Goal: Task Accomplishment & Management: Complete application form

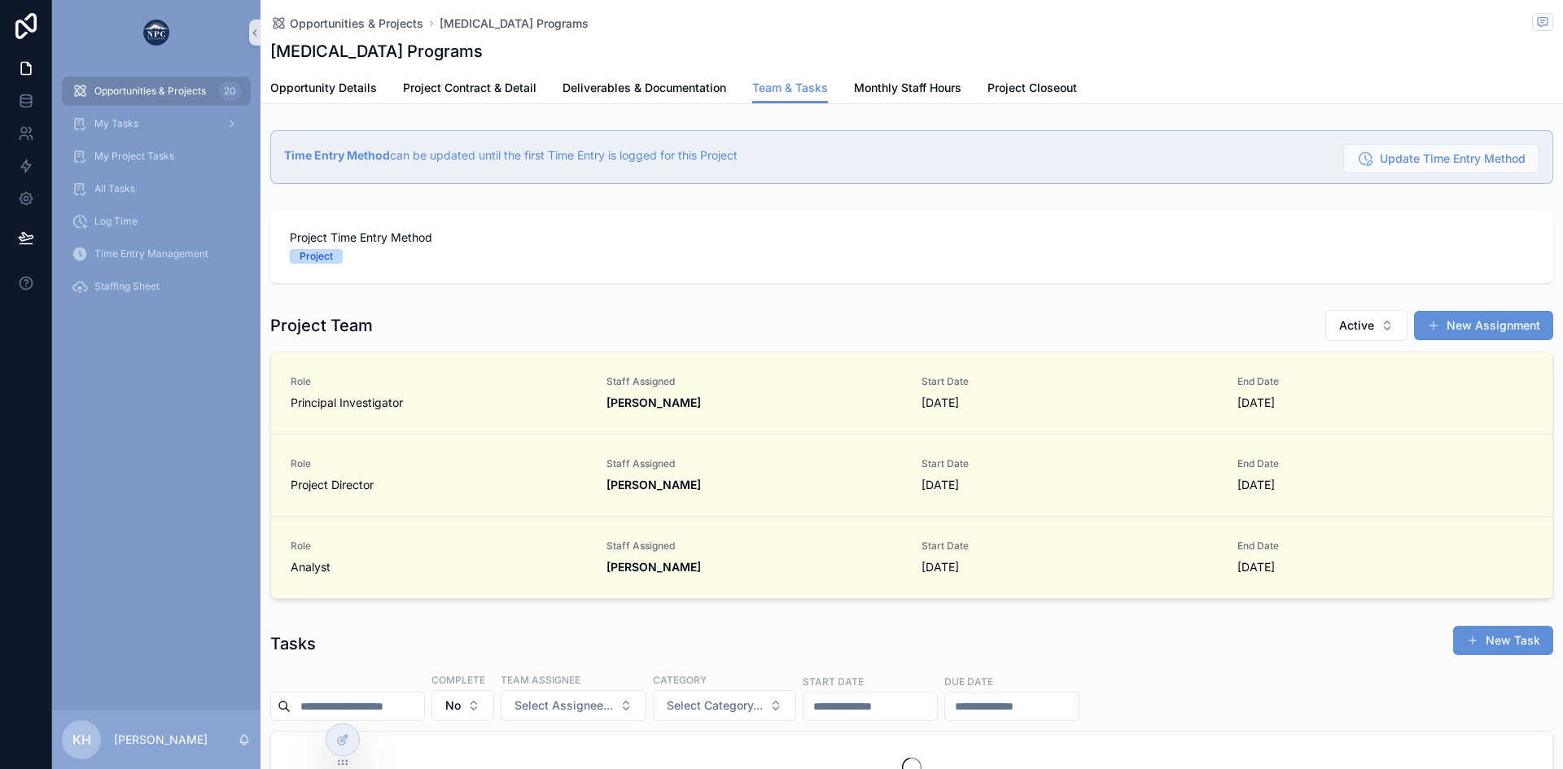
scroll to position [0, 1149]
click at [893, 85] on span "Monthly Staff Hours" at bounding box center [907, 88] width 107 height 16
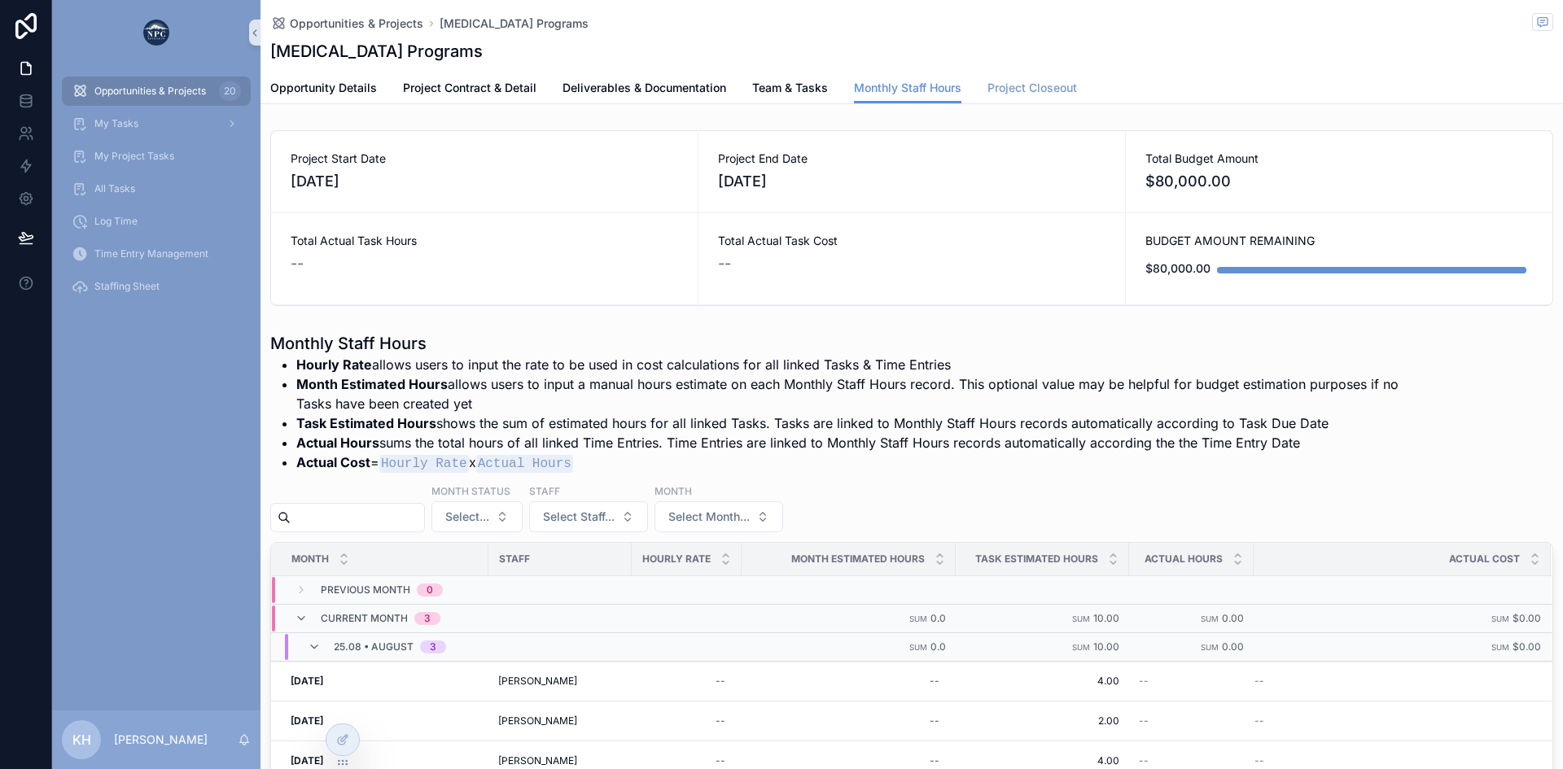
click at [1035, 90] on span "Project Closeout" at bounding box center [1032, 88] width 90 height 16
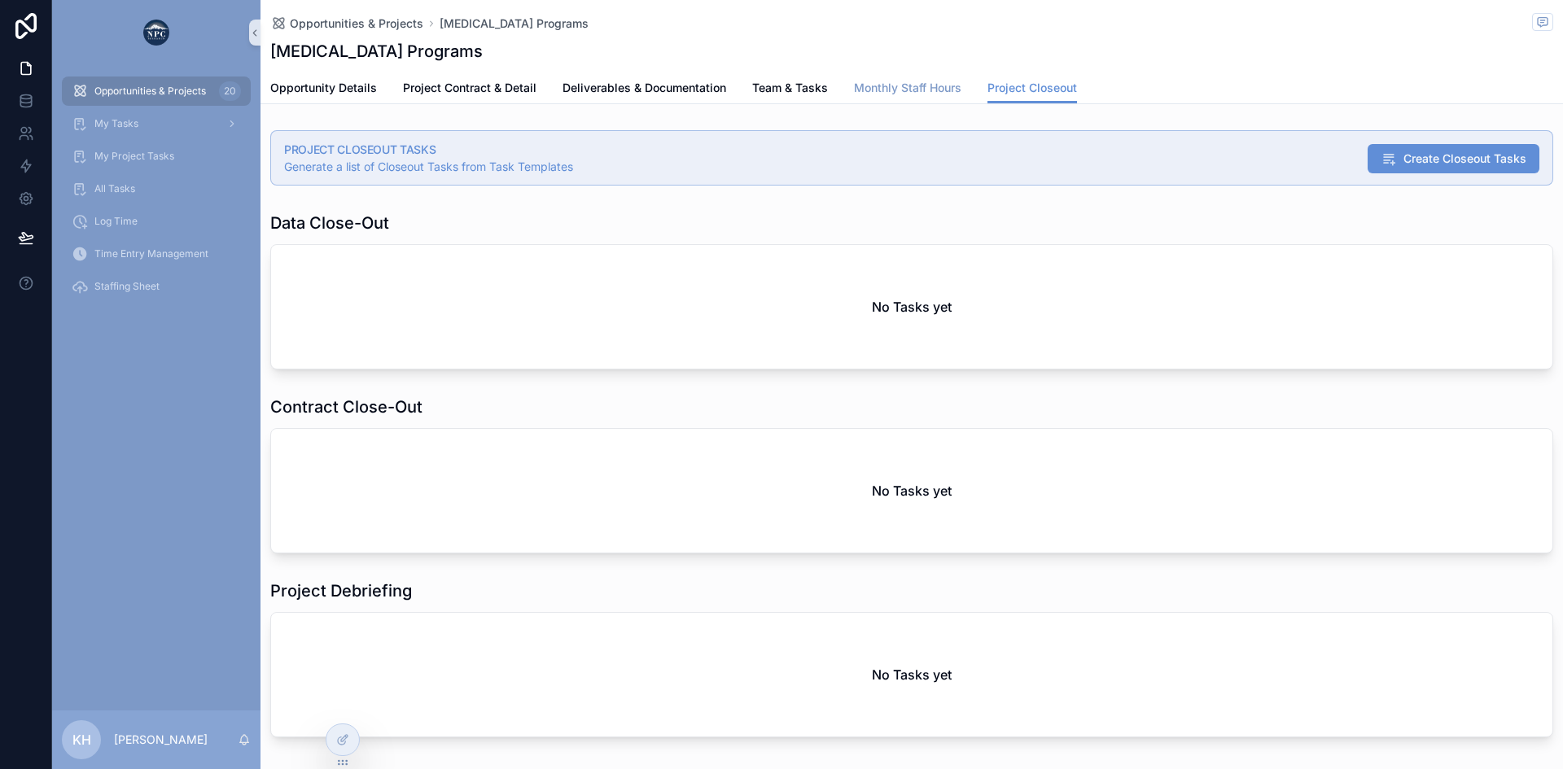
click at [914, 84] on span "Monthly Staff Hours" at bounding box center [907, 88] width 107 height 16
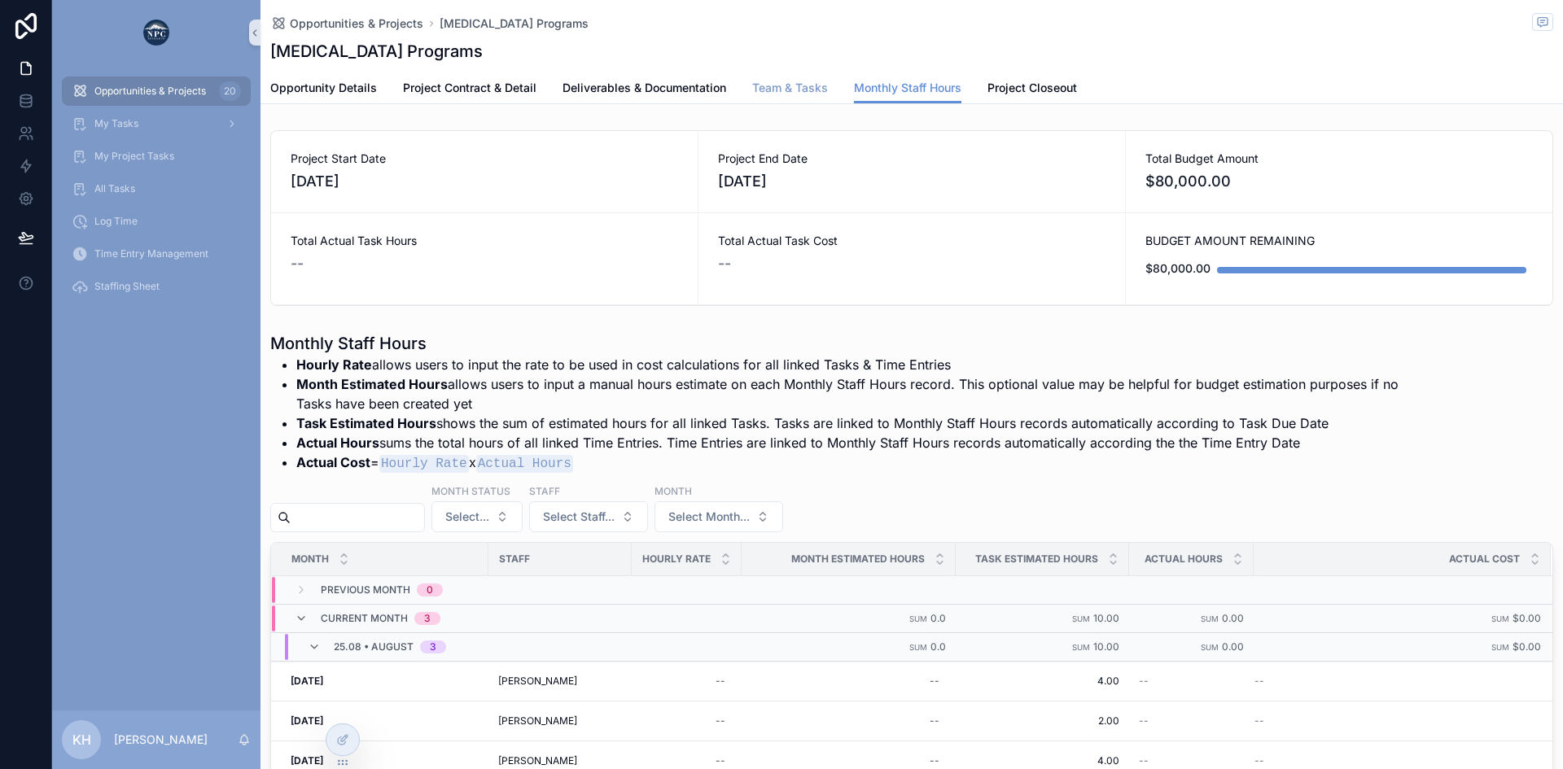
click at [792, 87] on span "Team & Tasks" at bounding box center [790, 88] width 76 height 16
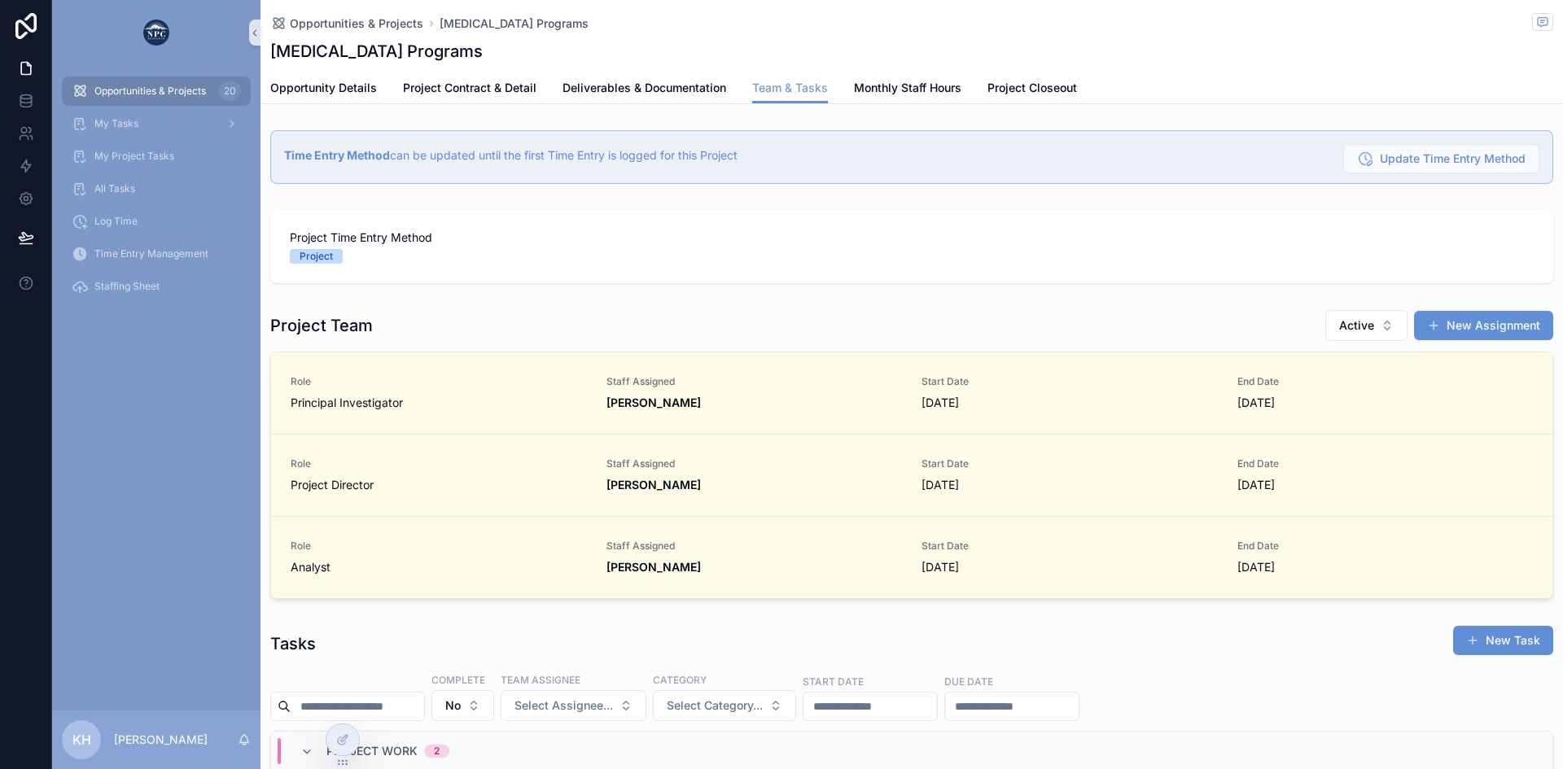
scroll to position [0, 1149]
click at [908, 92] on span "Monthly Staff Hours" at bounding box center [907, 88] width 107 height 16
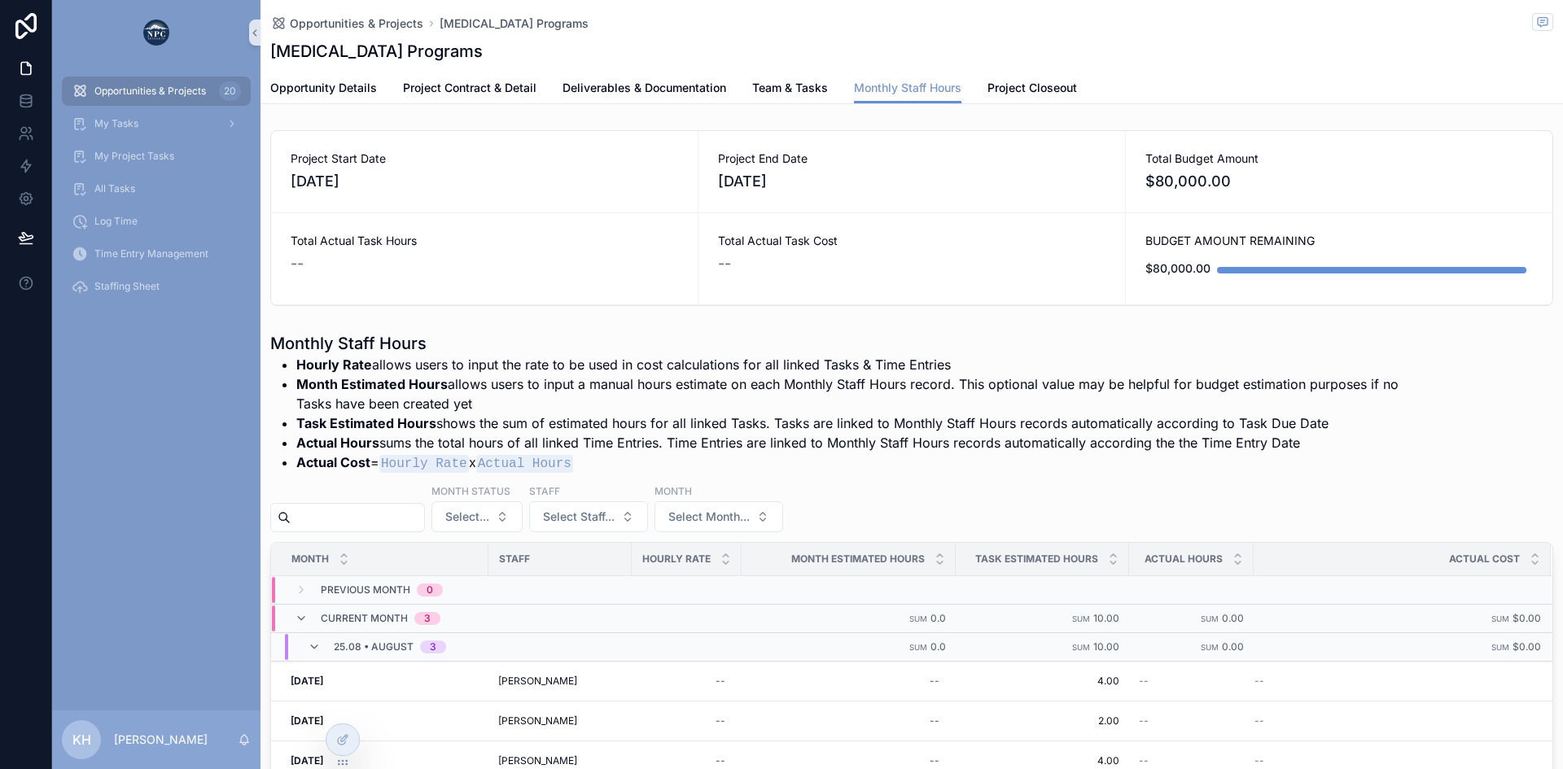
scroll to position [172, 0]
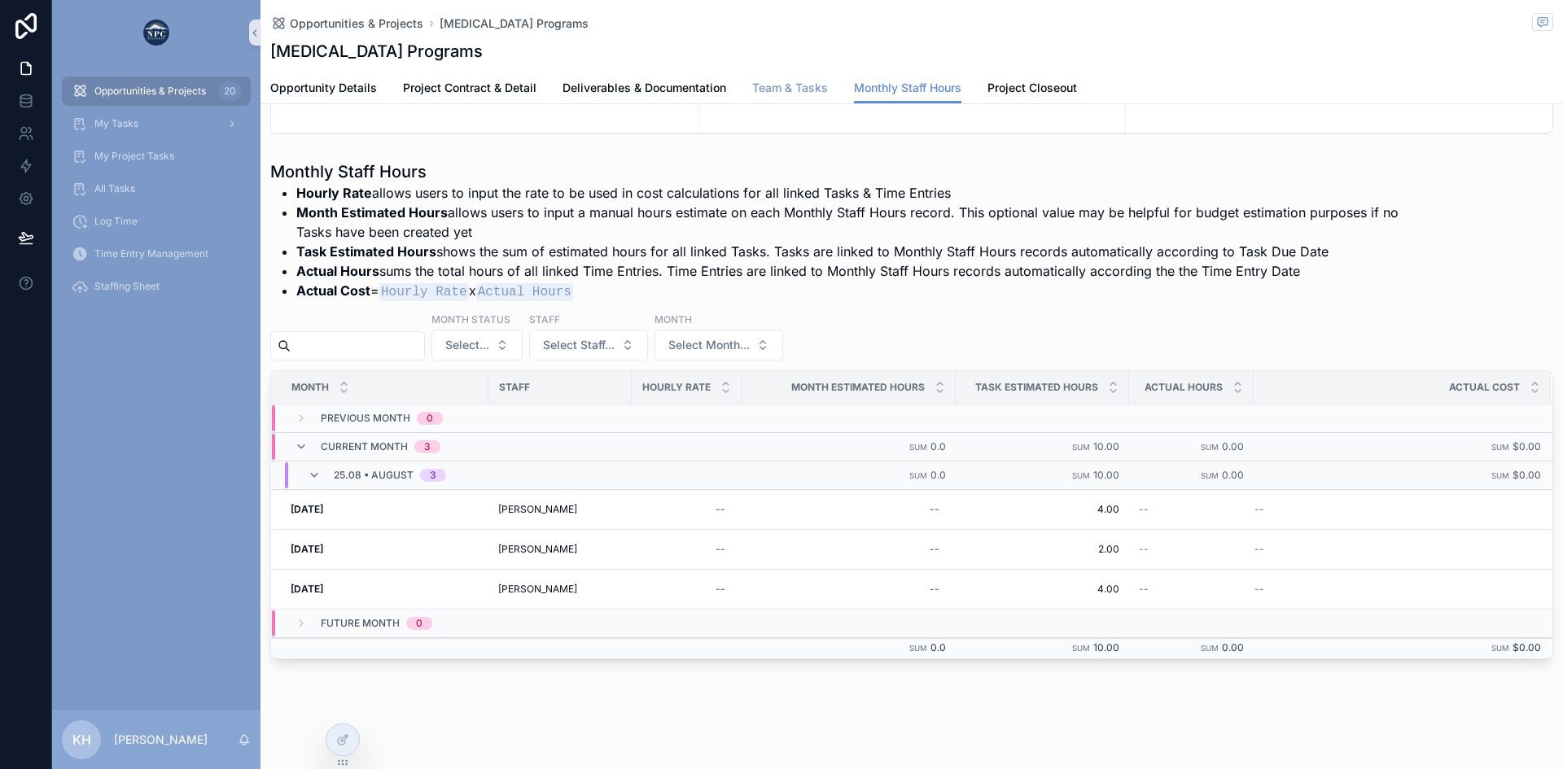
click at [794, 90] on span "Team & Tasks" at bounding box center [790, 88] width 76 height 16
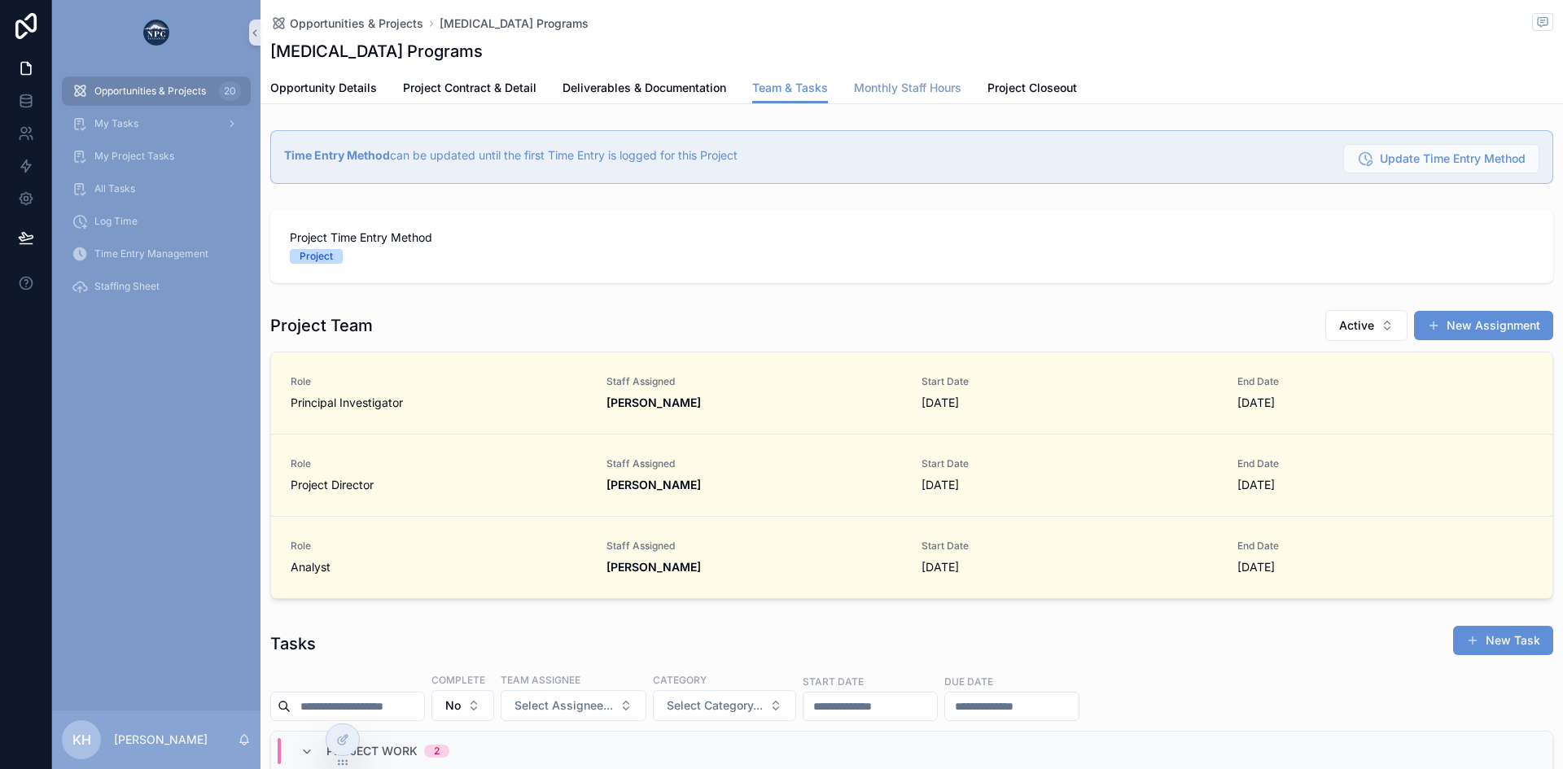
click at [924, 81] on span "Monthly Staff Hours" at bounding box center [907, 88] width 107 height 16
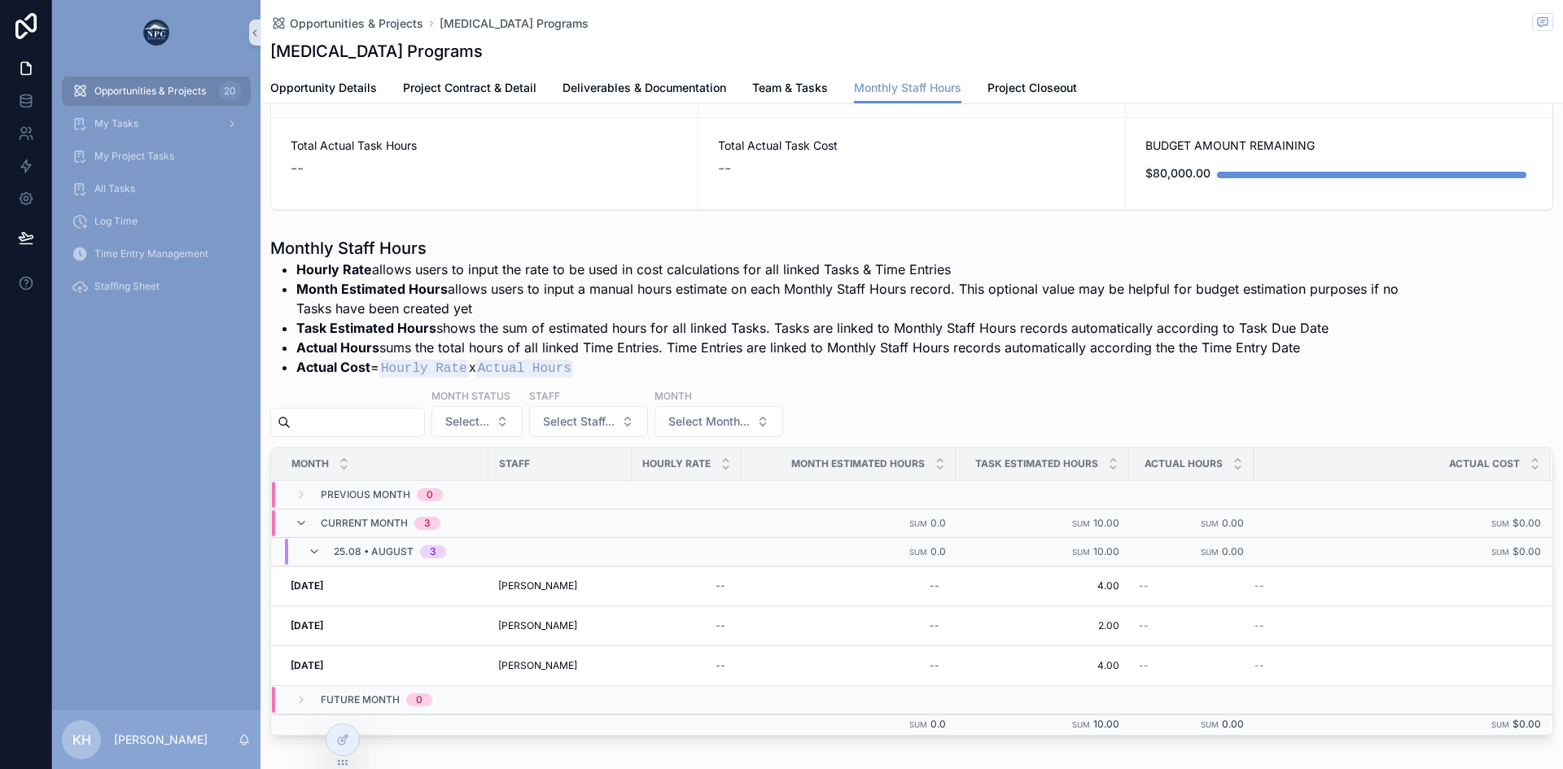
scroll to position [96, 0]
click at [501, 663] on span "Zoë Van" at bounding box center [537, 665] width 79 height 13
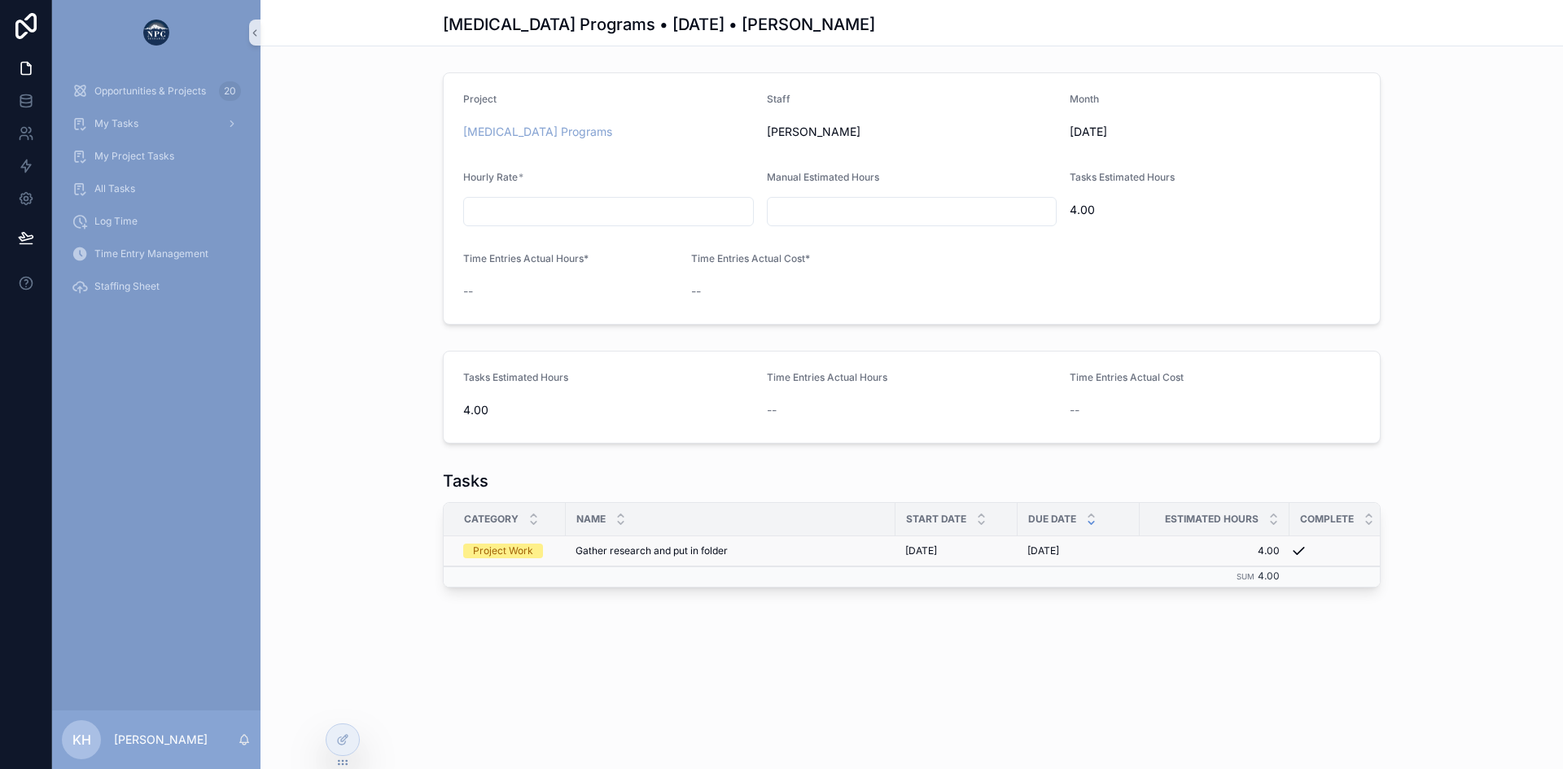
click at [567, 552] on td "Gather research and put in folder Gather research and put in folder" at bounding box center [731, 551] width 330 height 30
click at [809, 551] on div "Gather research and put in folder Gather research and put in folder" at bounding box center [731, 551] width 310 height 13
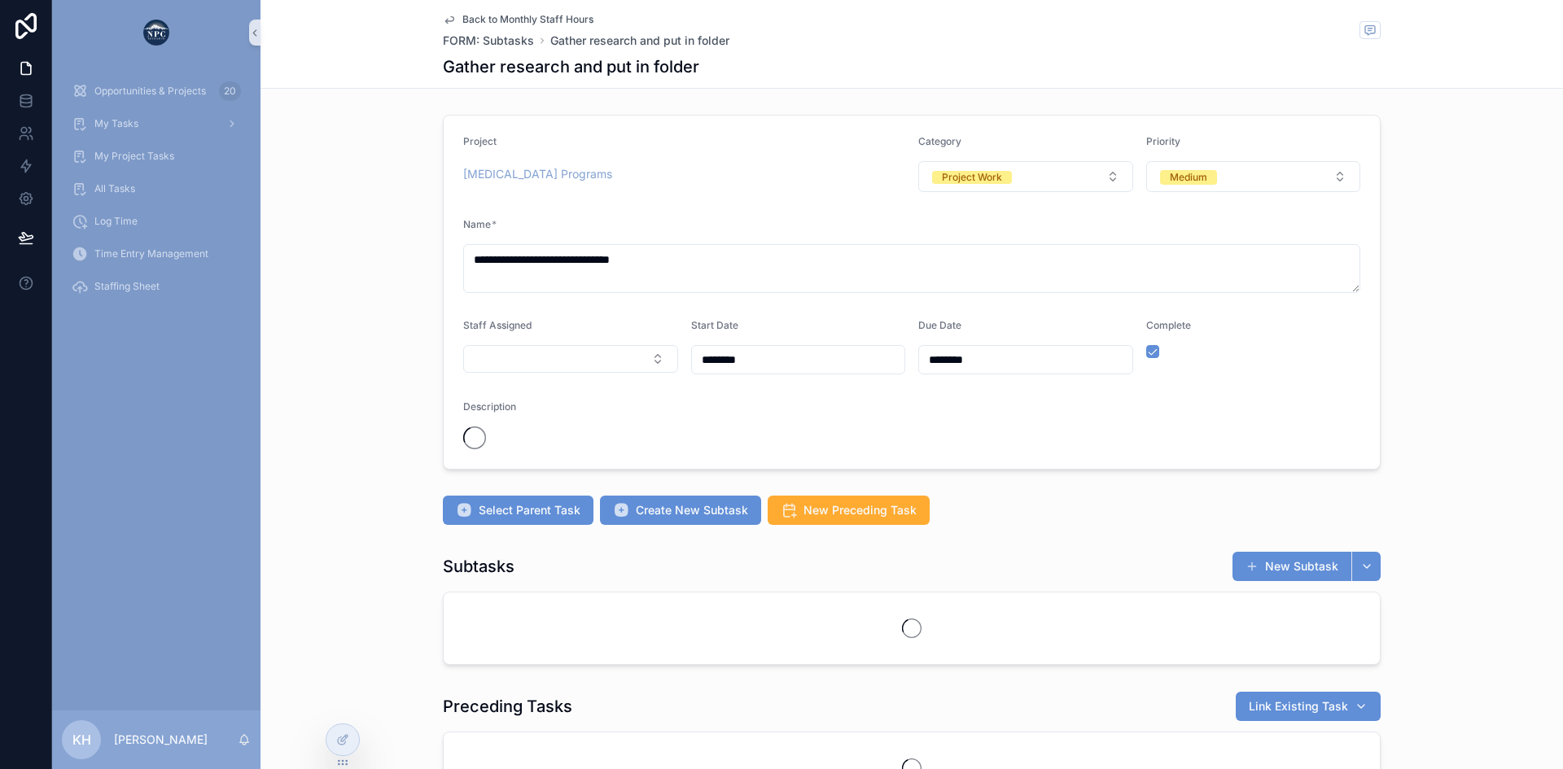
scroll to position [0, 816]
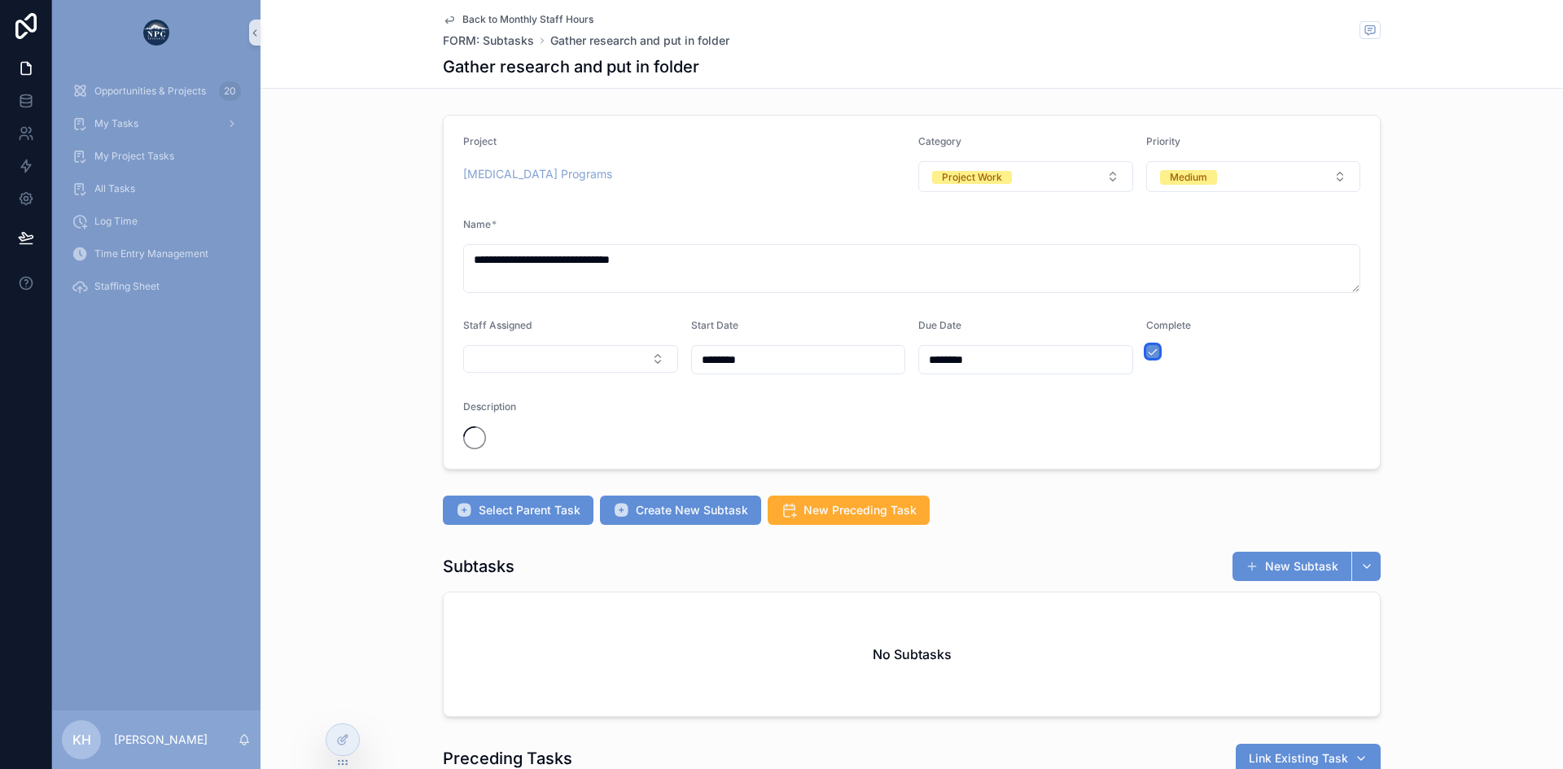
click at [1149, 356] on button "scrollable content" at bounding box center [1152, 351] width 13 height 13
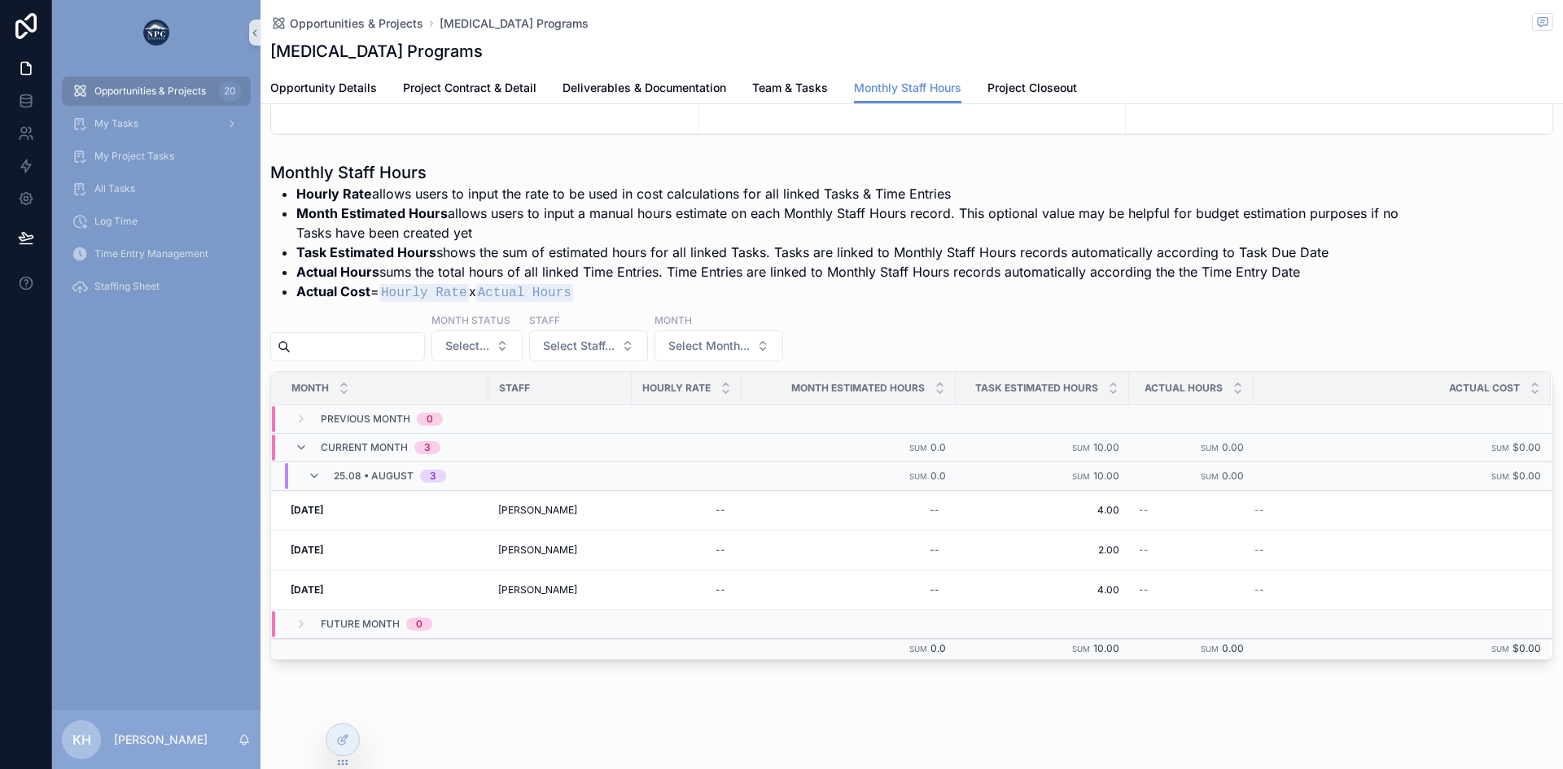
scroll to position [172, 0]
click at [781, 91] on span "Team & Tasks" at bounding box center [790, 88] width 76 height 16
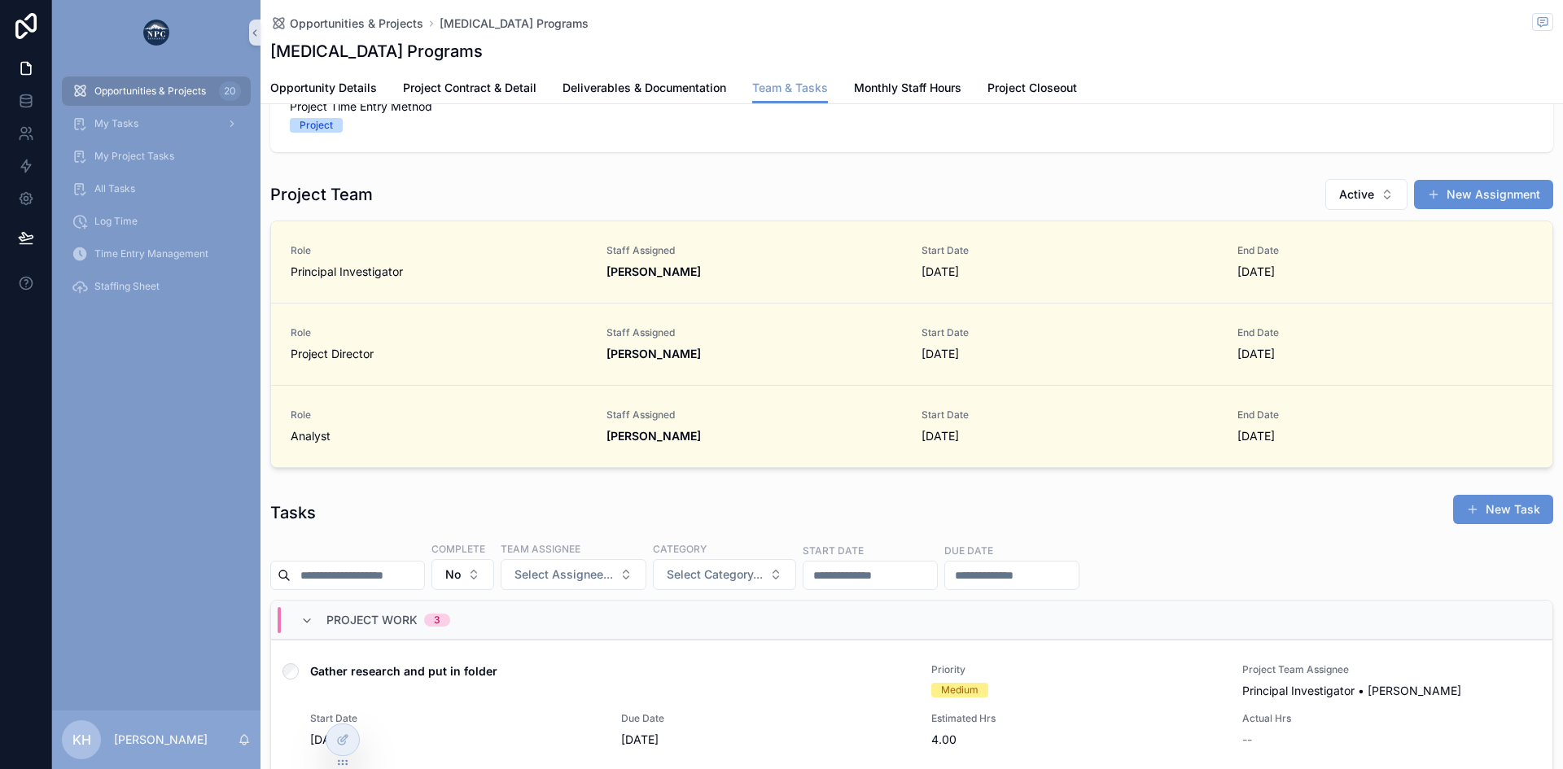
scroll to position [110, 0]
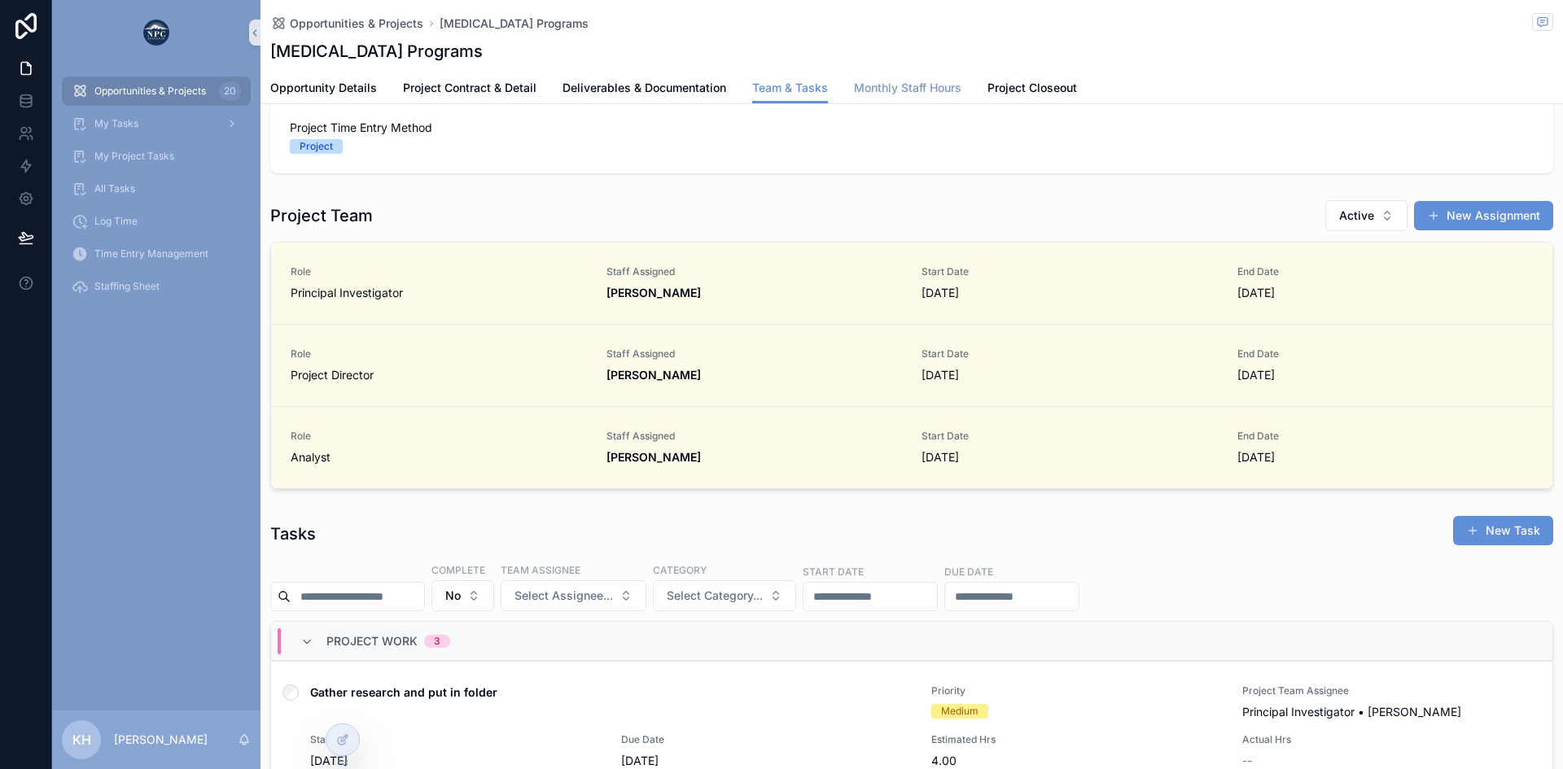
click at [913, 90] on span "Monthly Staff Hours" at bounding box center [907, 88] width 107 height 16
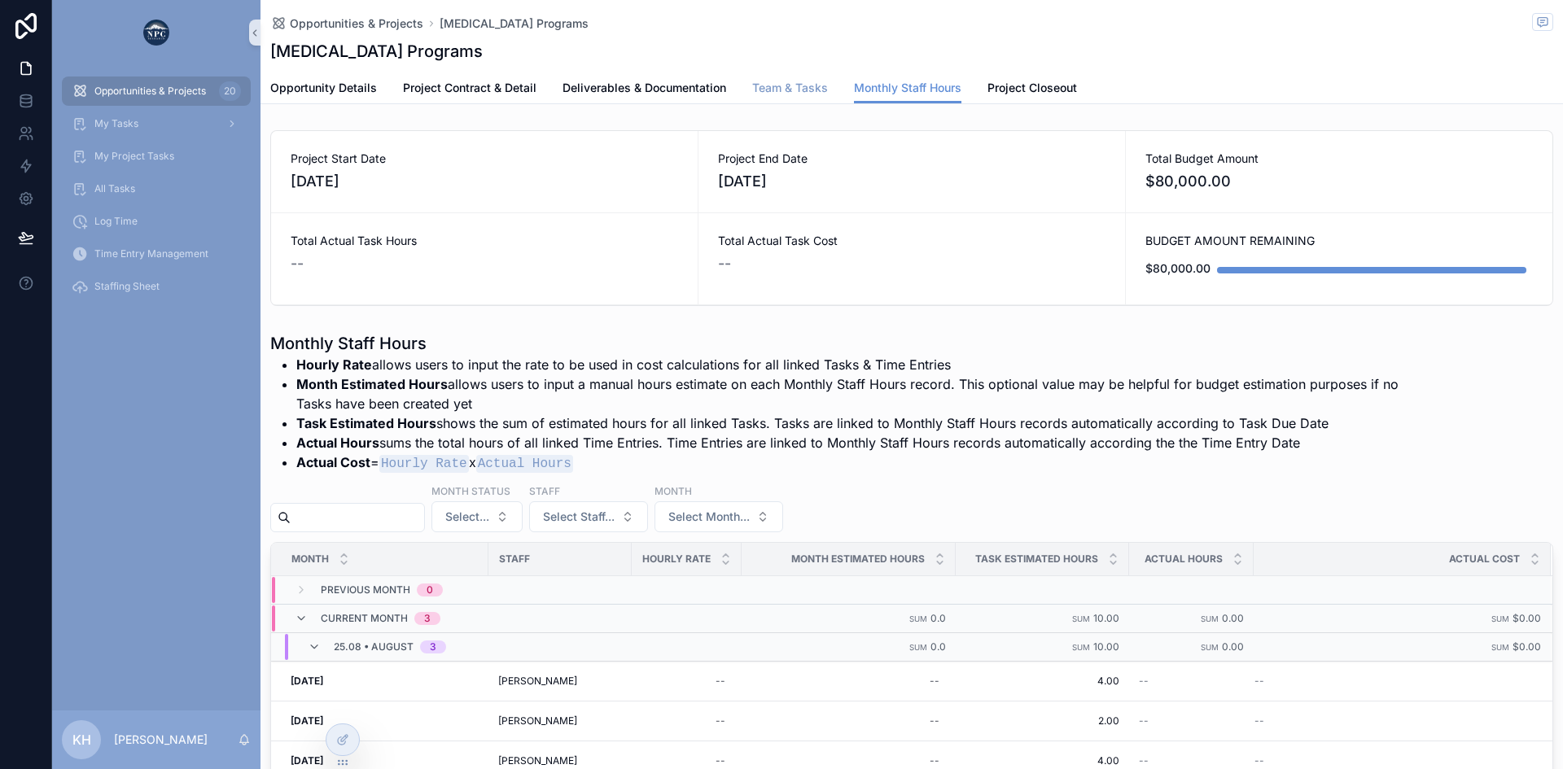
click at [767, 88] on span "Team & Tasks" at bounding box center [790, 88] width 76 height 16
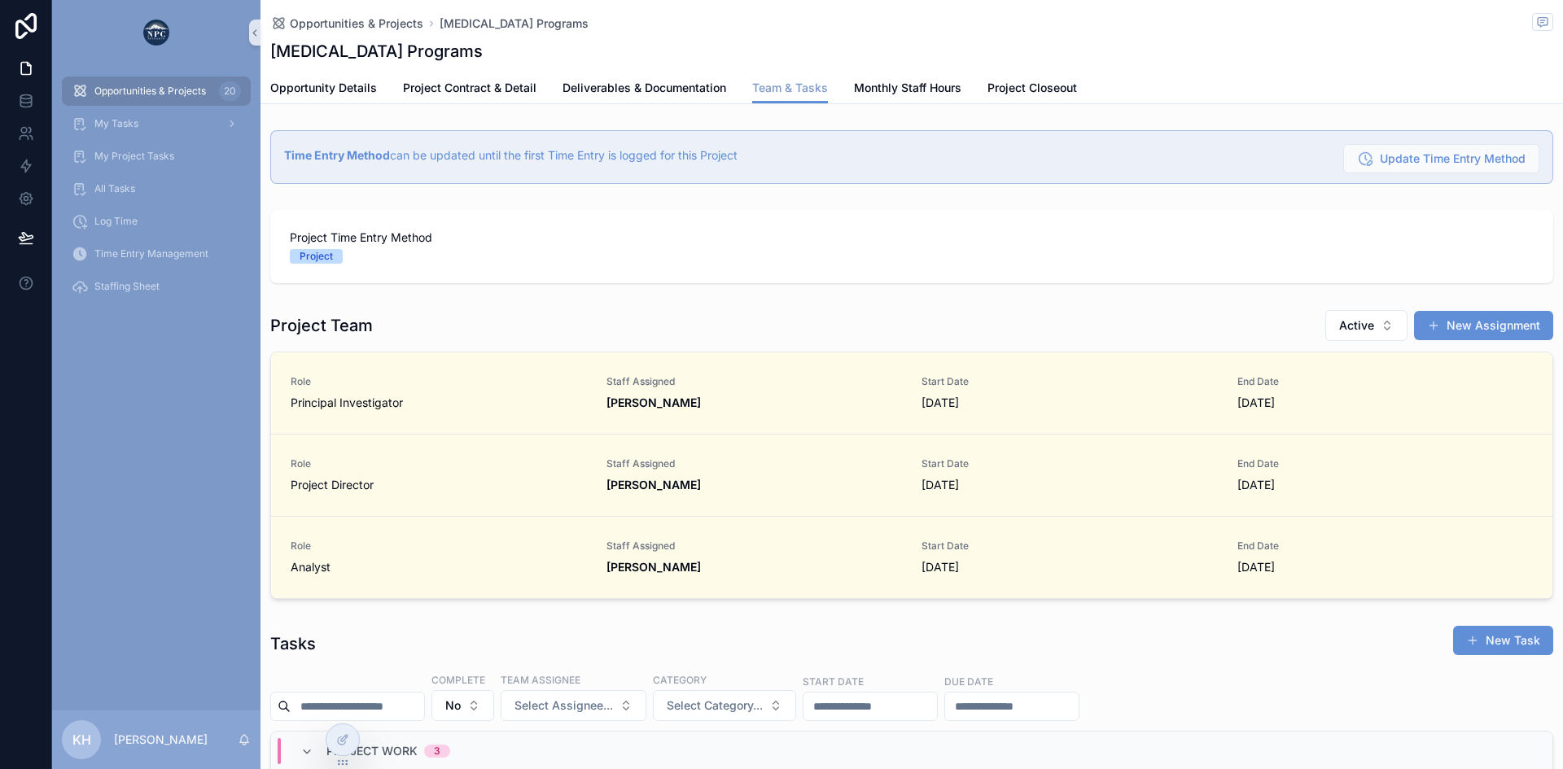
scroll to position [0, 1149]
click at [870, 92] on span "Monthly Staff Hours" at bounding box center [907, 88] width 107 height 16
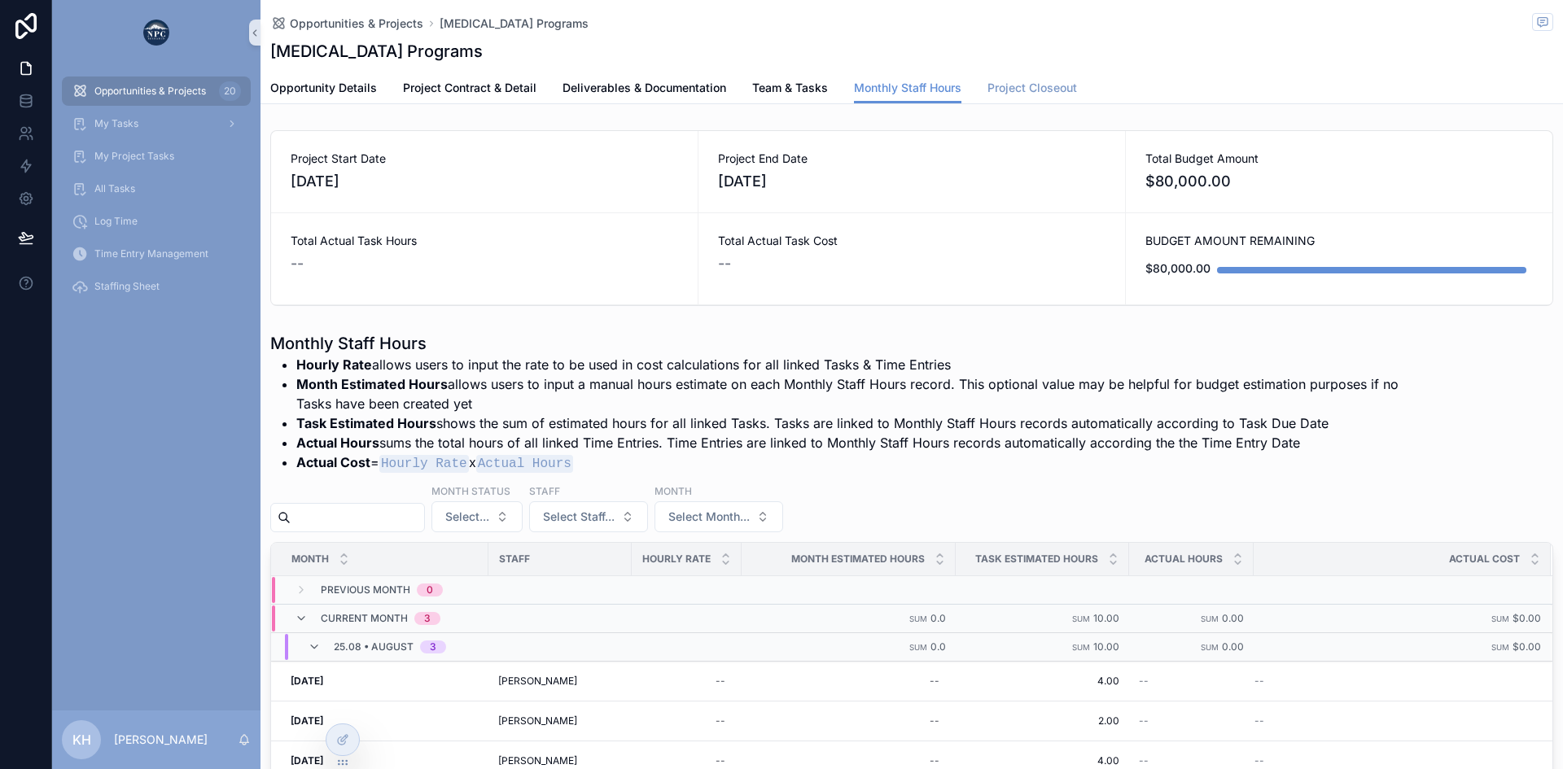
click at [1005, 91] on span "Project Closeout" at bounding box center [1032, 88] width 90 height 16
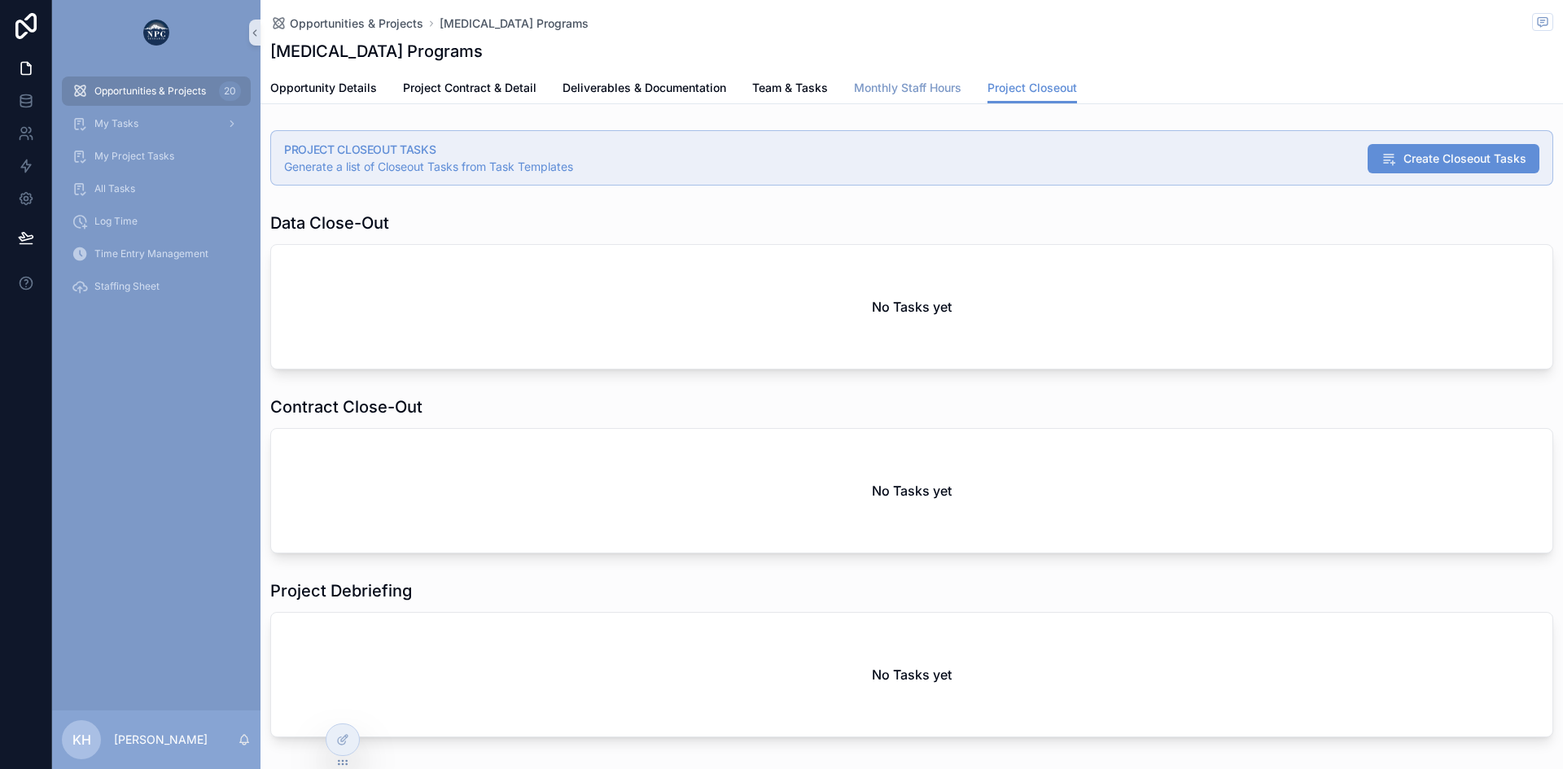
click at [925, 81] on span "Monthly Staff Hours" at bounding box center [907, 88] width 107 height 16
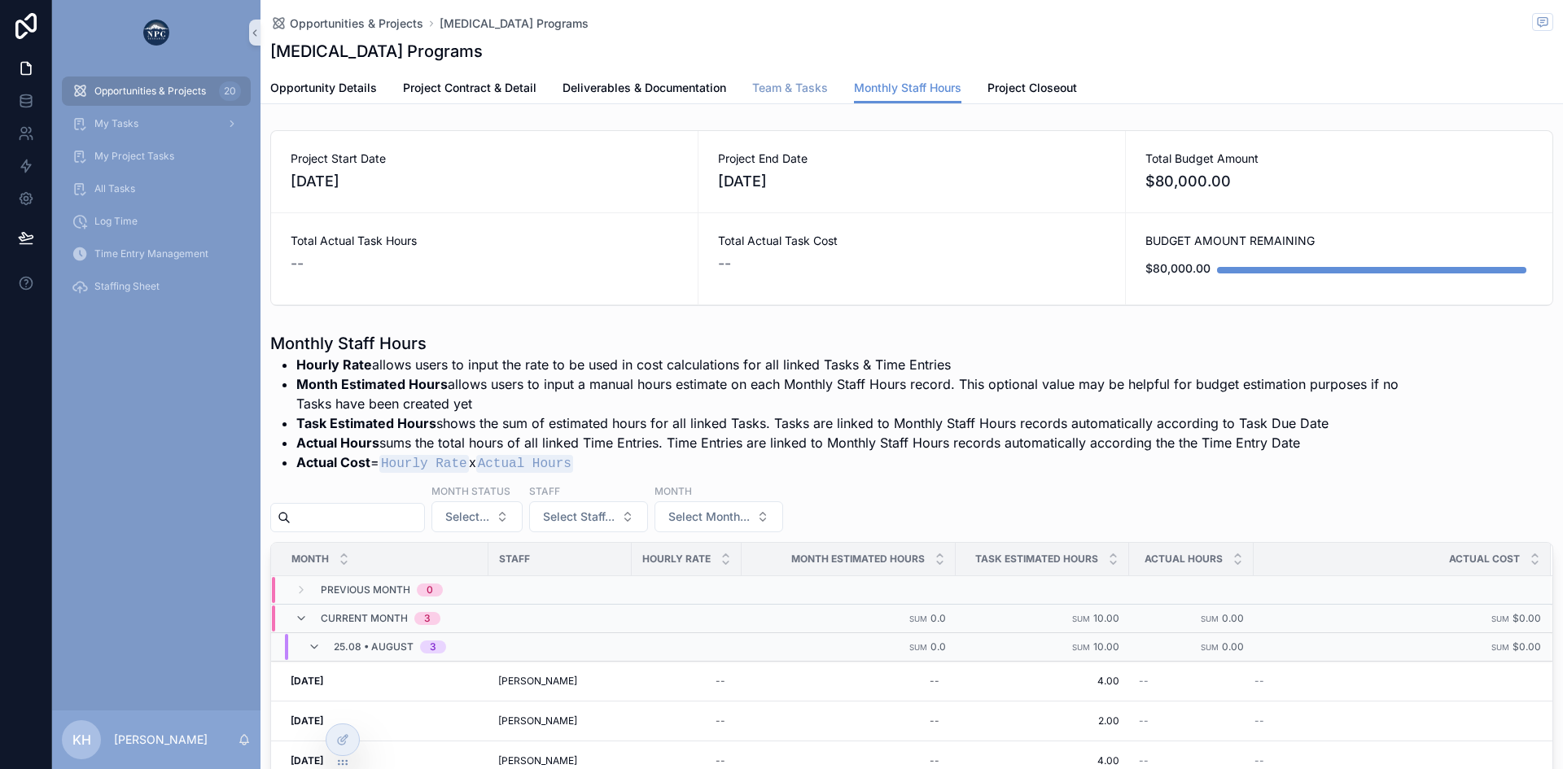
click at [786, 89] on span "Team & Tasks" at bounding box center [790, 88] width 76 height 16
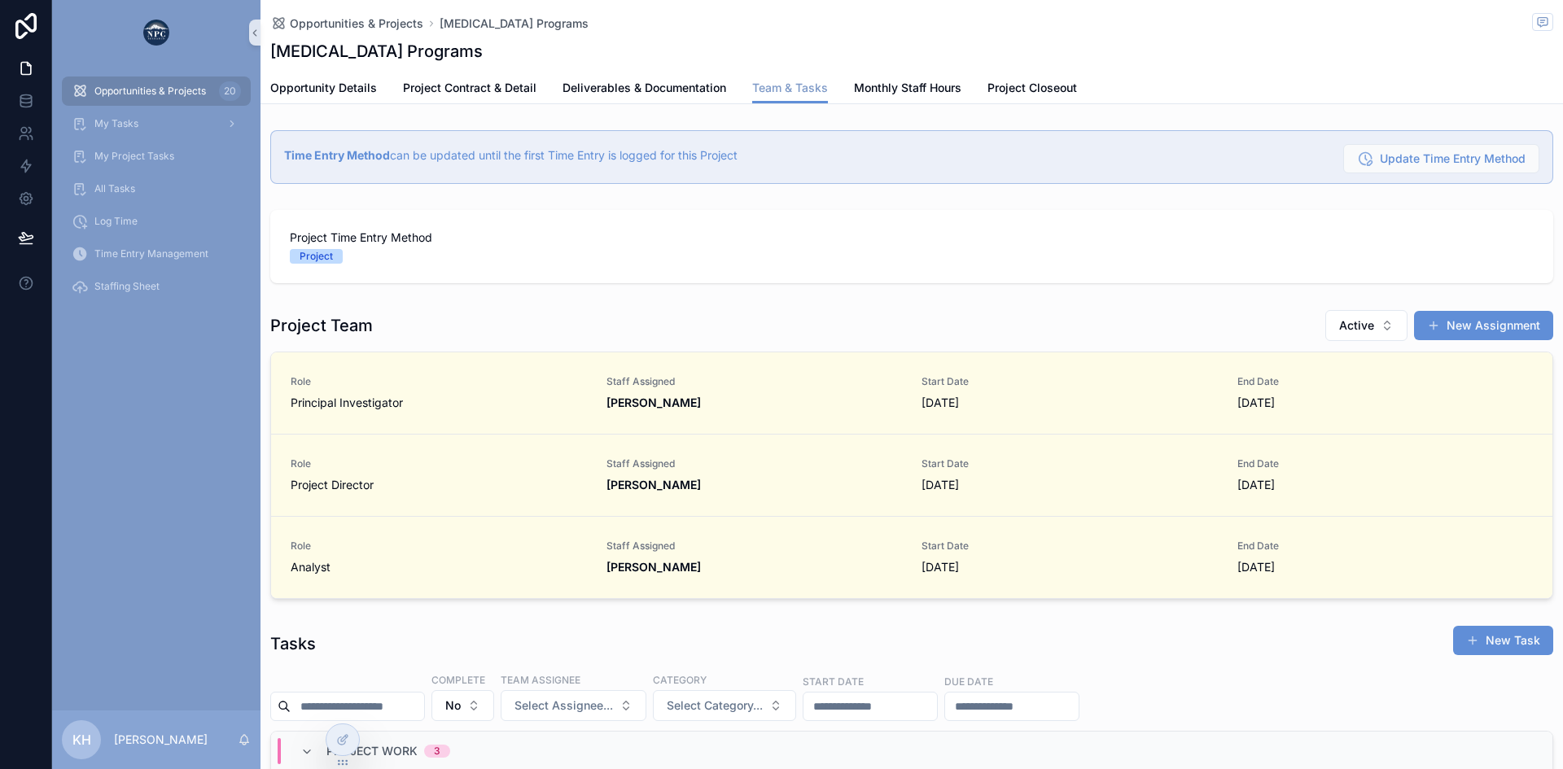
scroll to position [0, 1149]
click at [895, 90] on span "Monthly Staff Hours" at bounding box center [907, 88] width 107 height 16
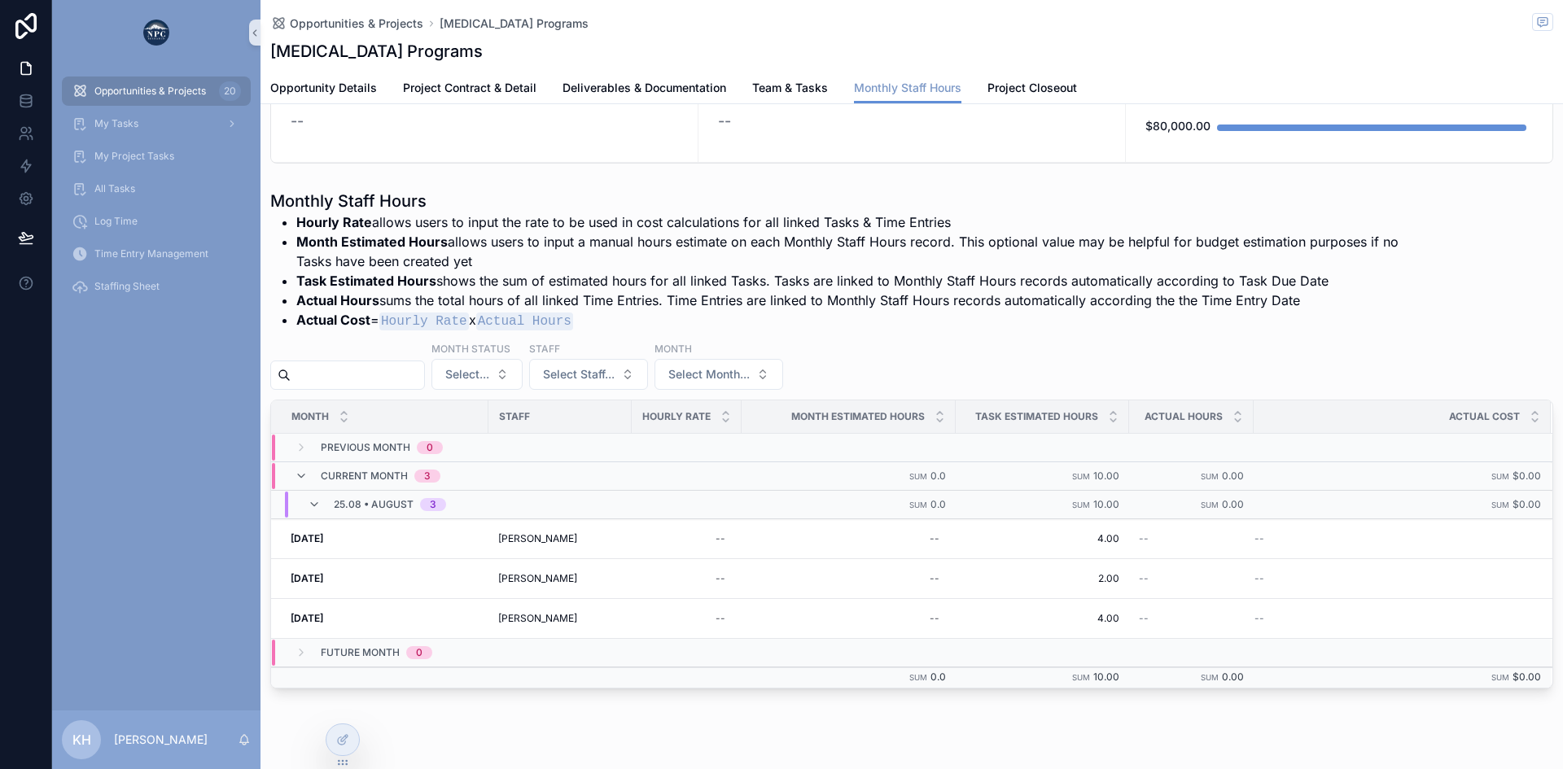
scroll to position [172, 0]
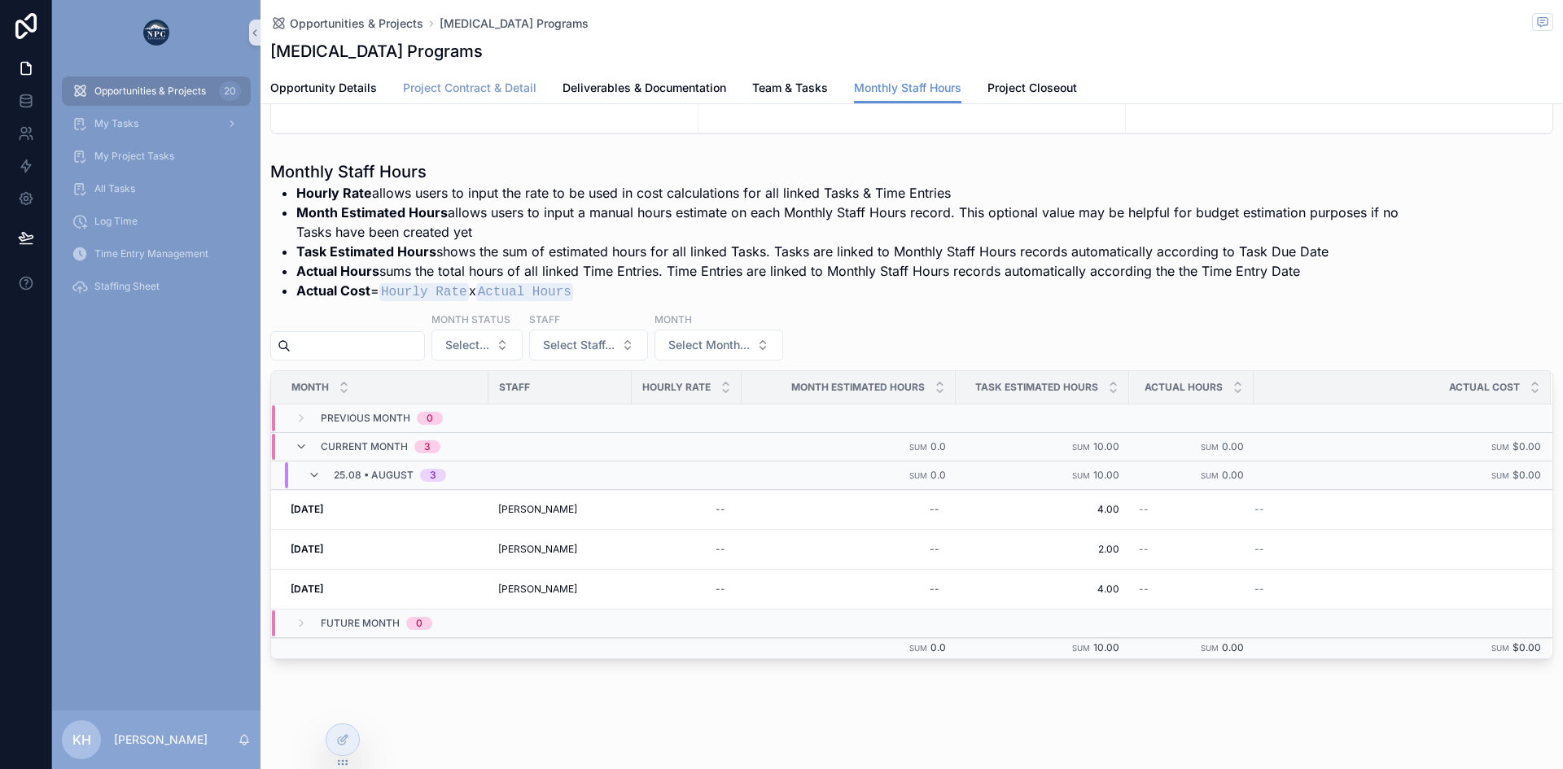
click at [486, 88] on span "Project Contract & Detail" at bounding box center [470, 88] width 134 height 16
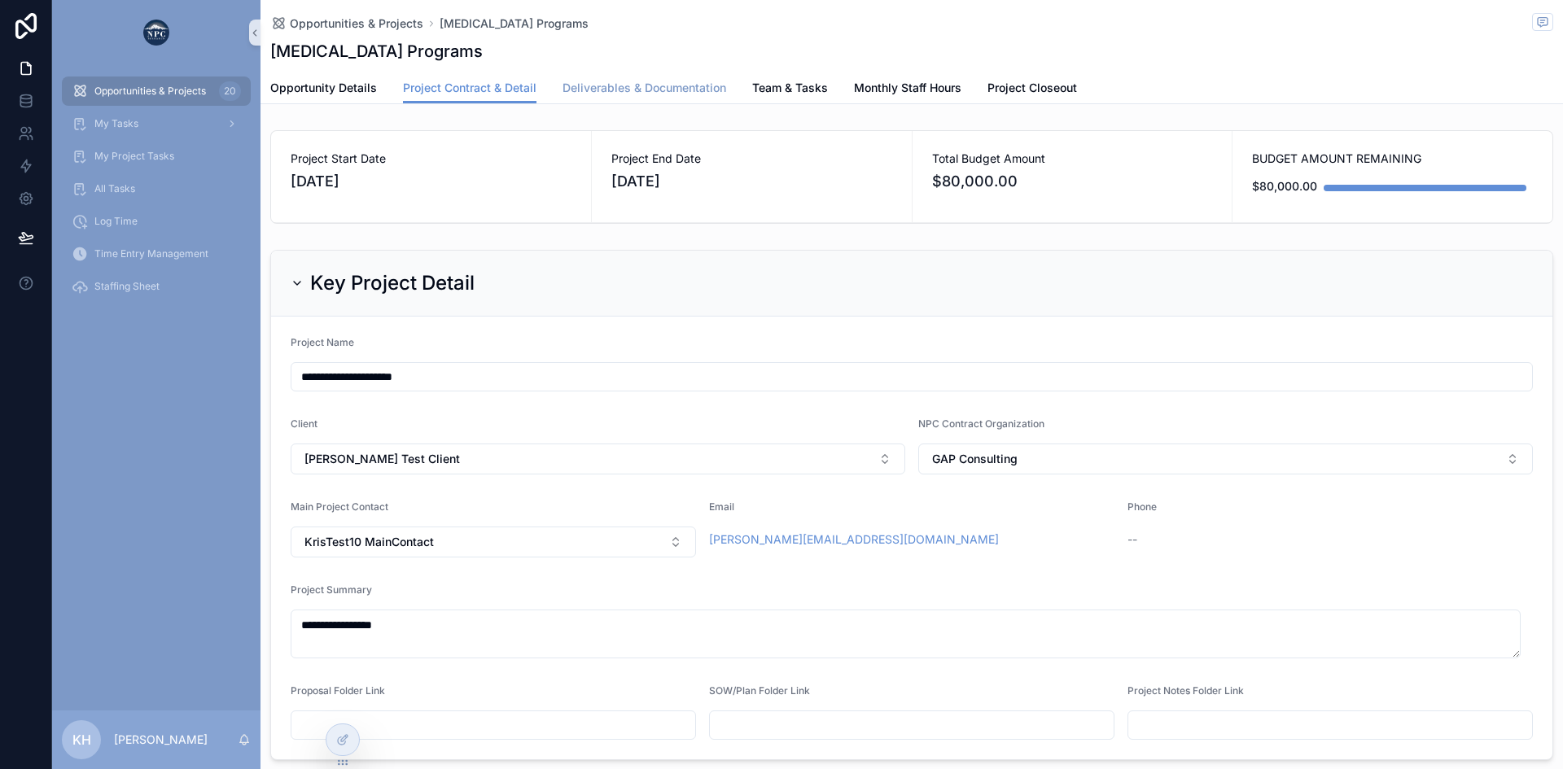
click at [610, 87] on span "Deliverables & Documentation" at bounding box center [644, 88] width 164 height 16
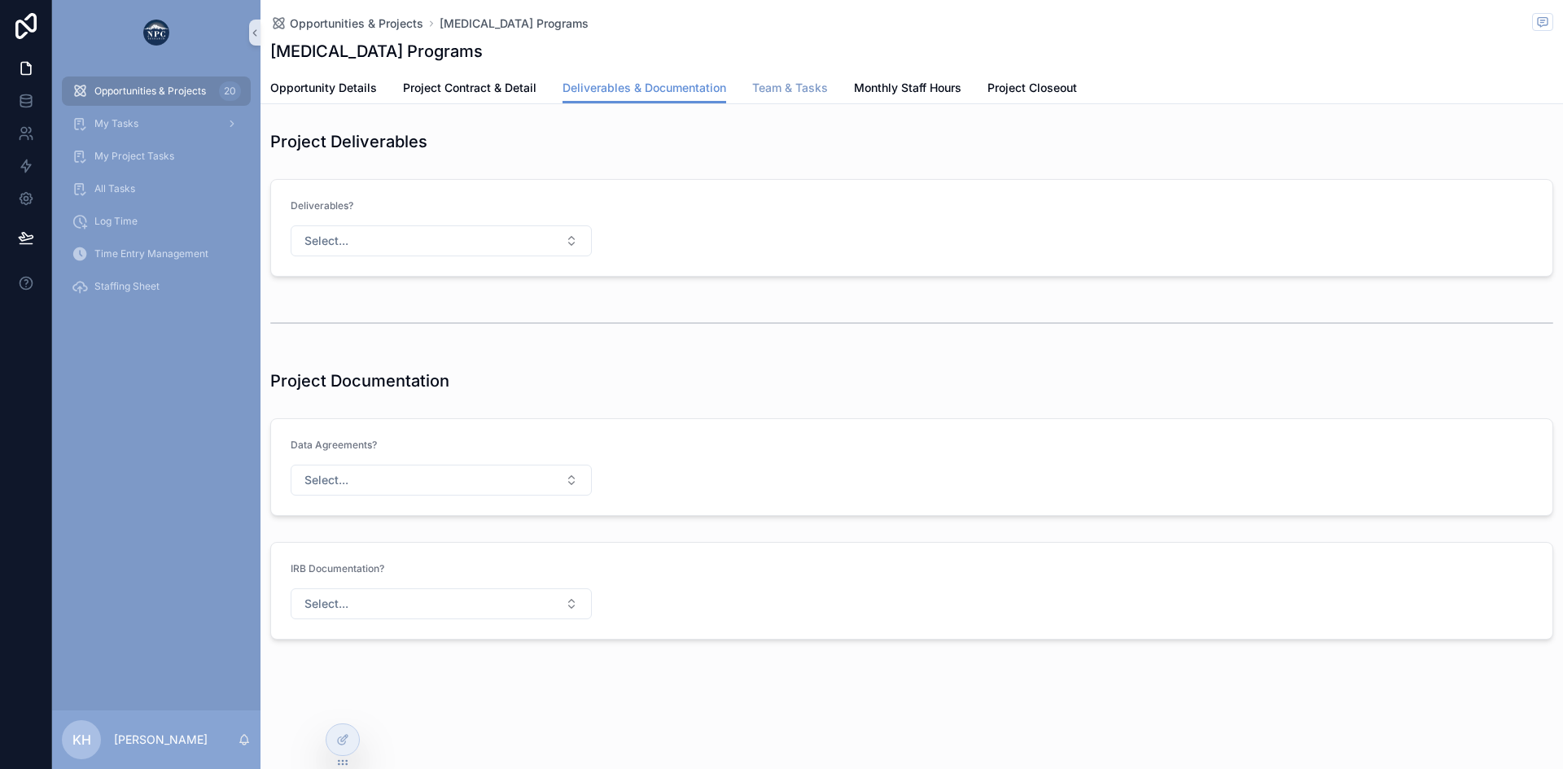
click at [798, 85] on span "Team & Tasks" at bounding box center [790, 88] width 76 height 16
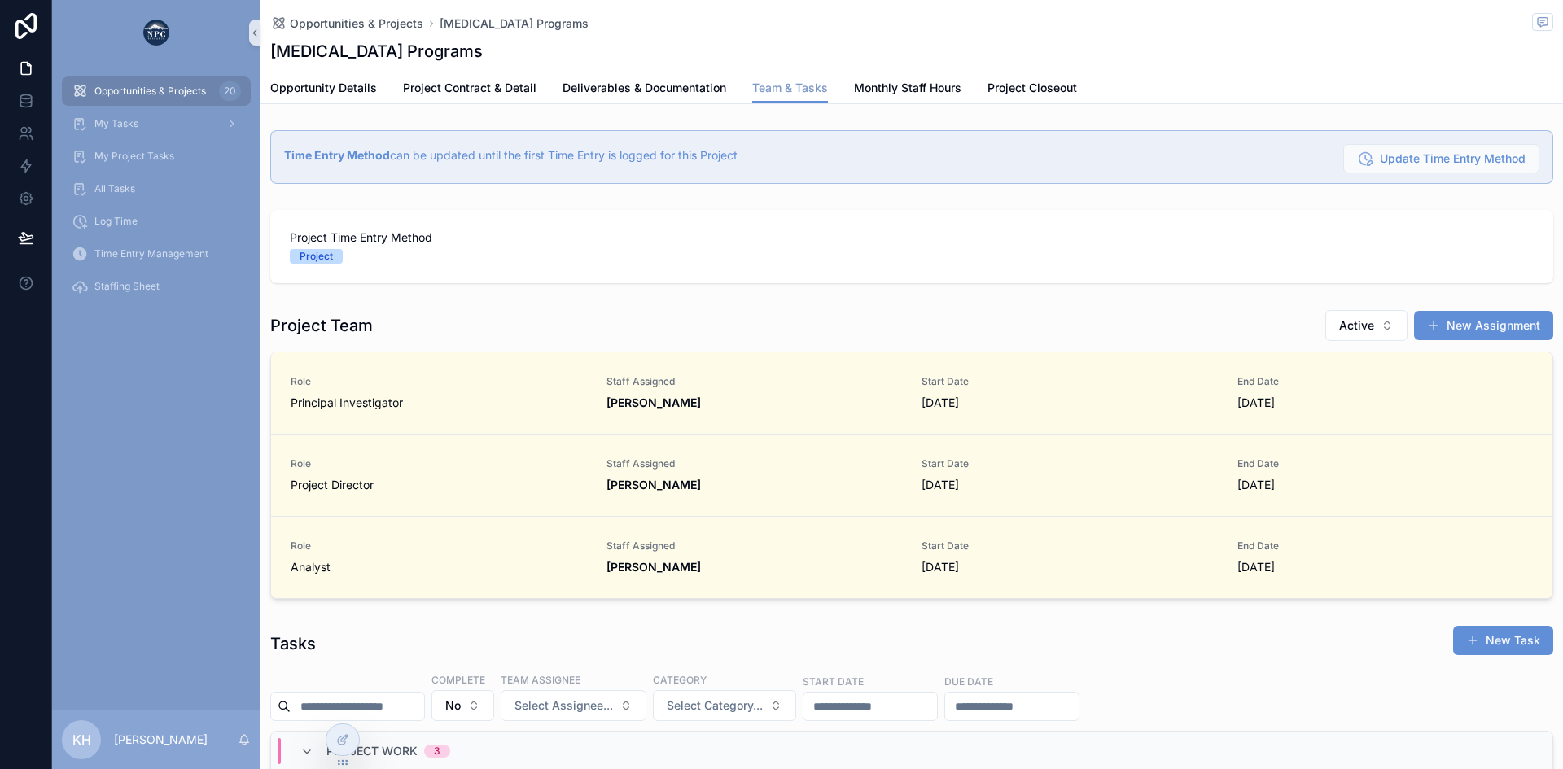
scroll to position [0, 1149]
click at [119, 249] on span "Time Entry Management" at bounding box center [151, 253] width 114 height 13
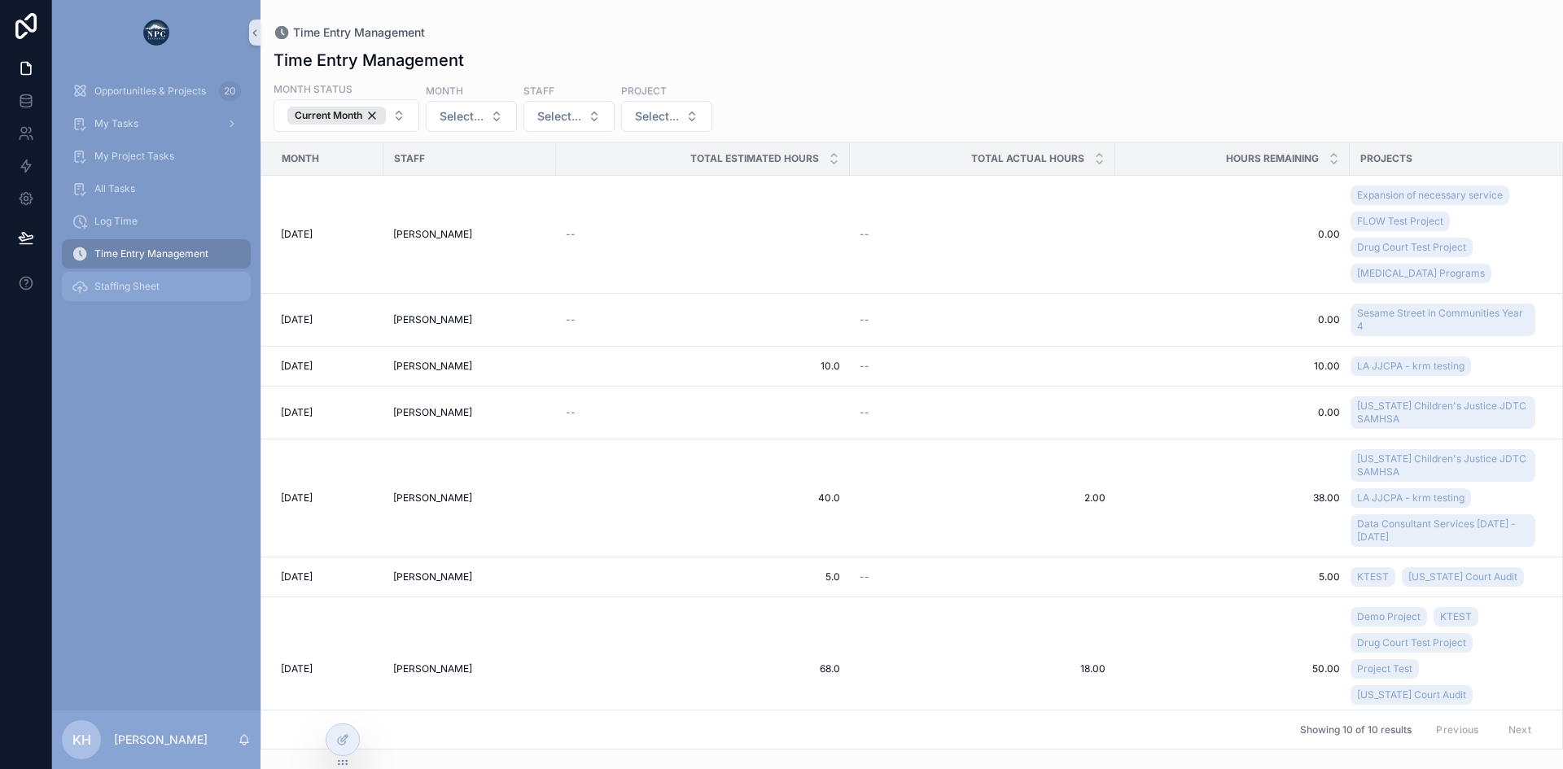
click at [126, 282] on span "Staffing Sheet" at bounding box center [126, 286] width 65 height 13
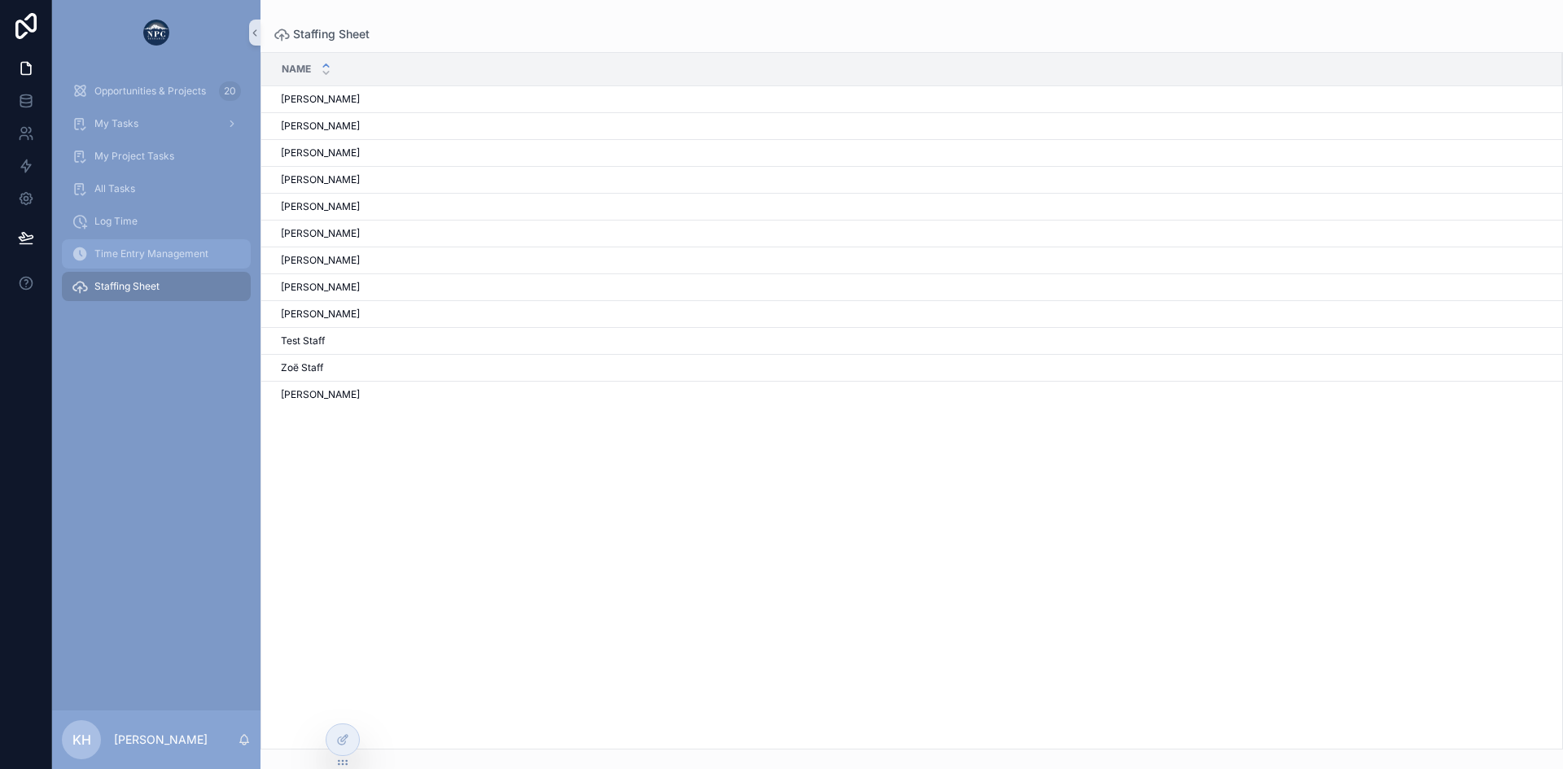
click at [127, 244] on div "Time Entry Management" at bounding box center [156, 254] width 169 height 26
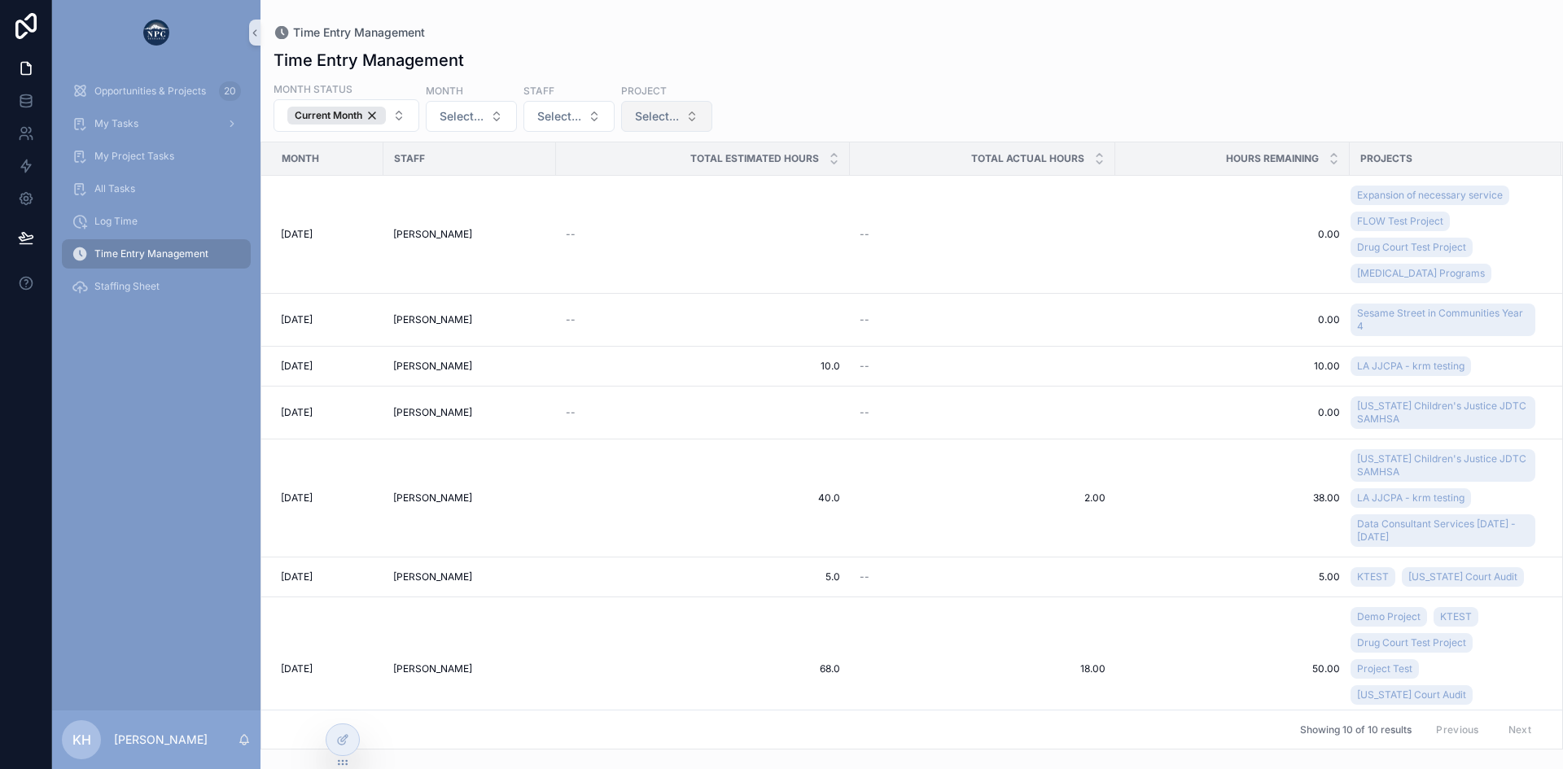
click at [668, 121] on span "Select..." at bounding box center [657, 116] width 44 height 16
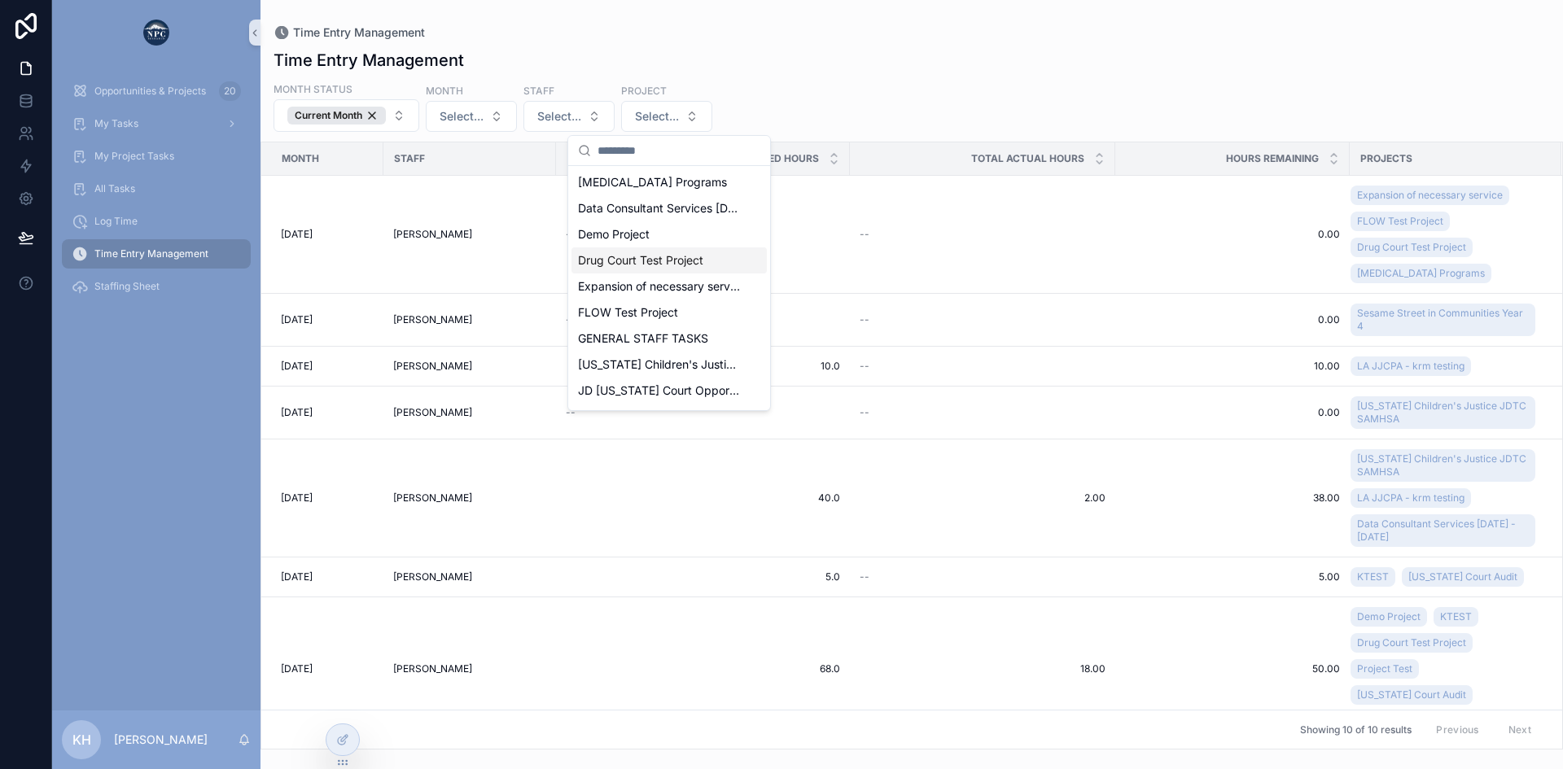
click at [634, 265] on span "Drug Court Test Project" at bounding box center [640, 260] width 125 height 16
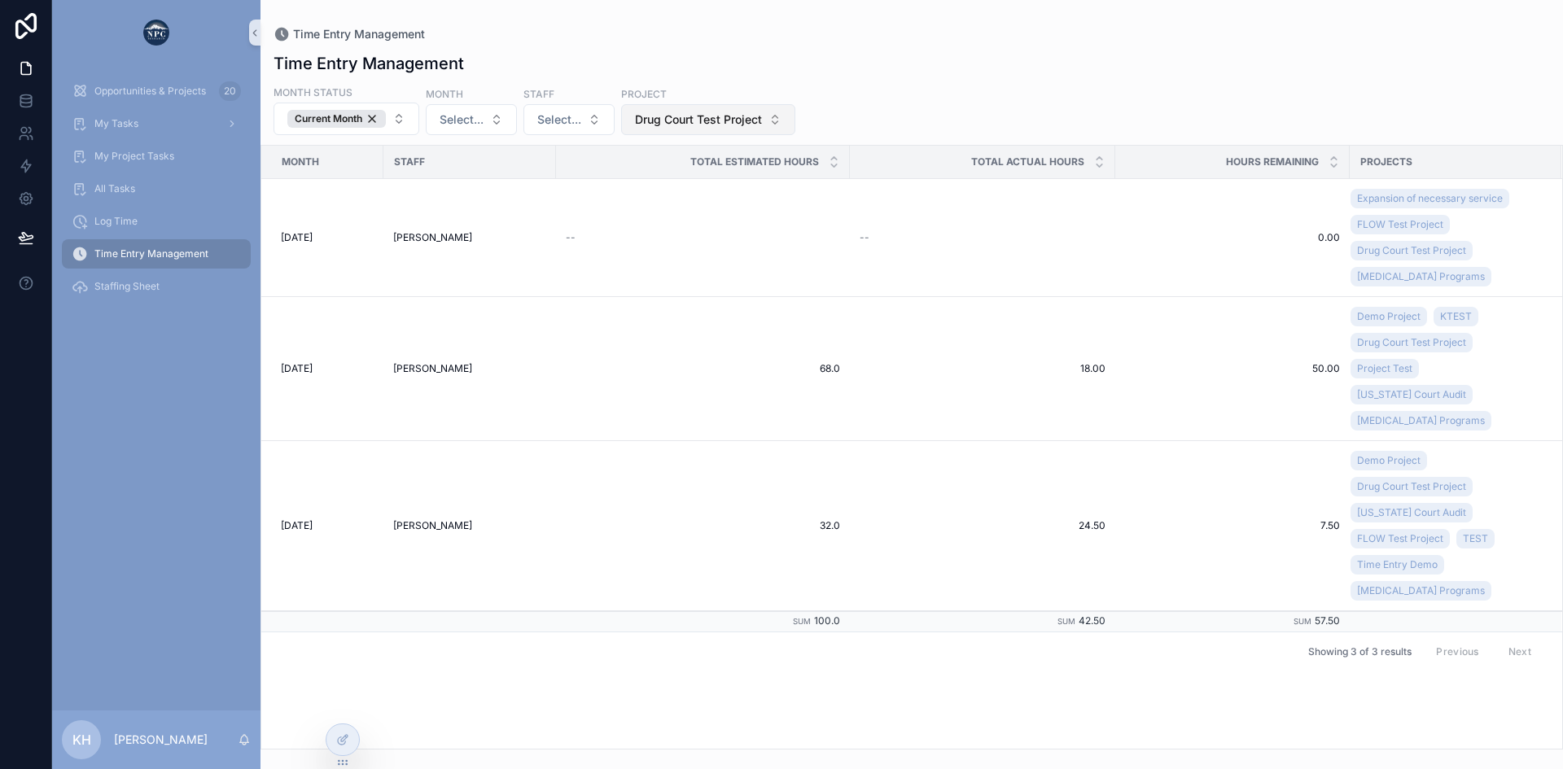
click at [702, 129] on button "Drug Court Test Project" at bounding box center [708, 119] width 174 height 31
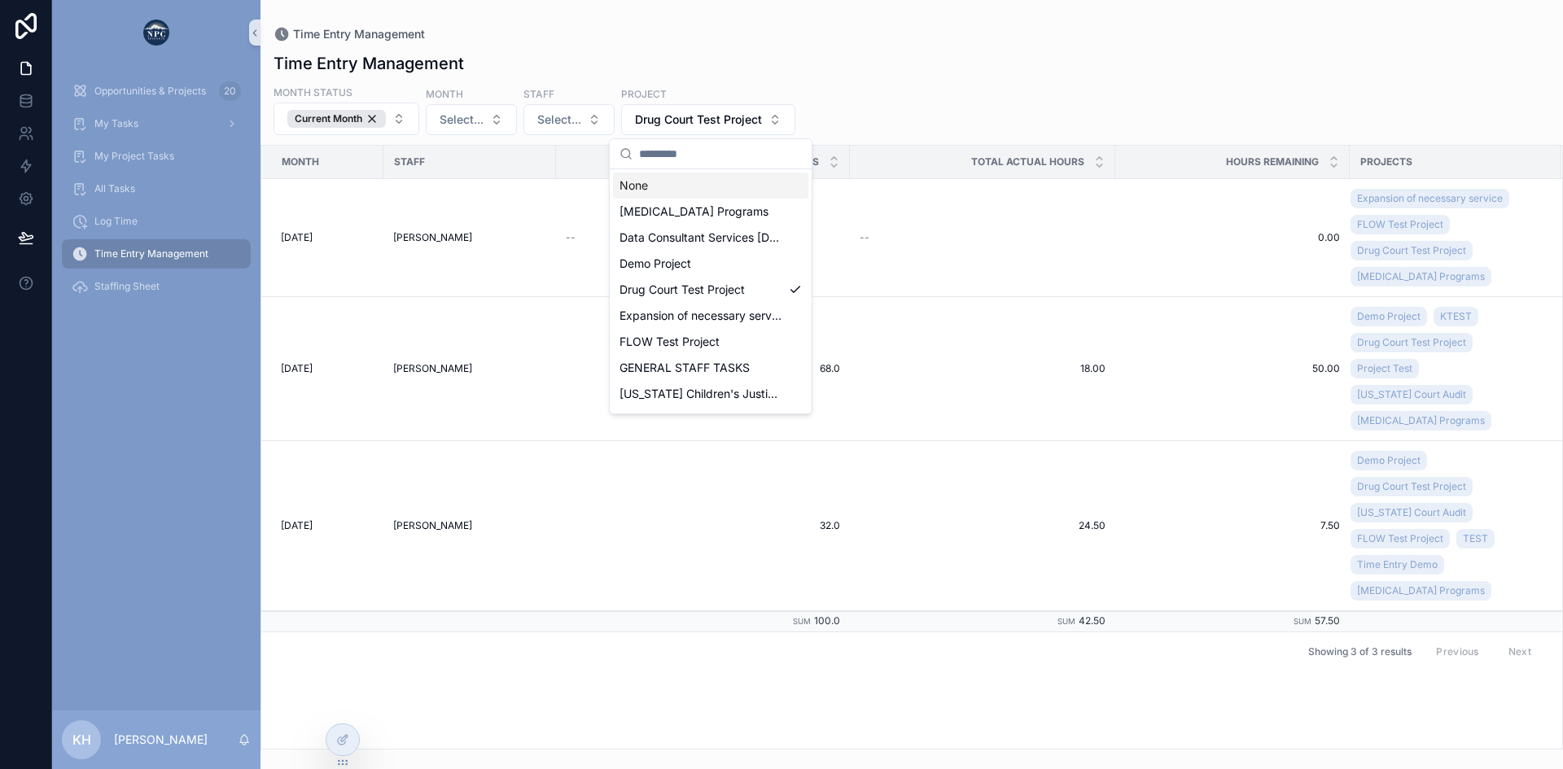
click at [637, 189] on div "None" at bounding box center [710, 186] width 195 height 26
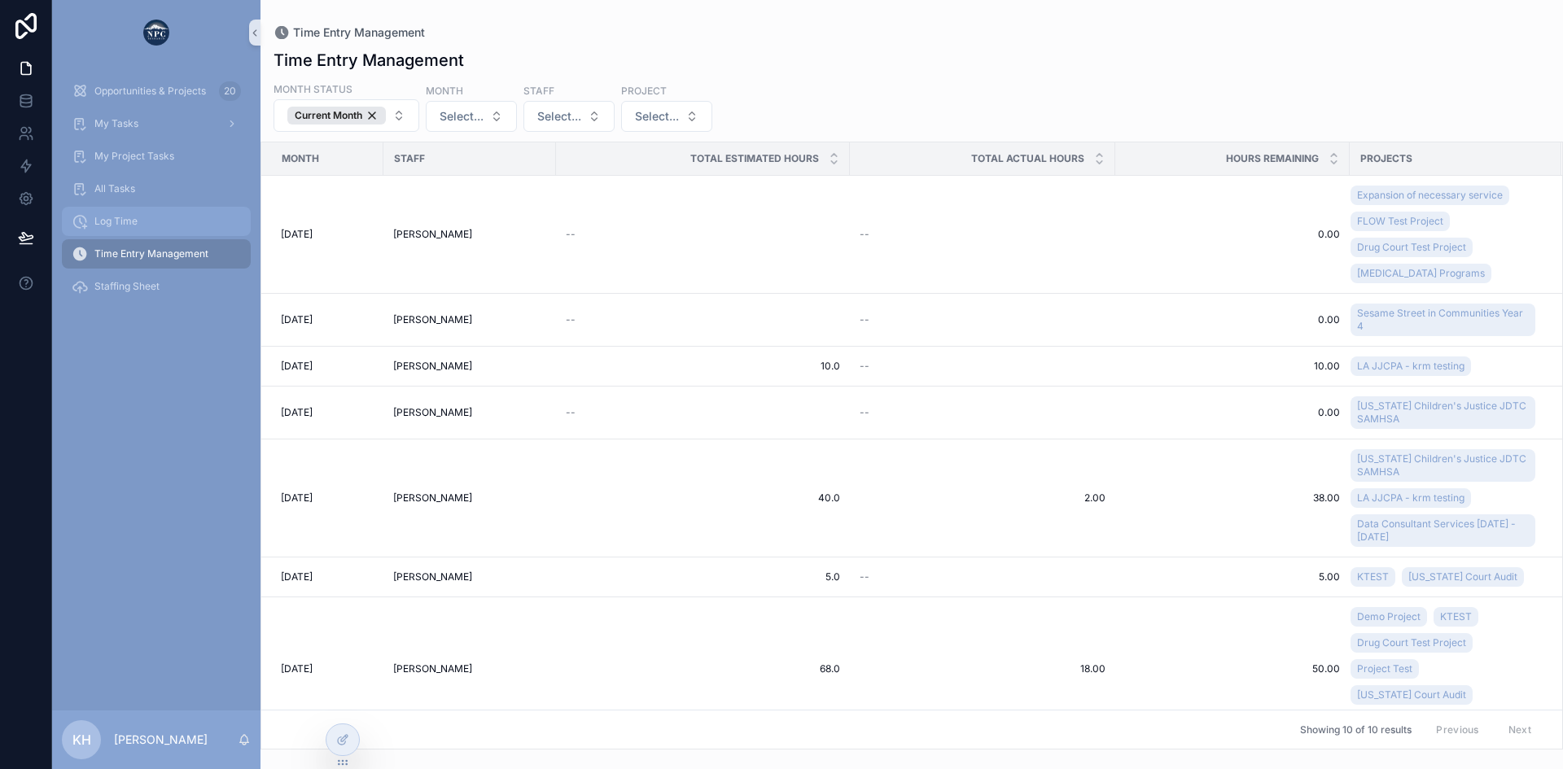
click at [123, 225] on span "Log Time" at bounding box center [115, 221] width 43 height 13
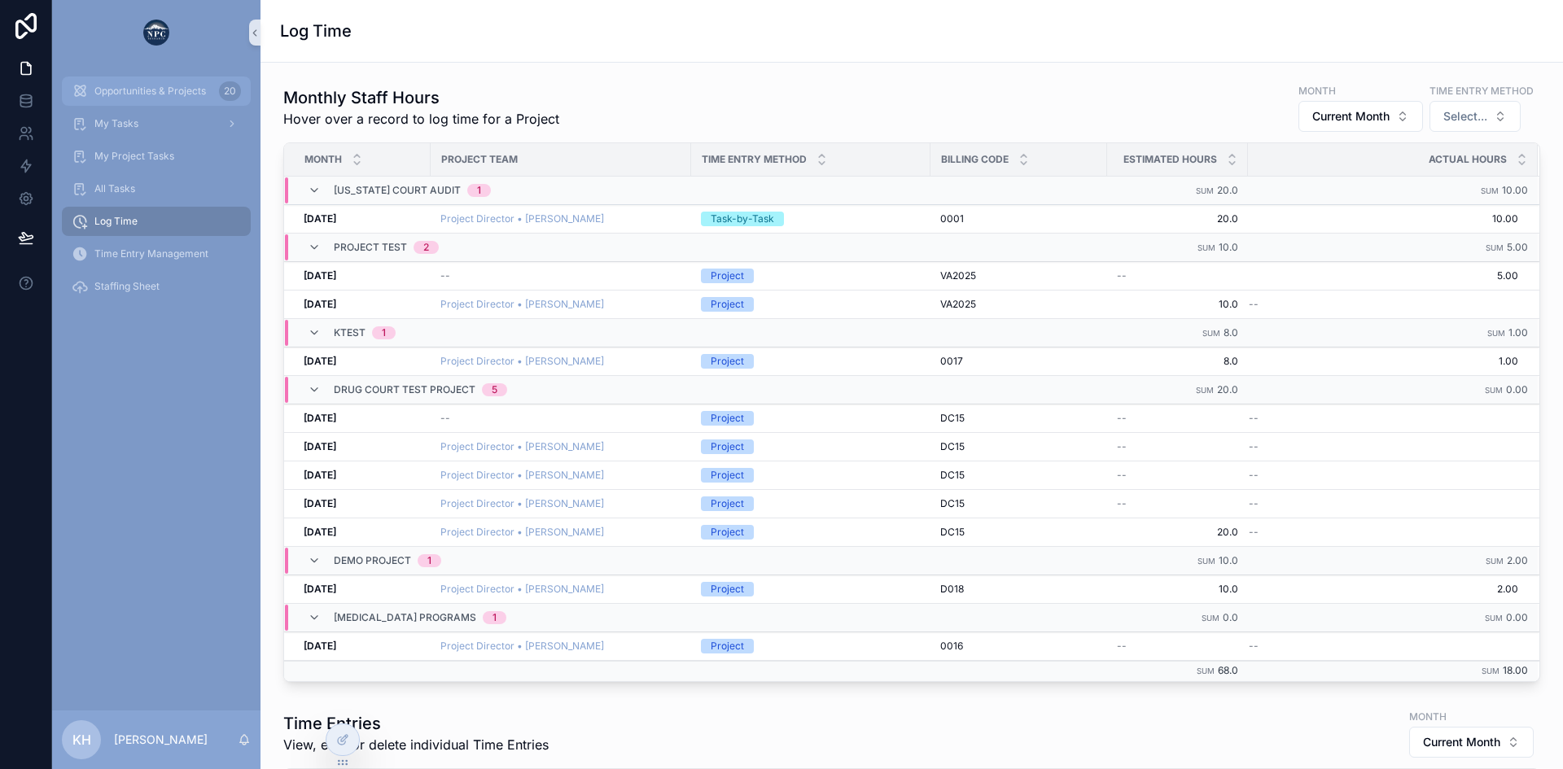
click at [147, 96] on span "Opportunities & Projects" at bounding box center [150, 91] width 112 height 13
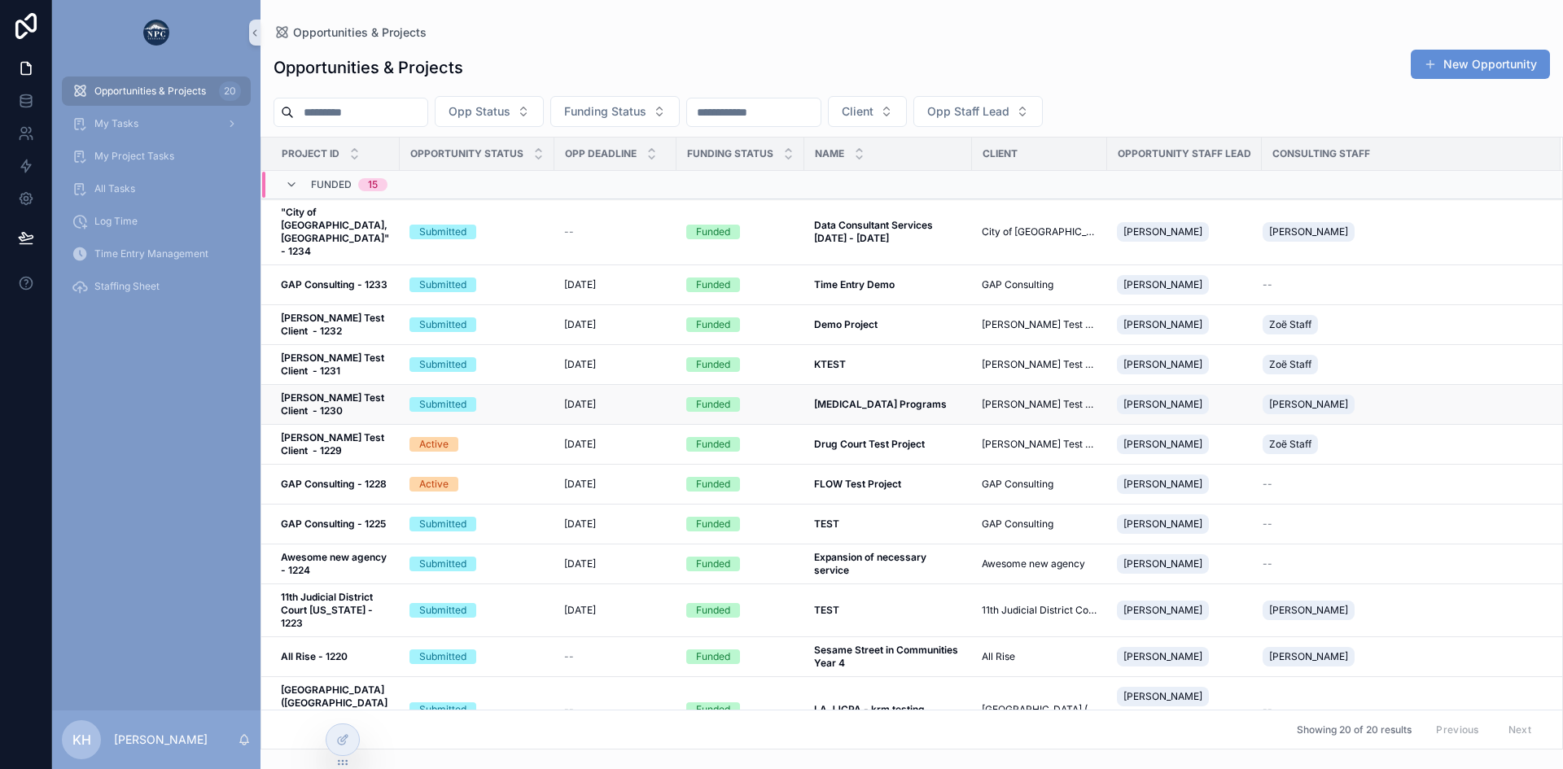
click at [511, 397] on div "Submitted" at bounding box center [476, 404] width 135 height 15
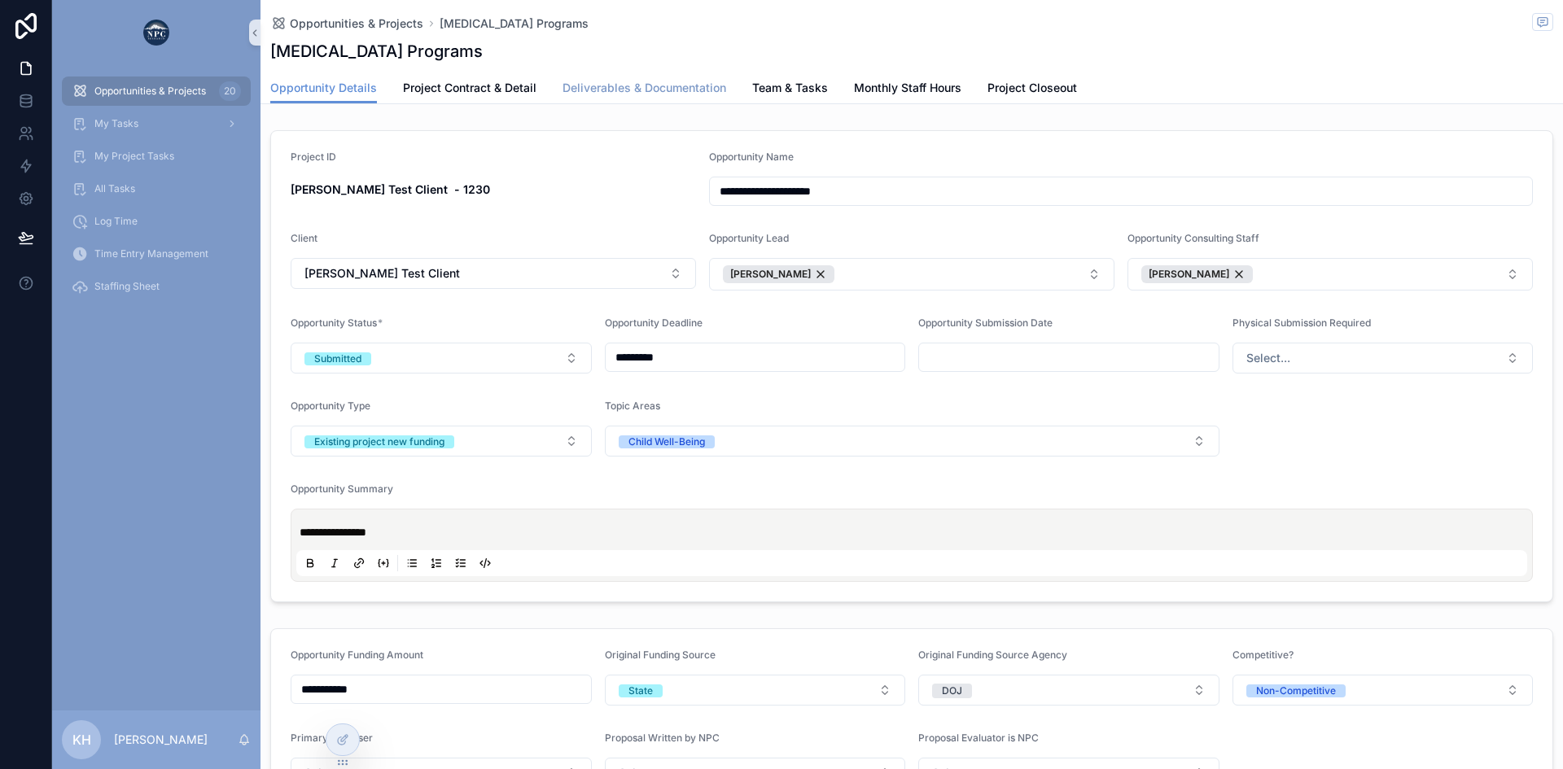
click at [636, 84] on span "Deliverables & Documentation" at bounding box center [644, 88] width 164 height 16
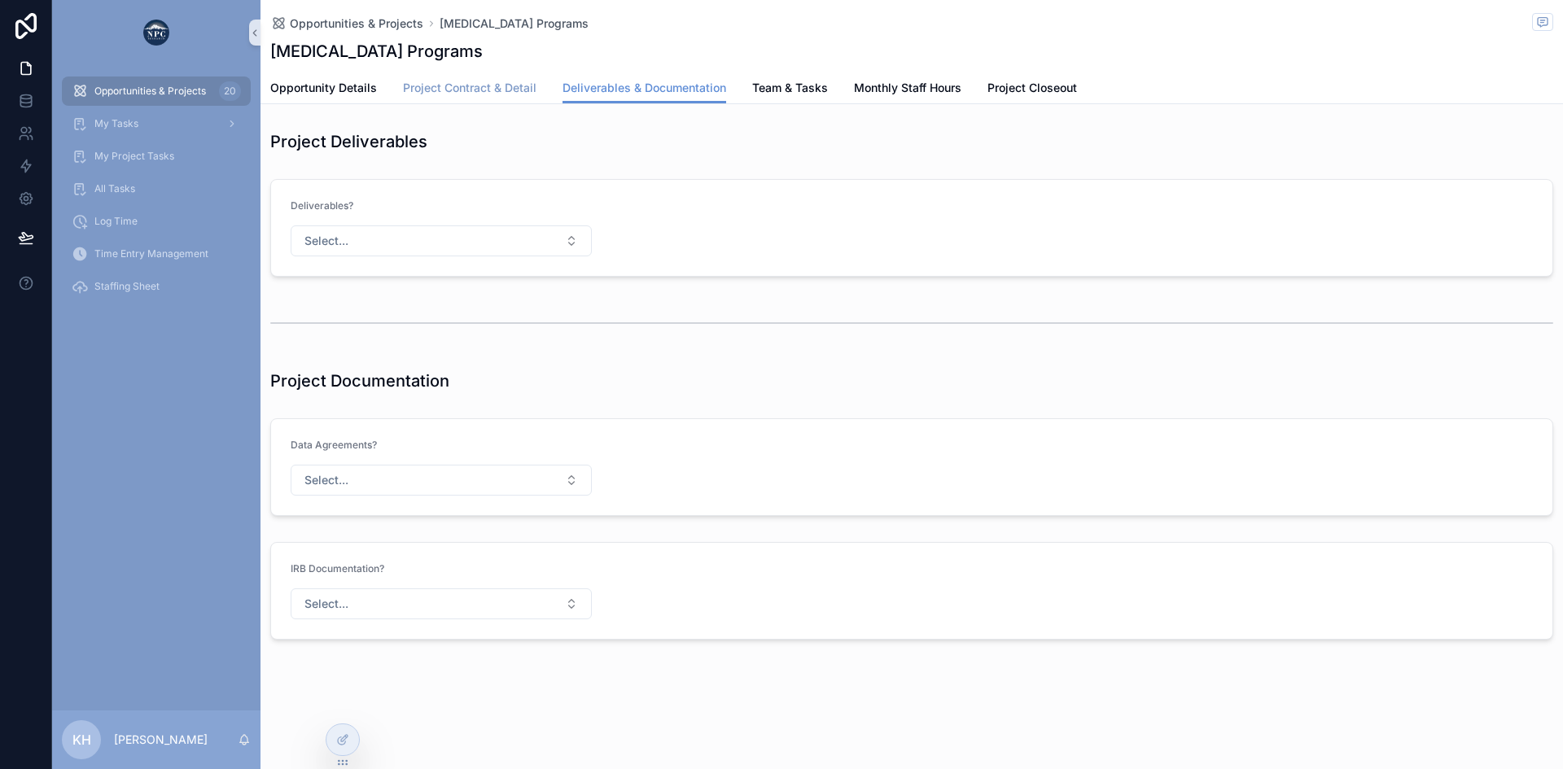
click at [475, 93] on span "Project Contract & Detail" at bounding box center [470, 88] width 134 height 16
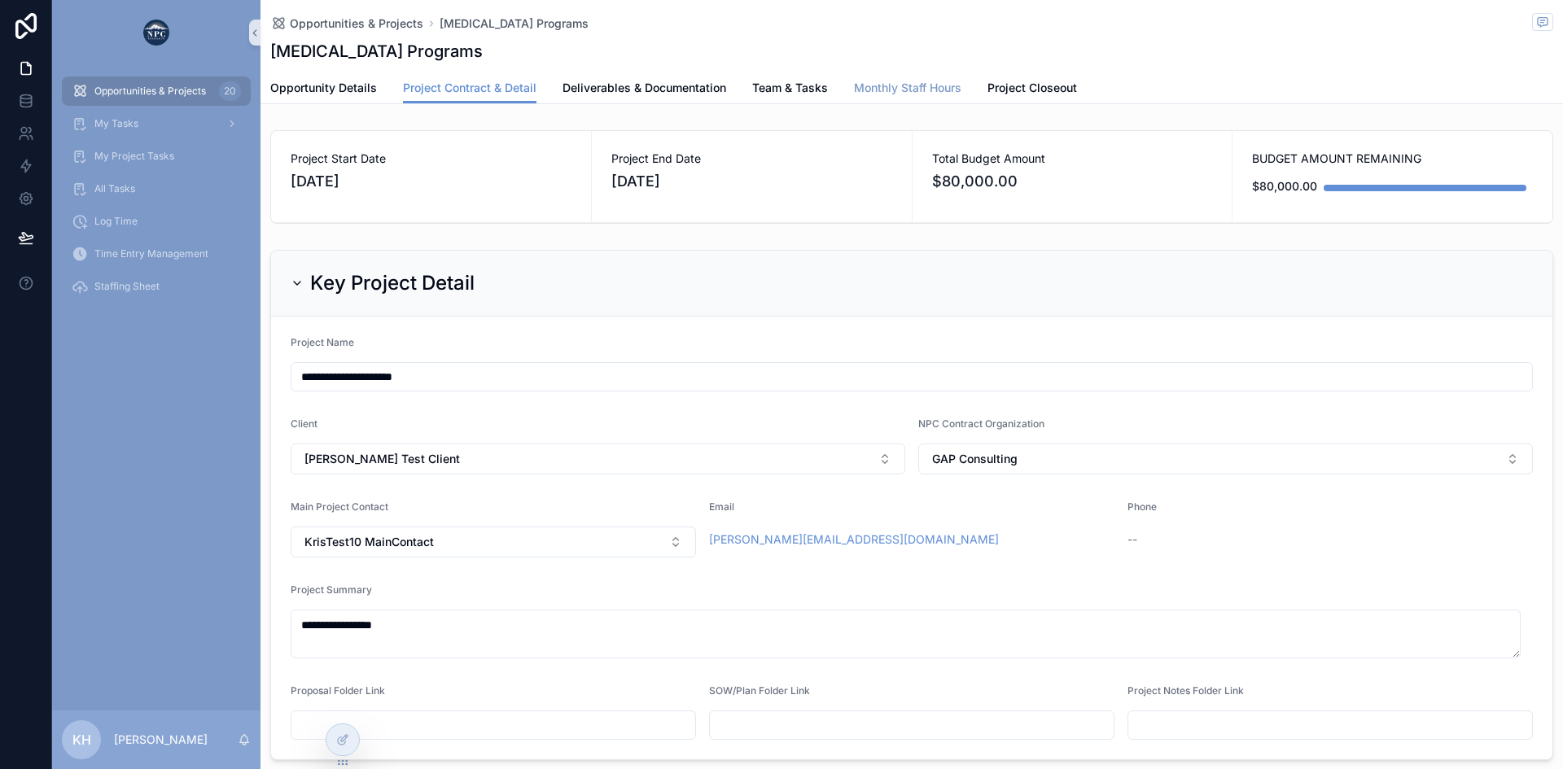
click at [875, 85] on span "Monthly Staff Hours" at bounding box center [907, 88] width 107 height 16
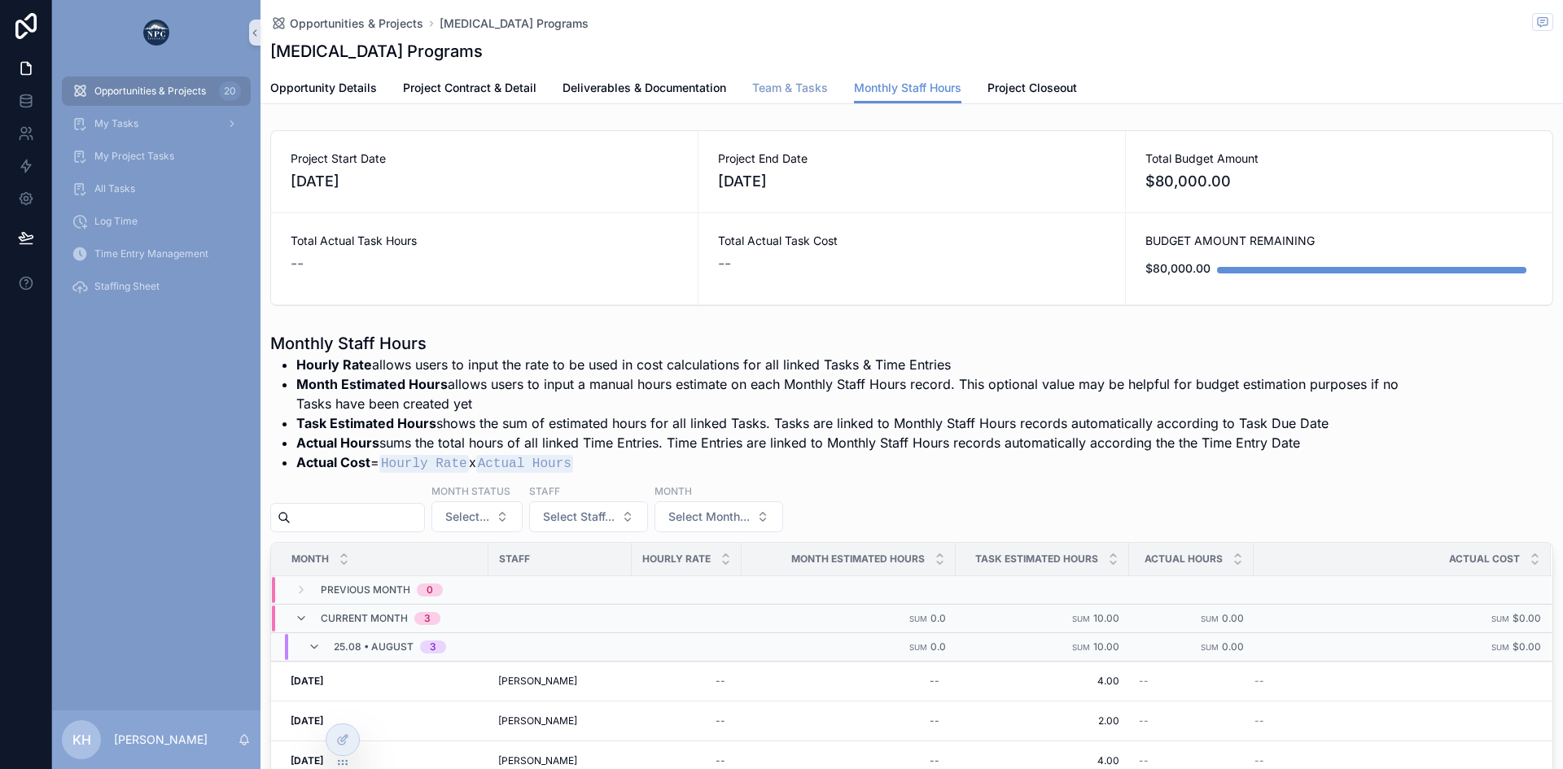
click at [800, 87] on span "Team & Tasks" at bounding box center [790, 88] width 76 height 16
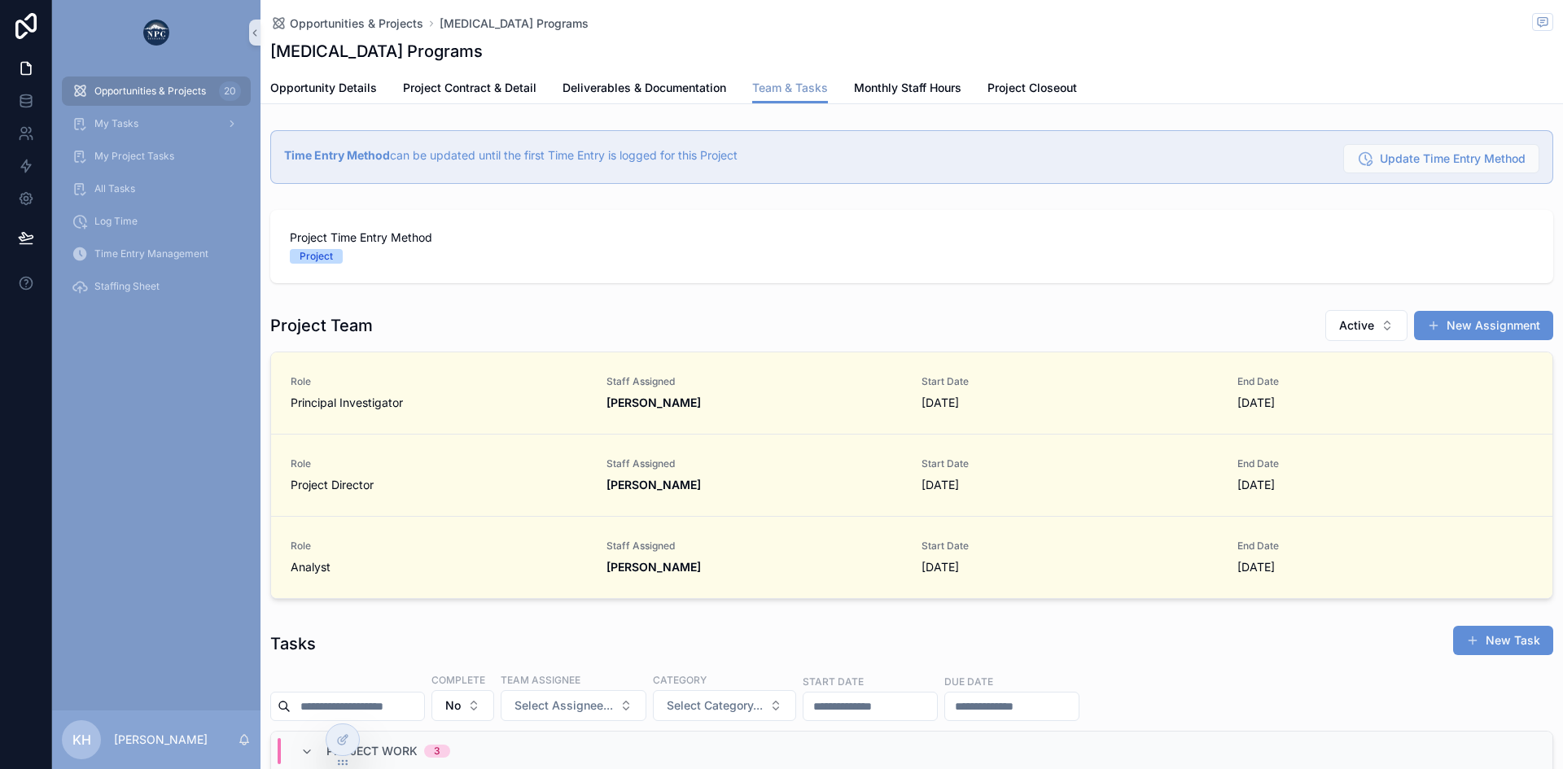
scroll to position [0, 1149]
click at [887, 84] on span "Monthly Staff Hours" at bounding box center [907, 88] width 107 height 16
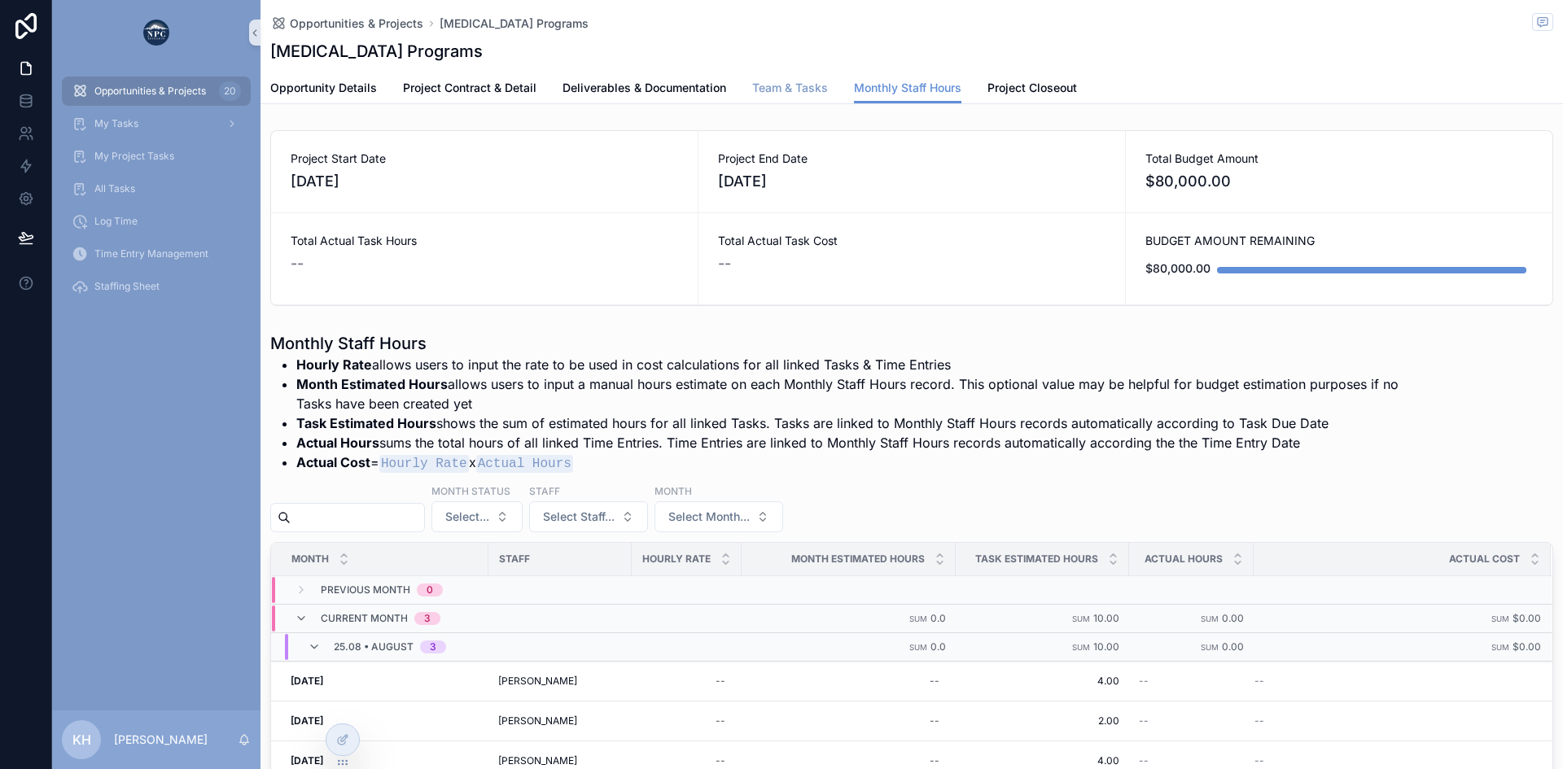
click at [796, 85] on span "Team & Tasks" at bounding box center [790, 88] width 76 height 16
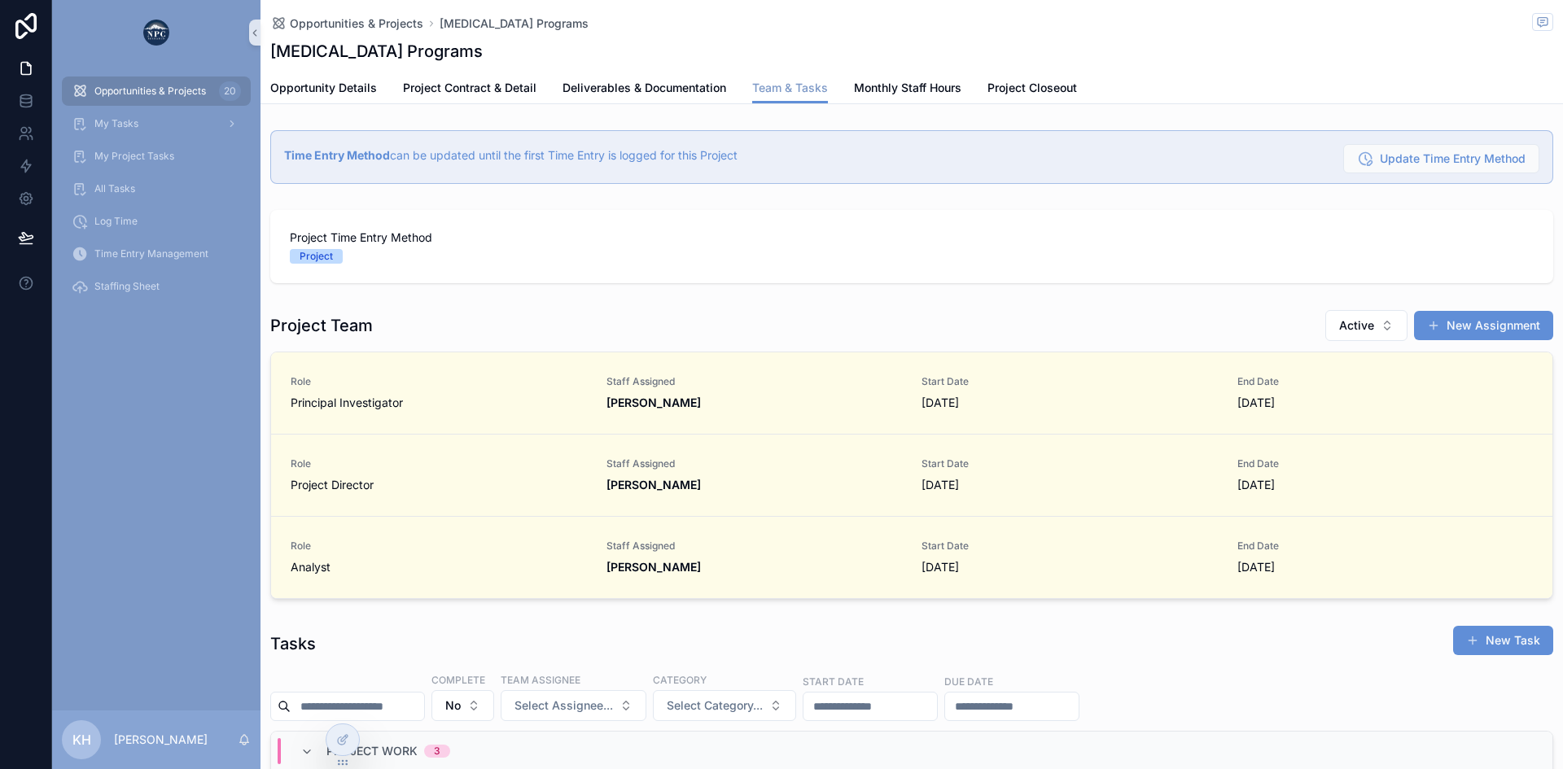
scroll to position [0, 1149]
click at [898, 89] on span "Monthly Staff Hours" at bounding box center [907, 88] width 107 height 16
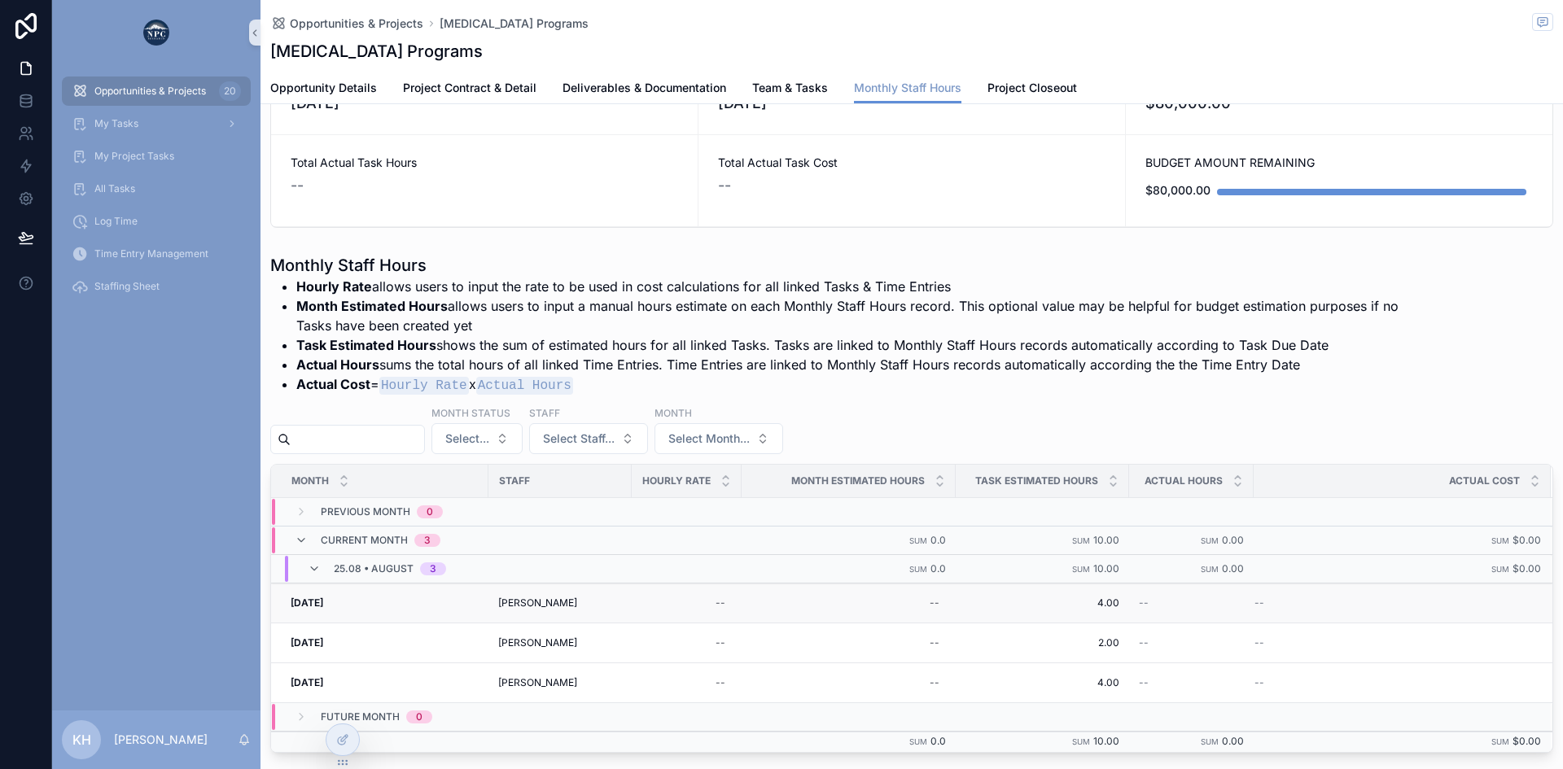
scroll to position [79, 0]
click at [123, 94] on span "Opportunities & Projects" at bounding box center [150, 91] width 112 height 13
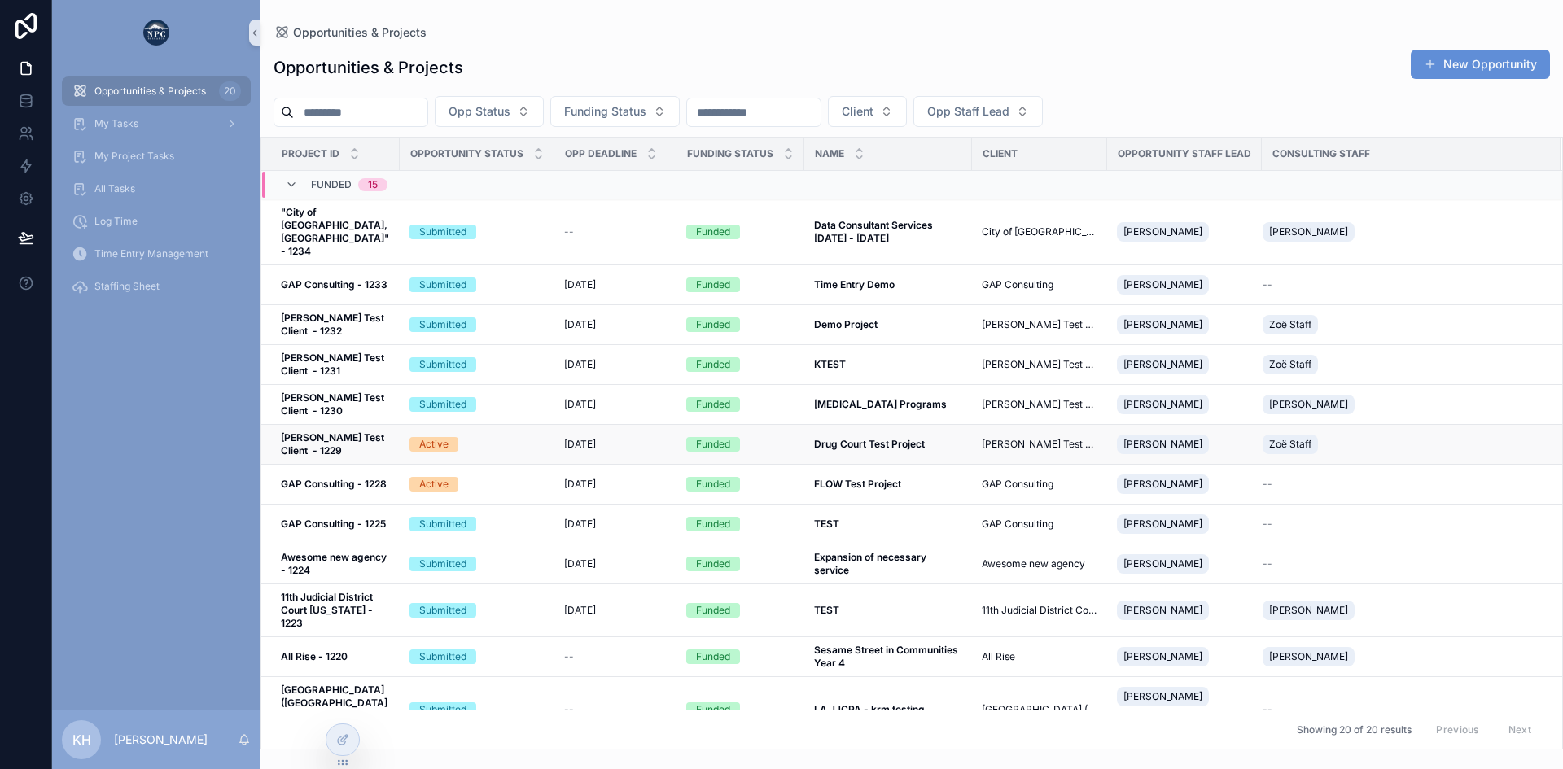
click at [554, 425] on td "8/12/2025 8/12/2025" at bounding box center [615, 445] width 122 height 40
click at [572, 438] on span "[DATE]" at bounding box center [580, 444] width 32 height 13
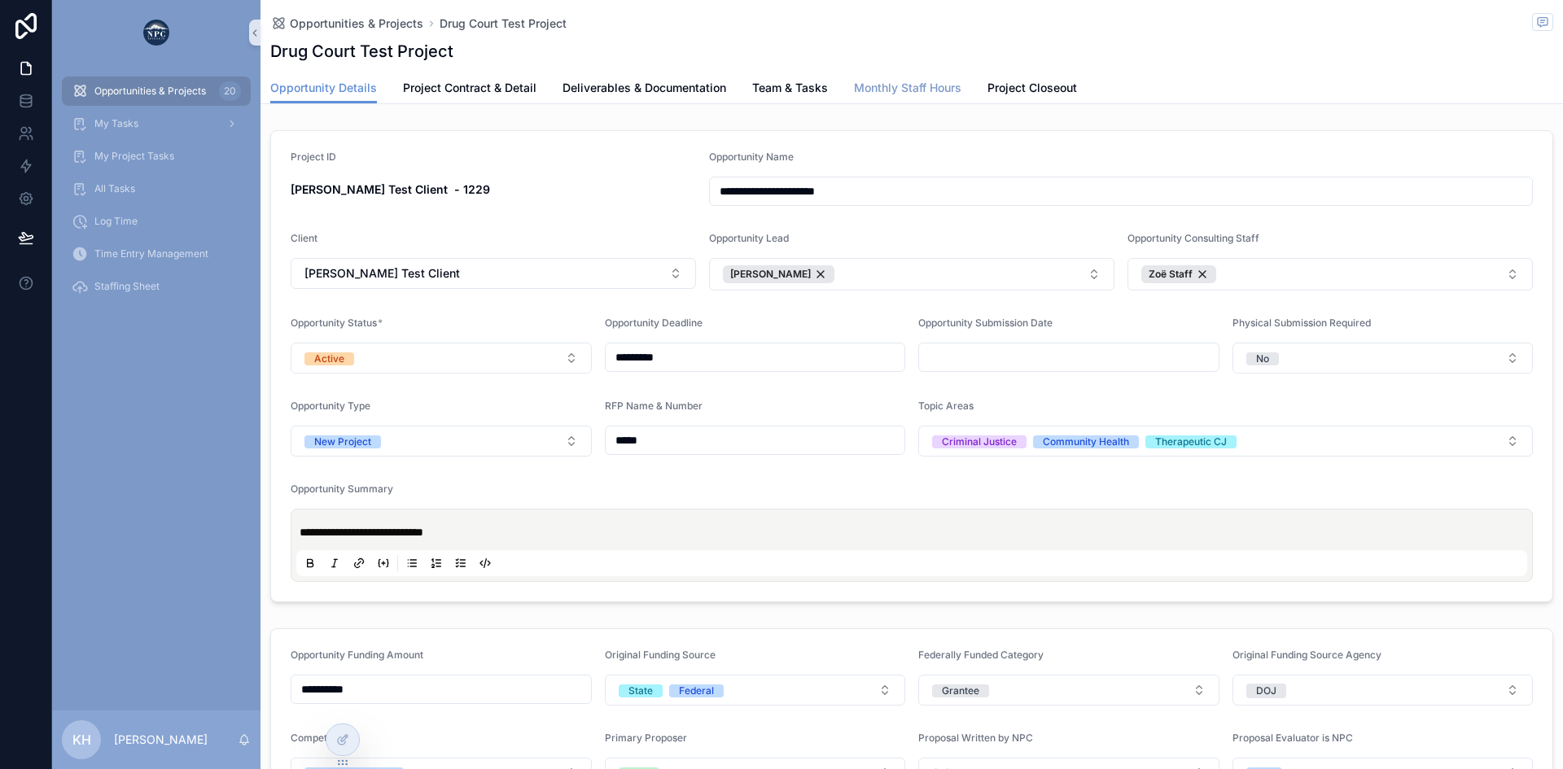
click at [879, 84] on span "Monthly Staff Hours" at bounding box center [907, 88] width 107 height 16
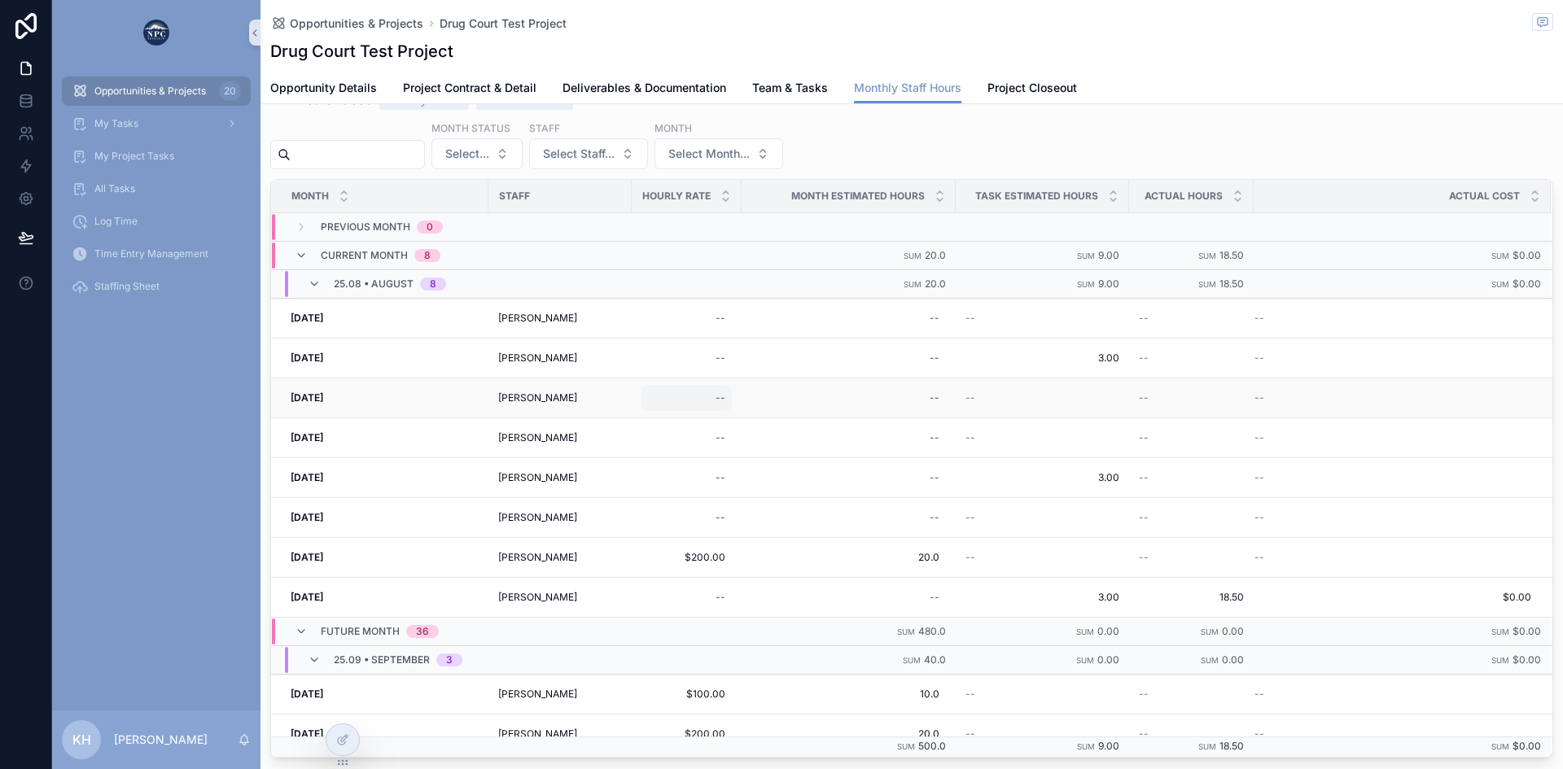
scroll to position [361, 0]
click at [128, 91] on span "Opportunities & Projects" at bounding box center [150, 91] width 112 height 13
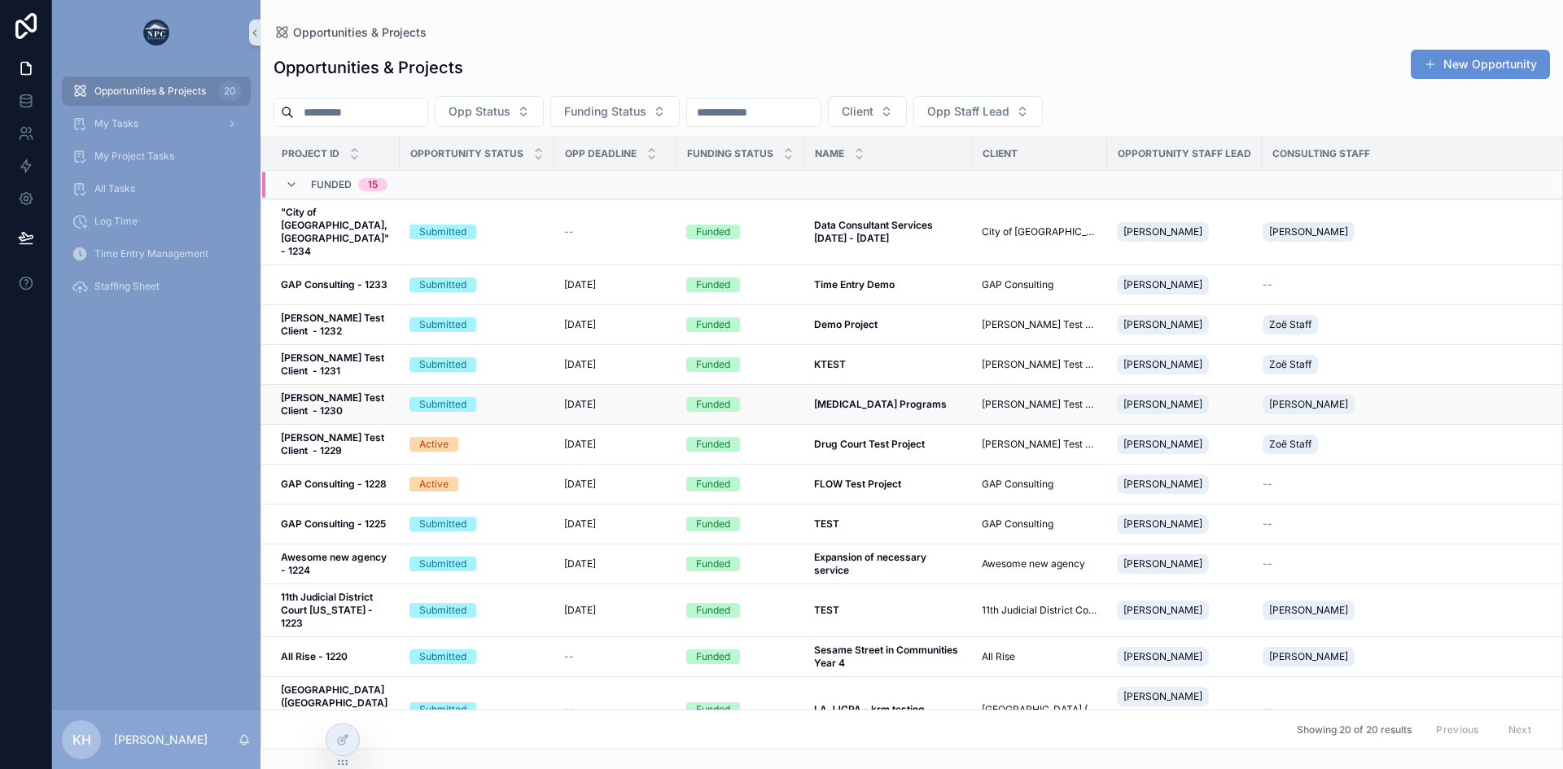
click at [521, 397] on div "Submitted" at bounding box center [476, 404] width 135 height 15
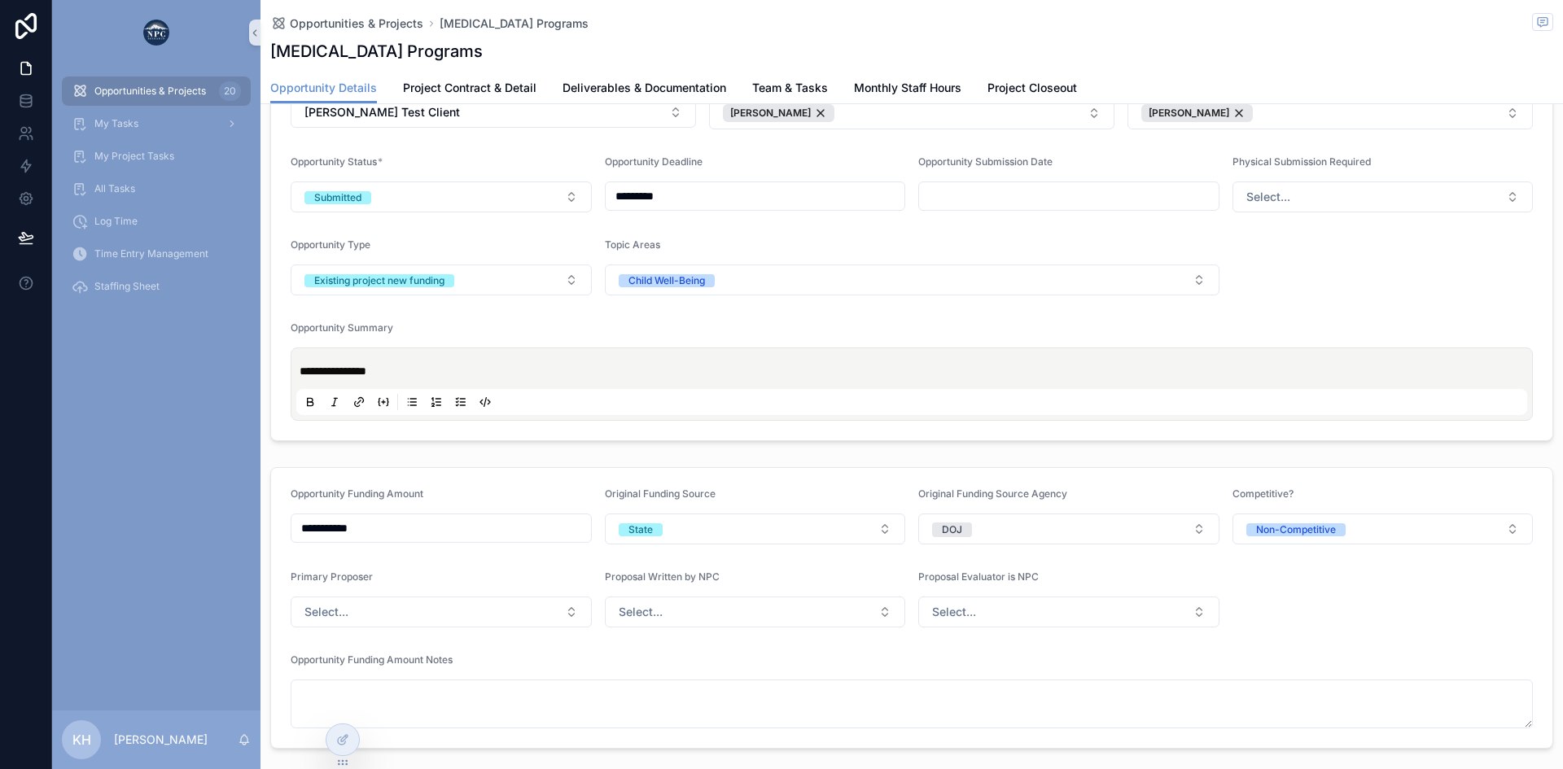
scroll to position [68, 0]
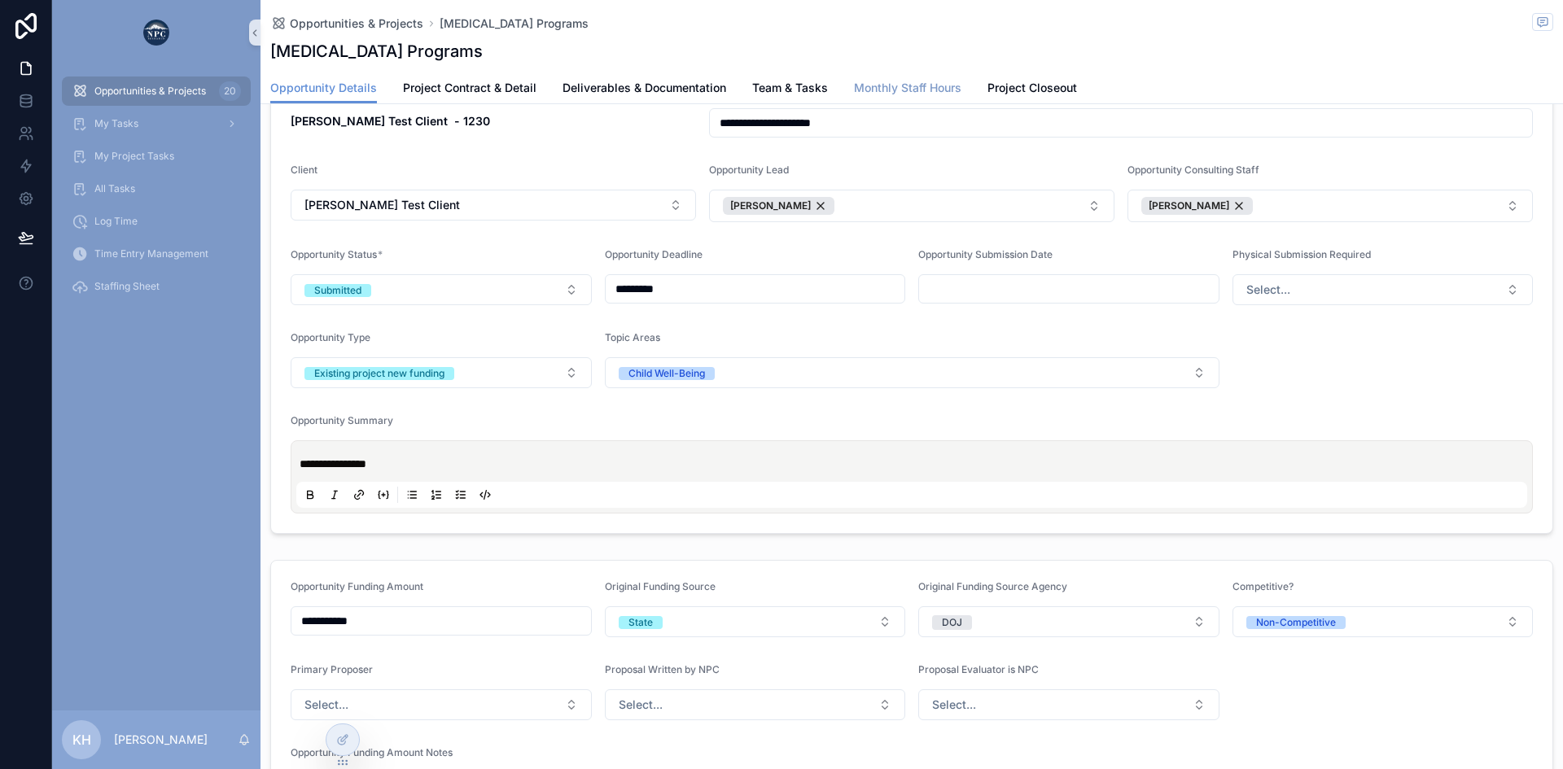
click at [925, 93] on span "Monthly Staff Hours" at bounding box center [907, 88] width 107 height 16
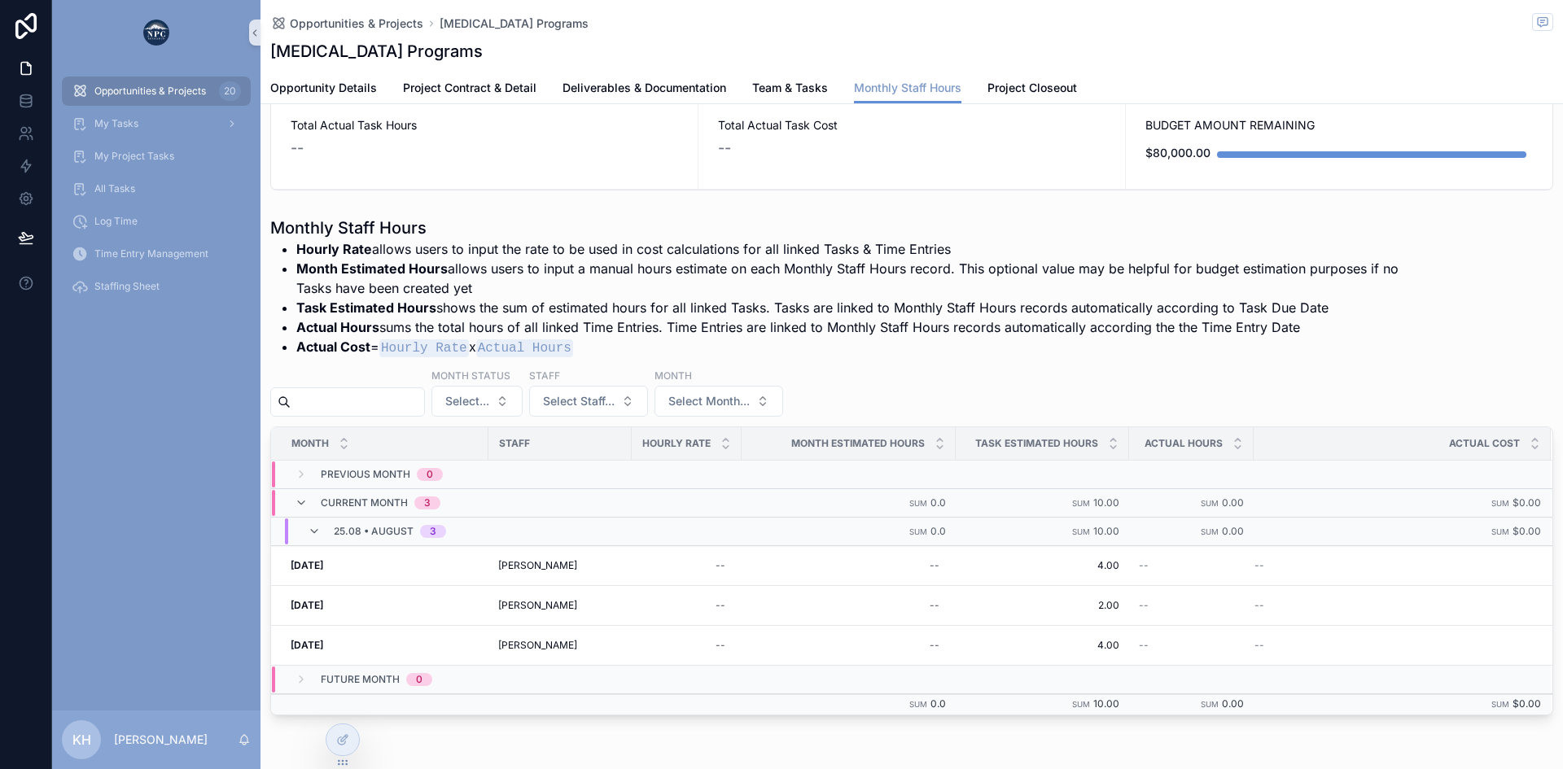
scroll to position [172, 0]
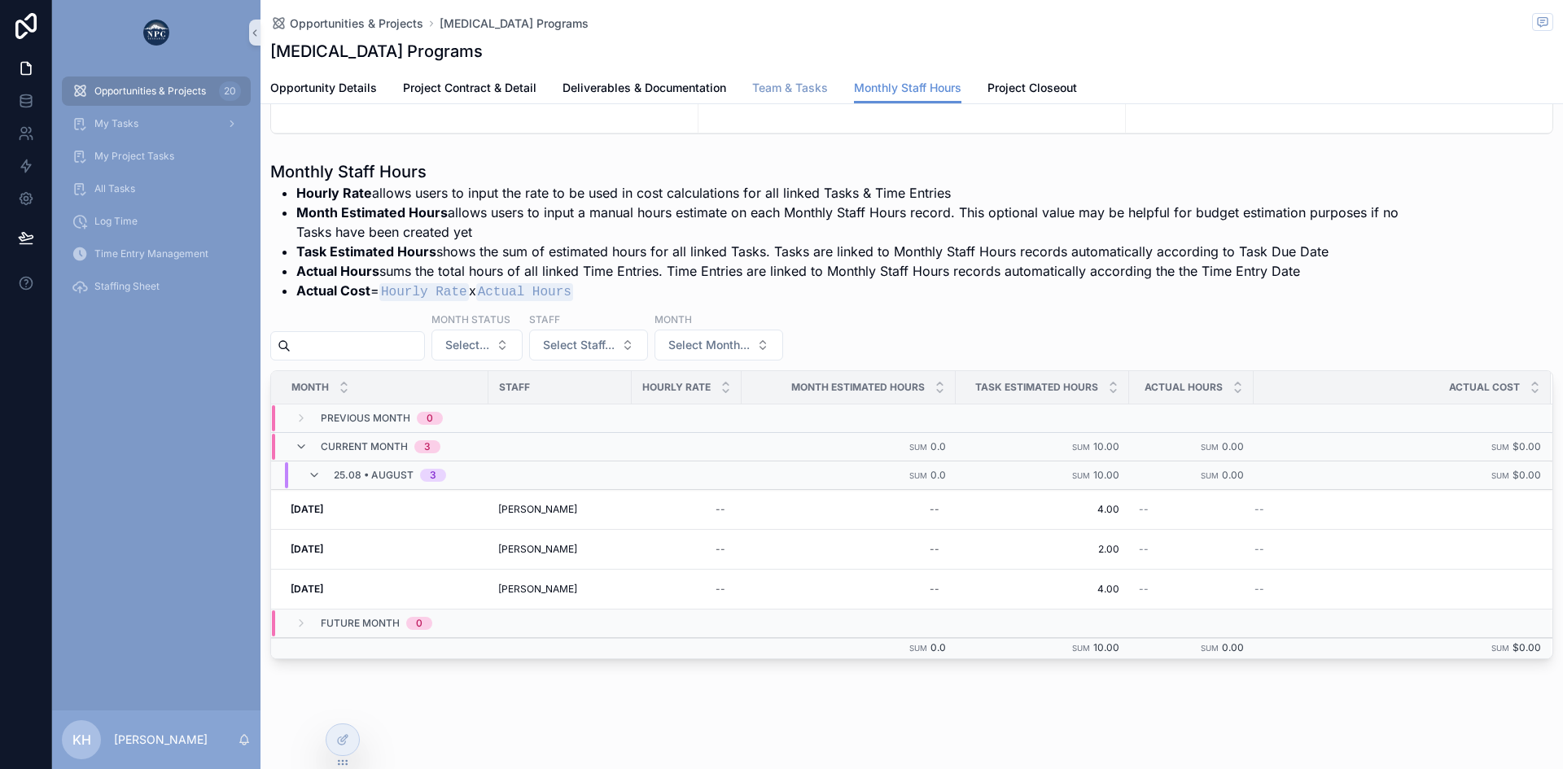
click at [788, 89] on span "Team & Tasks" at bounding box center [790, 88] width 76 height 16
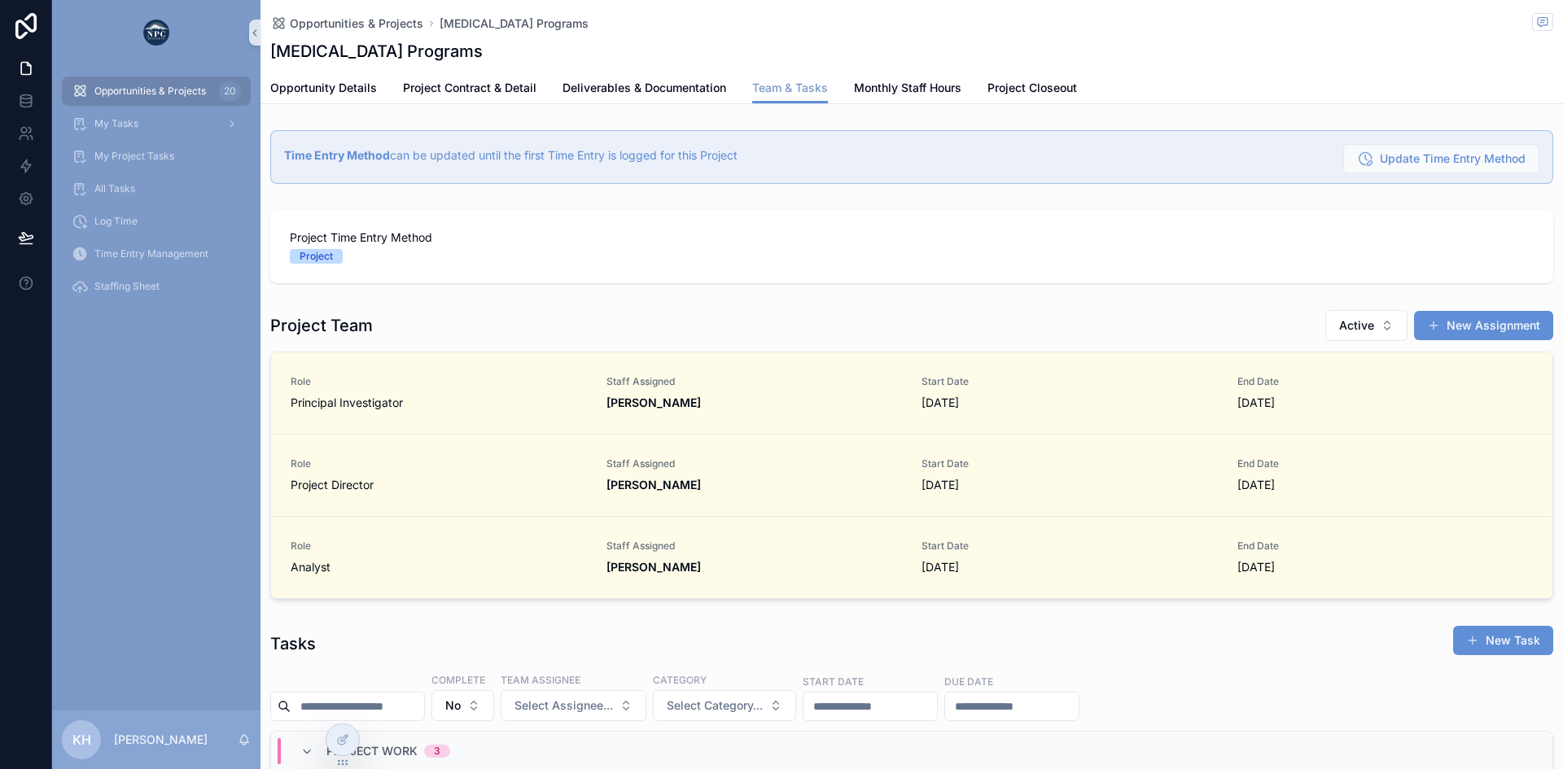
scroll to position [0, 1149]
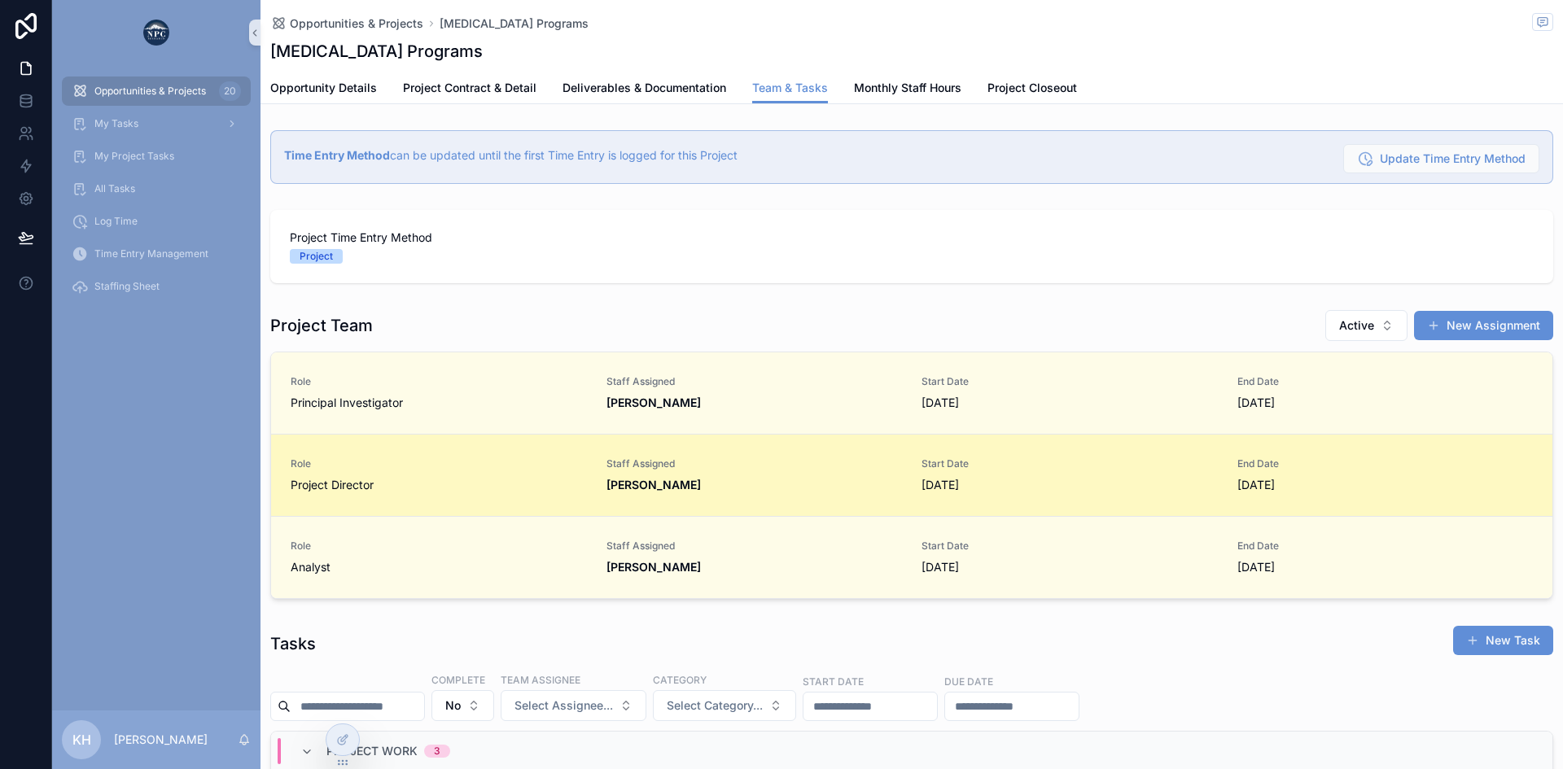
click at [659, 483] on strong "[PERSON_NAME]" at bounding box center [653, 485] width 94 height 14
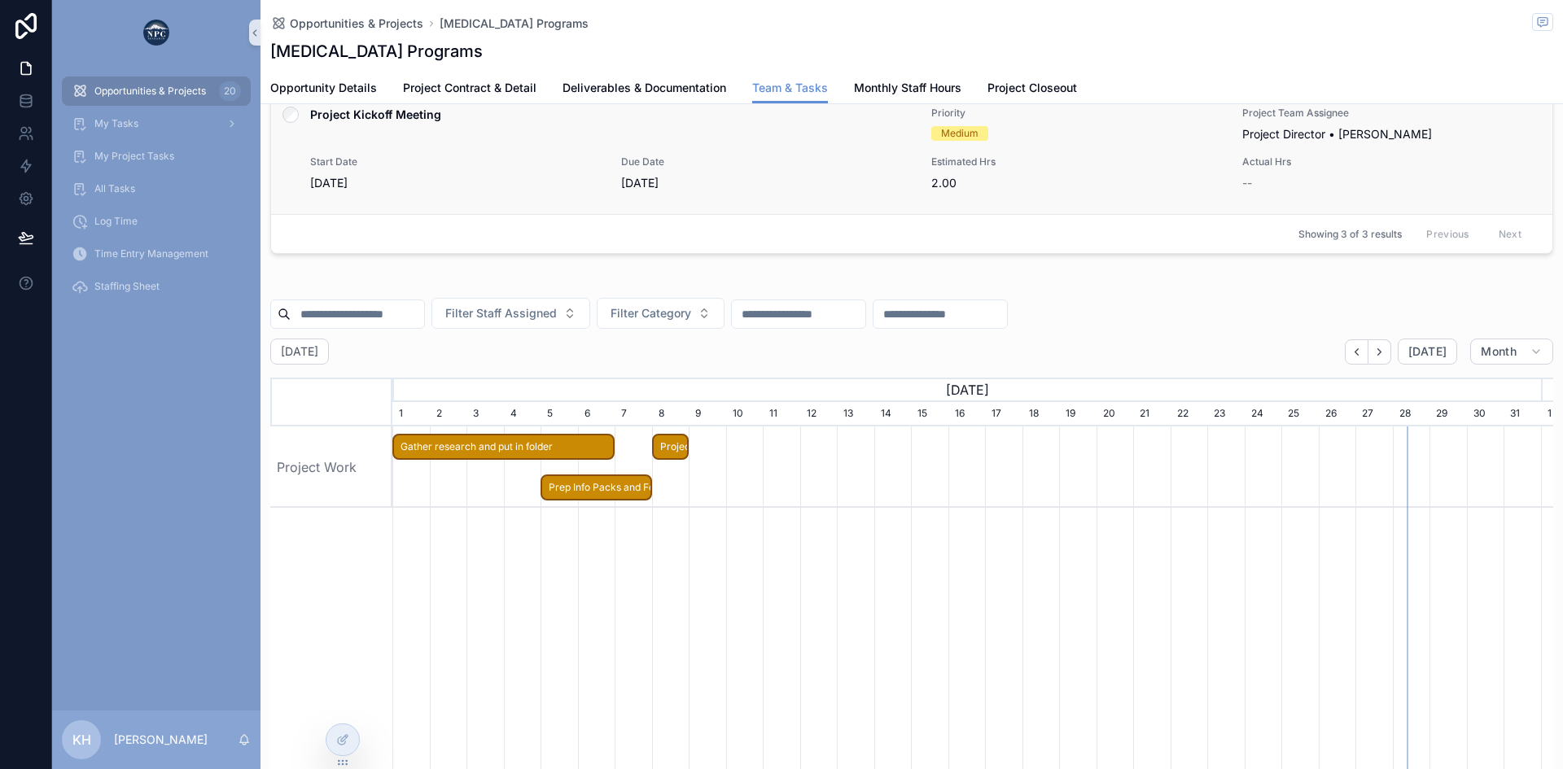
scroll to position [951, 0]
click at [924, 85] on span "Monthly Staff Hours" at bounding box center [907, 88] width 107 height 16
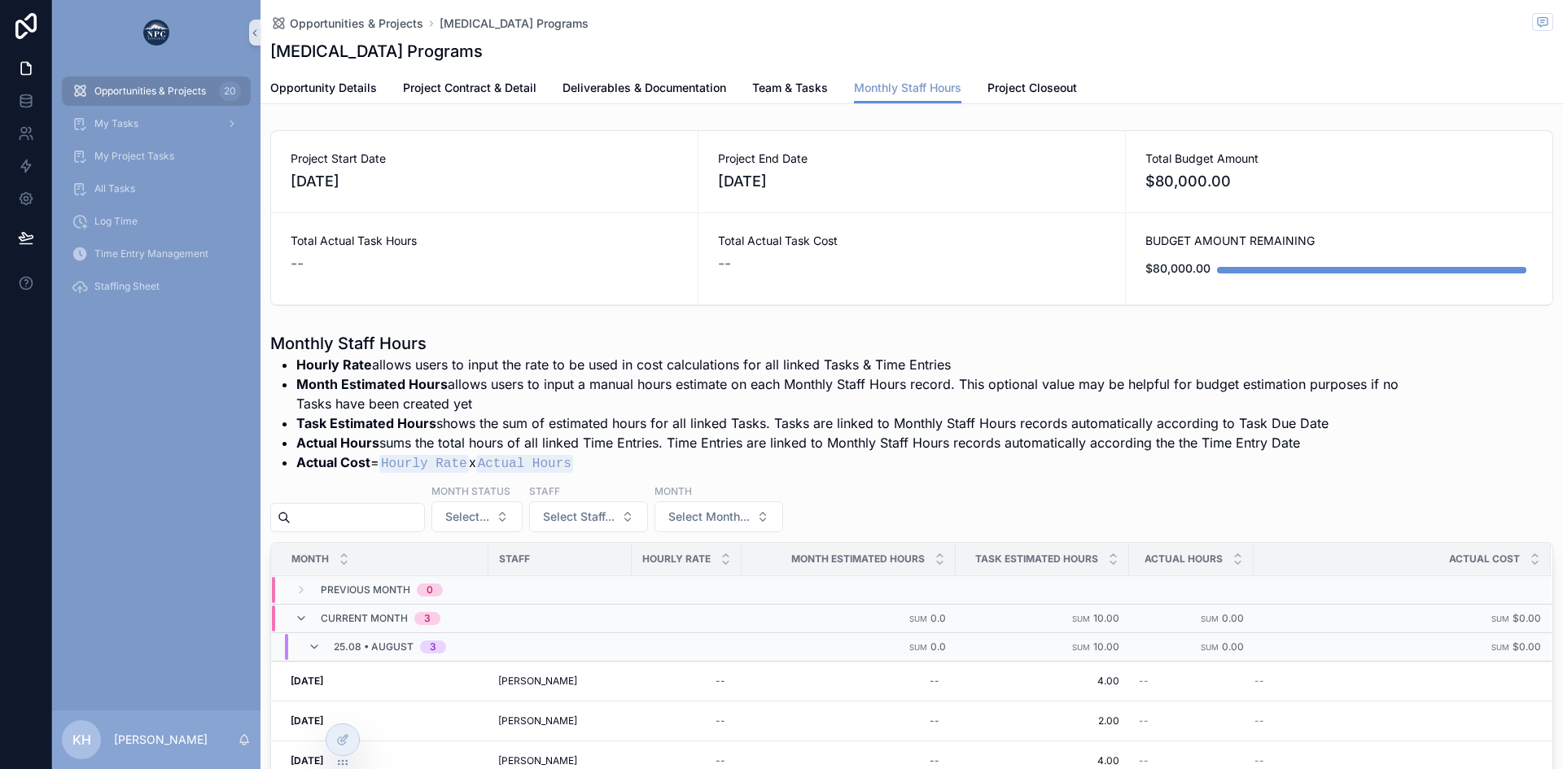
scroll to position [172, 0]
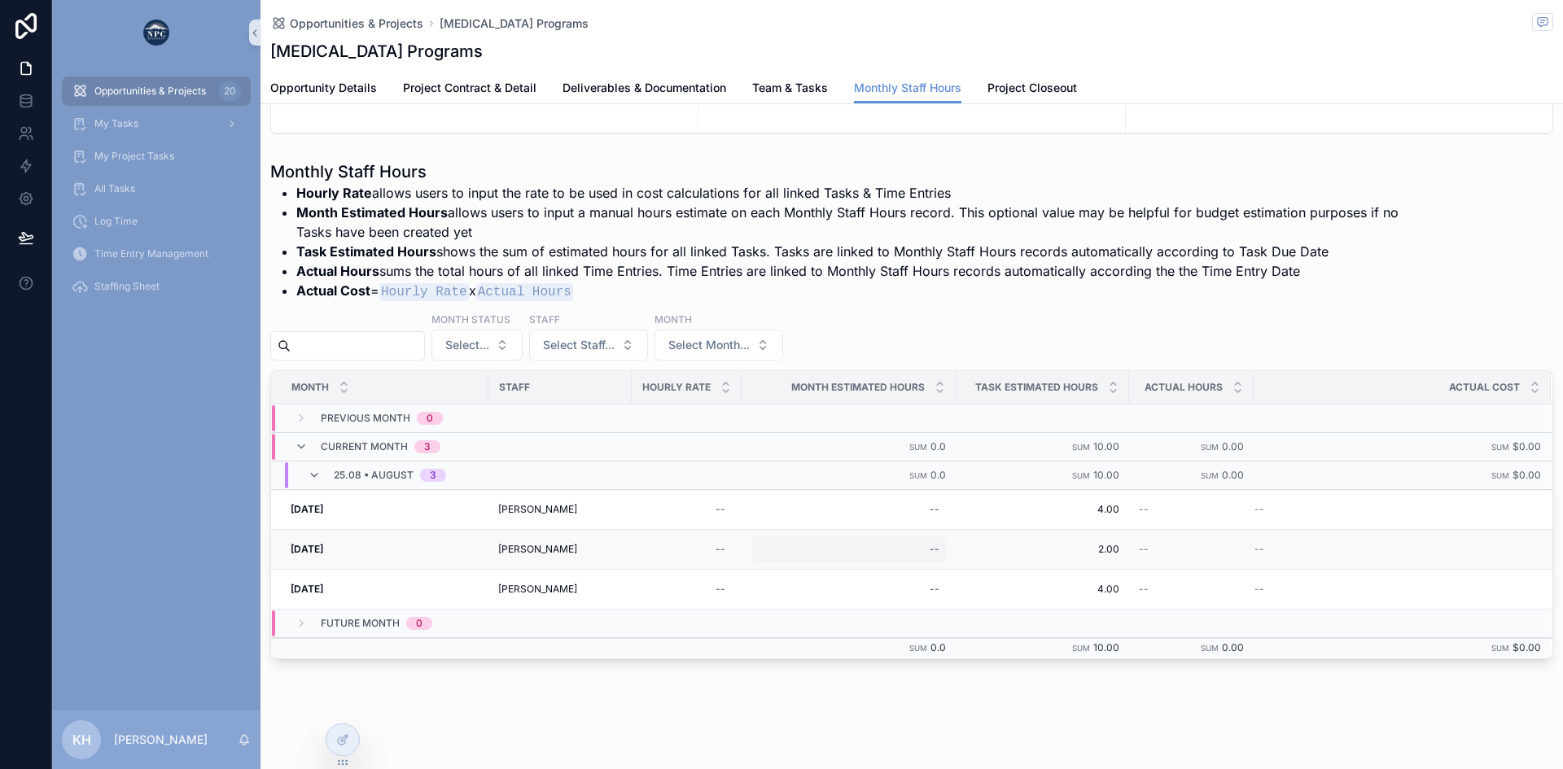
click at [906, 543] on div "--" at bounding box center [848, 549] width 195 height 26
click at [1031, 306] on div "Monthly Staff Hours Hourly Rate allows users to input the rate to be used in co…" at bounding box center [911, 409] width 1283 height 499
click at [770, 93] on span "Team & Tasks" at bounding box center [790, 88] width 76 height 16
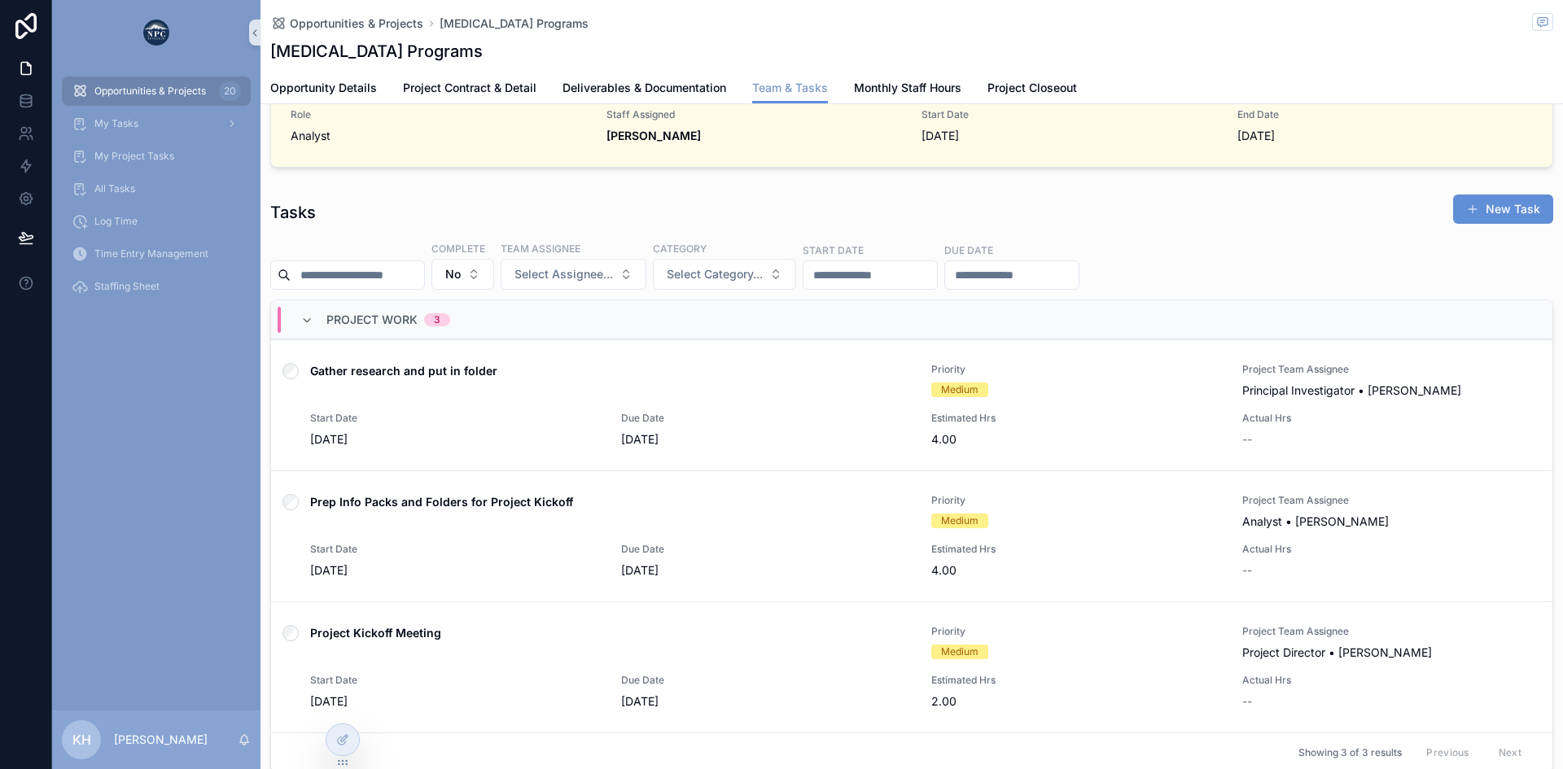
scroll to position [432, 0]
click at [1498, 212] on button "New Task" at bounding box center [1503, 208] width 100 height 29
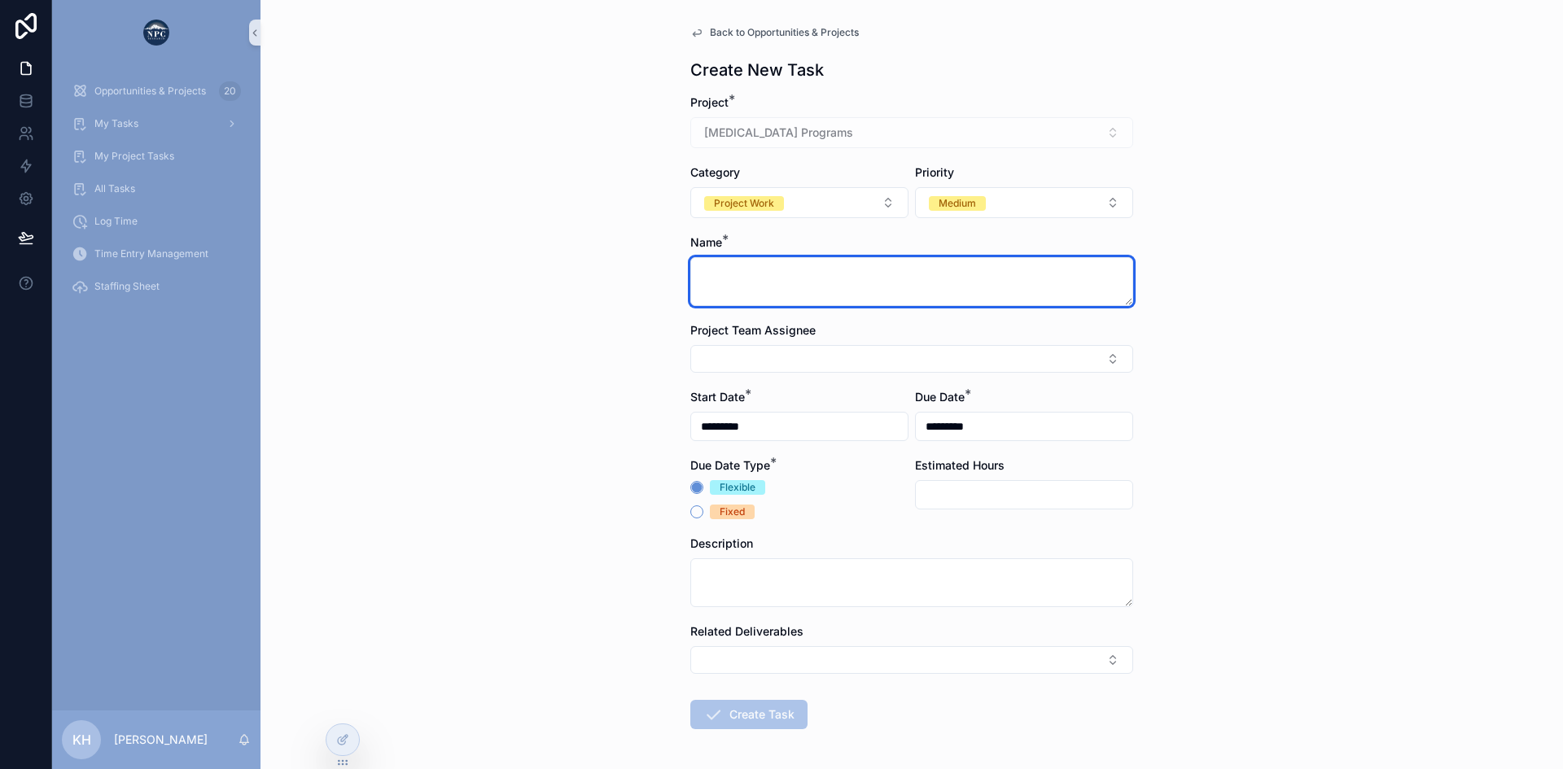
click at [764, 281] on textarea "scrollable content" at bounding box center [911, 281] width 443 height 49
type textarea "**********"
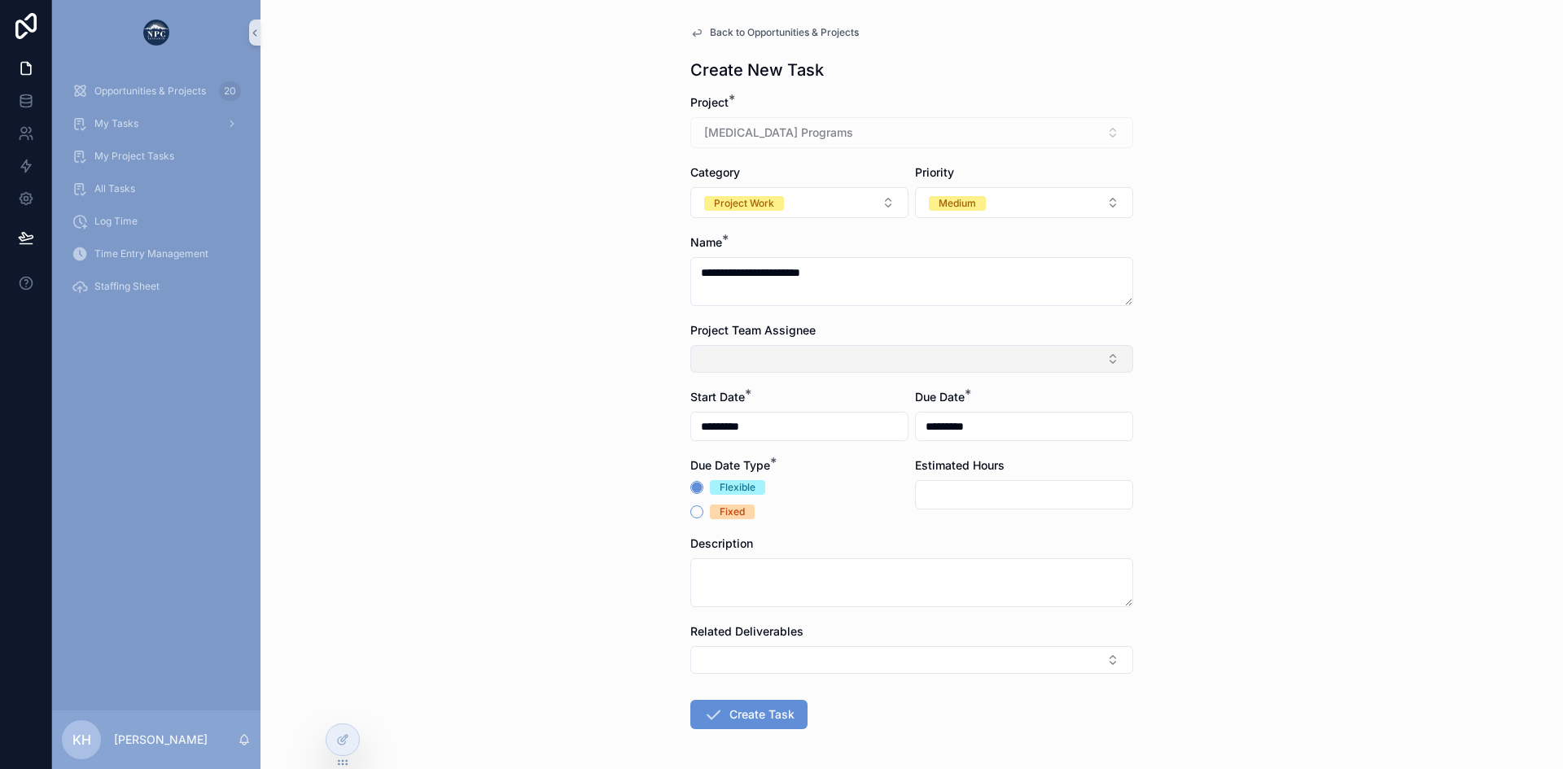
click at [757, 365] on button "Select Button" at bounding box center [911, 359] width 443 height 28
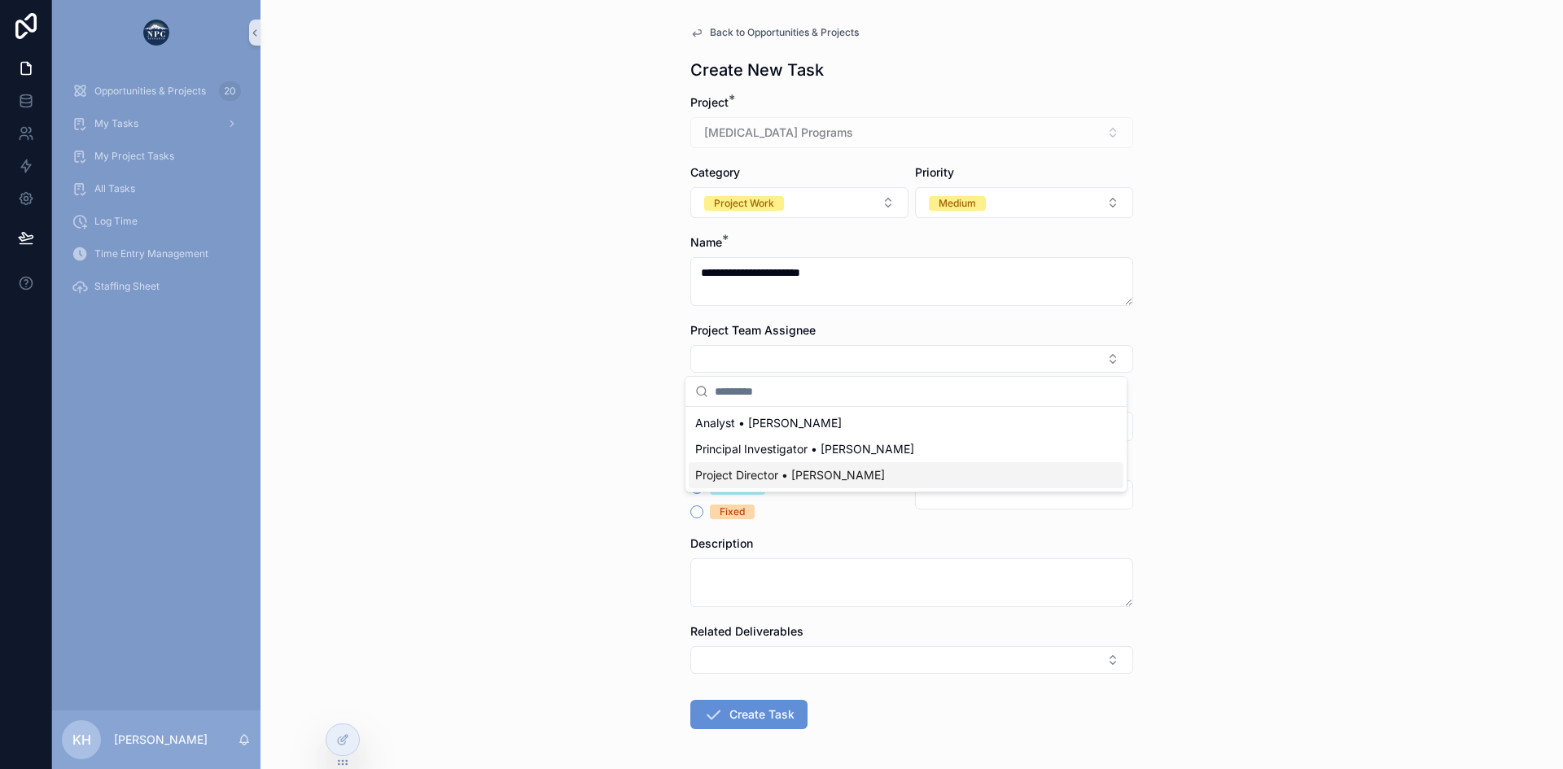
click at [756, 481] on span "Project Director • [PERSON_NAME]" at bounding box center [790, 475] width 190 height 16
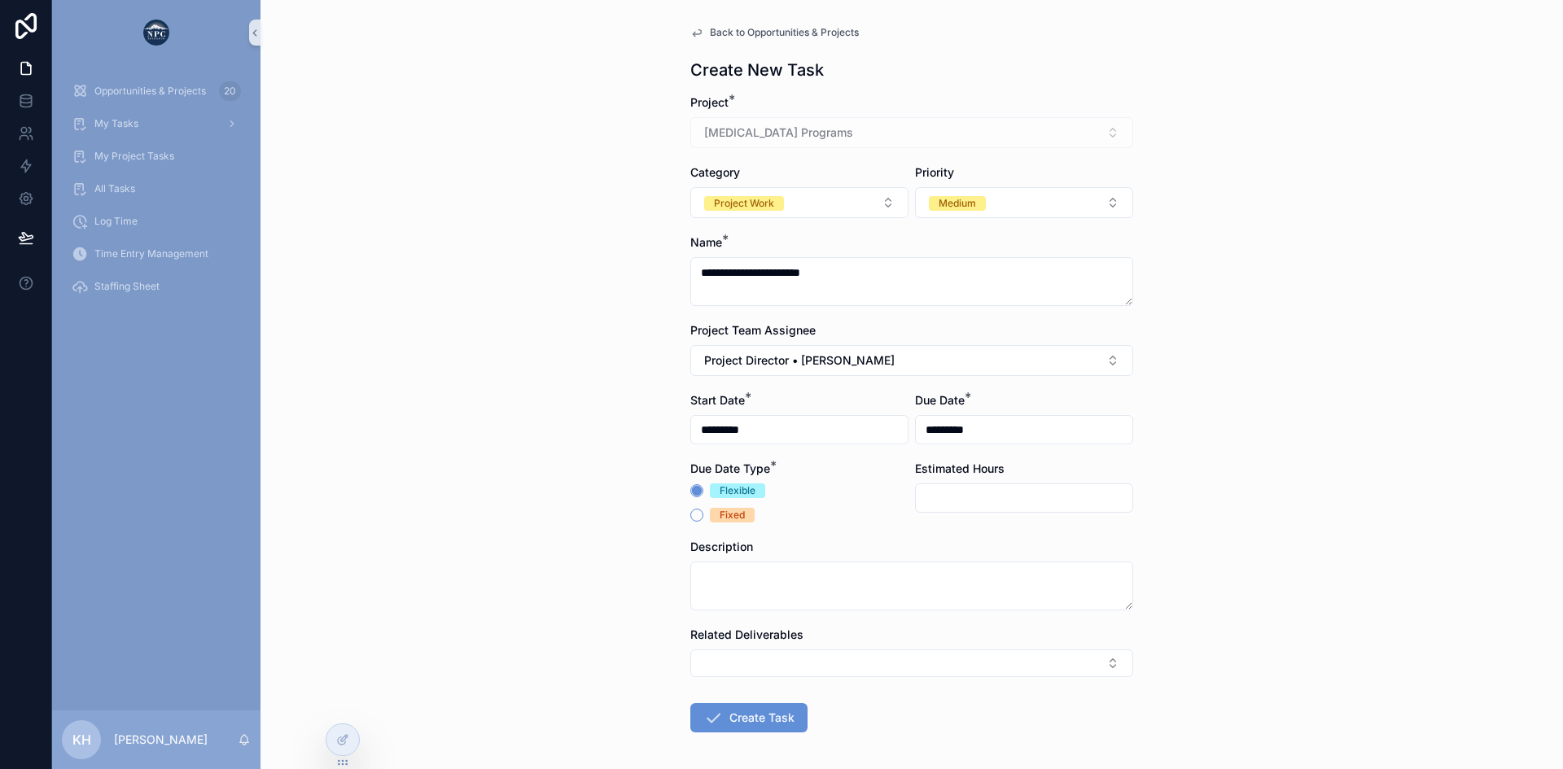
click at [933, 503] on input "scrollable content" at bounding box center [1024, 498] width 217 height 23
type input "****"
click at [948, 434] on input "*********" at bounding box center [1024, 429] width 217 height 23
click at [927, 386] on button "31" at bounding box center [930, 389] width 29 height 29
type input "*********"
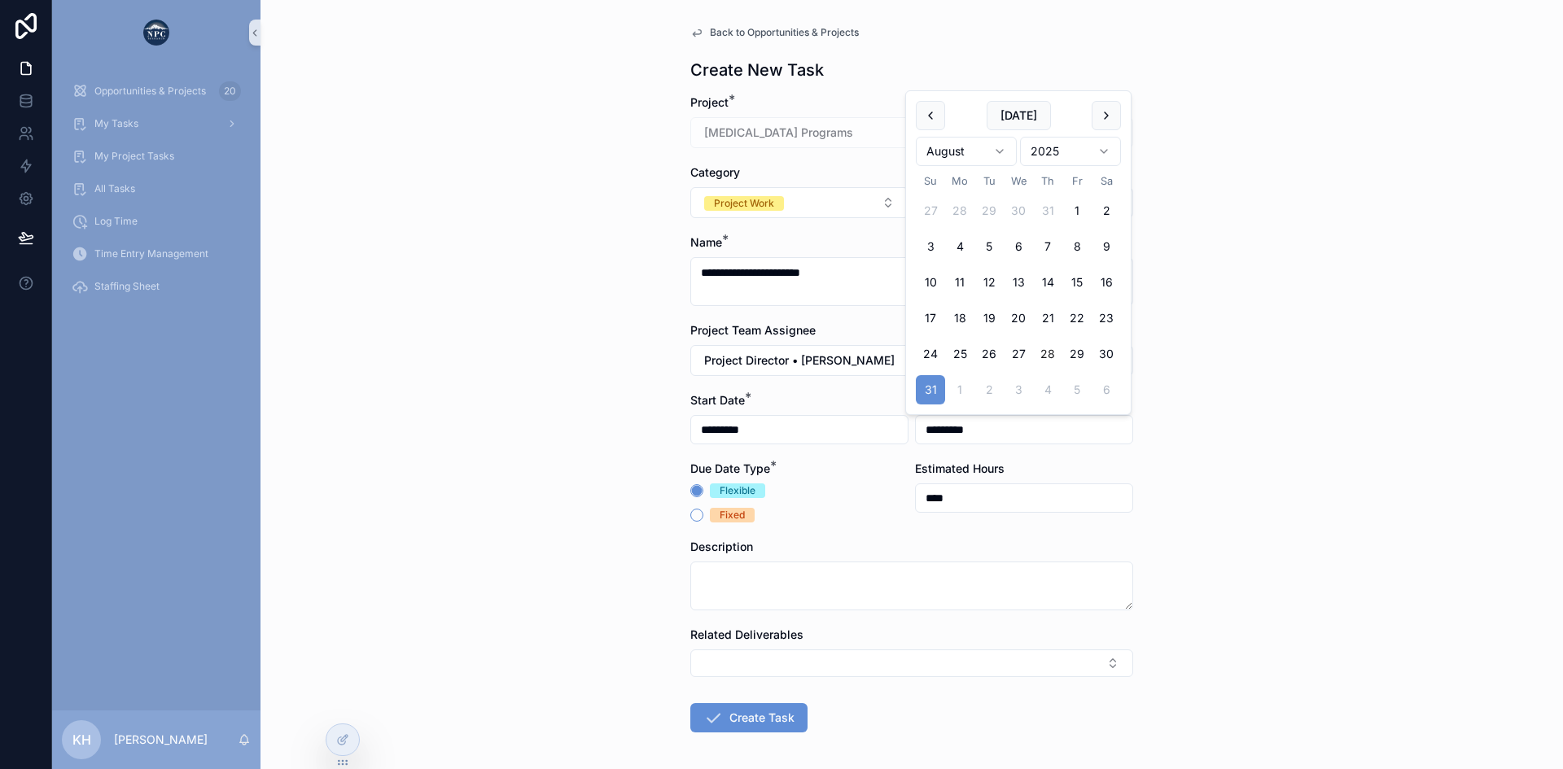
click at [1203, 449] on div "**********" at bounding box center [911, 384] width 1302 height 769
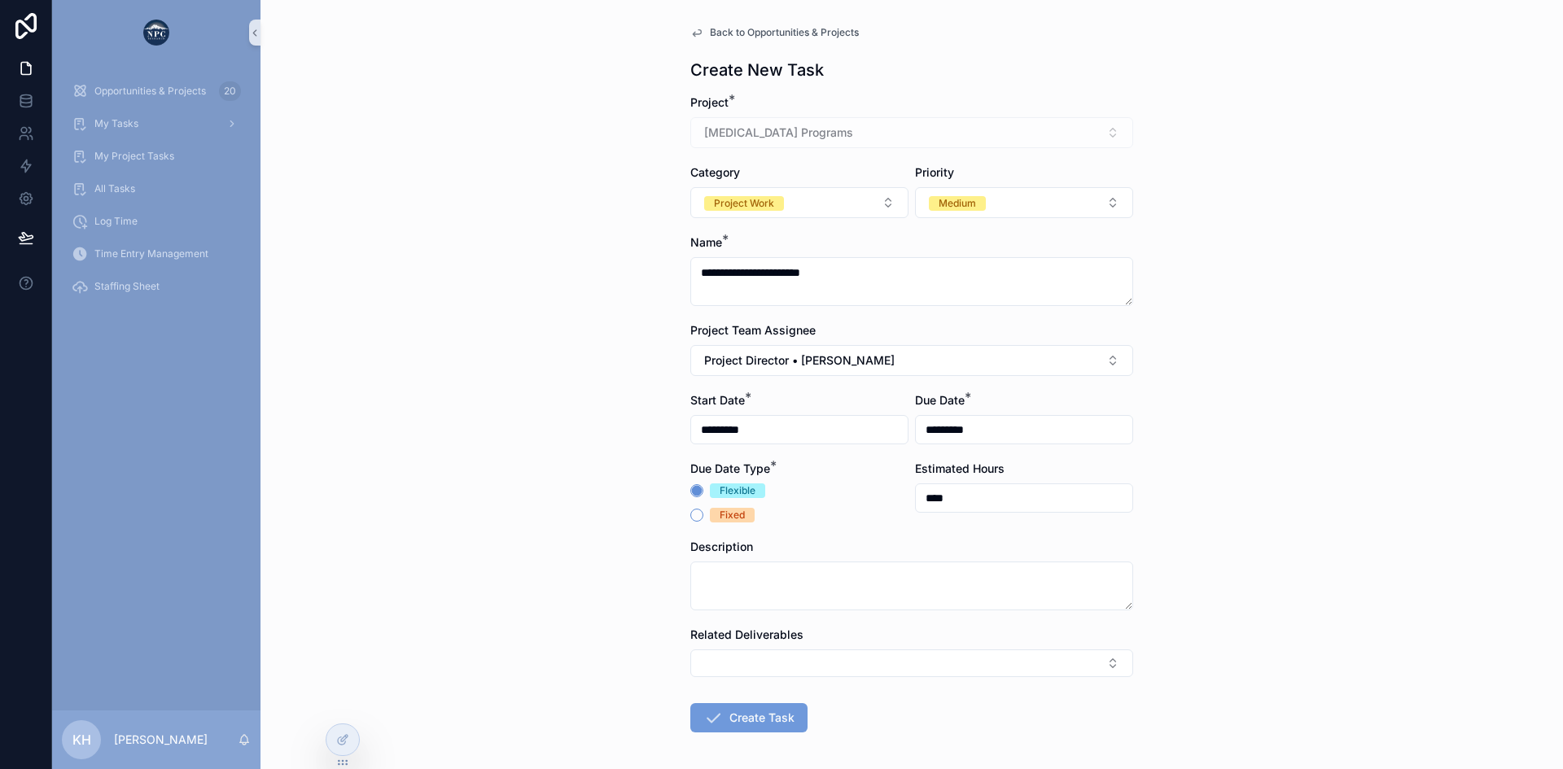
click at [742, 713] on button "Create Task" at bounding box center [748, 717] width 117 height 29
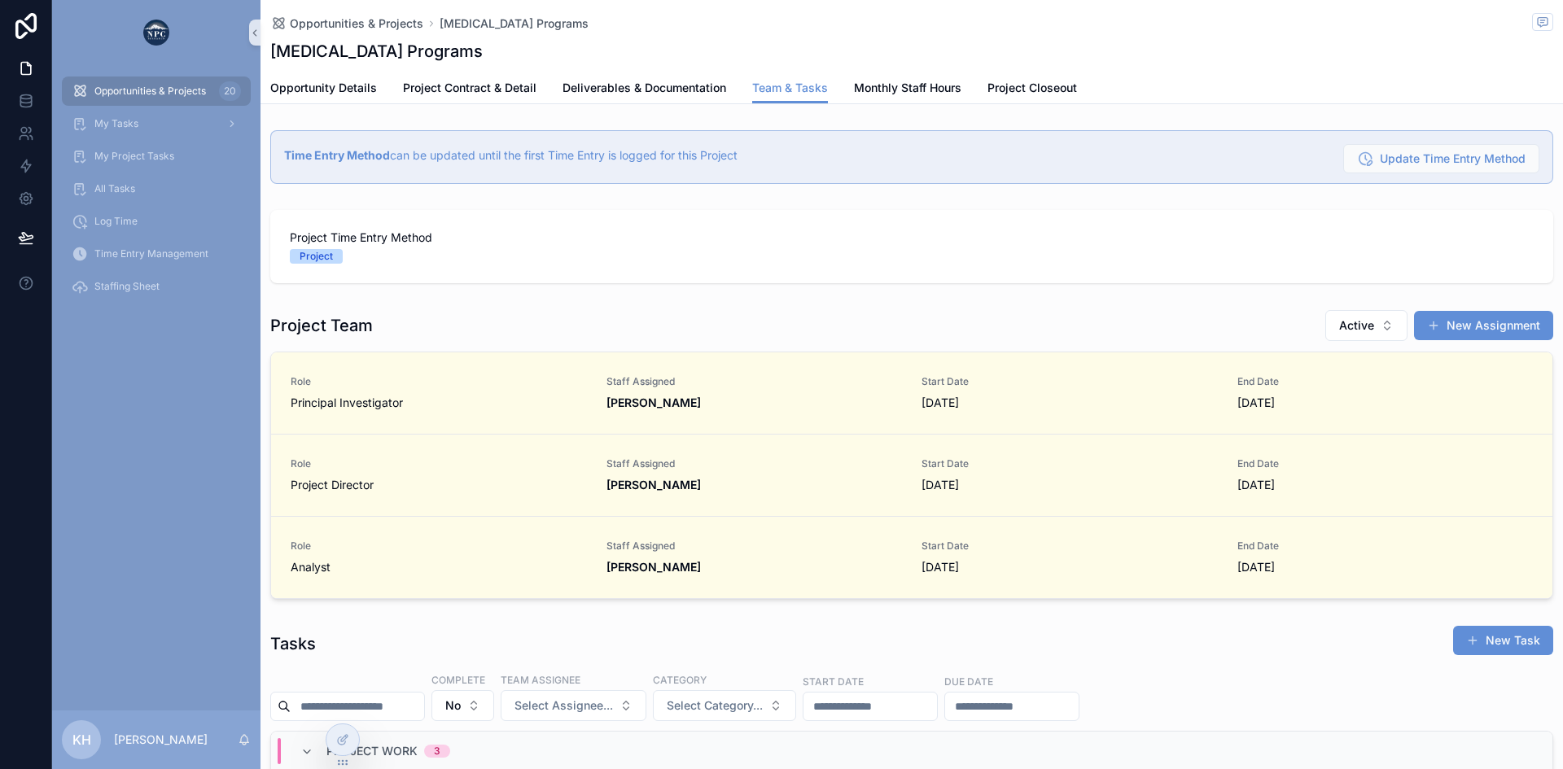
scroll to position [0, 1149]
click at [895, 87] on span "Monthly Staff Hours" at bounding box center [907, 88] width 107 height 16
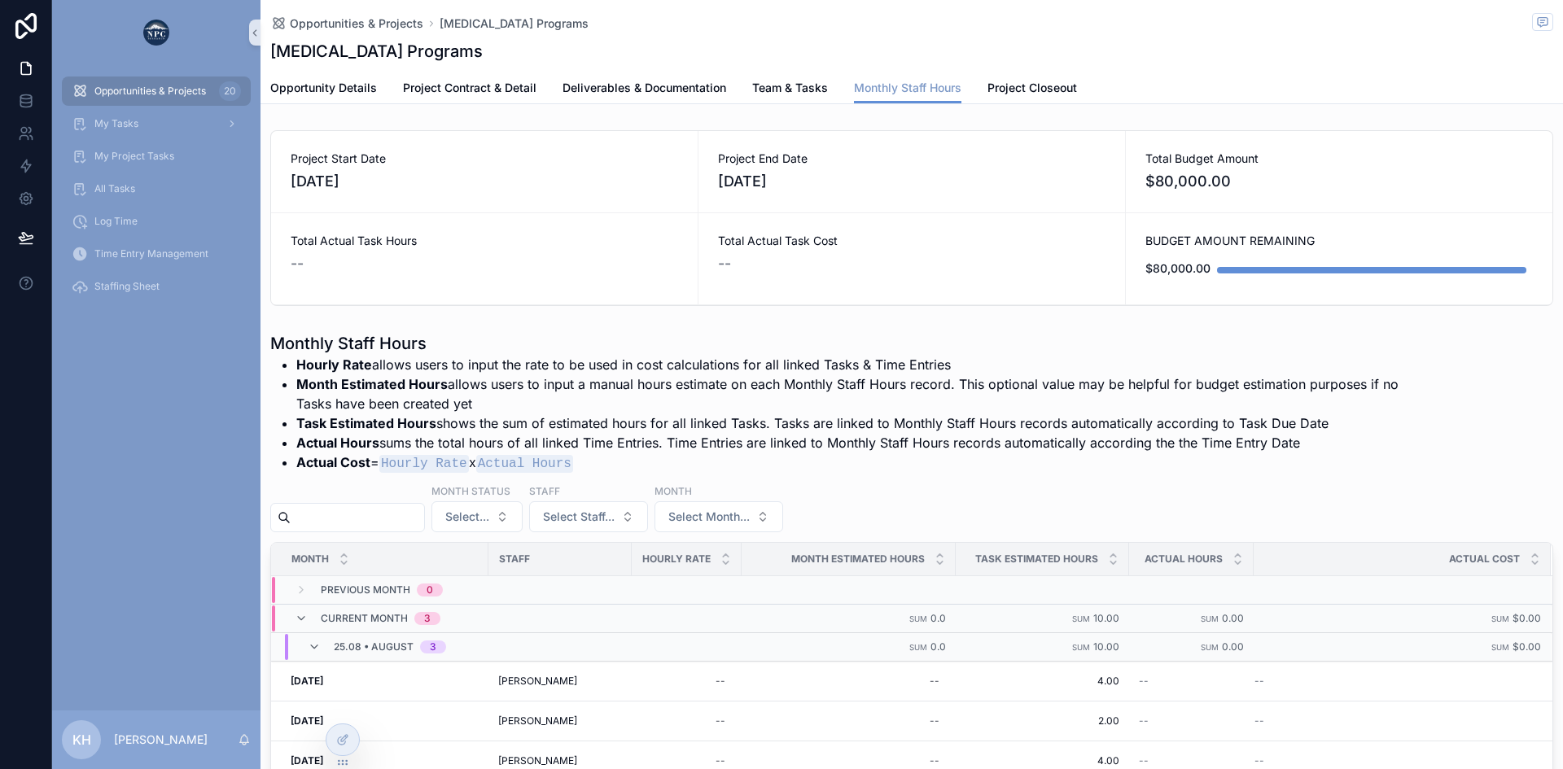
scroll to position [172, 0]
click at [791, 84] on span "Team & Tasks" at bounding box center [790, 88] width 76 height 16
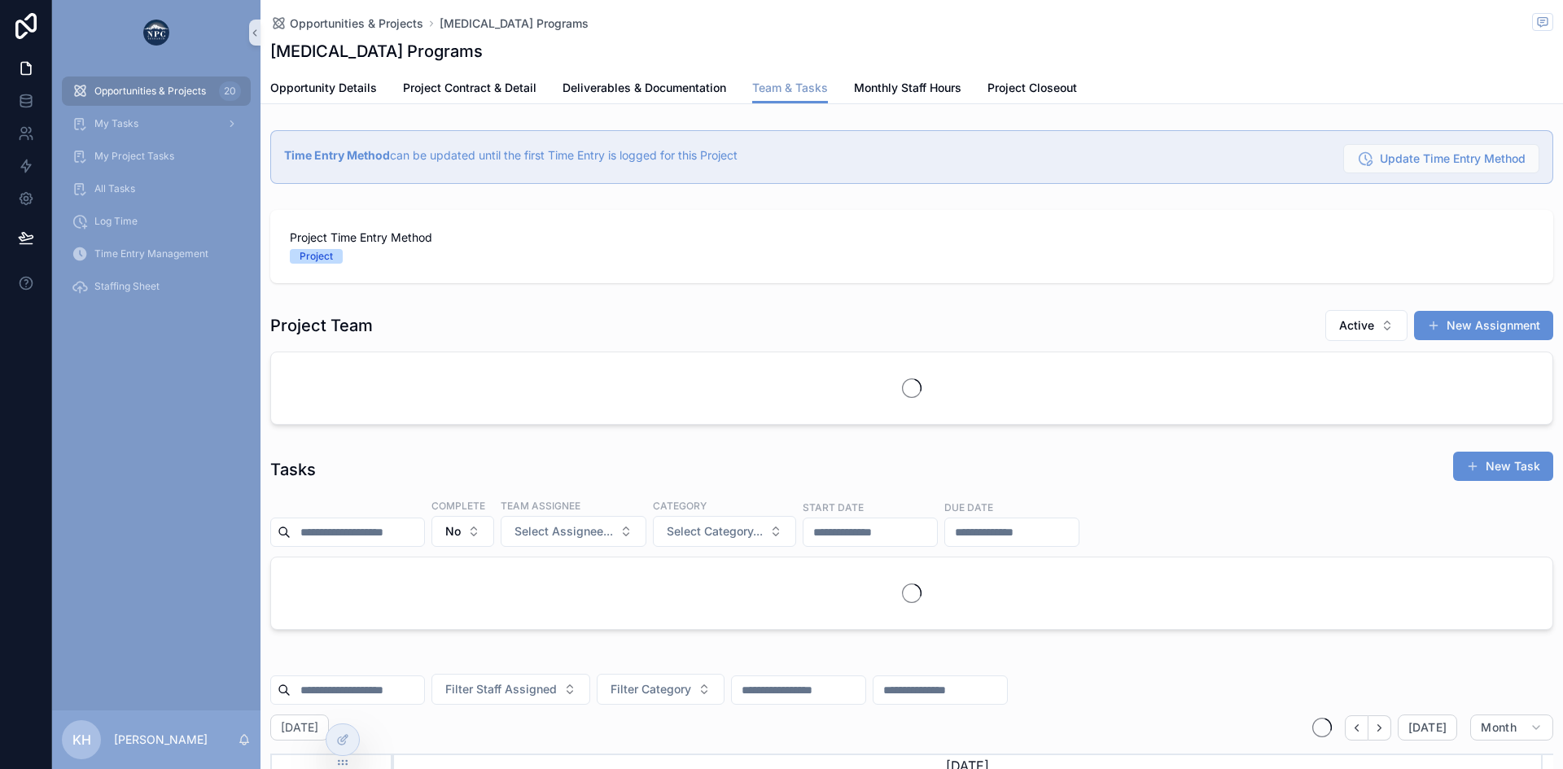
scroll to position [0, 1149]
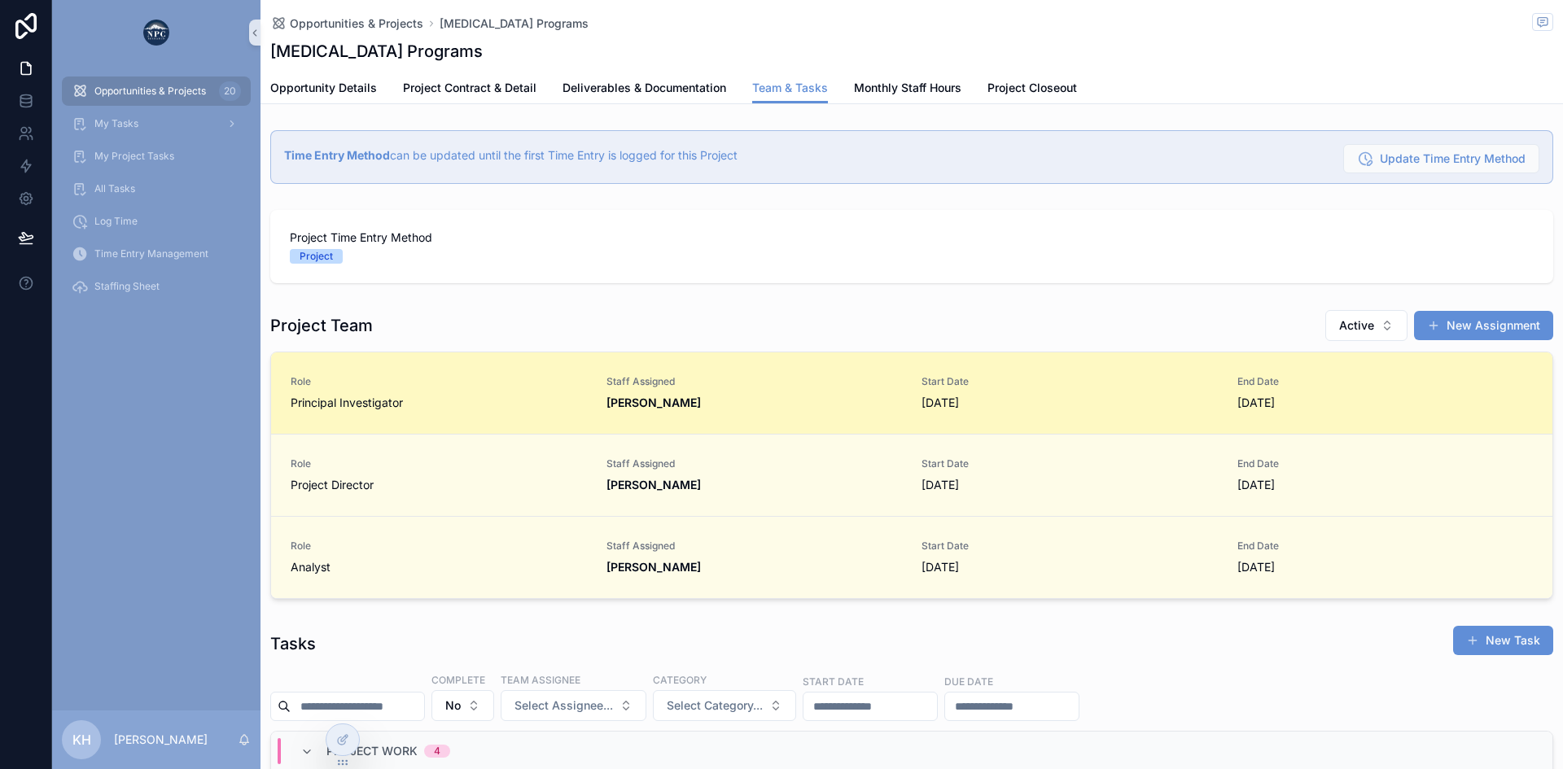
click at [921, 396] on span "[DATE]" at bounding box center [1069, 403] width 296 height 16
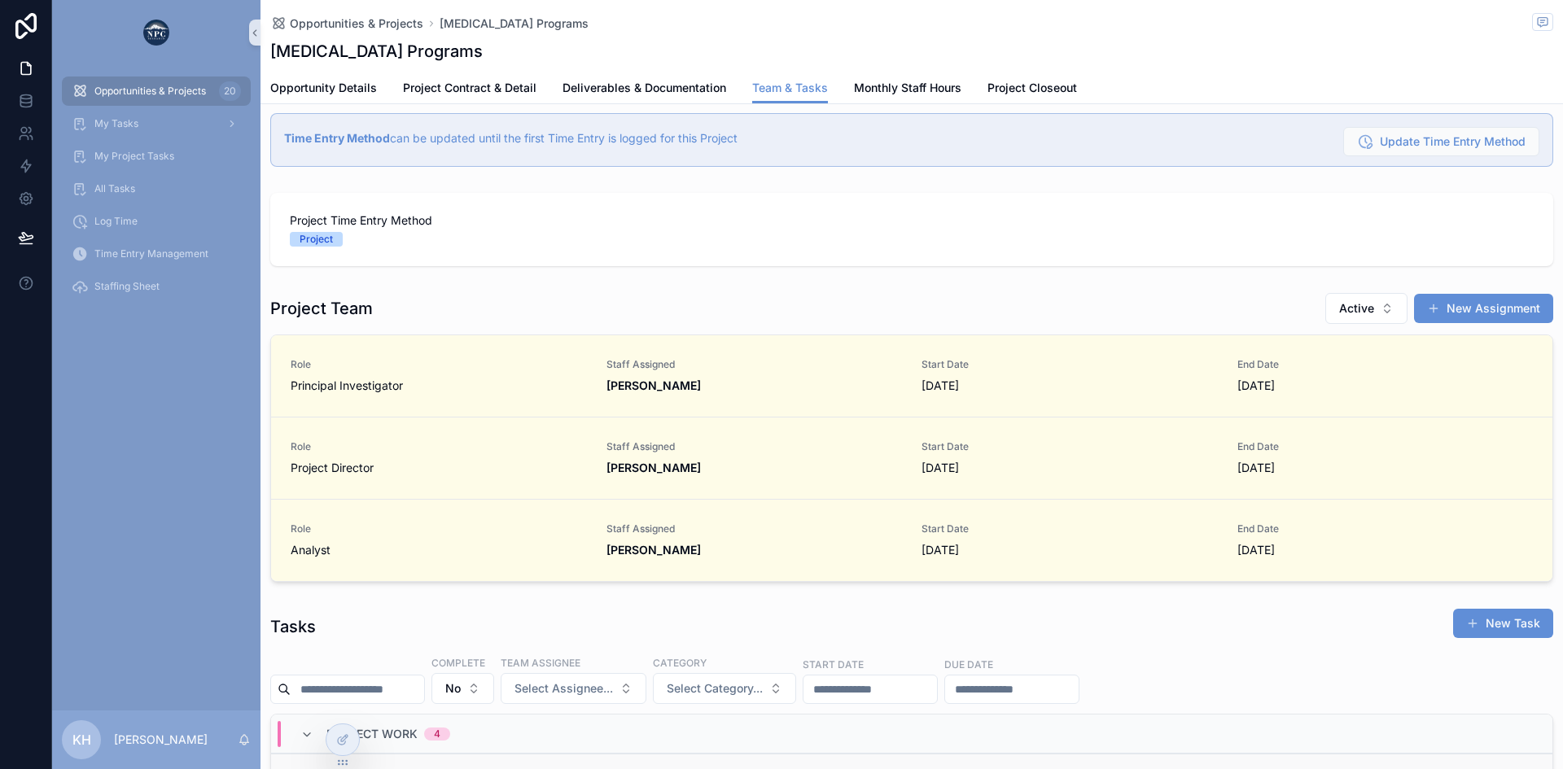
scroll to position [16, 0]
click at [889, 90] on span "Monthly Staff Hours" at bounding box center [907, 88] width 107 height 16
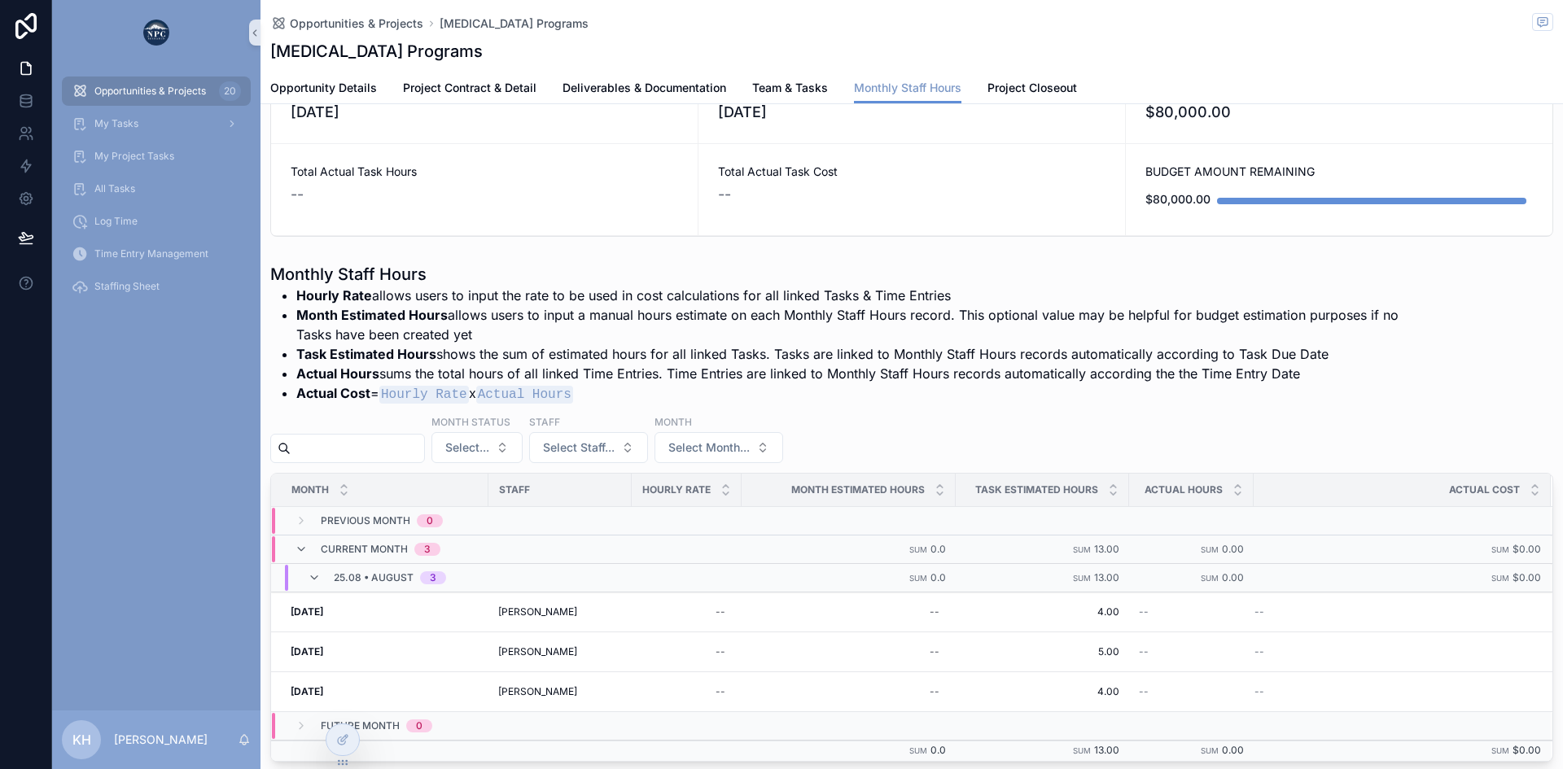
scroll to position [68, 0]
click at [794, 88] on span "Team & Tasks" at bounding box center [790, 88] width 76 height 16
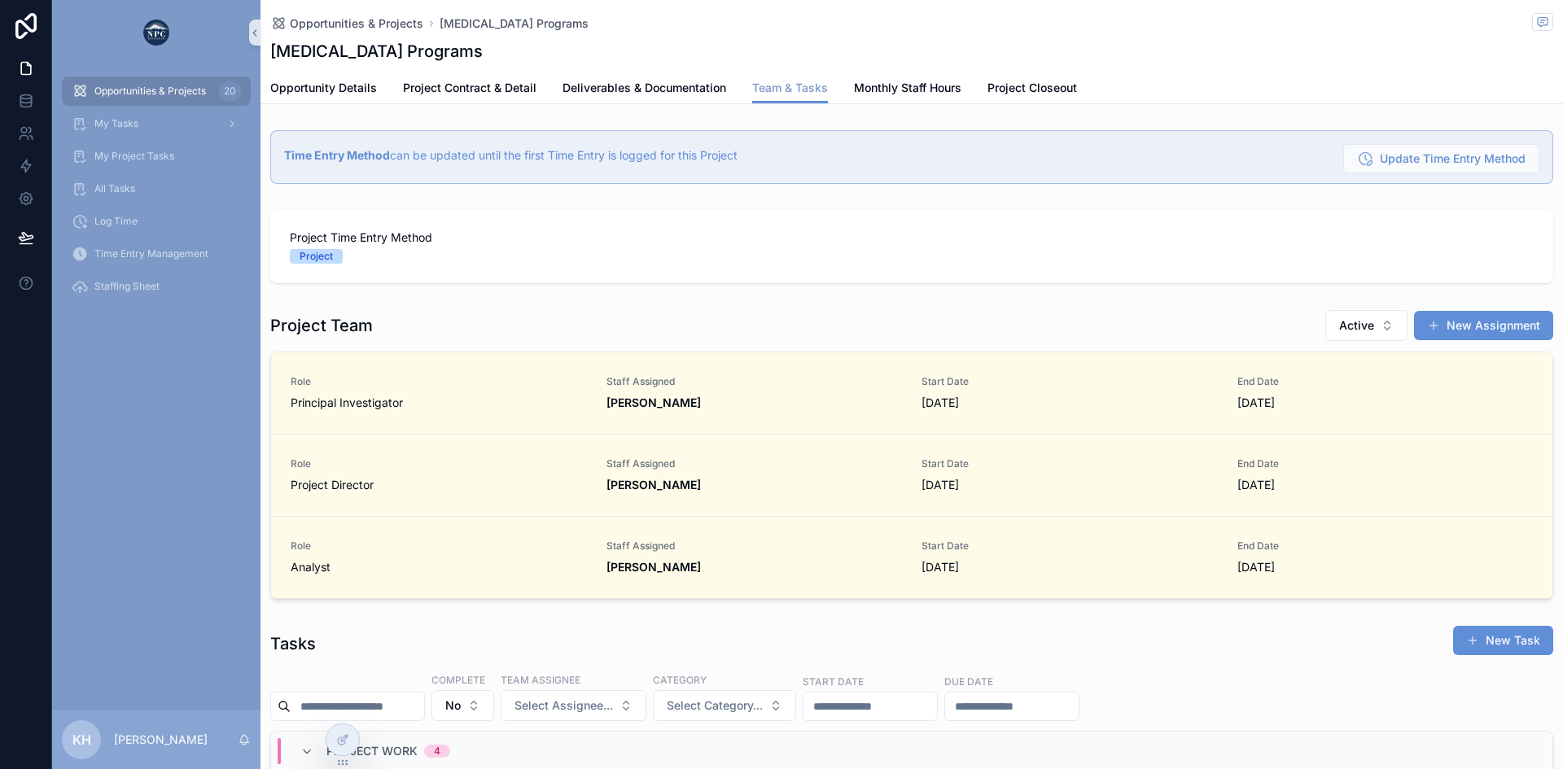
scroll to position [0, 1149]
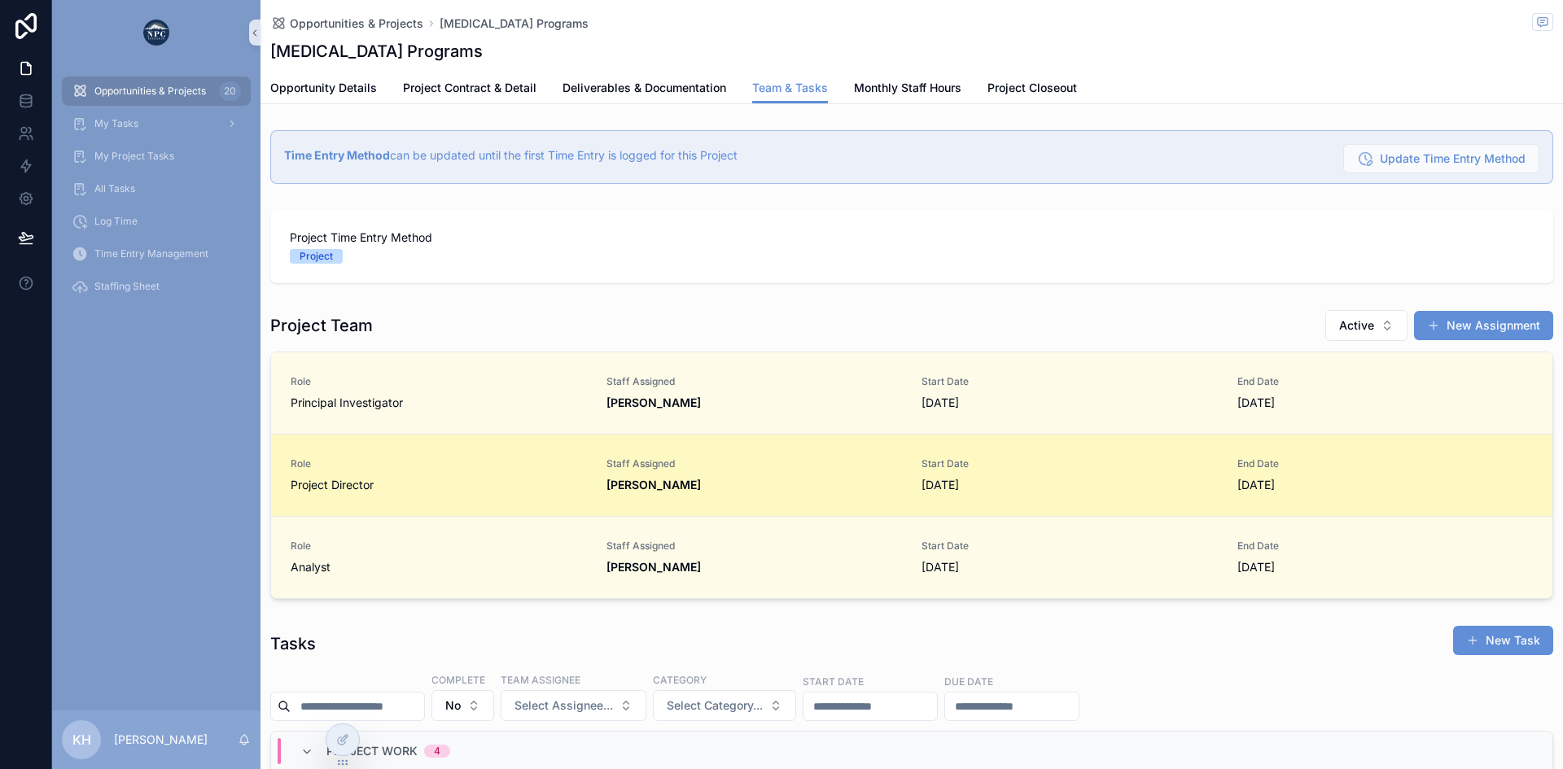
click at [644, 485] on strong "[PERSON_NAME]" at bounding box center [653, 485] width 94 height 14
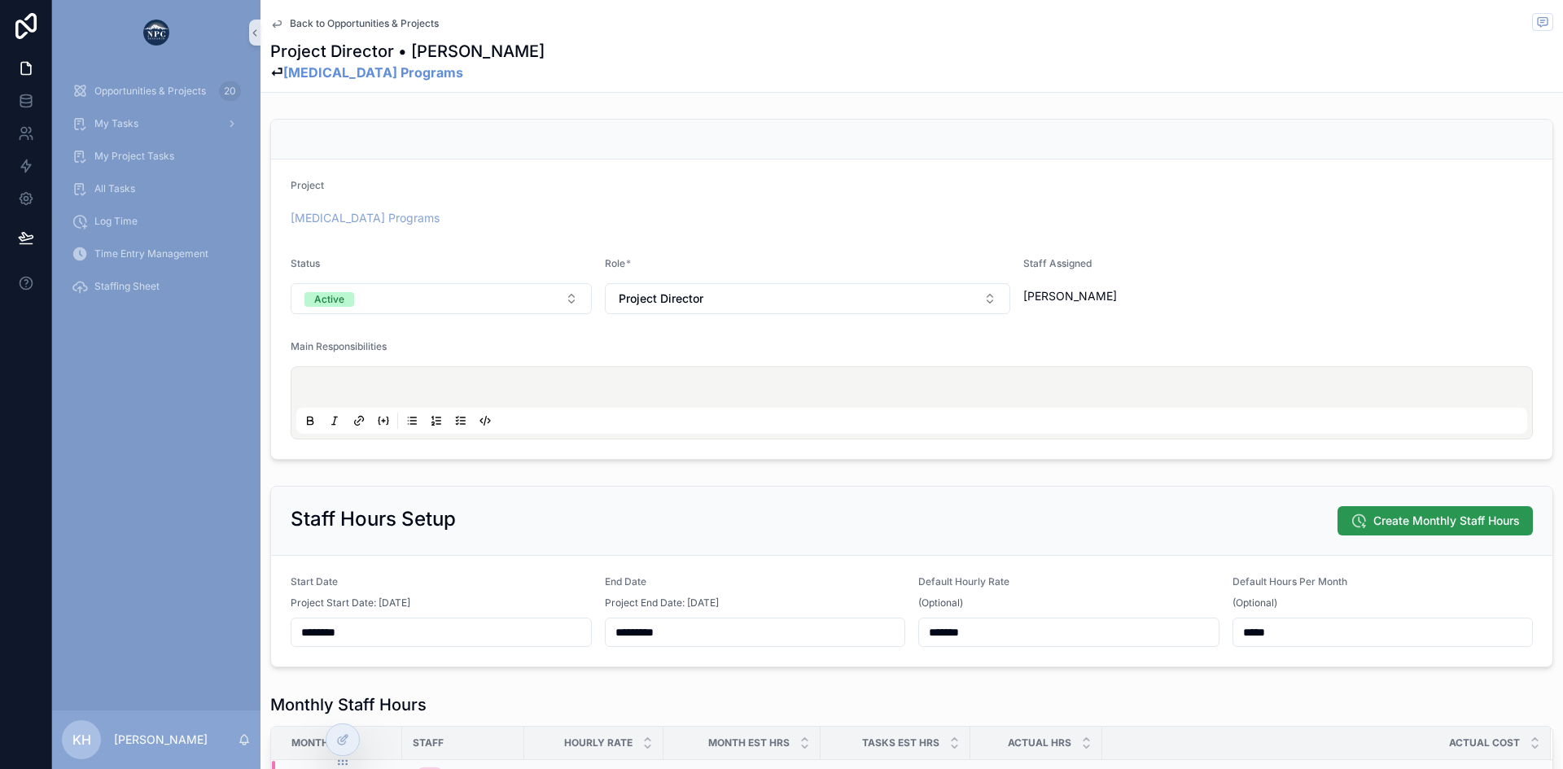
click at [1379, 522] on span "Create Monthly Staff Hours" at bounding box center [1446, 521] width 147 height 16
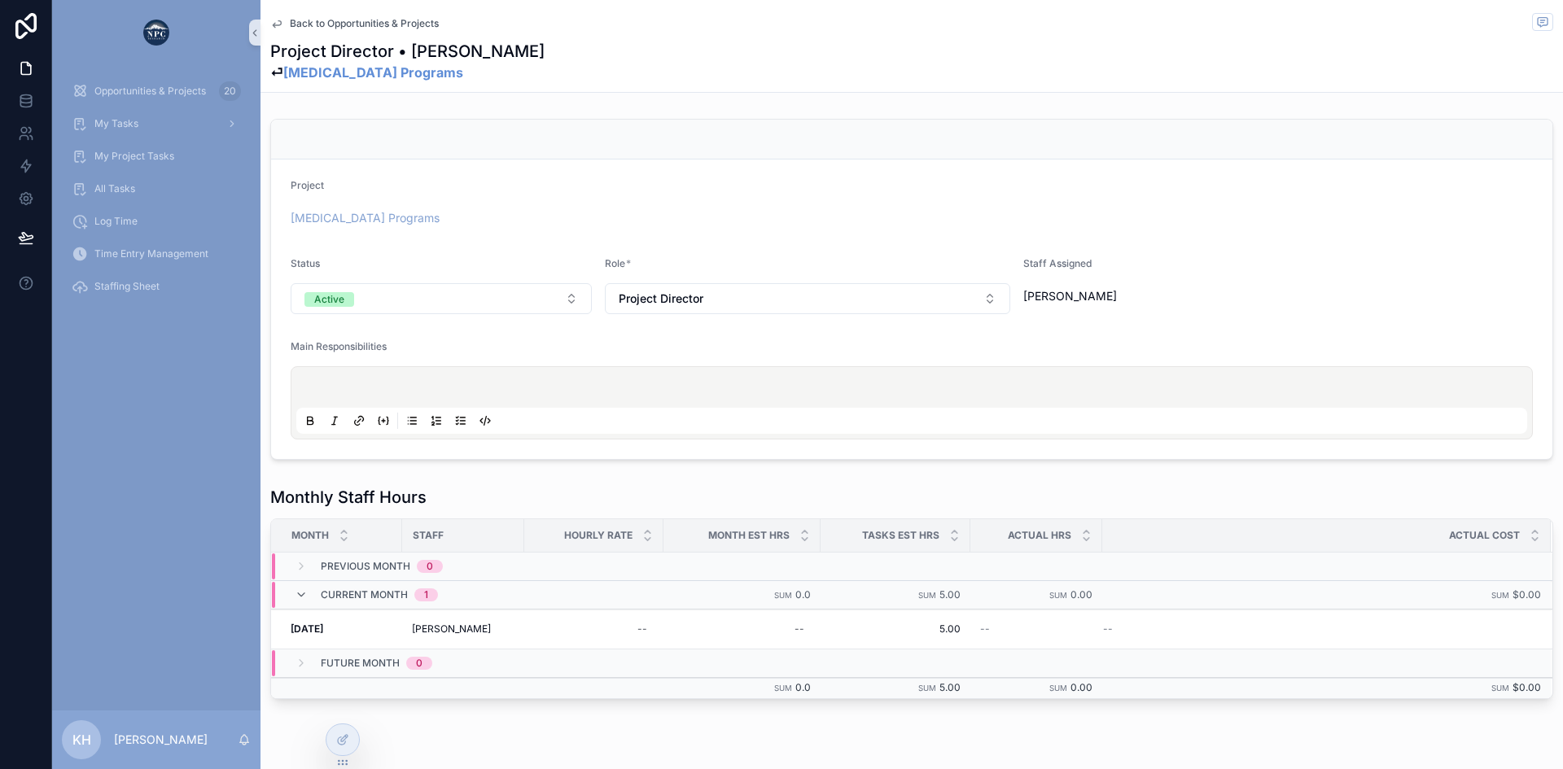
scroll to position [41, 0]
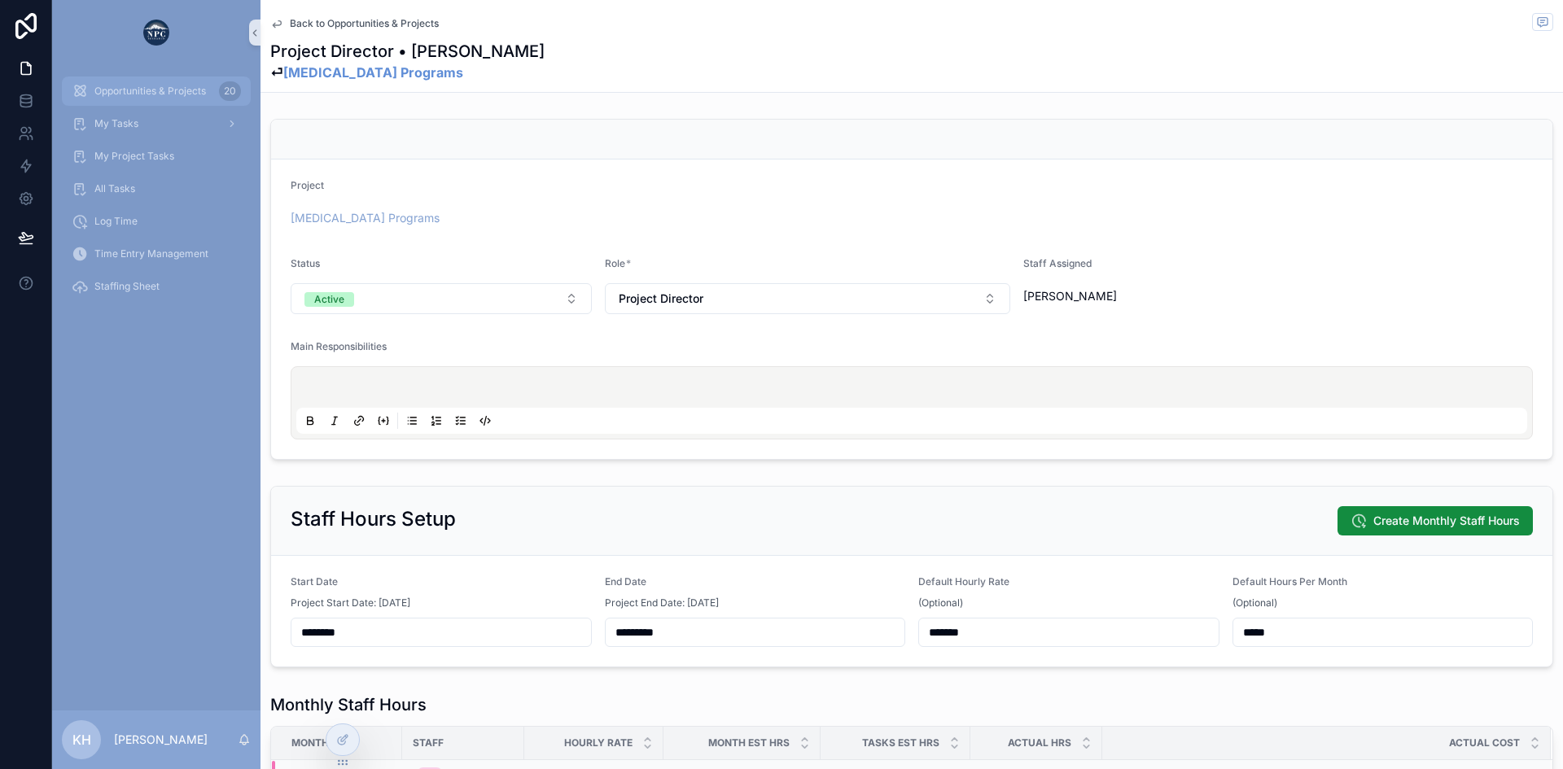
click at [101, 98] on div "Opportunities & Projects 20" at bounding box center [156, 91] width 169 height 26
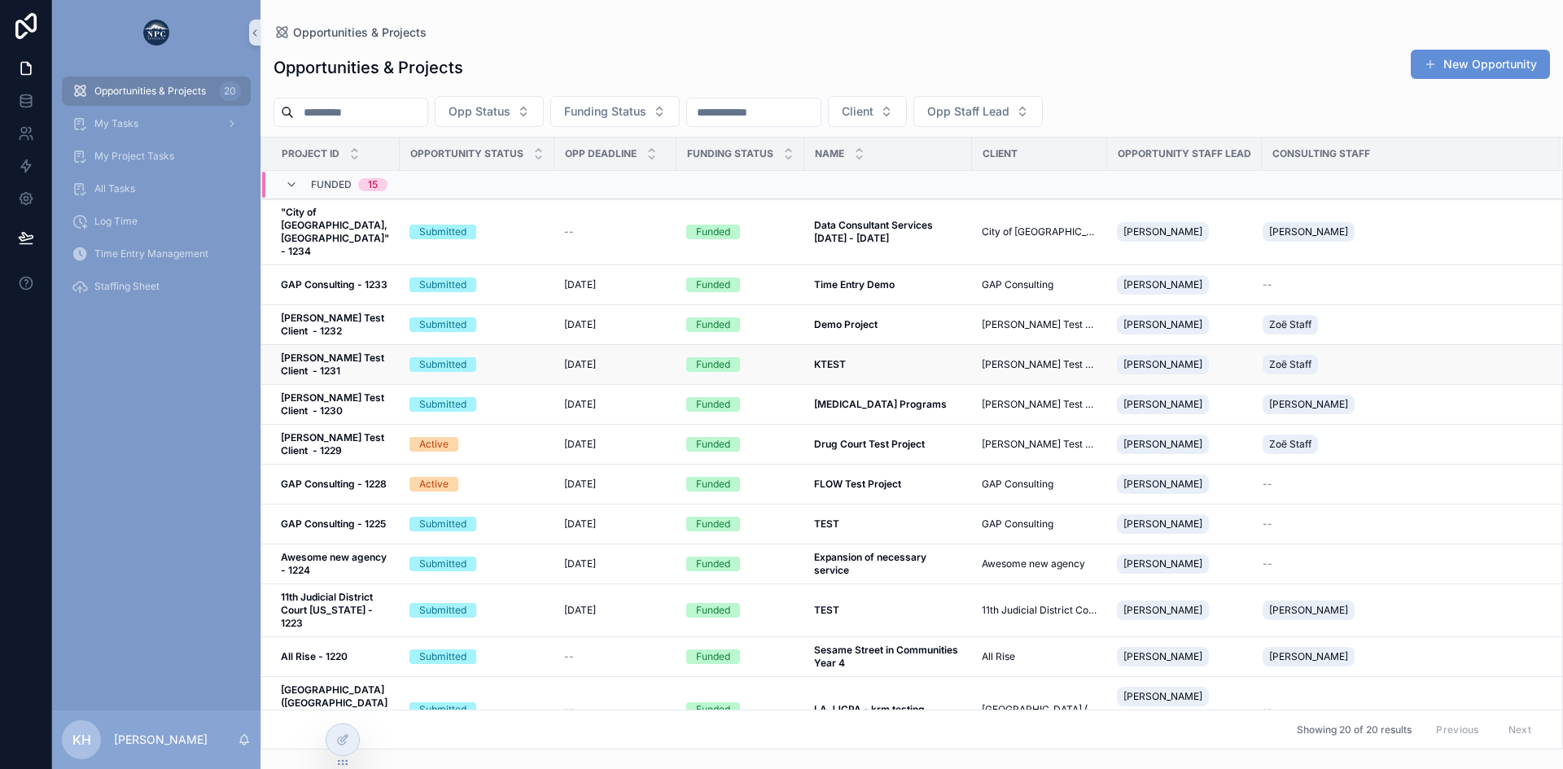
click at [506, 357] on div "Submitted" at bounding box center [476, 364] width 135 height 15
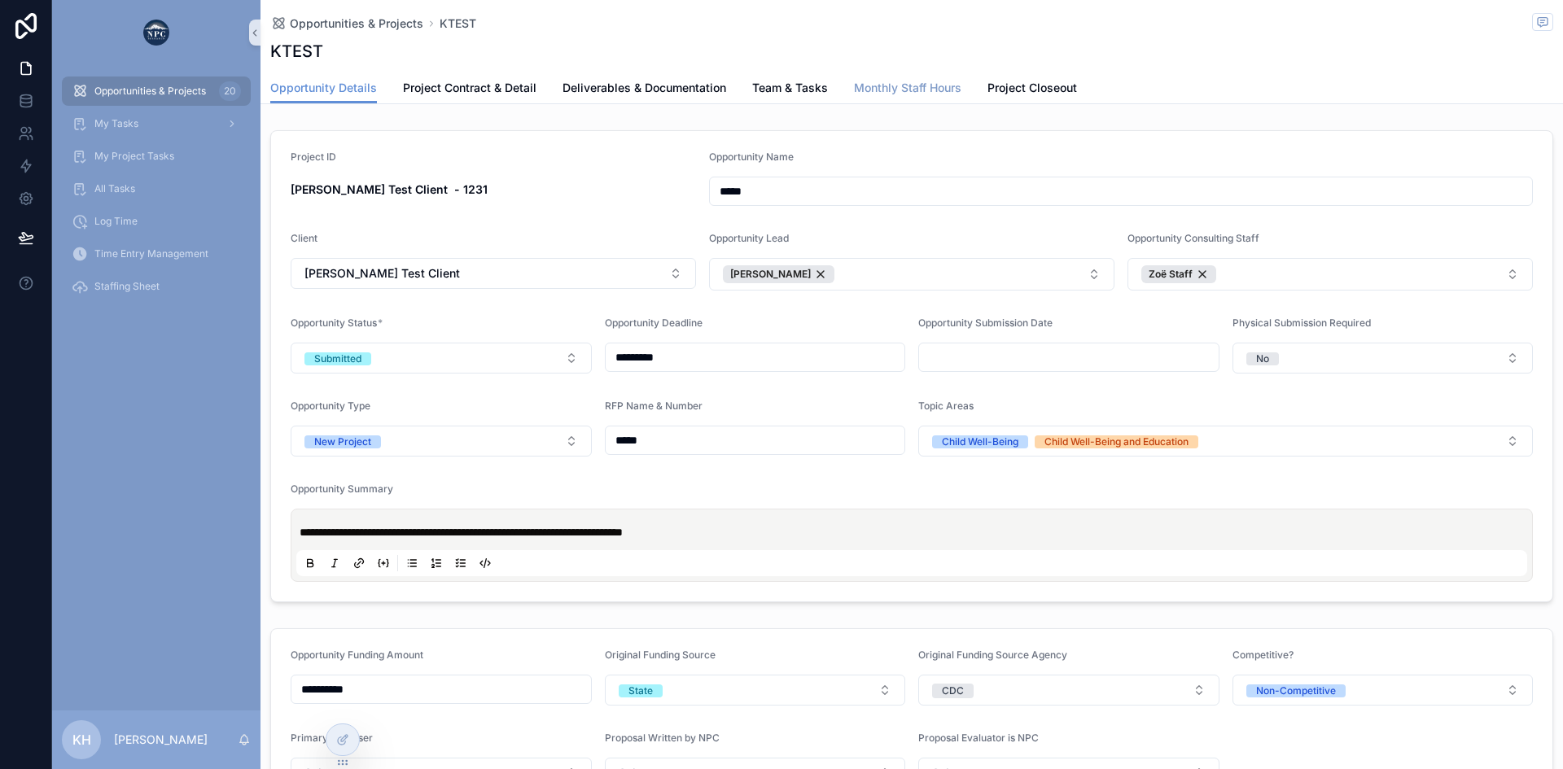
click at [923, 96] on link "Monthly Staff Hours" at bounding box center [907, 89] width 107 height 33
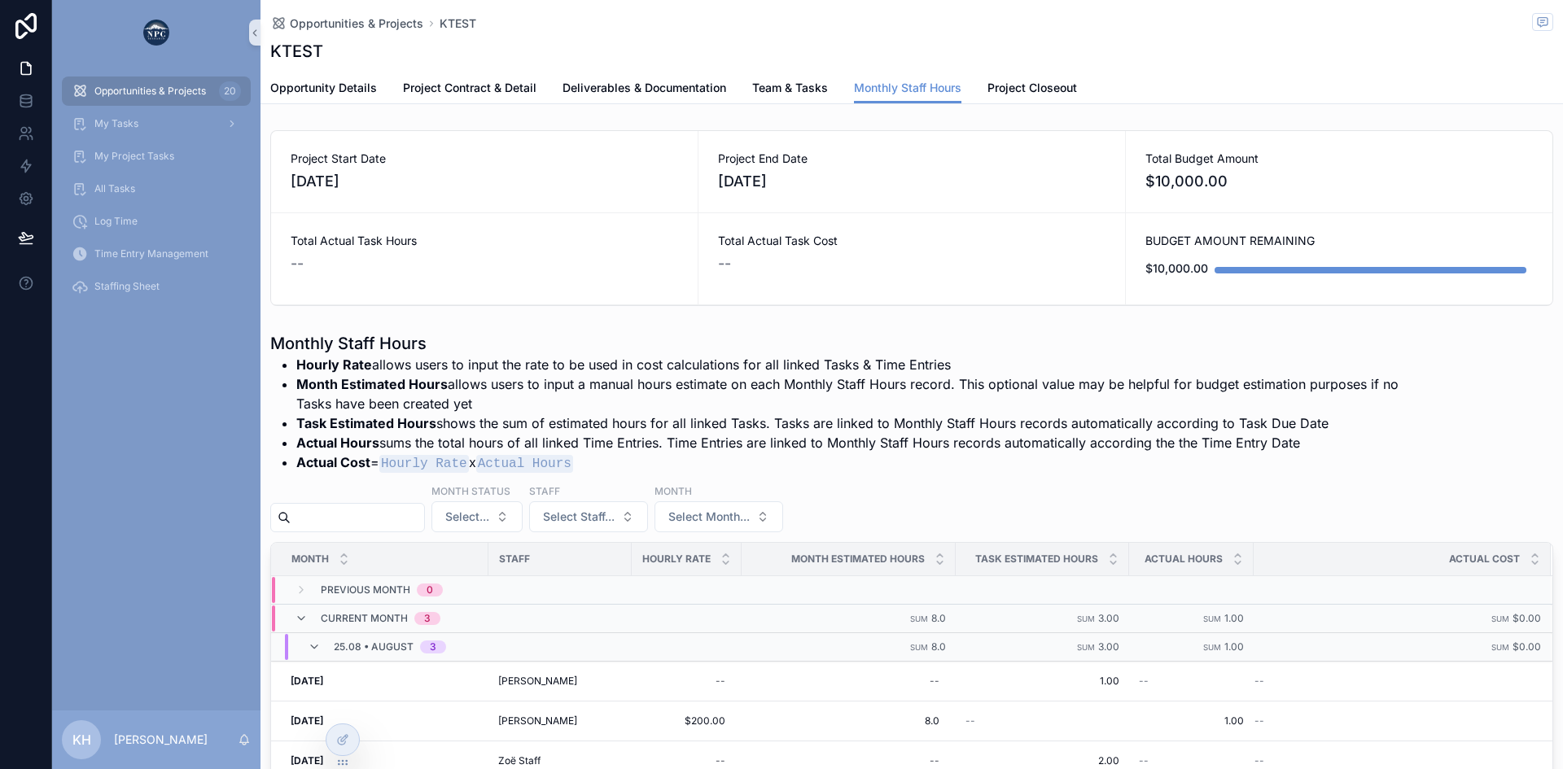
click at [123, 87] on span "Opportunities & Projects" at bounding box center [150, 91] width 112 height 13
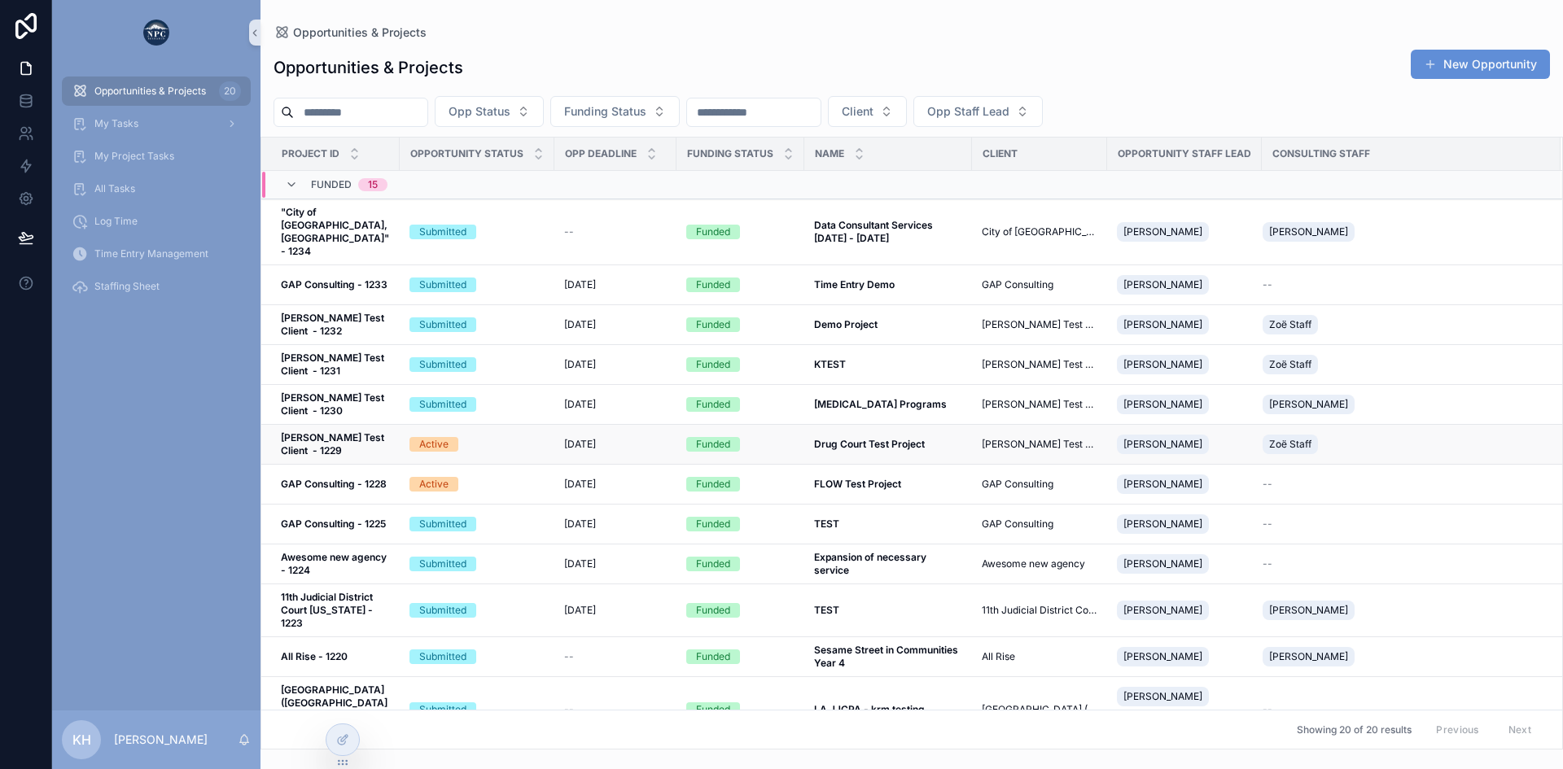
click at [549, 425] on td "Active" at bounding box center [477, 445] width 155 height 40
click at [460, 437] on div "Active" at bounding box center [476, 444] width 135 height 15
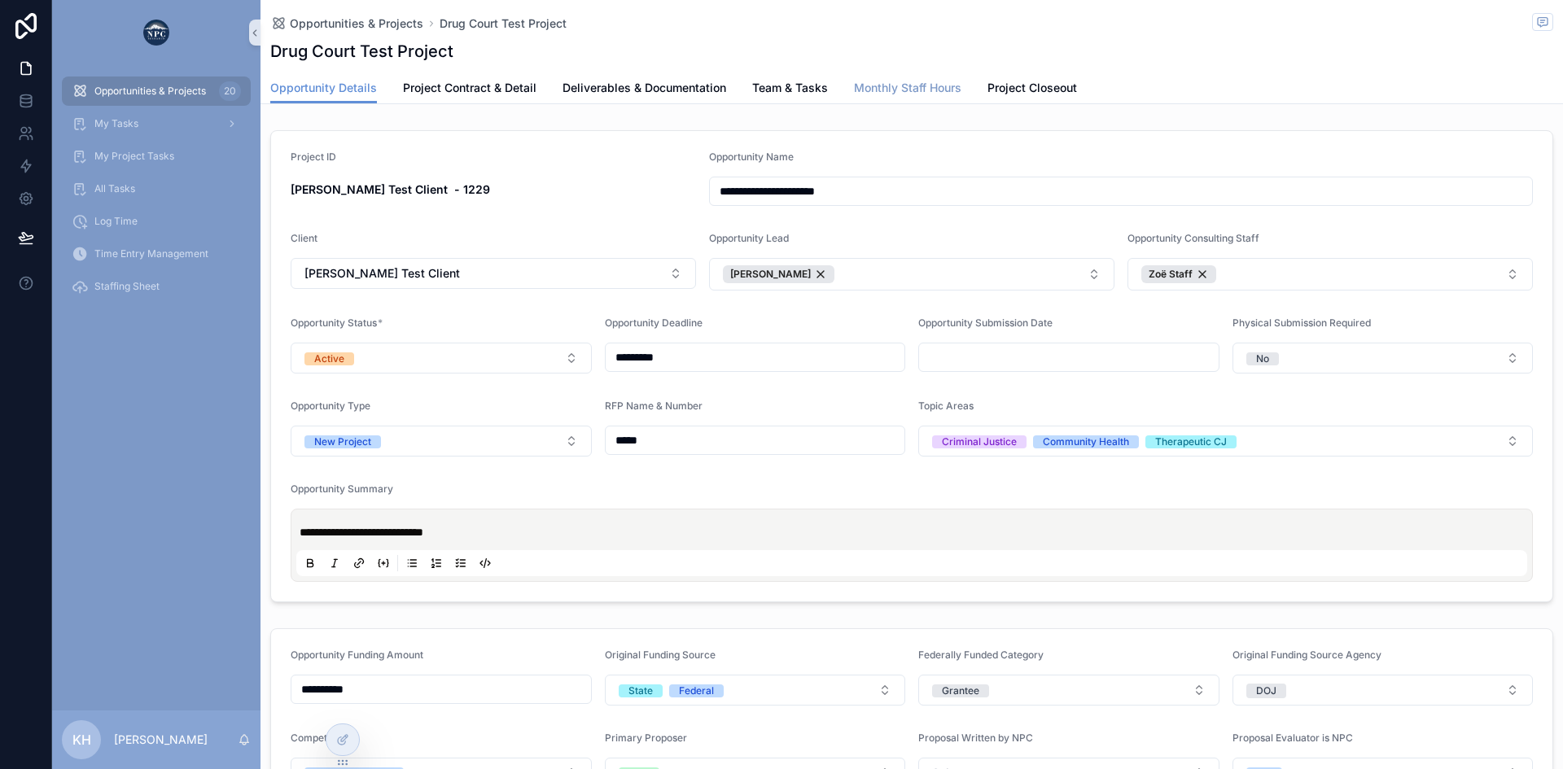
click at [952, 91] on span "Monthly Staff Hours" at bounding box center [907, 88] width 107 height 16
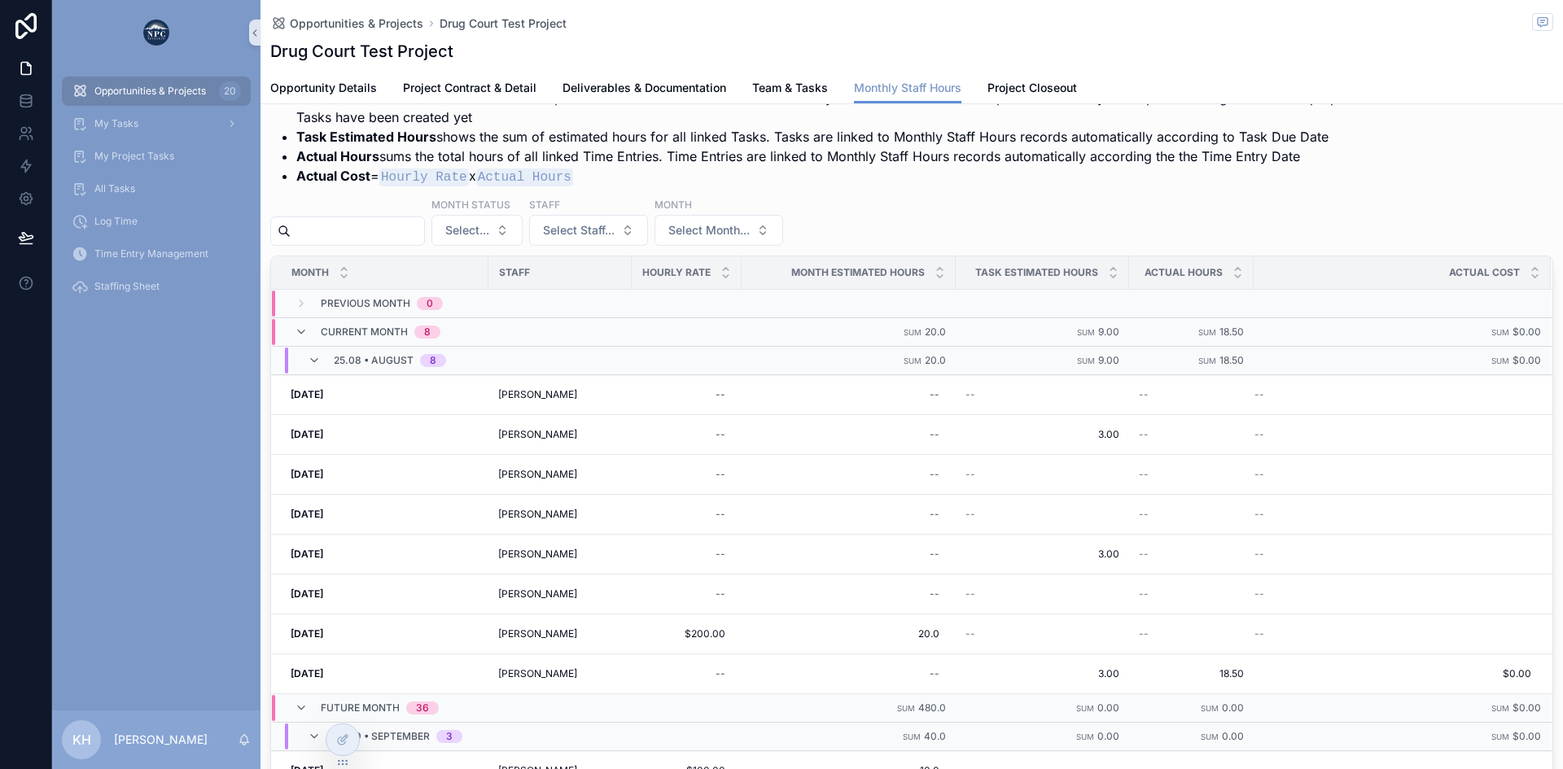
scroll to position [284, 0]
click at [781, 86] on span "Team & Tasks" at bounding box center [790, 88] width 76 height 16
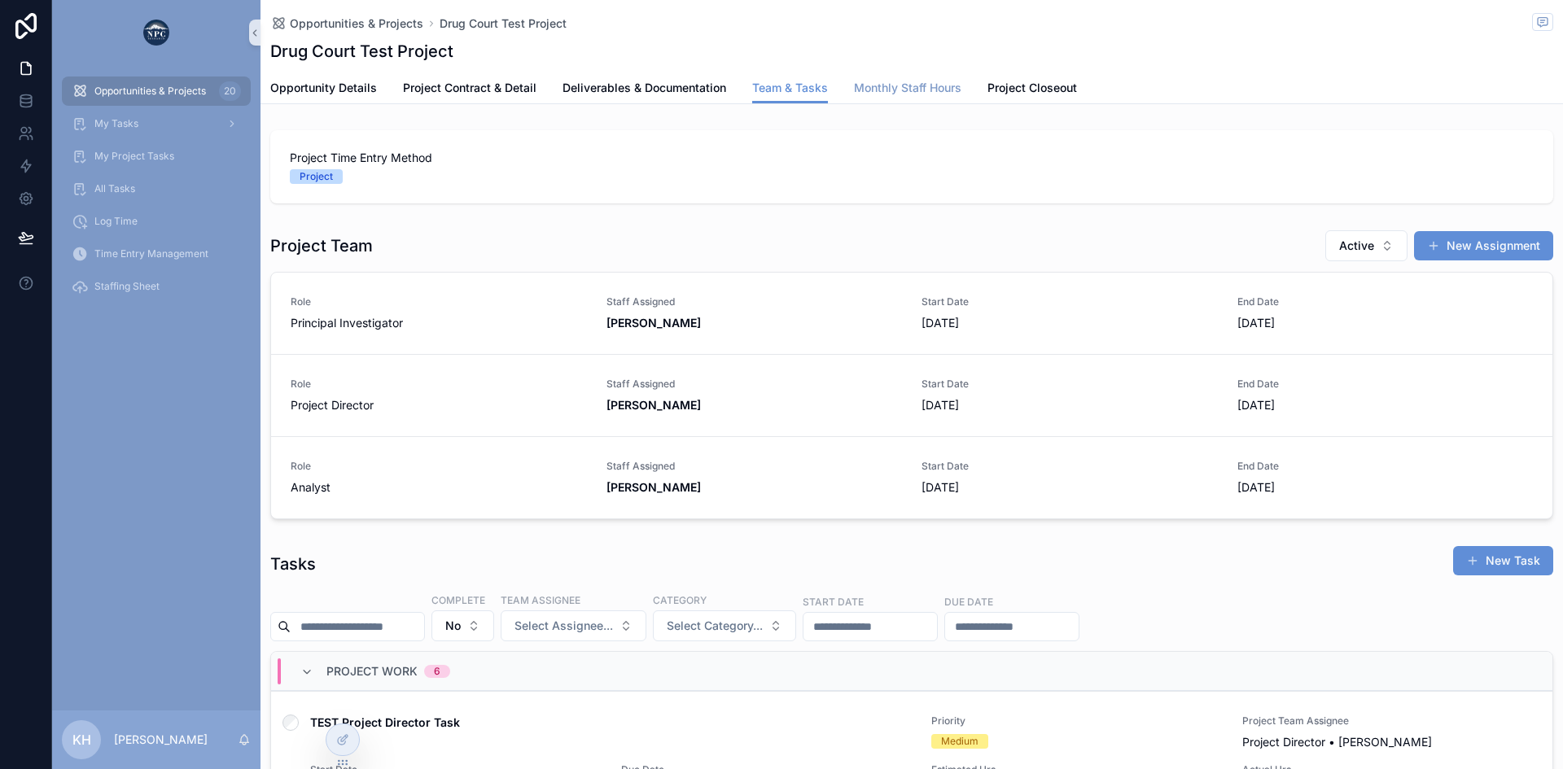
click at [899, 91] on span "Monthly Staff Hours" at bounding box center [907, 88] width 107 height 16
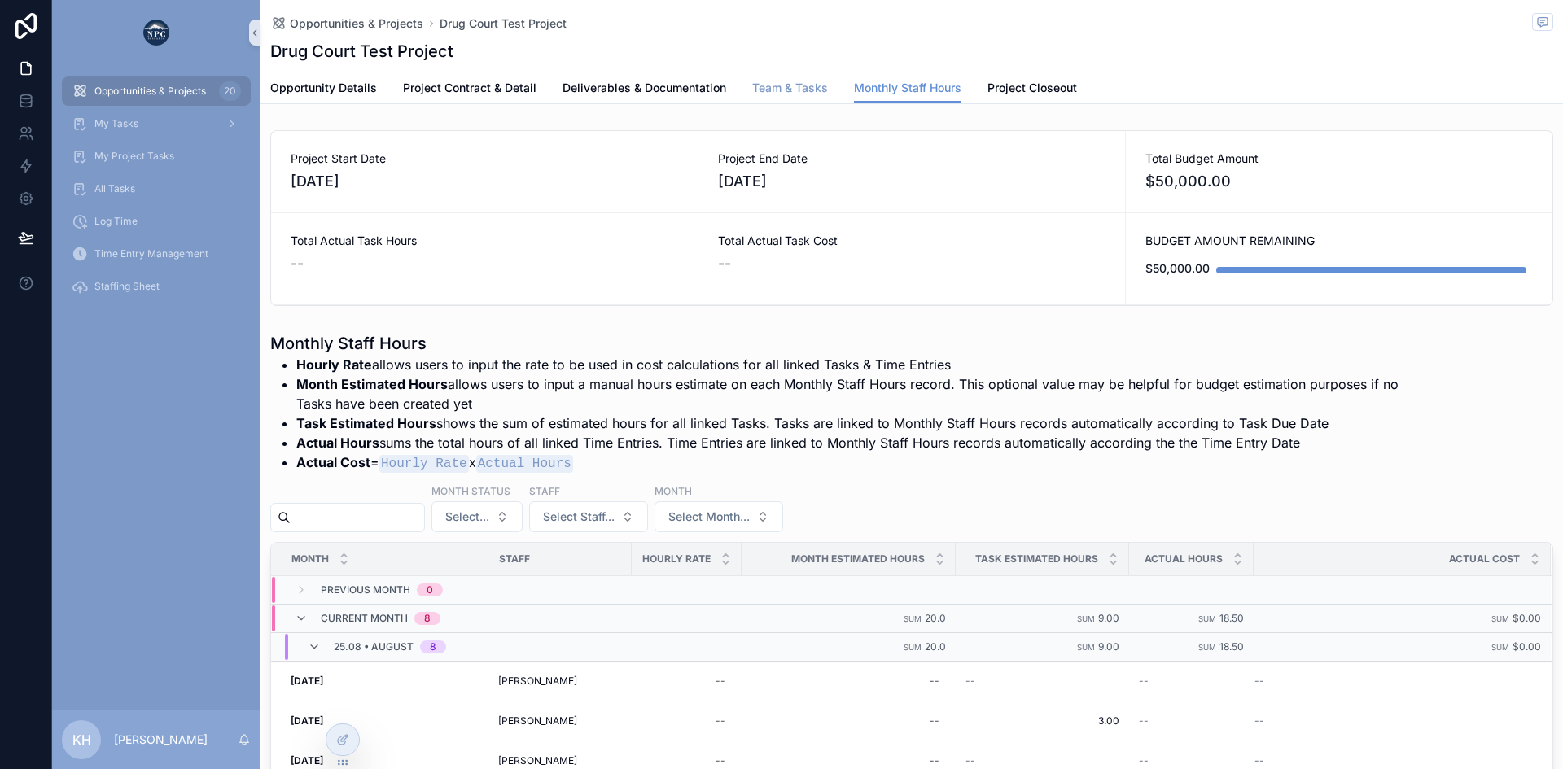
click at [773, 86] on span "Team & Tasks" at bounding box center [790, 88] width 76 height 16
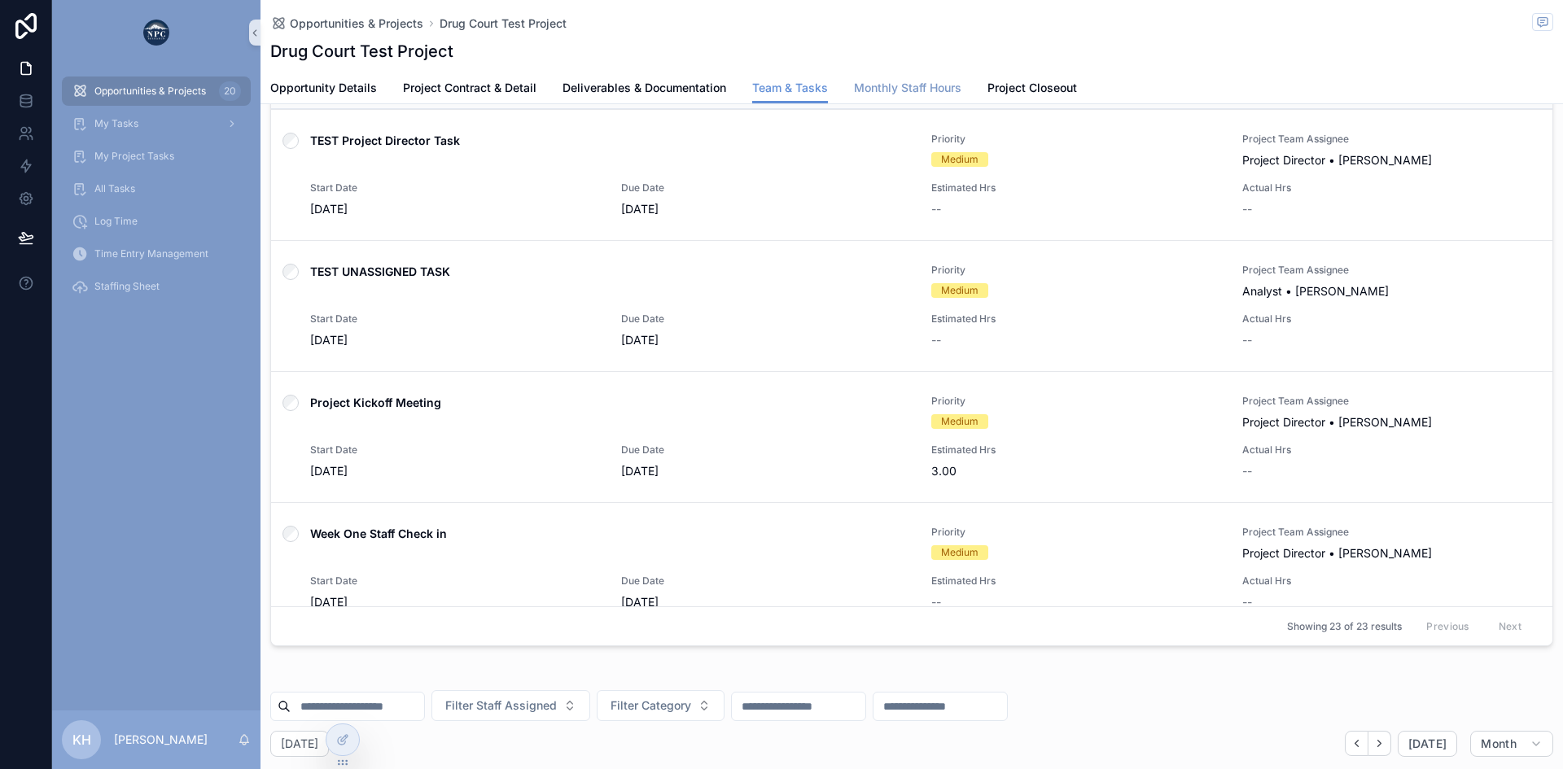
click at [885, 84] on span "Monthly Staff Hours" at bounding box center [907, 88] width 107 height 16
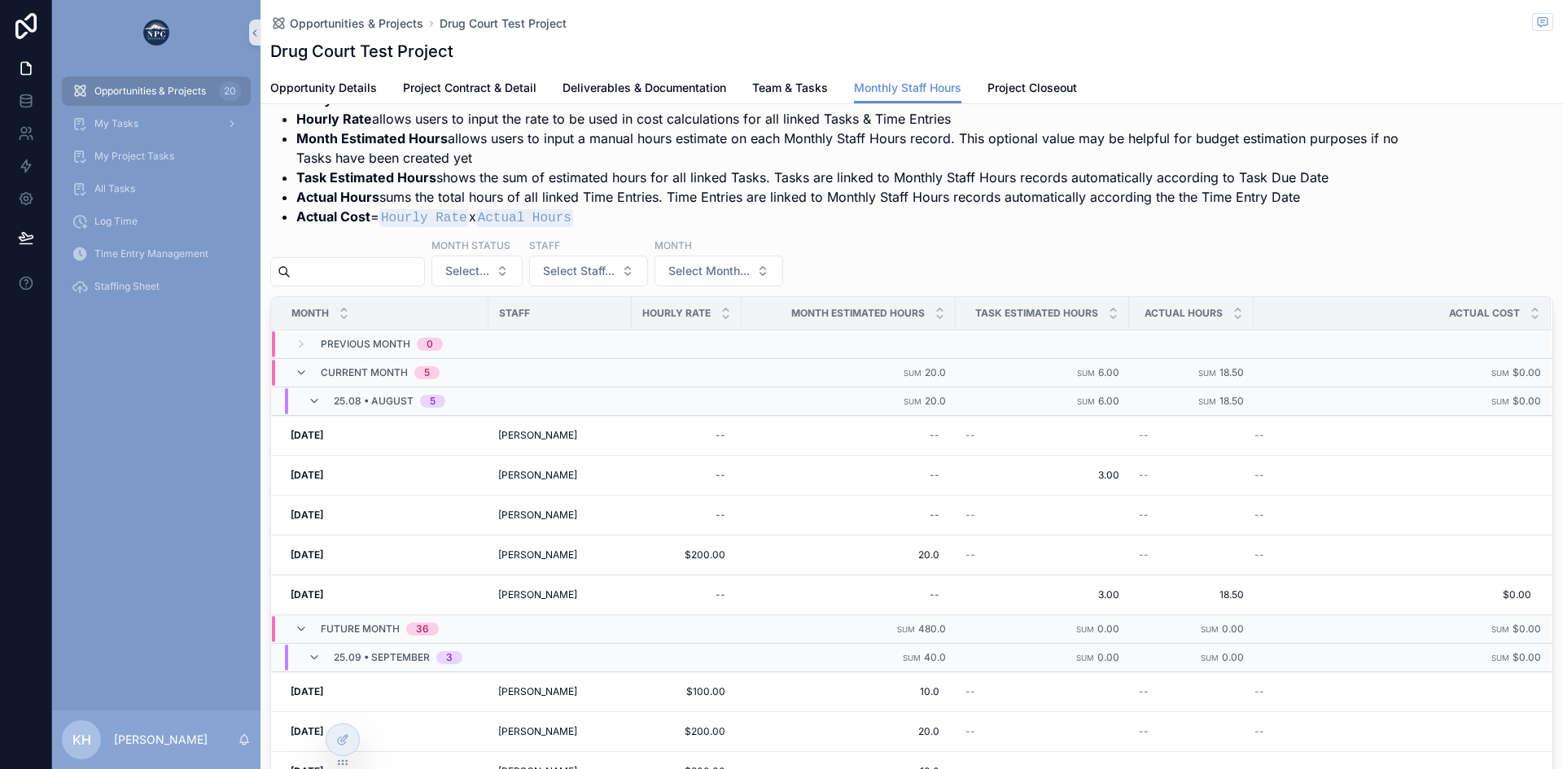
click at [120, 88] on span "Opportunities & Projects" at bounding box center [150, 91] width 112 height 13
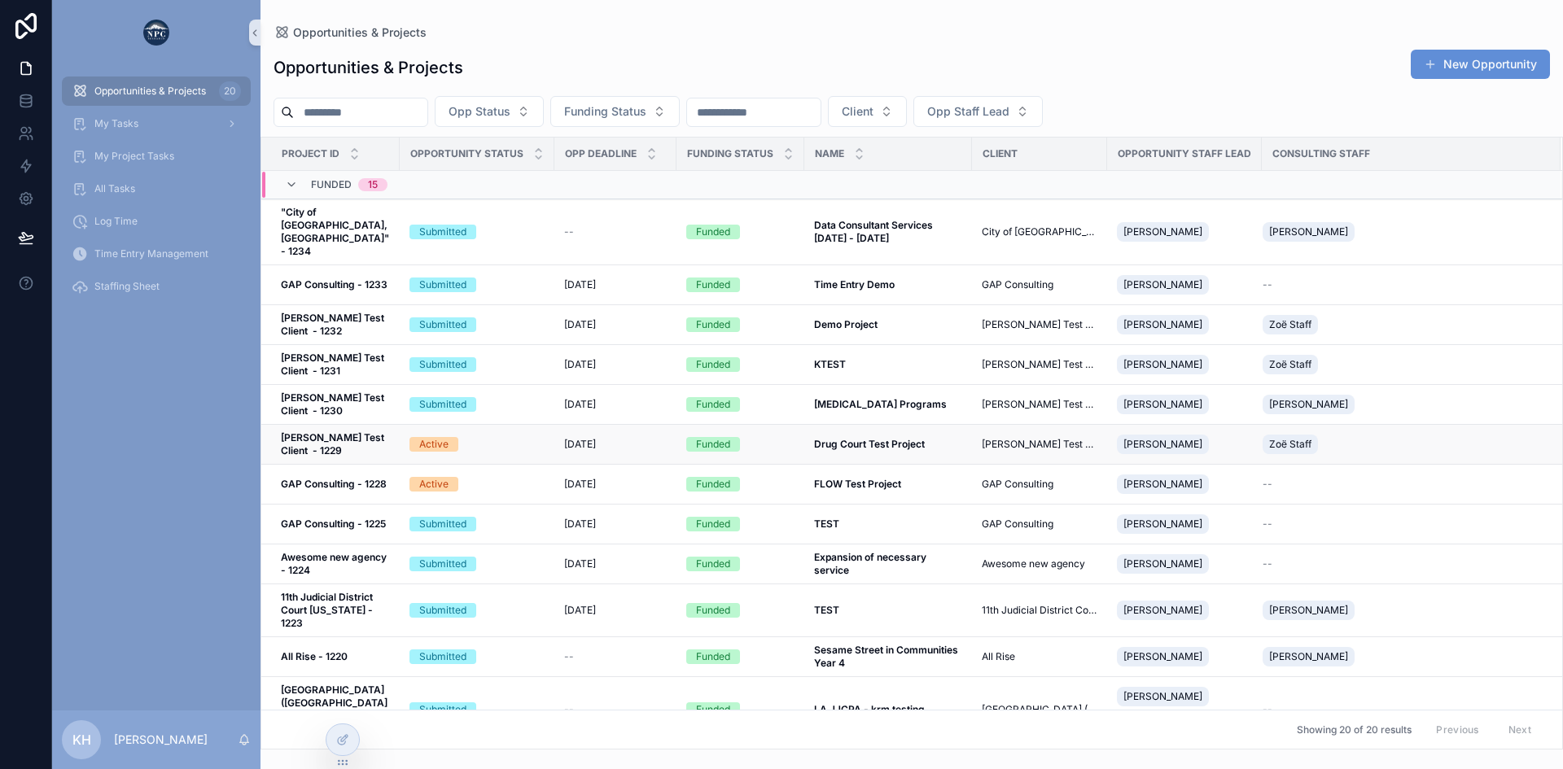
click at [562, 425] on td "8/12/2025 8/12/2025" at bounding box center [615, 445] width 122 height 40
click at [593, 438] on span "[DATE]" at bounding box center [580, 444] width 32 height 13
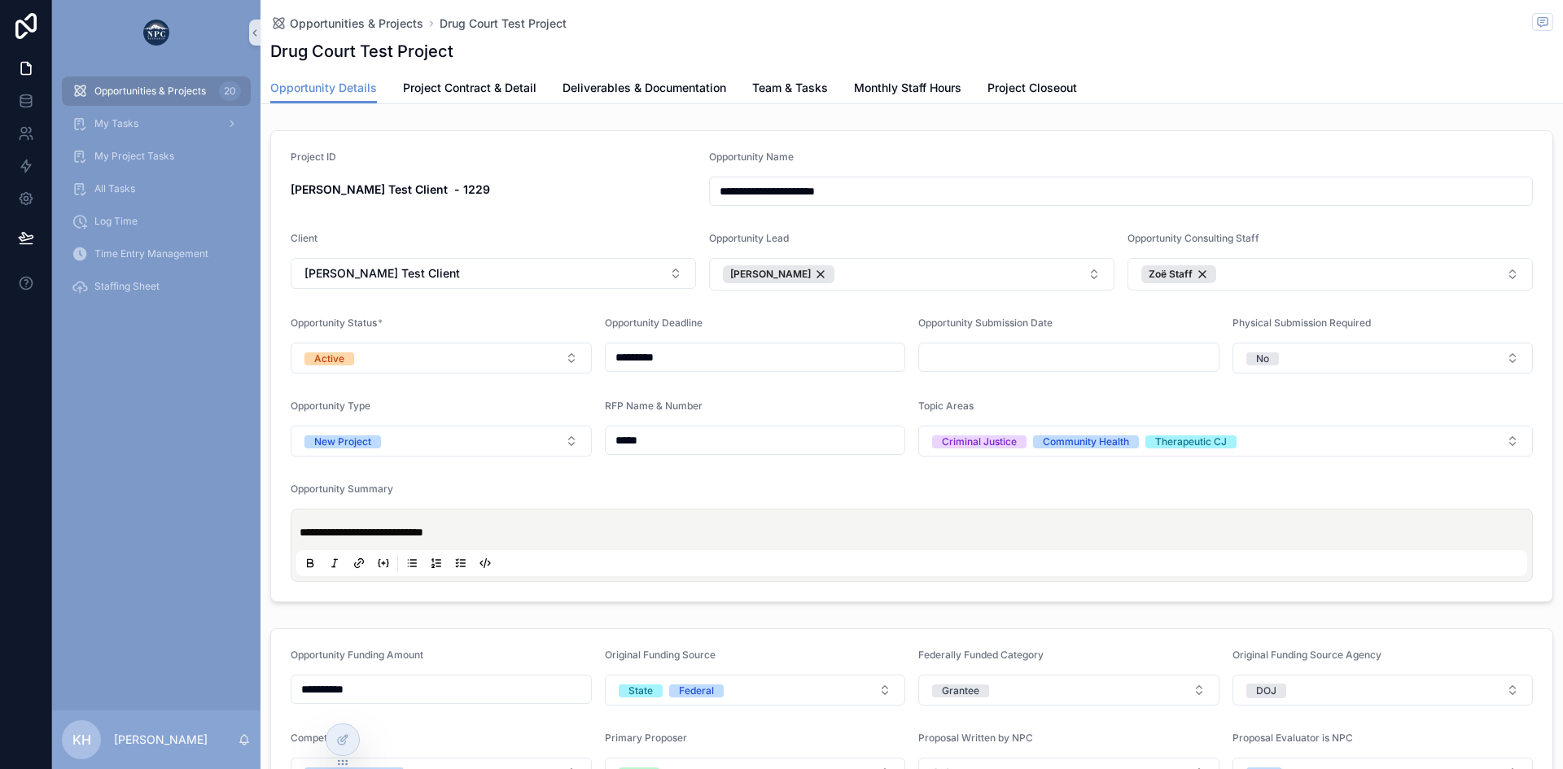
click at [131, 86] on span "Opportunities & Projects" at bounding box center [150, 91] width 112 height 13
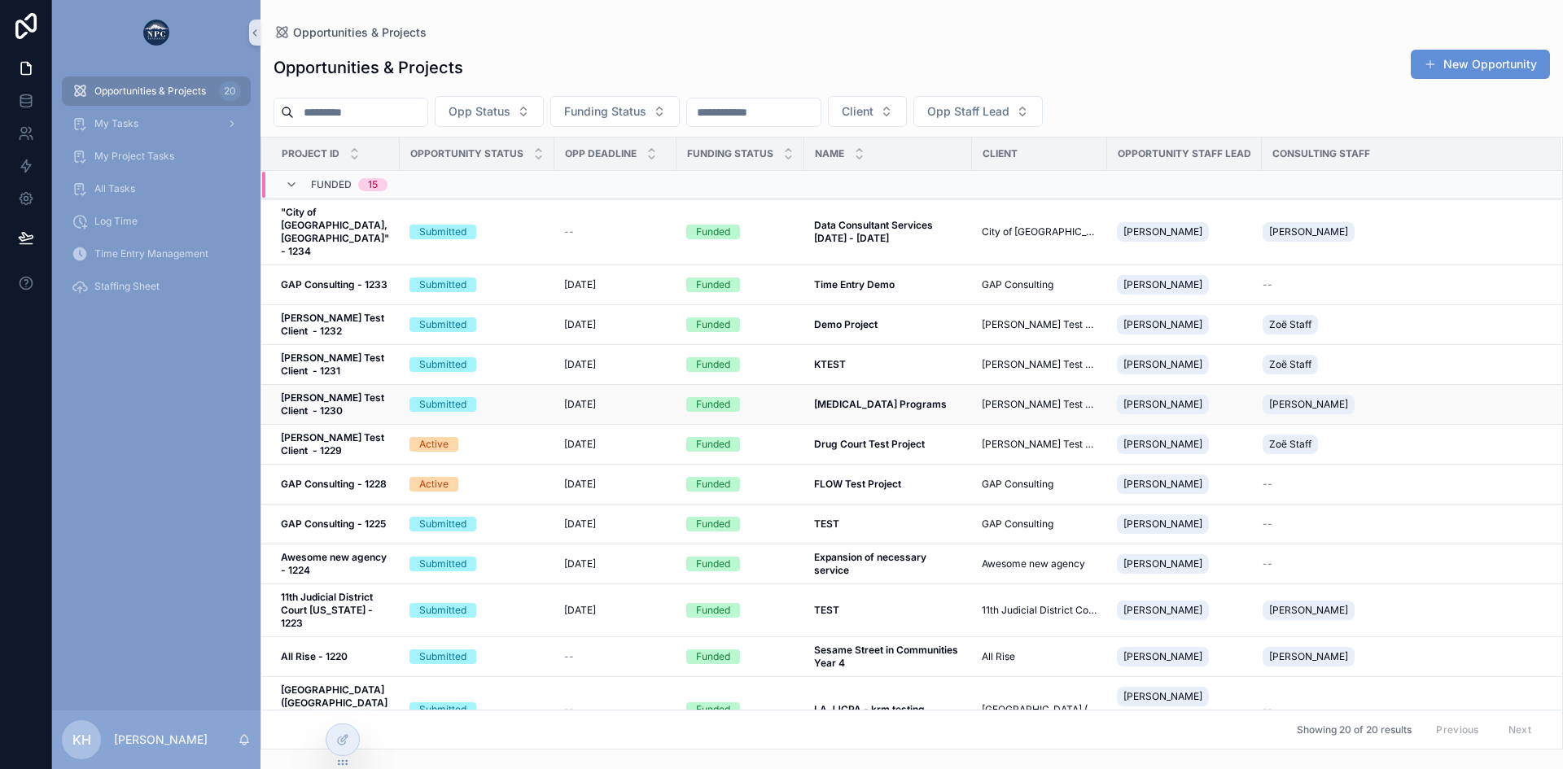
click at [484, 397] on div "Submitted" at bounding box center [476, 404] width 135 height 15
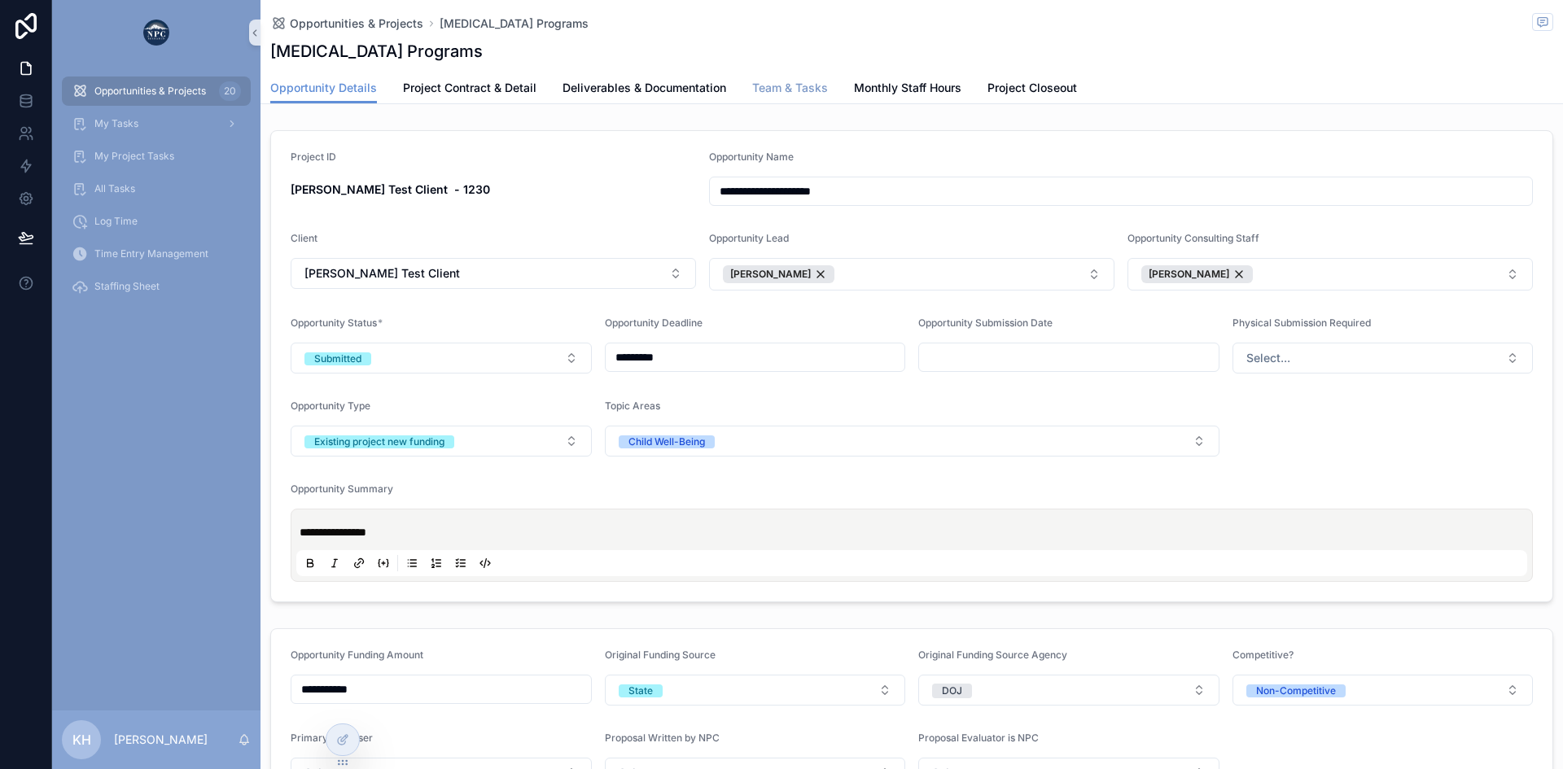
click at [770, 86] on span "Team & Tasks" at bounding box center [790, 88] width 76 height 16
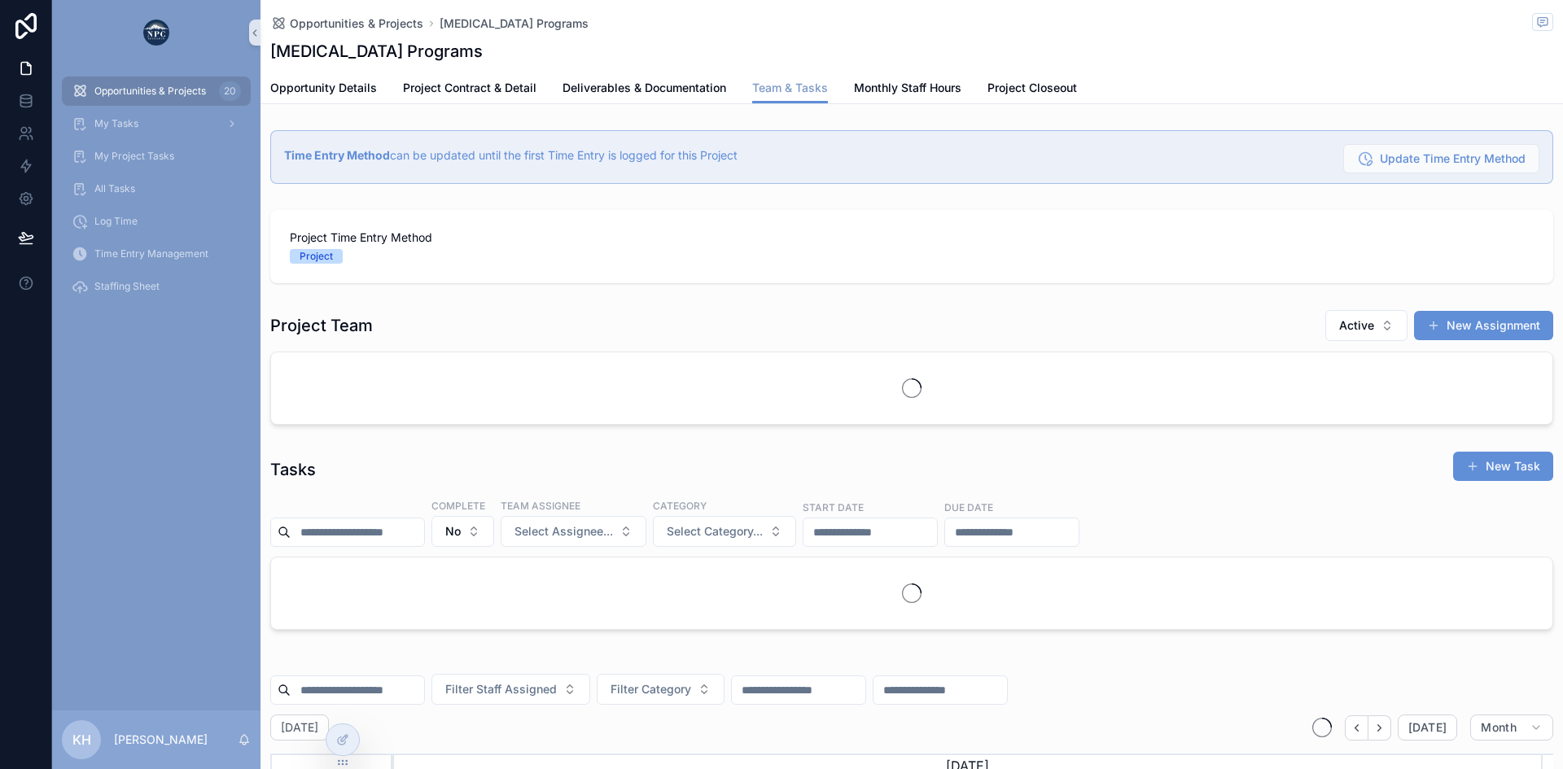
scroll to position [0, 1149]
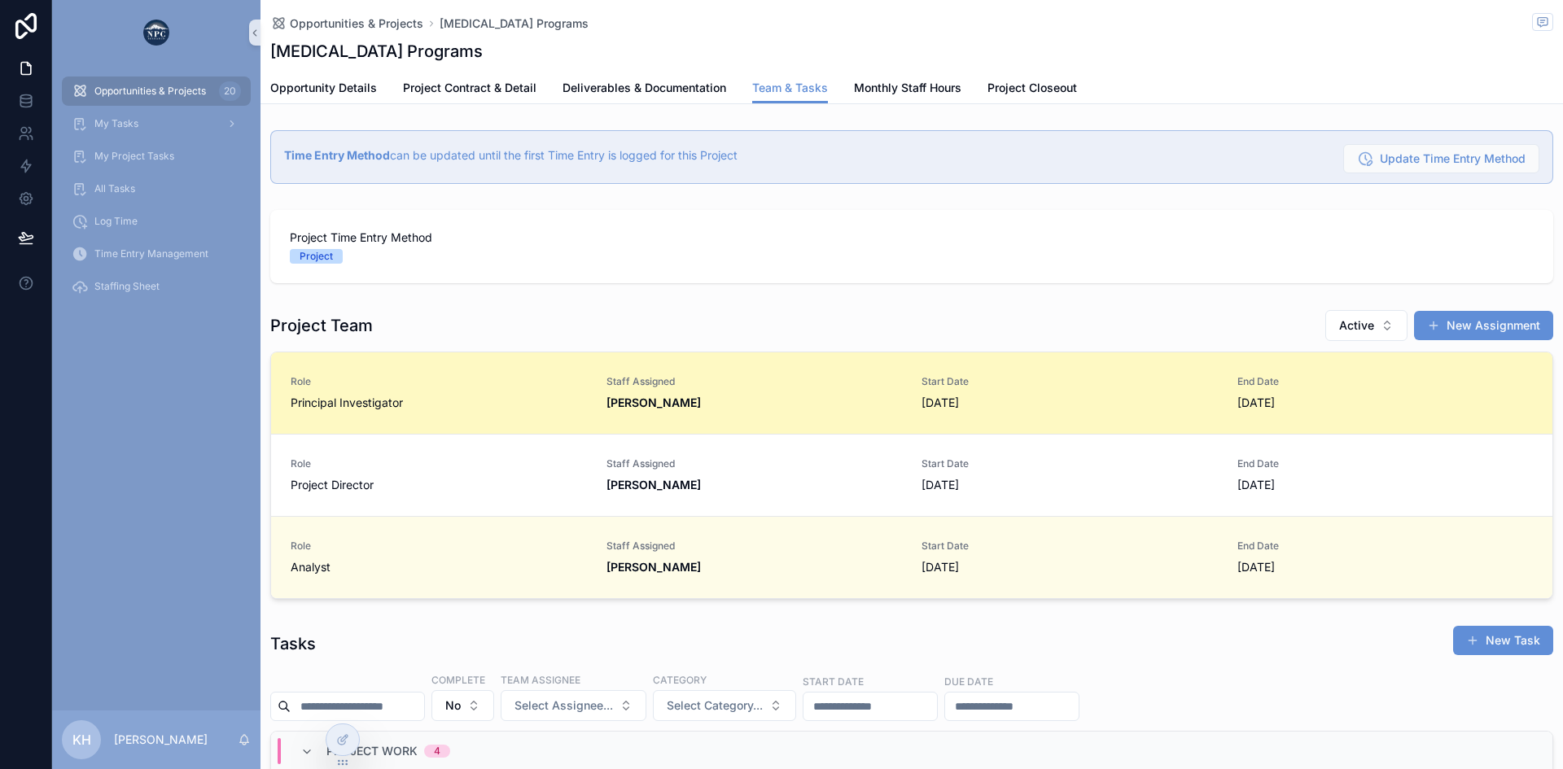
click at [632, 405] on strong "[PERSON_NAME]" at bounding box center [653, 403] width 94 height 14
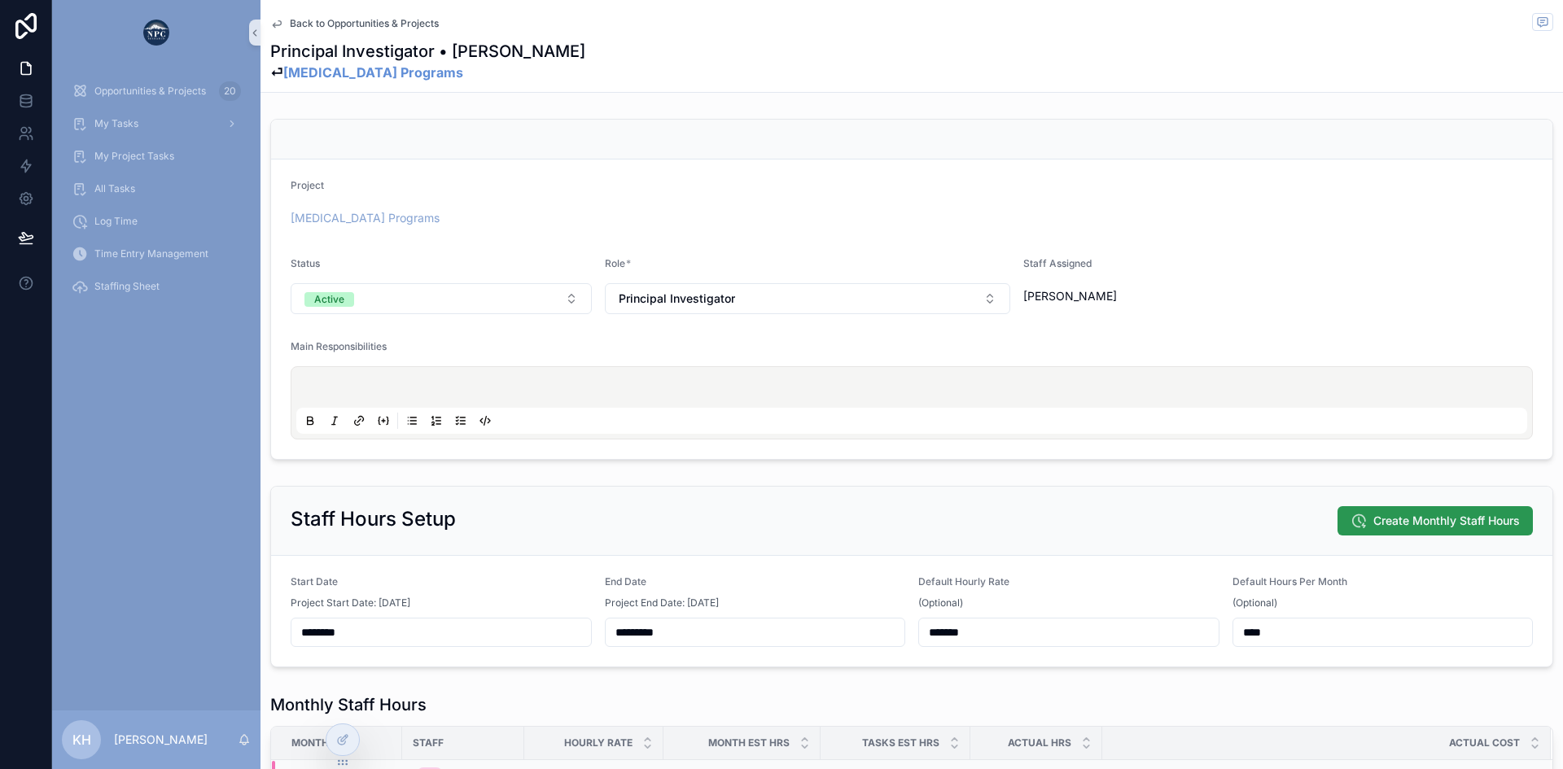
click at [1440, 521] on span "Create Monthly Staff Hours" at bounding box center [1446, 521] width 147 height 16
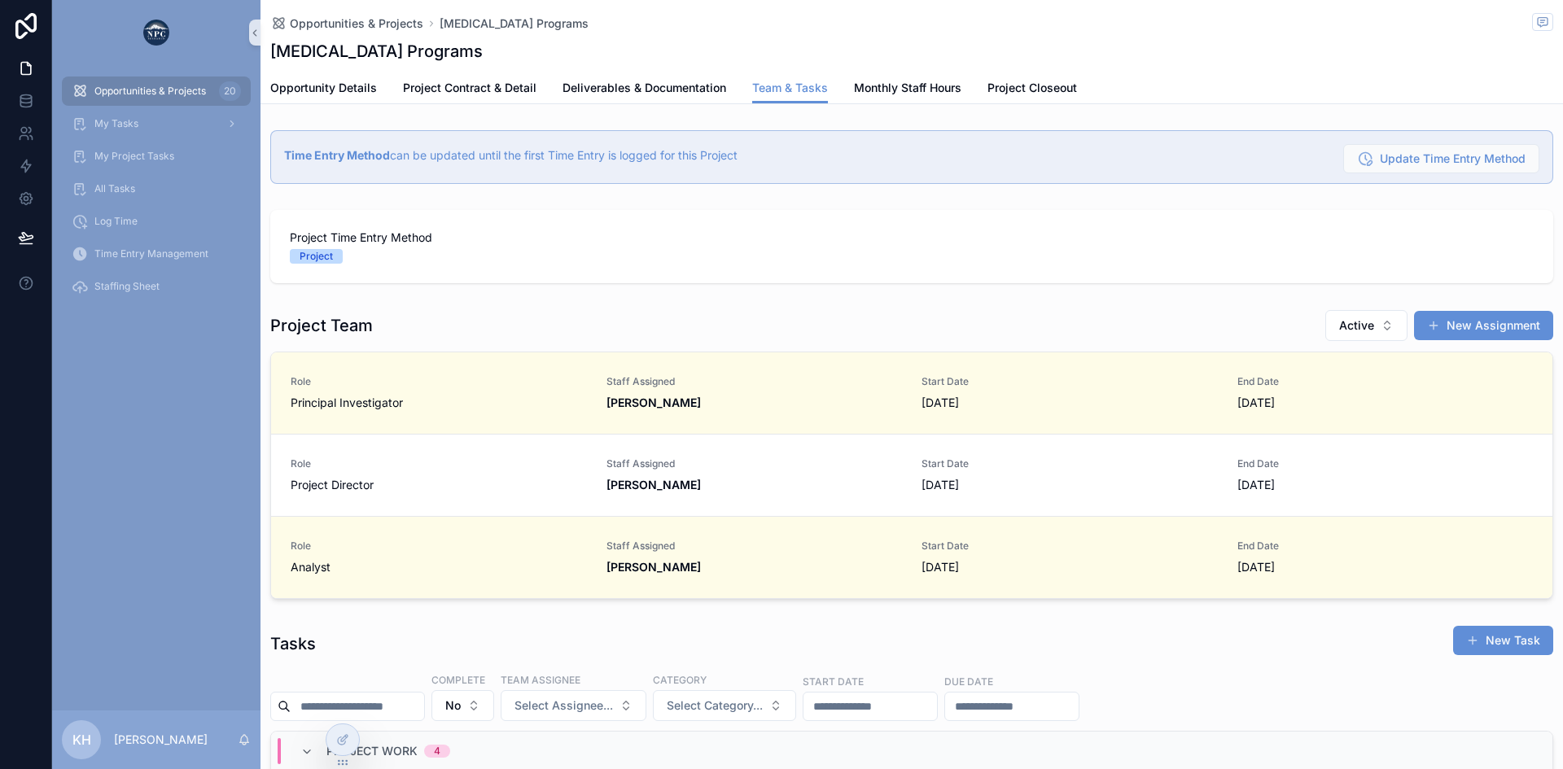
scroll to position [0, 1149]
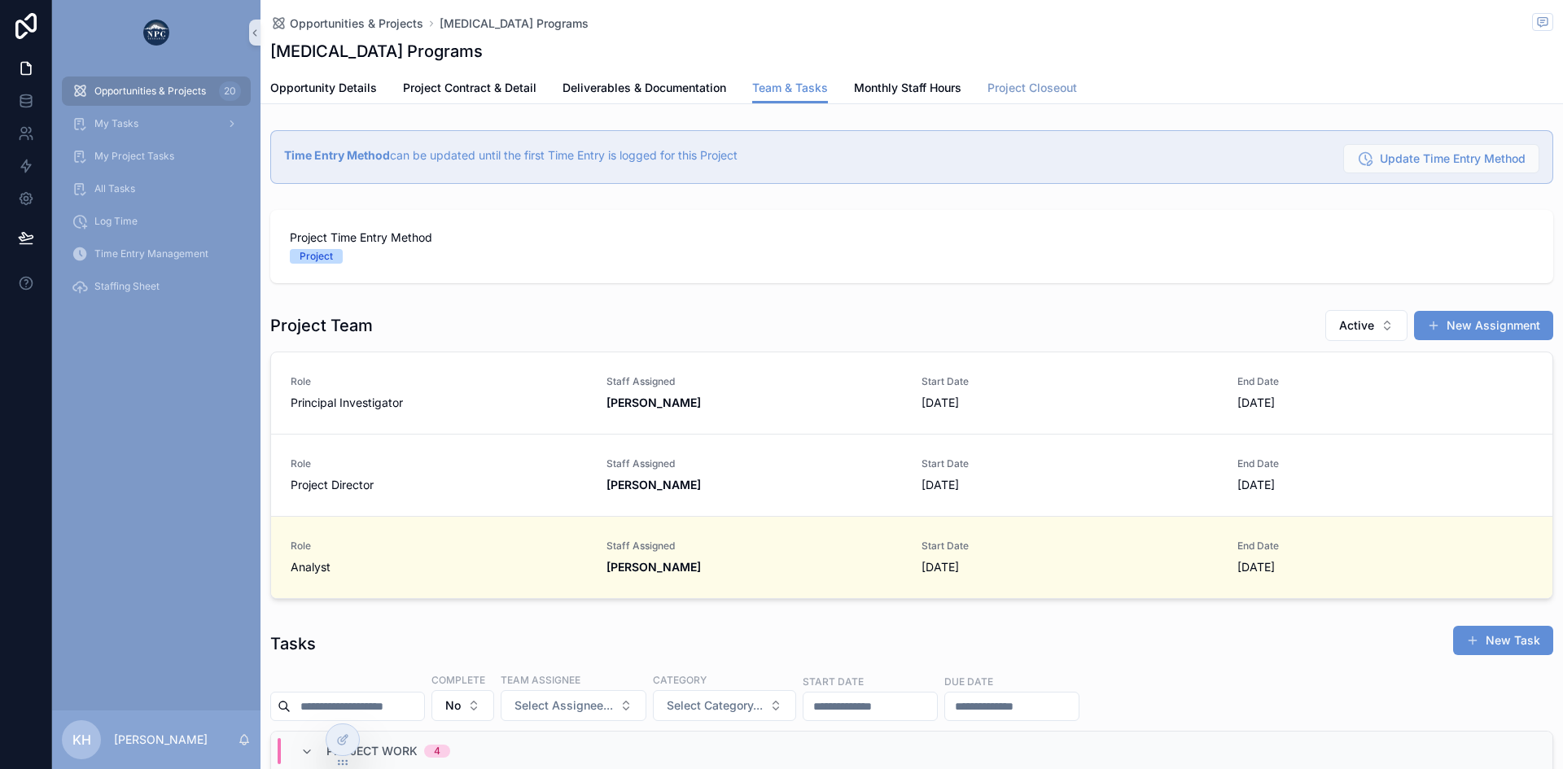
click at [1050, 90] on span "Project Closeout" at bounding box center [1032, 88] width 90 height 16
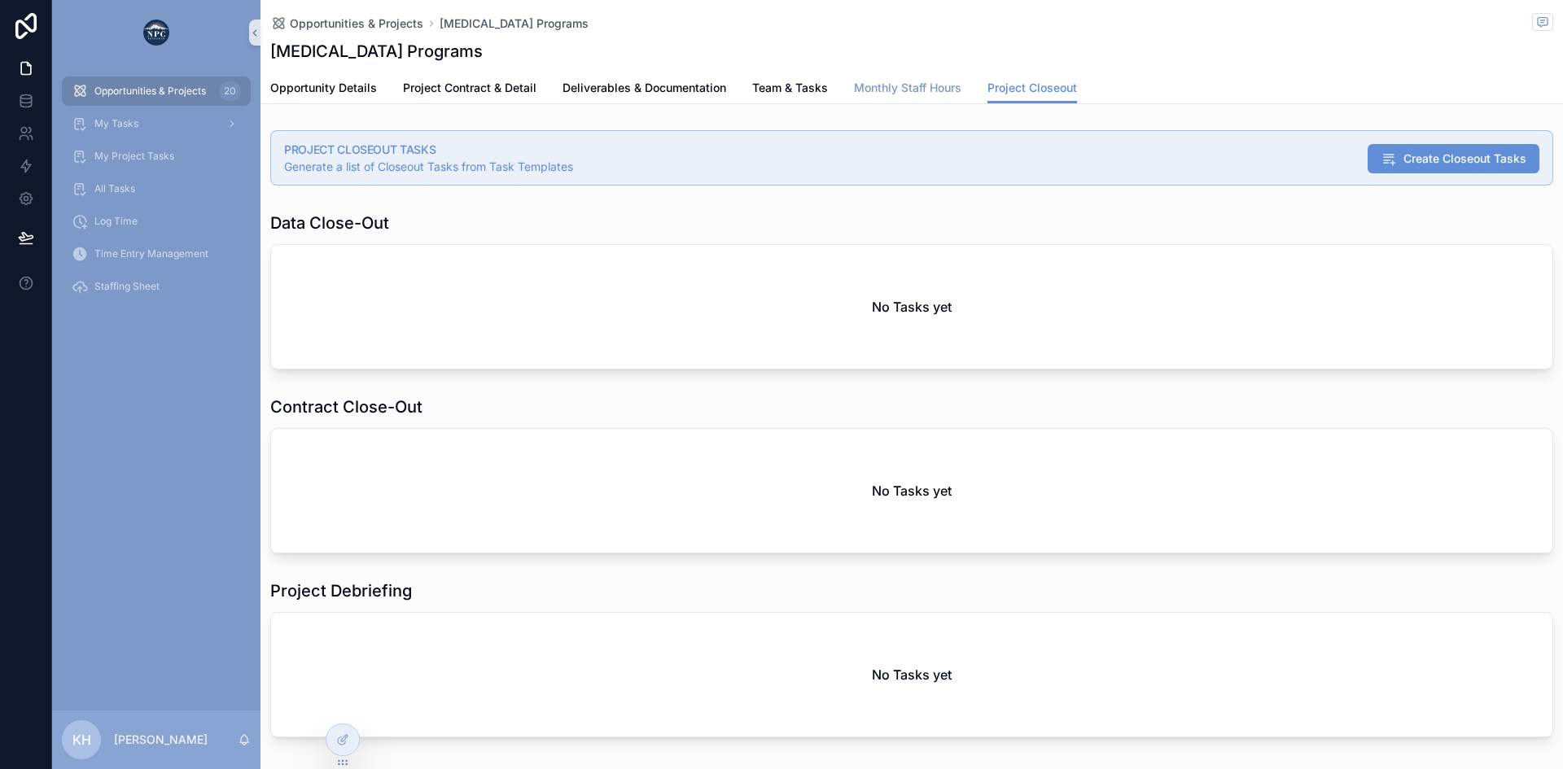
click at [884, 91] on span "Monthly Staff Hours" at bounding box center [907, 88] width 107 height 16
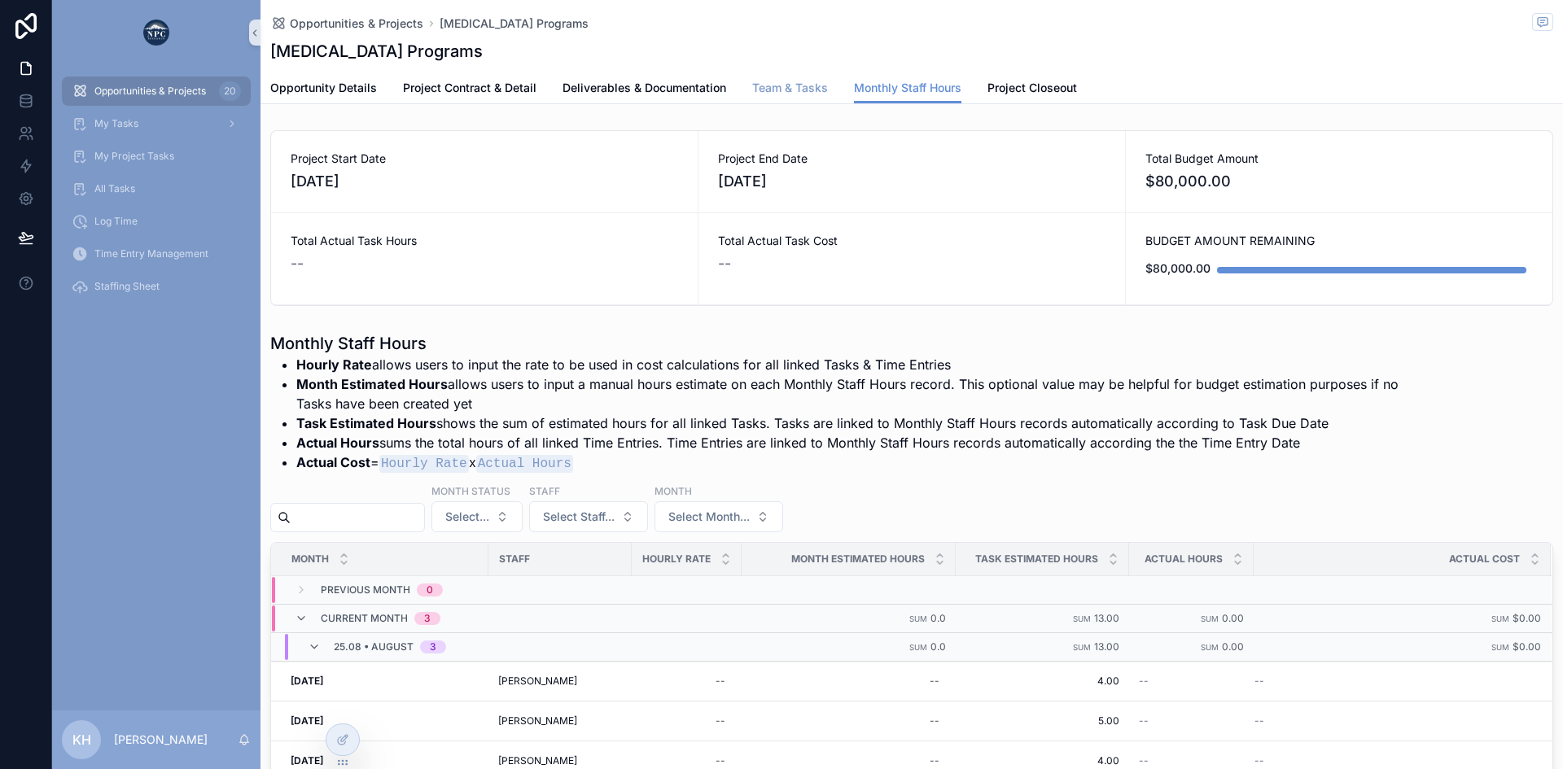
click at [794, 85] on span "Team & Tasks" at bounding box center [790, 88] width 76 height 16
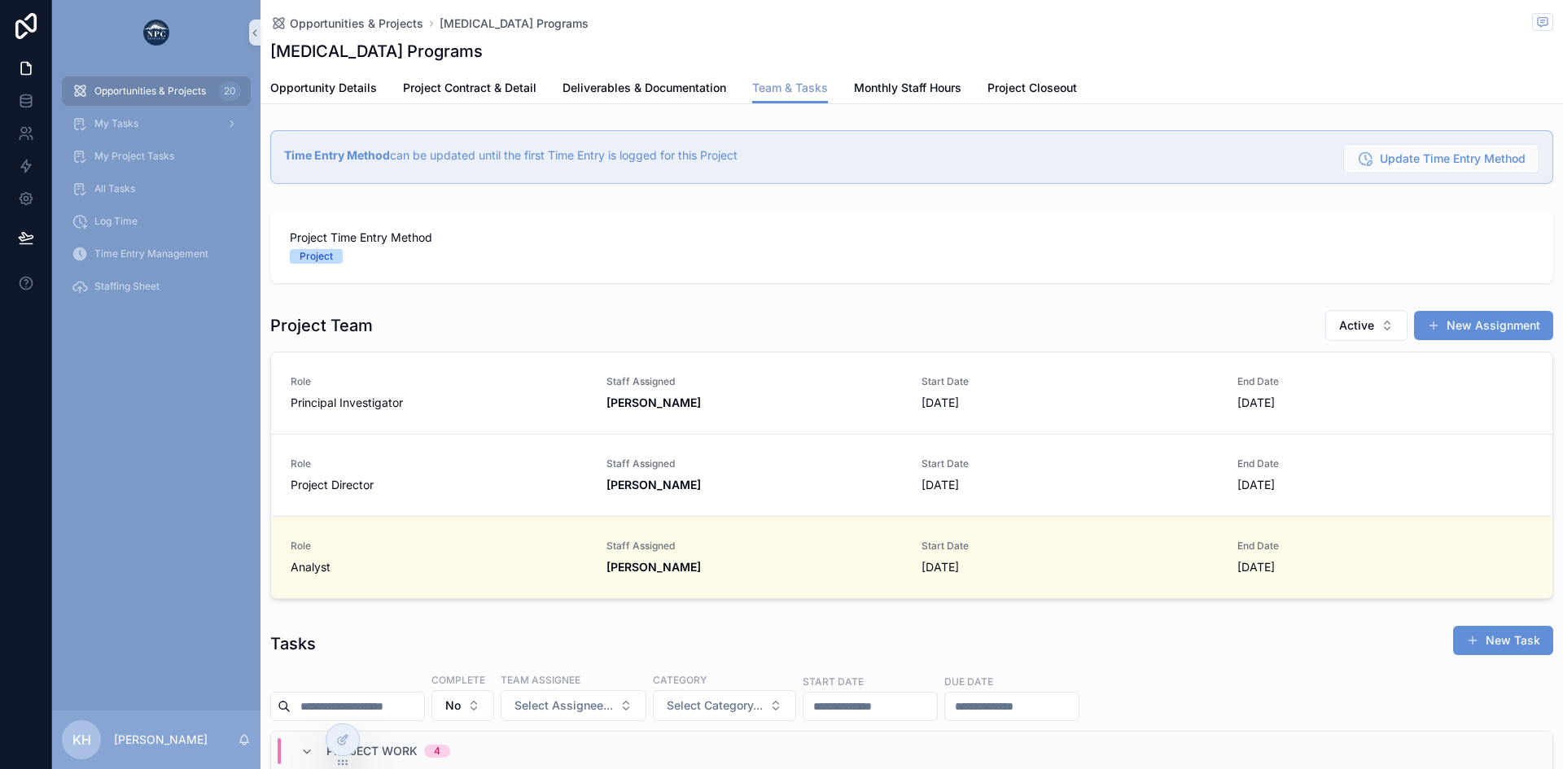
scroll to position [0, 1149]
click at [1027, 86] on span "Project Closeout" at bounding box center [1032, 88] width 90 height 16
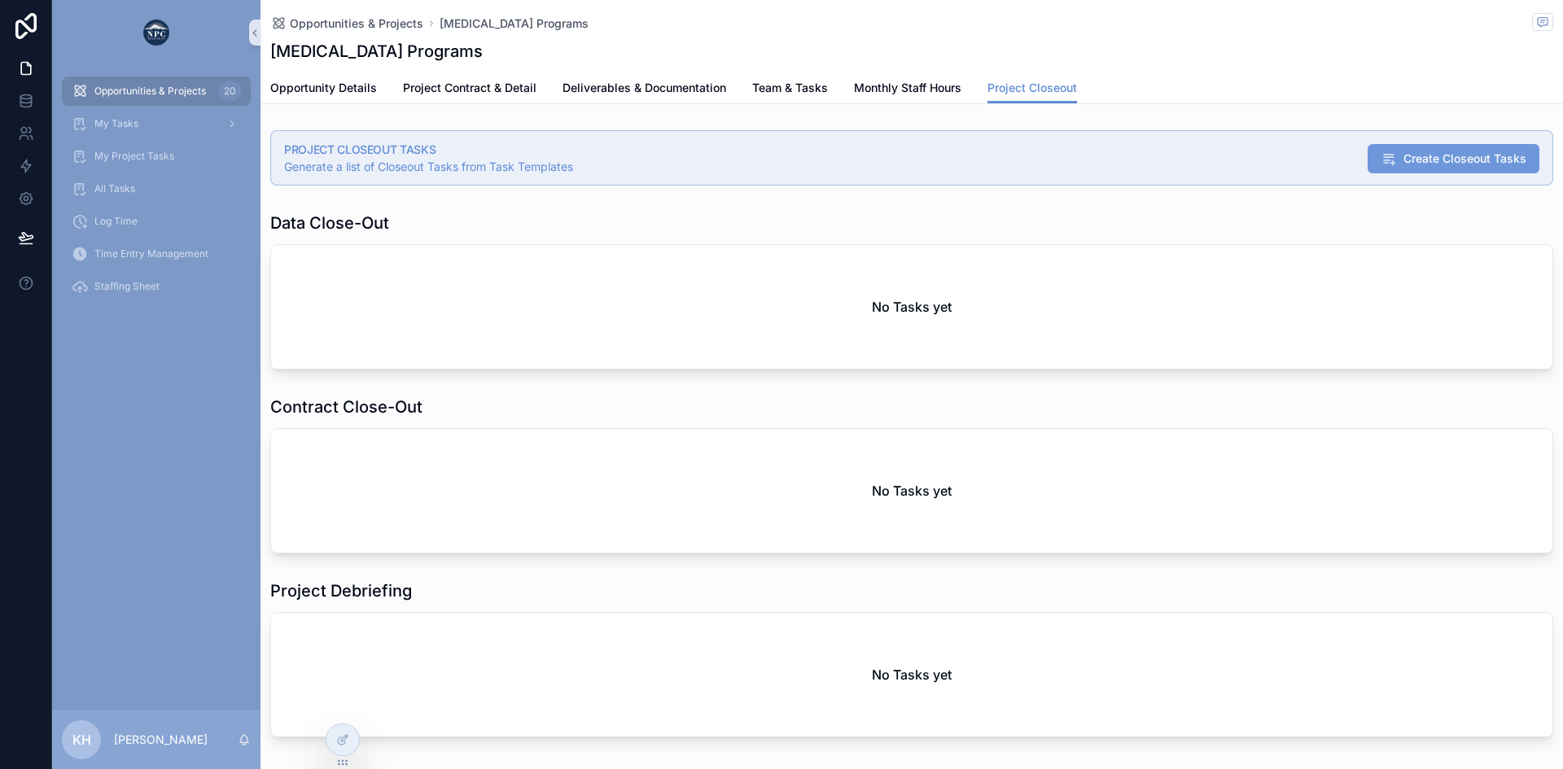
click at [1438, 161] on span "Create Closeout Tasks" at bounding box center [1464, 159] width 123 height 16
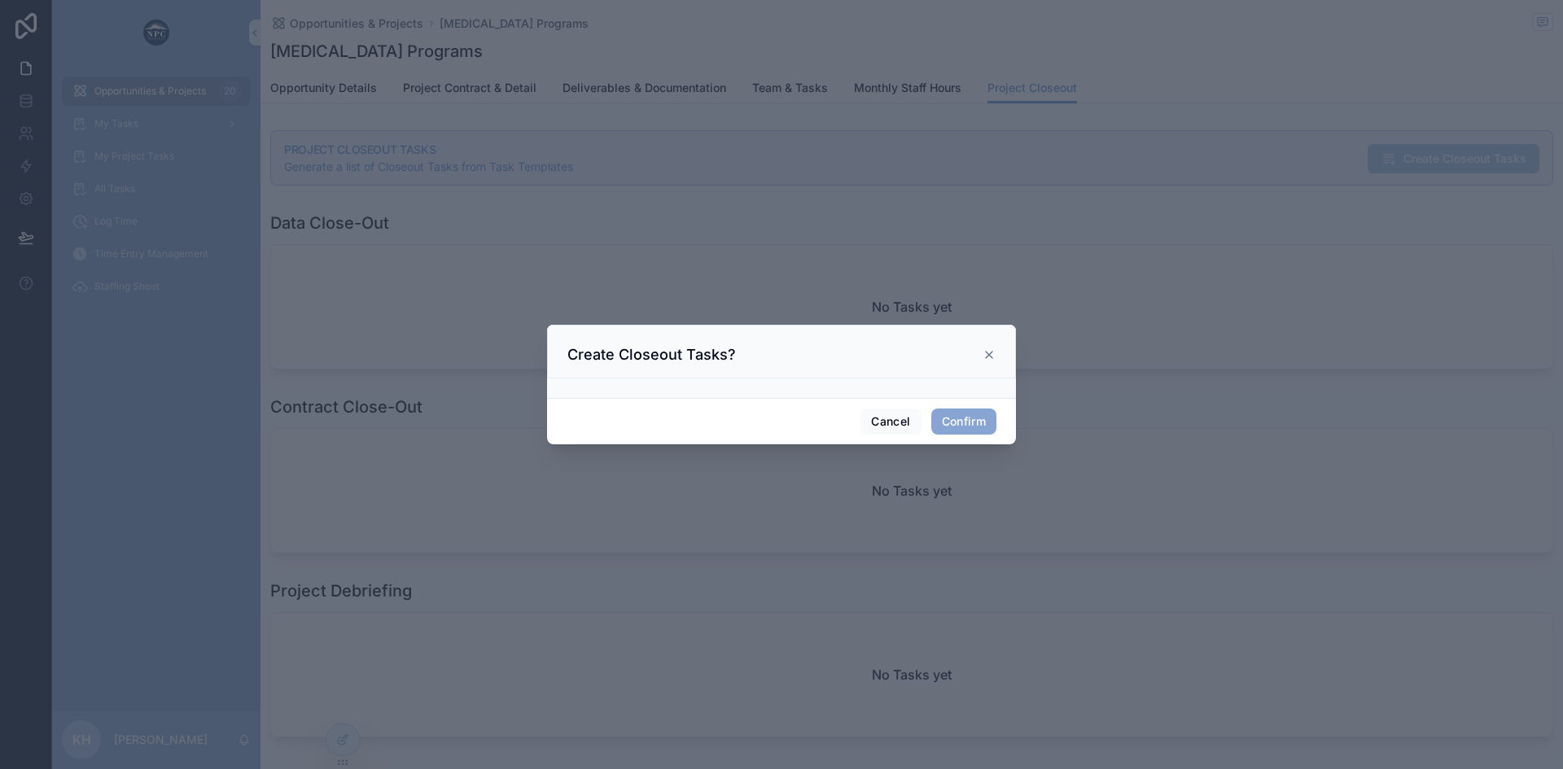
click at [964, 420] on button "Confirm" at bounding box center [963, 422] width 65 height 26
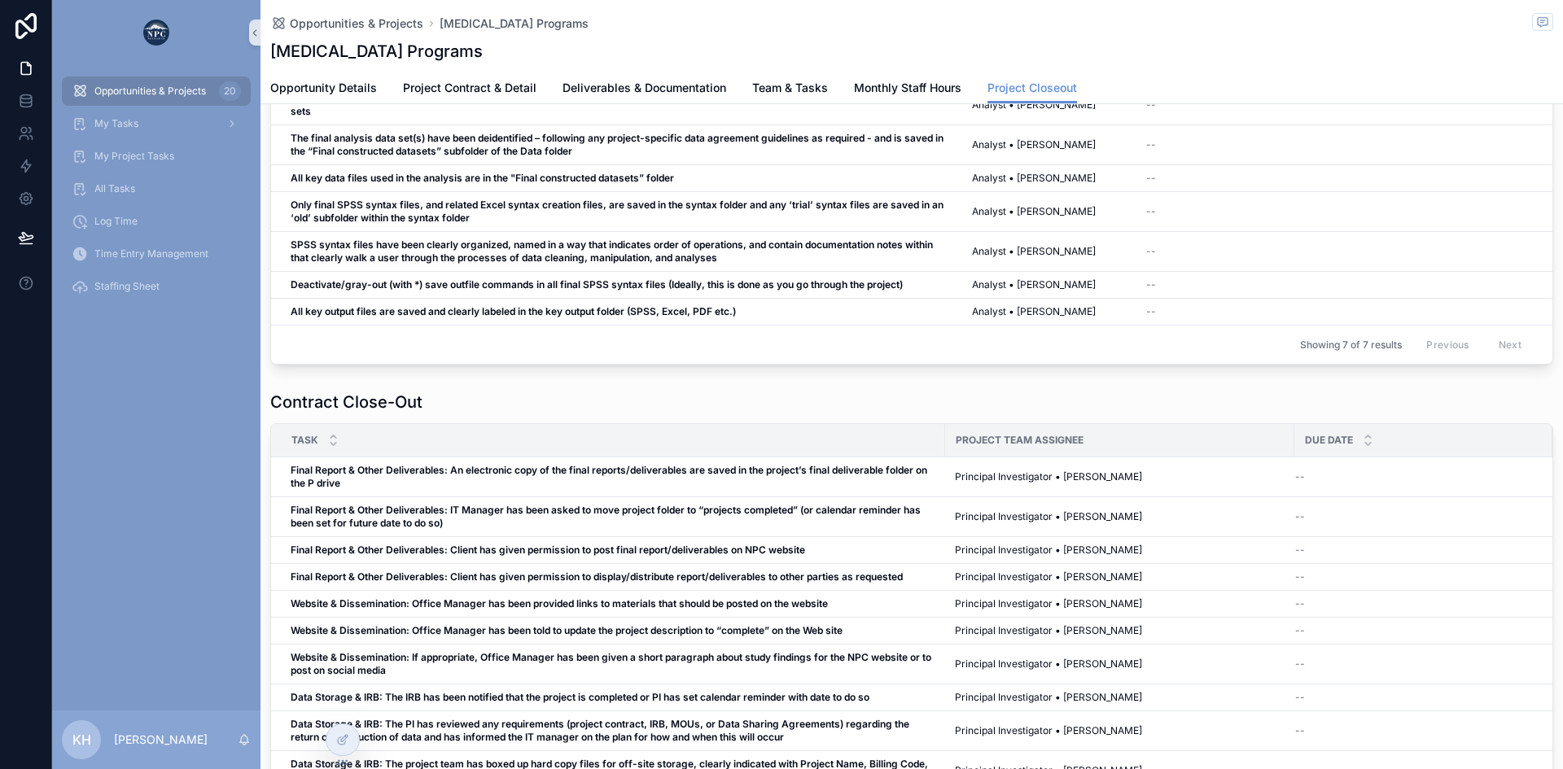
scroll to position [112, 0]
click at [771, 85] on span "Team & Tasks" at bounding box center [790, 88] width 76 height 16
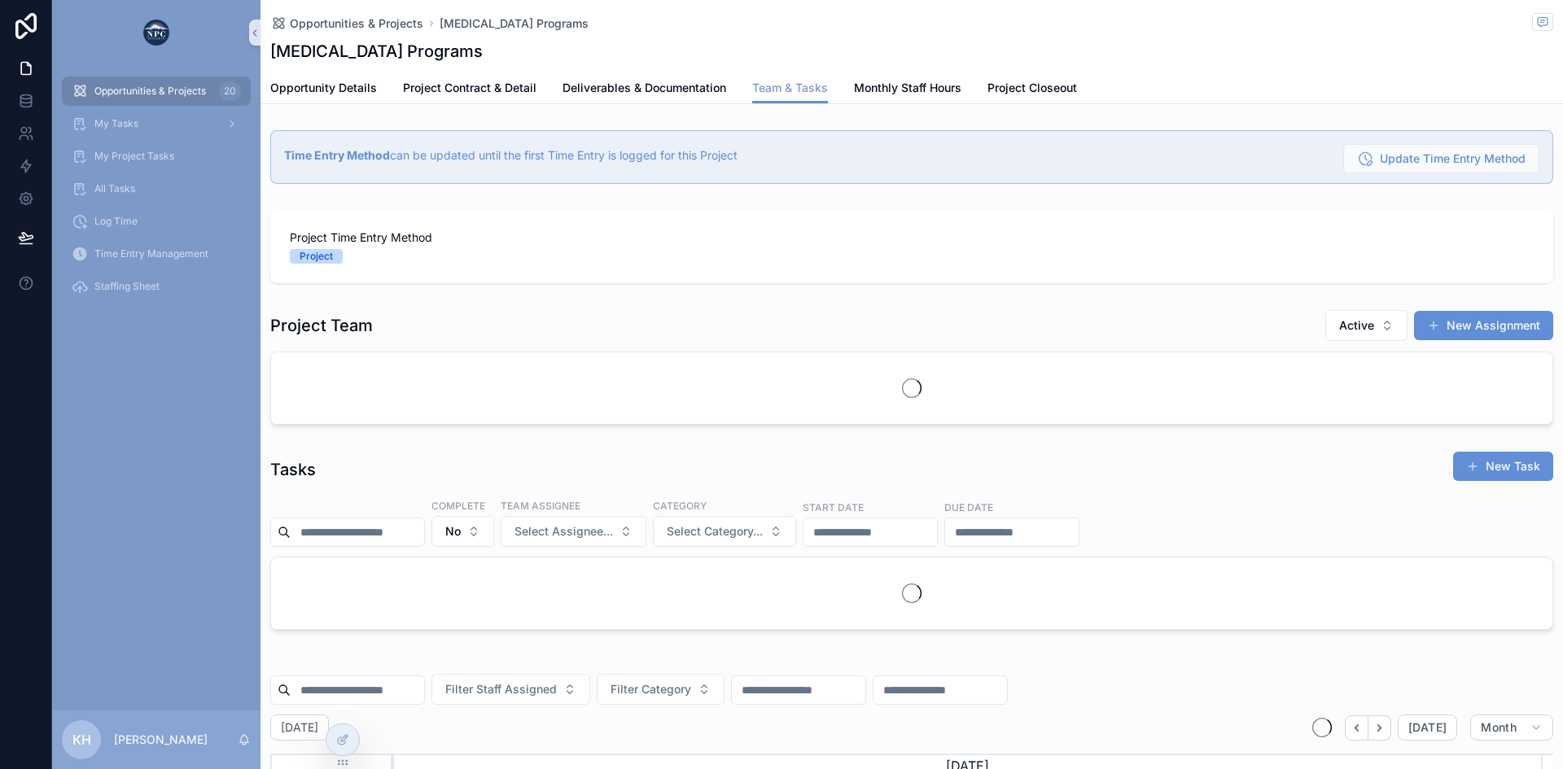
scroll to position [0, 1149]
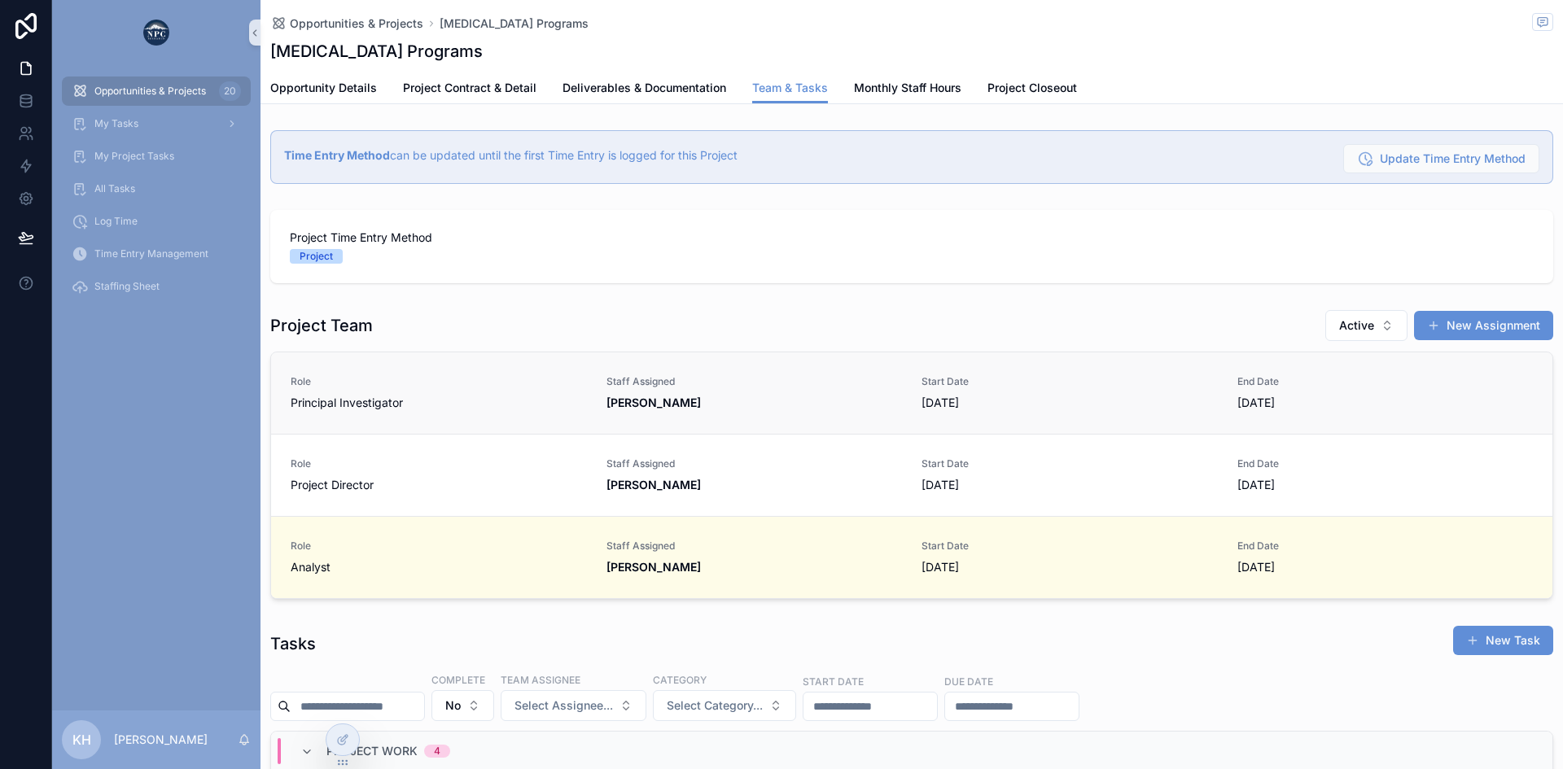
click at [646, 402] on strong "[PERSON_NAME]" at bounding box center [653, 403] width 94 height 14
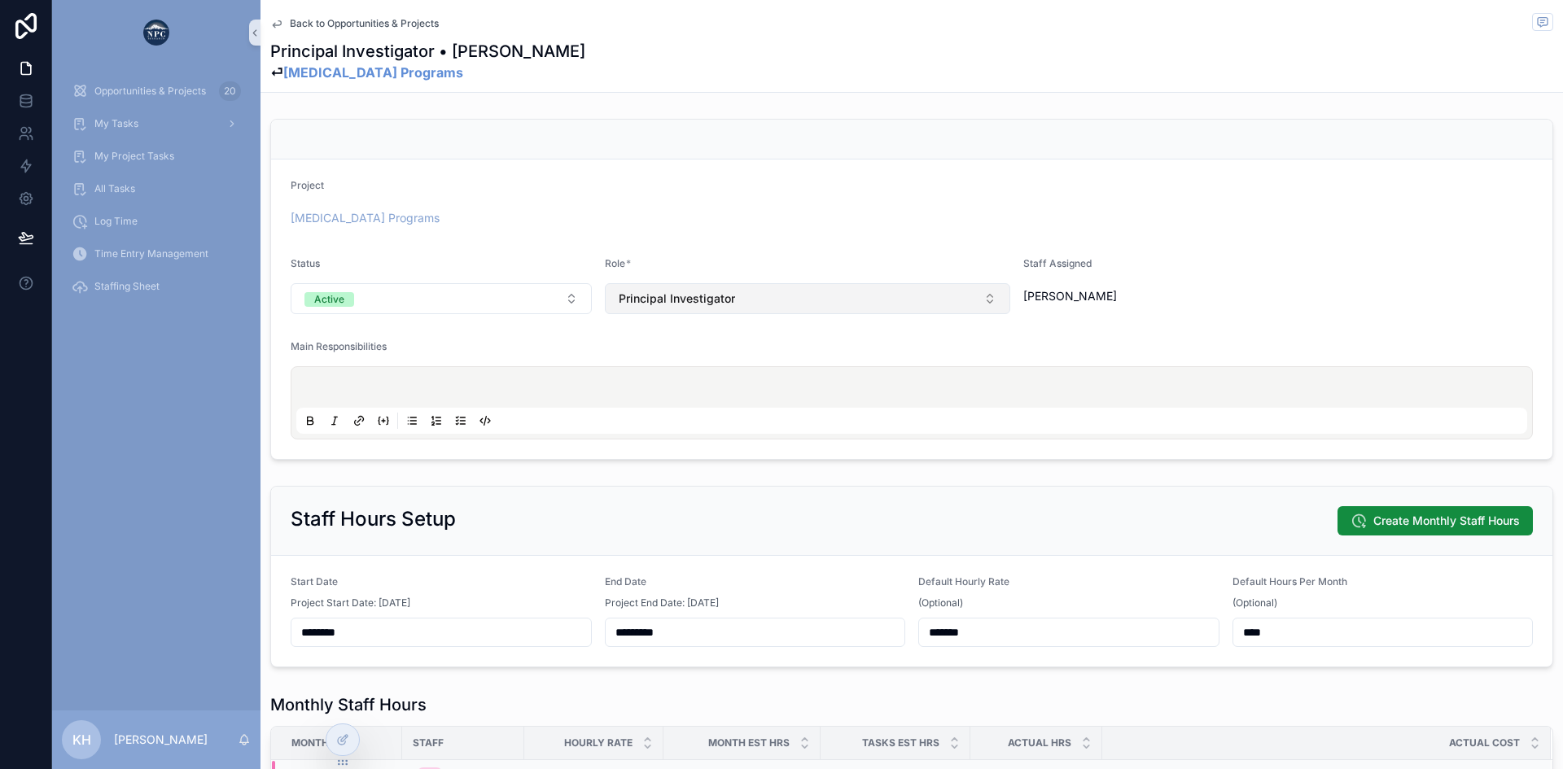
click at [720, 302] on span "Principal Investigator" at bounding box center [677, 299] width 116 height 16
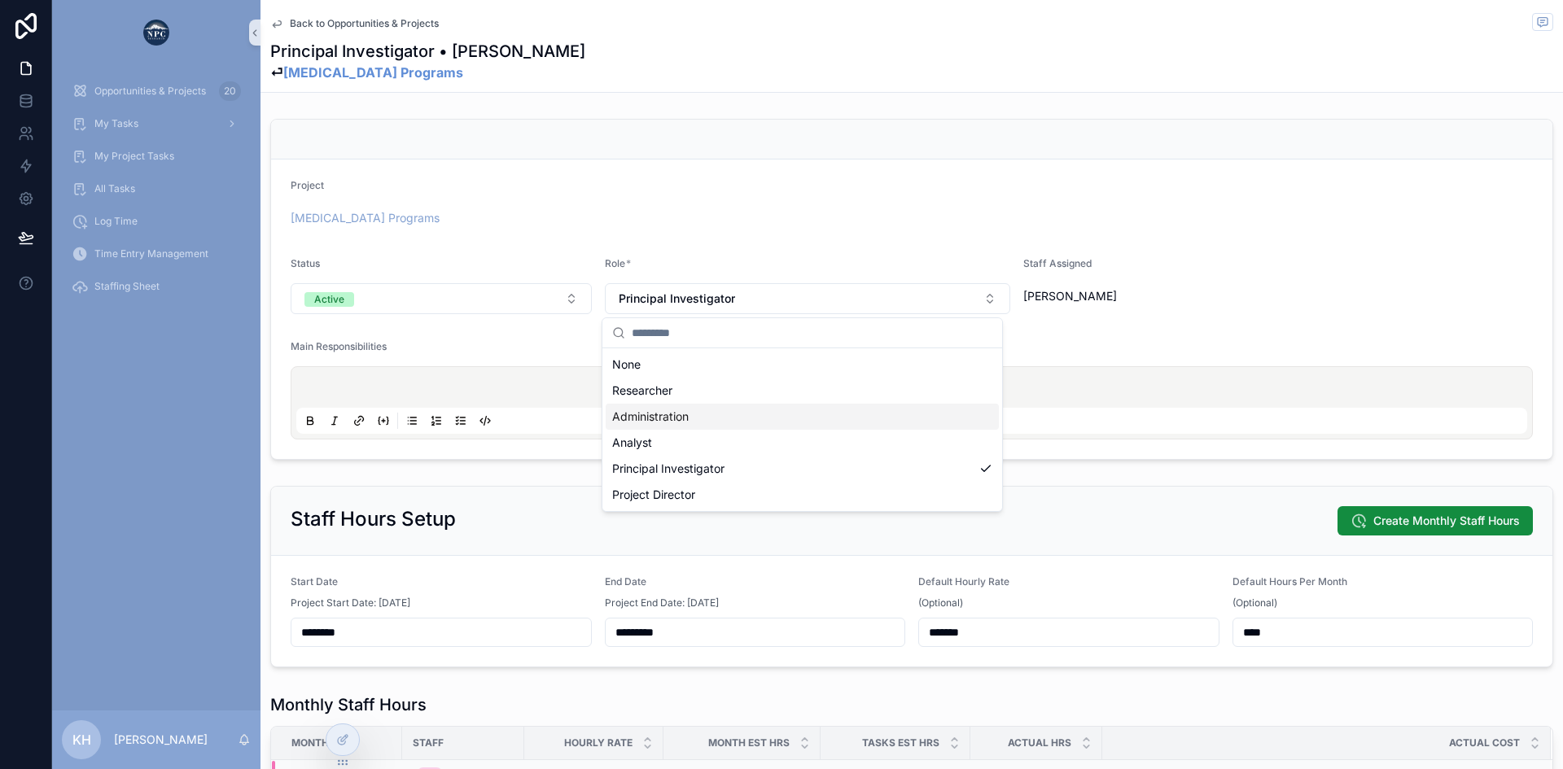
click at [672, 414] on span "Administration" at bounding box center [650, 417] width 77 height 16
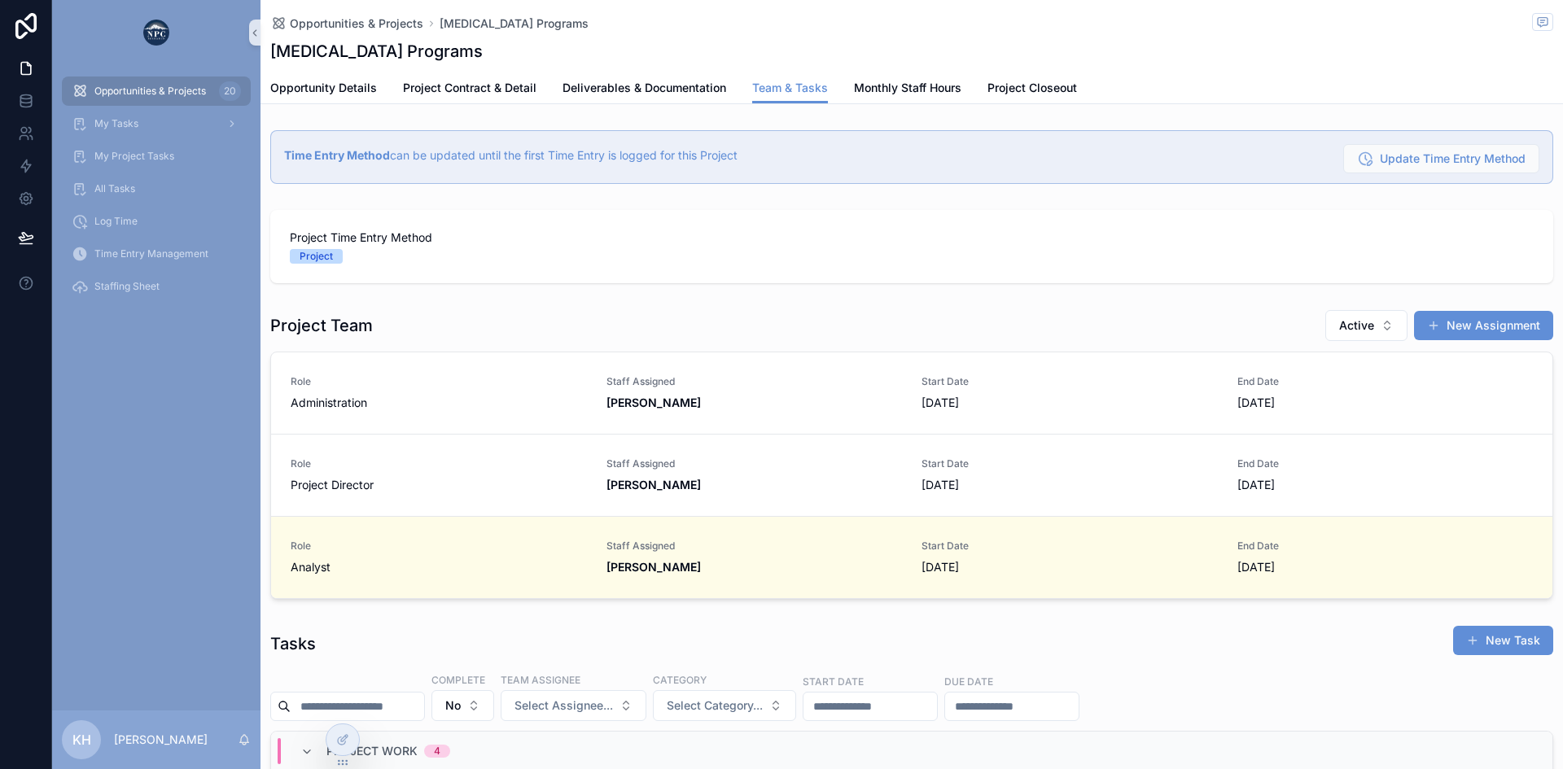
scroll to position [0, 1149]
click at [902, 93] on span "Monthly Staff Hours" at bounding box center [907, 88] width 107 height 16
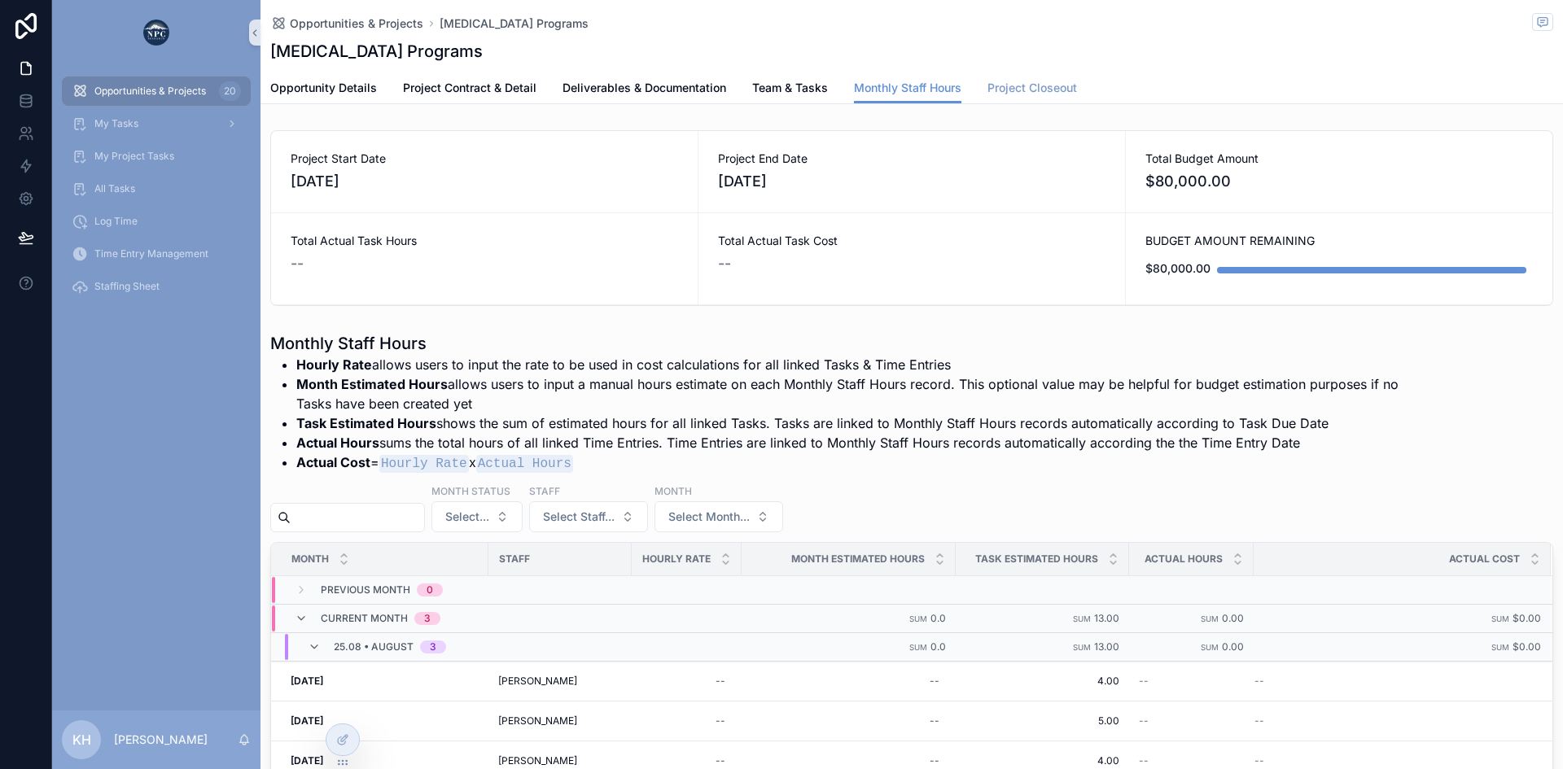
click at [1022, 87] on span "Project Closeout" at bounding box center [1032, 88] width 90 height 16
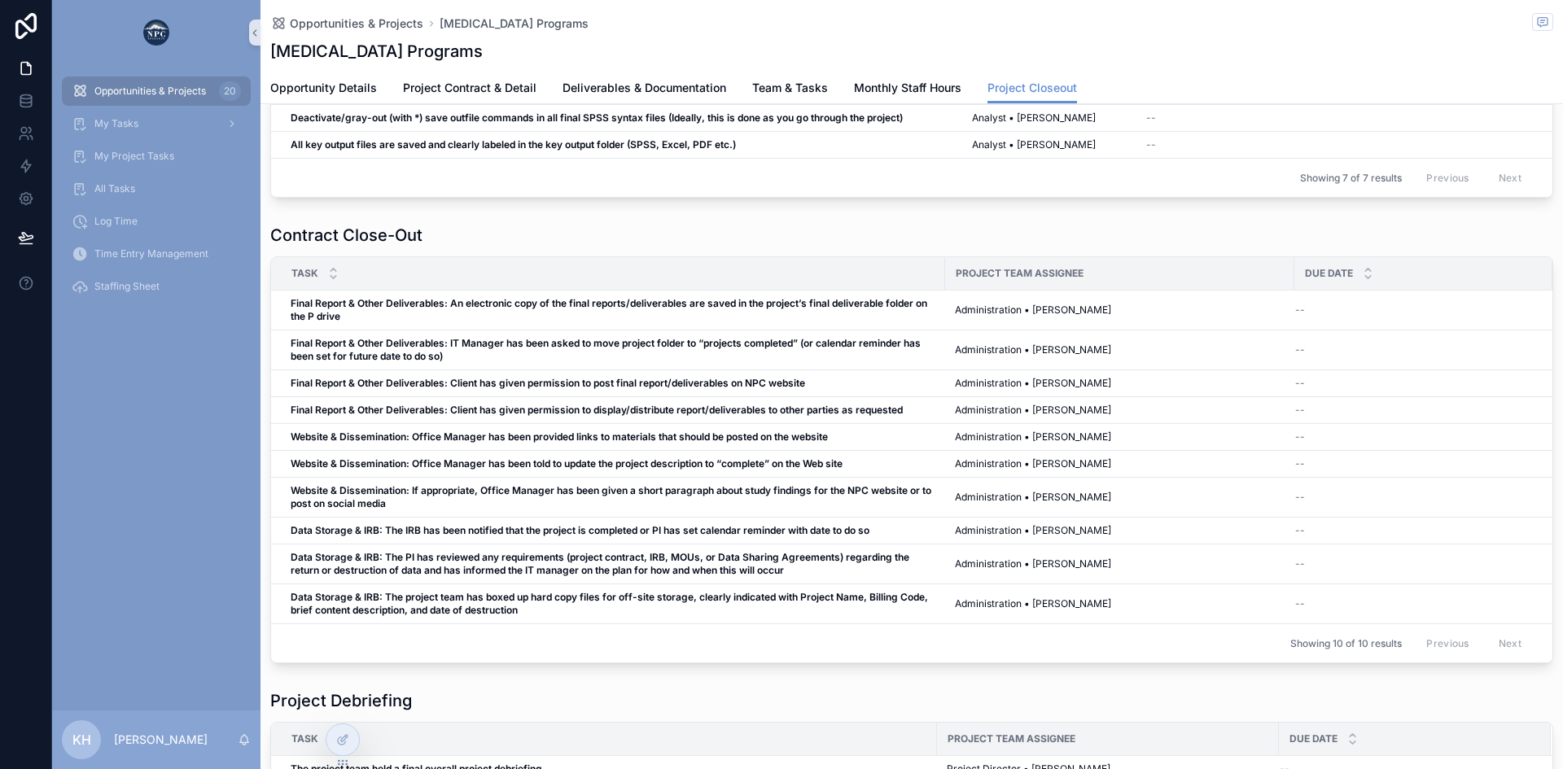
scroll to position [279, 0]
click at [806, 85] on span "Team & Tasks" at bounding box center [790, 88] width 76 height 16
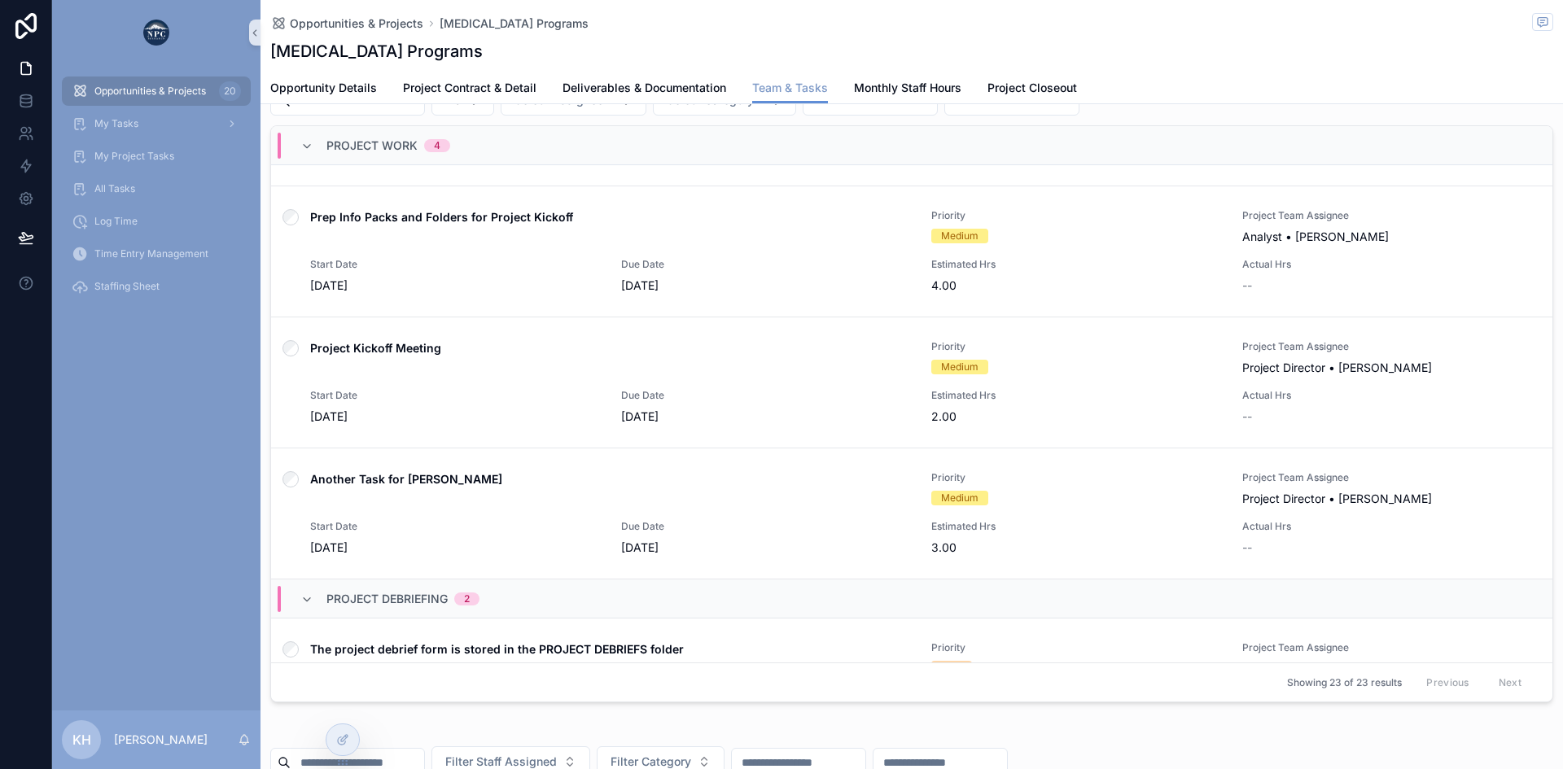
scroll to position [274, 0]
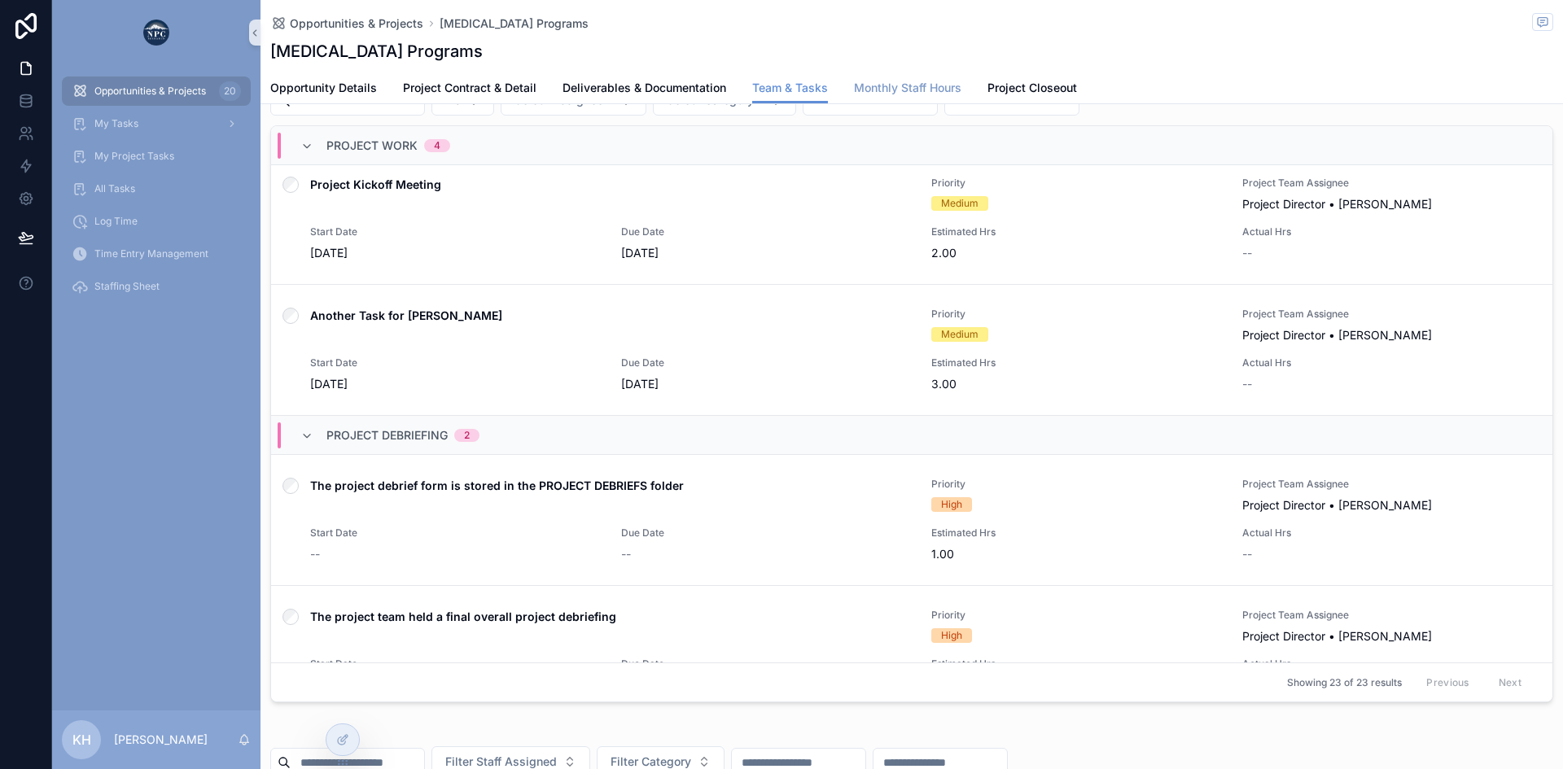
click at [923, 90] on span "Monthly Staff Hours" at bounding box center [907, 88] width 107 height 16
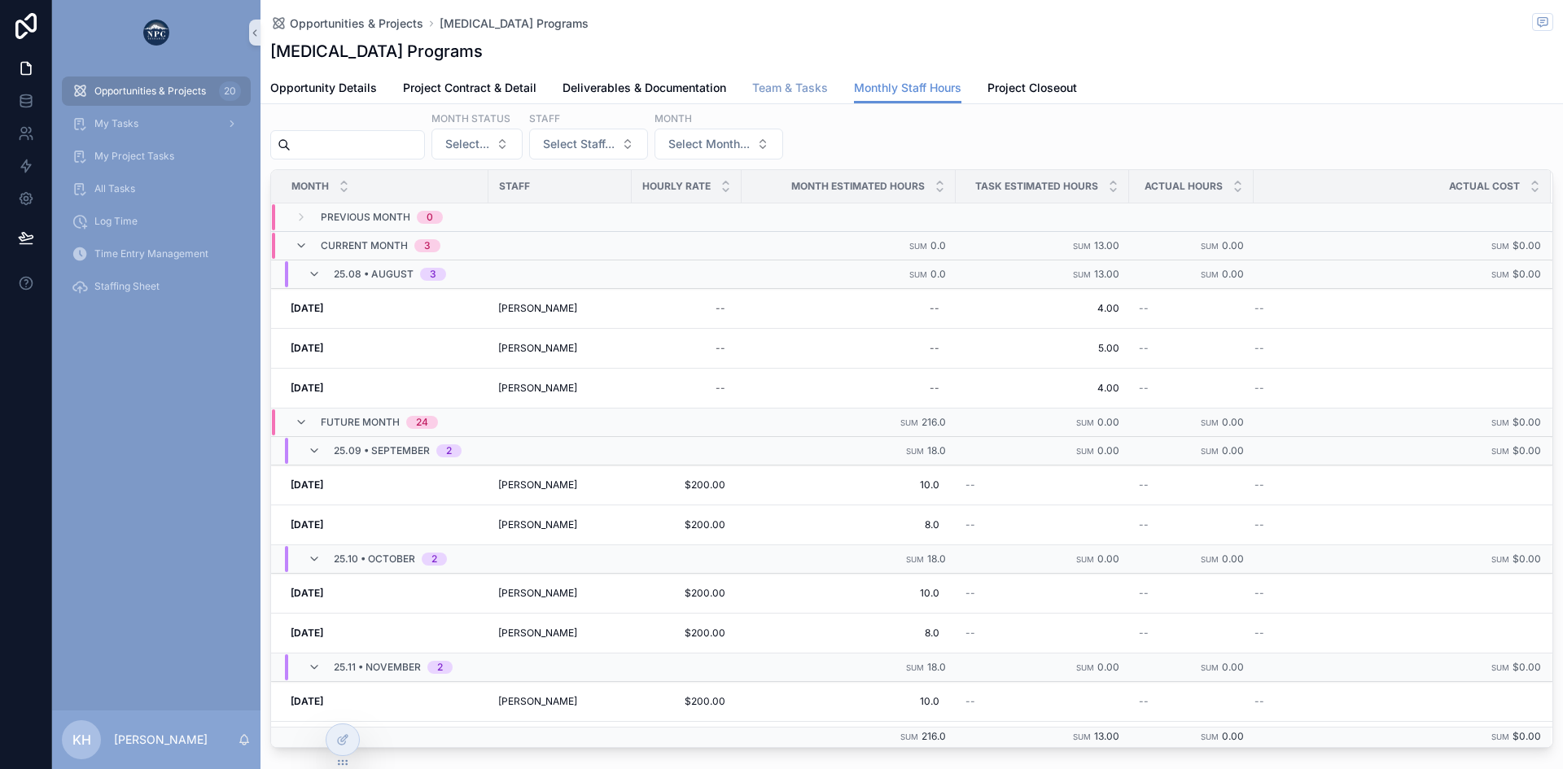
click at [799, 85] on span "Team & Tasks" at bounding box center [790, 88] width 76 height 16
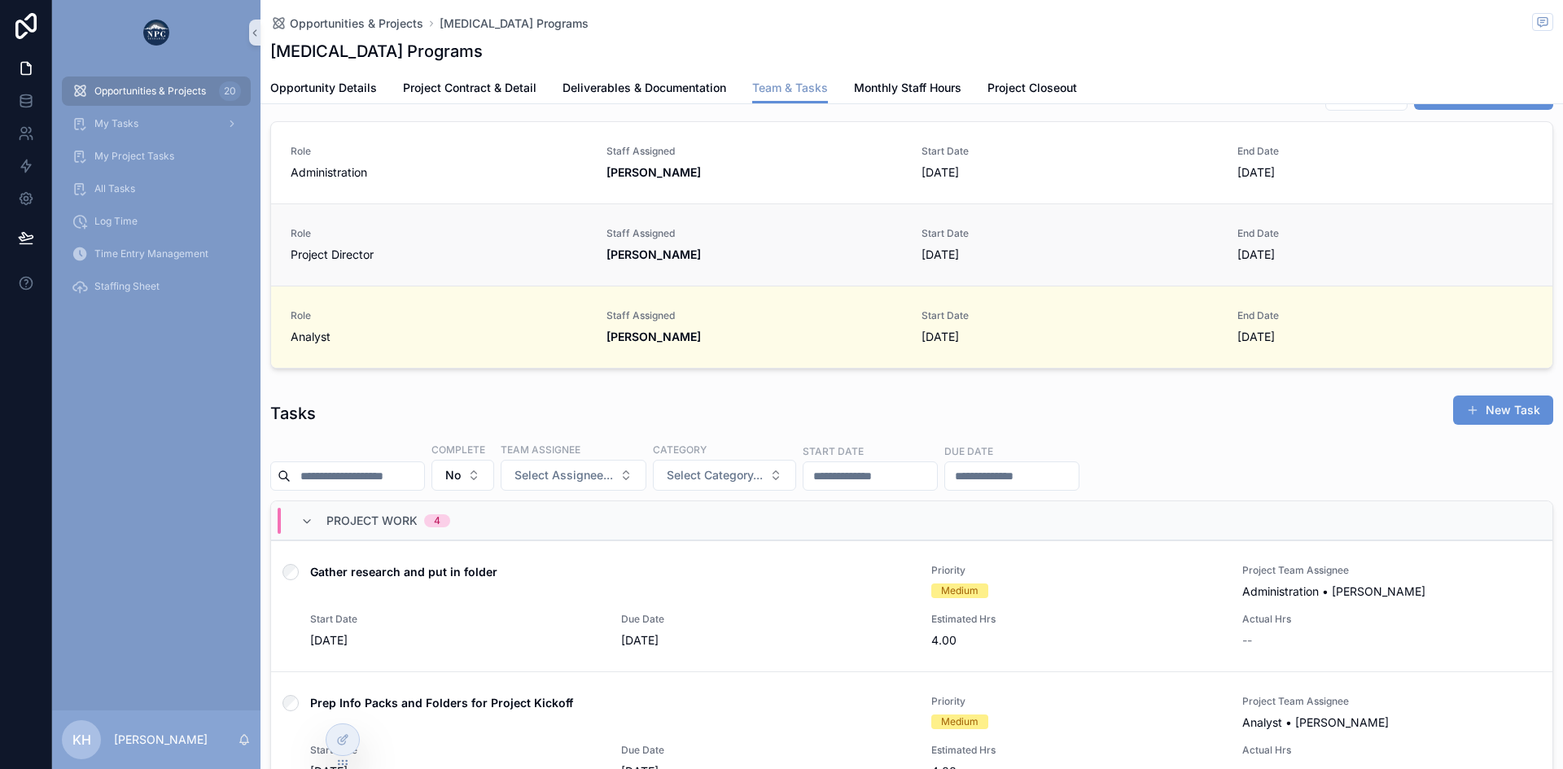
scroll to position [230, 0]
click at [919, 89] on span "Monthly Staff Hours" at bounding box center [907, 88] width 107 height 16
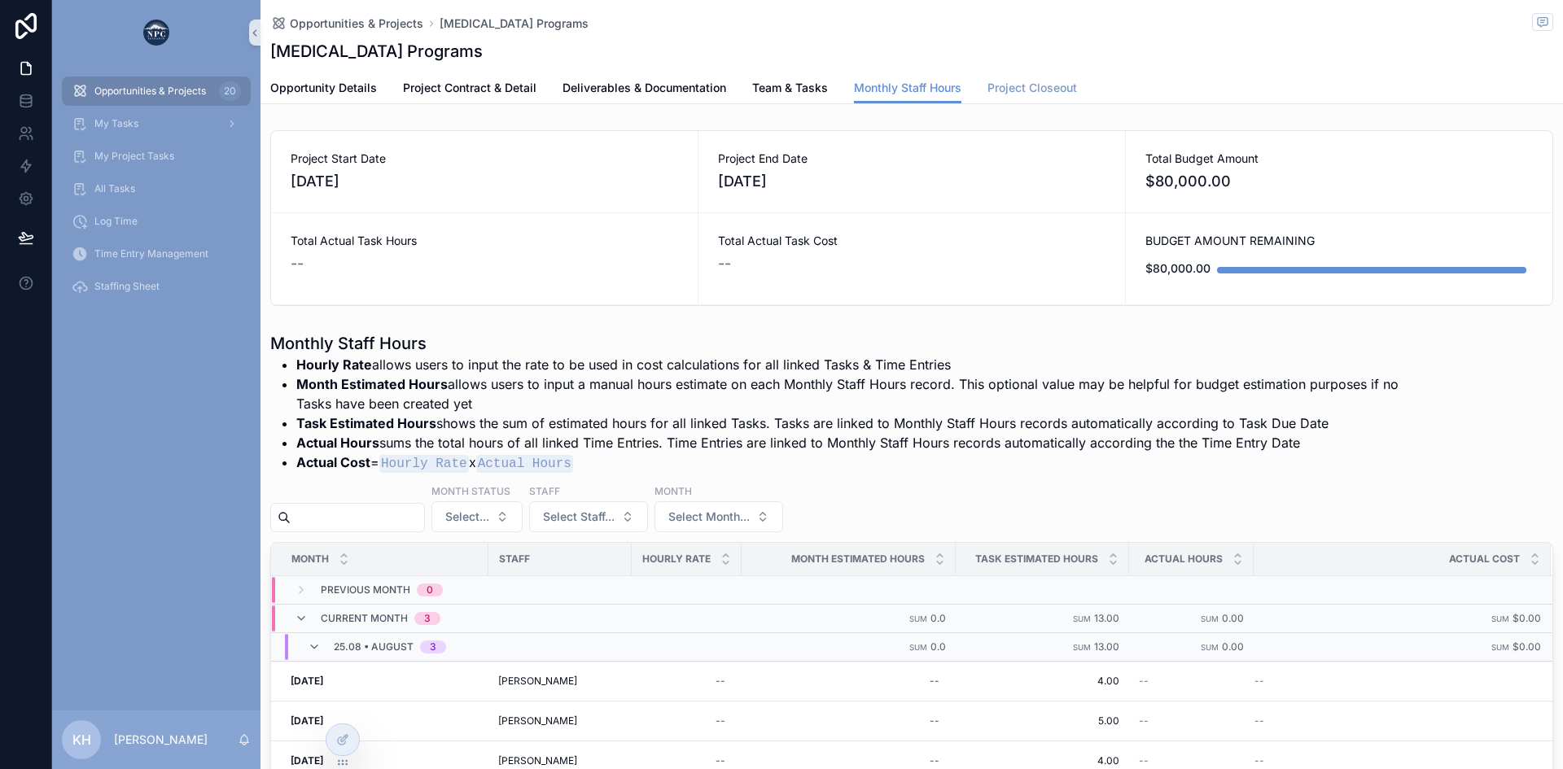
click at [1019, 86] on span "Project Closeout" at bounding box center [1032, 88] width 90 height 16
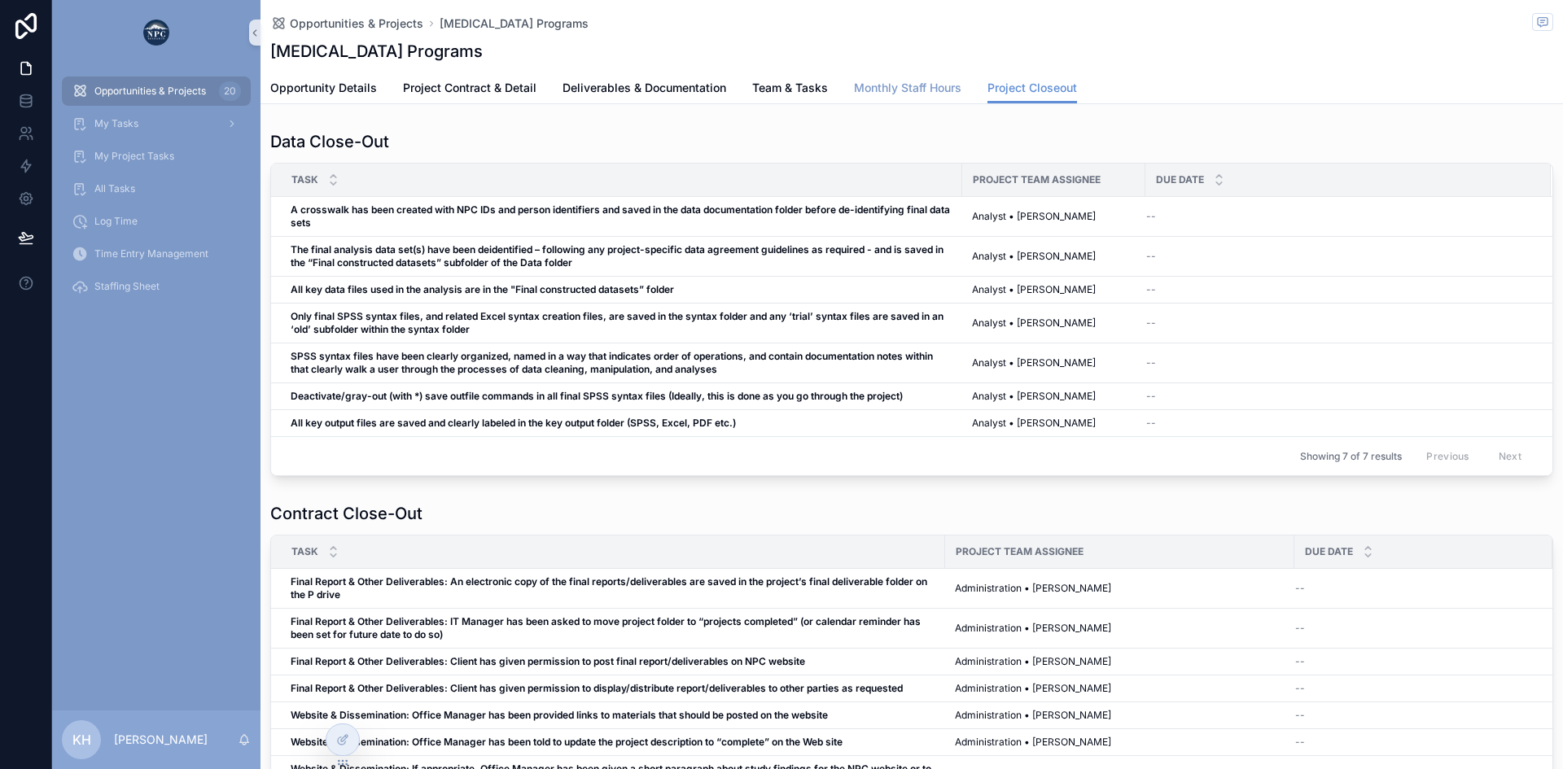
click at [902, 83] on span "Monthly Staff Hours" at bounding box center [907, 88] width 107 height 16
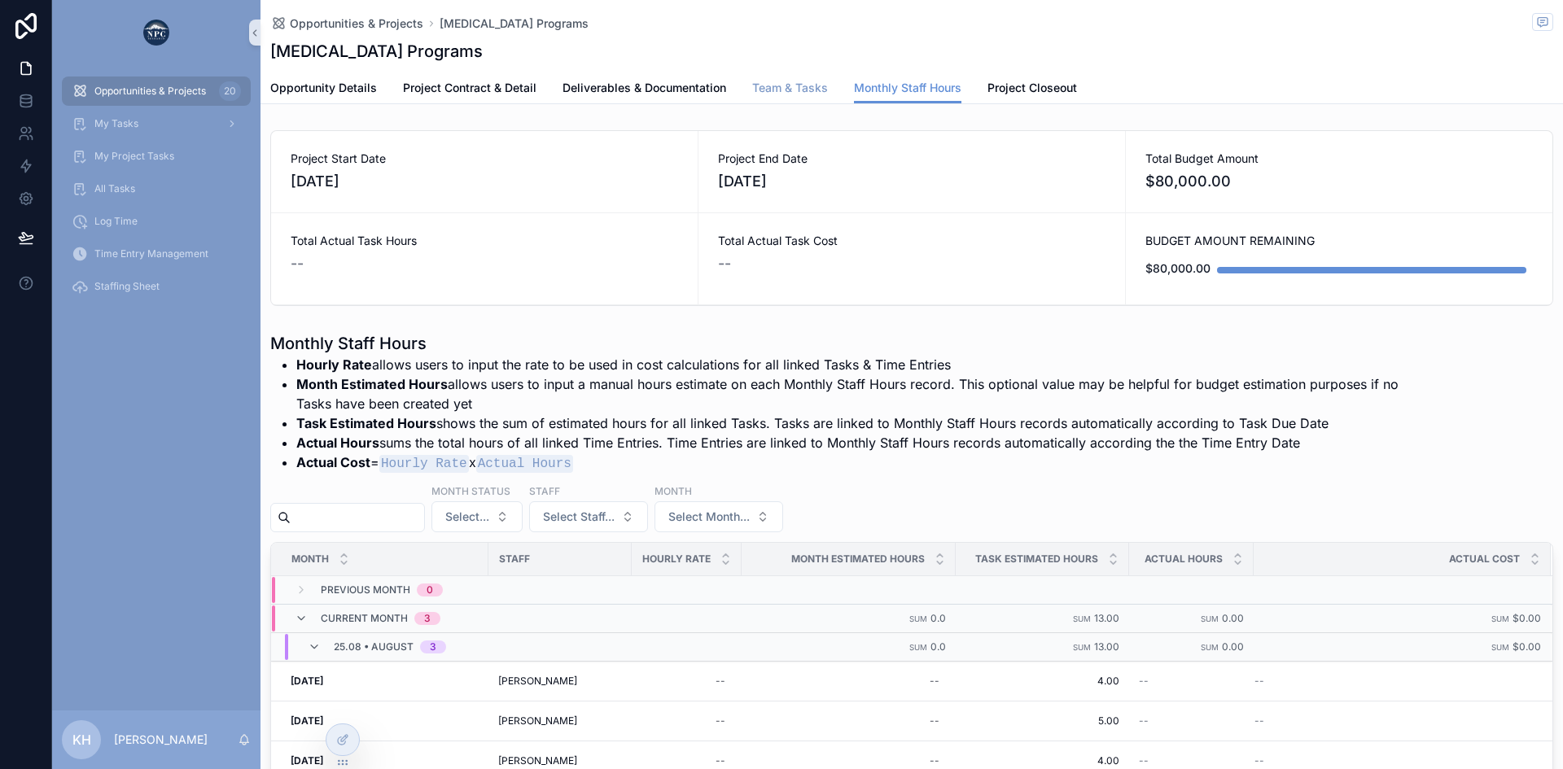
click at [802, 86] on span "Team & Tasks" at bounding box center [790, 88] width 76 height 16
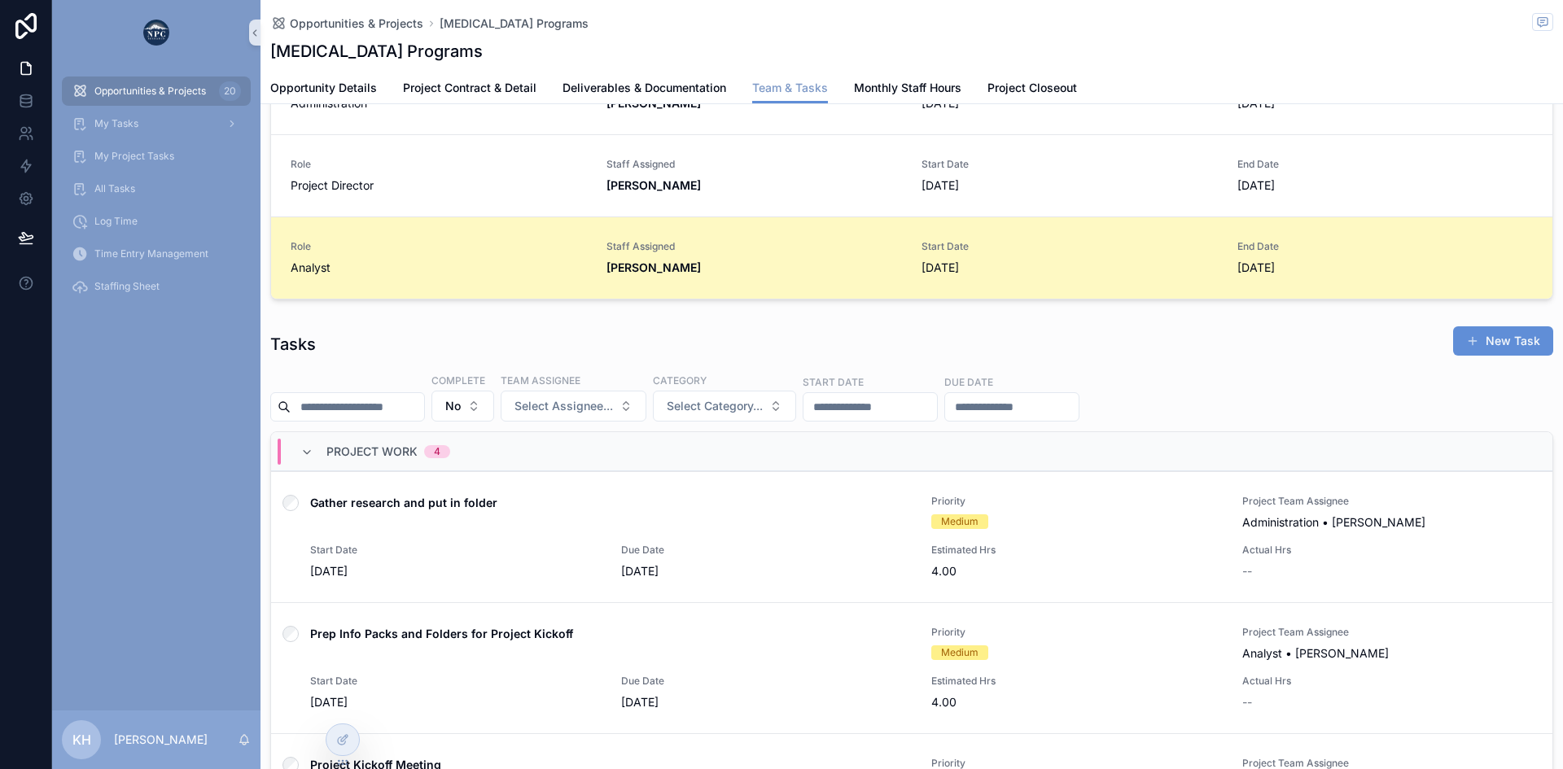
scroll to position [354, 0]
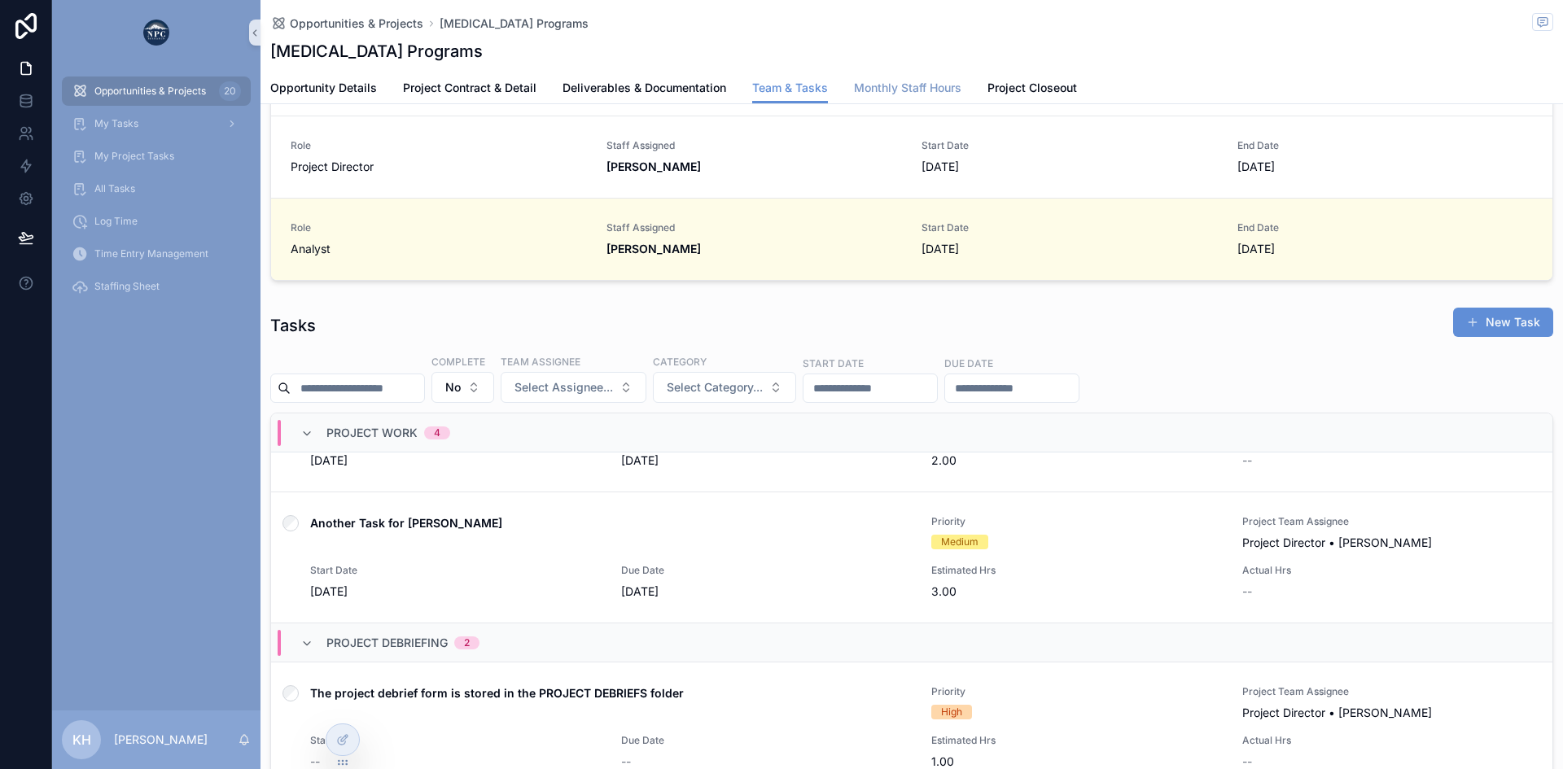
click at [896, 86] on span "Monthly Staff Hours" at bounding box center [907, 88] width 107 height 16
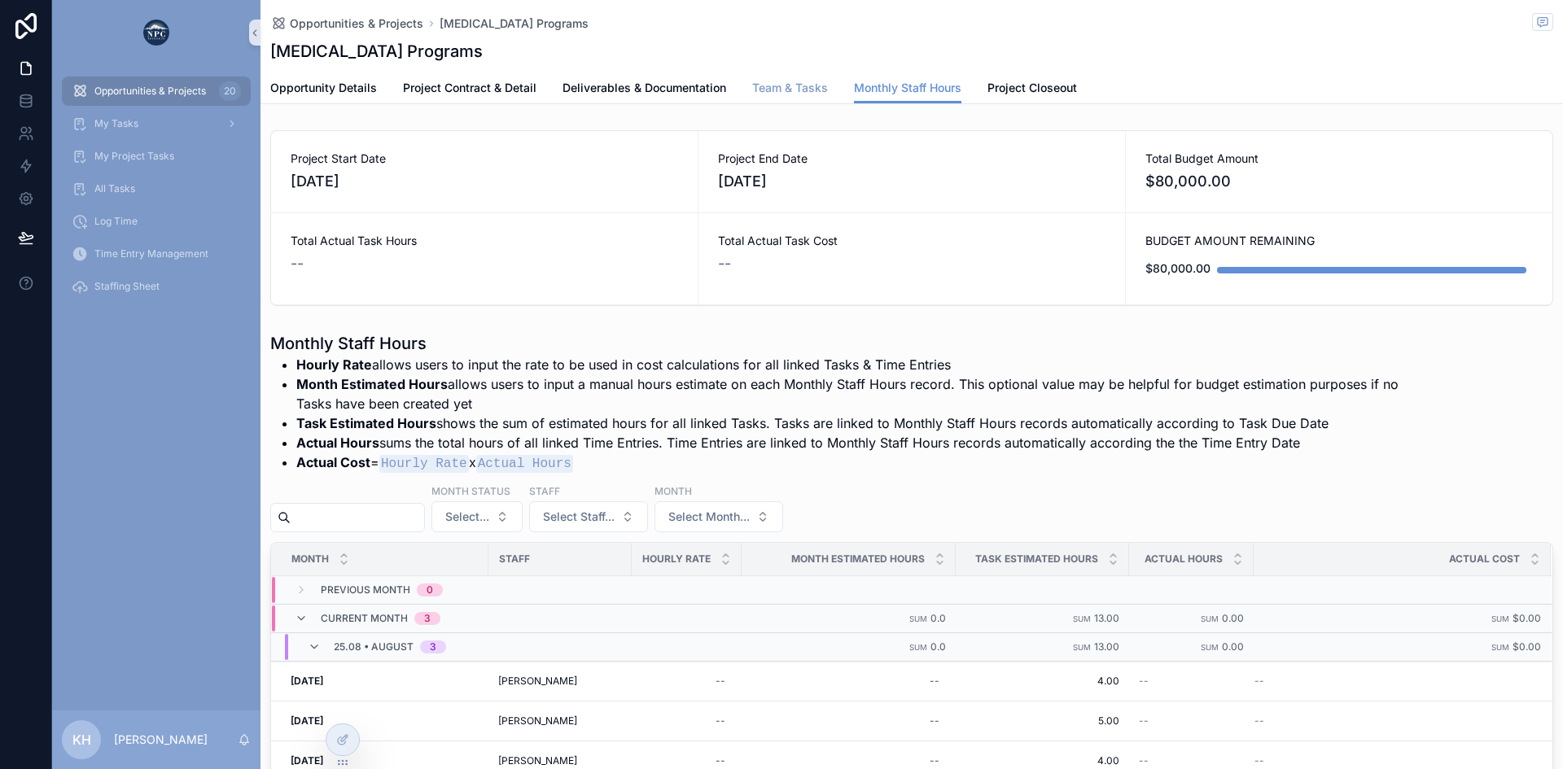
click at [787, 91] on span "Team & Tasks" at bounding box center [790, 88] width 76 height 16
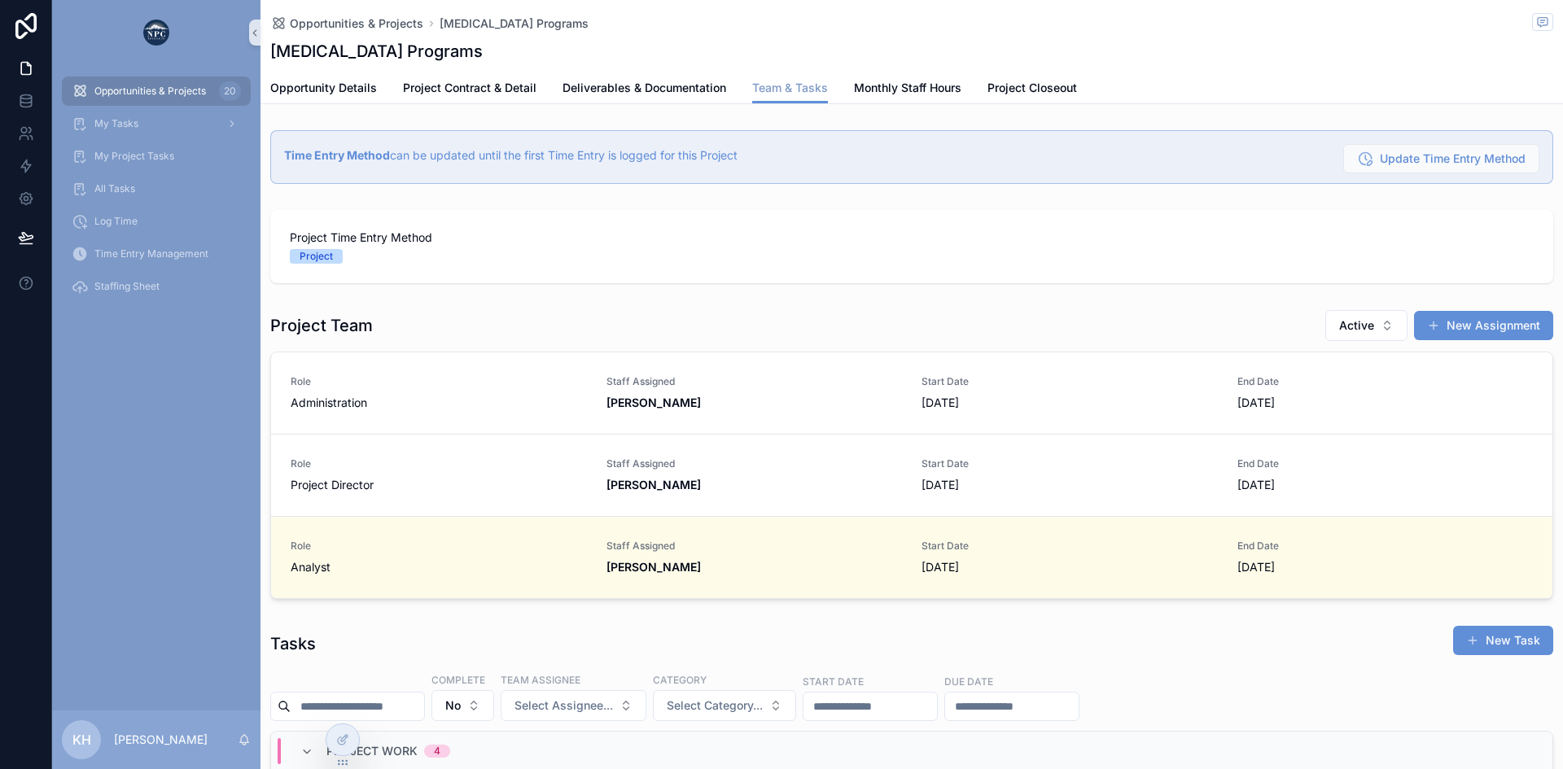
scroll to position [0, 1149]
click at [117, 155] on span "My Project Tasks" at bounding box center [134, 156] width 80 height 13
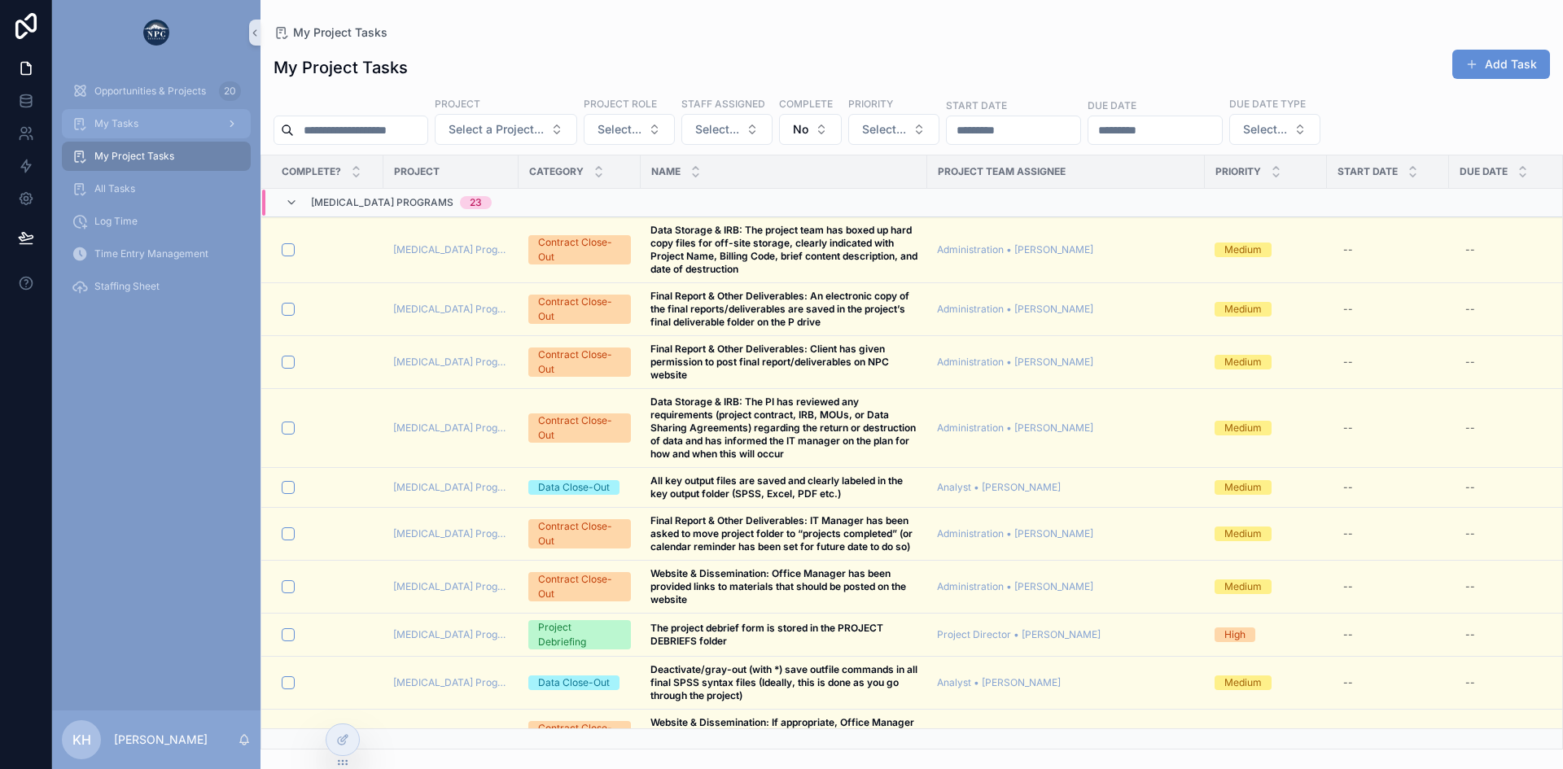
click at [112, 120] on span "My Tasks" at bounding box center [116, 123] width 44 height 13
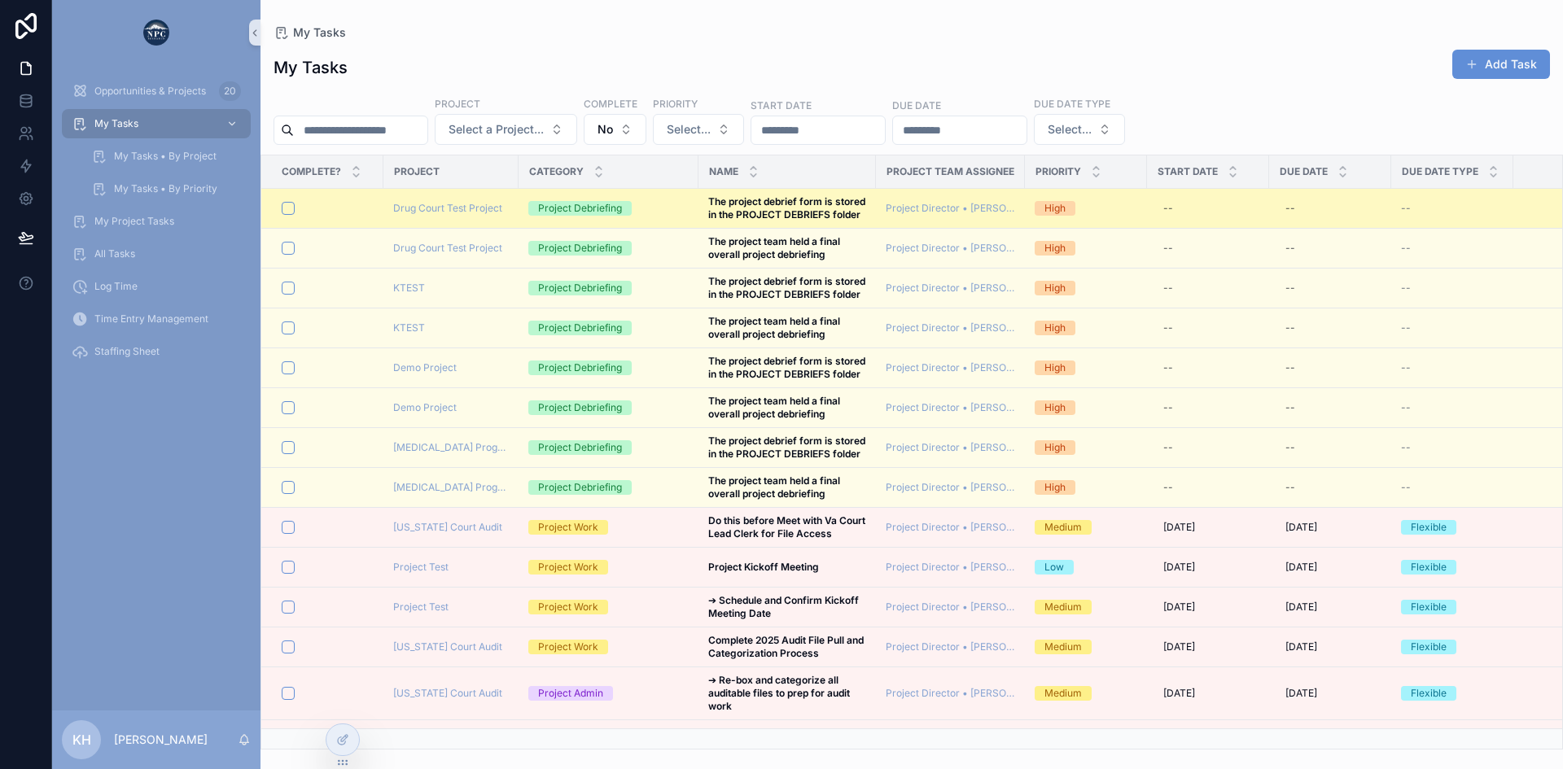
click at [650, 214] on div "Project Debriefing" at bounding box center [608, 208] width 160 height 15
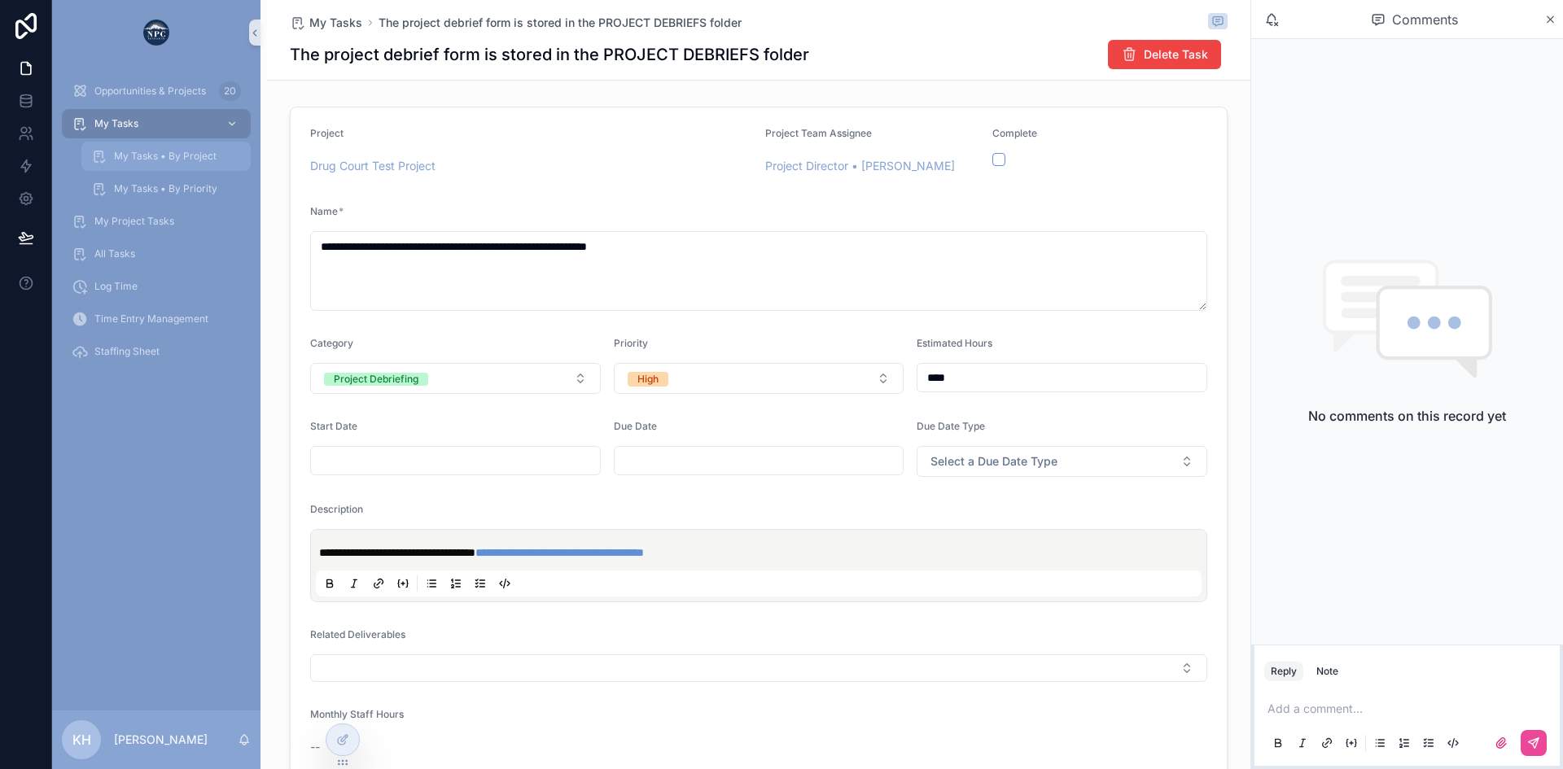
click at [159, 160] on span "My Tasks • By Project" at bounding box center [165, 156] width 103 height 13
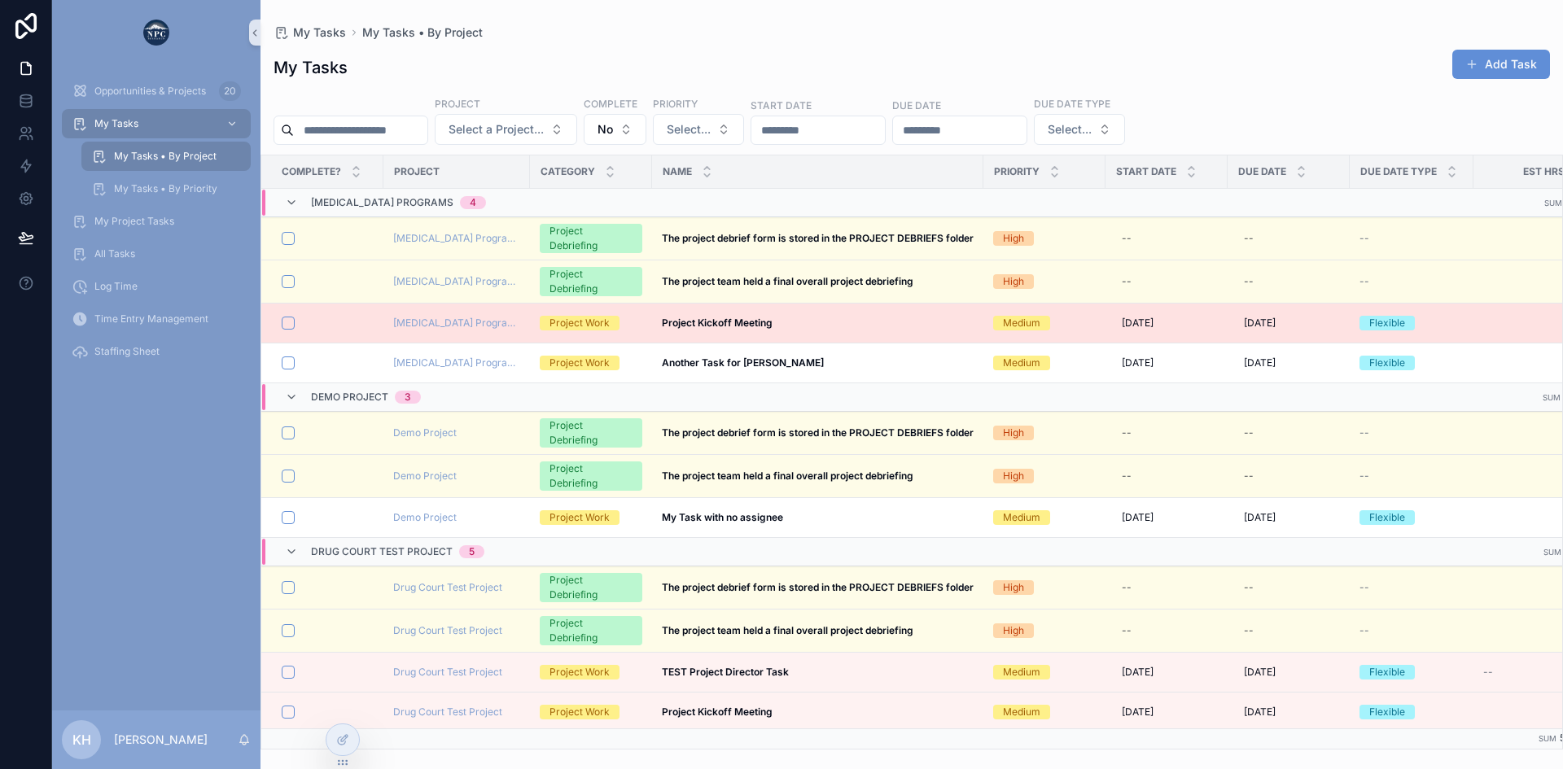
scroll to position [0, 162]
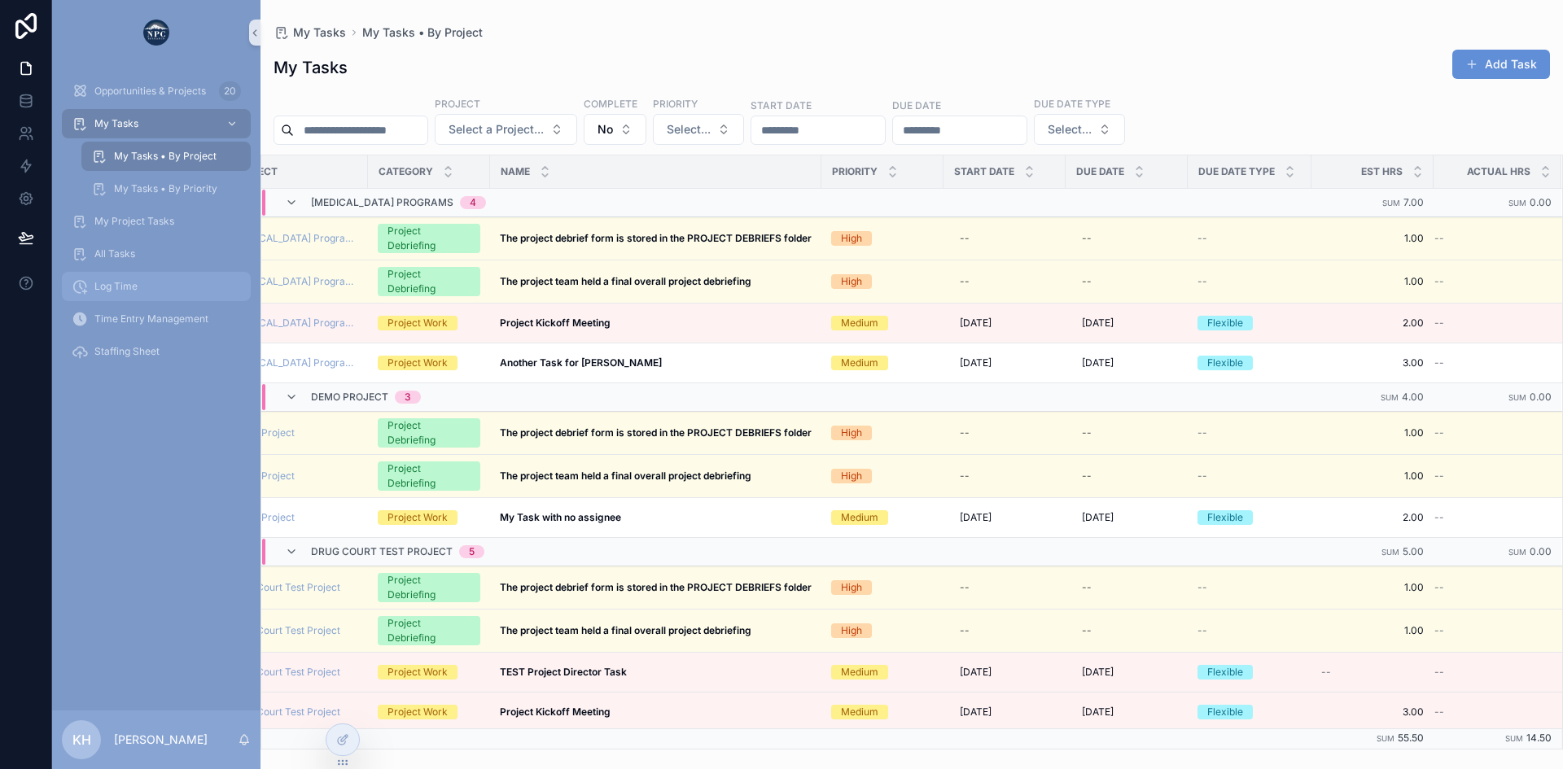
click at [129, 287] on span "Log Time" at bounding box center [115, 286] width 43 height 13
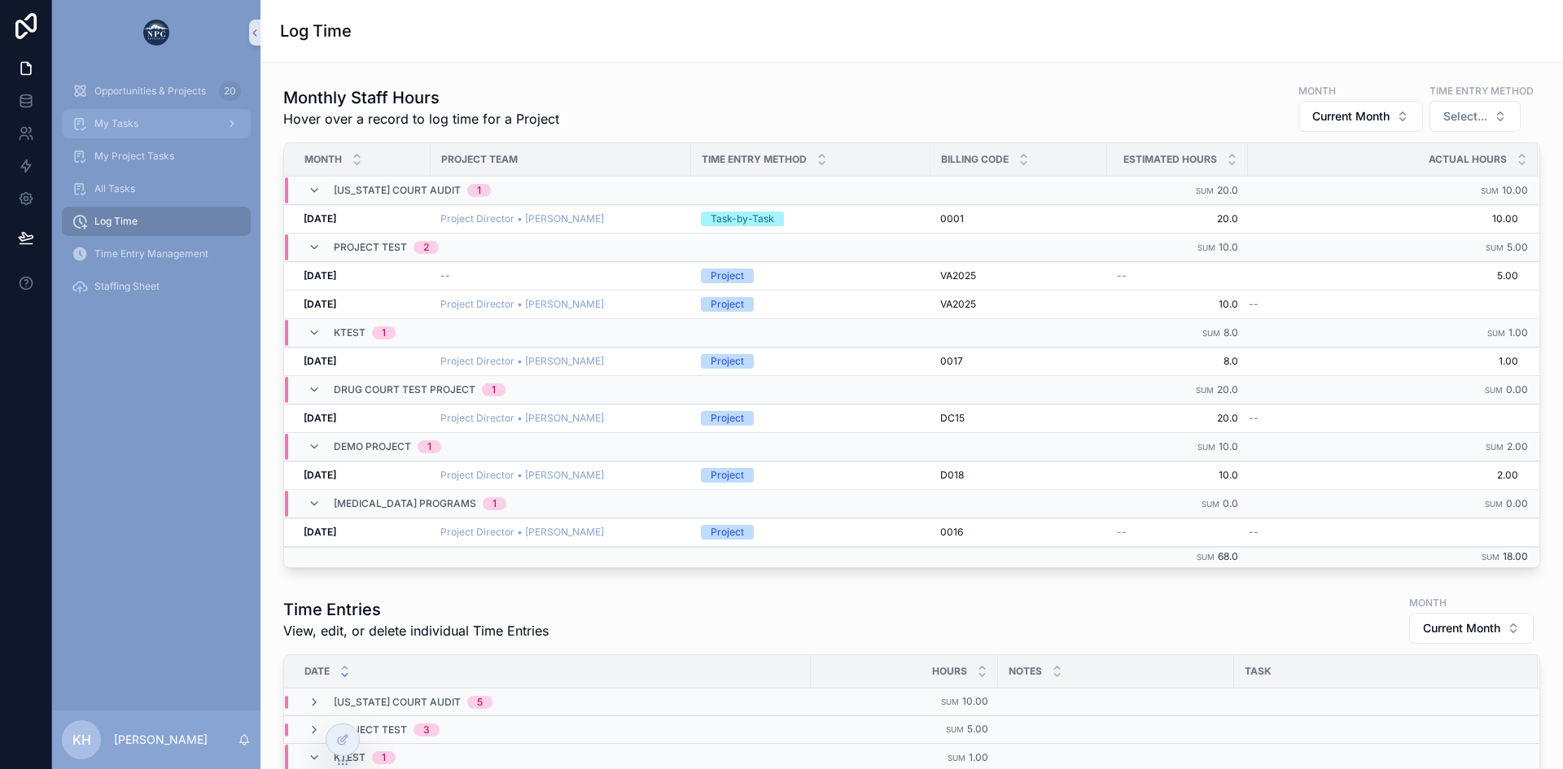
click at [136, 124] on span "My Tasks" at bounding box center [116, 123] width 44 height 13
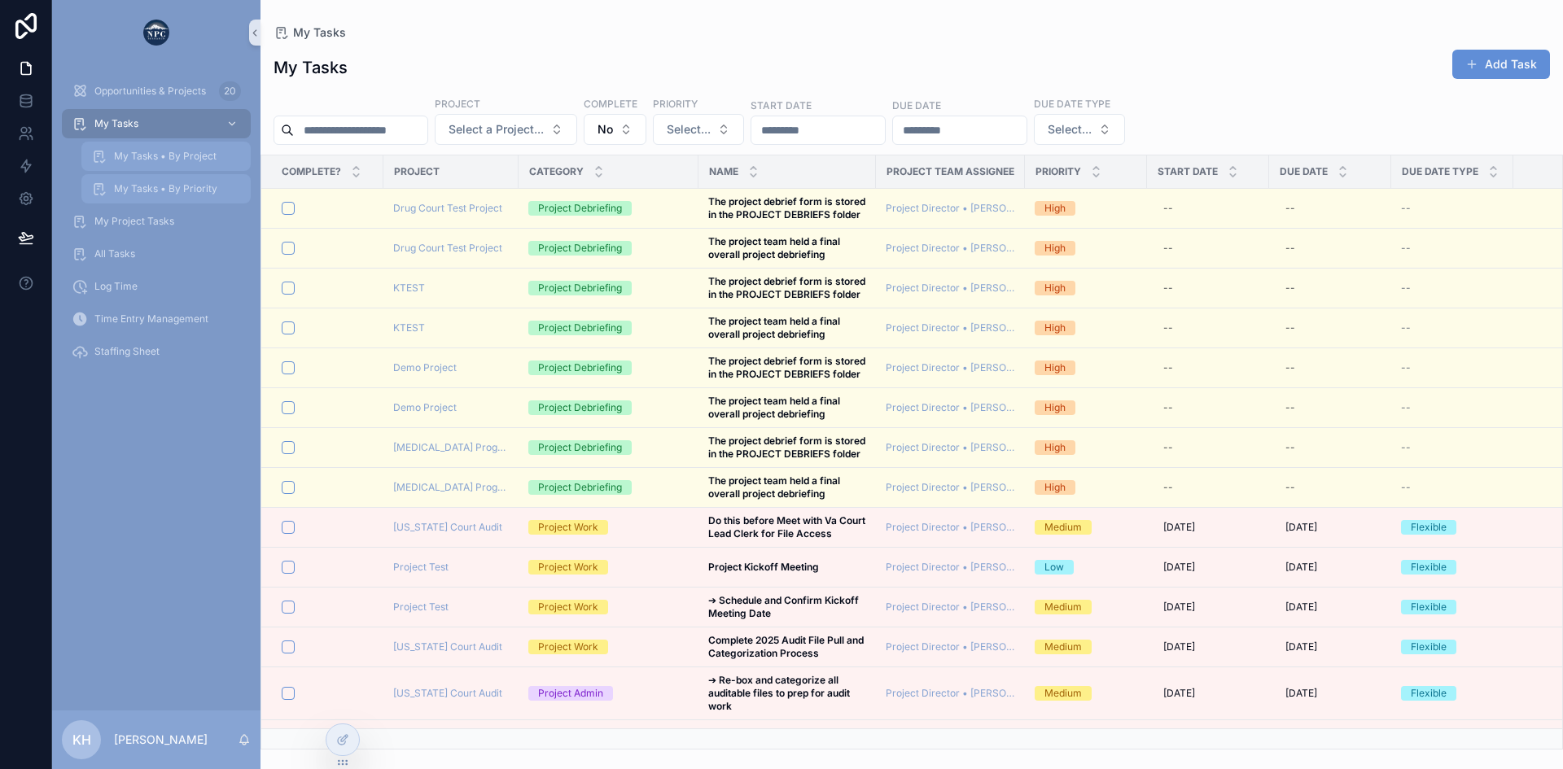
drag, startPoint x: 154, startPoint y: 156, endPoint x: 157, endPoint y: 183, distance: 27.1
click at [154, 156] on span "My Tasks • By Project" at bounding box center [165, 156] width 103 height 13
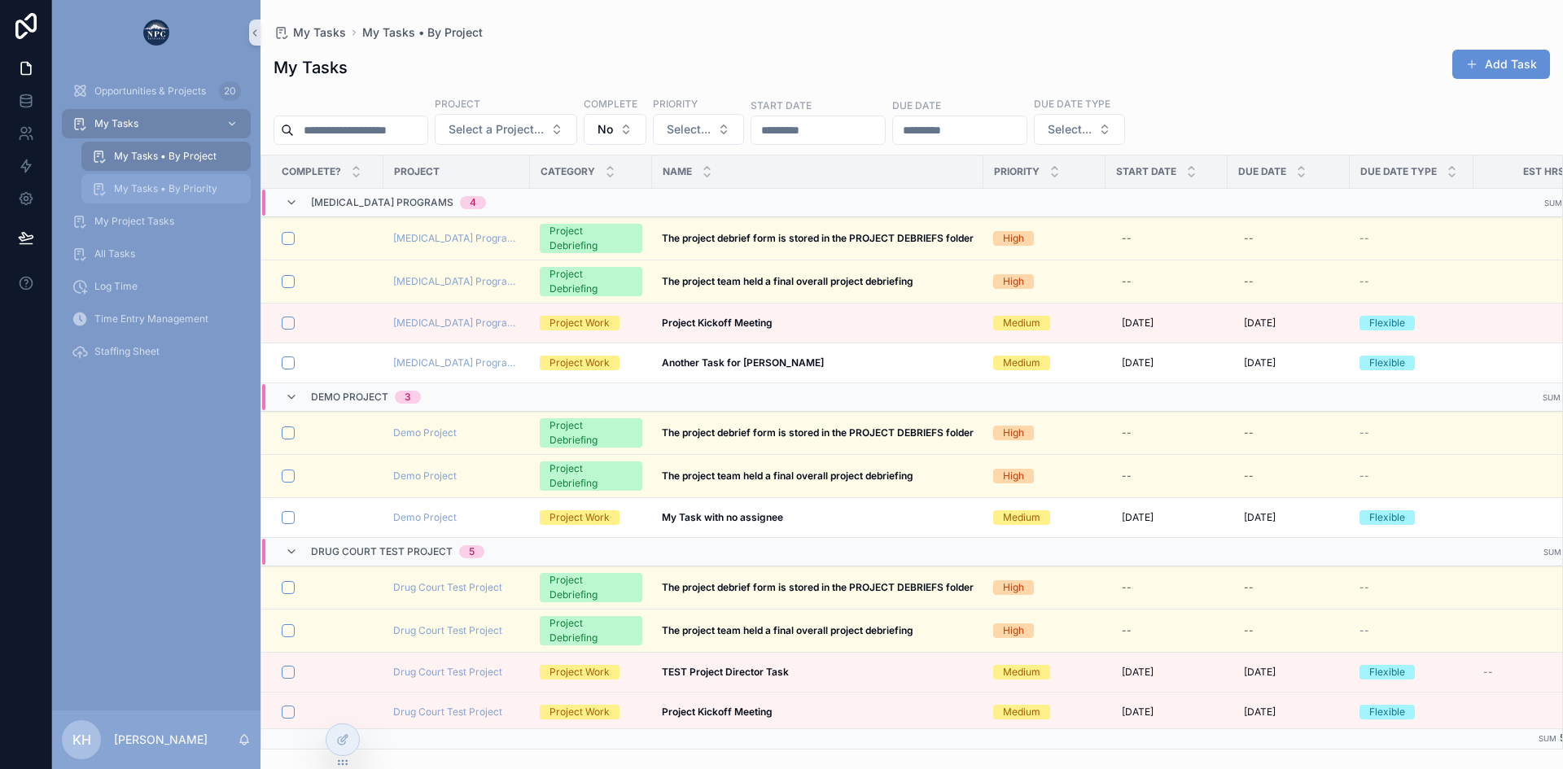
click at [157, 188] on span "My Tasks • By Priority" at bounding box center [165, 188] width 103 height 13
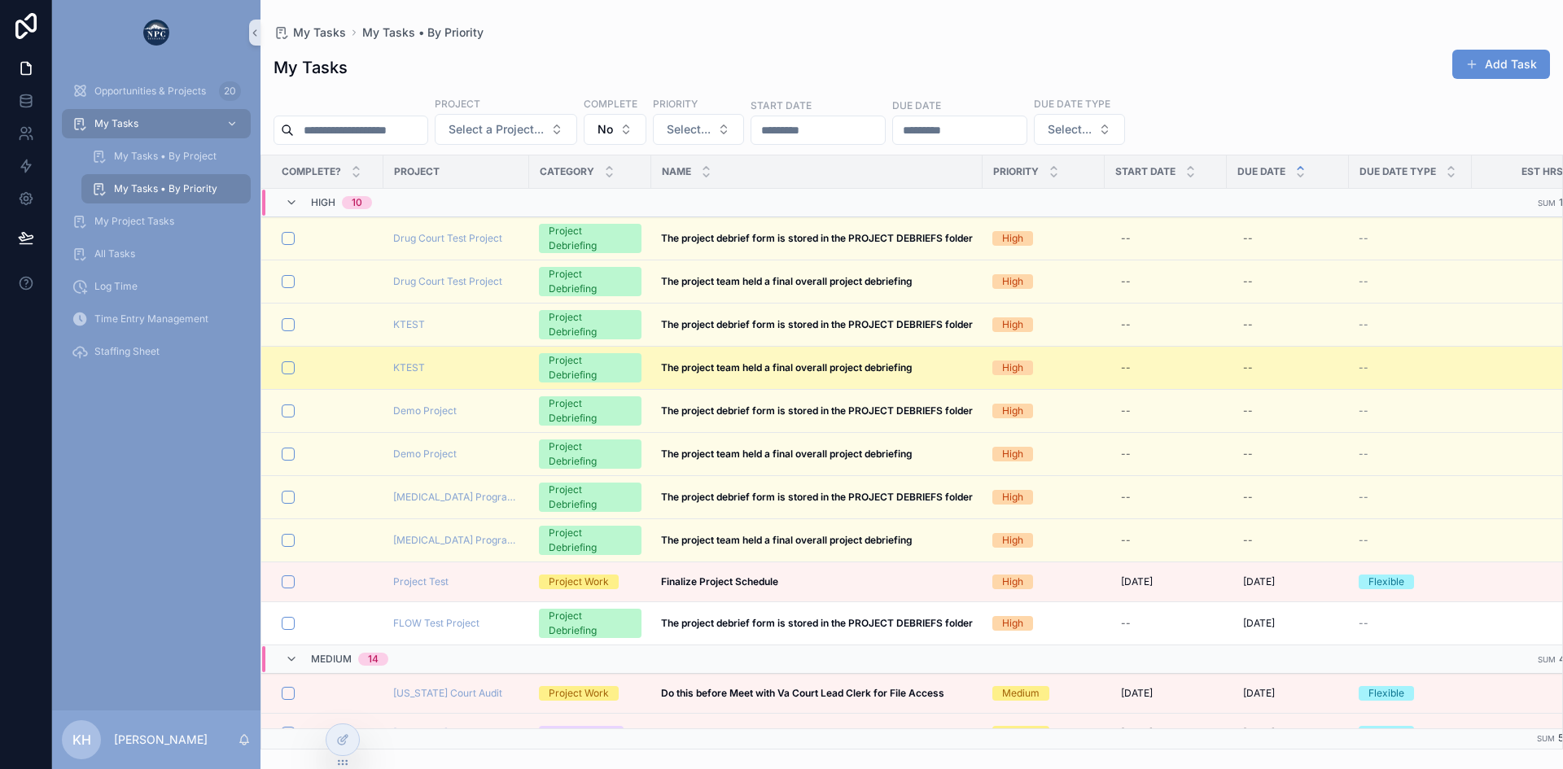
scroll to position [0, 162]
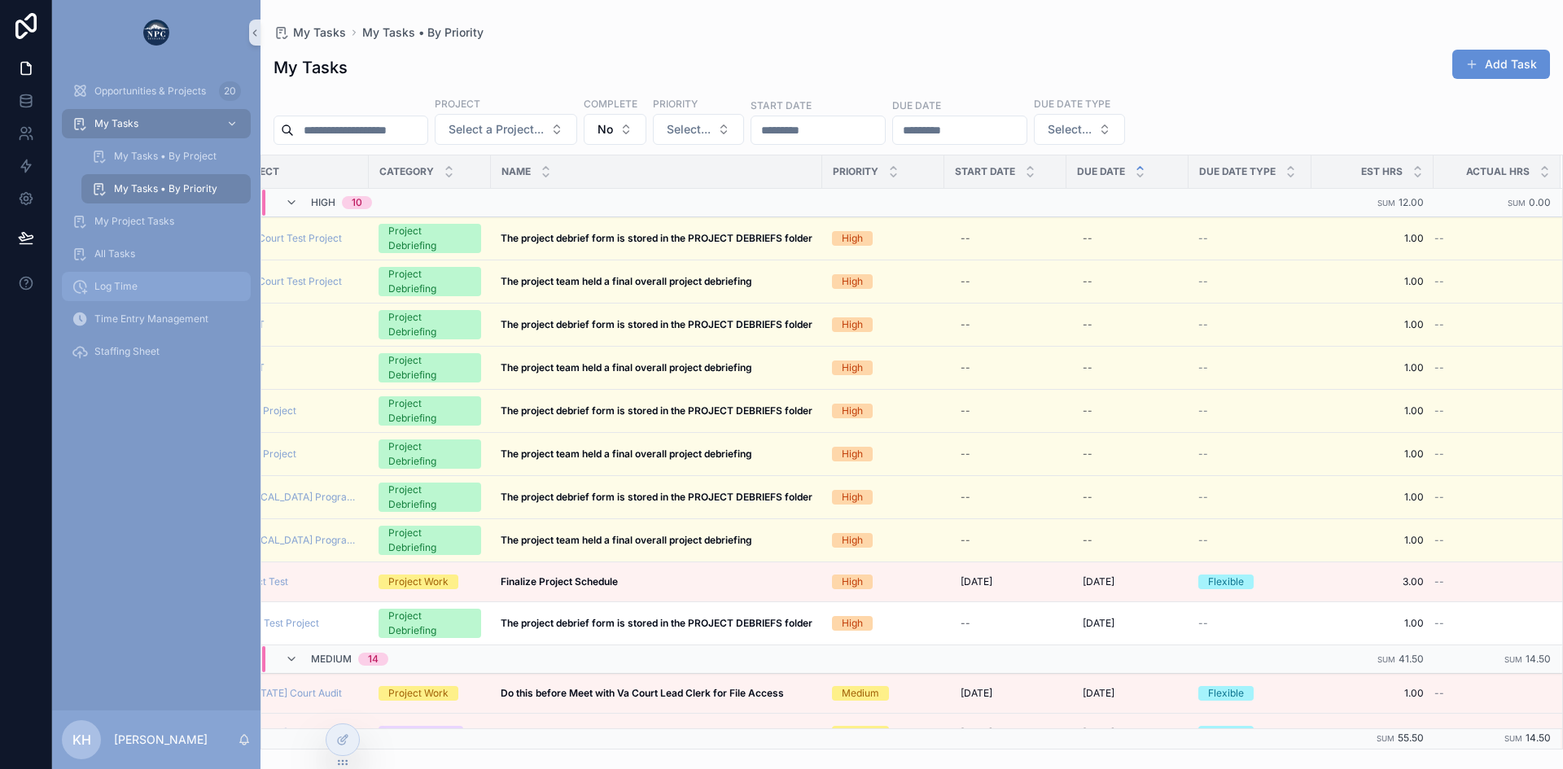
click at [116, 289] on span "Log Time" at bounding box center [115, 286] width 43 height 13
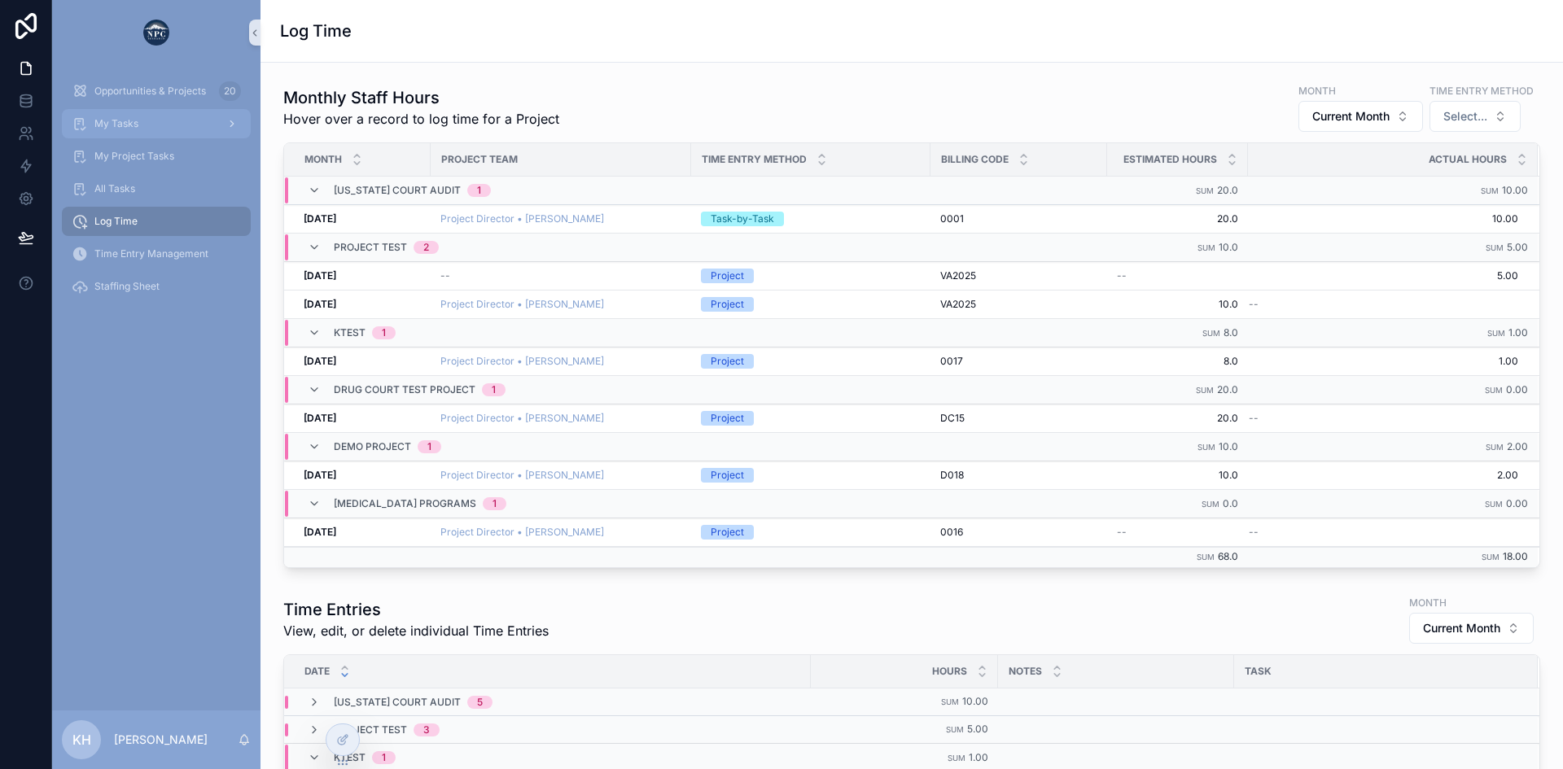
click at [124, 125] on span "My Tasks" at bounding box center [116, 123] width 44 height 13
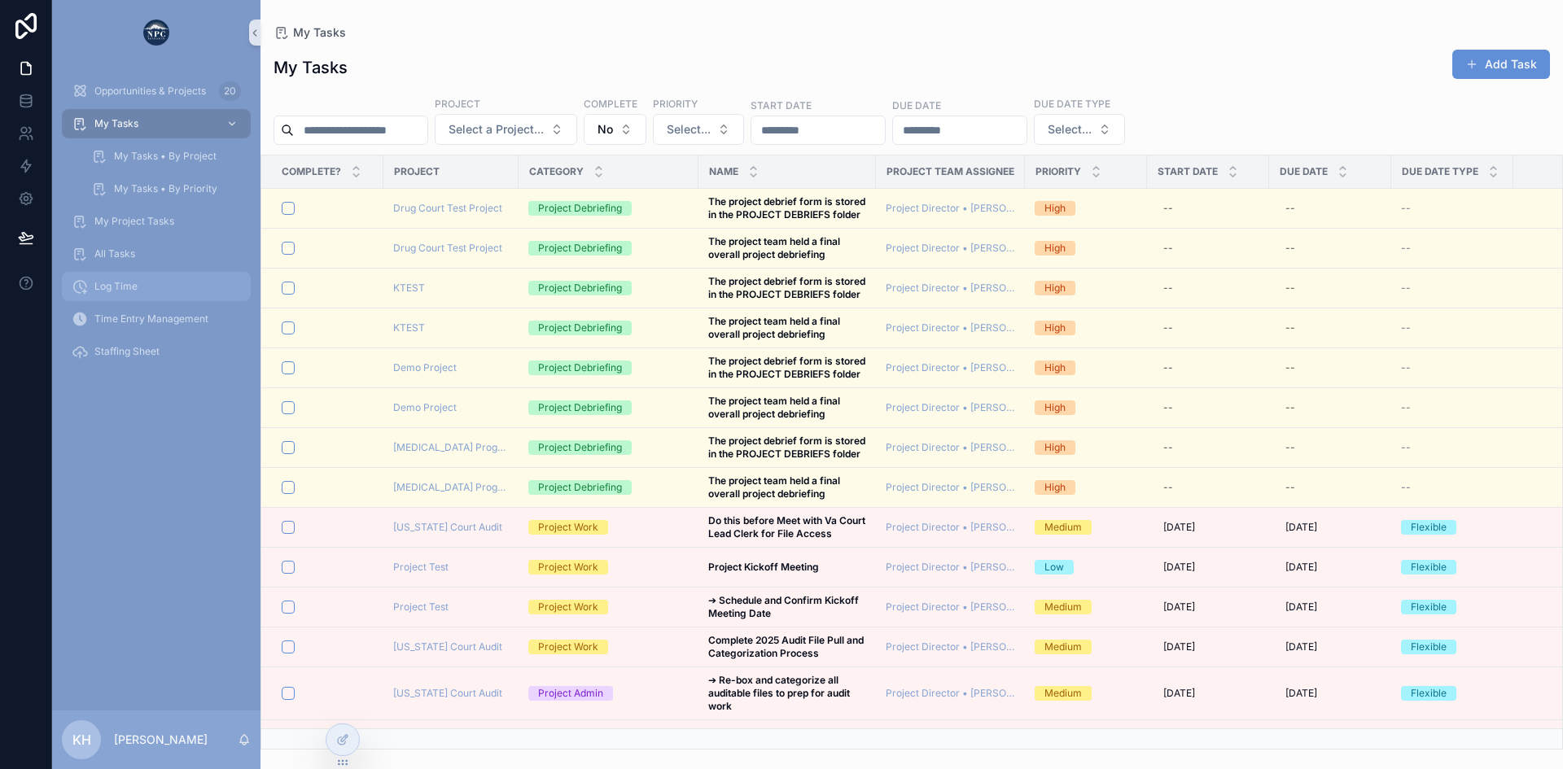
click at [112, 287] on span "Log Time" at bounding box center [115, 286] width 43 height 13
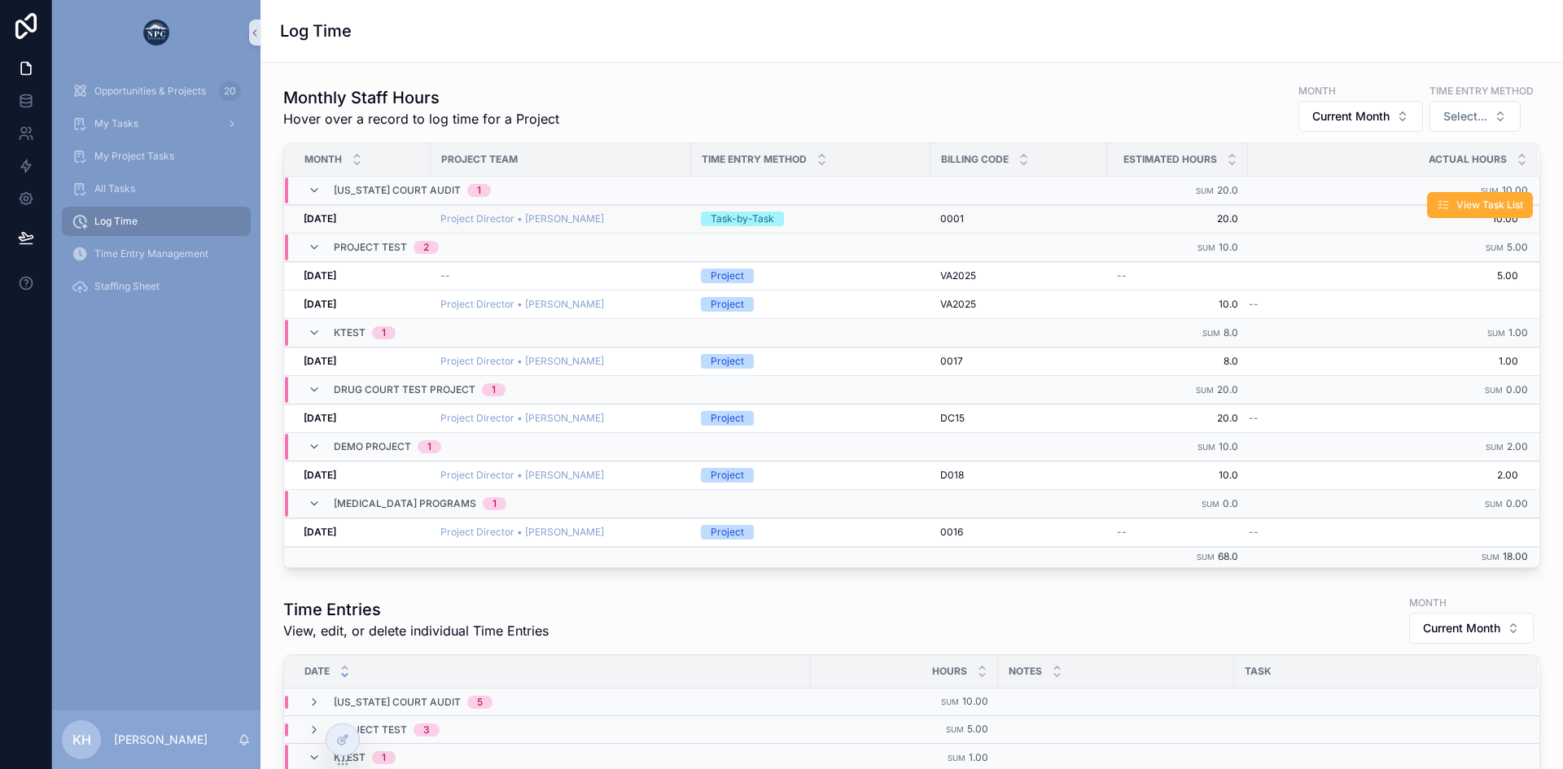
click at [823, 216] on div "Task-by-Task" at bounding box center [811, 219] width 220 height 15
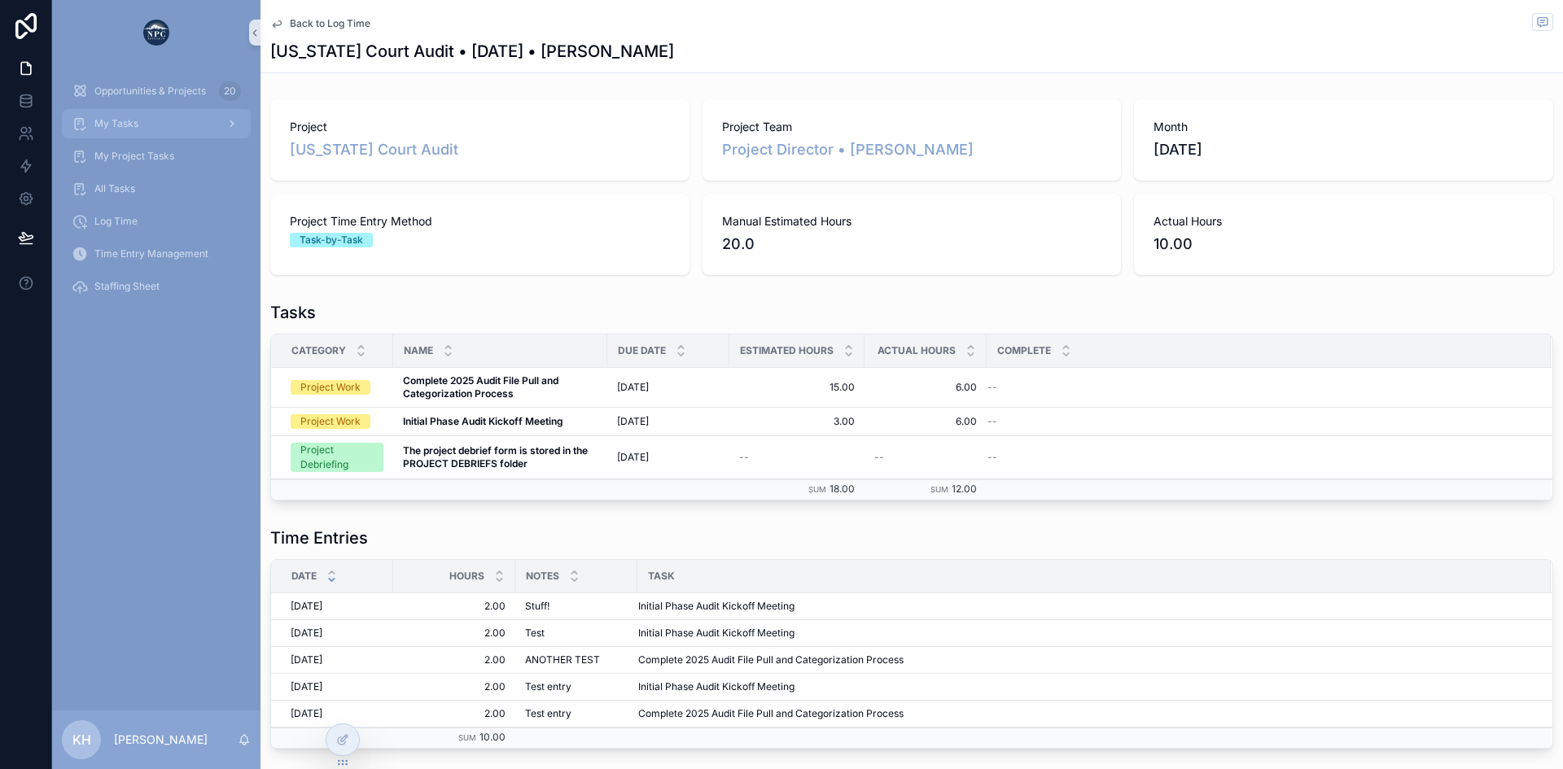
click at [118, 127] on span "My Tasks" at bounding box center [116, 123] width 44 height 13
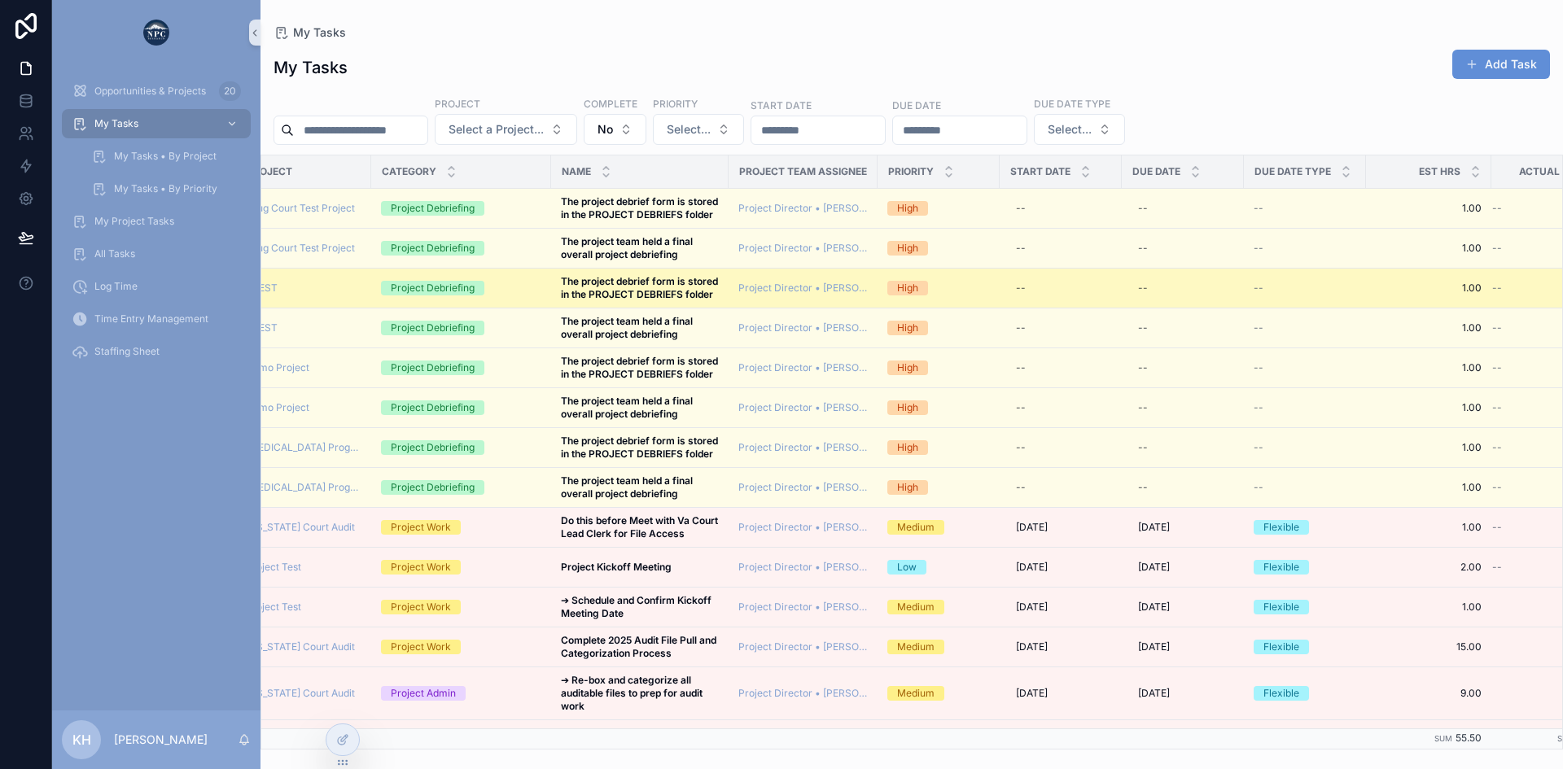
scroll to position [0, 207]
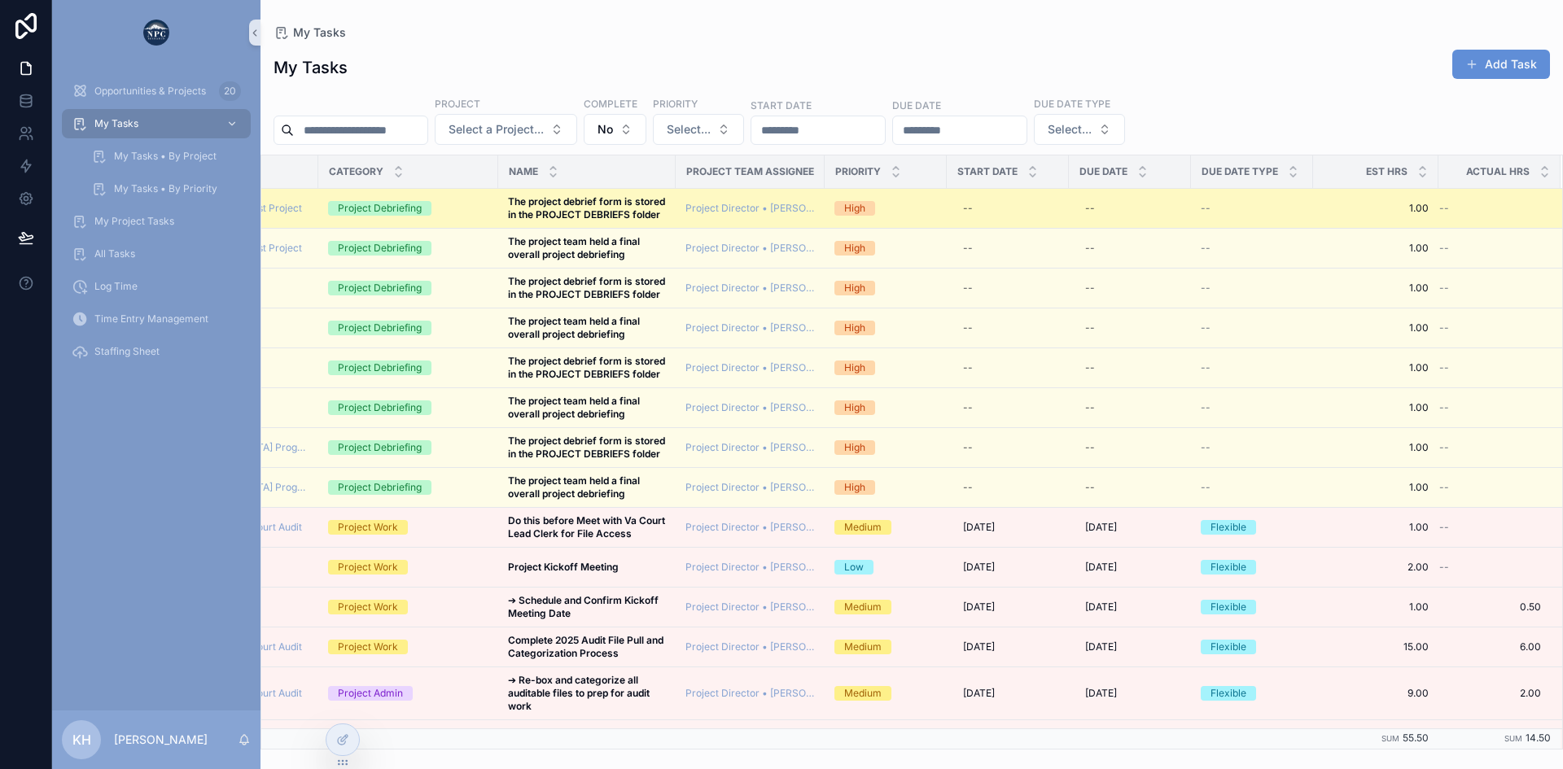
click at [452, 216] on div "Project Debriefing" at bounding box center [408, 208] width 160 height 15
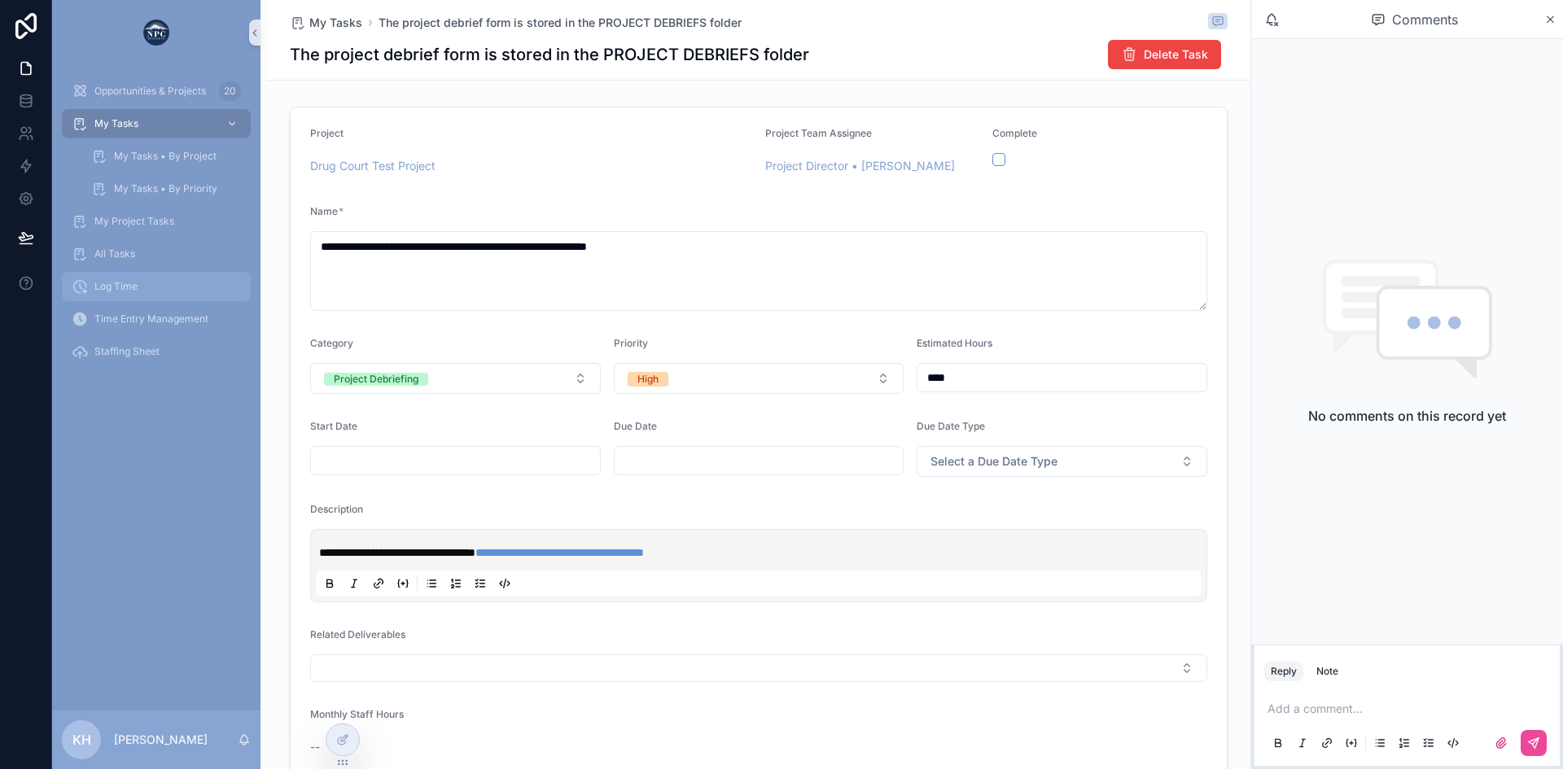
click at [112, 283] on span "Log Time" at bounding box center [115, 286] width 43 height 13
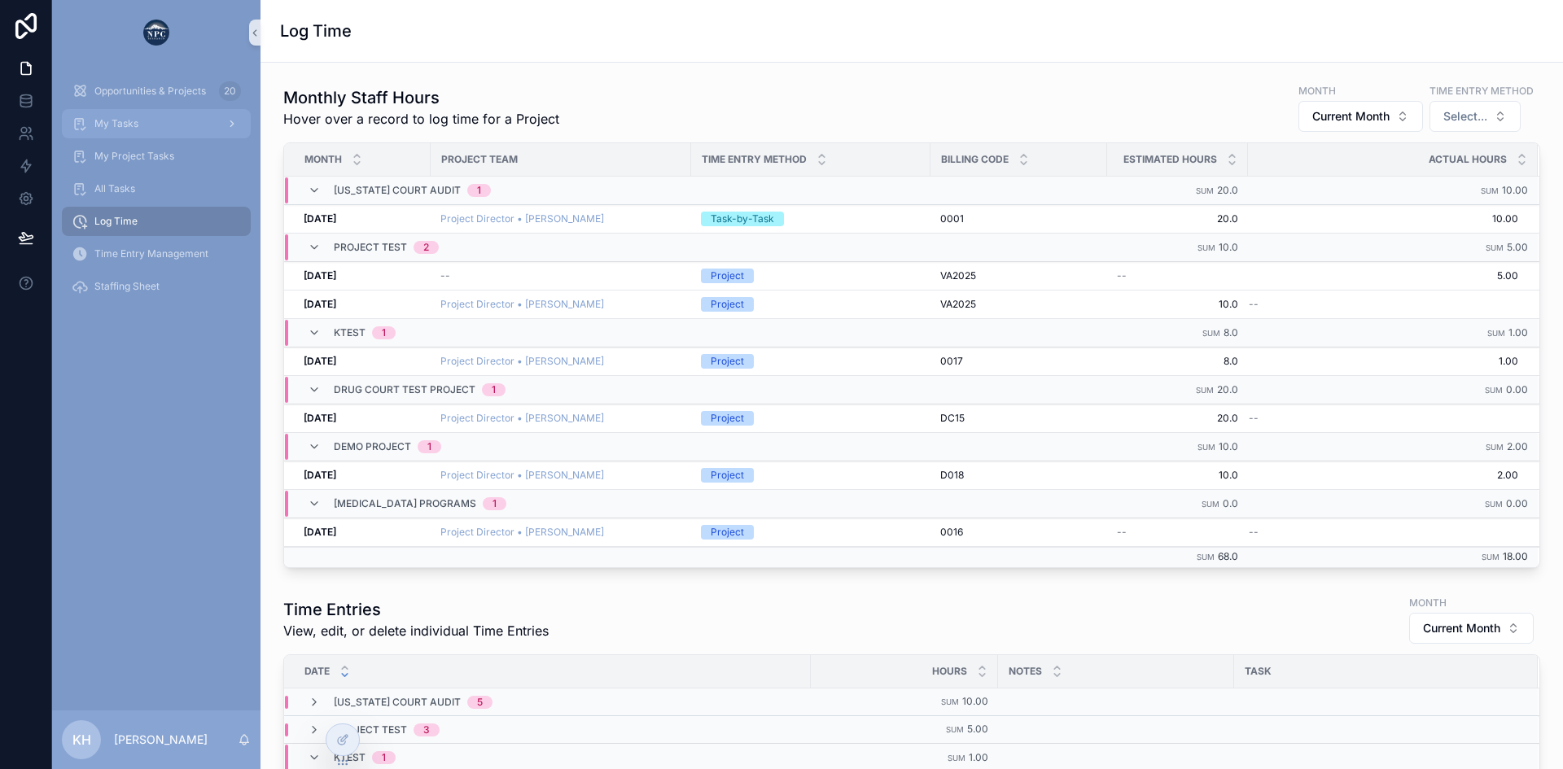
click at [118, 126] on span "My Tasks" at bounding box center [116, 123] width 44 height 13
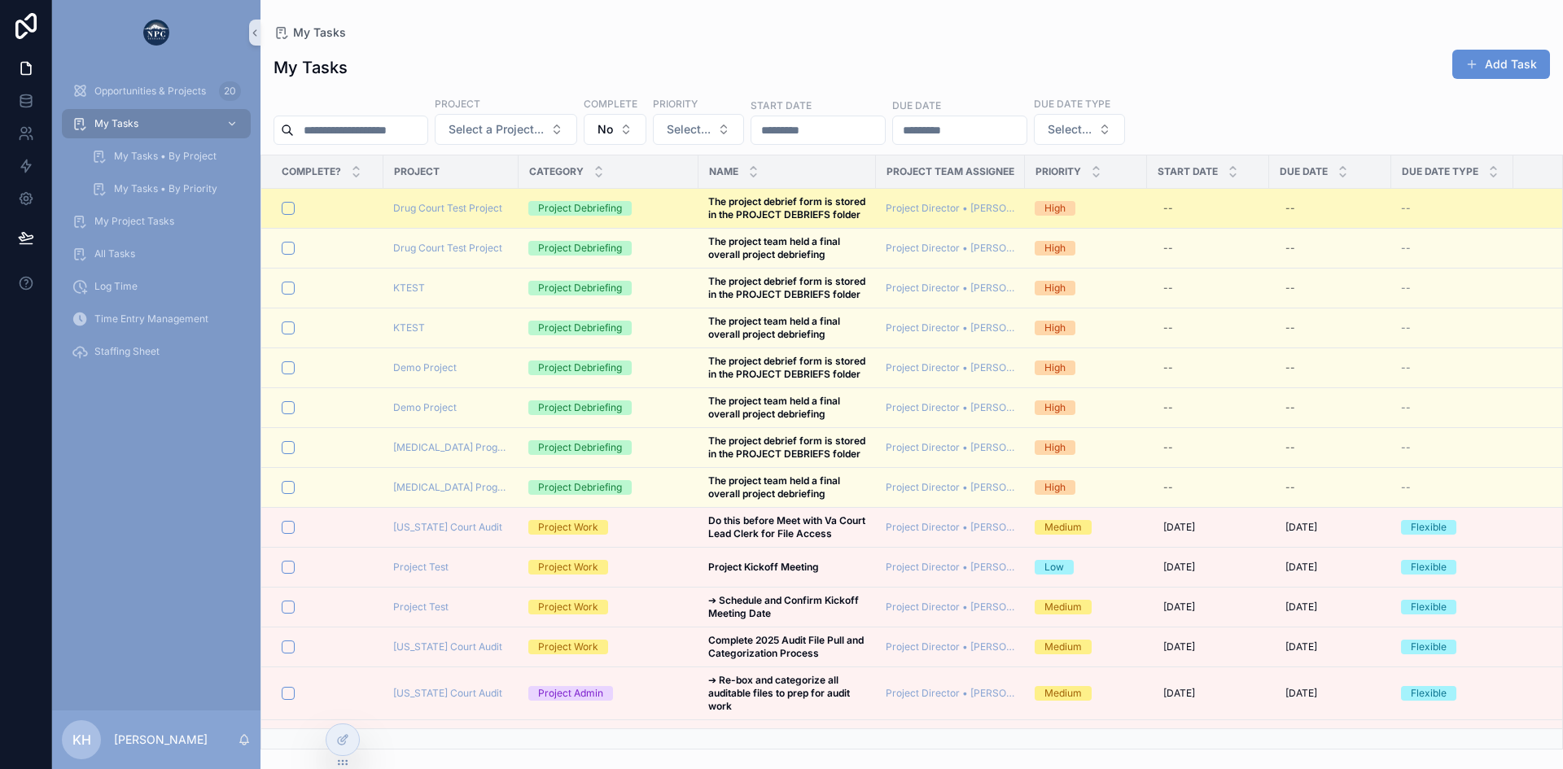
click at [642, 216] on div "Project Debriefing" at bounding box center [608, 208] width 160 height 15
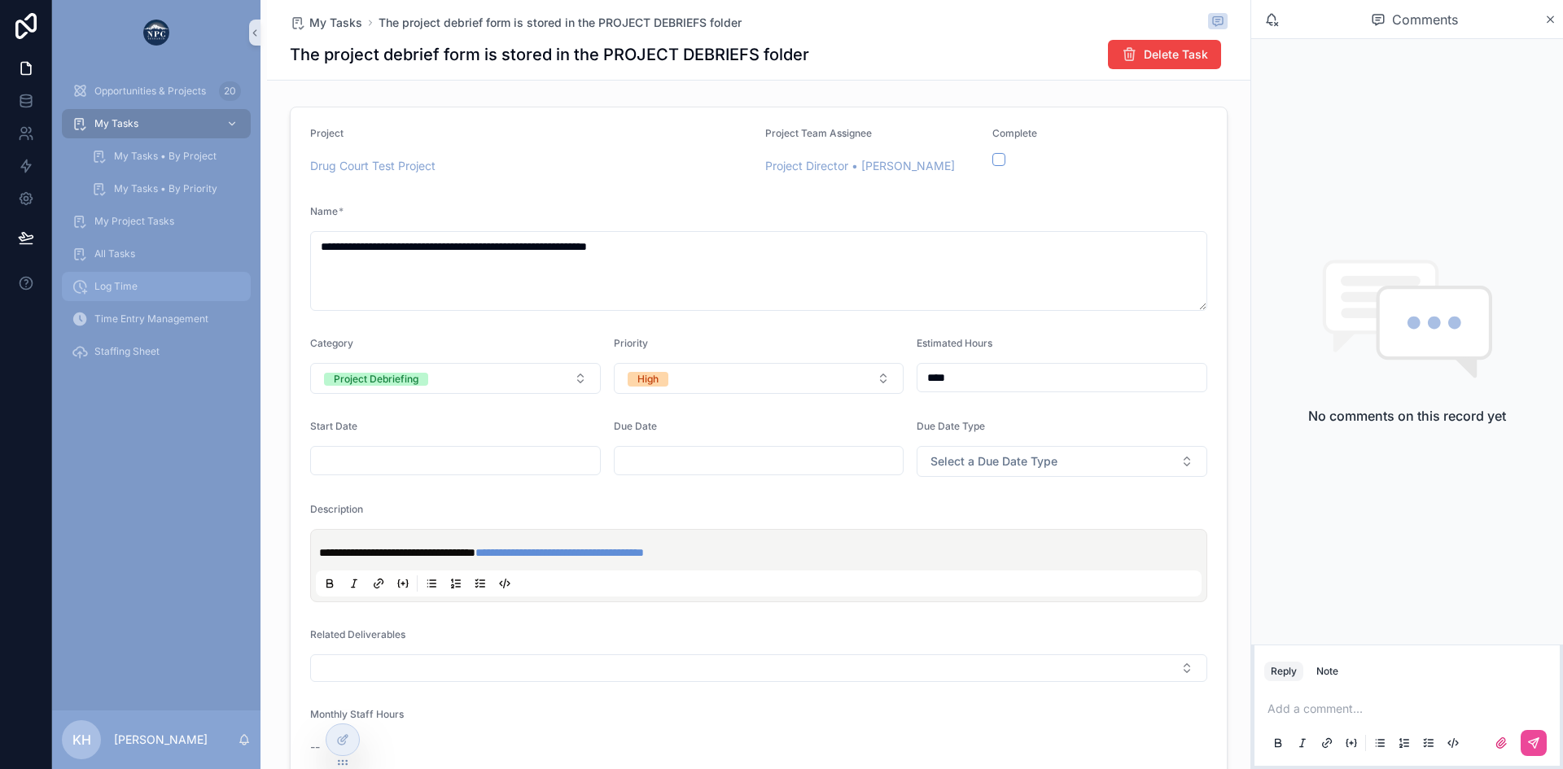
click at [116, 285] on span "Log Time" at bounding box center [115, 286] width 43 height 13
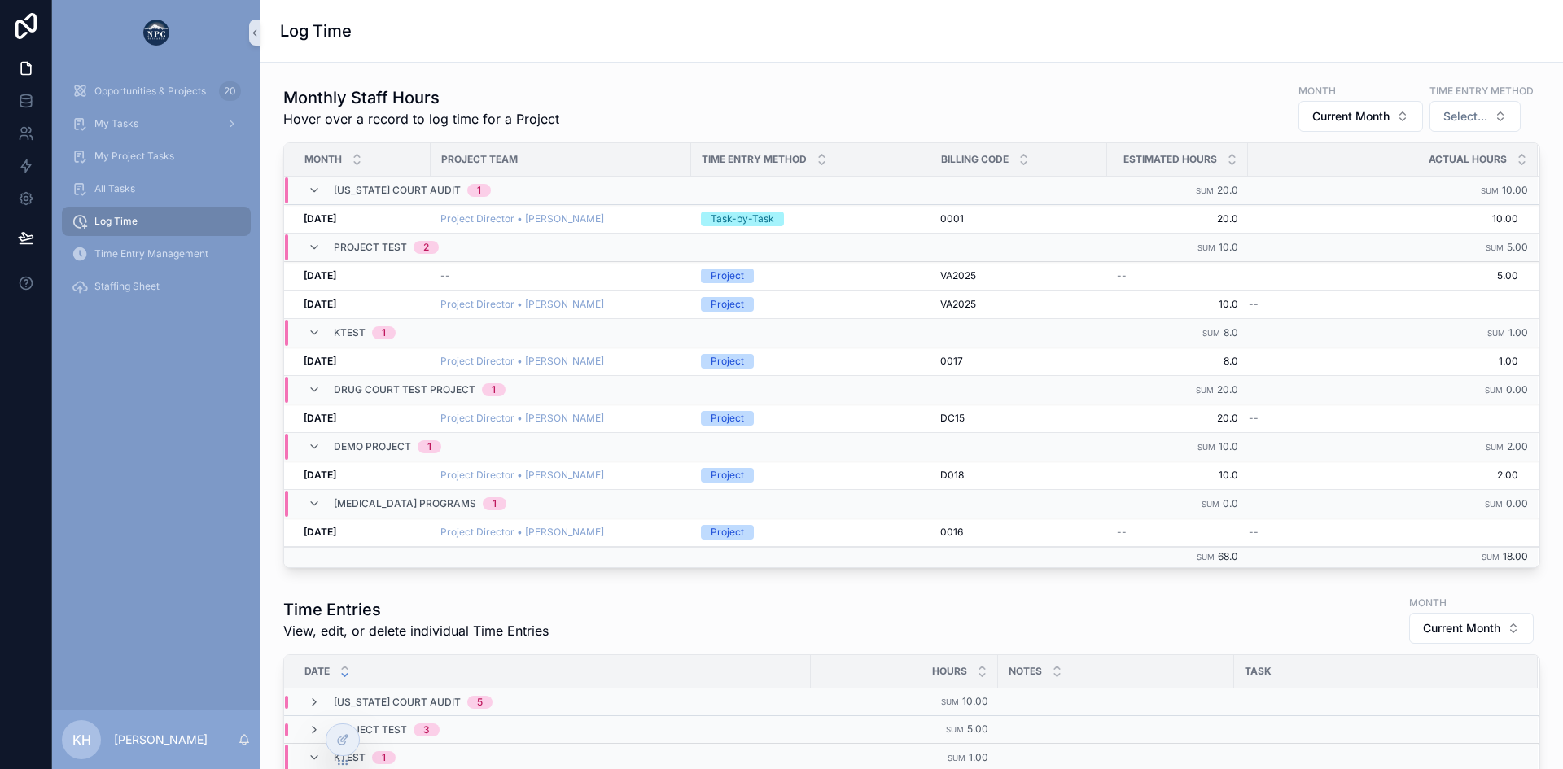
click at [116, 218] on span "Log Time" at bounding box center [115, 221] width 43 height 13
click at [132, 126] on span "My Tasks" at bounding box center [116, 123] width 44 height 13
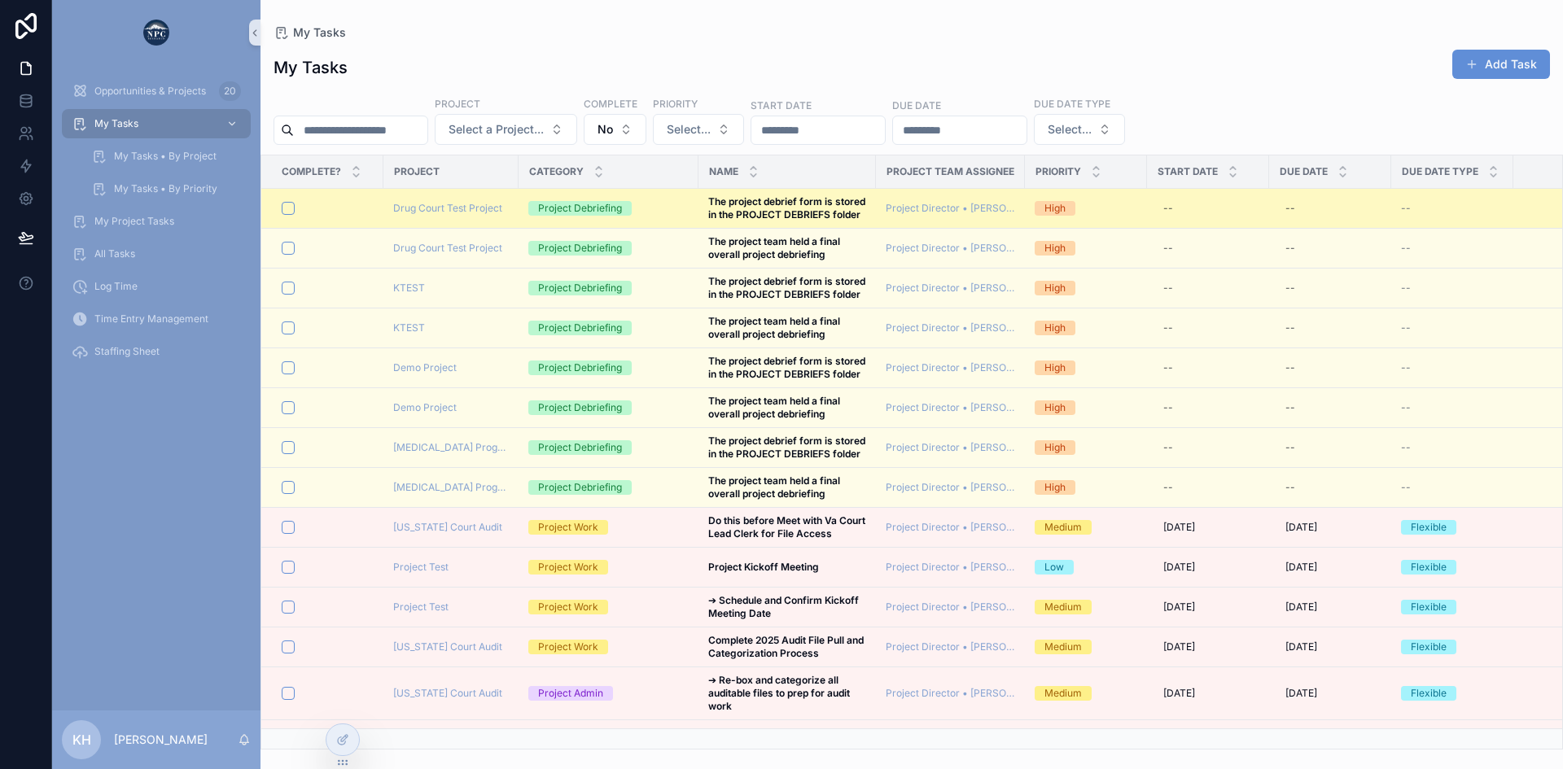
click at [650, 216] on div "Project Debriefing" at bounding box center [608, 208] width 160 height 15
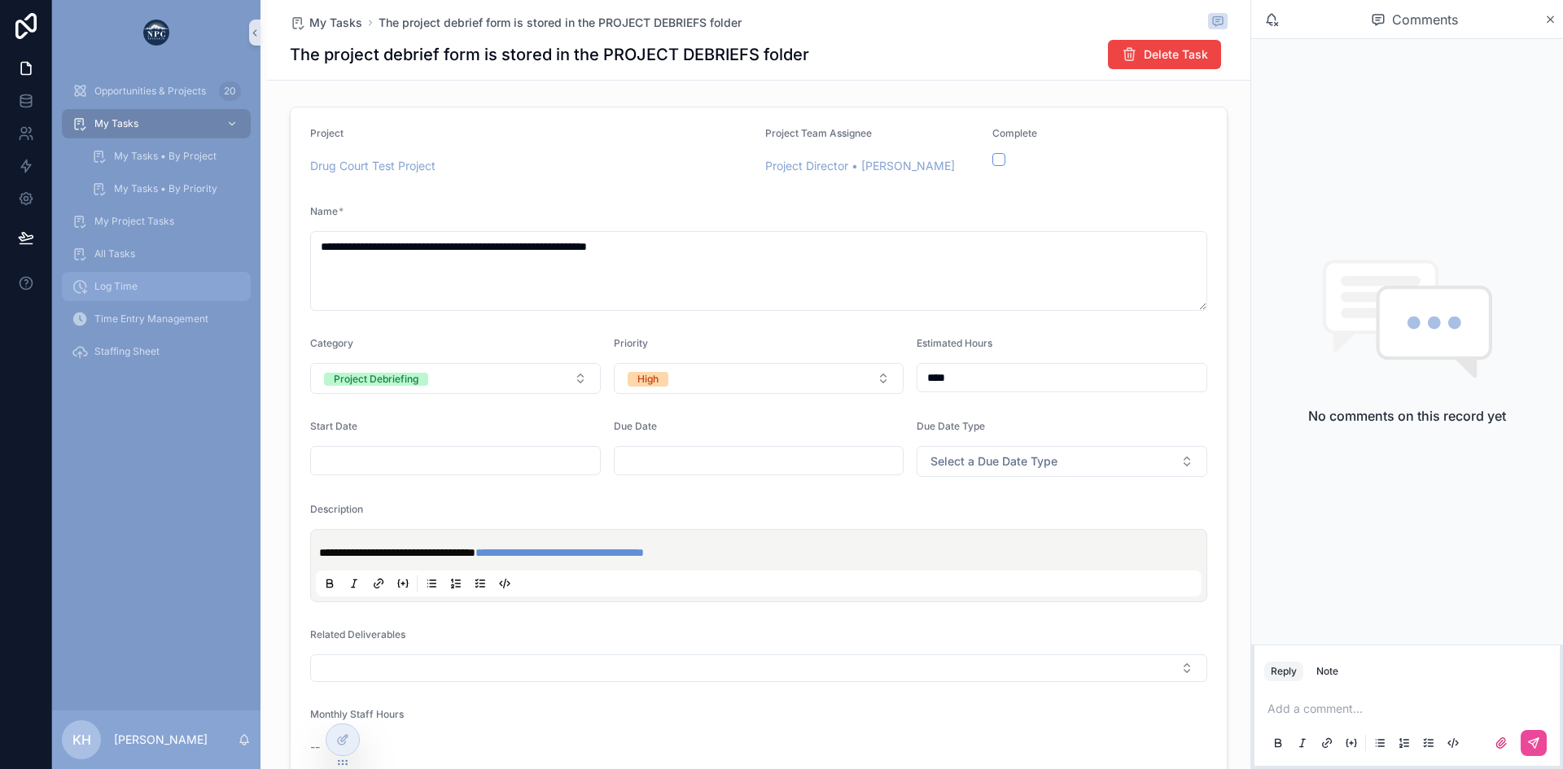
click at [124, 288] on span "Log Time" at bounding box center [115, 286] width 43 height 13
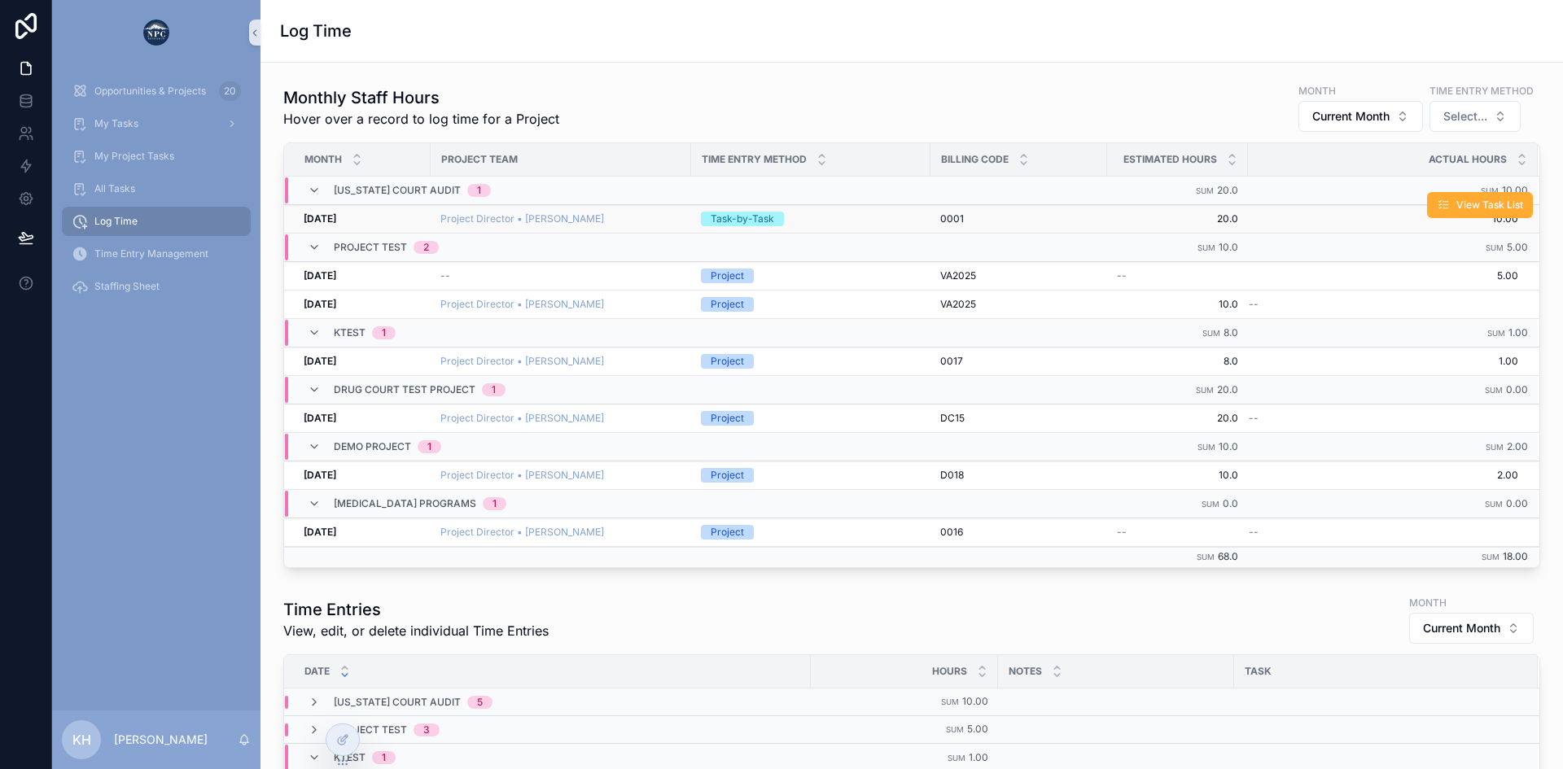
click at [823, 220] on div "Task-by-Task" at bounding box center [811, 219] width 220 height 15
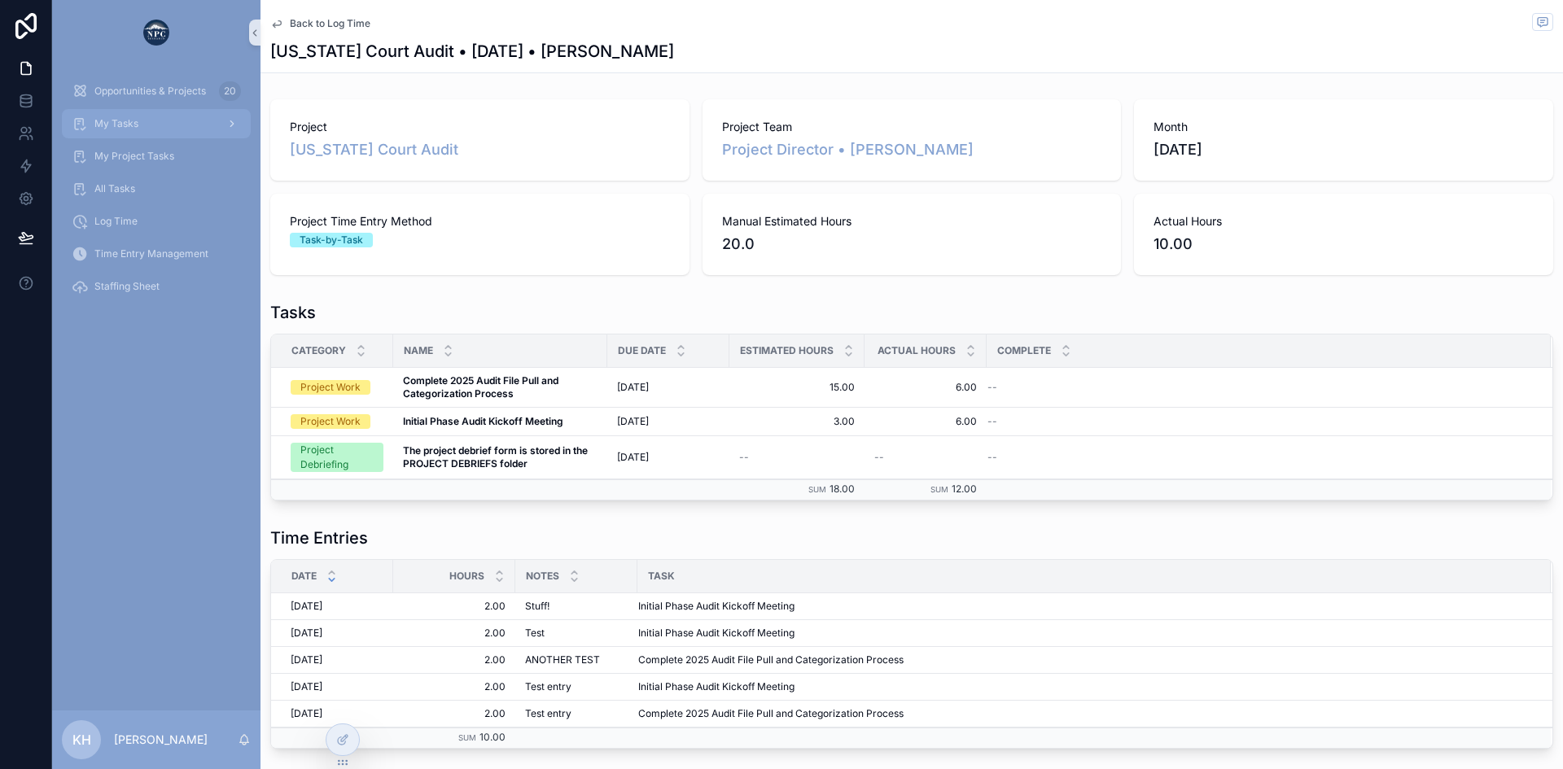
click at [134, 120] on span "My Tasks" at bounding box center [116, 123] width 44 height 13
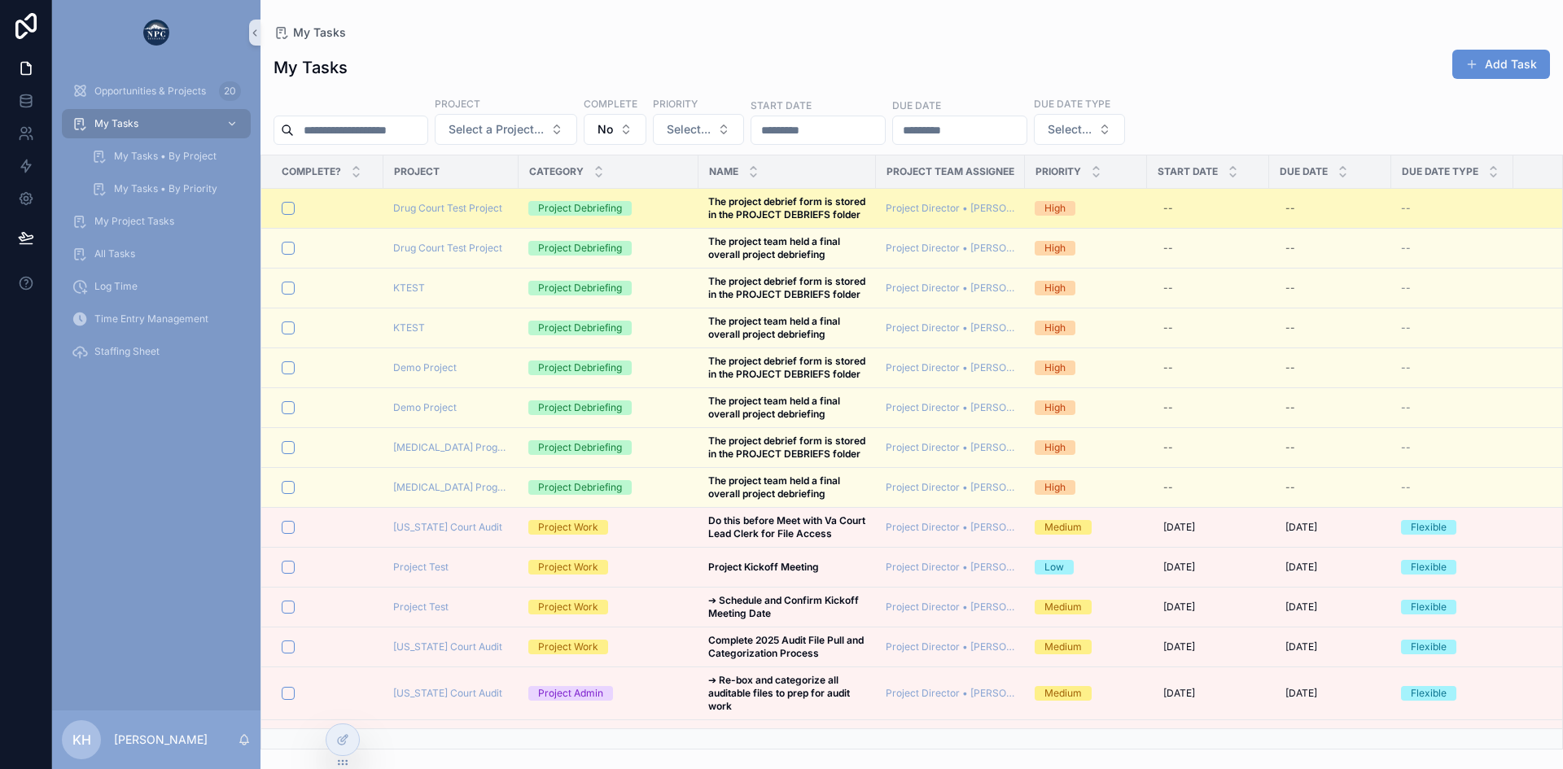
click at [652, 216] on div "Project Debriefing" at bounding box center [608, 208] width 160 height 15
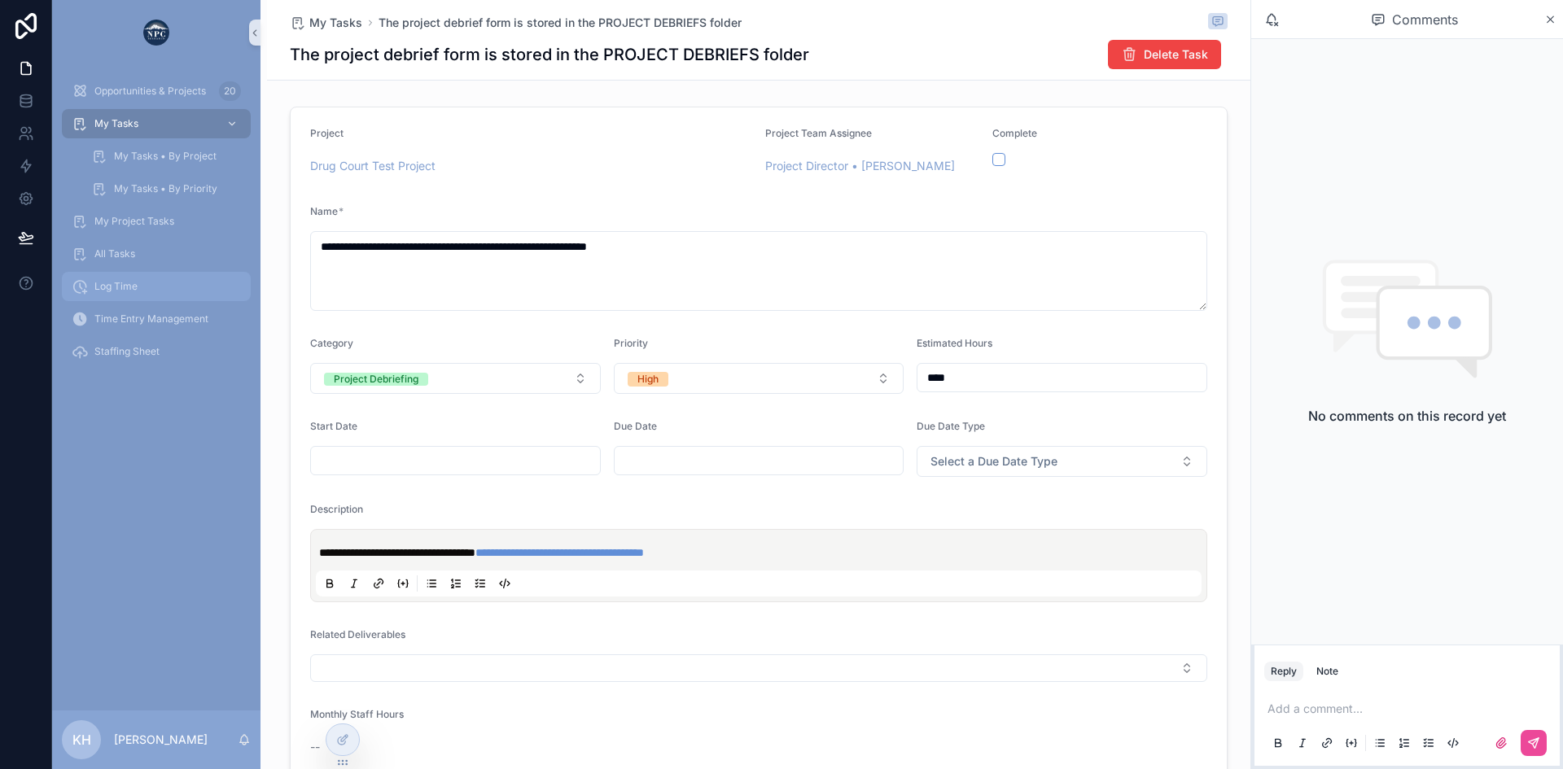
click at [119, 292] on span "Log Time" at bounding box center [115, 286] width 43 height 13
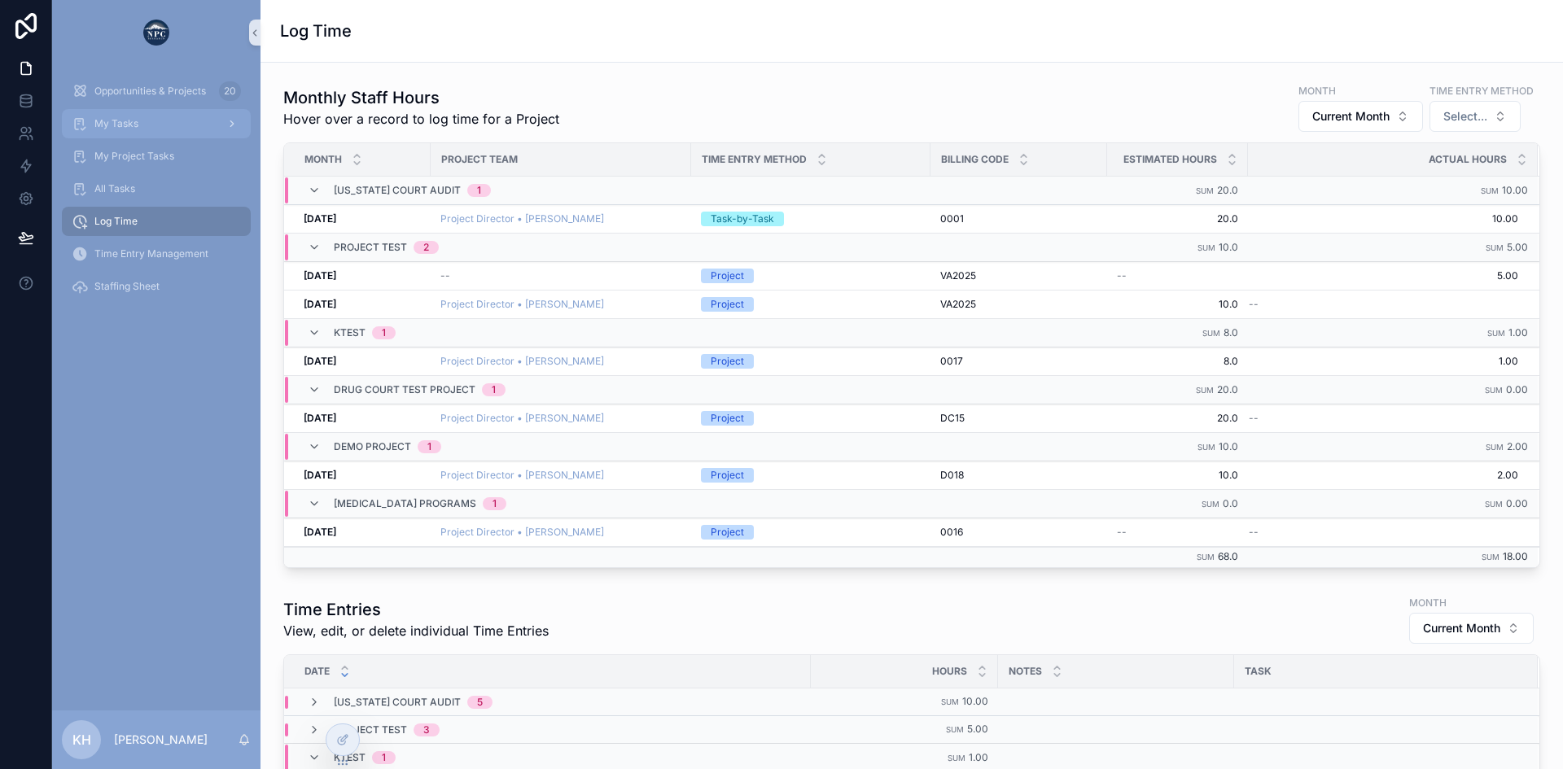
click at [119, 127] on span "My Tasks" at bounding box center [116, 123] width 44 height 13
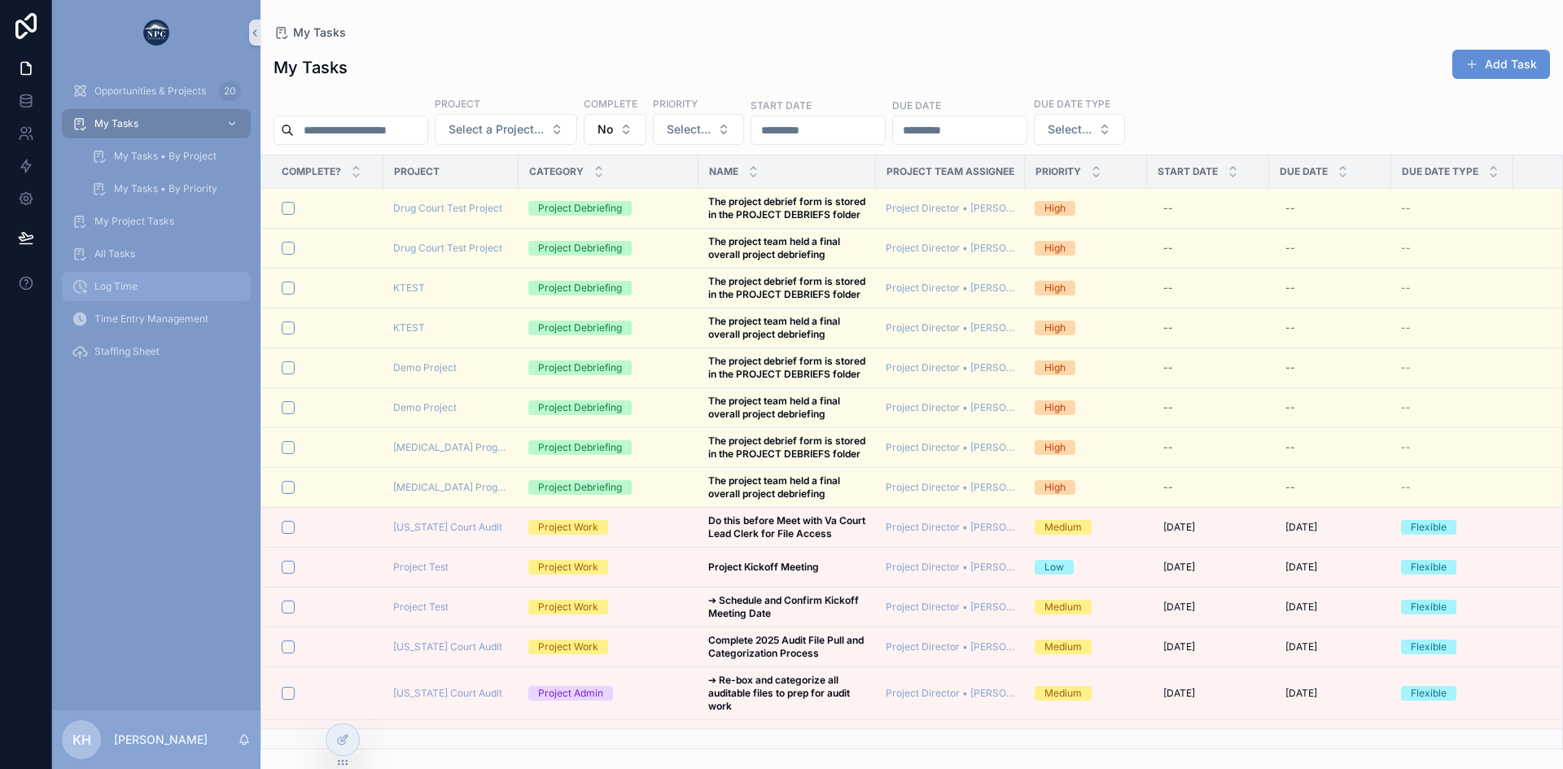
click at [122, 289] on span "Log Time" at bounding box center [115, 286] width 43 height 13
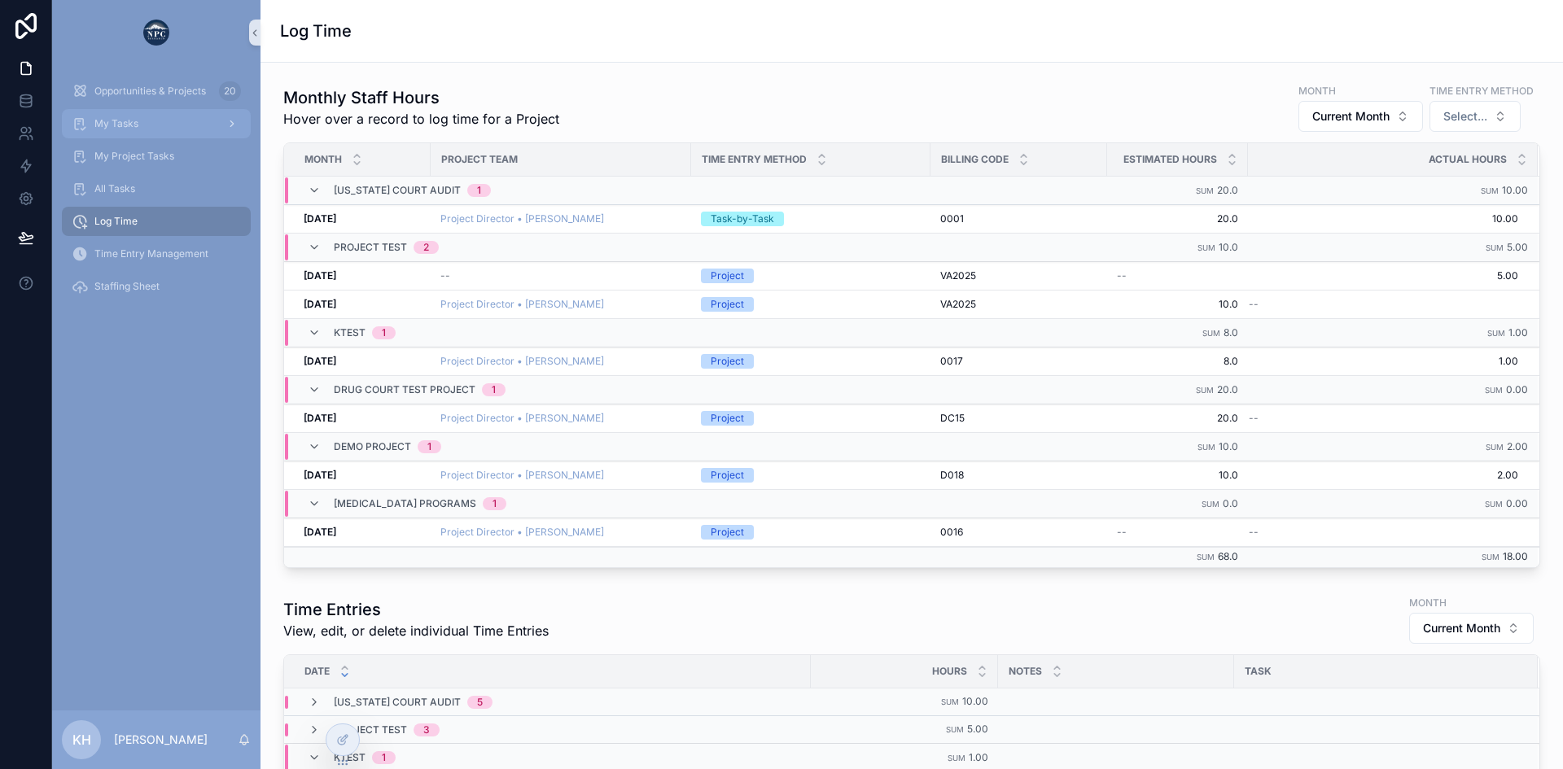
click at [107, 124] on span "My Tasks" at bounding box center [116, 123] width 44 height 13
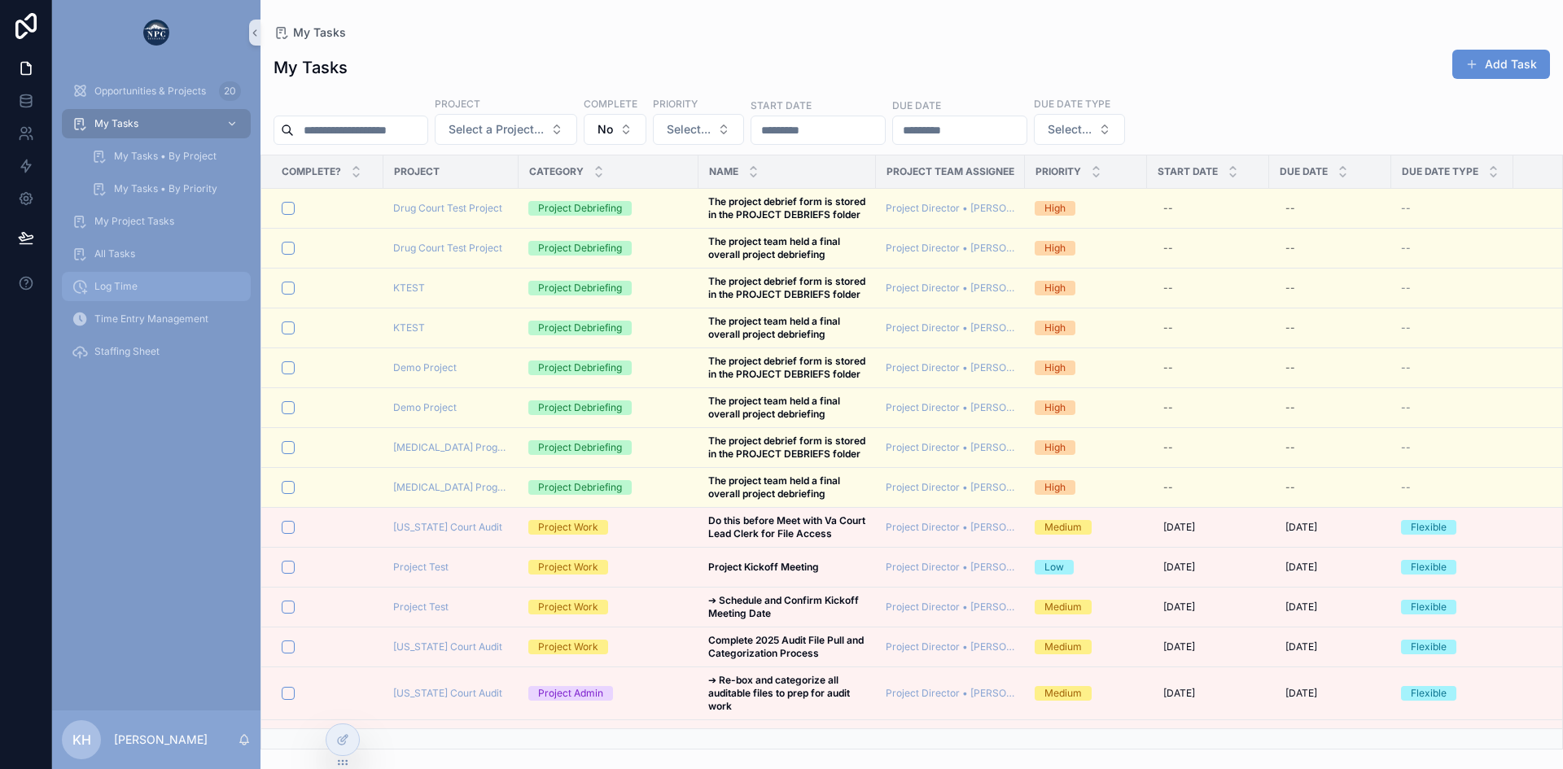
click at [133, 284] on span "Log Time" at bounding box center [115, 286] width 43 height 13
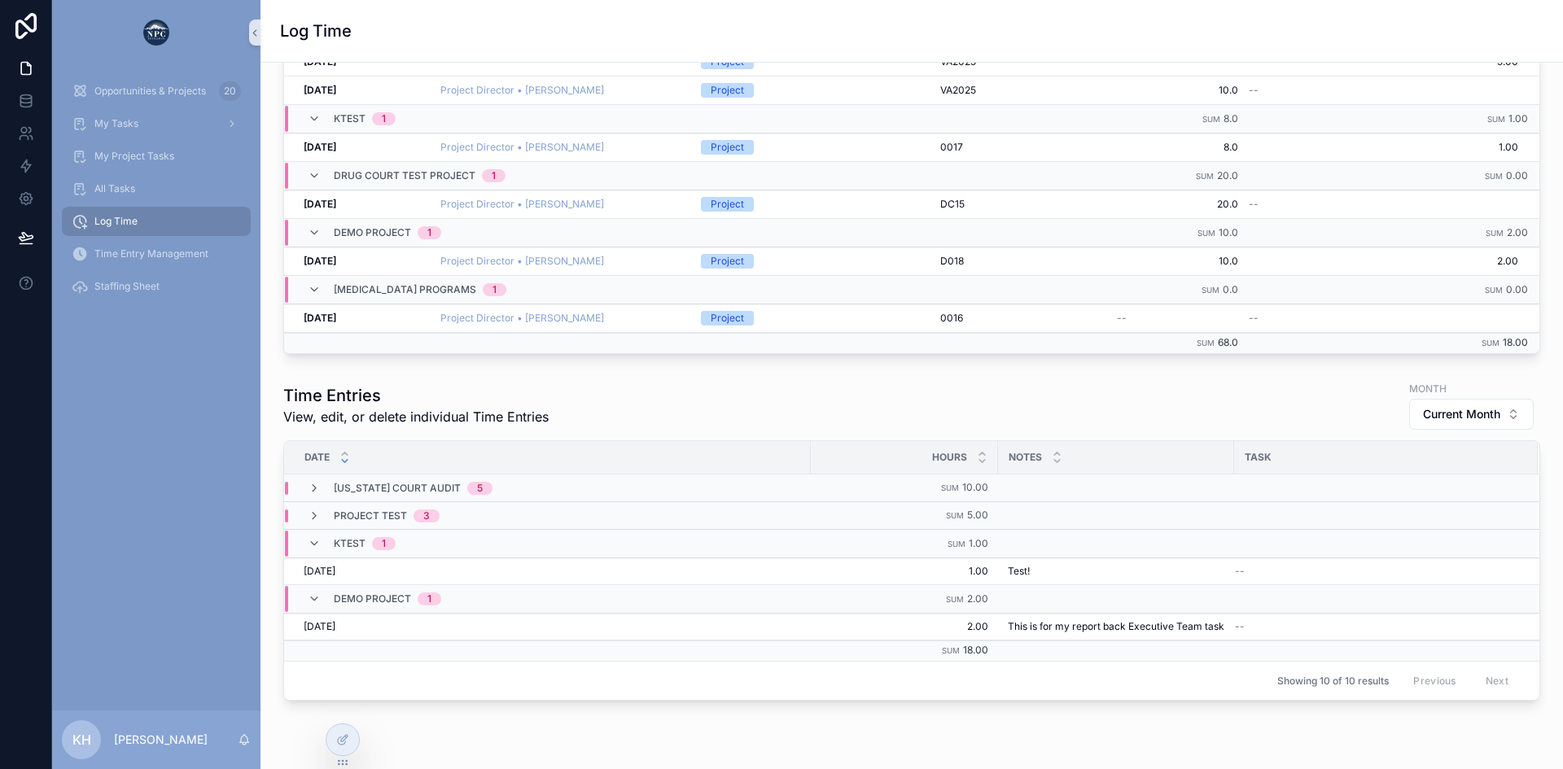
scroll to position [295, 0]
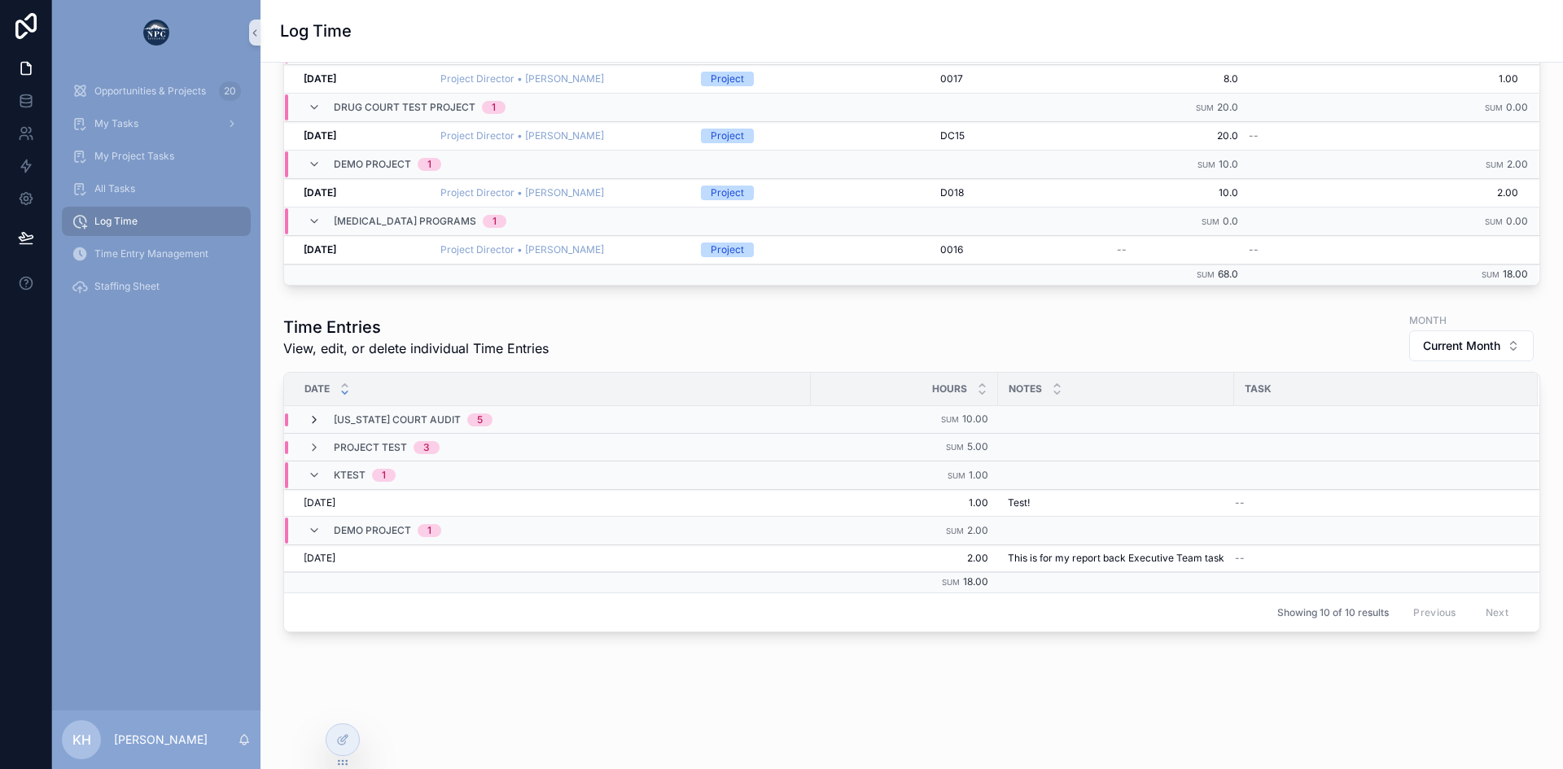
click at [311, 414] on icon "scrollable content" at bounding box center [314, 420] width 13 height 13
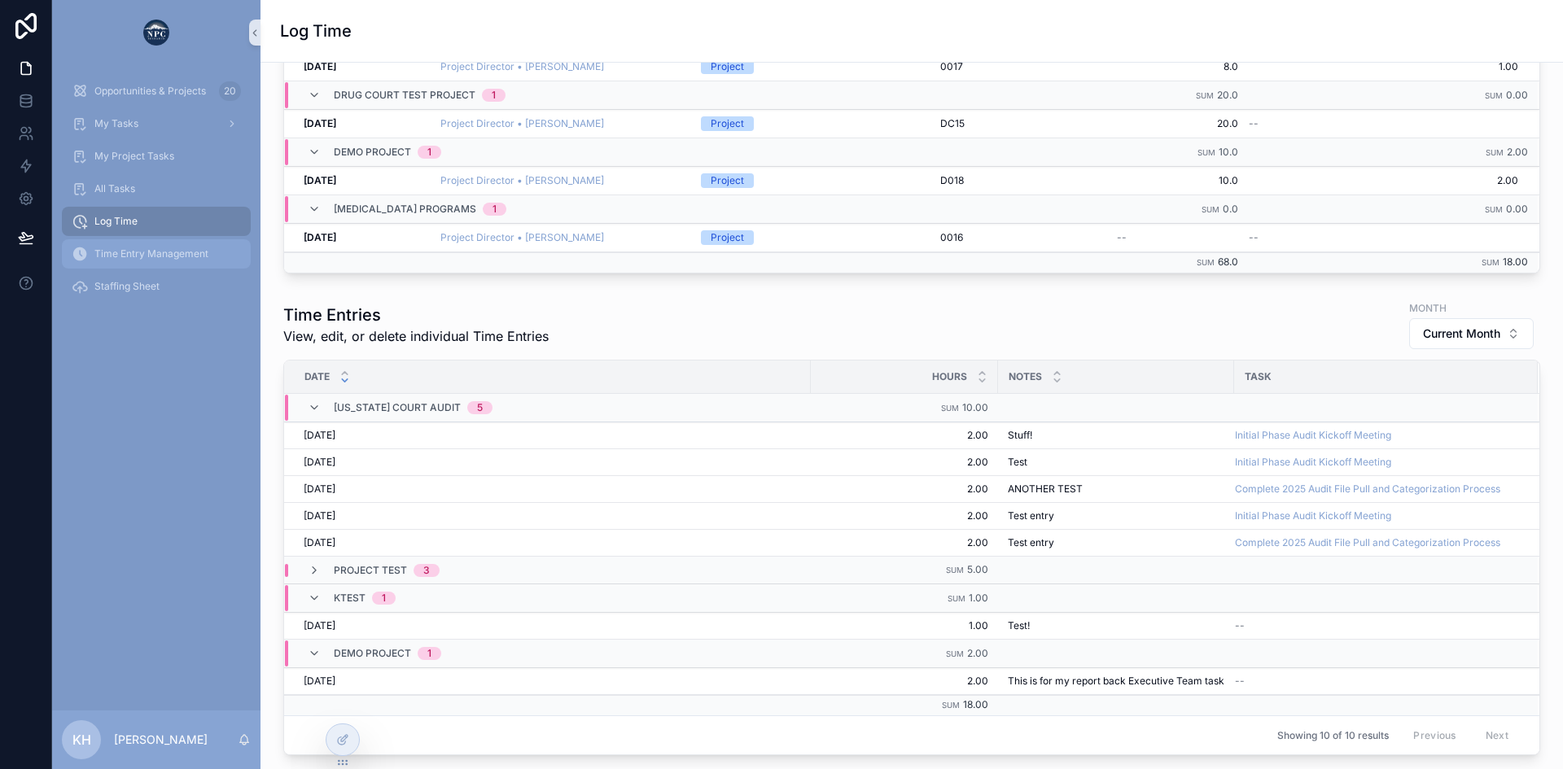
click at [116, 252] on span "Time Entry Management" at bounding box center [151, 253] width 114 height 13
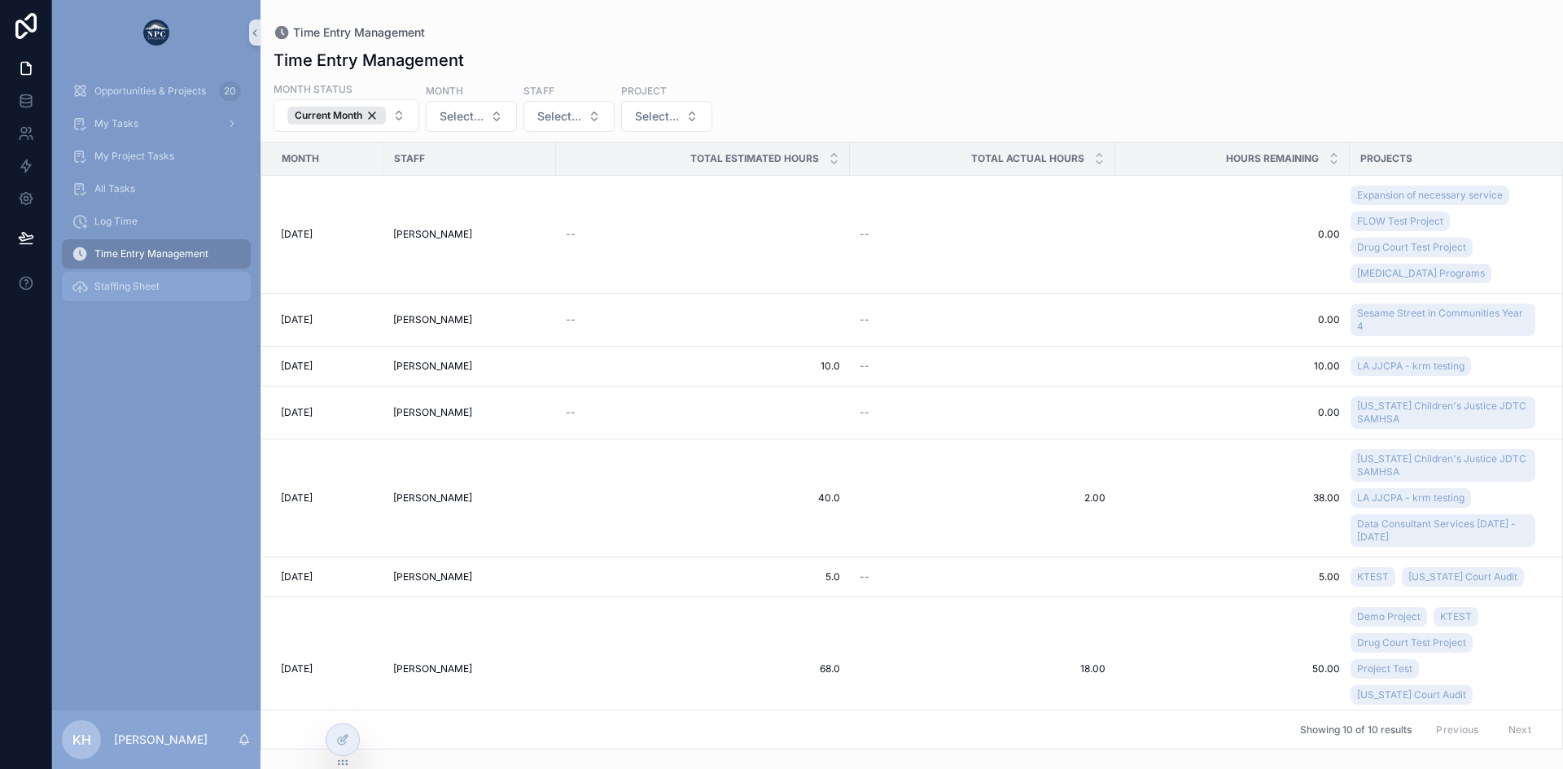
click at [98, 286] on span "Staffing Sheet" at bounding box center [126, 286] width 65 height 13
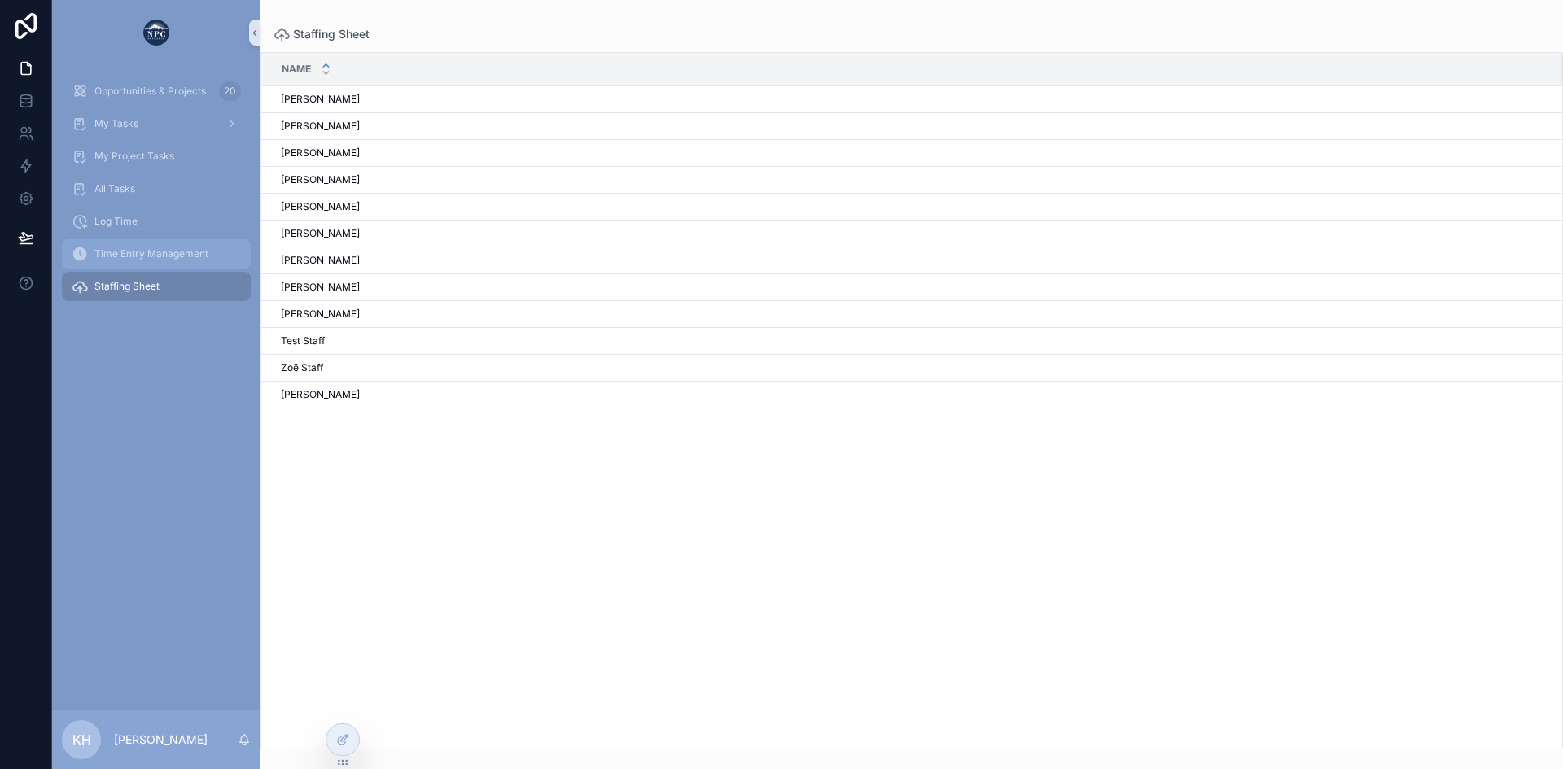
click at [121, 245] on div "Time Entry Management" at bounding box center [156, 254] width 169 height 26
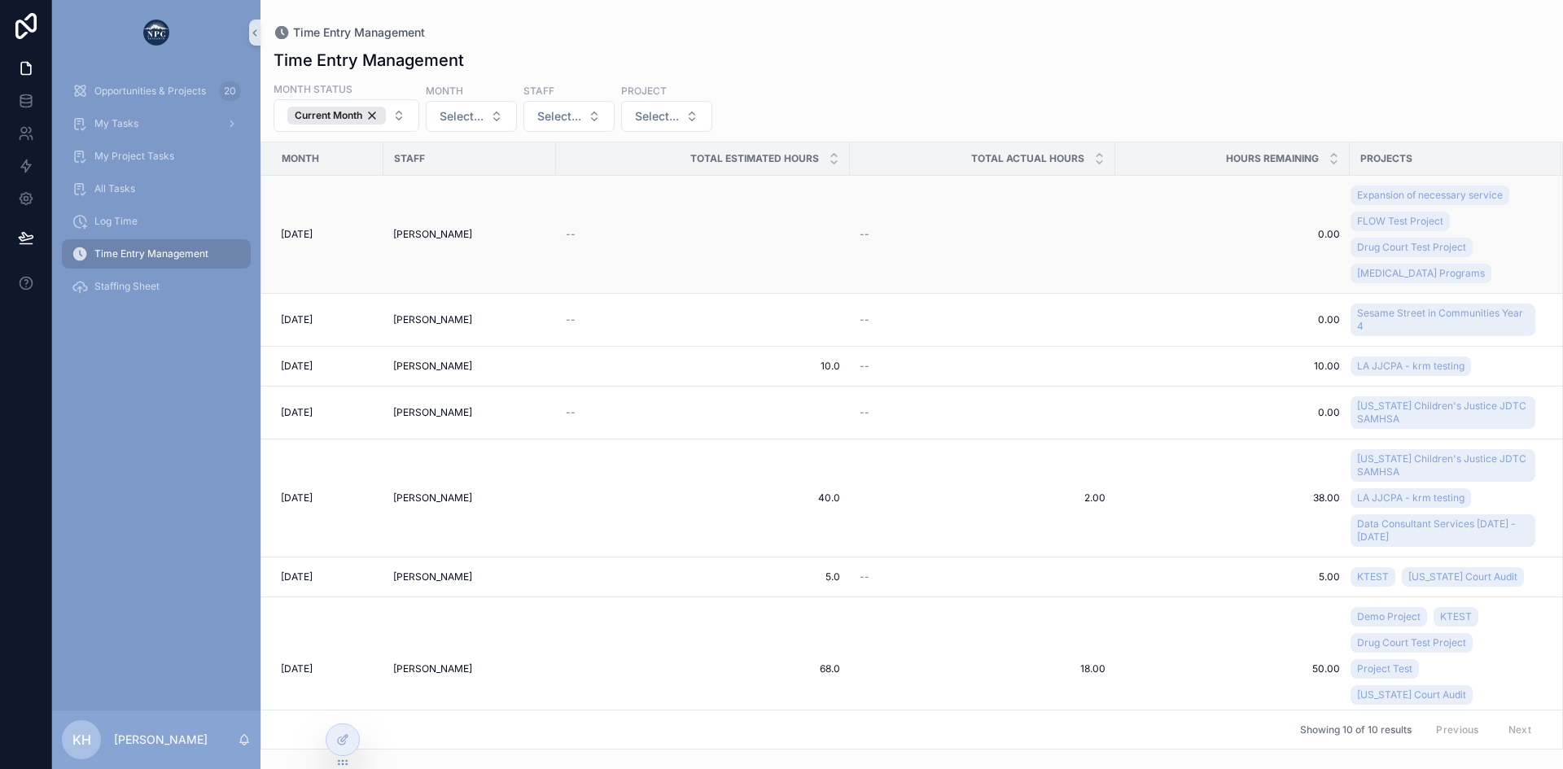
click at [418, 236] on span "[PERSON_NAME]" at bounding box center [432, 234] width 79 height 13
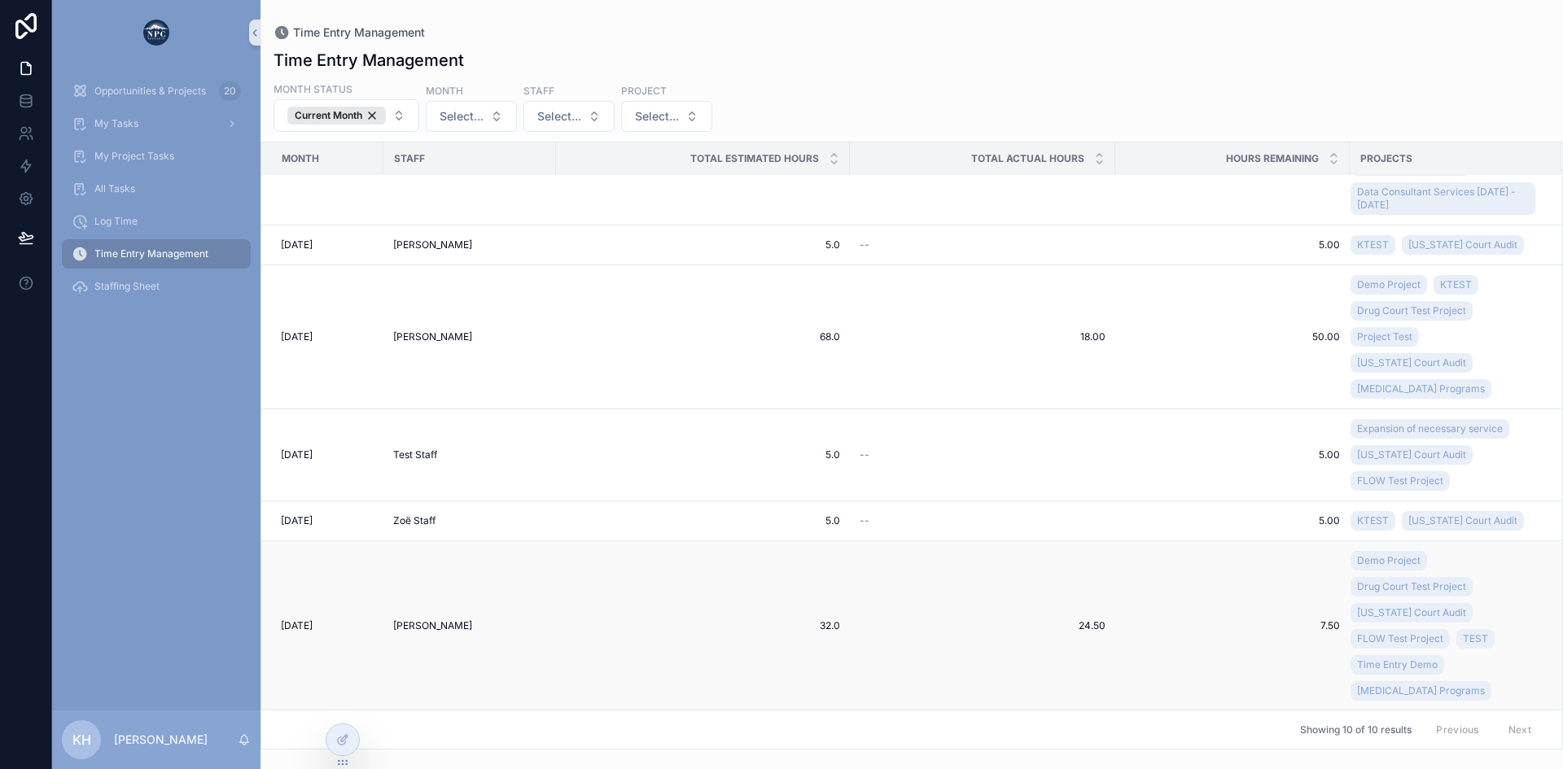
scroll to position [333, 0]
click at [417, 619] on span "[PERSON_NAME]" at bounding box center [432, 625] width 79 height 13
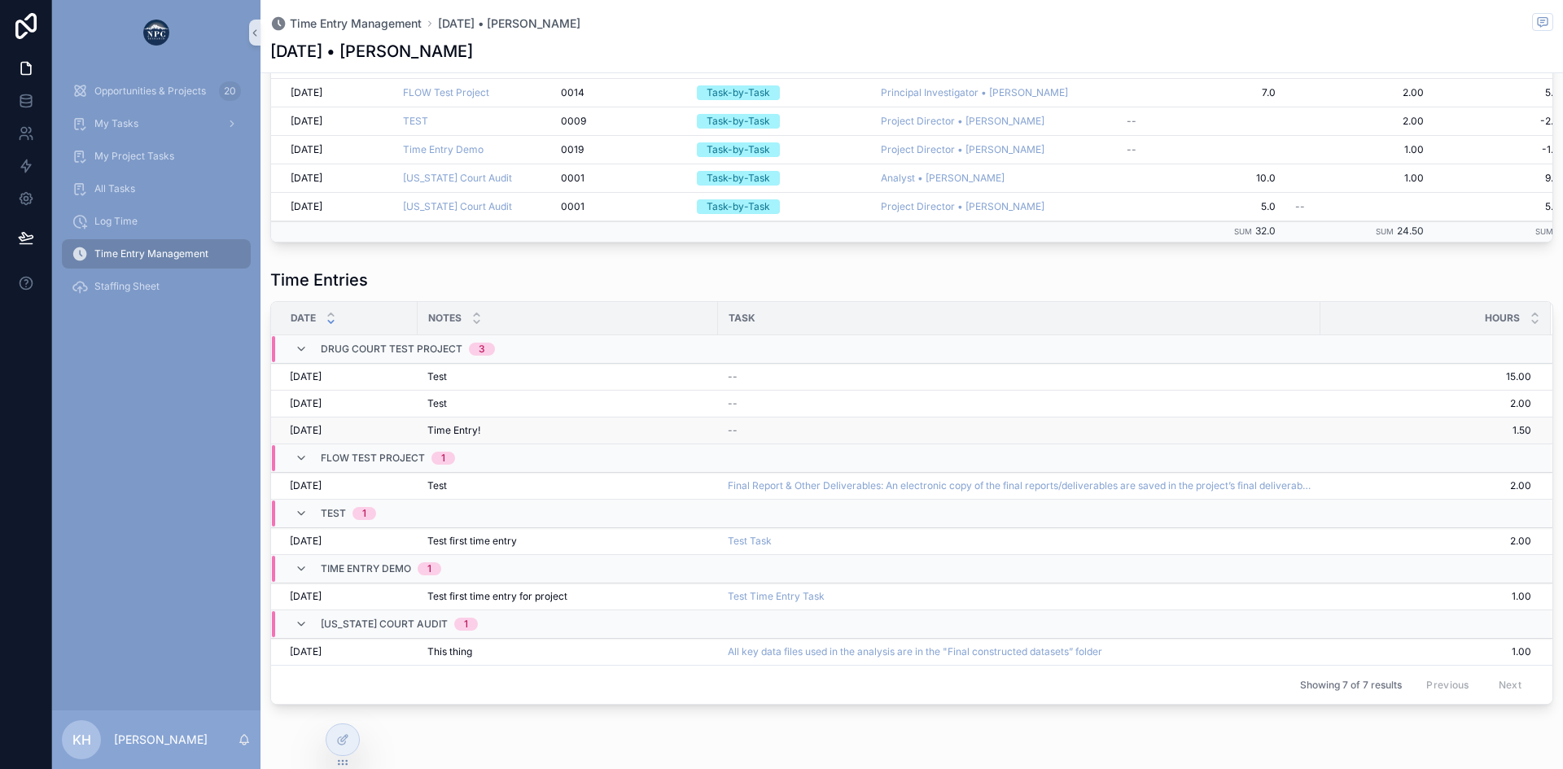
scroll to position [308, 0]
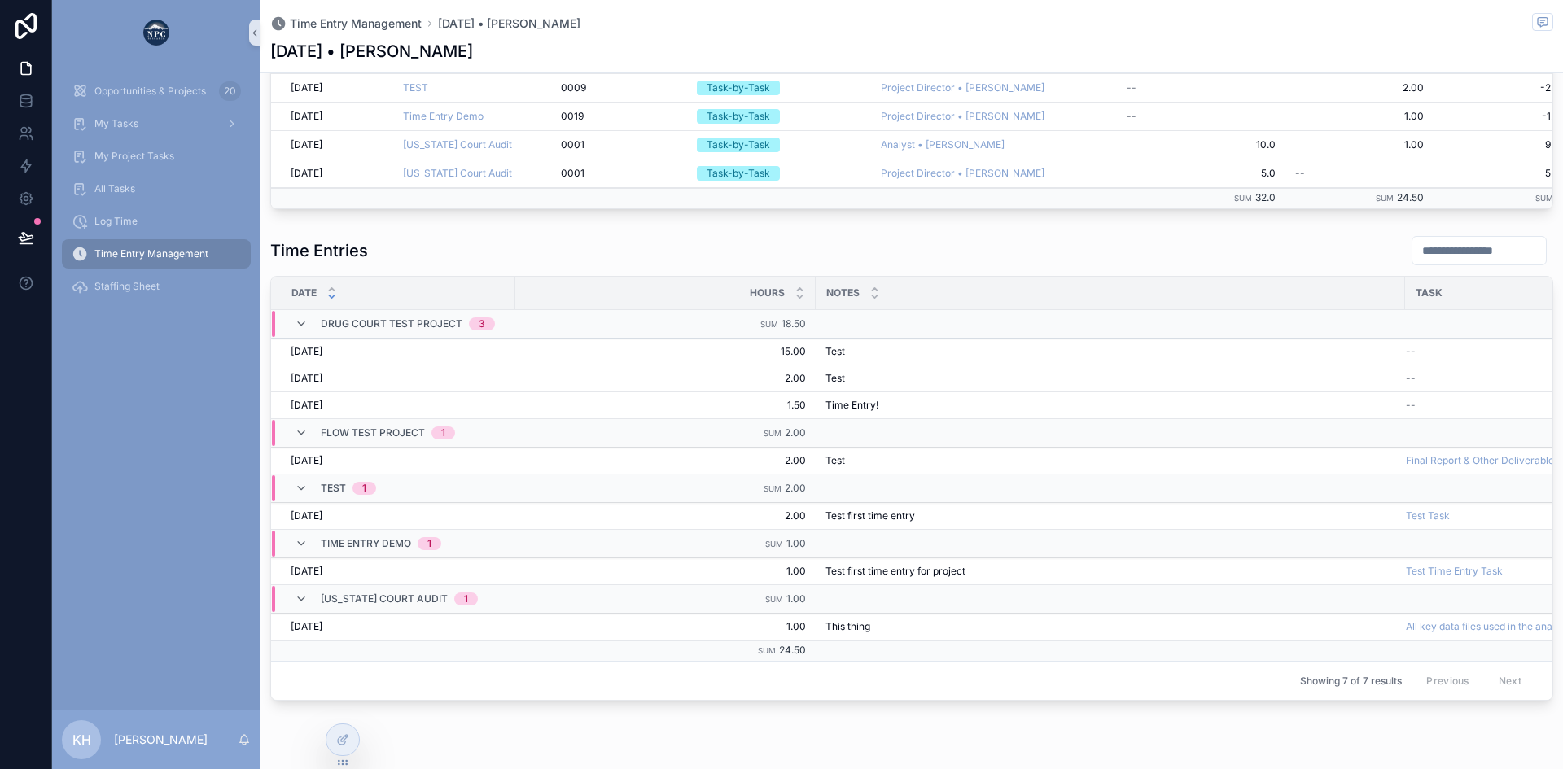
scroll to position [343, 0]
click at [1412, 260] on input "scrollable content" at bounding box center [1479, 250] width 134 height 23
click at [1241, 257] on div "Time Entries" at bounding box center [911, 249] width 1283 height 31
click at [121, 222] on span "Log Time" at bounding box center [115, 221] width 43 height 13
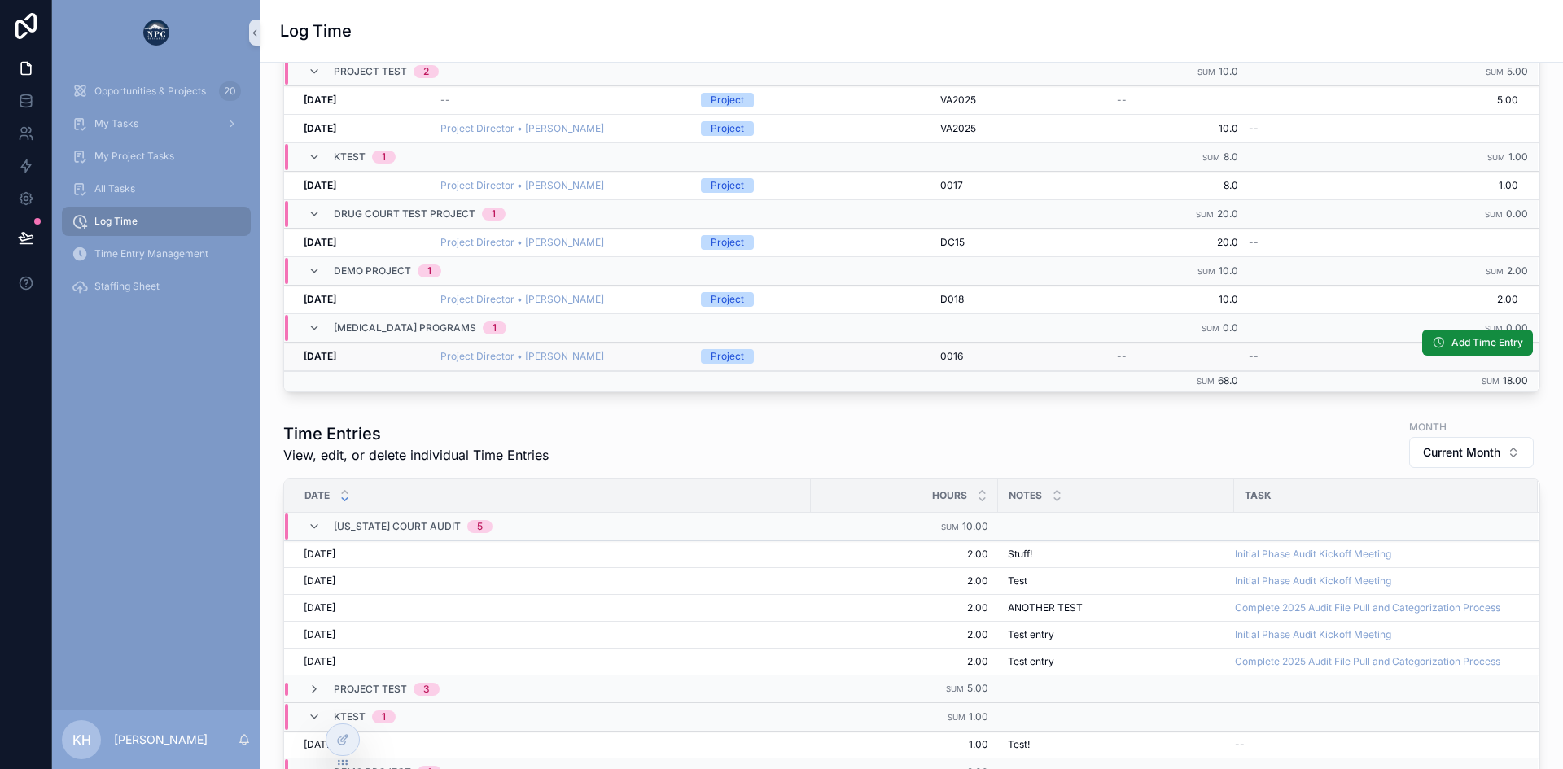
scroll to position [177, 0]
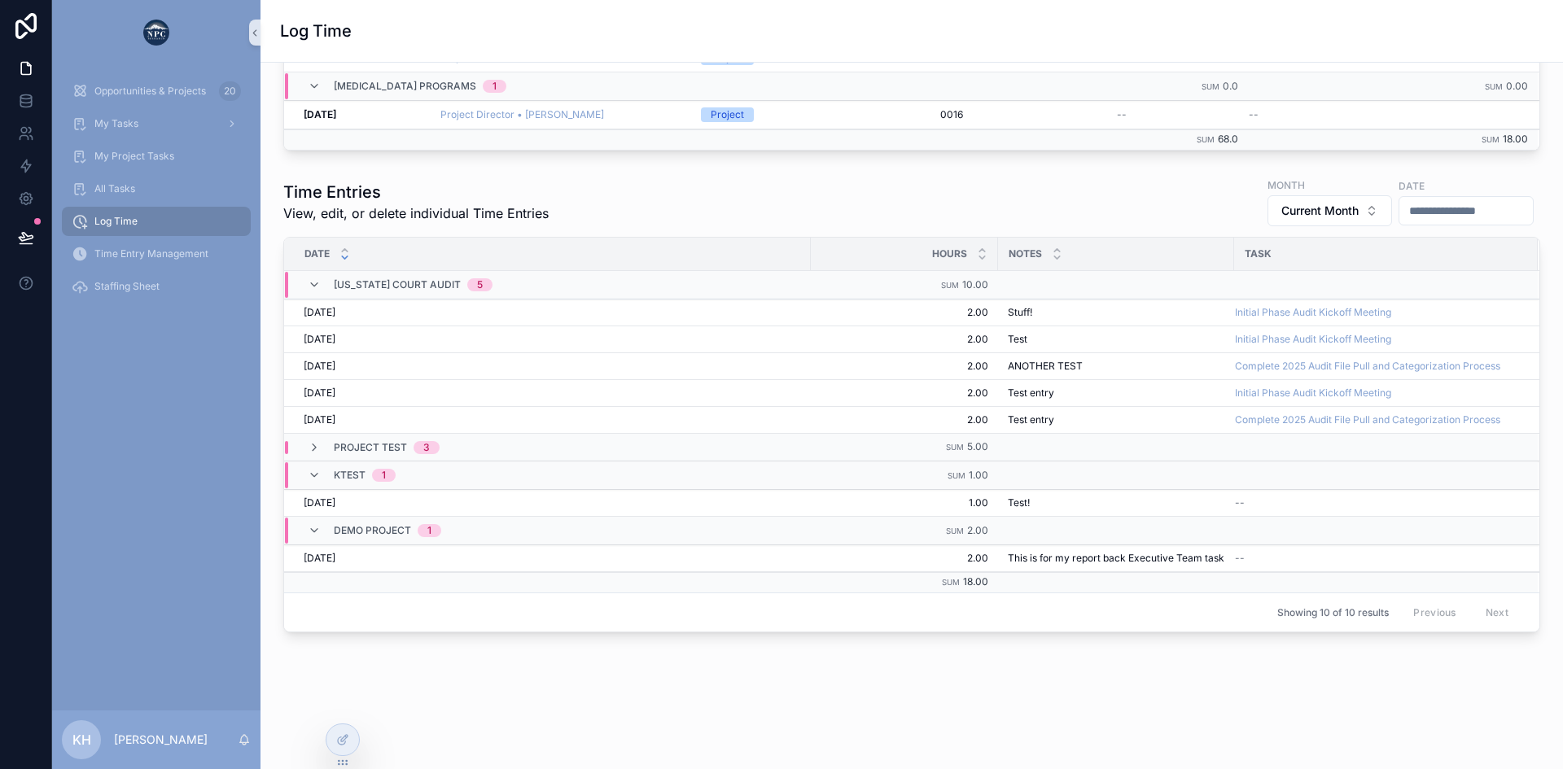
scroll to position [430, 0]
click at [182, 253] on span "Time Entry Management" at bounding box center [151, 253] width 114 height 13
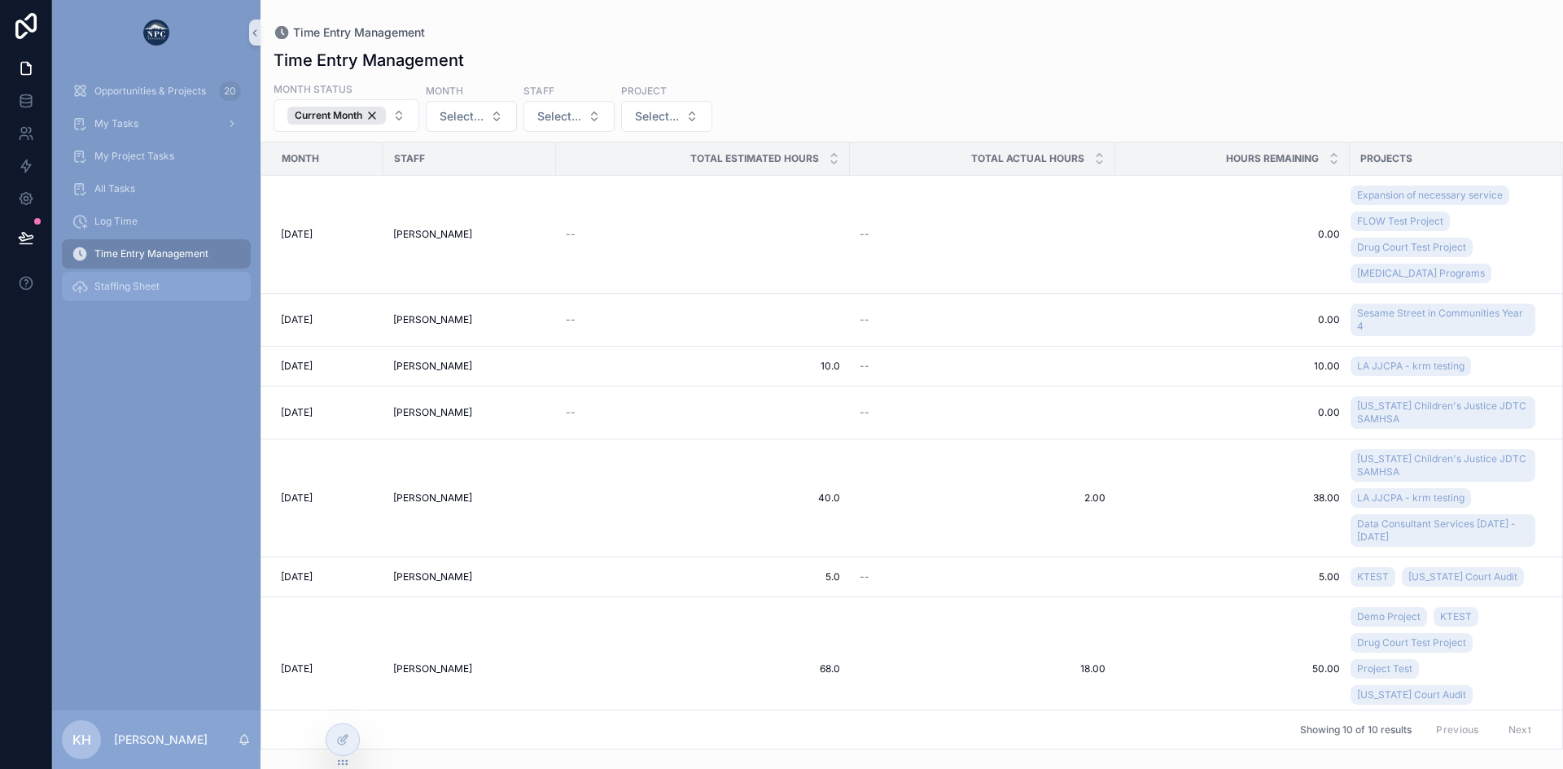
click at [121, 293] on div "Staffing Sheet" at bounding box center [156, 287] width 169 height 26
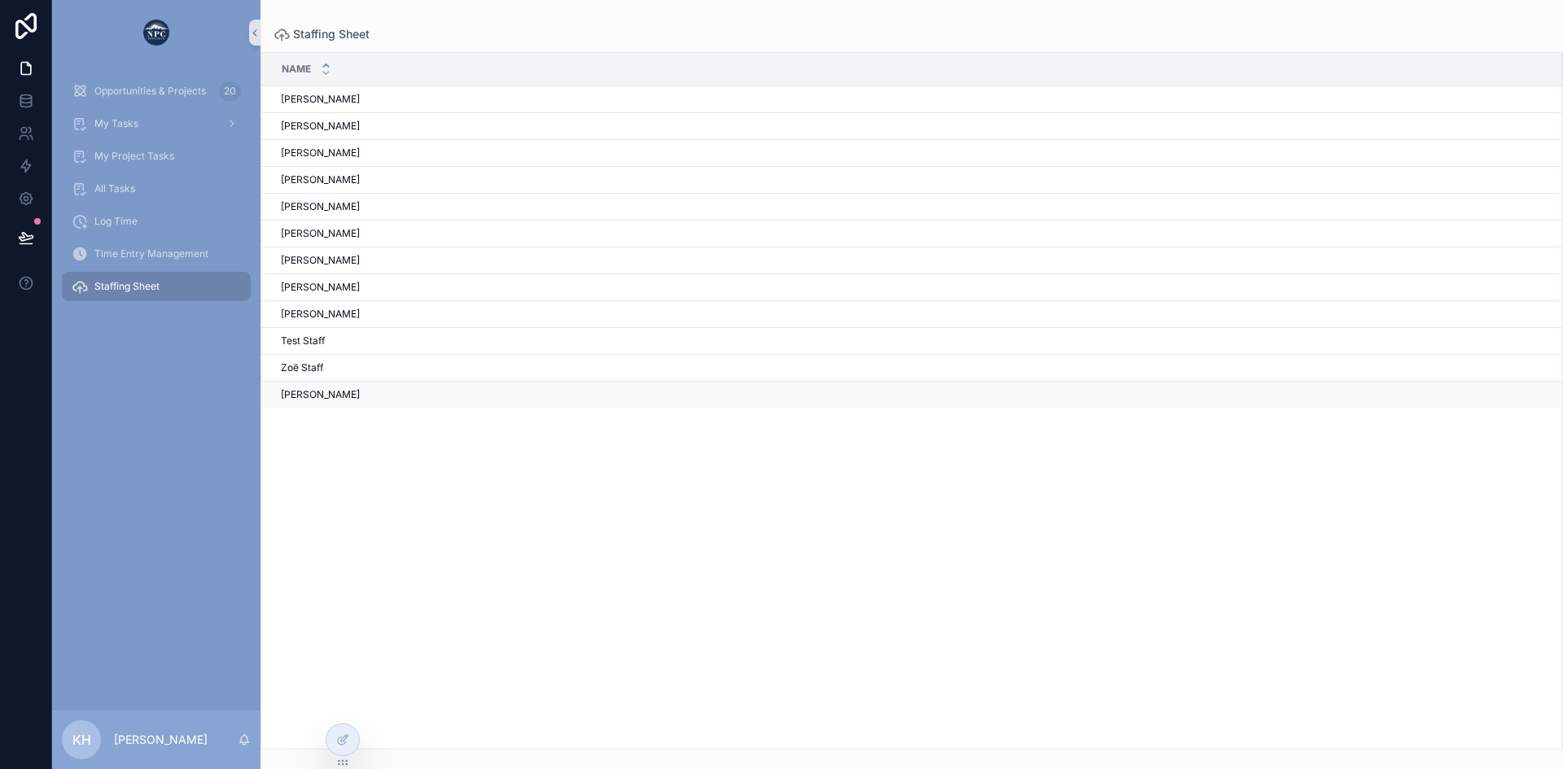
click at [311, 395] on span "[PERSON_NAME]" at bounding box center [320, 394] width 79 height 13
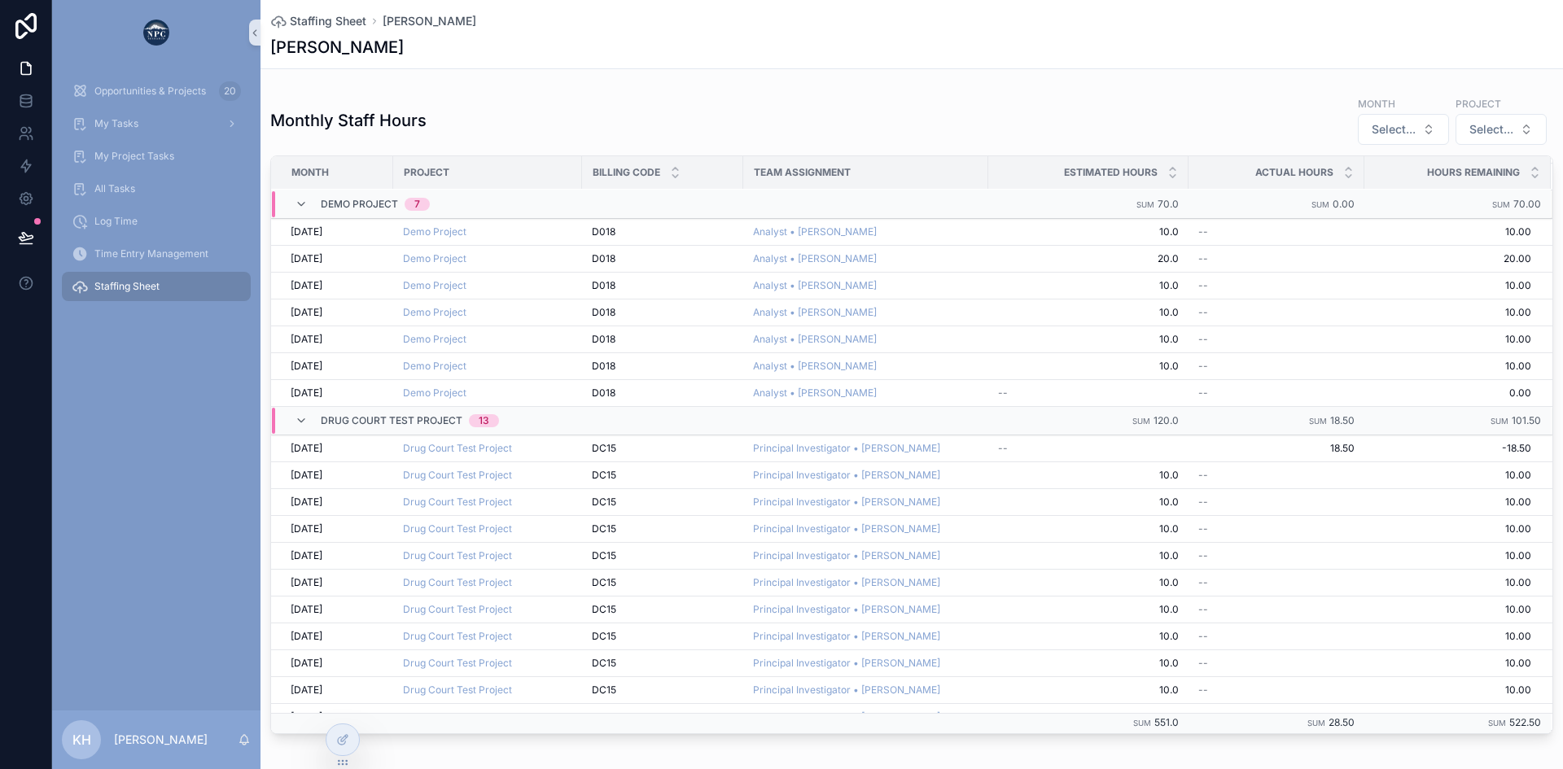
scroll to position [401, 0]
click at [139, 89] on span "Opportunities & Projects" at bounding box center [150, 91] width 112 height 13
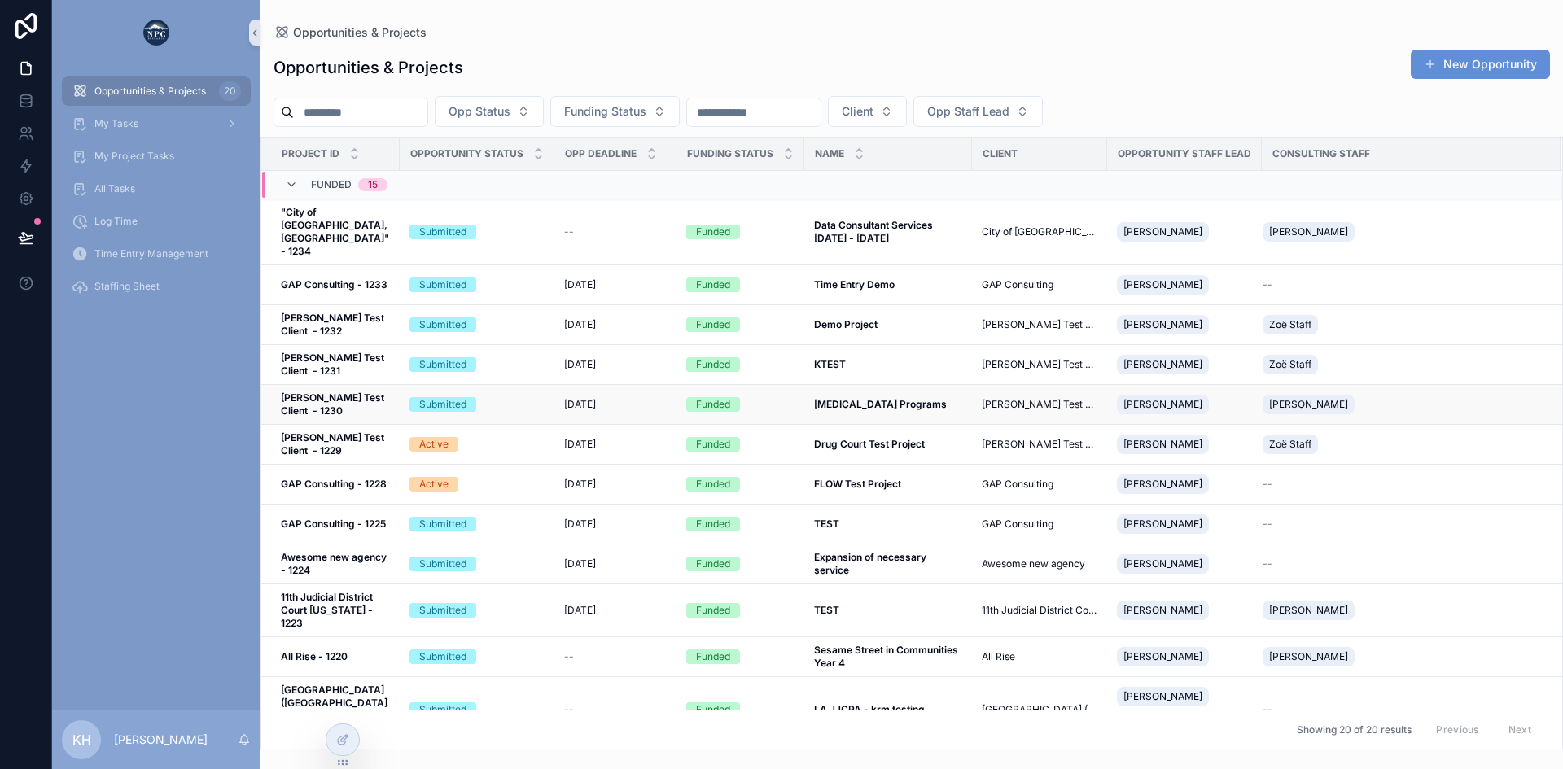
click at [541, 397] on div "Submitted" at bounding box center [476, 404] width 135 height 15
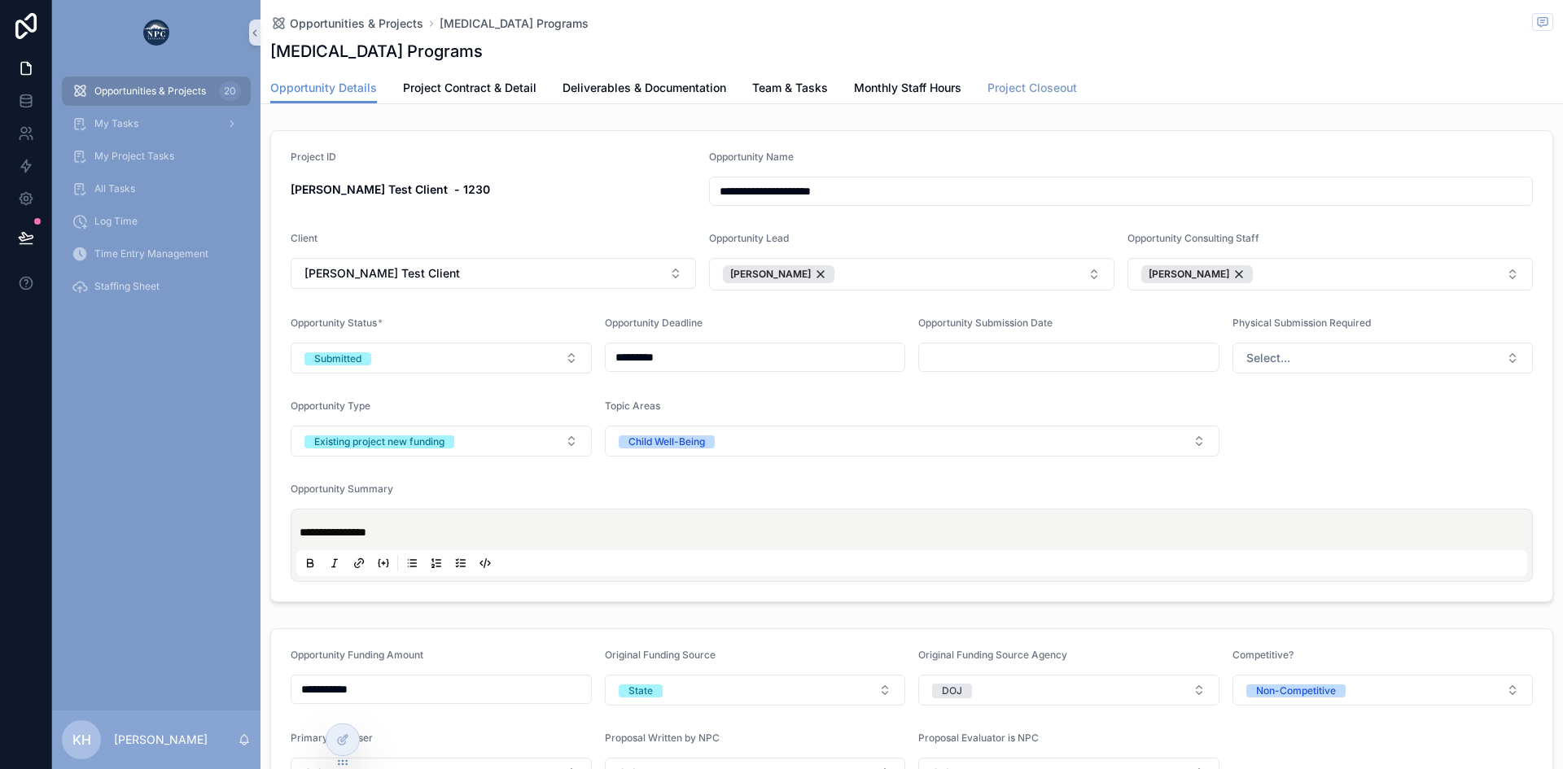
click at [1059, 88] on span "Project Closeout" at bounding box center [1032, 88] width 90 height 16
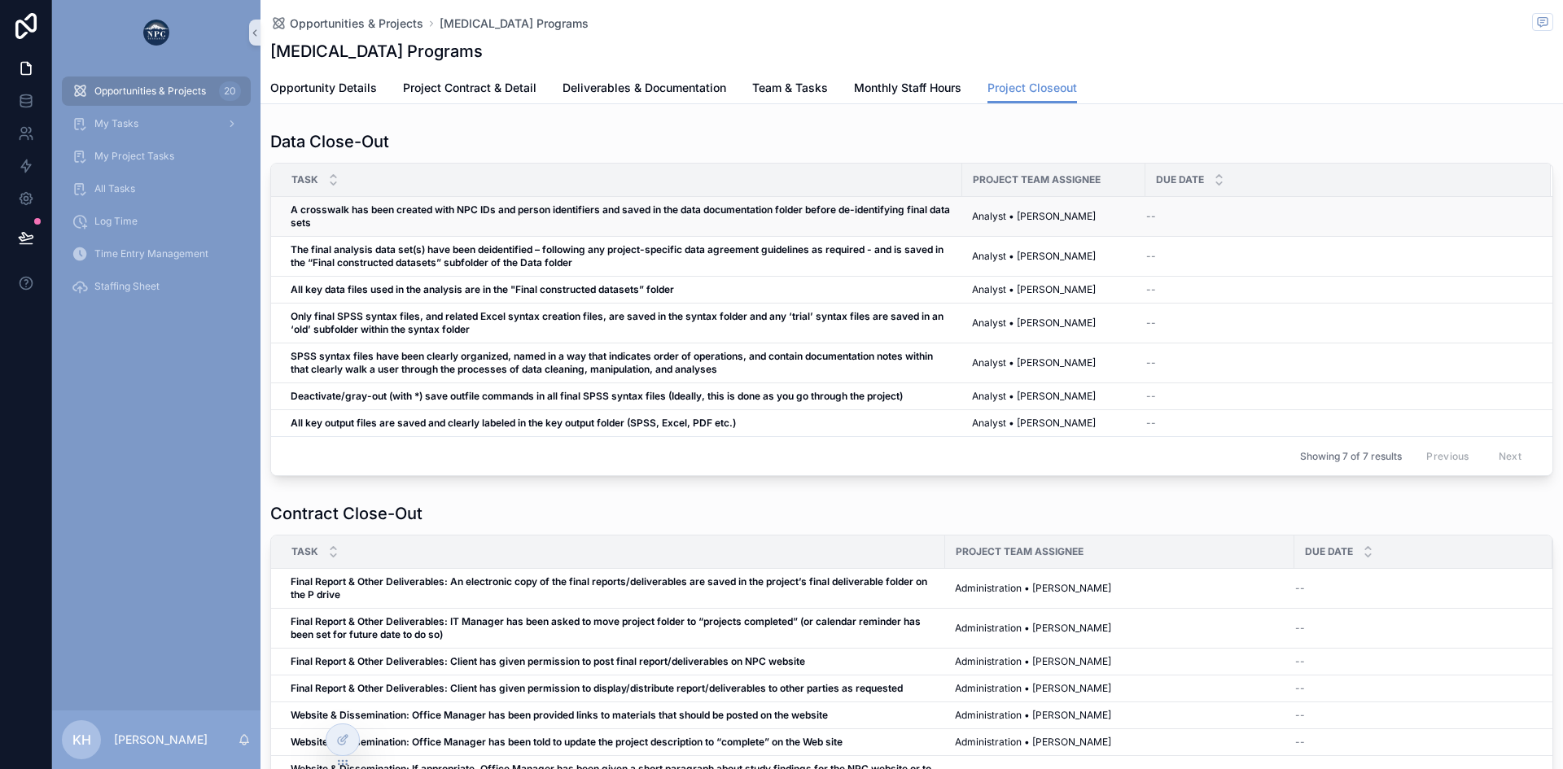
click at [580, 204] on strong "A crosswalk has been created with NPC IDs and person identifiers and saved in t…" at bounding box center [622, 216] width 662 height 25
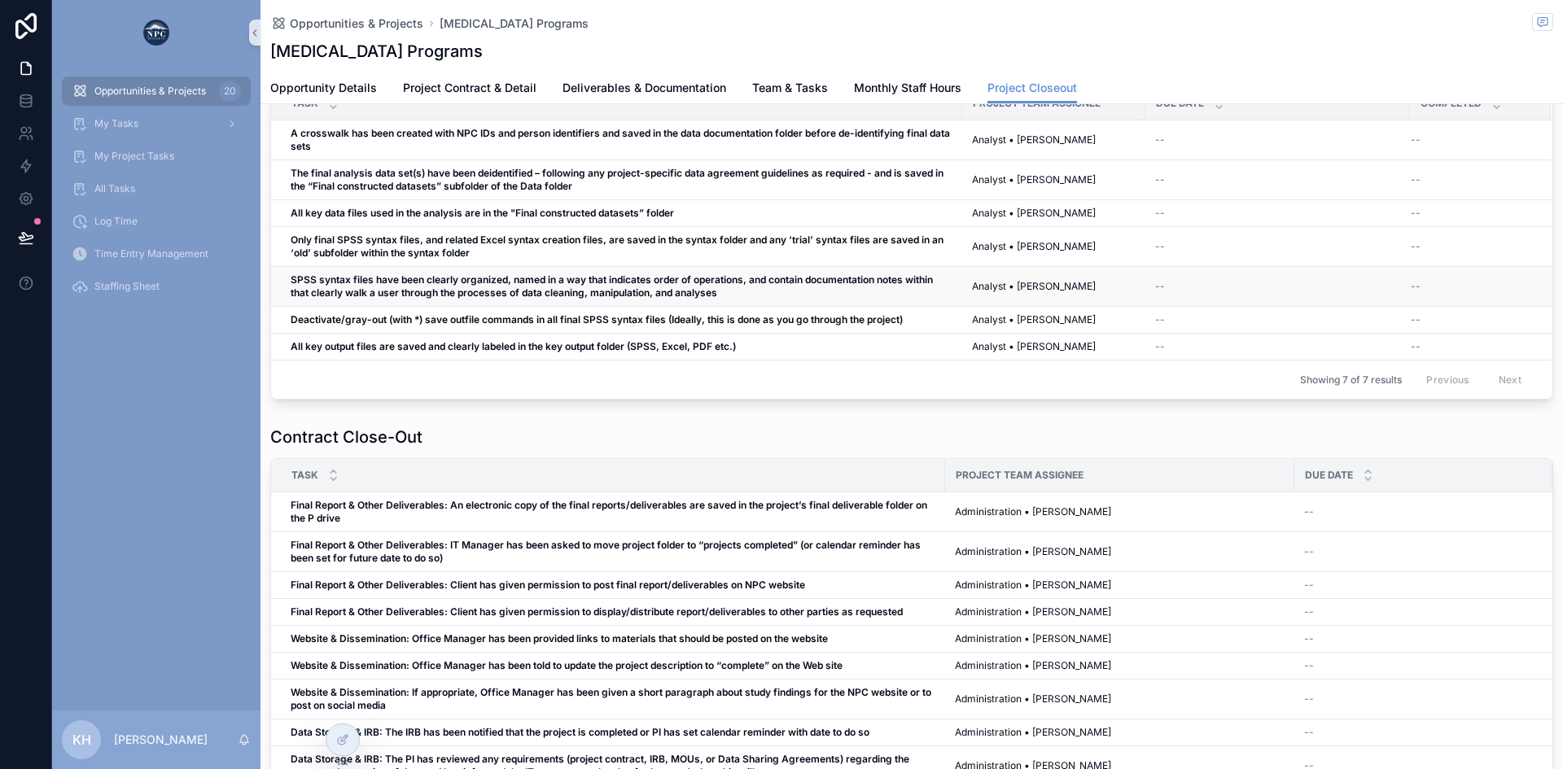
scroll to position [77, 0]
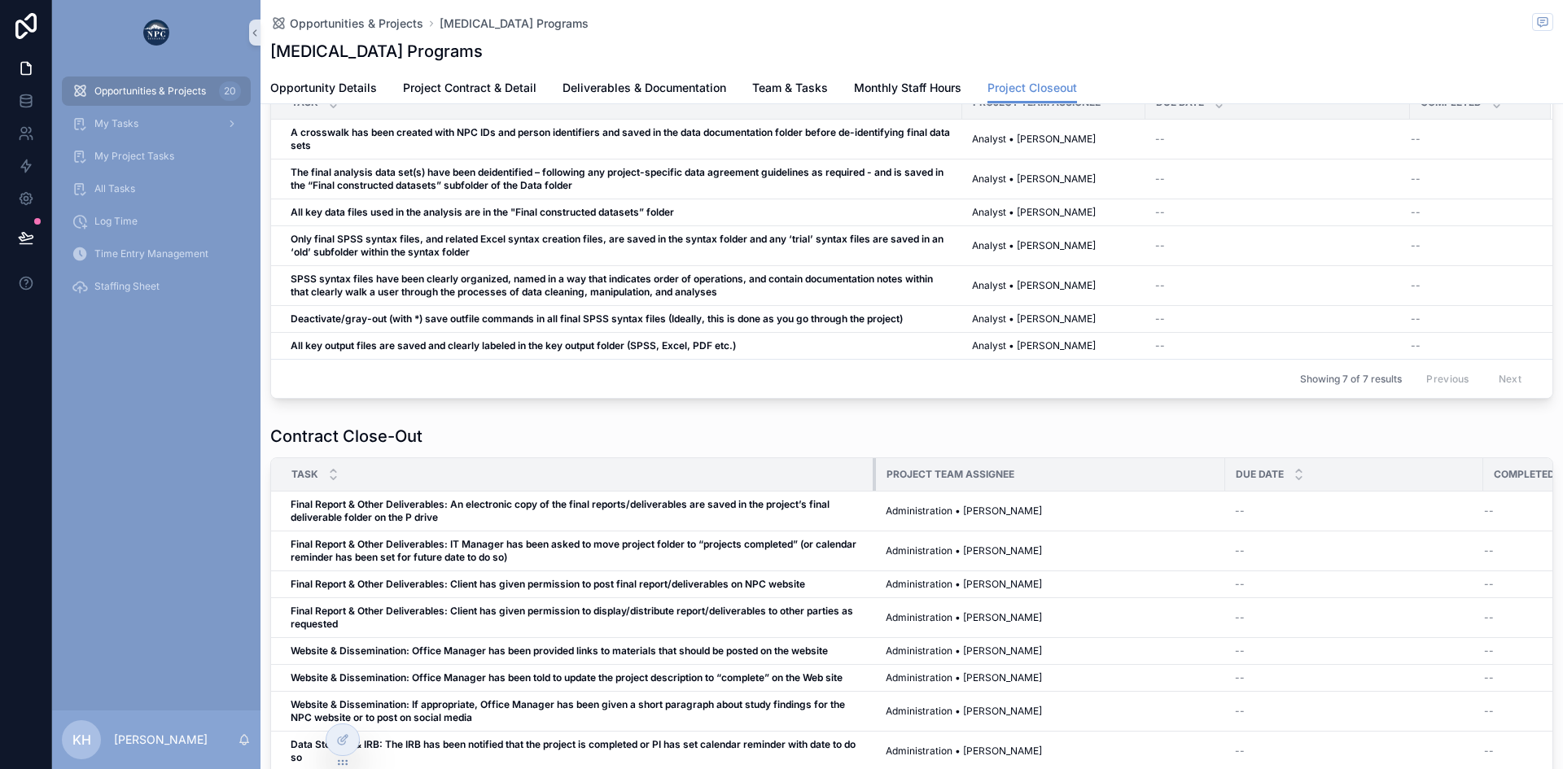
drag, startPoint x: 942, startPoint y: 480, endPoint x: 873, endPoint y: 490, distance: 69.9
click at [873, 490] on div "scrollable content" at bounding box center [876, 474] width 7 height 33
drag, startPoint x: 1482, startPoint y: 475, endPoint x: 1350, endPoint y: 484, distance: 131.3
click at [1350, 484] on div "scrollable content" at bounding box center [1352, 474] width 7 height 33
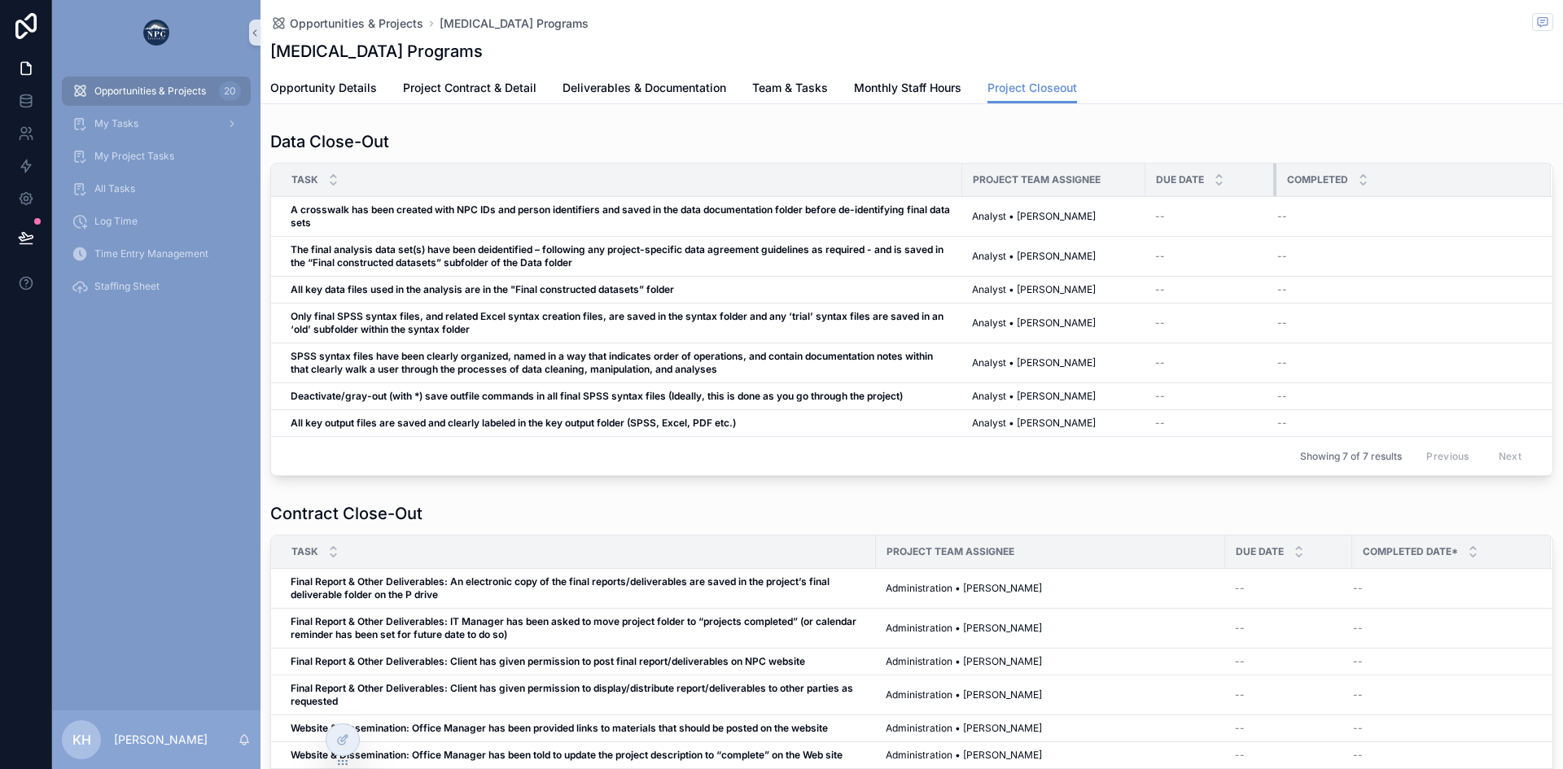
drag, startPoint x: 1407, startPoint y: 176, endPoint x: 1272, endPoint y: 189, distance: 135.8
click at [1273, 189] on div "scrollable content" at bounding box center [1276, 180] width 7 height 33
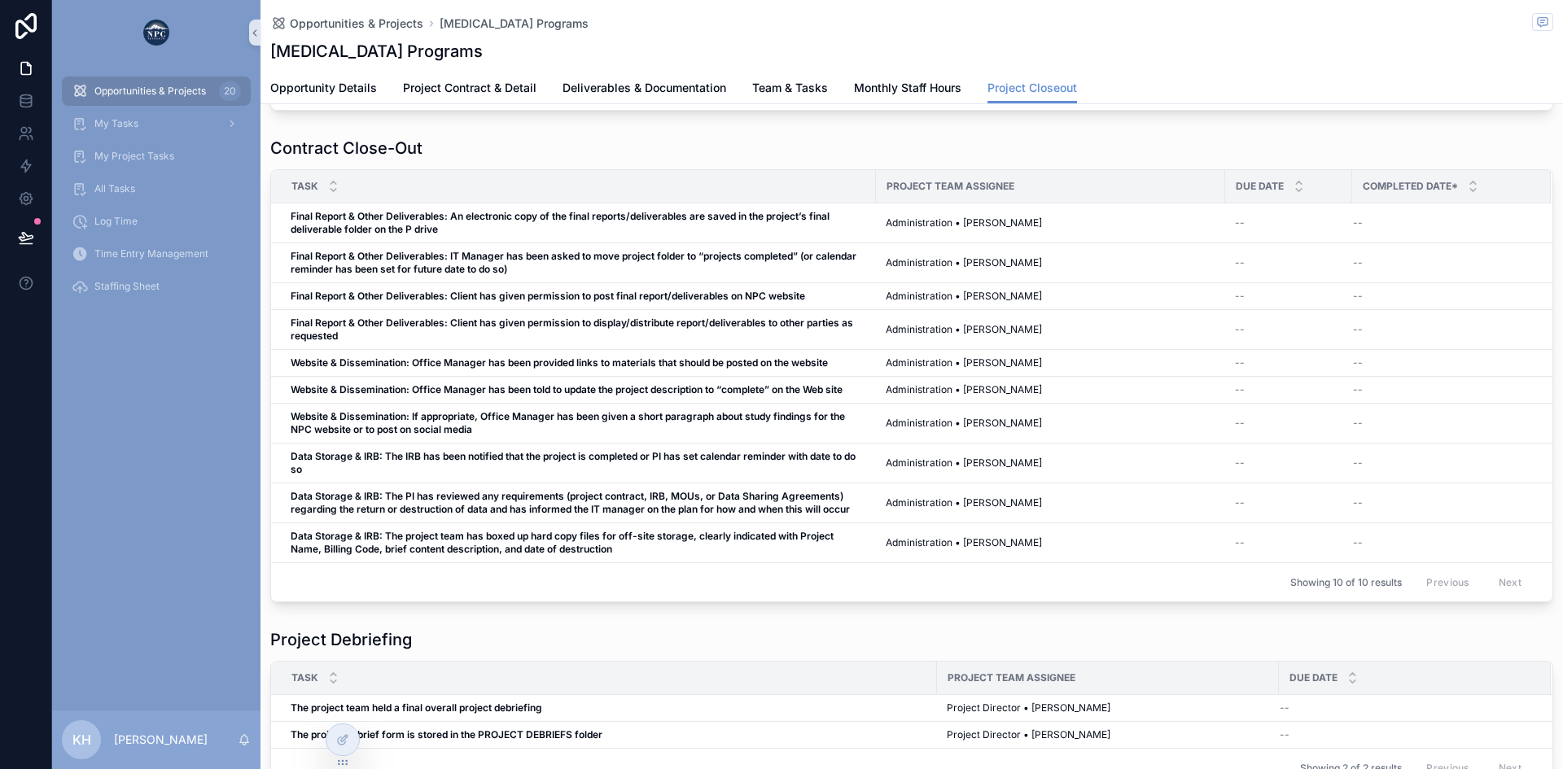
scroll to position [367, 0]
drag, startPoint x: 1276, startPoint y: 680, endPoint x: 1181, endPoint y: 691, distance: 95.1
click at [1181, 691] on div "scrollable content" at bounding box center [1184, 676] width 7 height 33
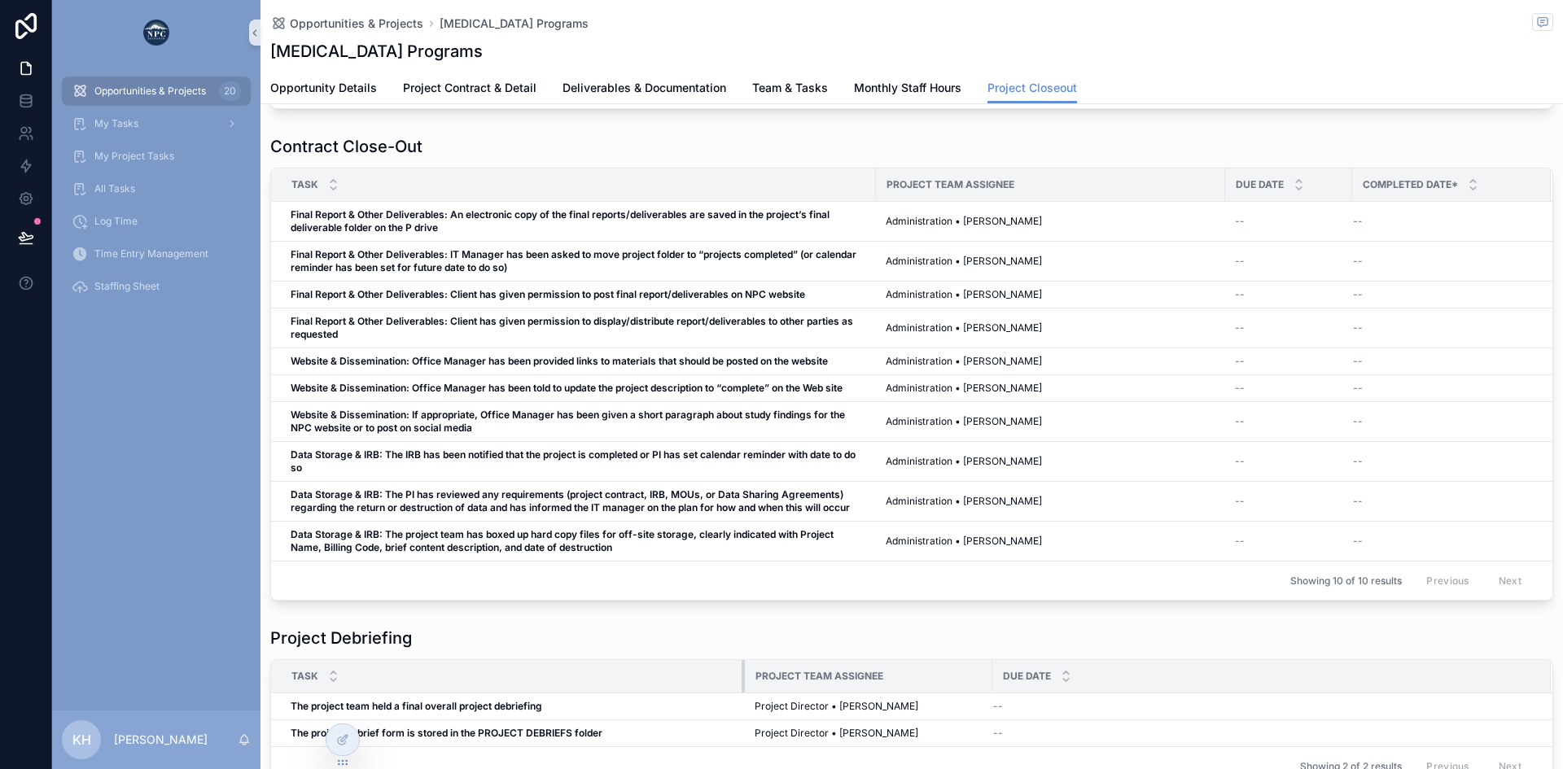
drag, startPoint x: 934, startPoint y: 675, endPoint x: 742, endPoint y: 679, distance: 192.2
click at [742, 679] on div "scrollable content" at bounding box center [745, 676] width 7 height 33
drag, startPoint x: 742, startPoint y: 679, endPoint x: 645, endPoint y: 685, distance: 97.9
click at [645, 685] on div "scrollable content" at bounding box center [647, 676] width 7 height 33
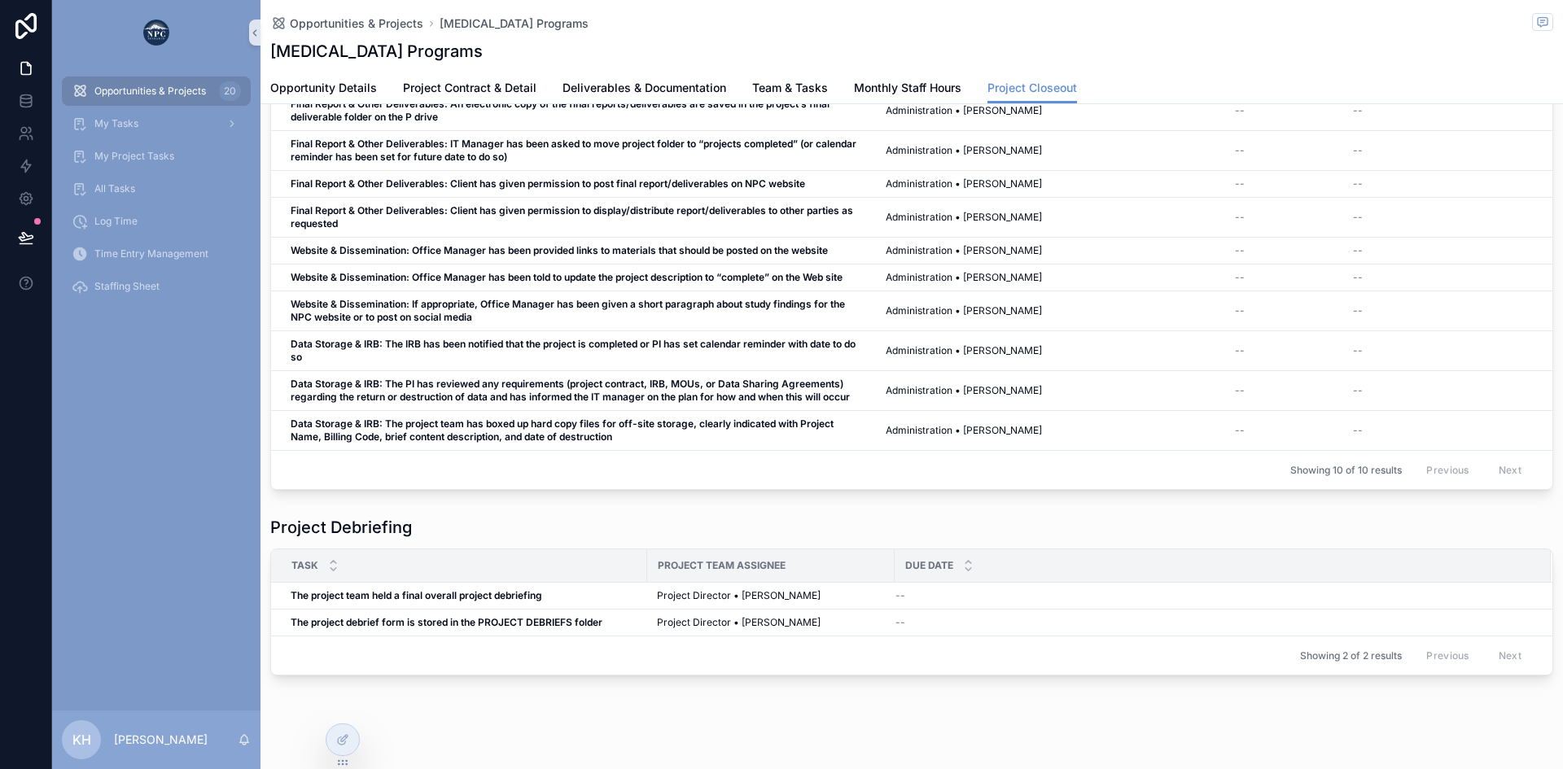
scroll to position [495, 0]
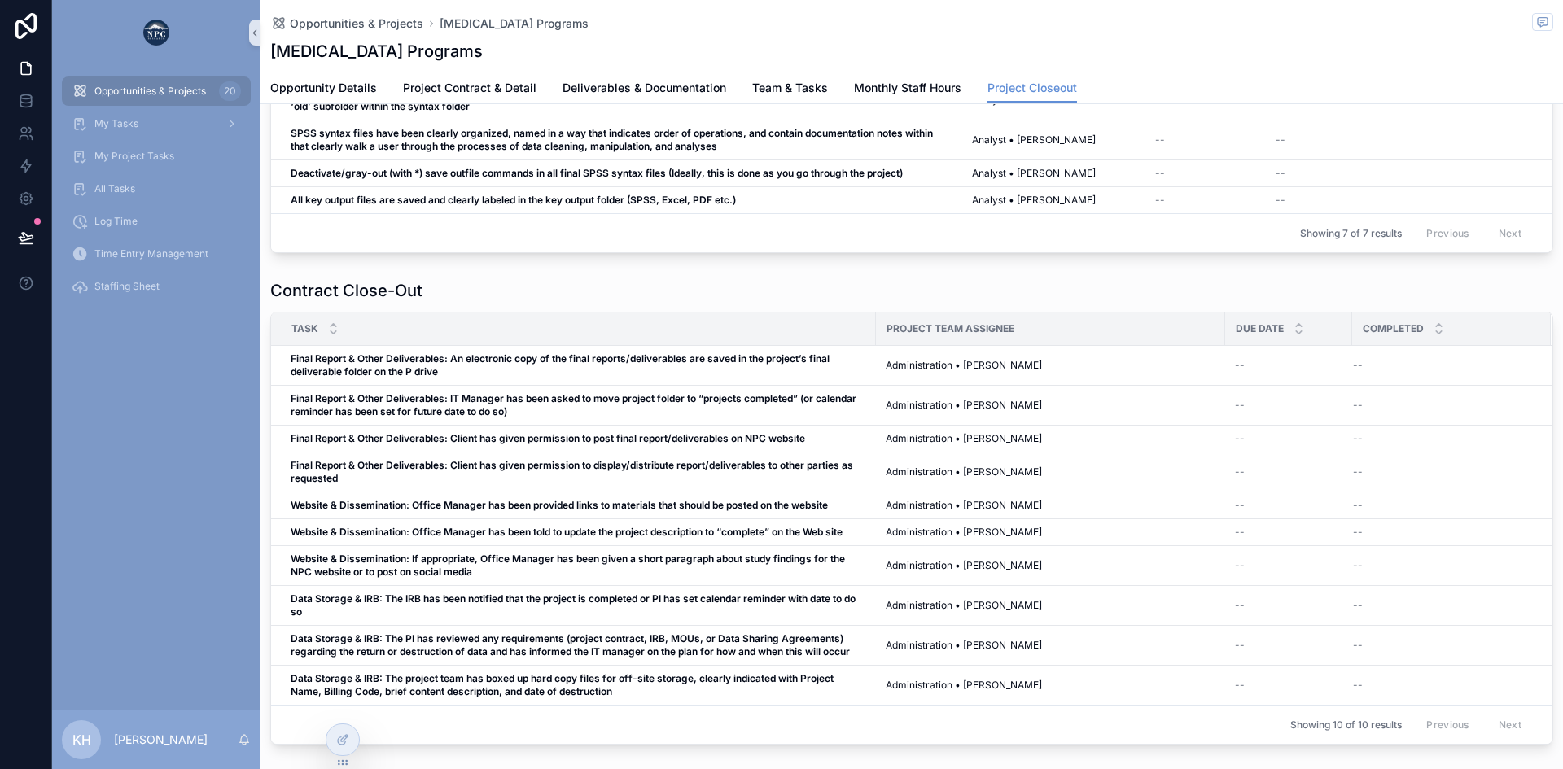
scroll to position [495, 0]
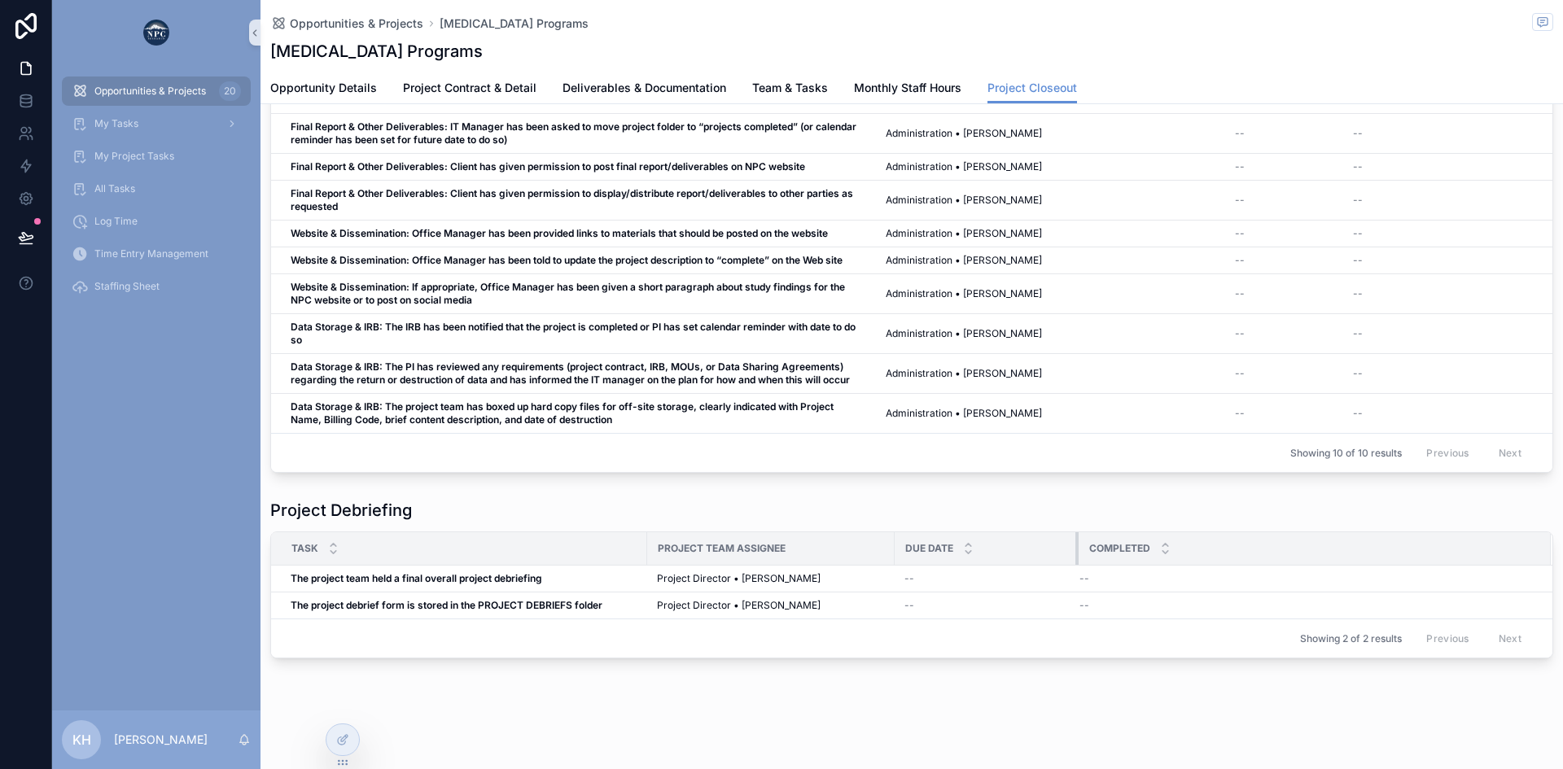
drag, startPoint x: 1153, startPoint y: 551, endPoint x: 1077, endPoint y: 545, distance: 76.0
click at [1077, 545] on div "scrollable content" at bounding box center [1078, 548] width 7 height 33
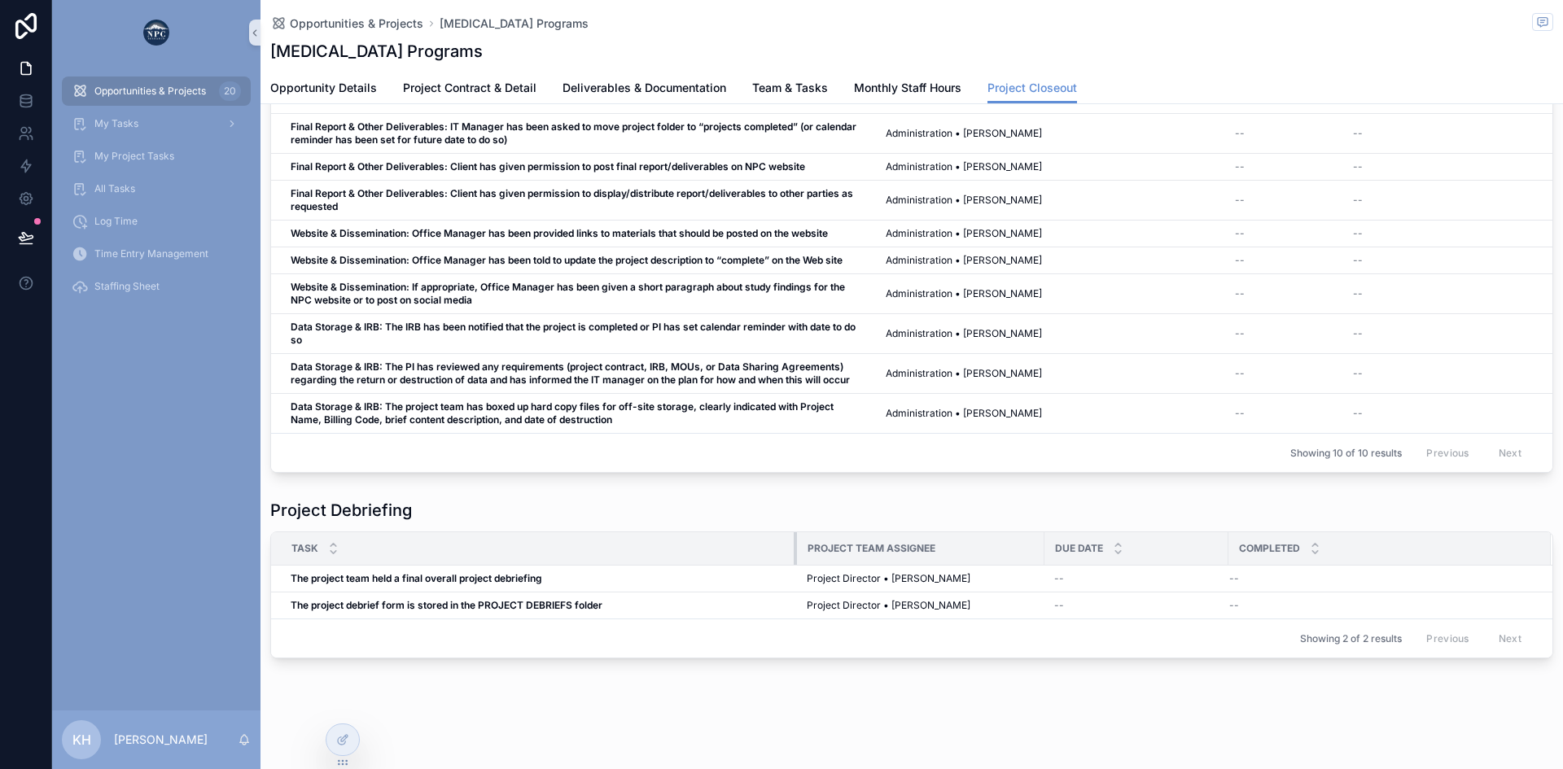
drag, startPoint x: 644, startPoint y: 547, endPoint x: 794, endPoint y: 544, distance: 149.8
click at [794, 544] on div "scrollable content" at bounding box center [797, 548] width 7 height 33
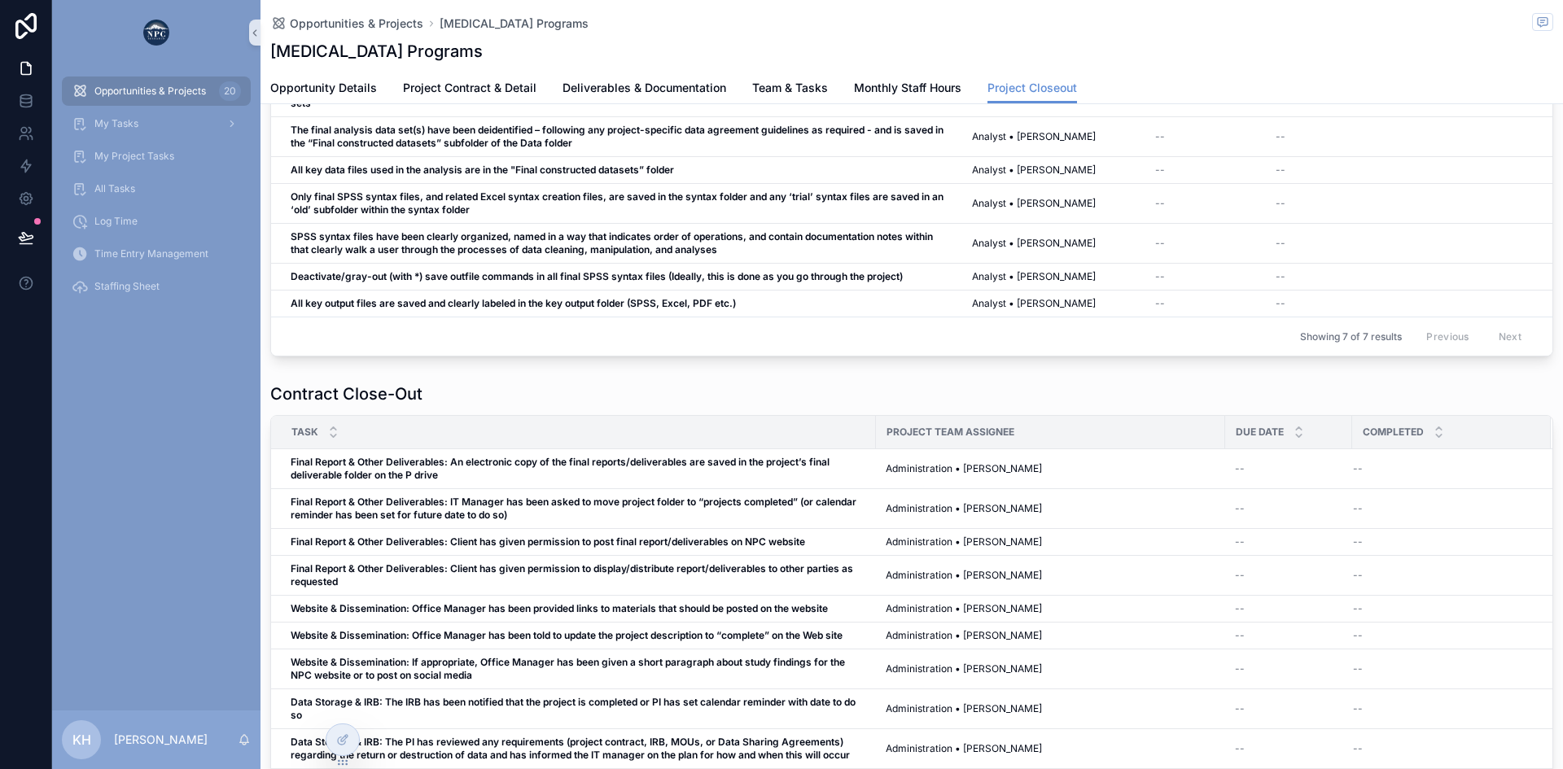
scroll to position [0, 0]
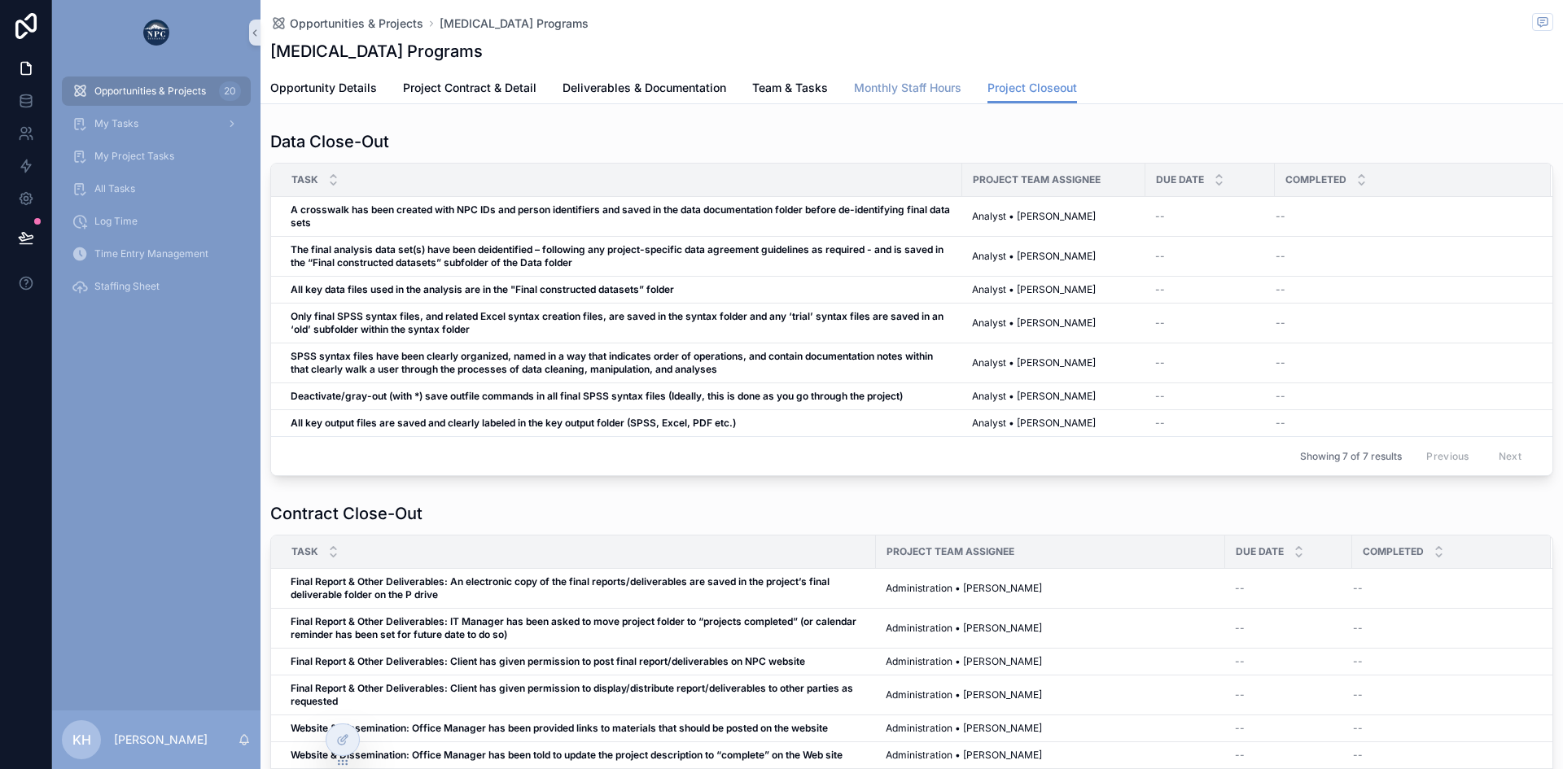
click at [900, 89] on span "Monthly Staff Hours" at bounding box center [907, 88] width 107 height 16
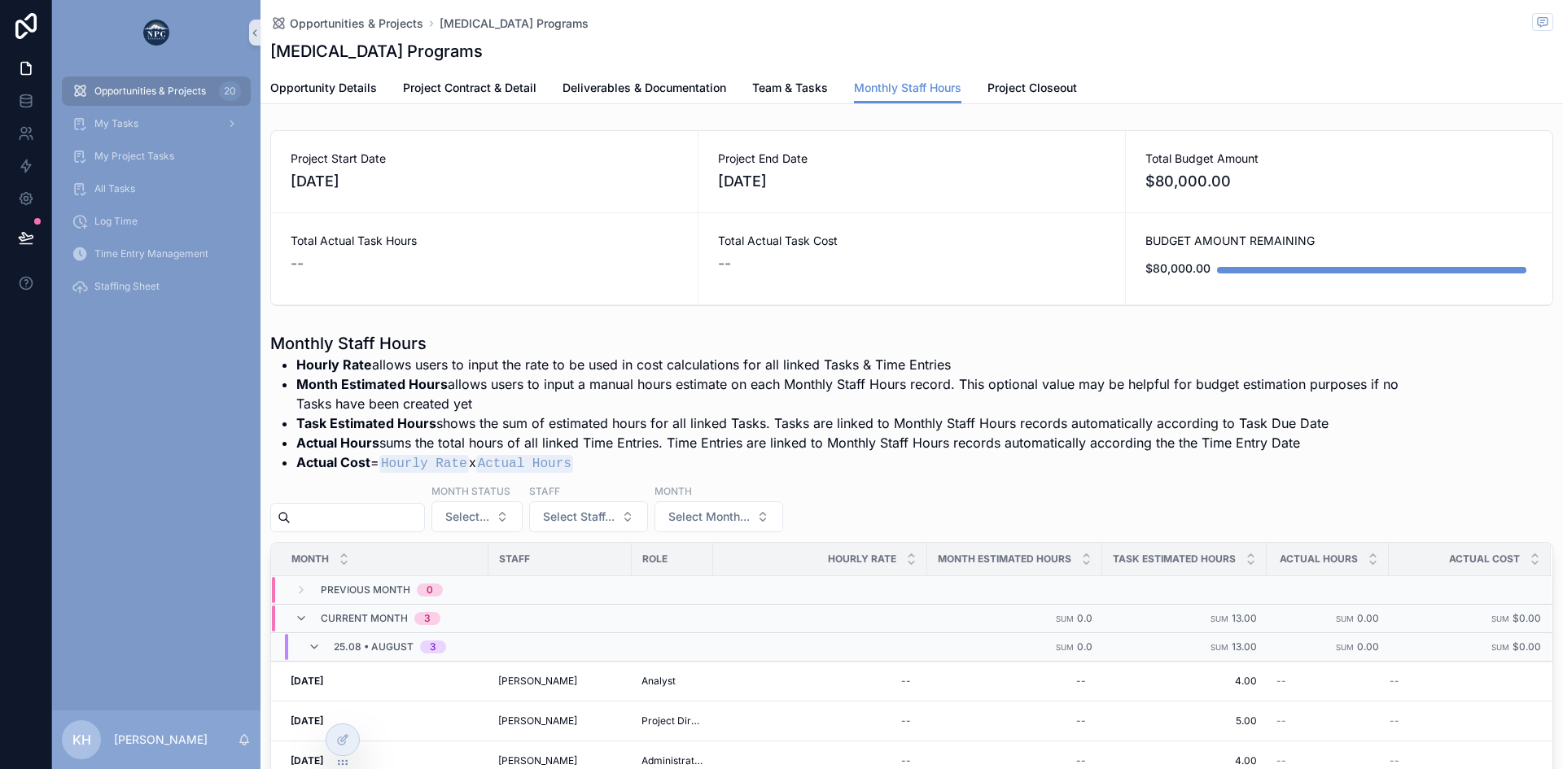
click at [178, 90] on span "Opportunities & Projects" at bounding box center [150, 91] width 112 height 13
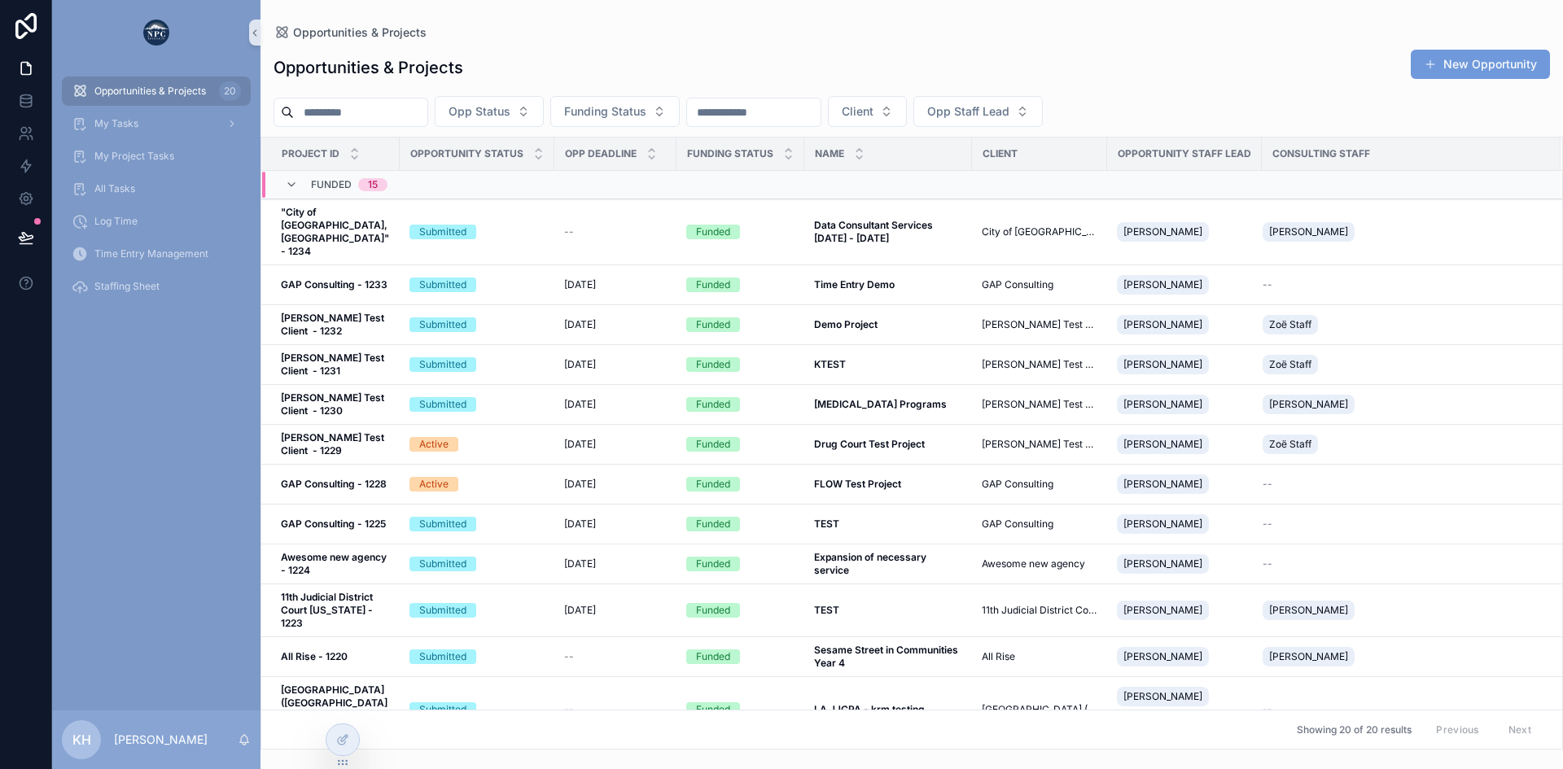
click at [1447, 67] on button "New Opportunity" at bounding box center [1480, 64] width 139 height 29
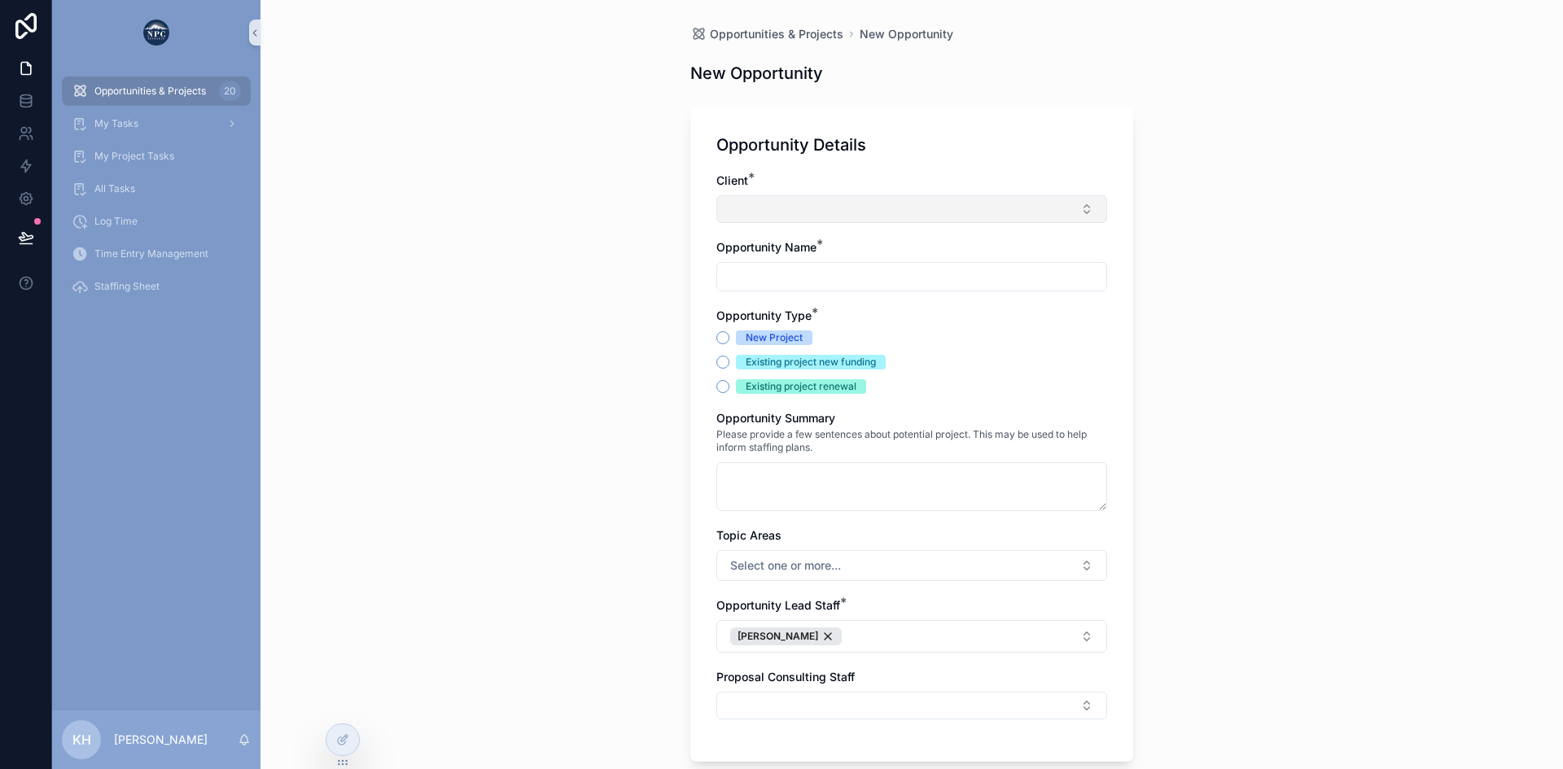
click at [756, 208] on button "Select Button" at bounding box center [911, 209] width 391 height 28
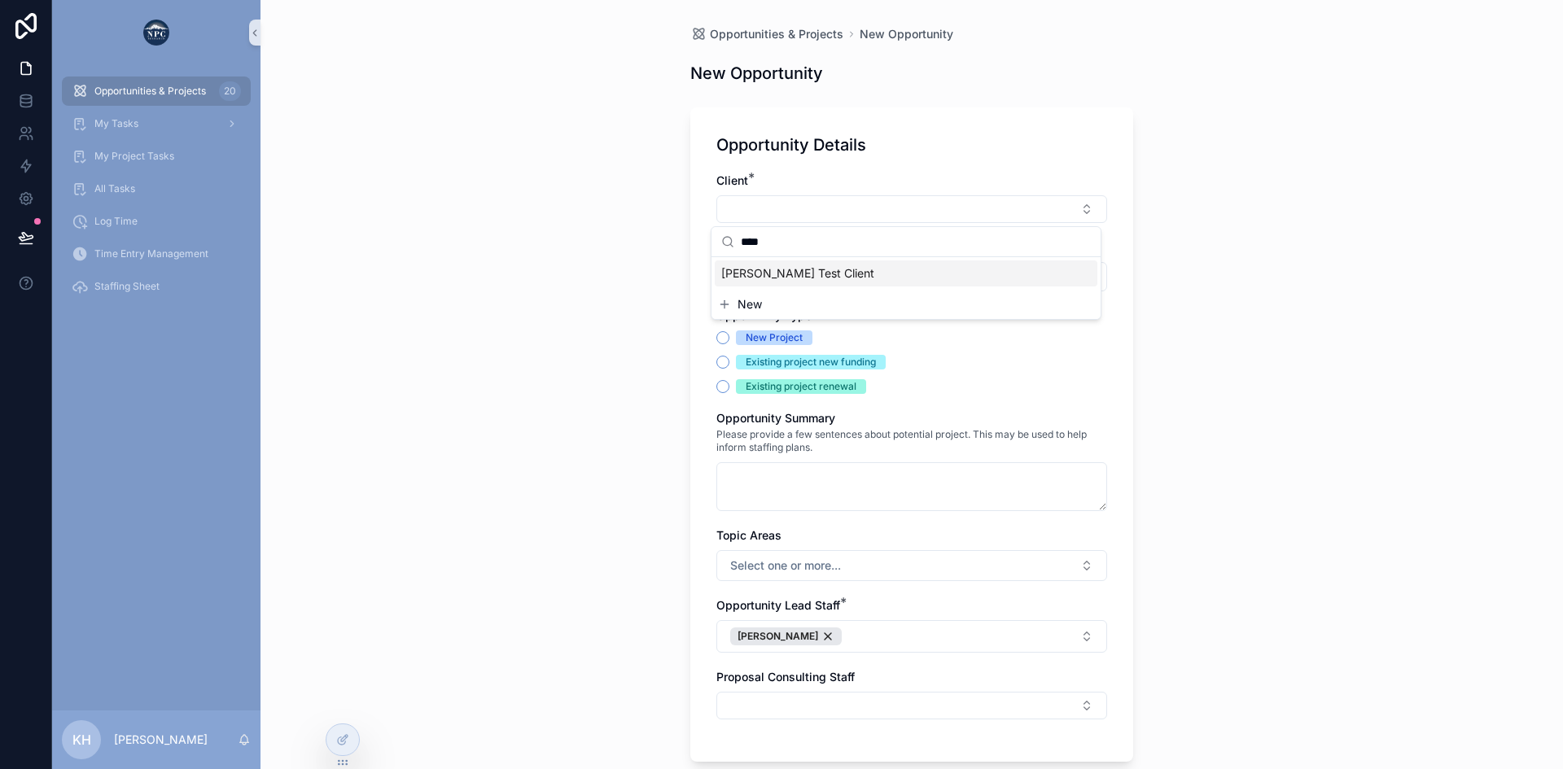
type input "****"
click at [771, 279] on span "[PERSON_NAME] Test Client" at bounding box center [797, 273] width 153 height 16
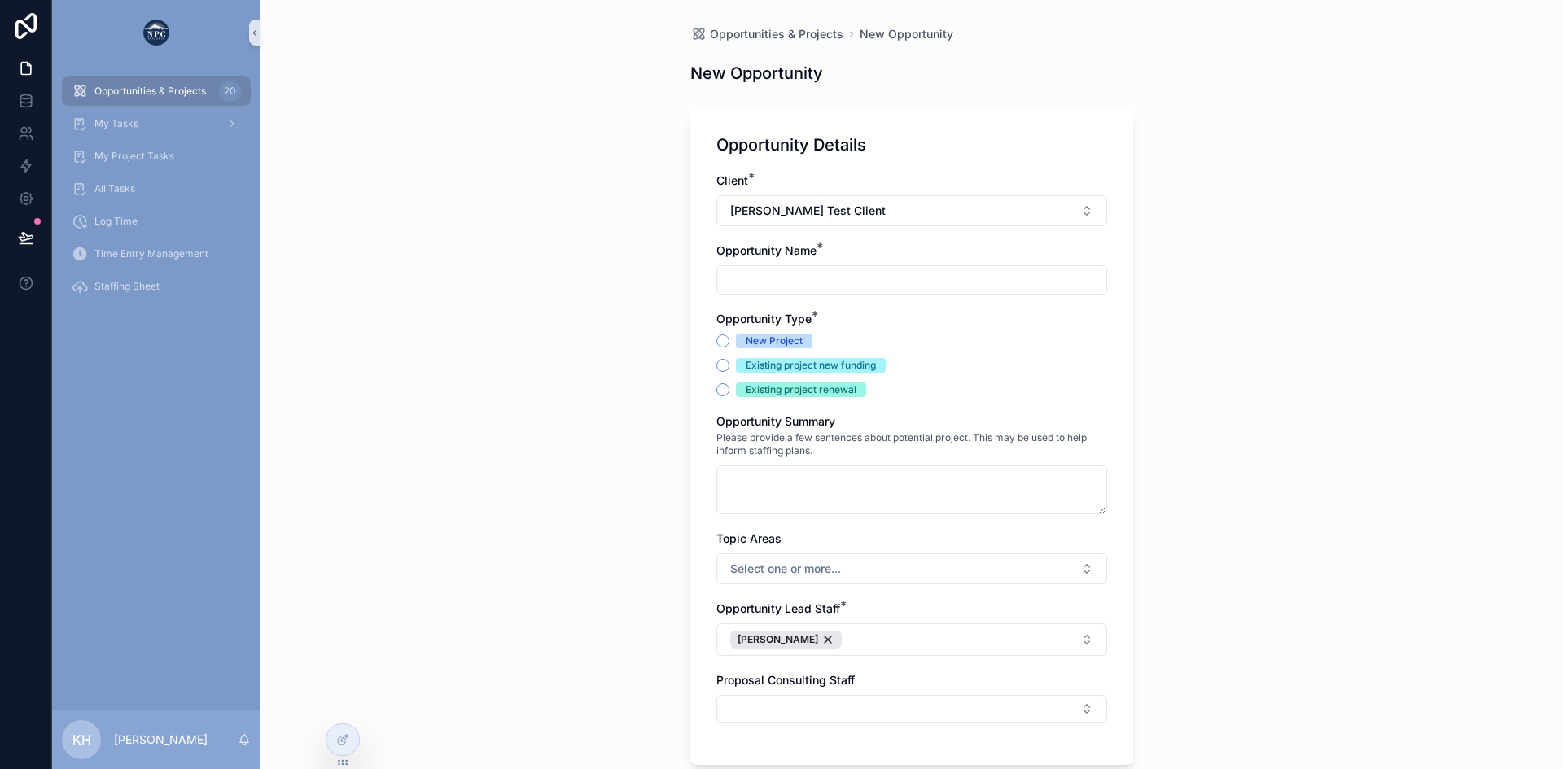
click at [799, 278] on input "scrollable content" at bounding box center [911, 280] width 389 height 23
type input "**********"
click at [719, 339] on button "New Project" at bounding box center [722, 341] width 13 height 13
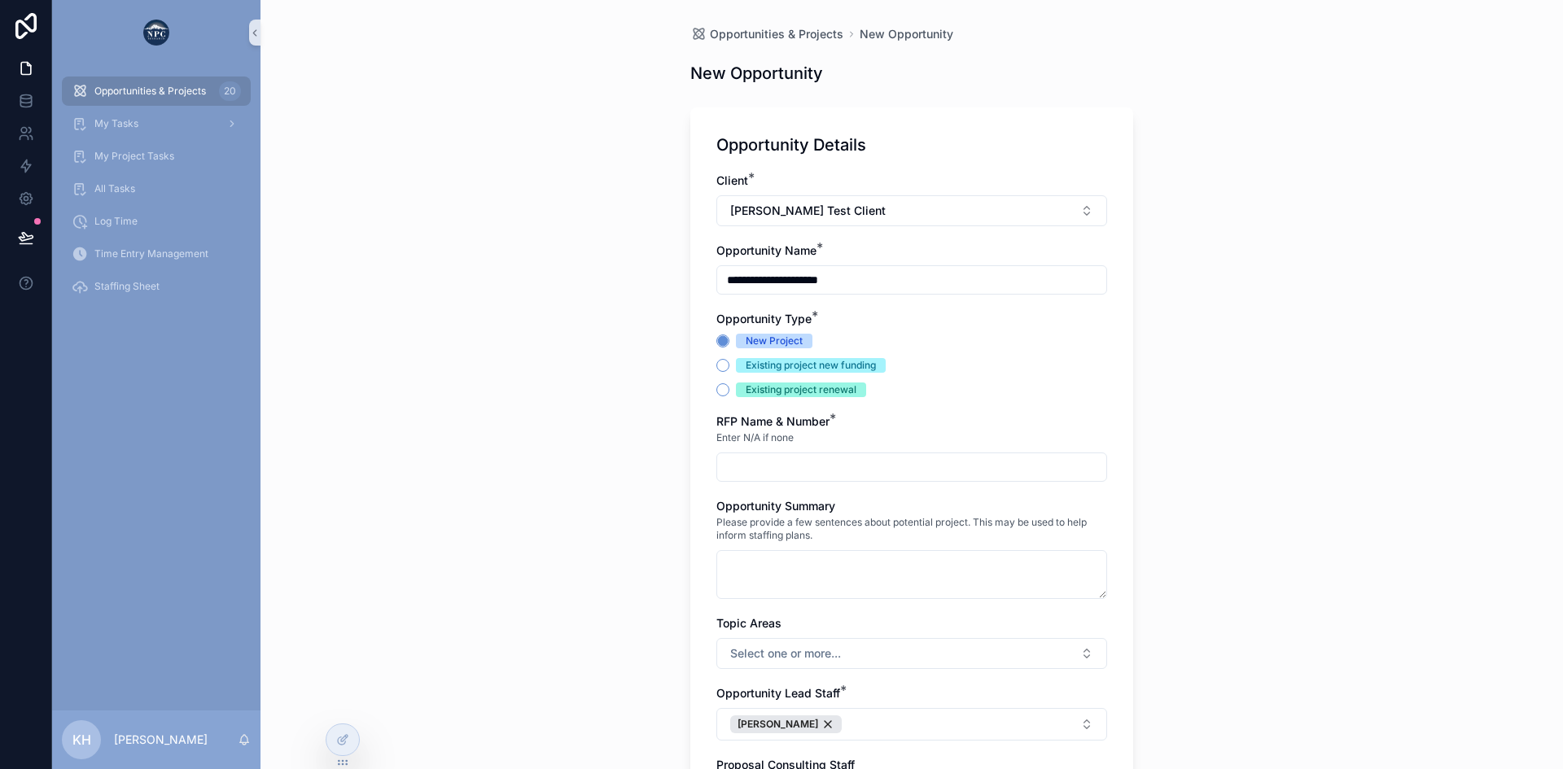
click at [751, 463] on input "scrollable content" at bounding box center [911, 467] width 389 height 23
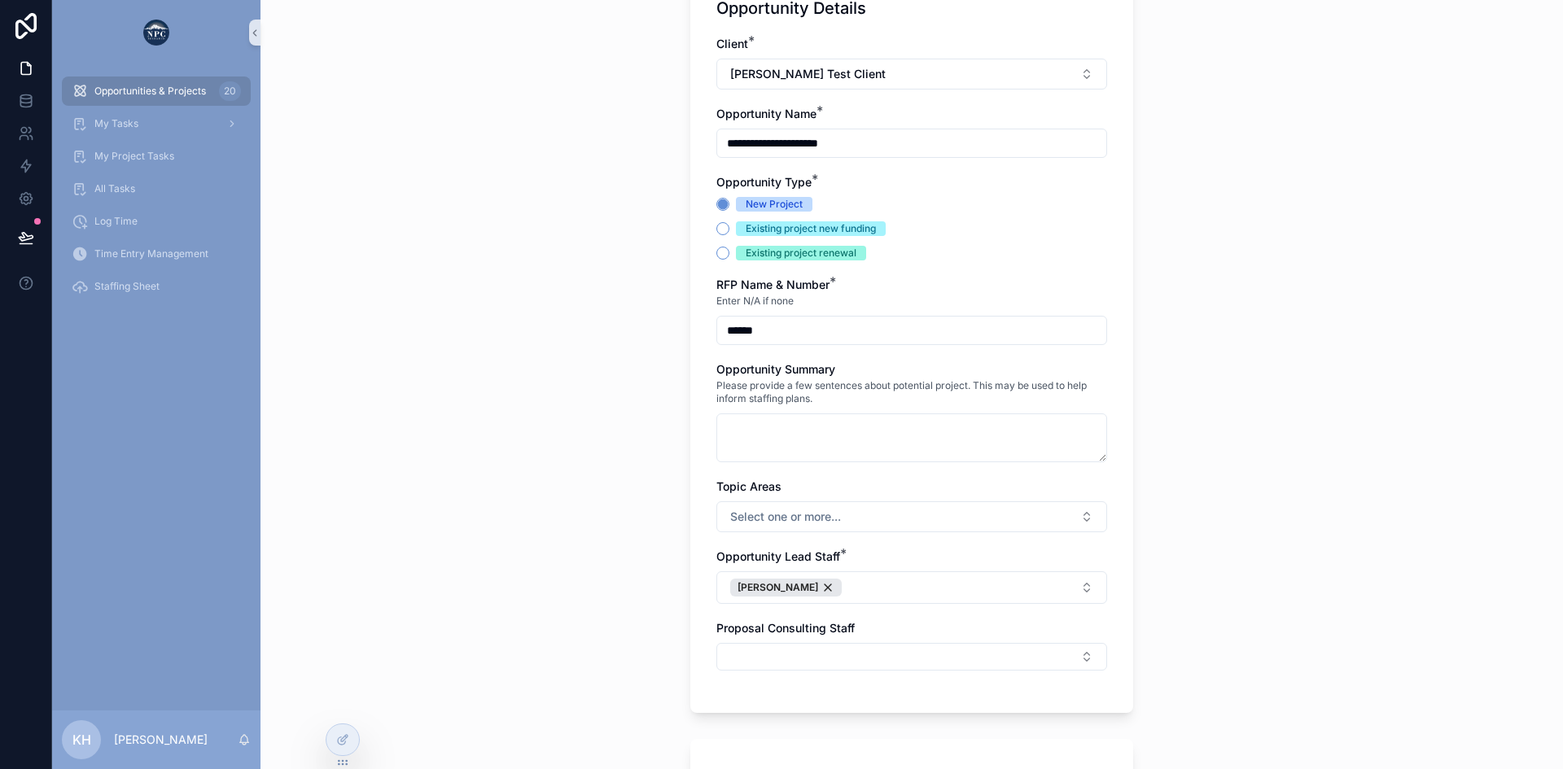
scroll to position [142, 0]
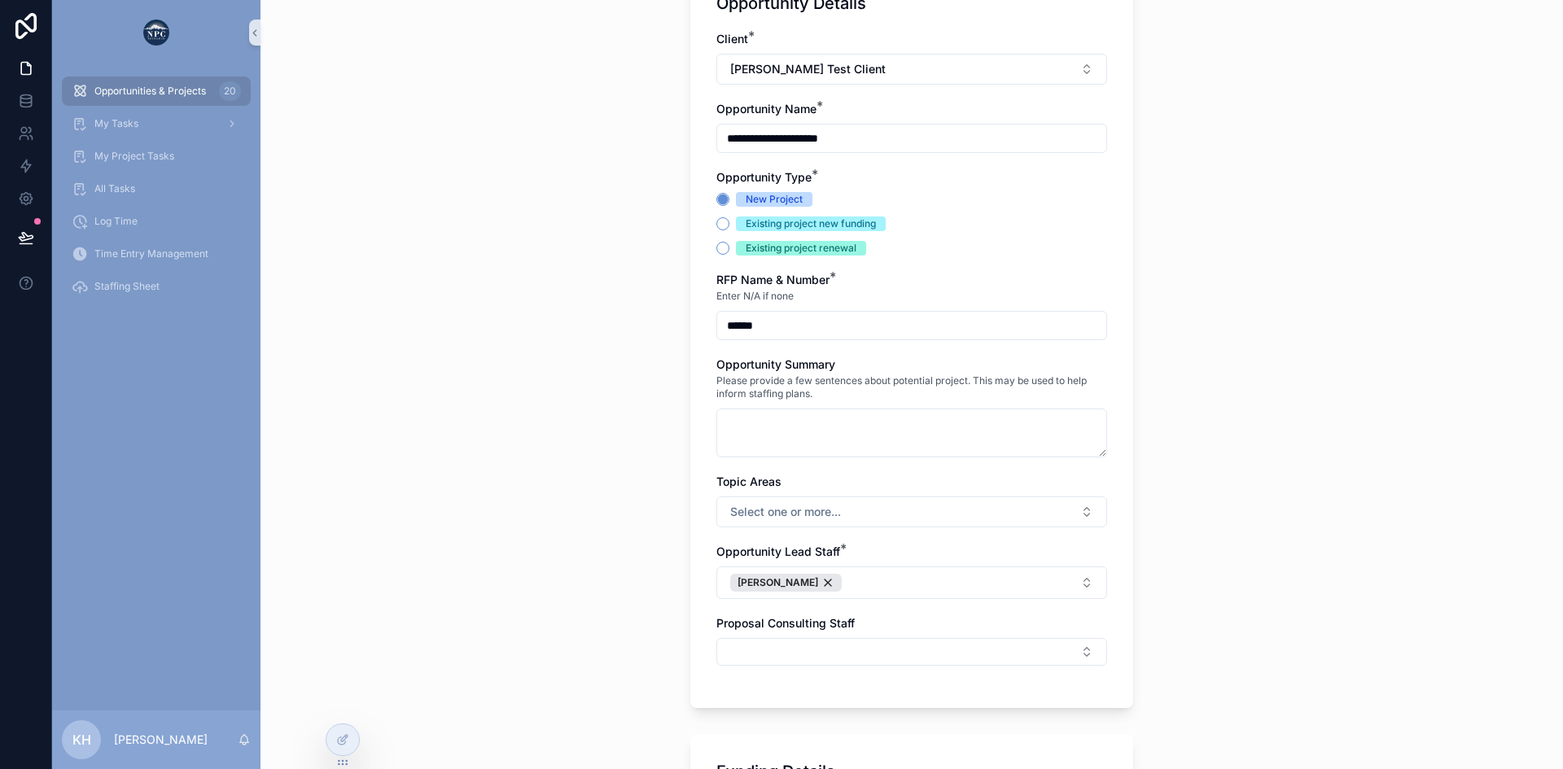
type input "******"
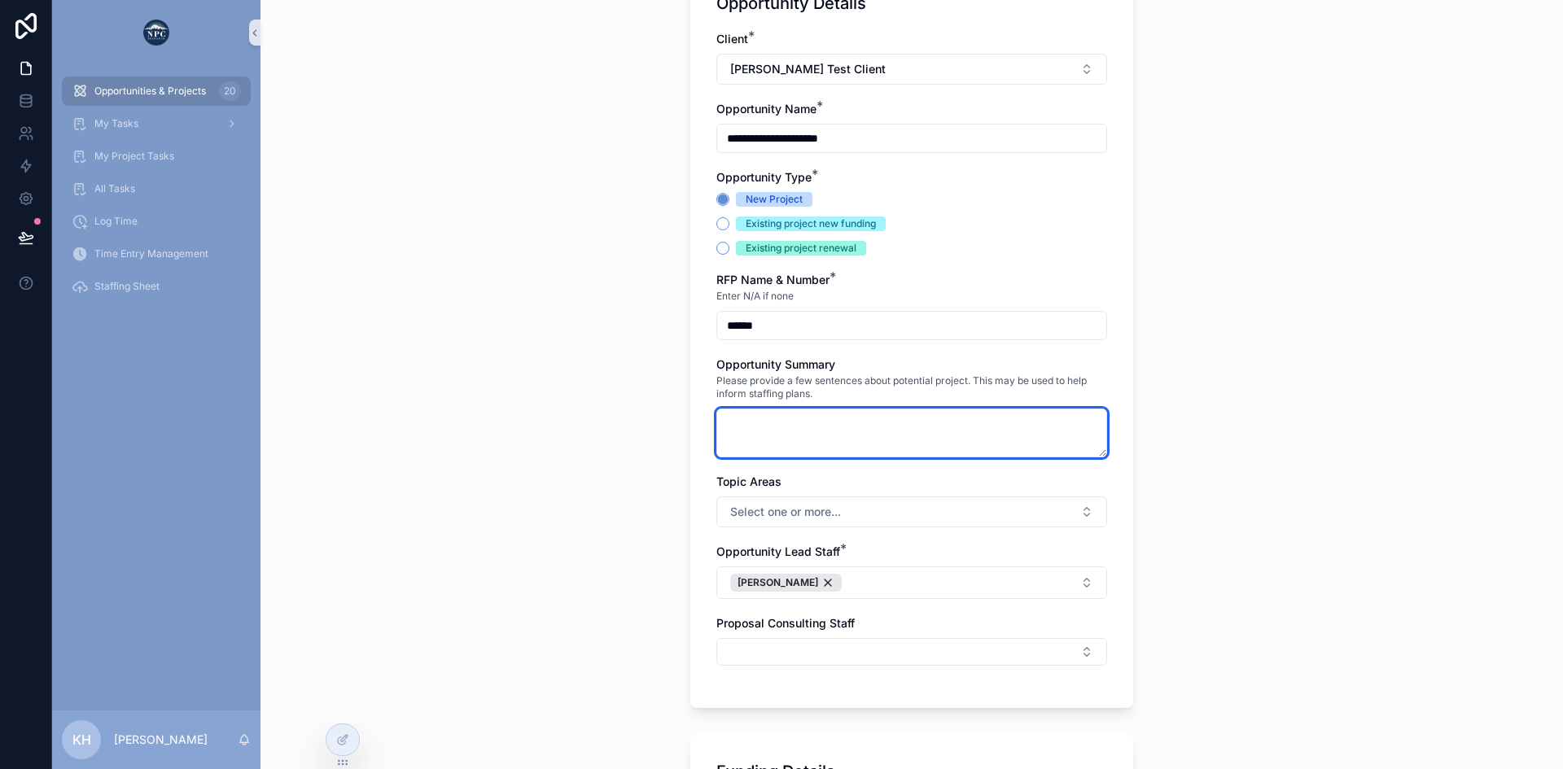
click at [750, 421] on textarea "scrollable content" at bounding box center [911, 433] width 391 height 49
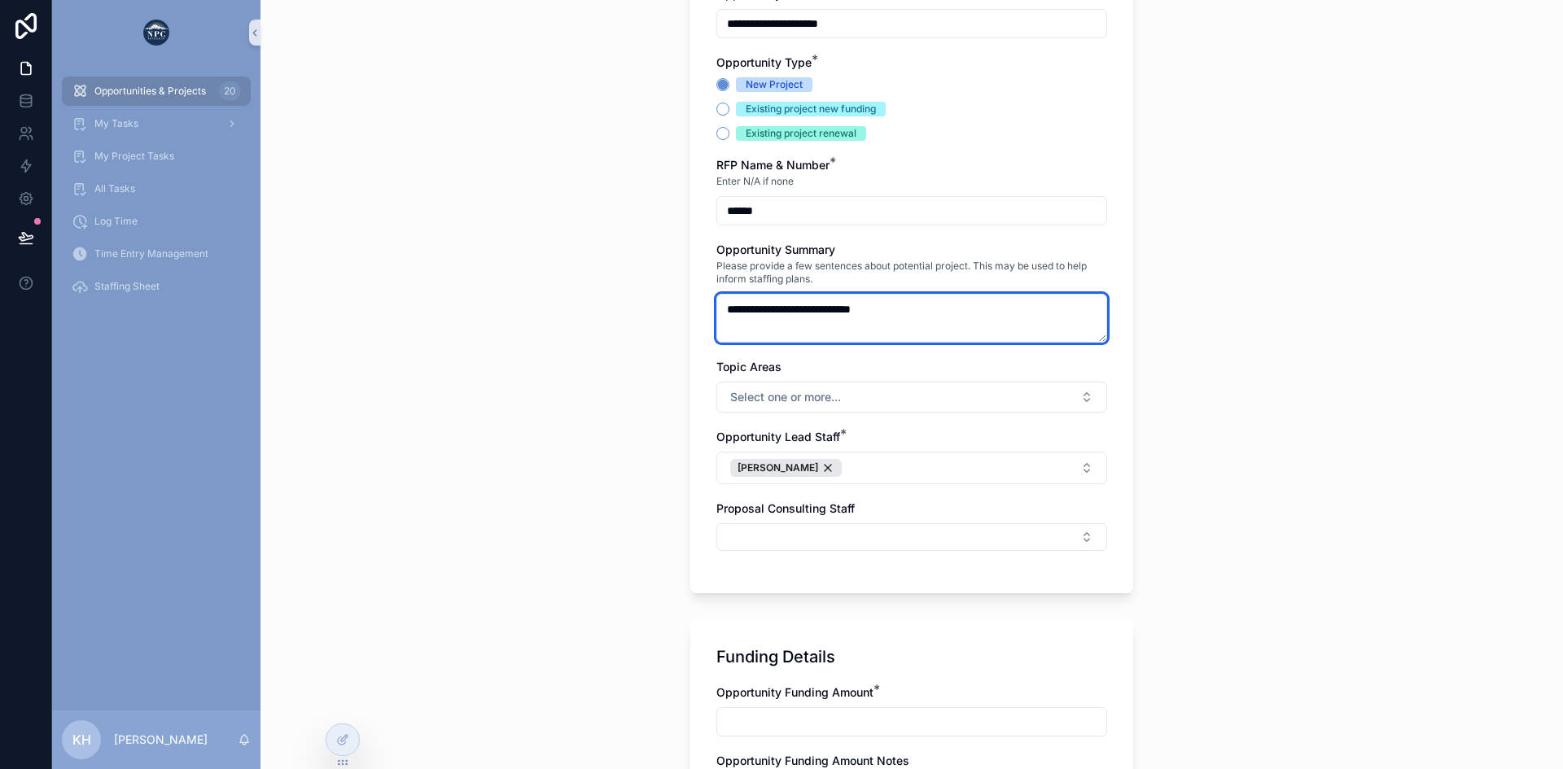
scroll to position [259, 0]
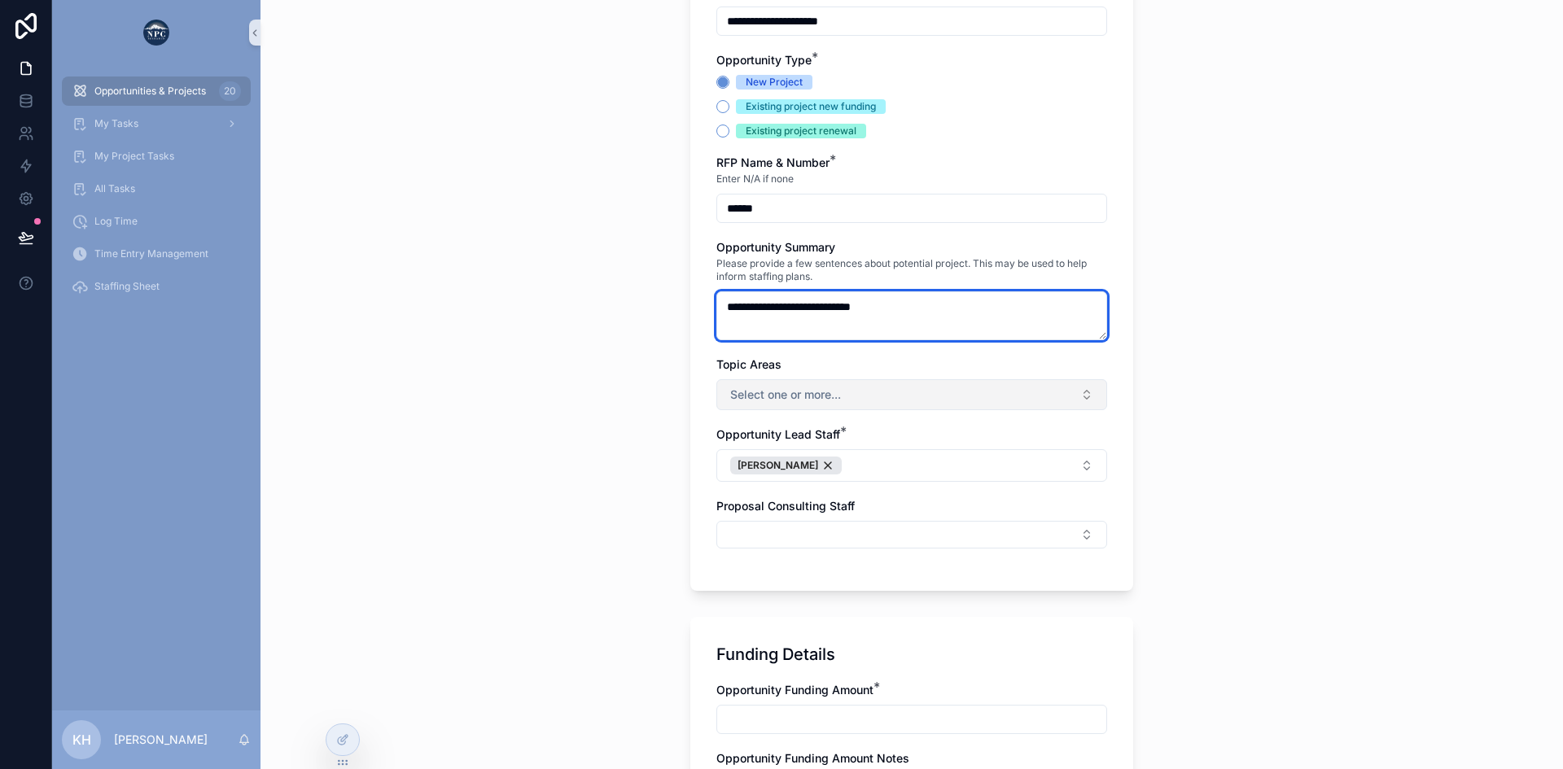
type textarea "**********"
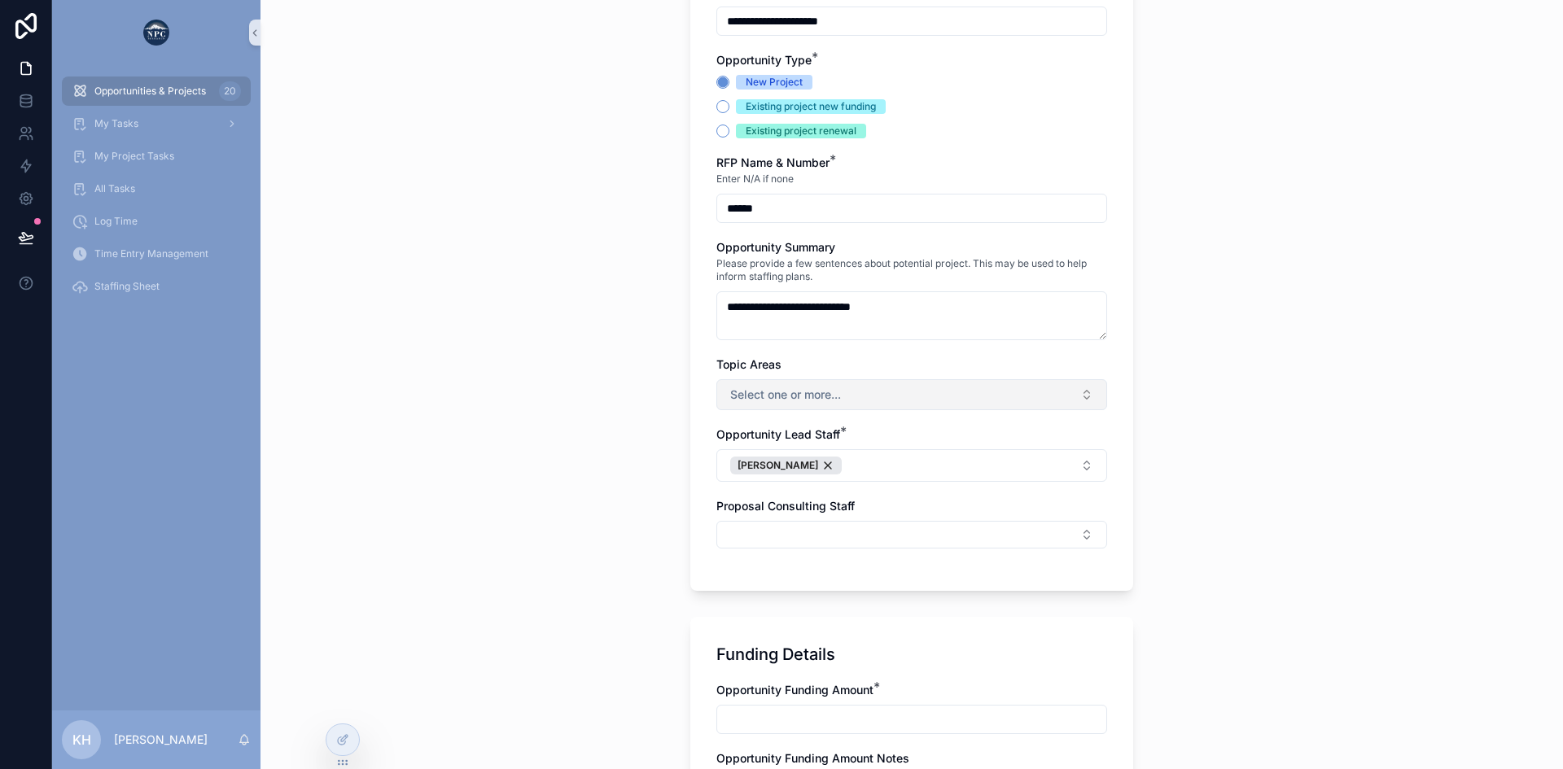
click at [763, 404] on button "Select one or more..." at bounding box center [911, 394] width 391 height 31
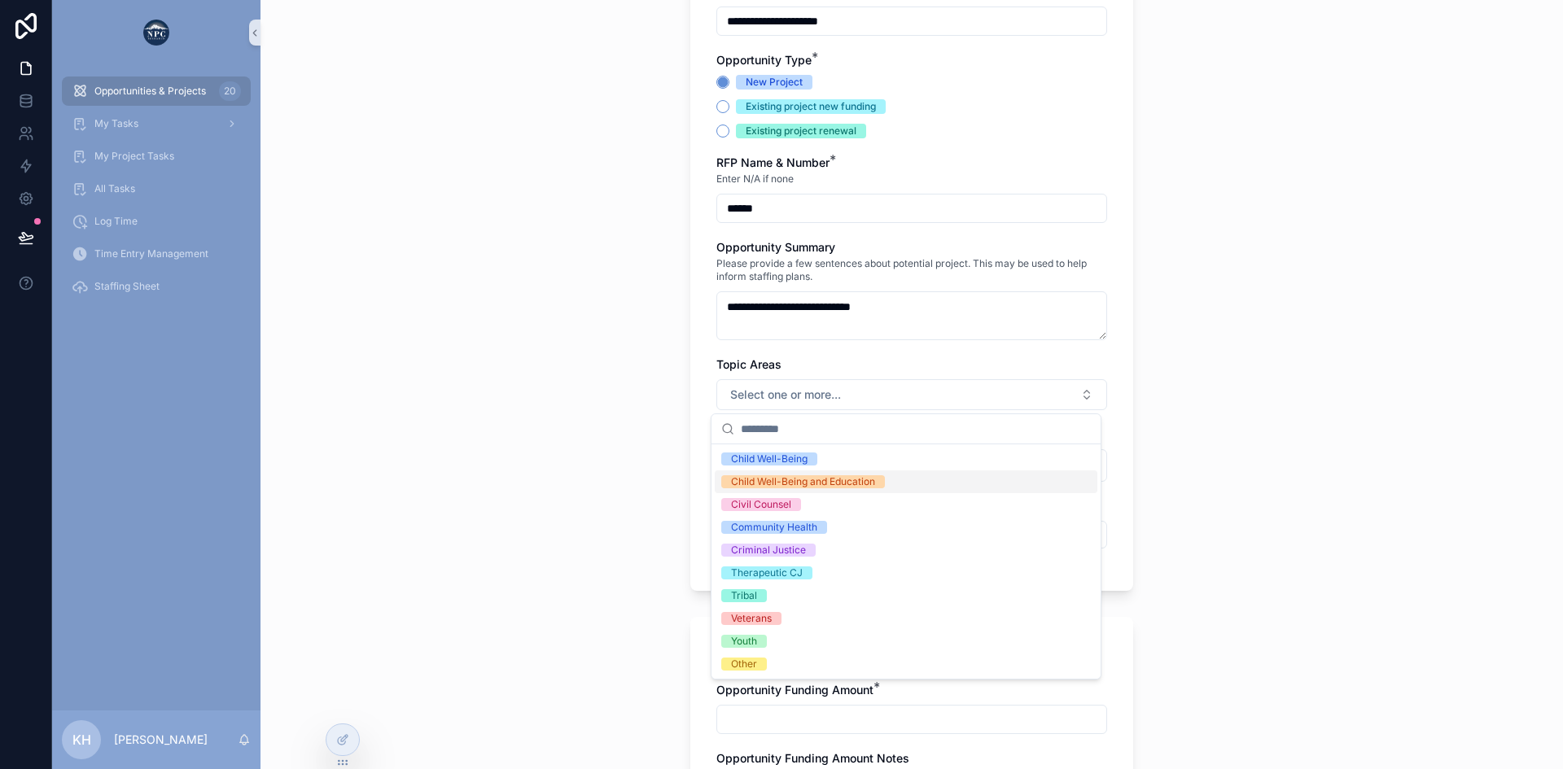
click at [768, 479] on div "Child Well-Being and Education" at bounding box center [803, 481] width 144 height 13
click at [768, 546] on div "Criminal Justice" at bounding box center [768, 550] width 75 height 13
click at [764, 456] on div "Child Well-Being" at bounding box center [769, 459] width 77 height 13
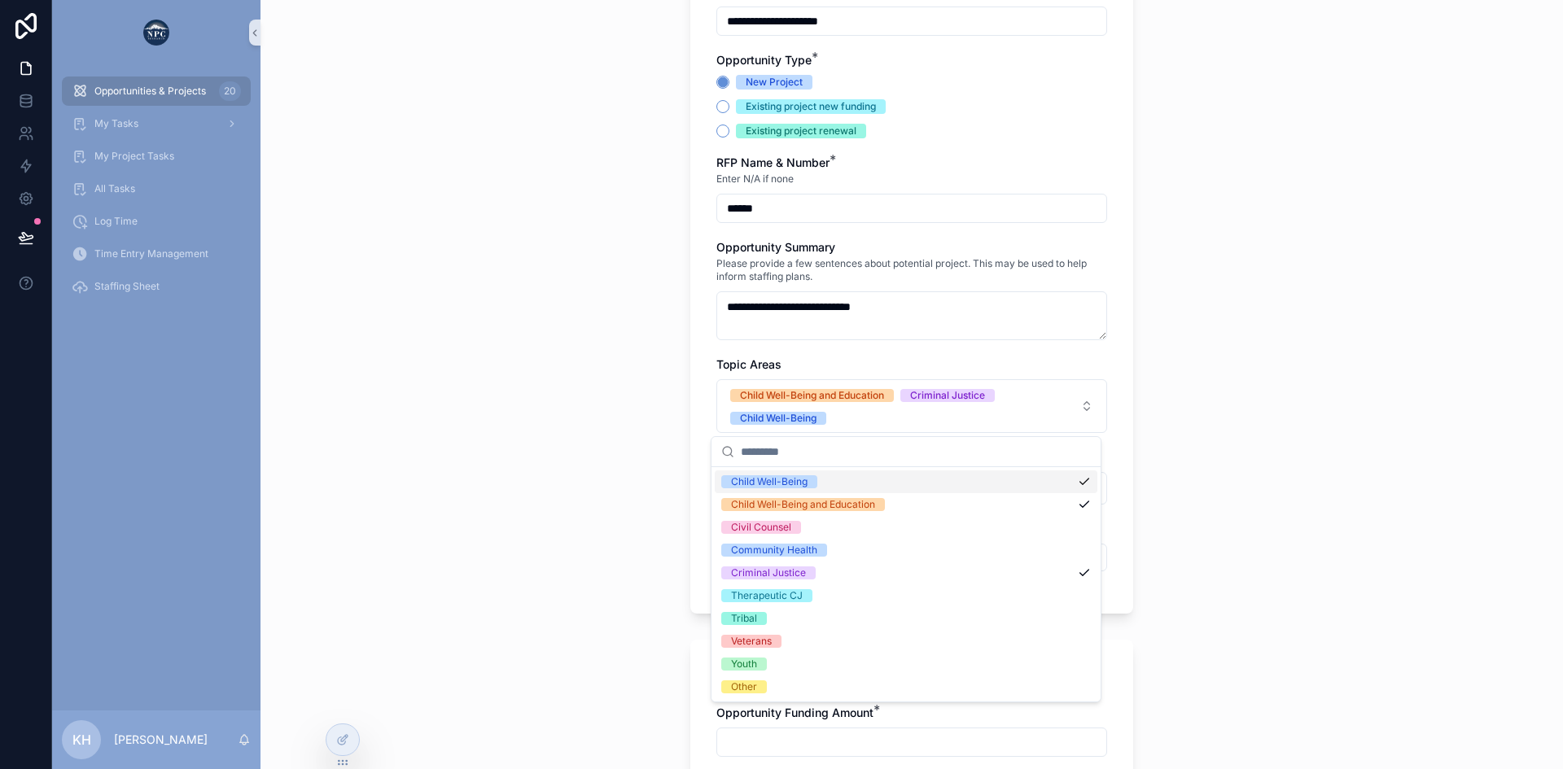
click at [1162, 403] on div "**********" at bounding box center [911, 125] width 1302 height 769
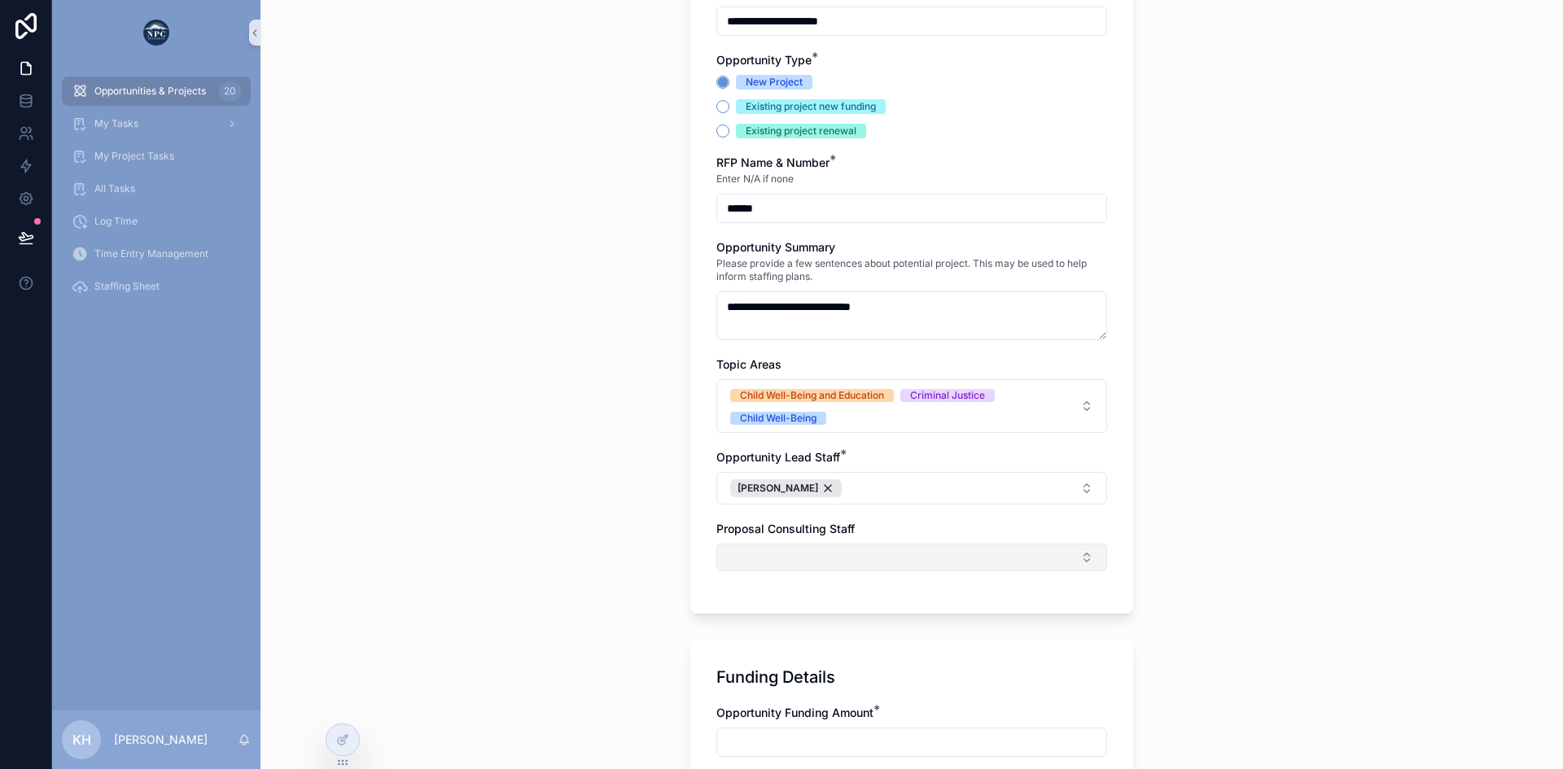
click at [814, 555] on button "Select Button" at bounding box center [911, 558] width 391 height 28
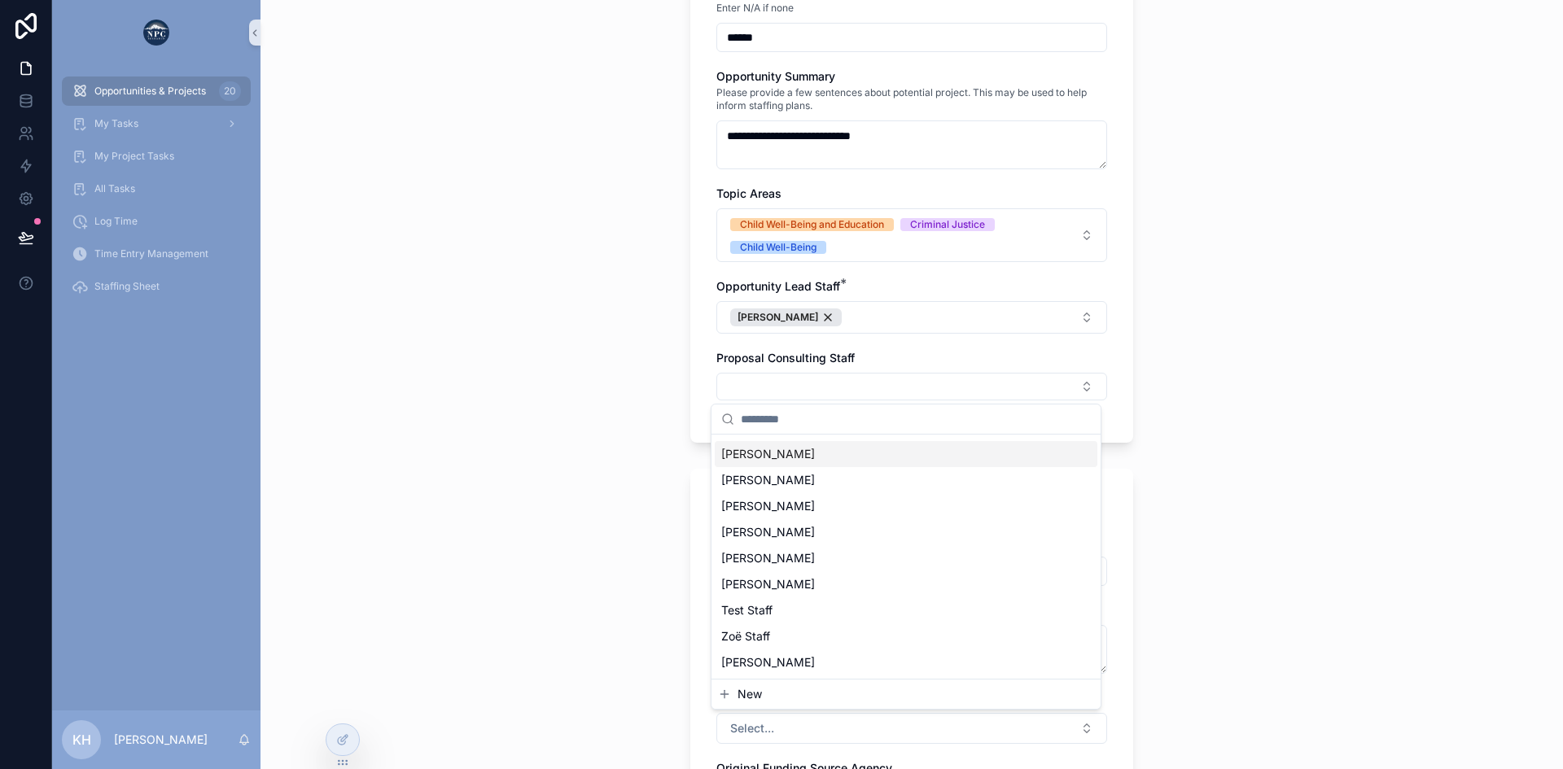
scroll to position [431, 0]
click at [794, 637] on div "Zoë Staff" at bounding box center [906, 636] width 383 height 26
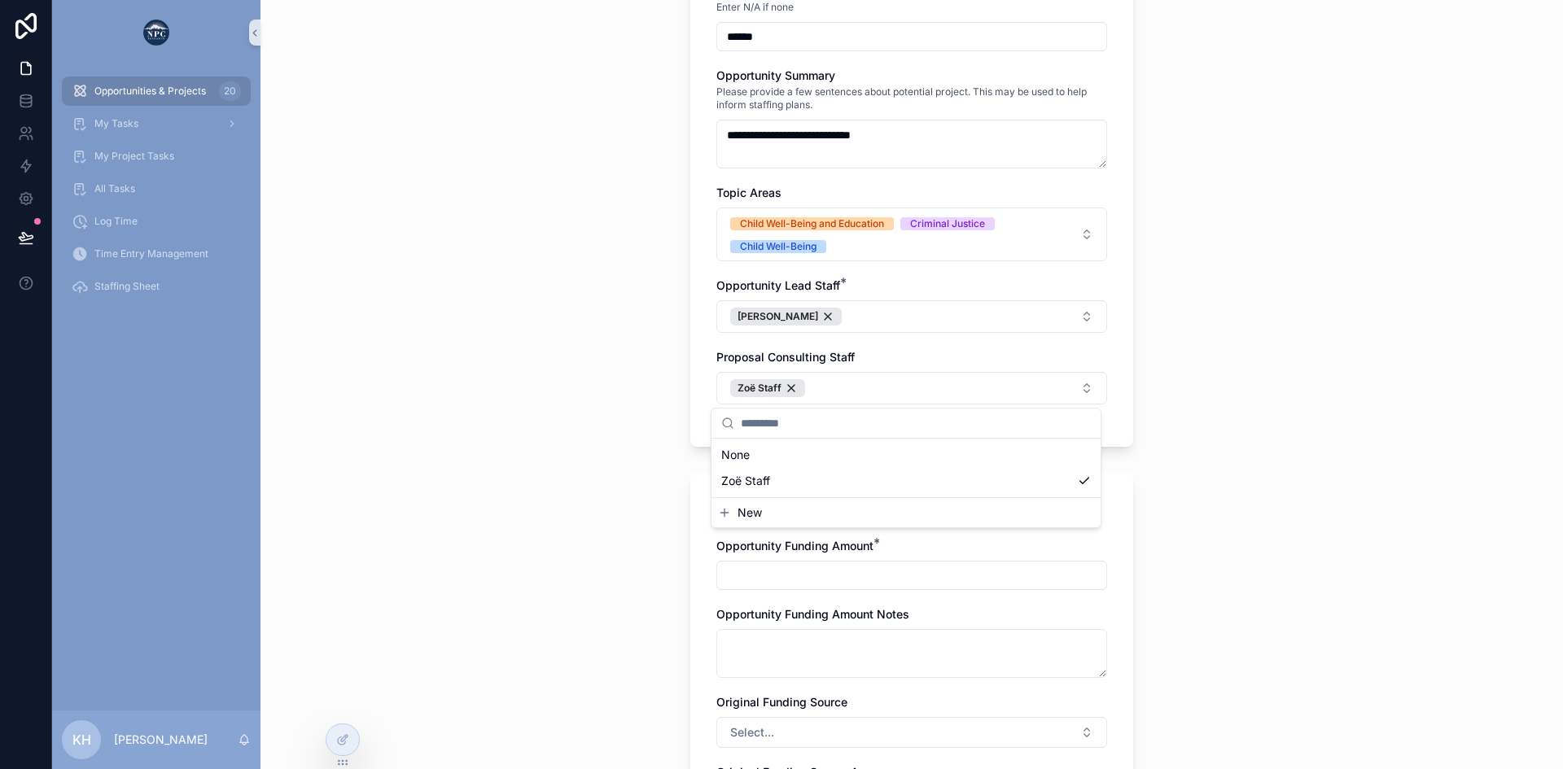
click at [1253, 365] on div "**********" at bounding box center [911, 384] width 1302 height 769
click at [823, 576] on input "scrollable content" at bounding box center [911, 575] width 389 height 23
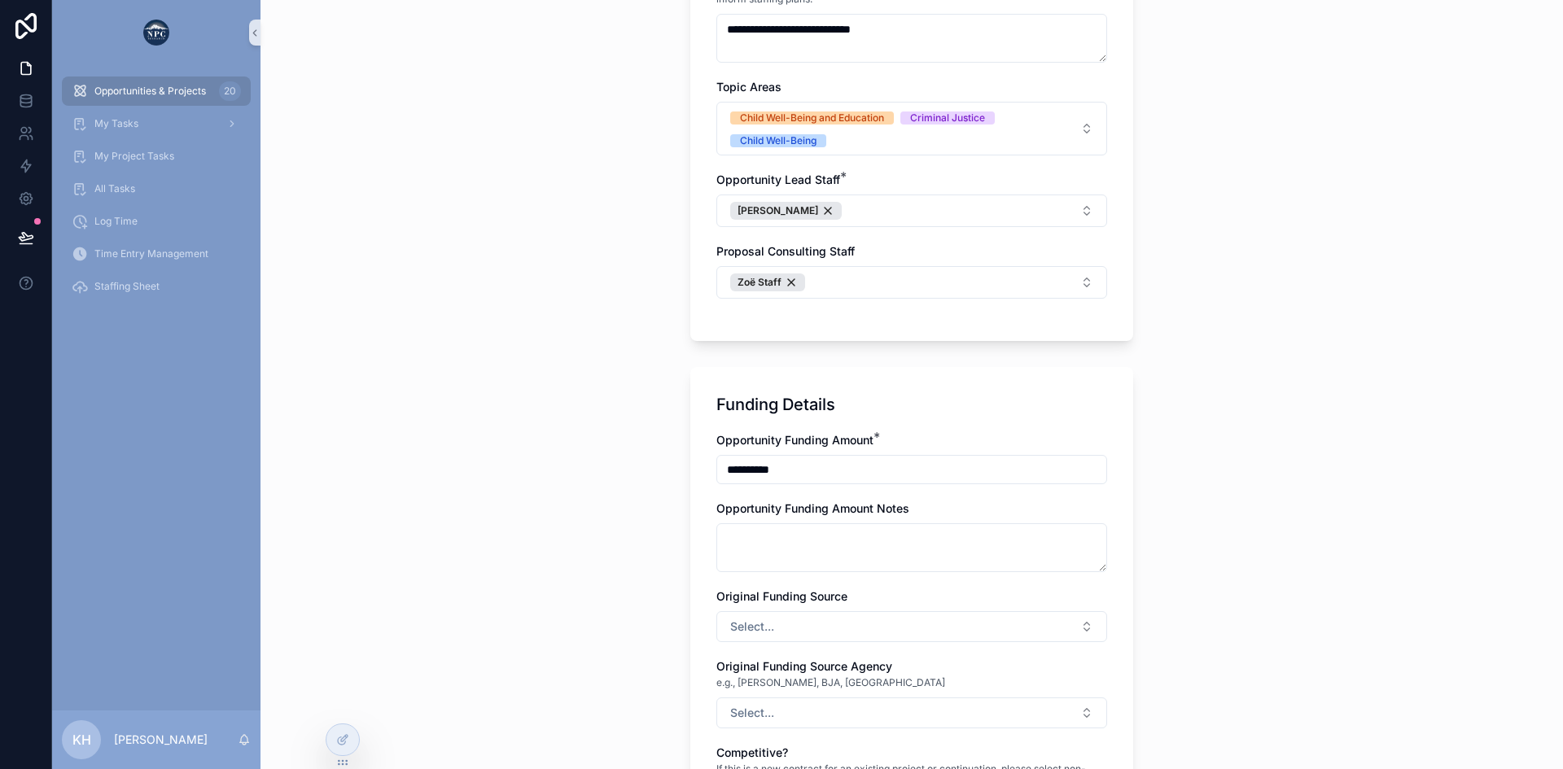
scroll to position [540, 0]
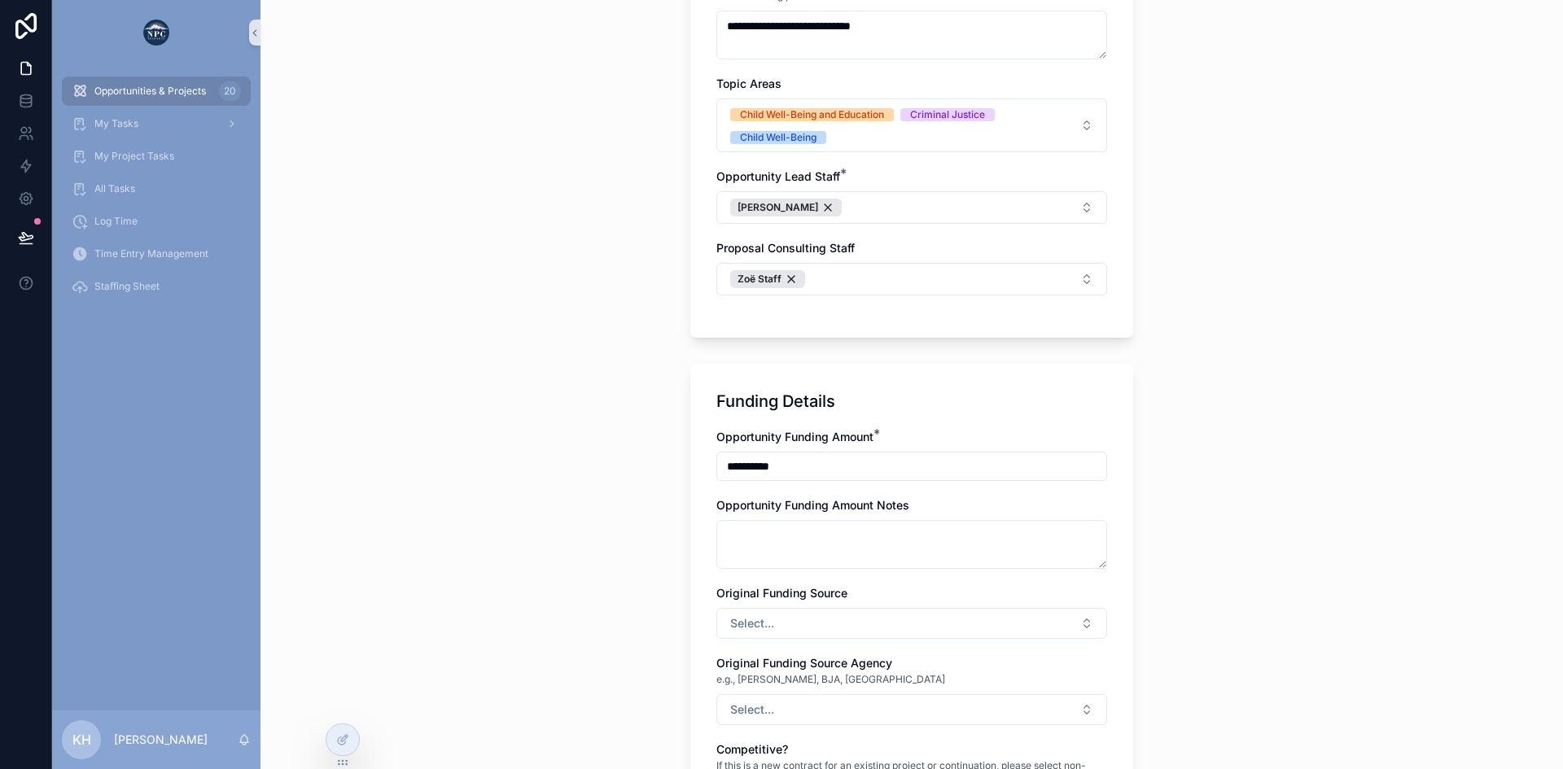
type input "**********"
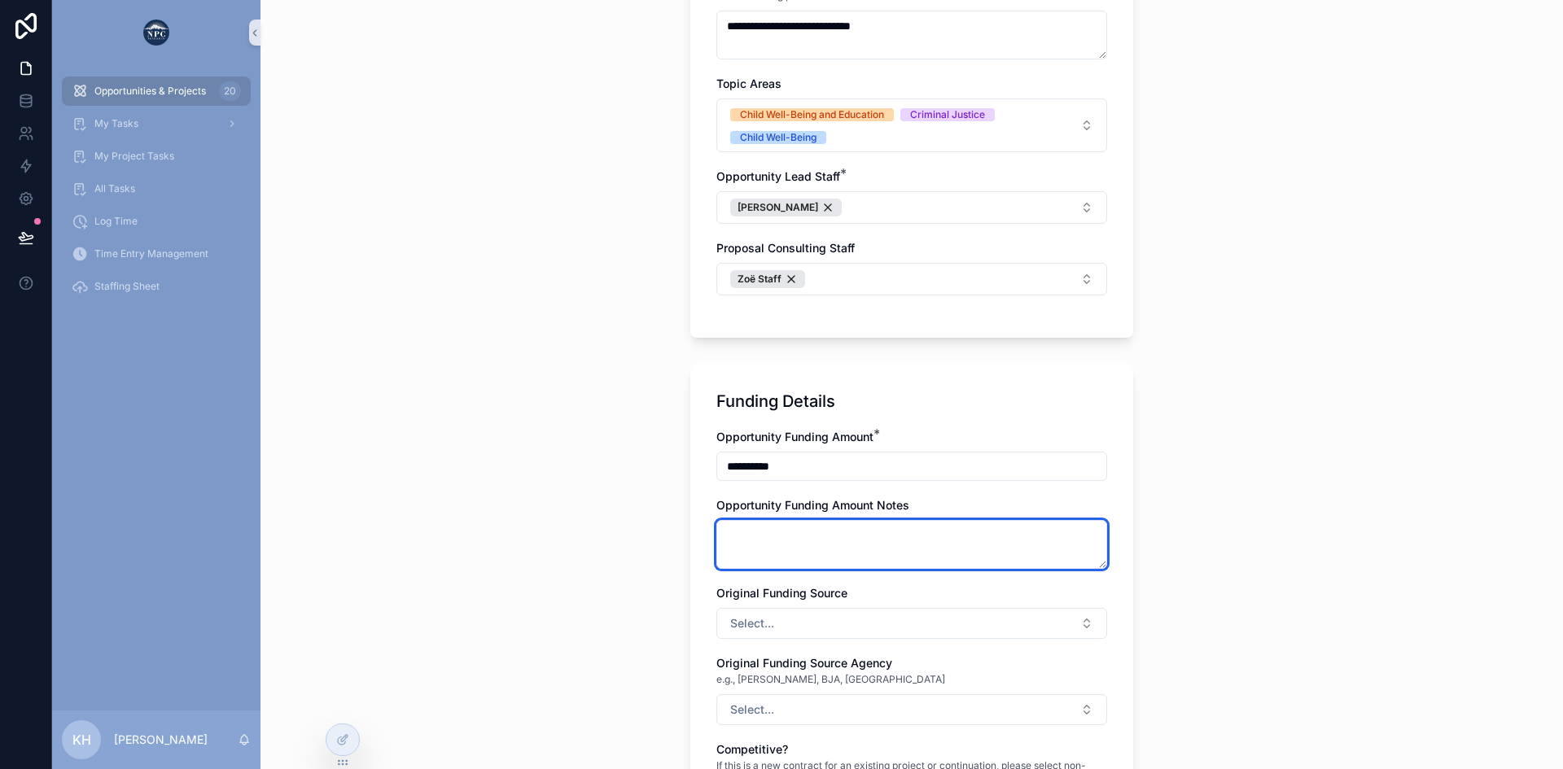
click at [808, 546] on textarea "scrollable content" at bounding box center [911, 544] width 391 height 49
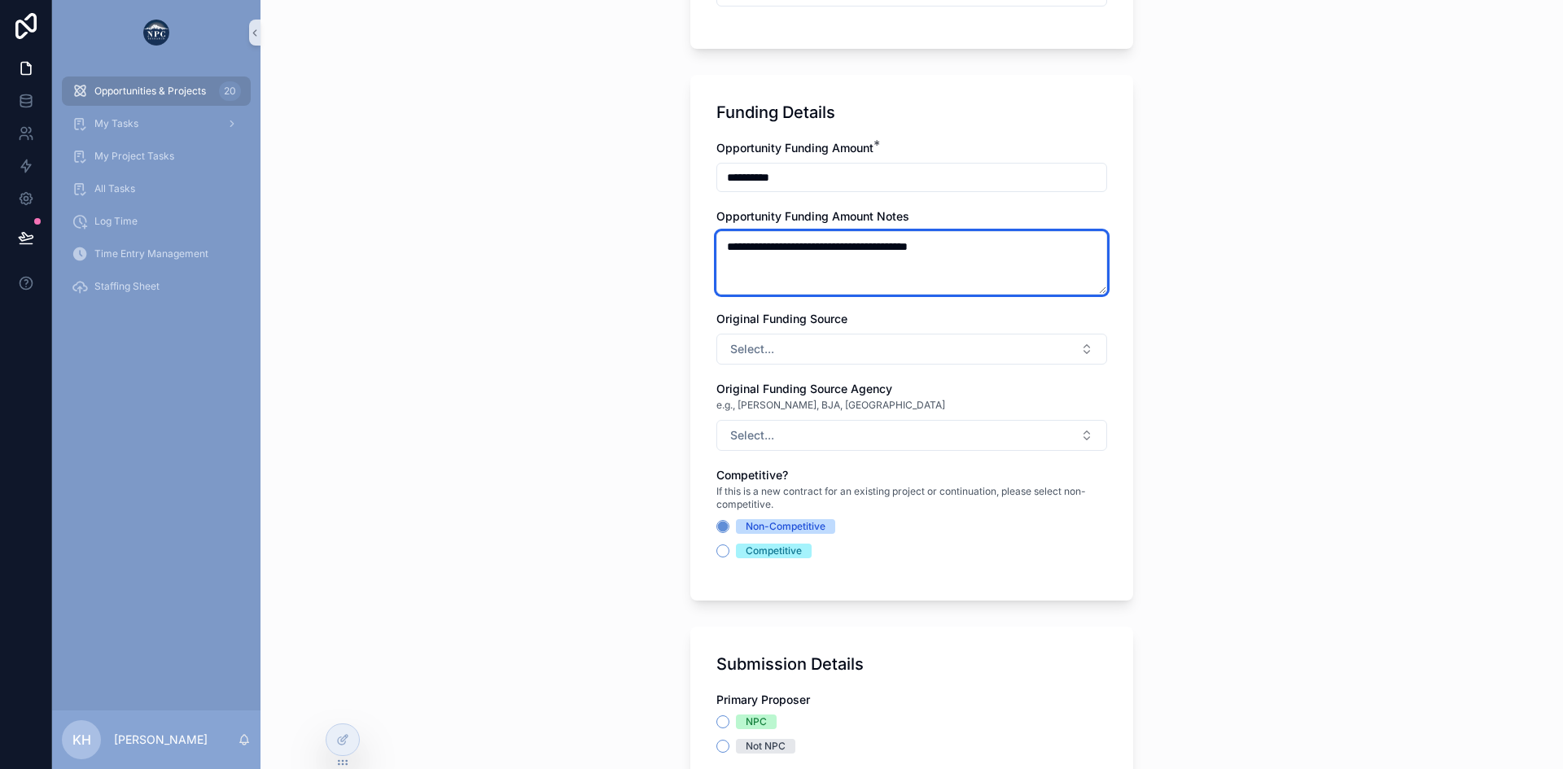
scroll to position [838, 0]
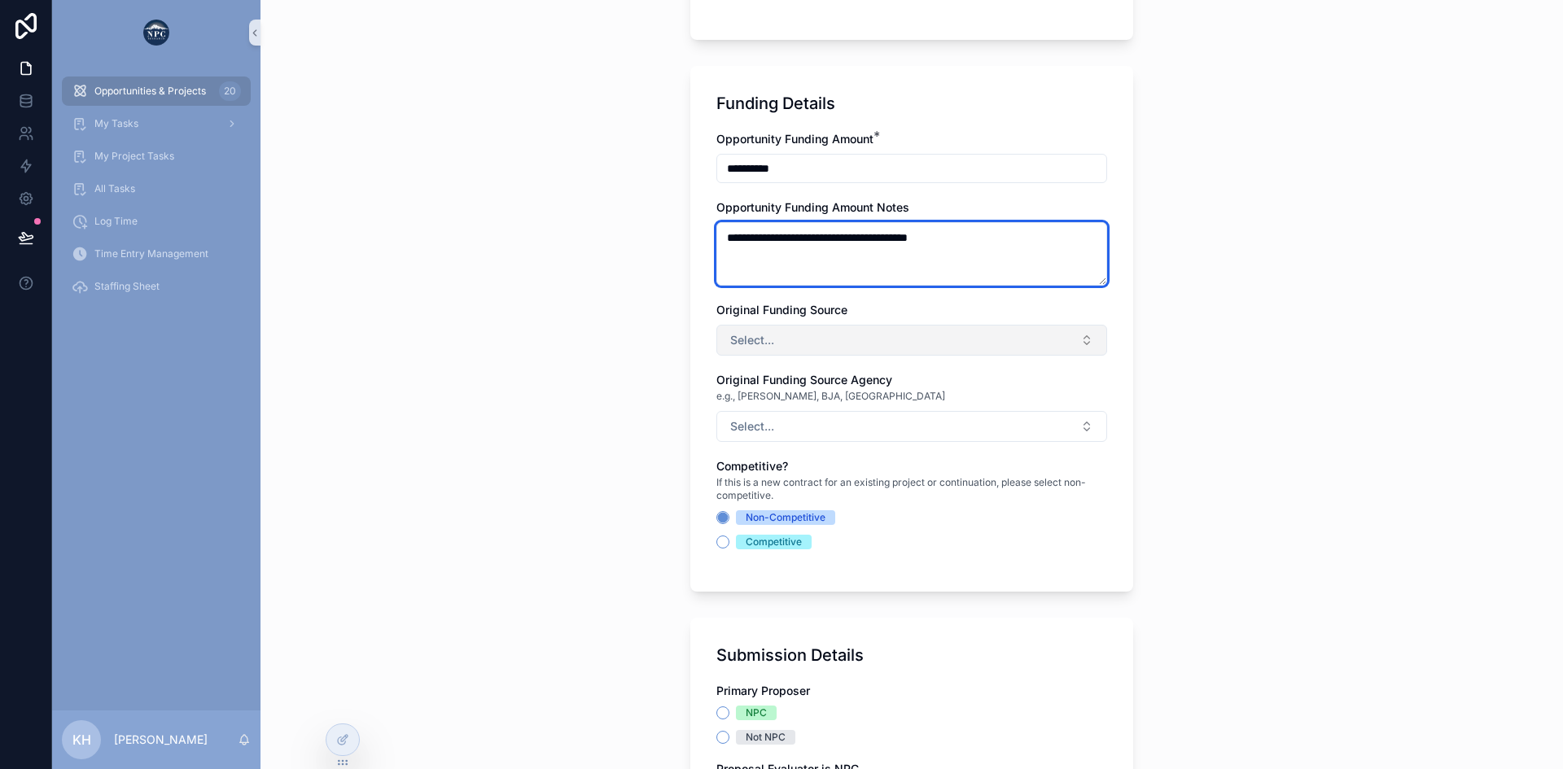
type textarea "**********"
click at [771, 339] on button "Select..." at bounding box center [911, 340] width 391 height 31
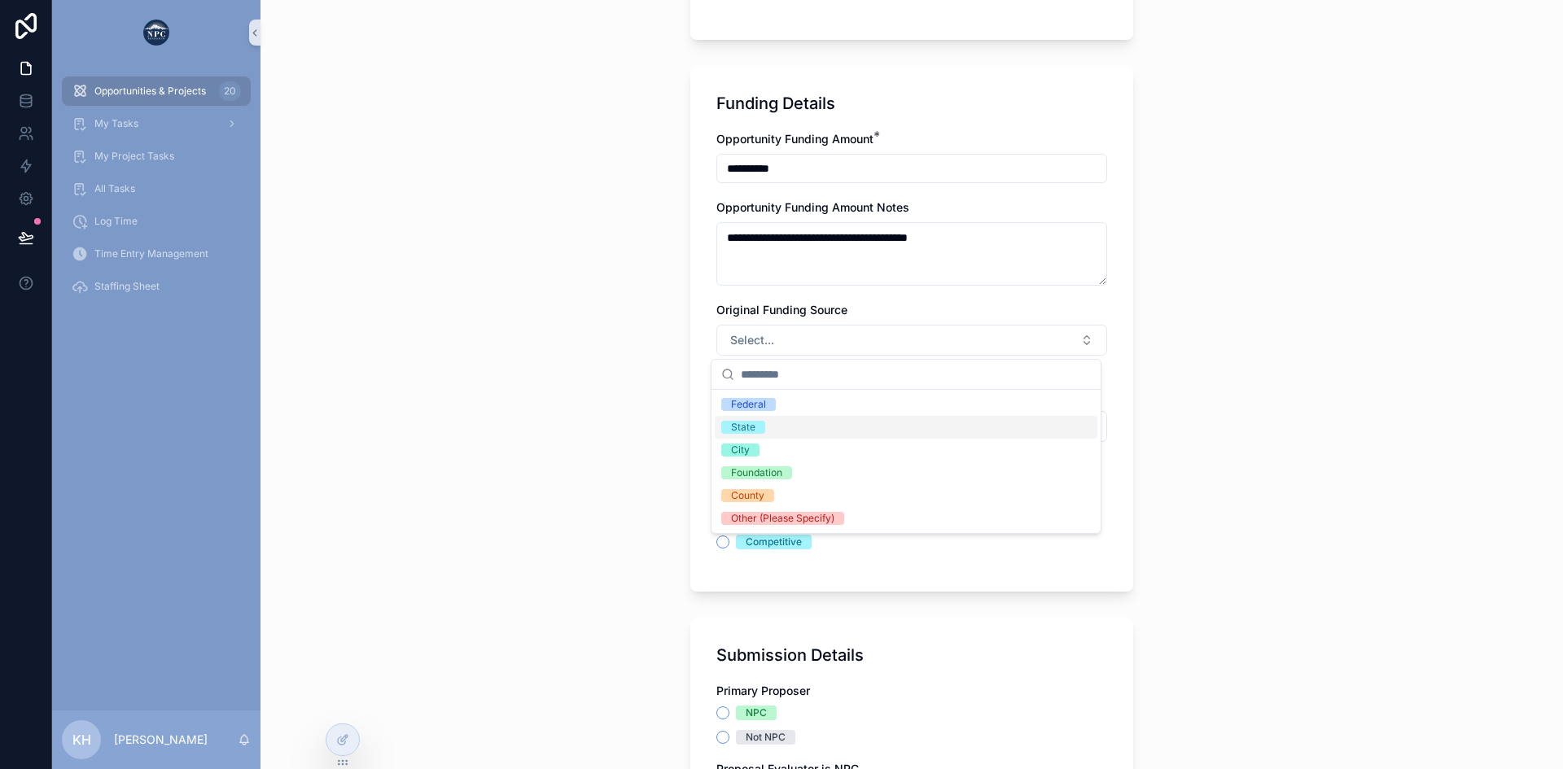
click at [753, 424] on div "State" at bounding box center [743, 427] width 24 height 13
click at [1254, 361] on div "**********" at bounding box center [911, 384] width 1302 height 769
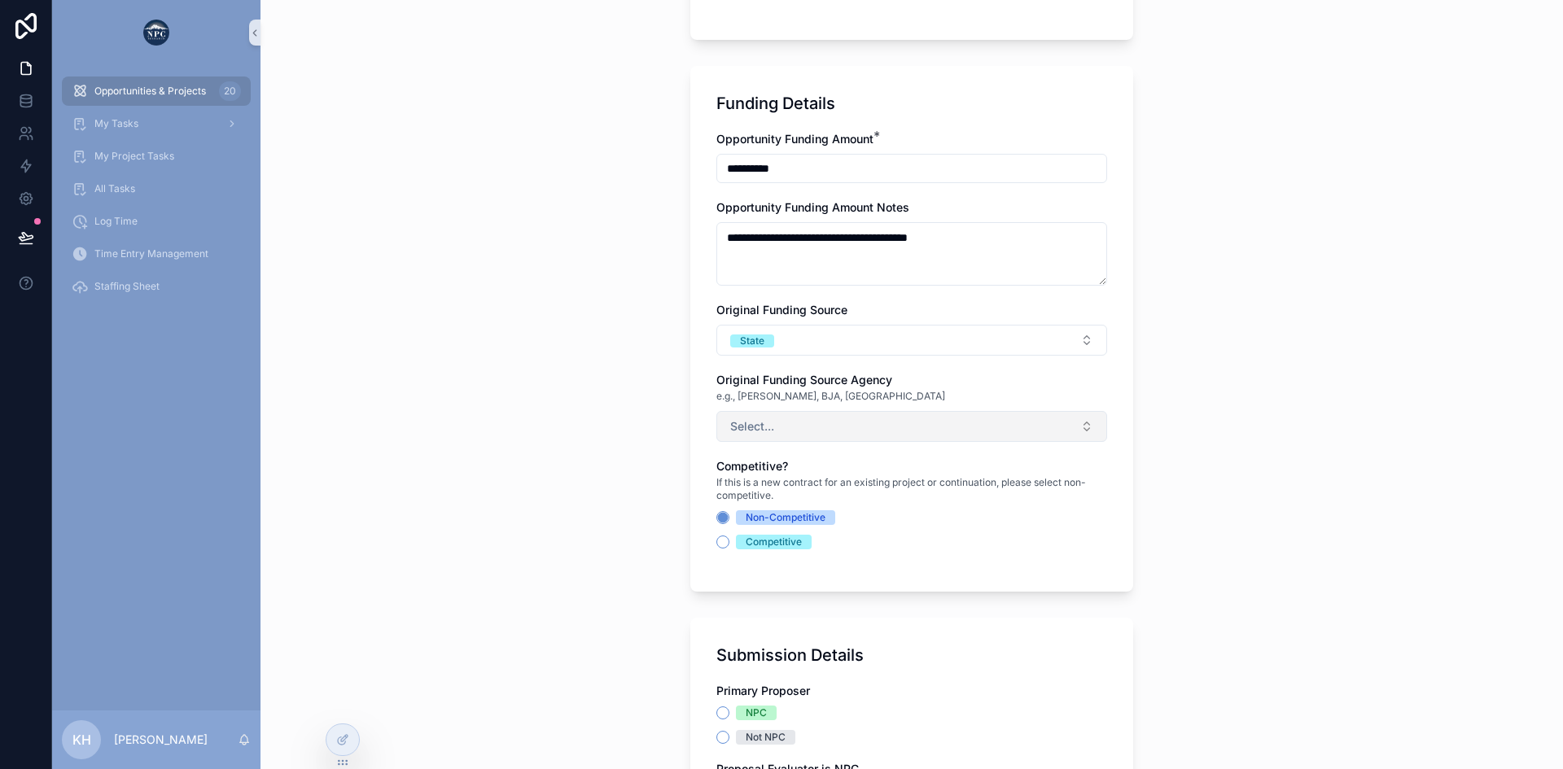
click at [799, 431] on button "Select..." at bounding box center [911, 426] width 391 height 31
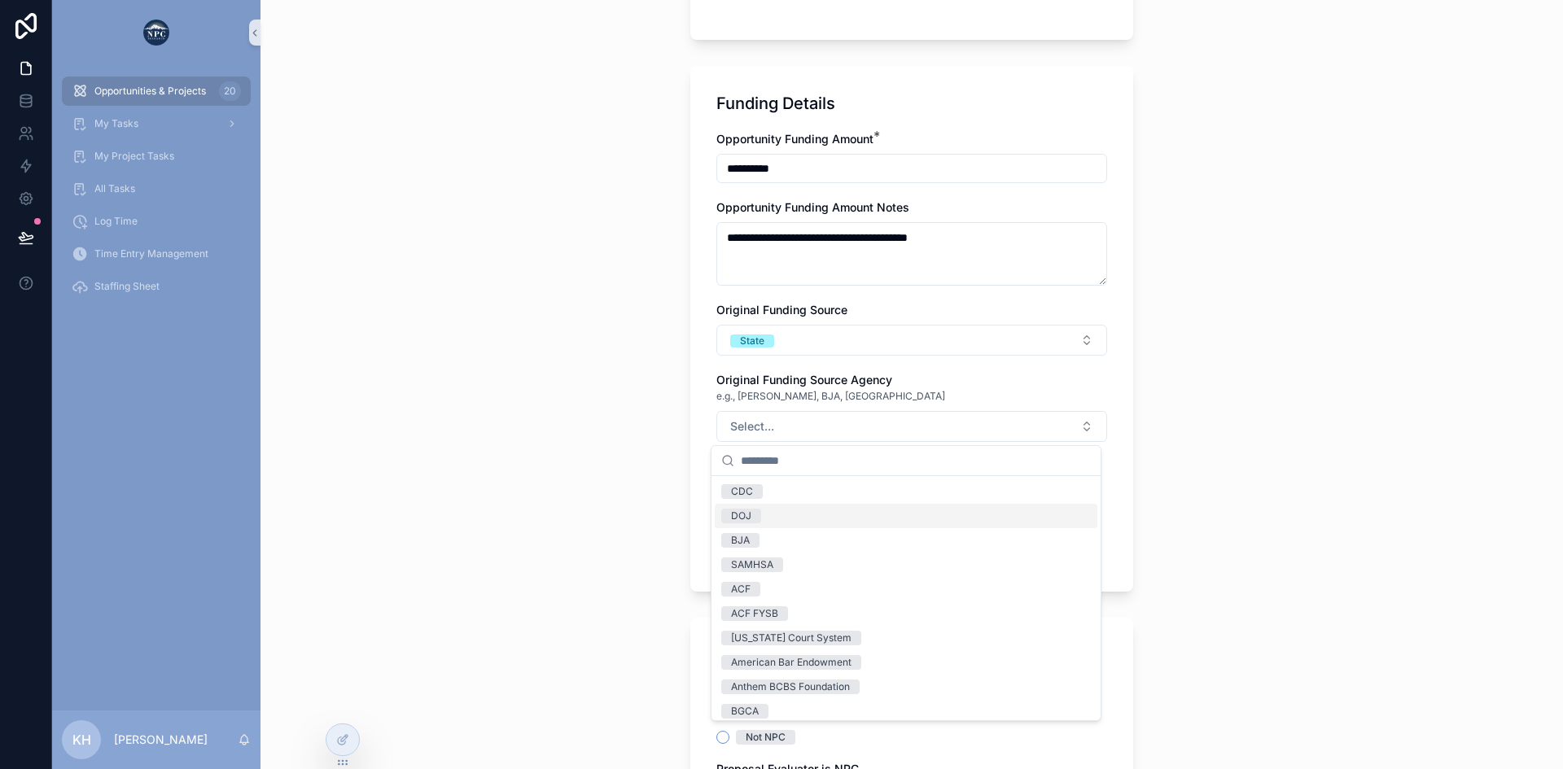
click at [772, 516] on div "DOJ" at bounding box center [906, 516] width 383 height 24
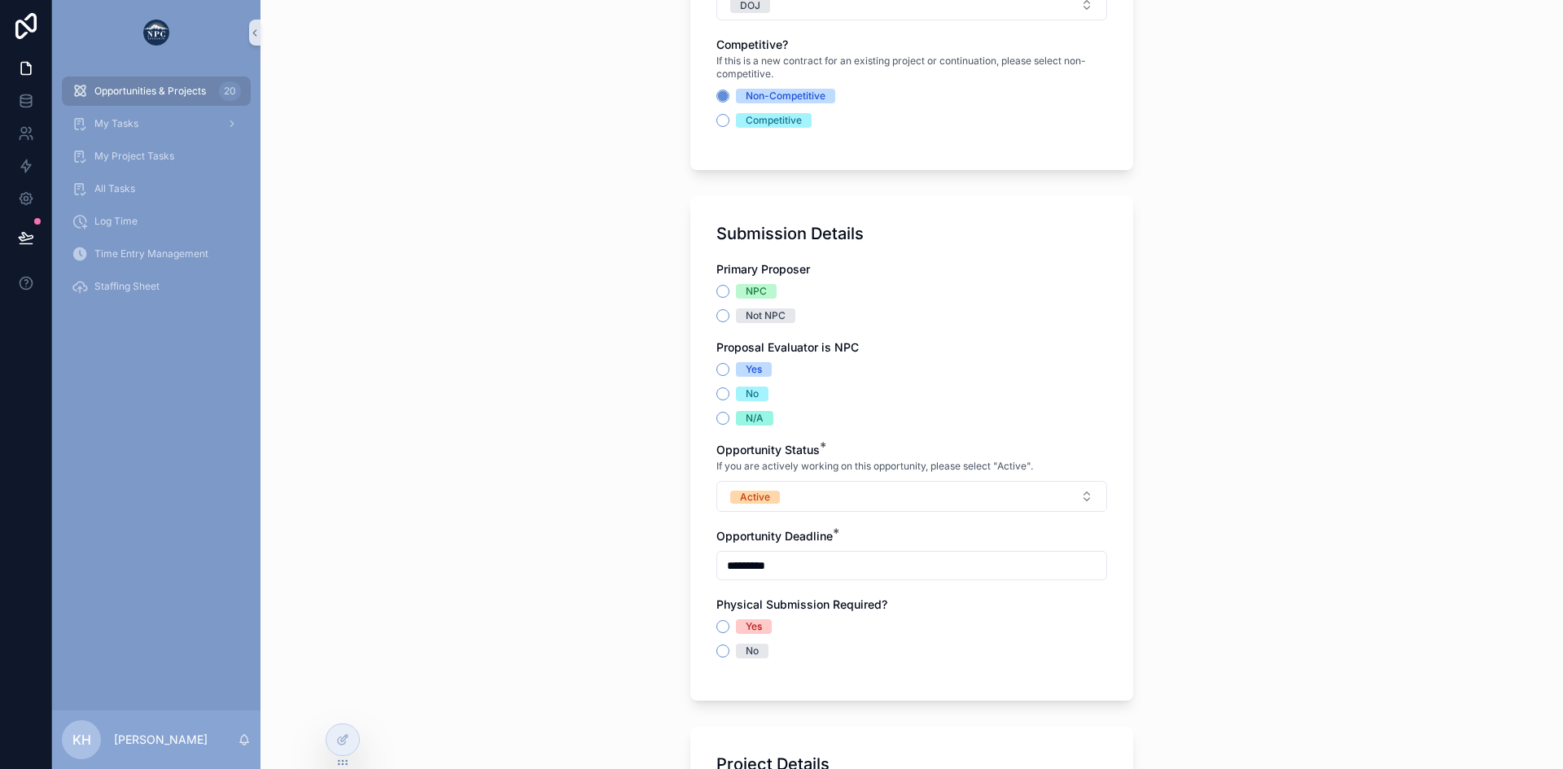
scroll to position [1264, 0]
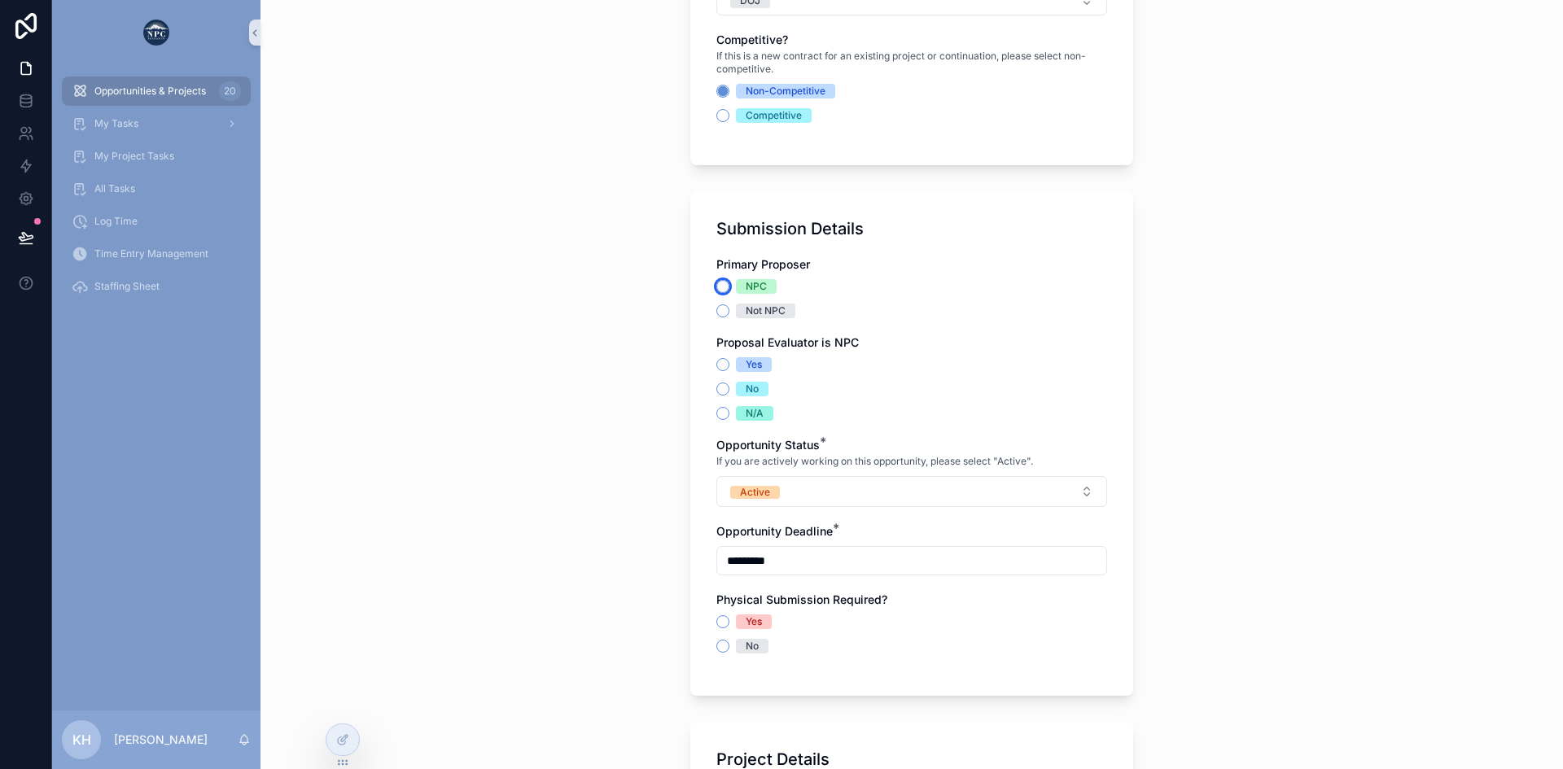
click at [716, 285] on button "NPC" at bounding box center [722, 286] width 13 height 13
click at [719, 366] on button "Yes" at bounding box center [722, 364] width 13 height 13
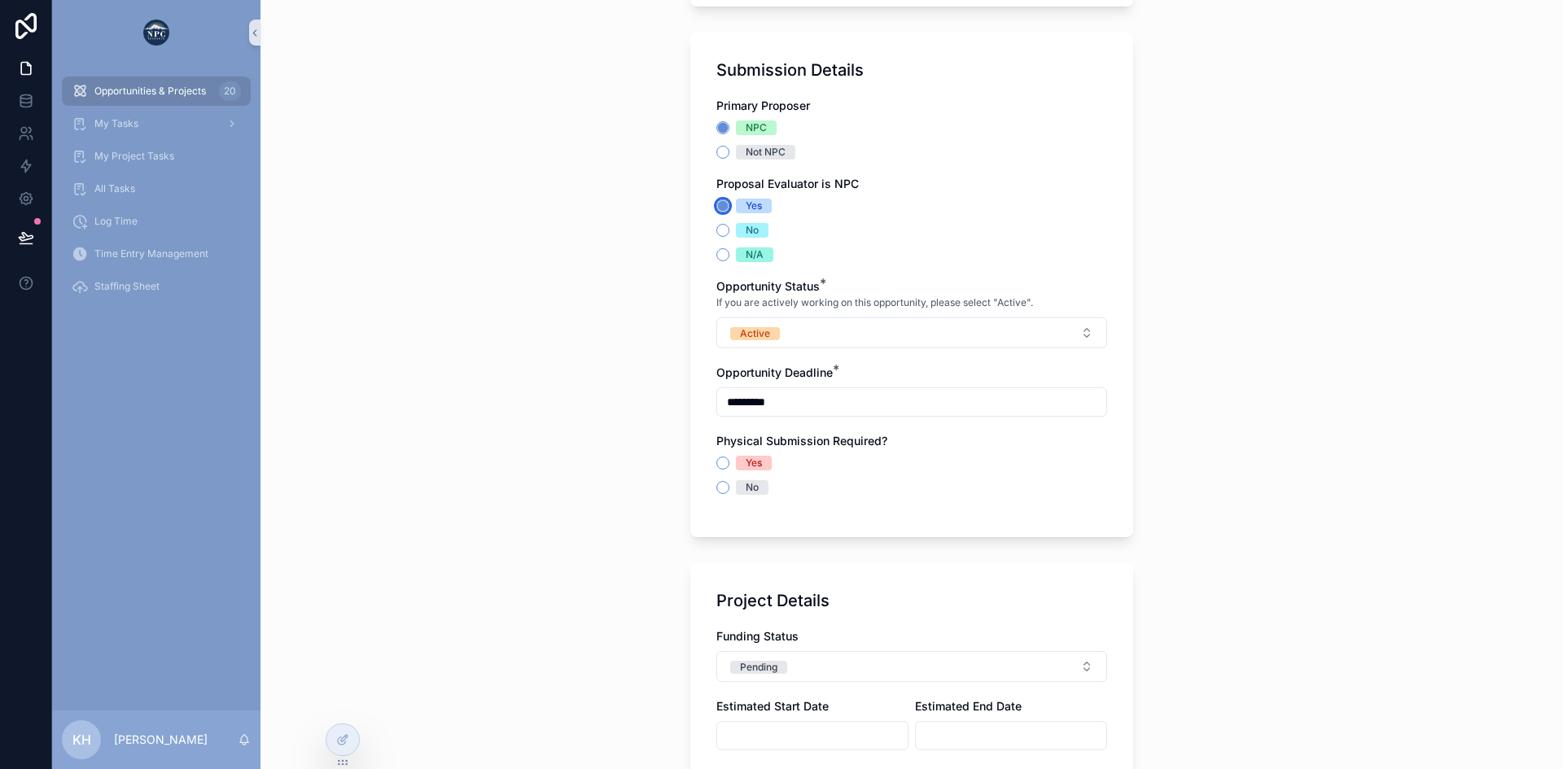
scroll to position [1424, 0]
click at [719, 488] on button "No" at bounding box center [722, 486] width 13 height 13
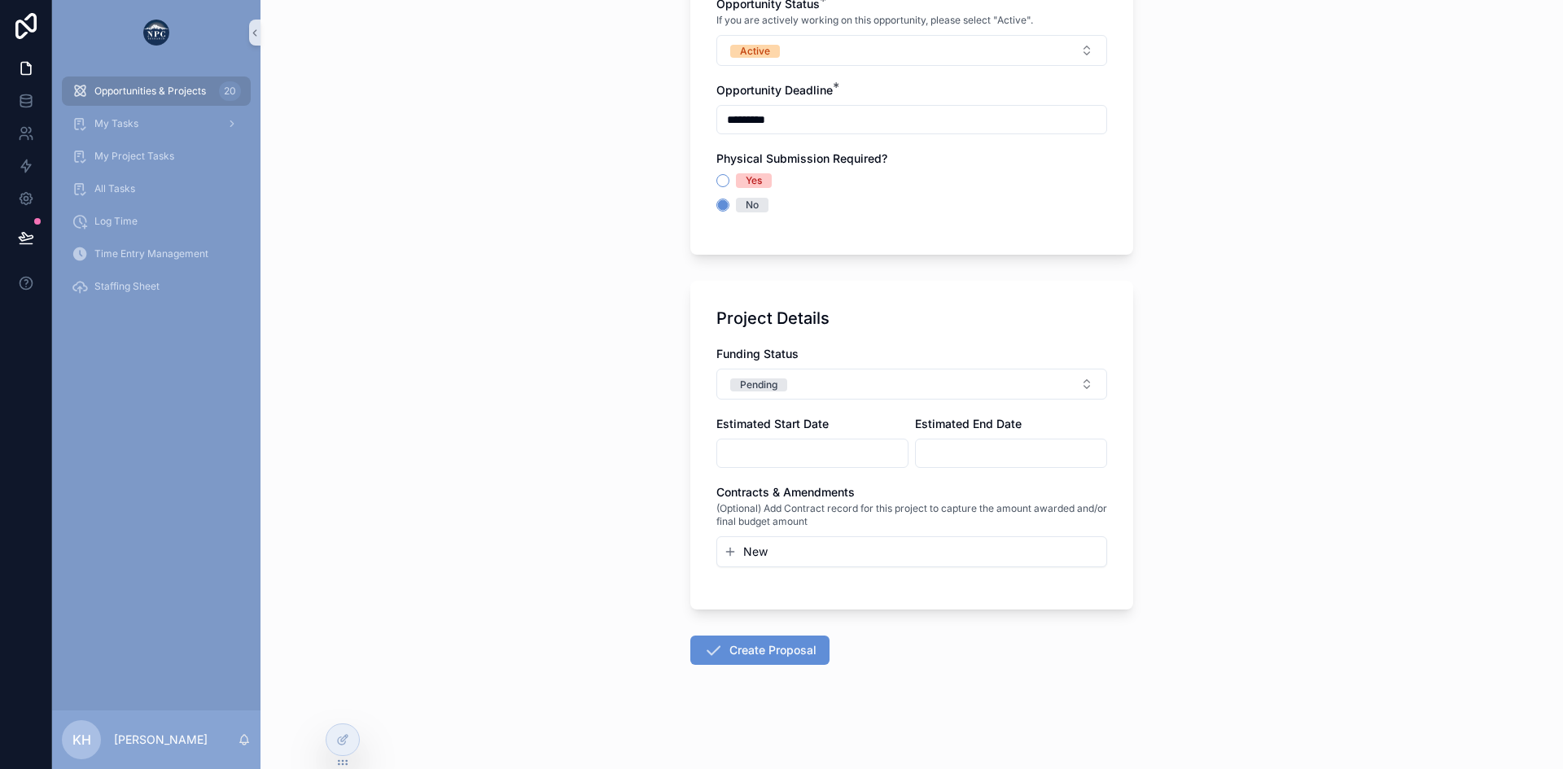
click at [806, 442] on input "scrollable content" at bounding box center [812, 453] width 190 height 23
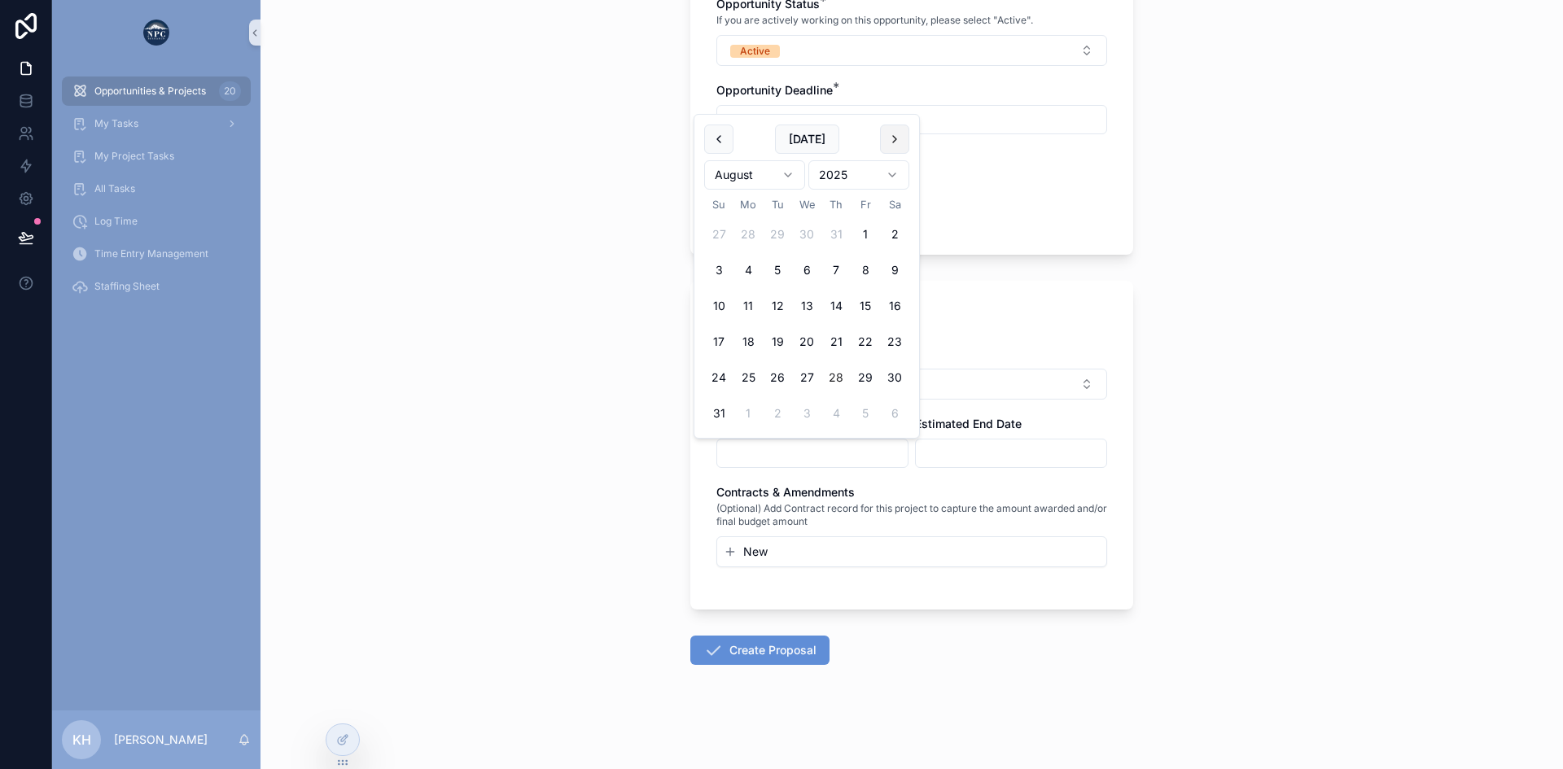
click at [888, 142] on button "scrollable content" at bounding box center [894, 139] width 29 height 29
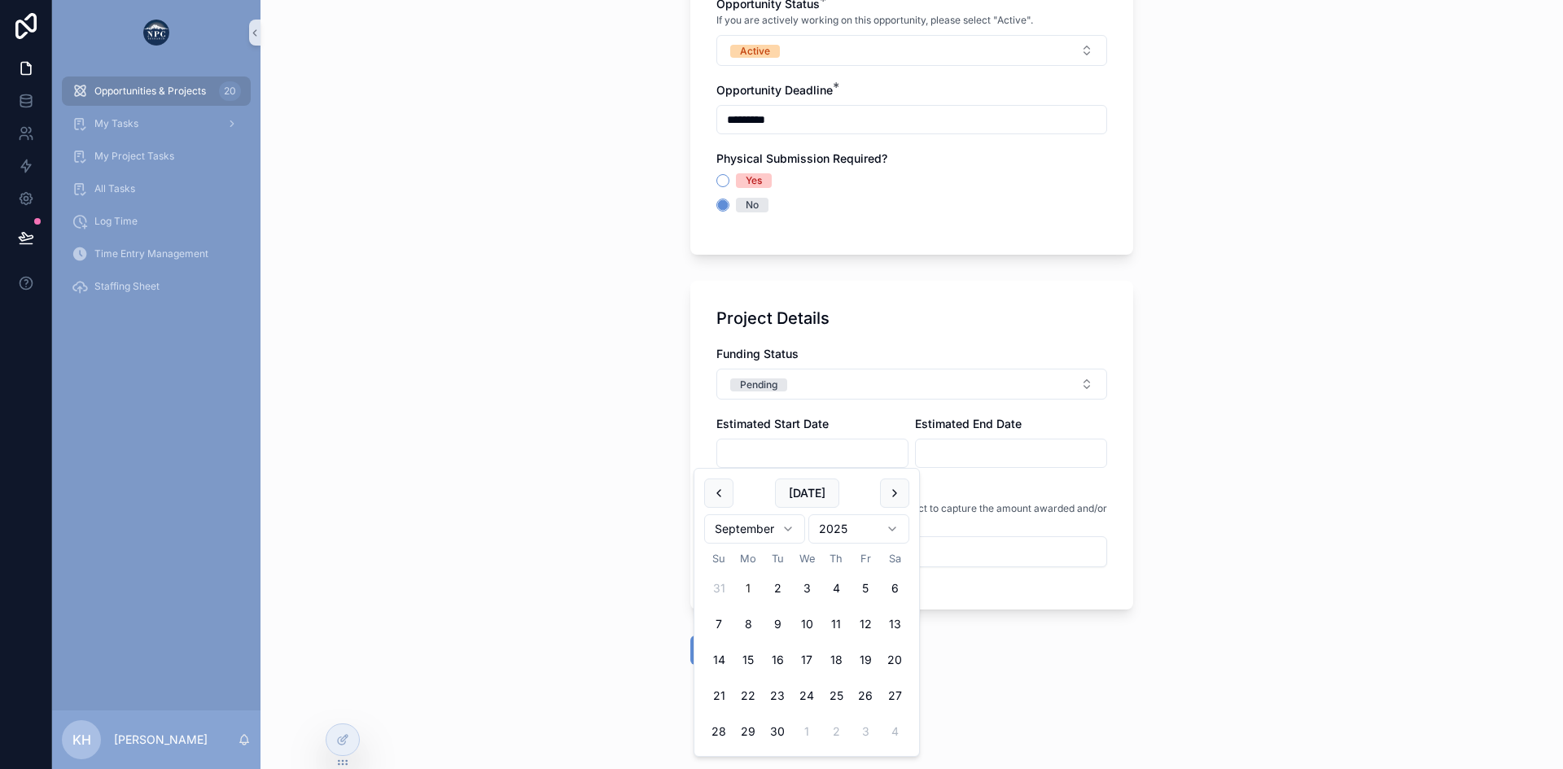
click at [748, 587] on button "1" at bounding box center [747, 588] width 29 height 29
type input "********"
click at [932, 453] on input "scrollable content" at bounding box center [1011, 453] width 190 height 23
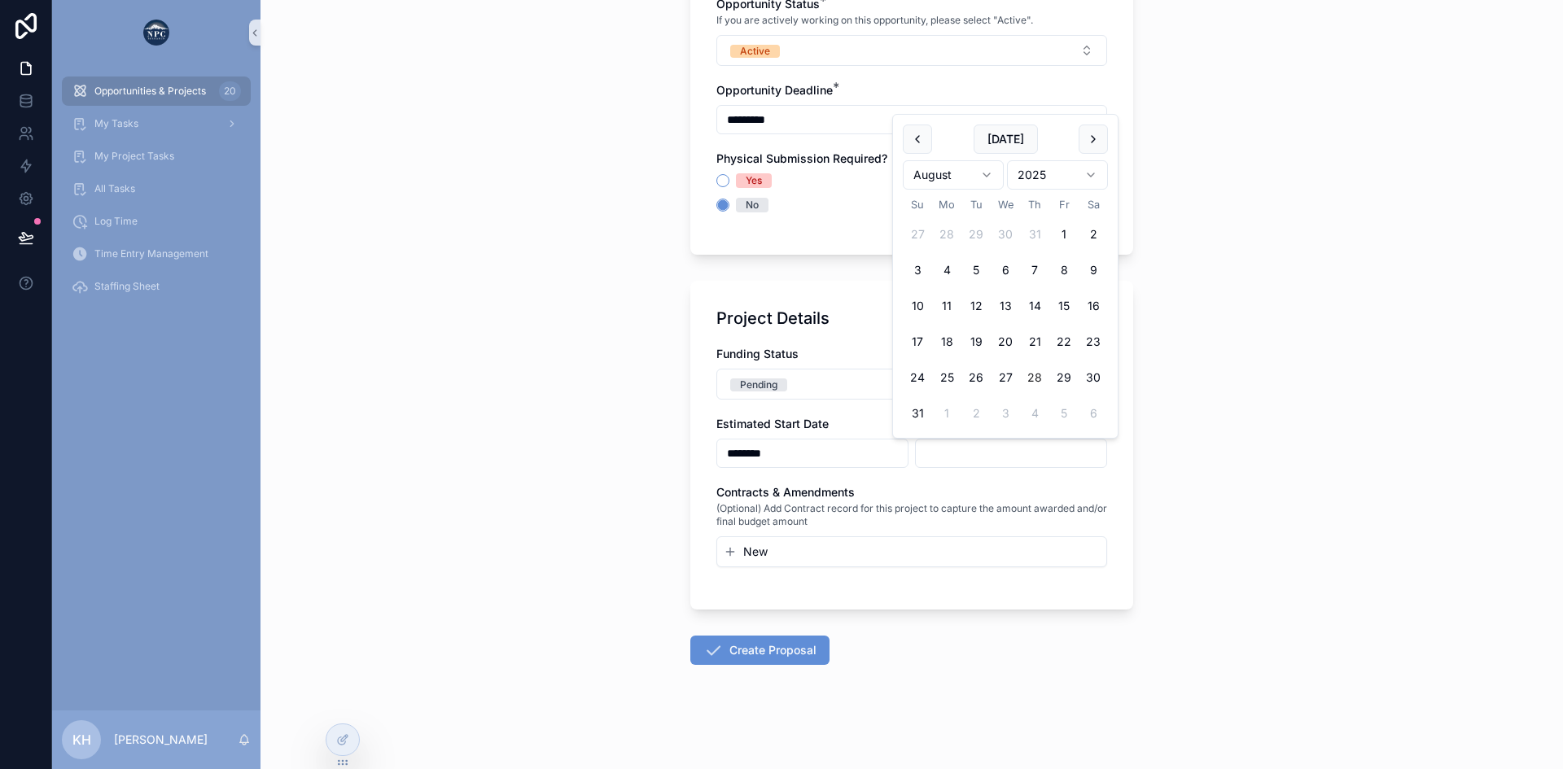
click at [989, 174] on html "**********" at bounding box center [781, 384] width 1563 height 769
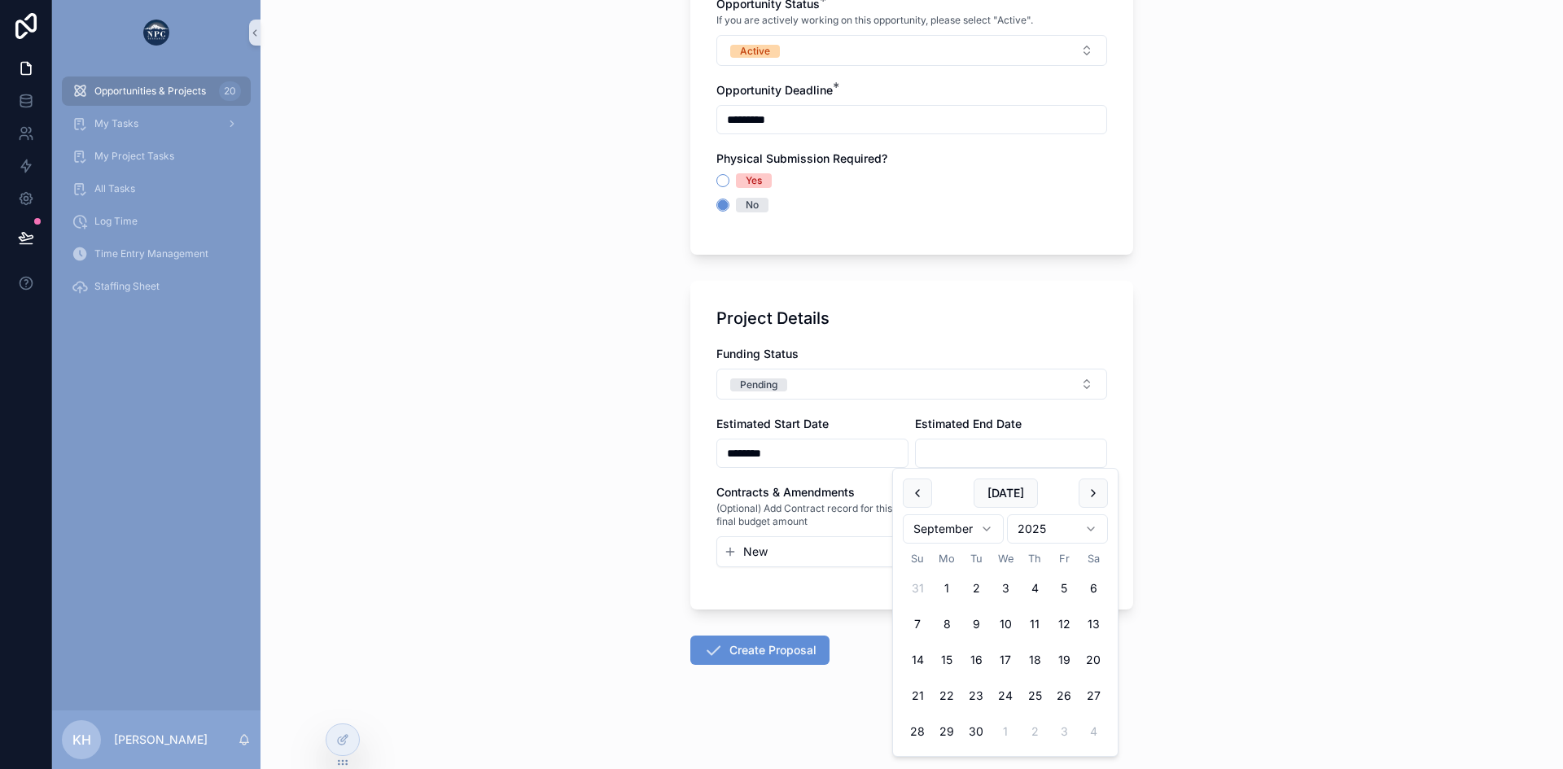
click at [1061, 526] on html "**********" at bounding box center [781, 384] width 1563 height 769
click at [978, 587] on button "1" at bounding box center [975, 588] width 29 height 29
type input "********"
click at [1055, 418] on div "Estimated End Date" at bounding box center [1011, 424] width 192 height 16
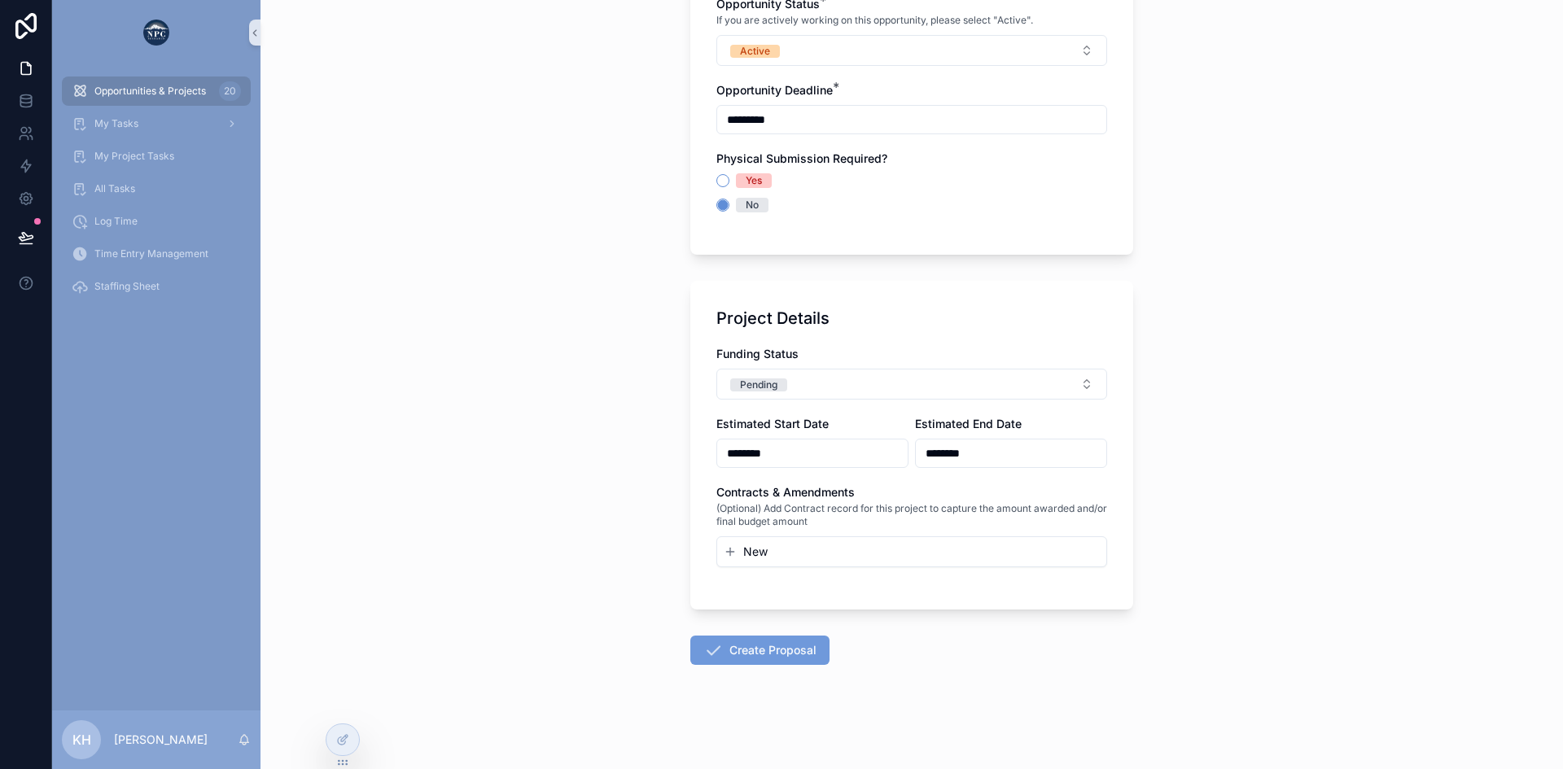
click at [786, 644] on button "Create Proposal" at bounding box center [759, 650] width 139 height 29
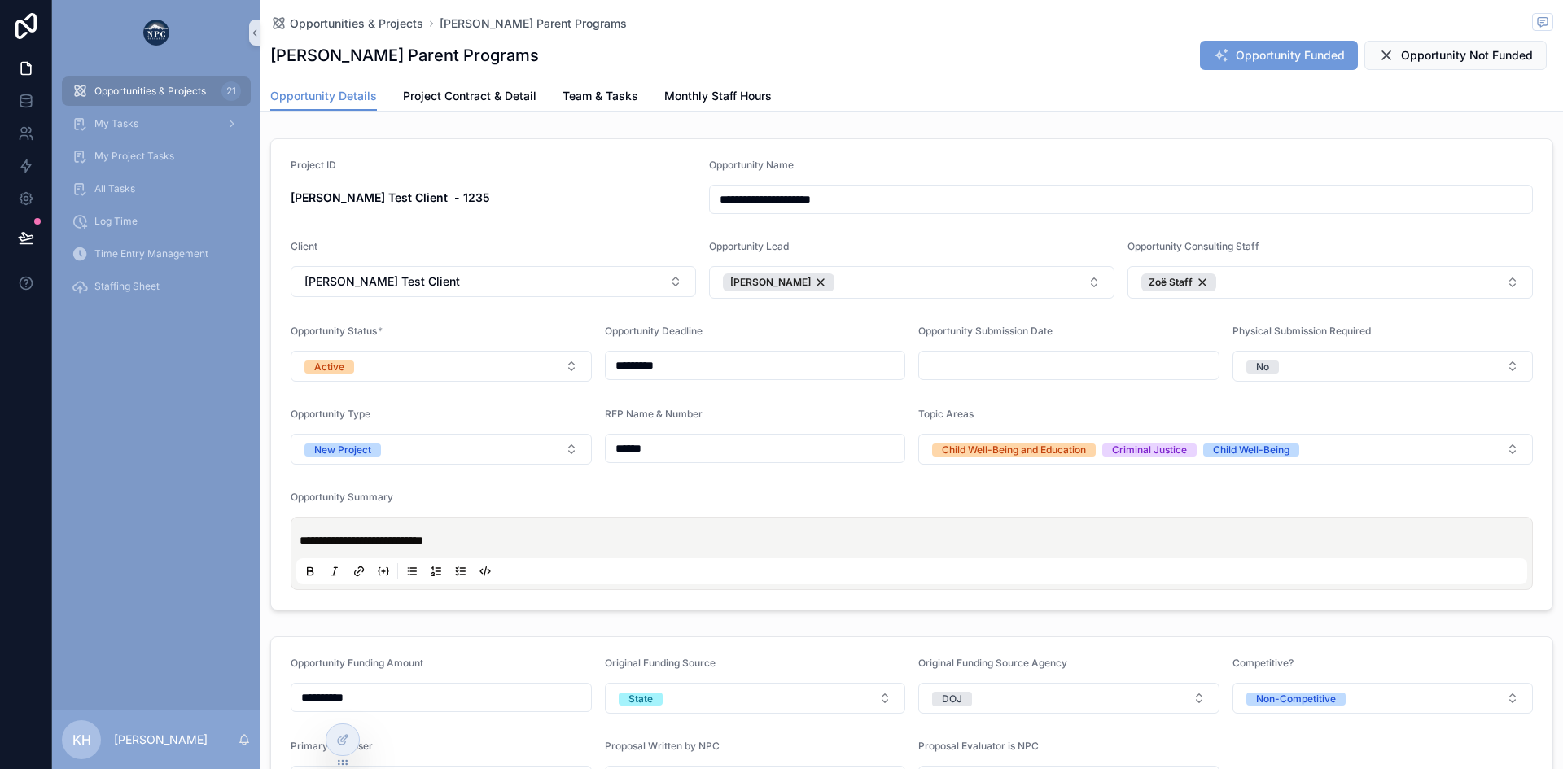
click at [1237, 49] on span "Opportunity Funded" at bounding box center [1290, 55] width 109 height 16
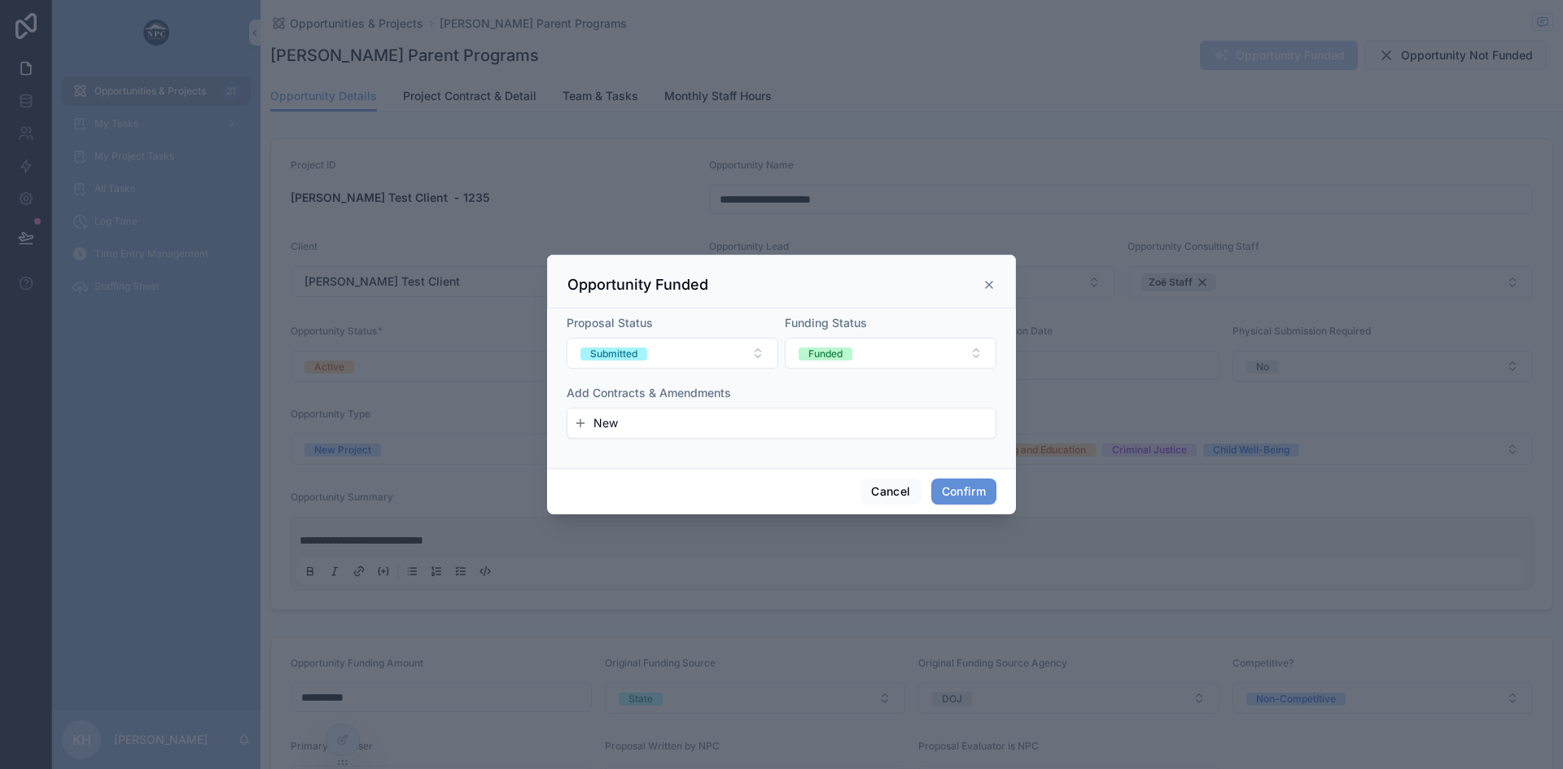
click at [613, 427] on span "New" at bounding box center [605, 423] width 24 height 16
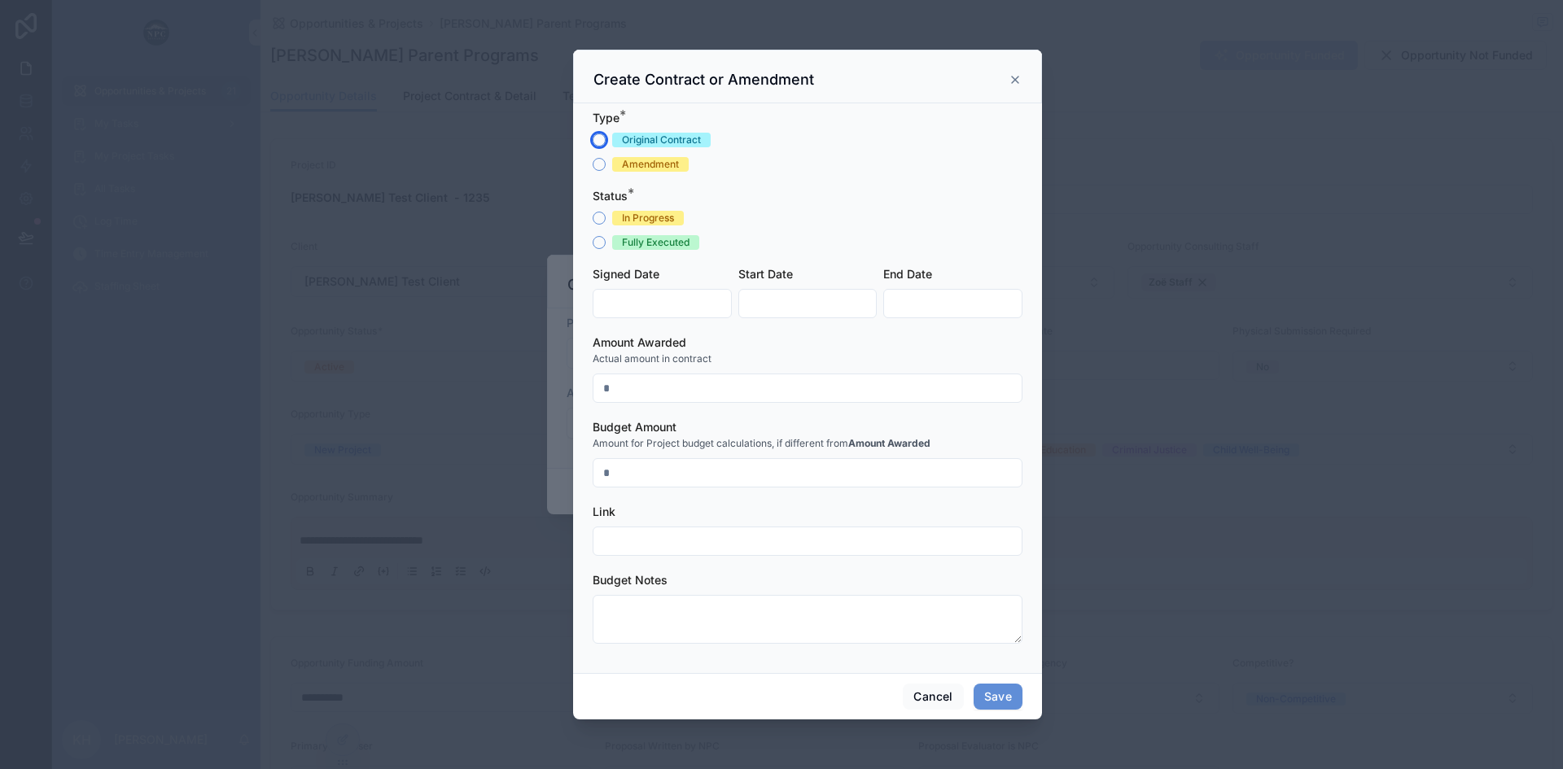
click at [596, 142] on button "Original Contract" at bounding box center [599, 140] width 13 height 13
click at [602, 219] on button "In Progress" at bounding box center [599, 218] width 13 height 13
click at [646, 300] on input "text" at bounding box center [662, 303] width 138 height 23
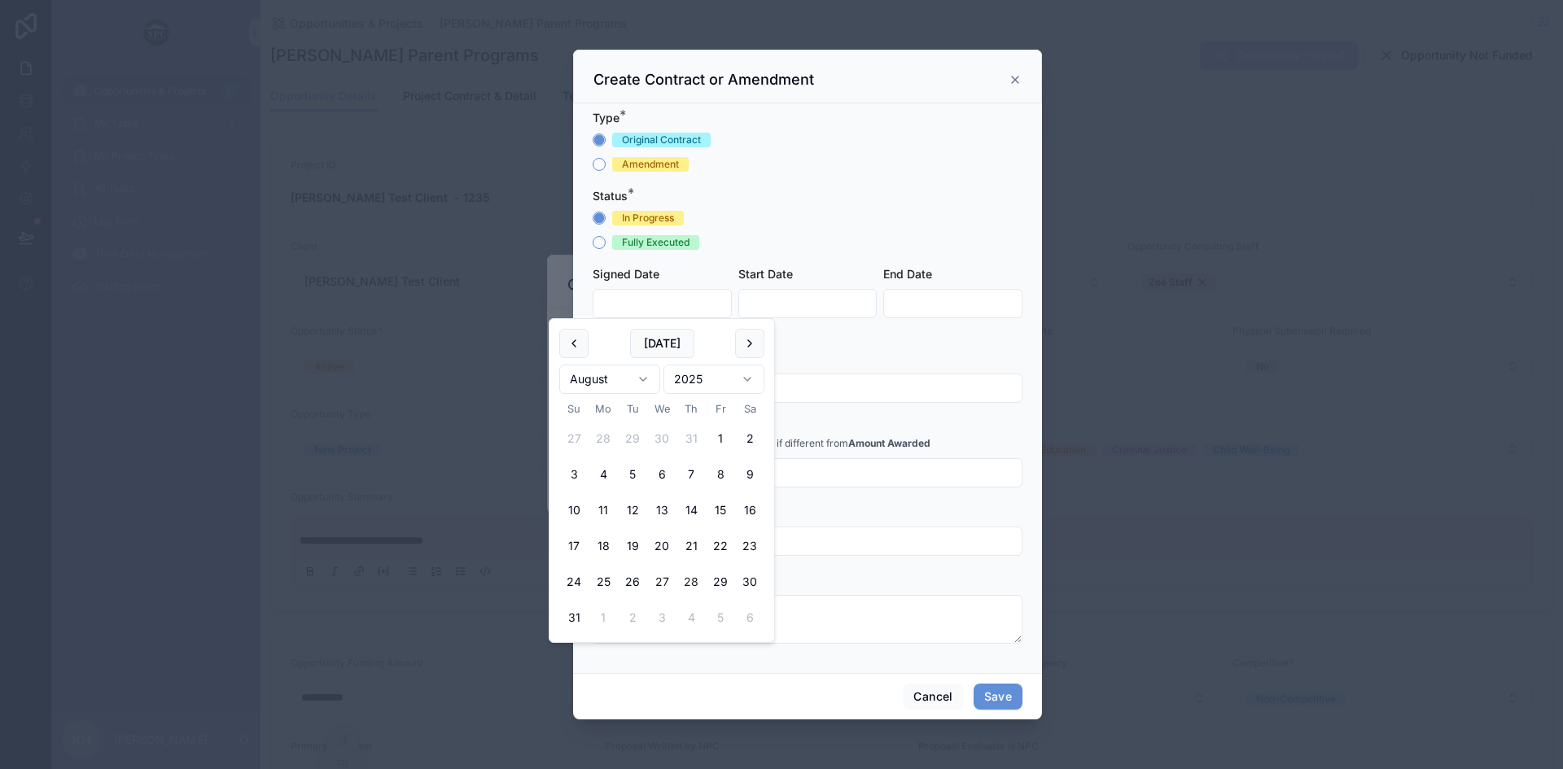
click at [663, 580] on button "27" at bounding box center [661, 581] width 29 height 29
type input "*********"
click at [781, 304] on input "text" at bounding box center [808, 303] width 138 height 23
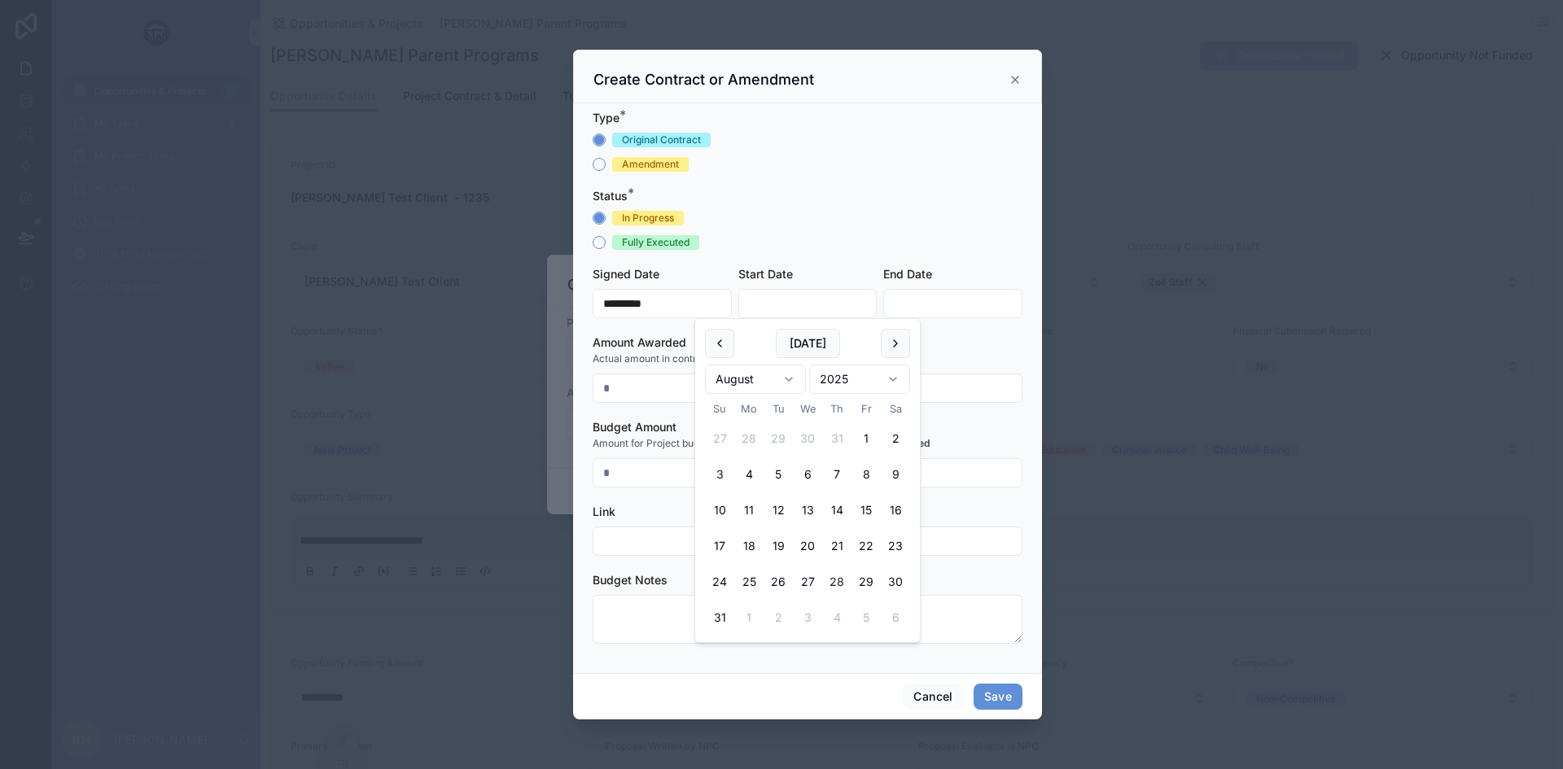
click at [789, 380] on html "**********" at bounding box center [781, 384] width 1563 height 769
click at [748, 444] on button "1" at bounding box center [748, 438] width 29 height 29
type input "********"
click at [906, 307] on input "text" at bounding box center [953, 303] width 138 height 23
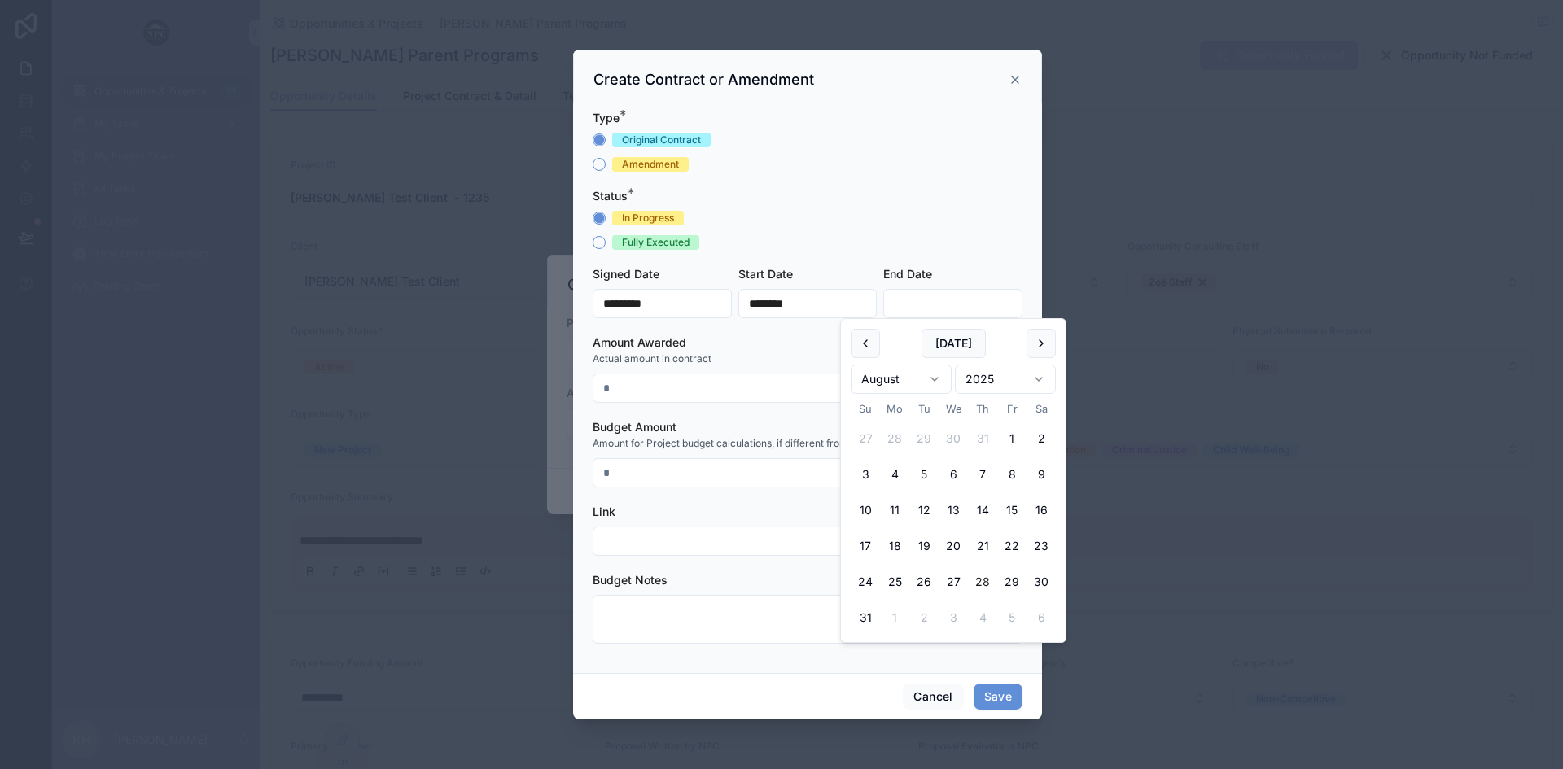
click at [929, 375] on html "**********" at bounding box center [781, 384] width 1563 height 769
click at [1025, 381] on html "**********" at bounding box center [781, 384] width 1563 height 769
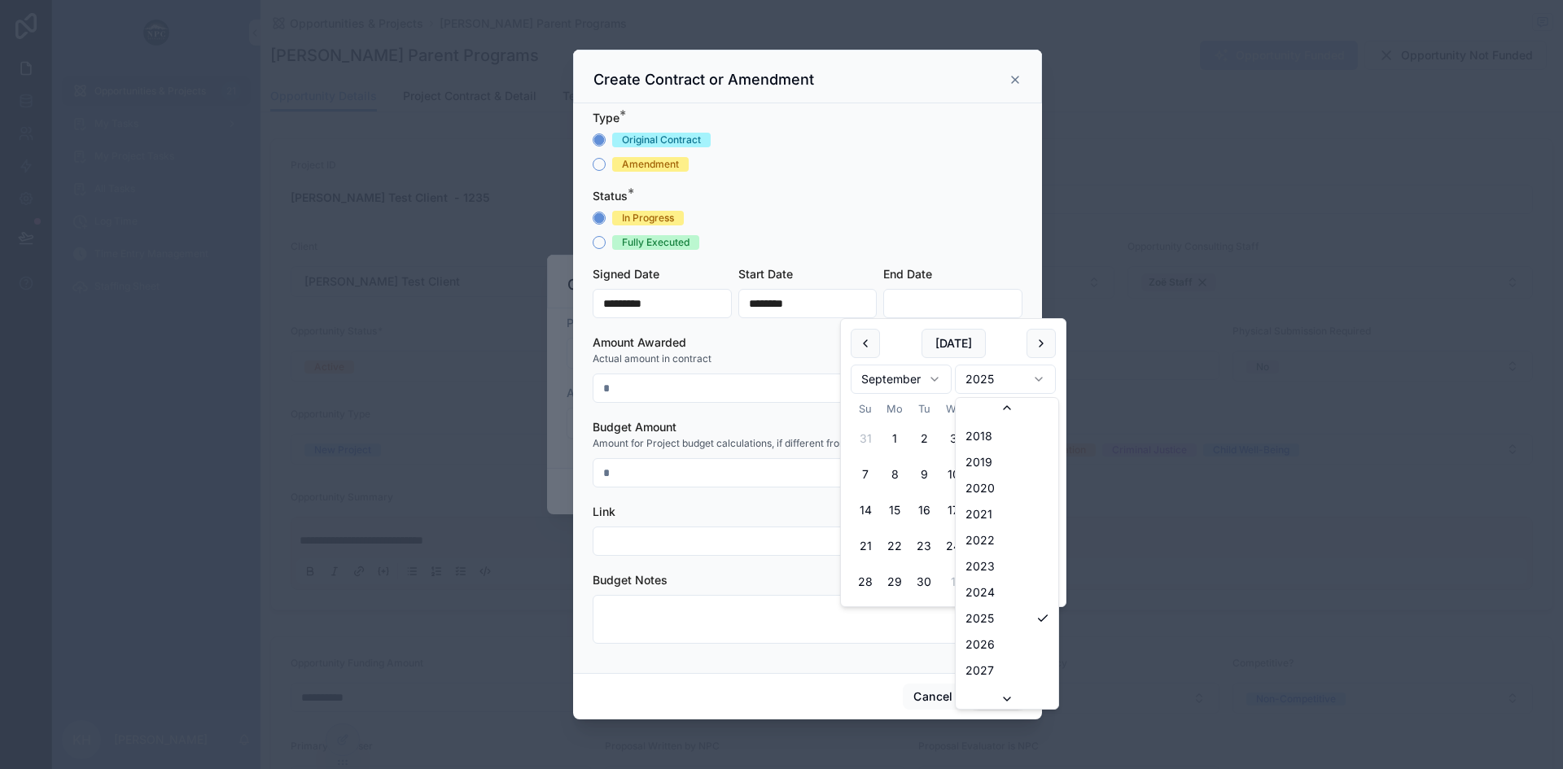
scroll to position [3072, 0]
click at [927, 437] on button "1" at bounding box center [923, 438] width 29 height 29
type input "********"
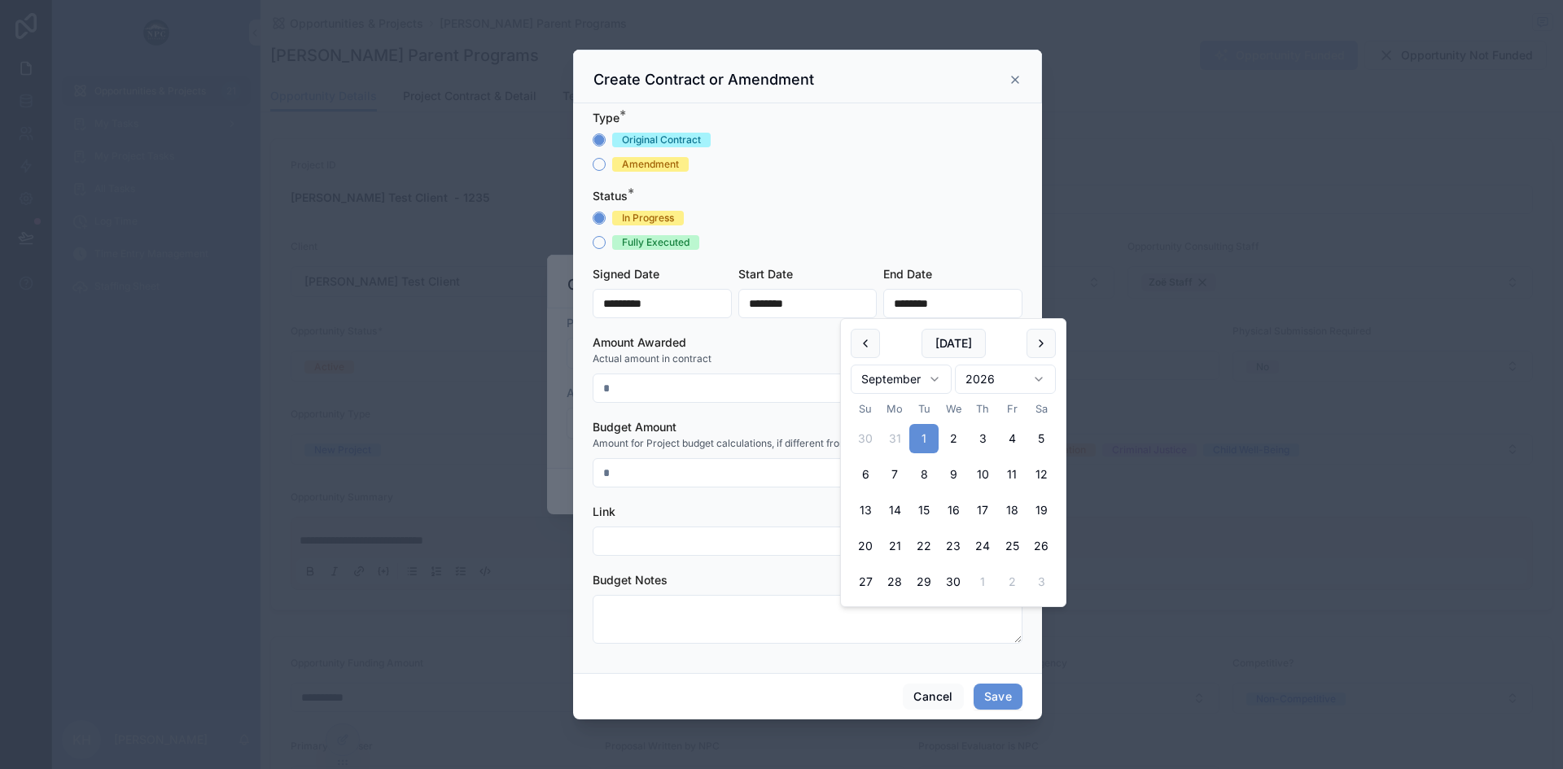
click at [930, 247] on div "Fully Executed" at bounding box center [808, 242] width 430 height 15
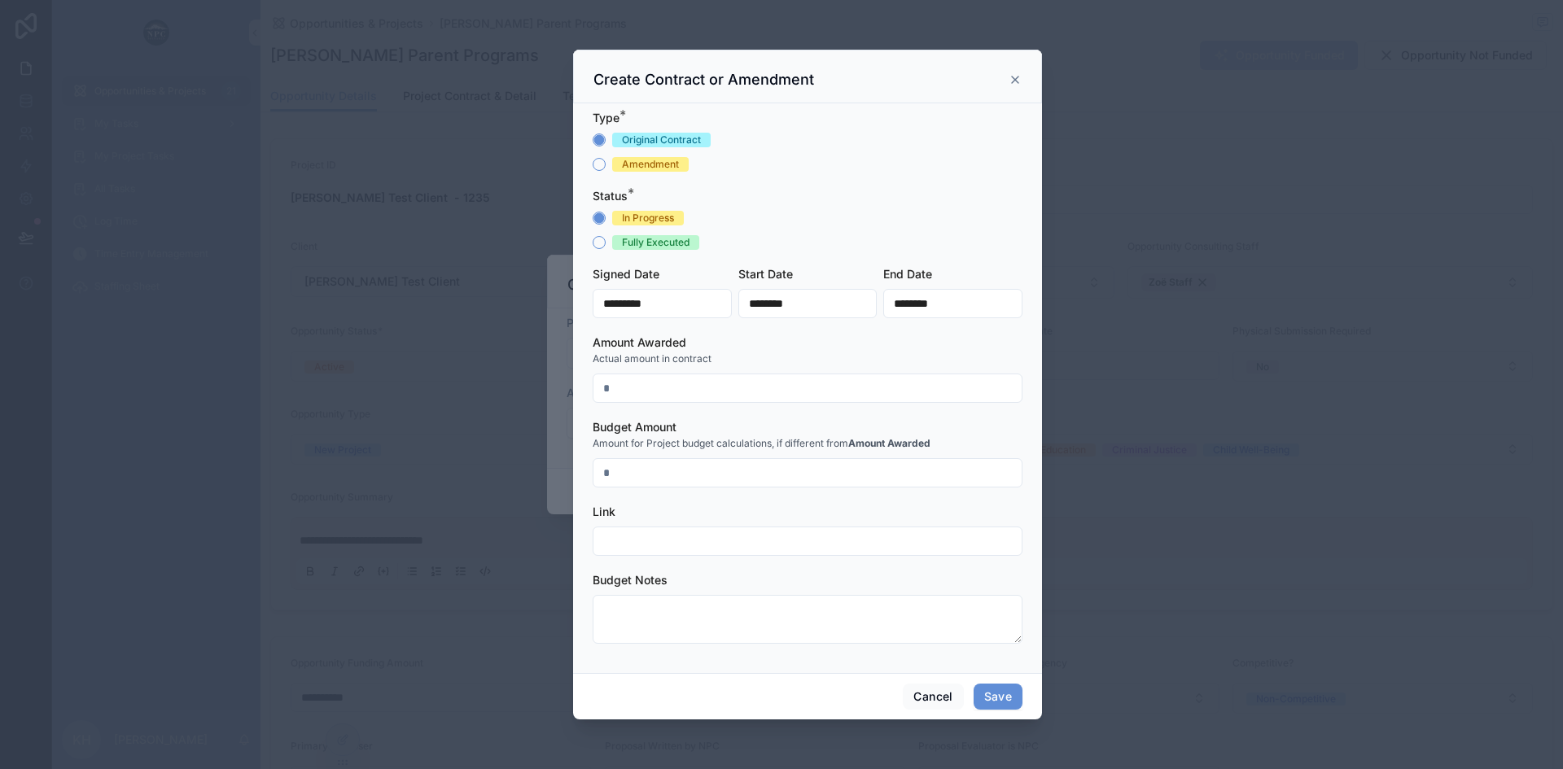
click at [646, 392] on input "text" at bounding box center [807, 388] width 428 height 23
type input "**********"
click at [638, 475] on input "text" at bounding box center [807, 473] width 428 height 23
type input "**********"
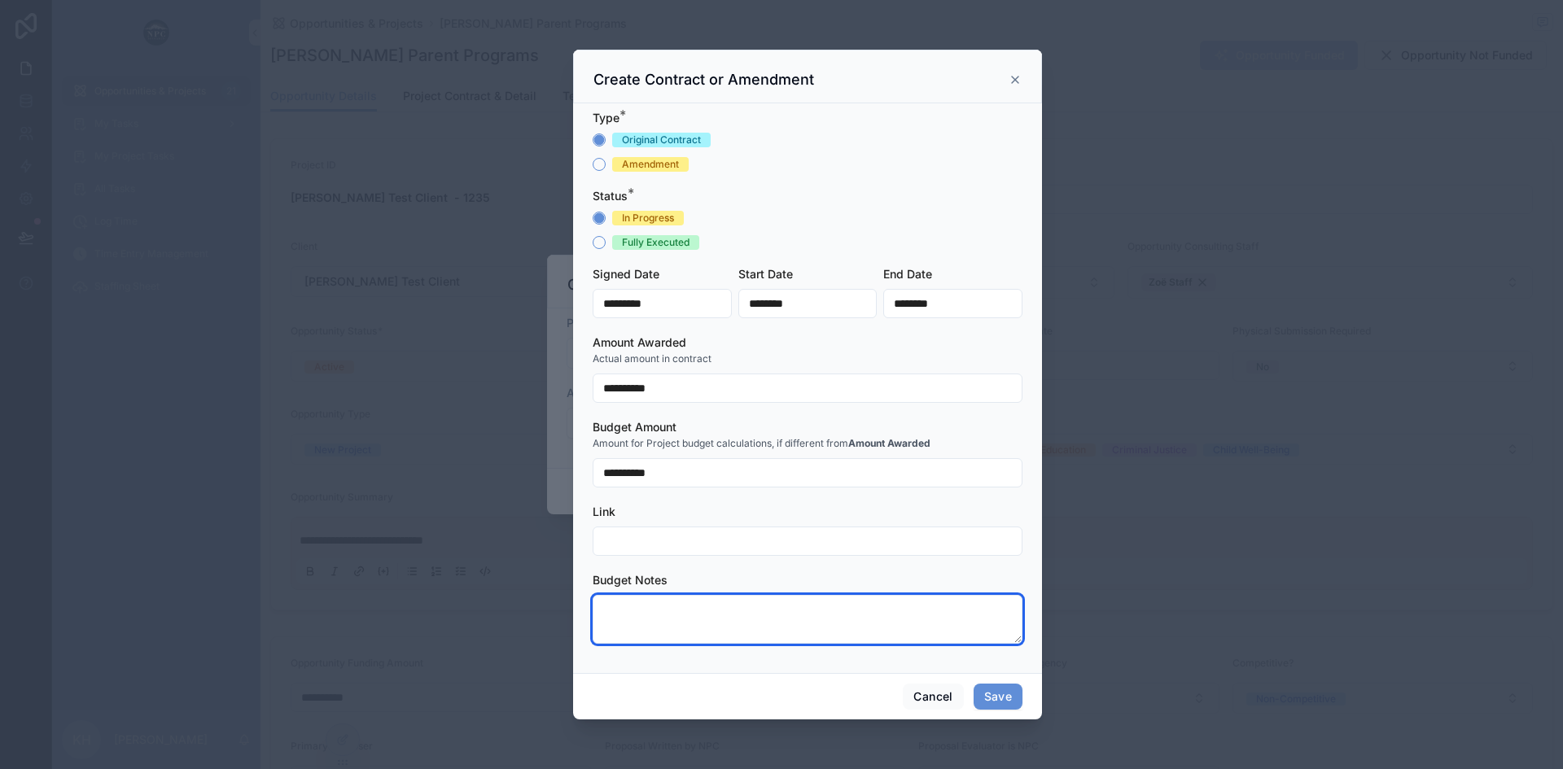
click at [629, 629] on textarea at bounding box center [808, 619] width 430 height 49
type textarea "**********"
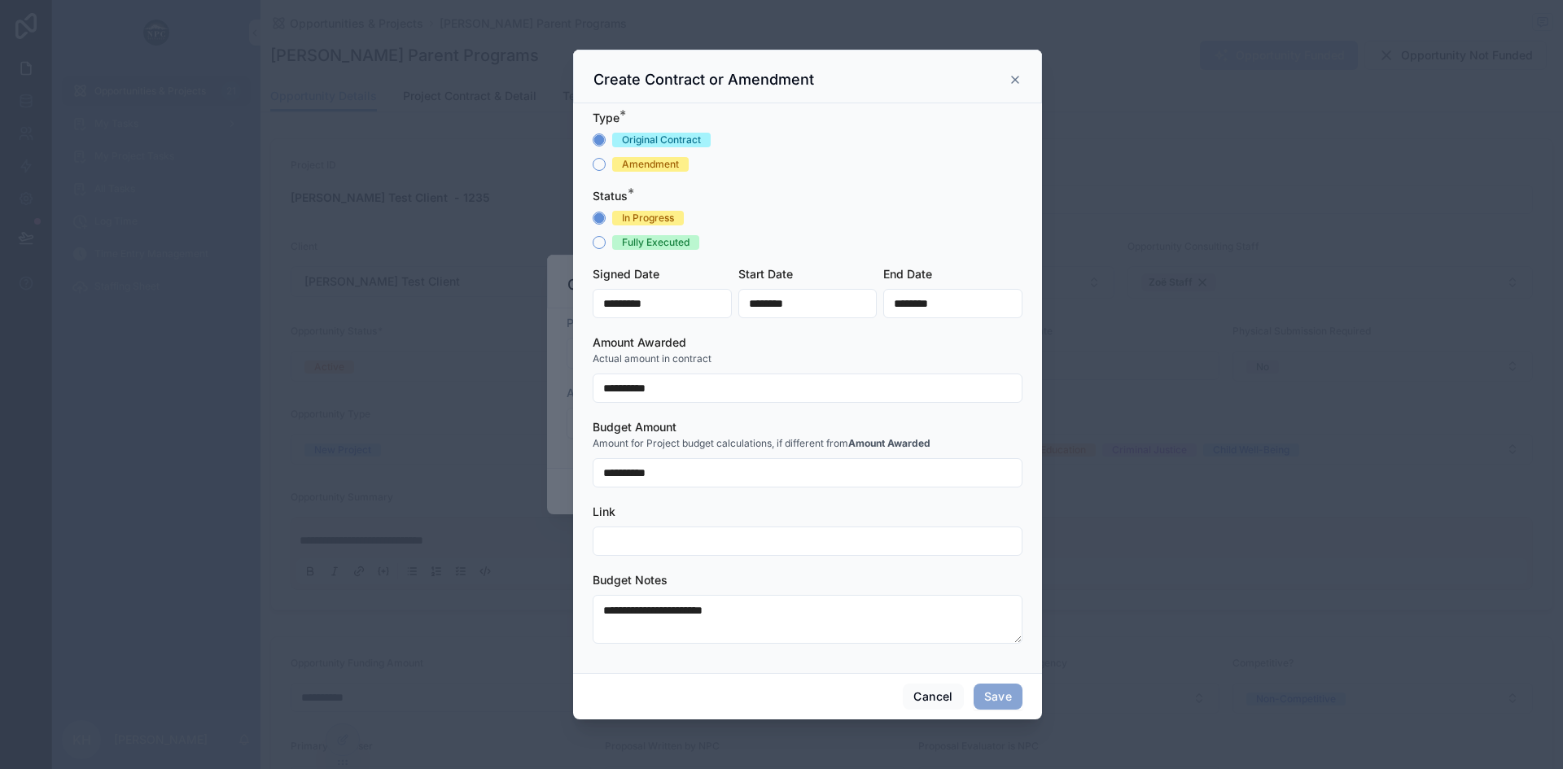
click at [997, 688] on button "Save" at bounding box center [998, 697] width 49 height 26
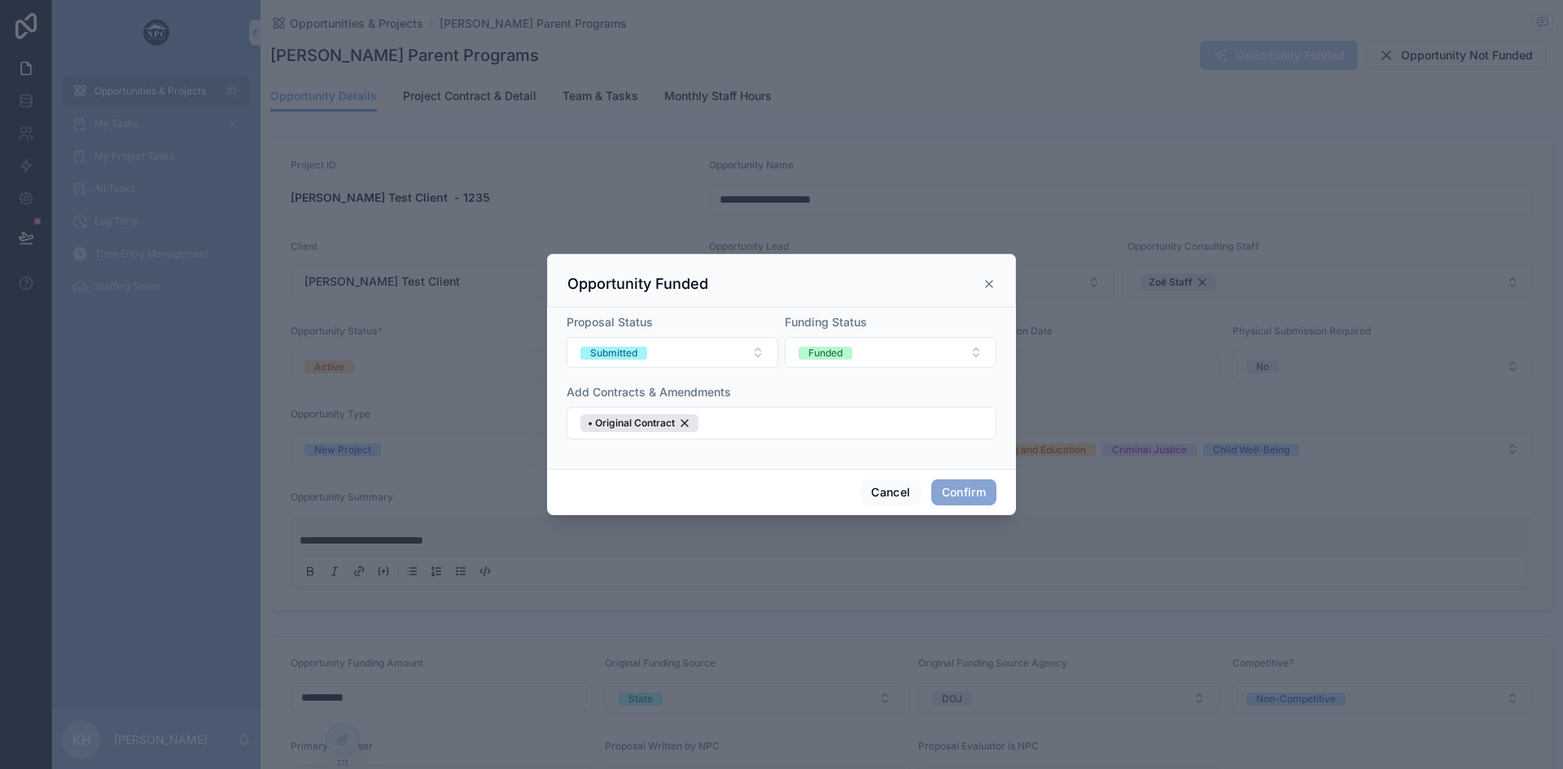
click at [970, 488] on button "Confirm" at bounding box center [963, 492] width 65 height 26
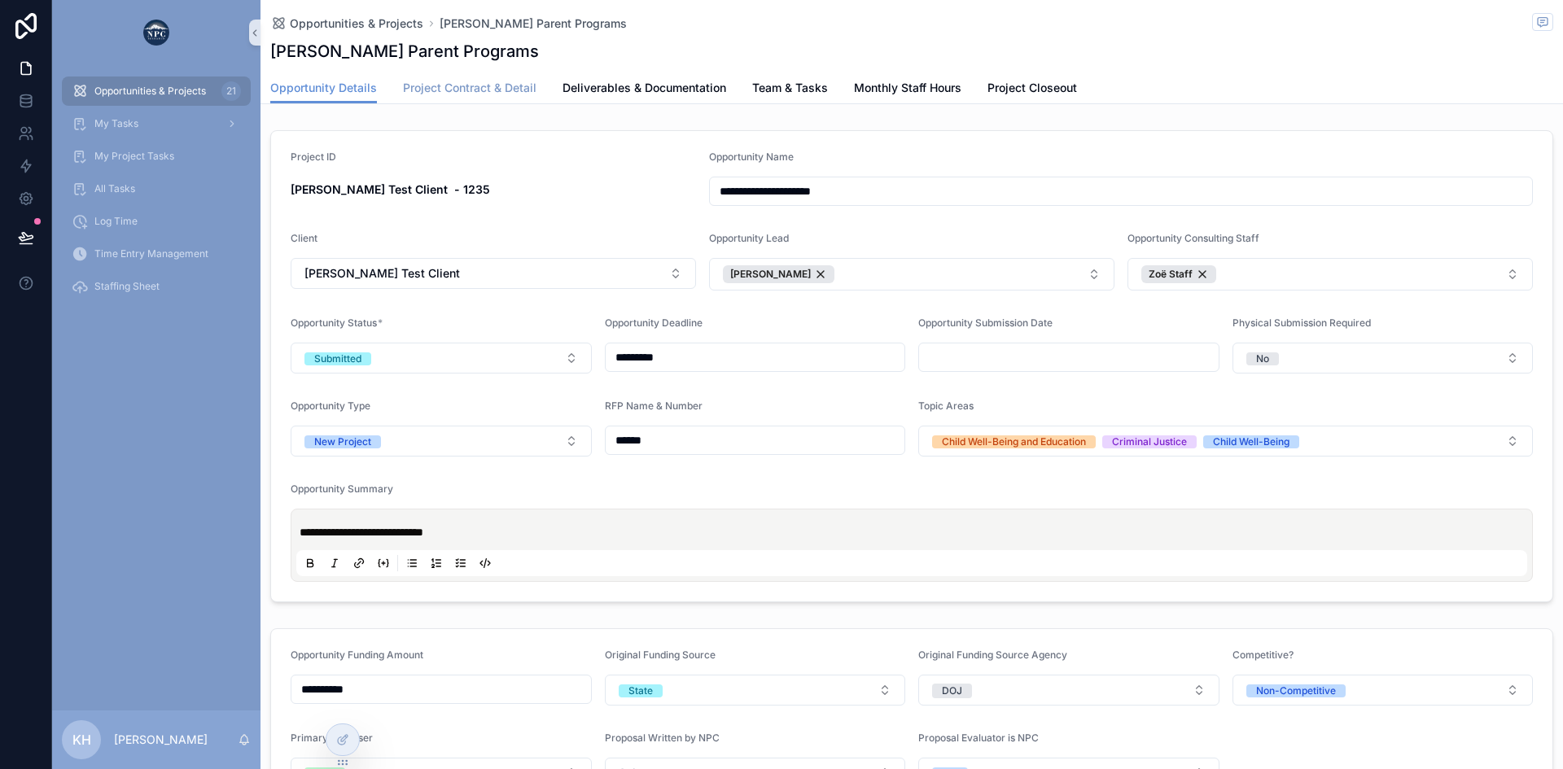
click at [462, 86] on span "Project Contract & Detail" at bounding box center [470, 88] width 134 height 16
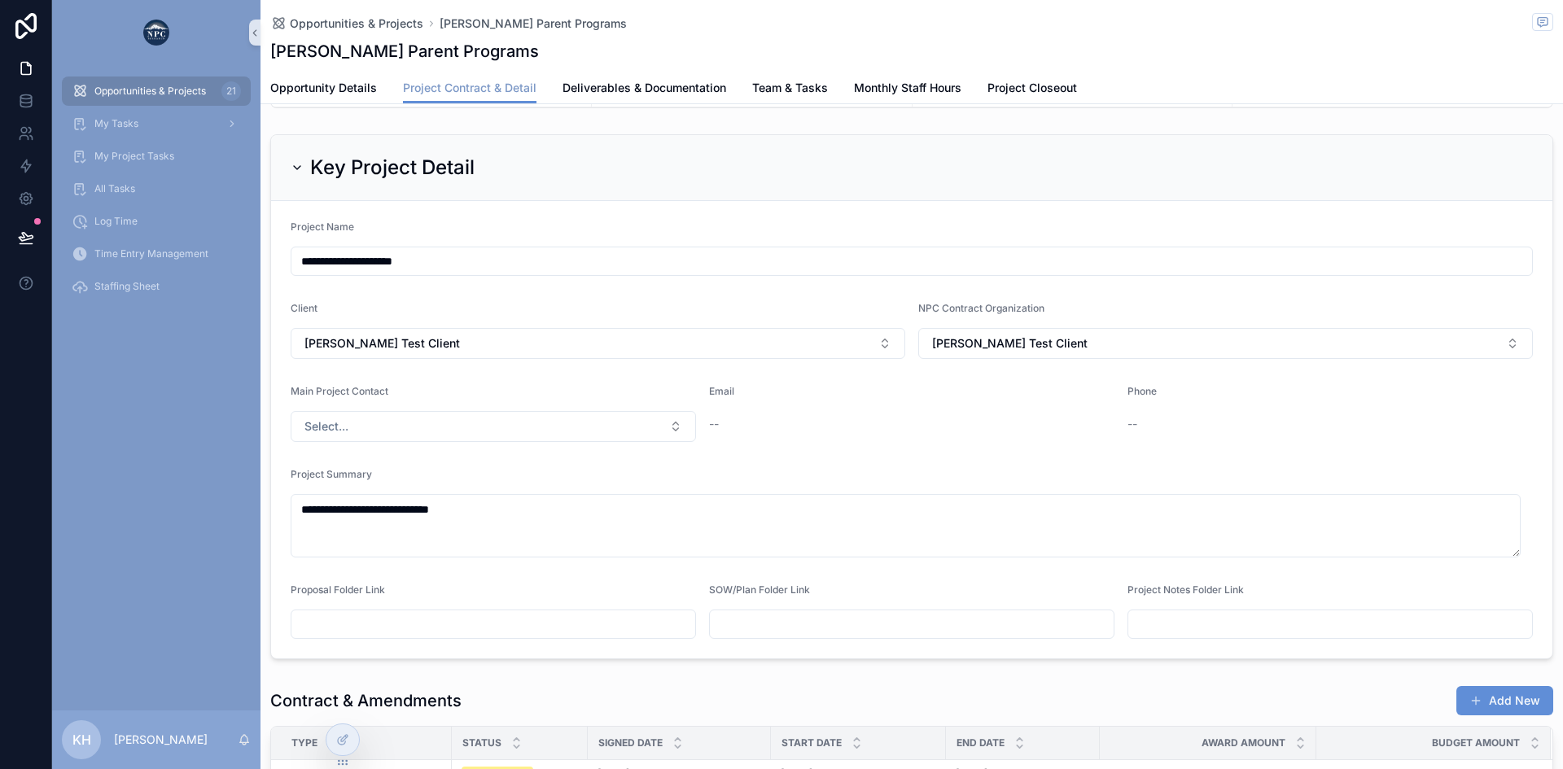
scroll to position [116, 0]
click at [513, 423] on button "Select..." at bounding box center [493, 425] width 405 height 31
click at [376, 523] on span "KrisTest10 MainContact" at bounding box center [363, 518] width 125 height 16
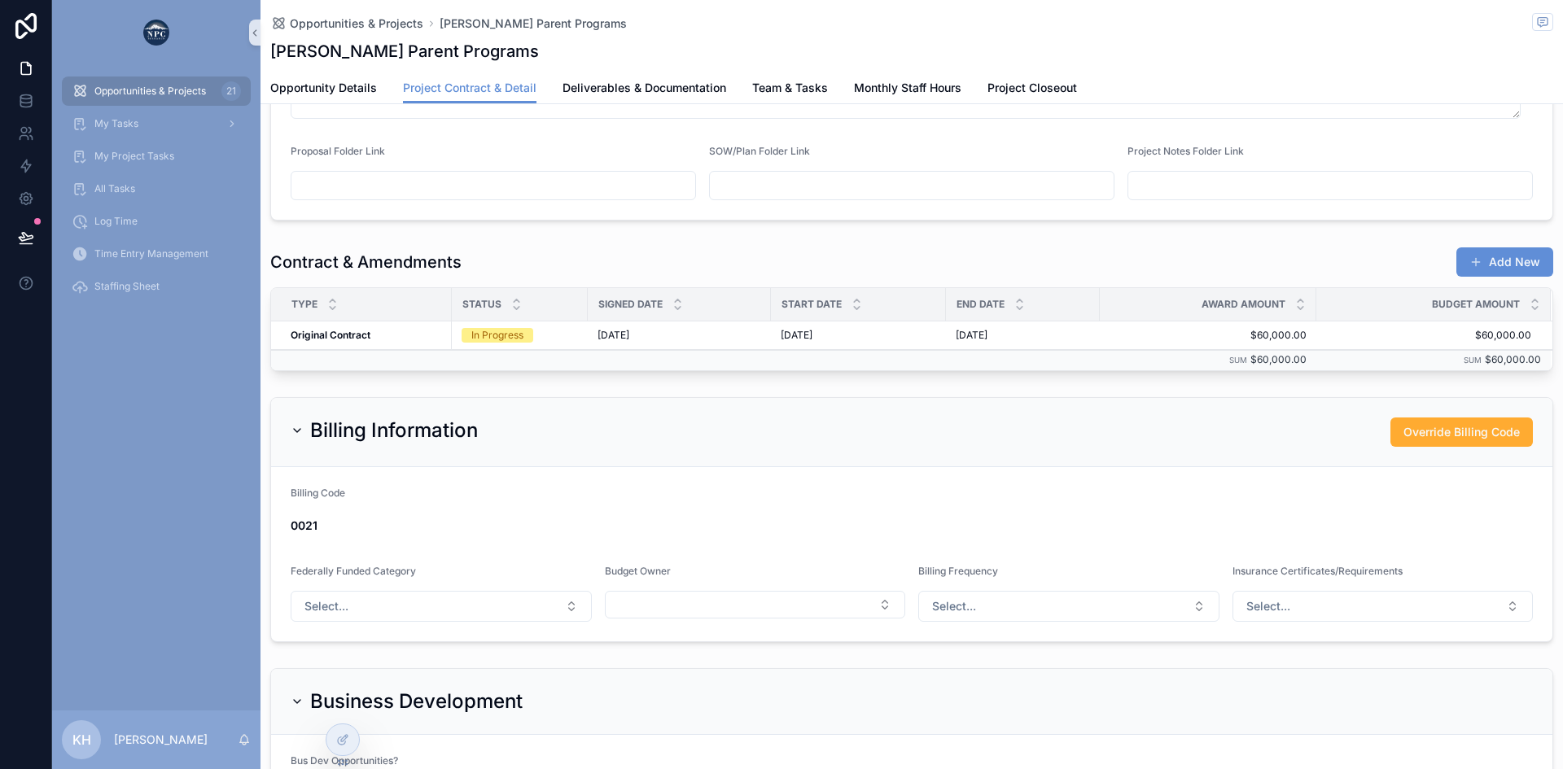
scroll to position [555, 0]
click at [632, 603] on button "Select Button" at bounding box center [755, 604] width 301 height 28
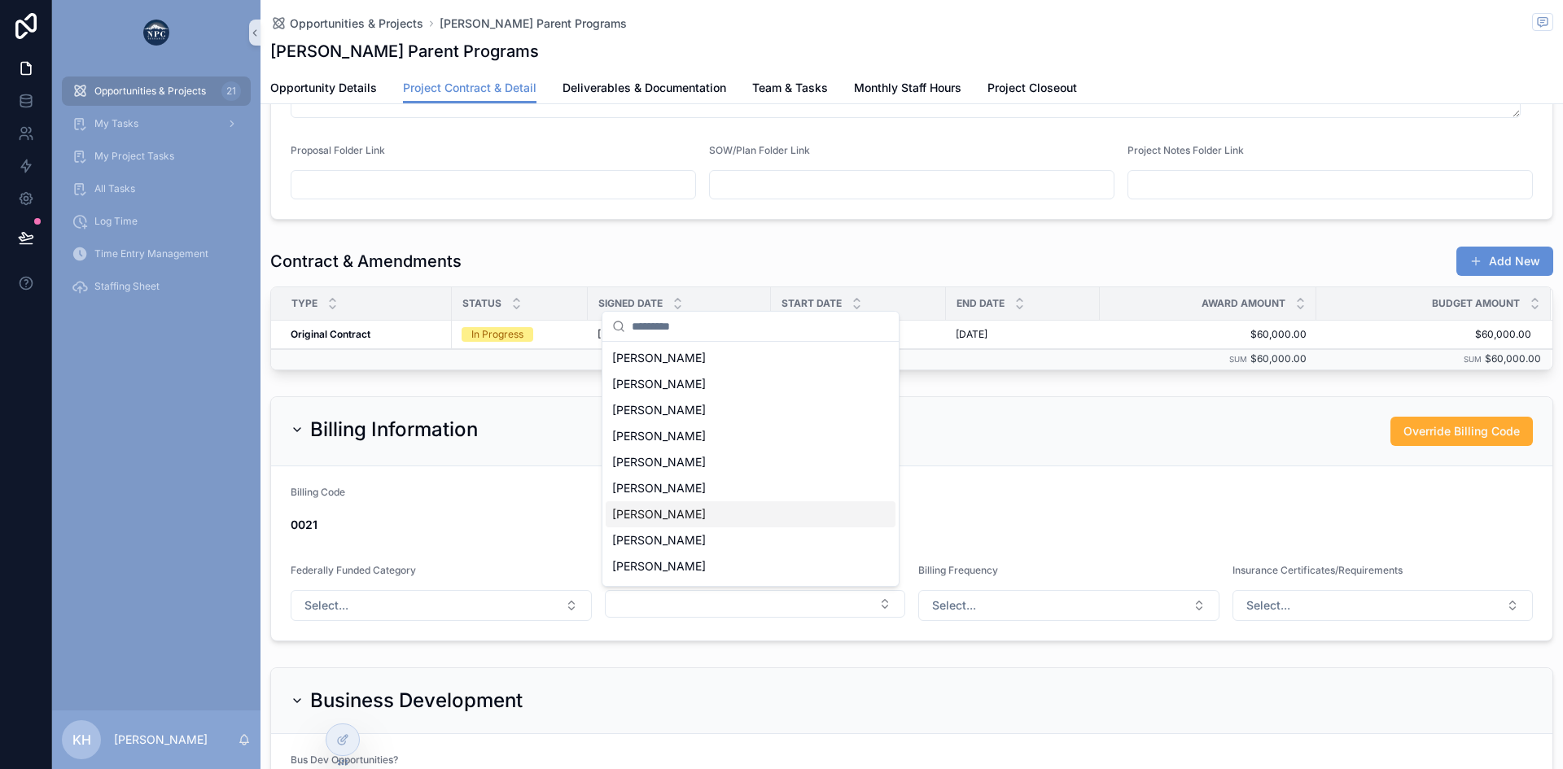
click at [643, 525] on div "[PERSON_NAME]" at bounding box center [751, 514] width 290 height 26
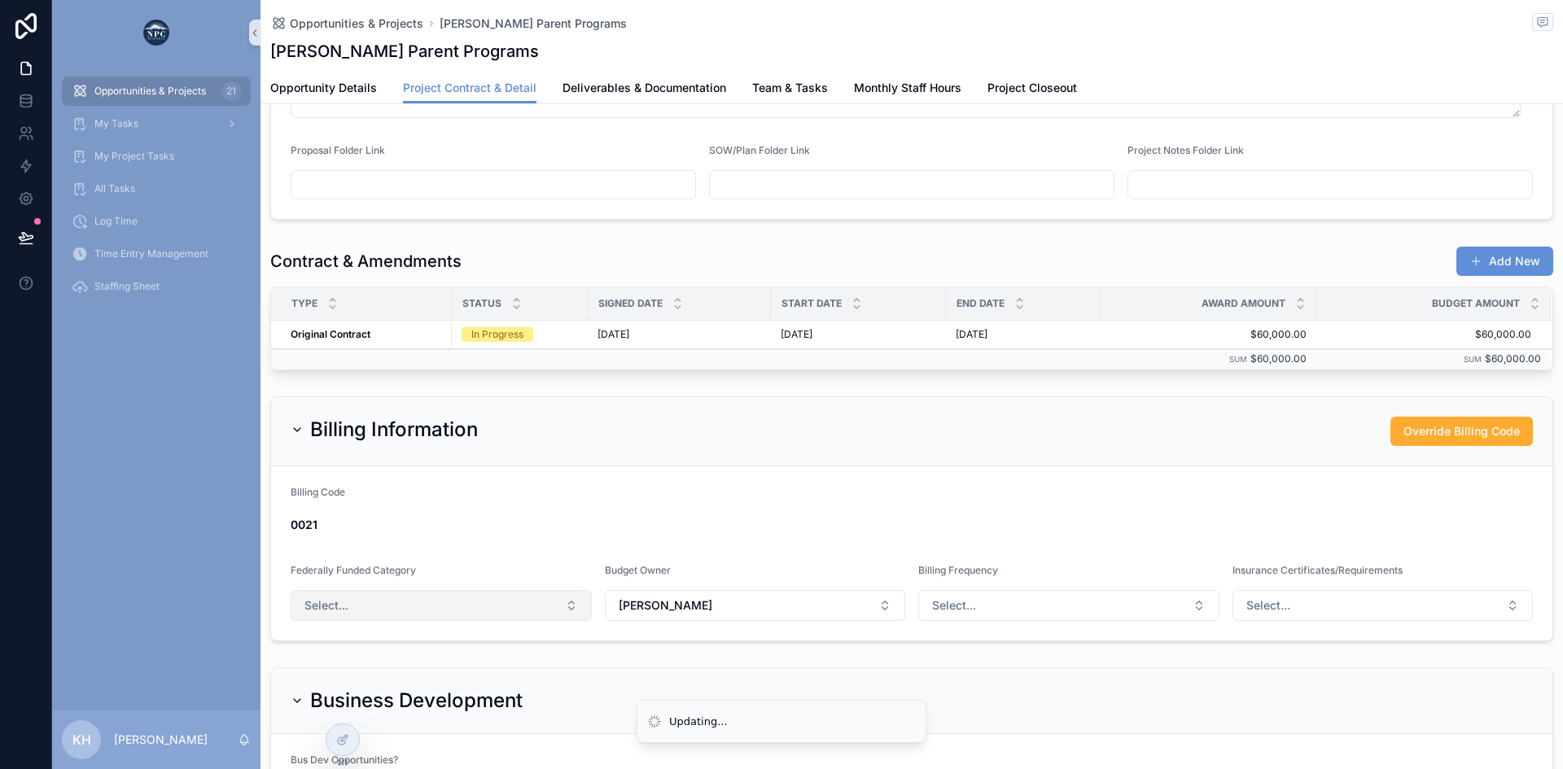
click at [492, 600] on button "Select..." at bounding box center [441, 605] width 301 height 31
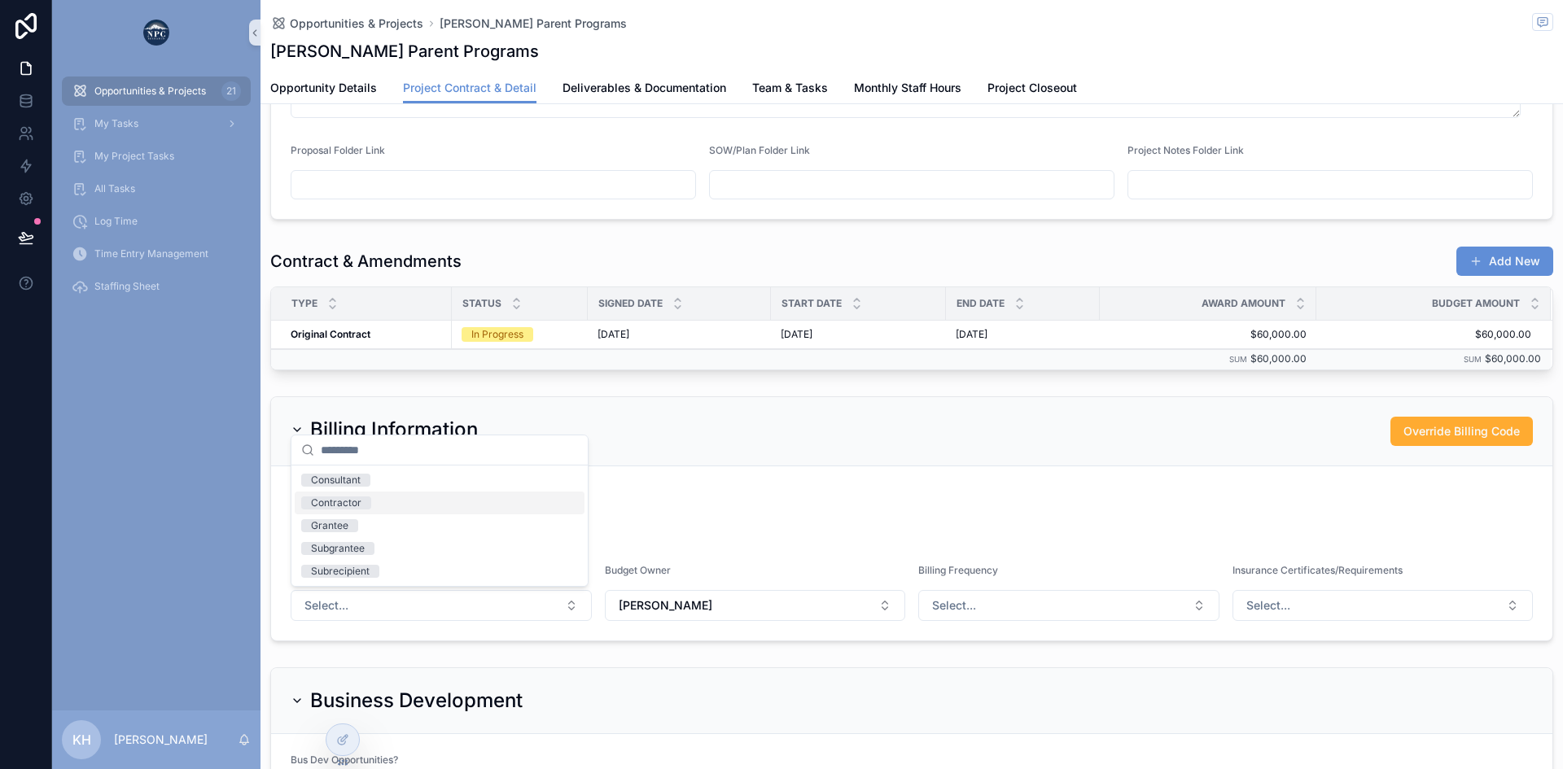
click at [351, 499] on div "Contractor" at bounding box center [336, 503] width 50 height 13
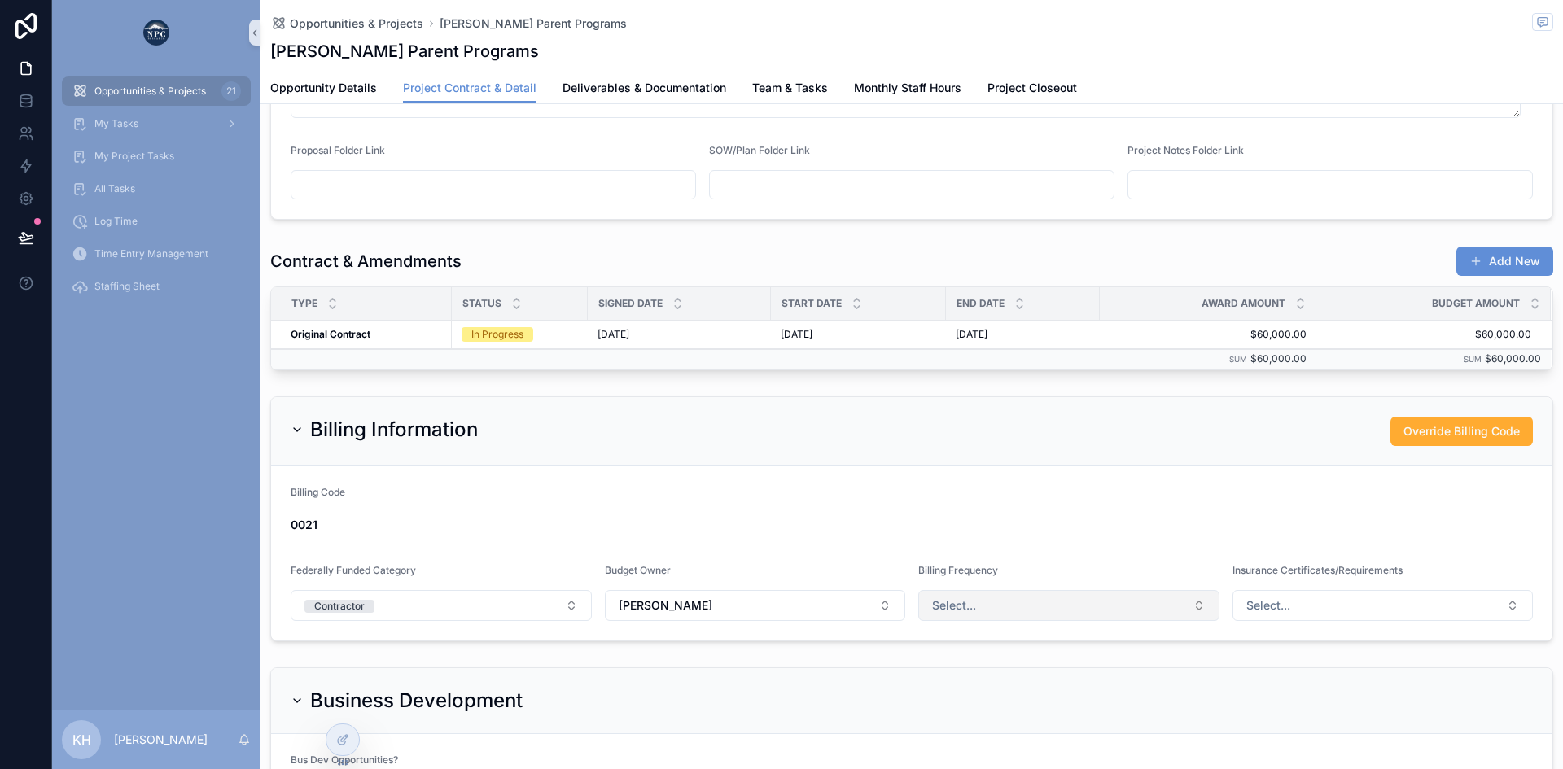
click at [1088, 596] on button "Select..." at bounding box center [1068, 605] width 301 height 31
click at [964, 672] on div "Monthly" at bounding box center [951, 669] width 37 height 13
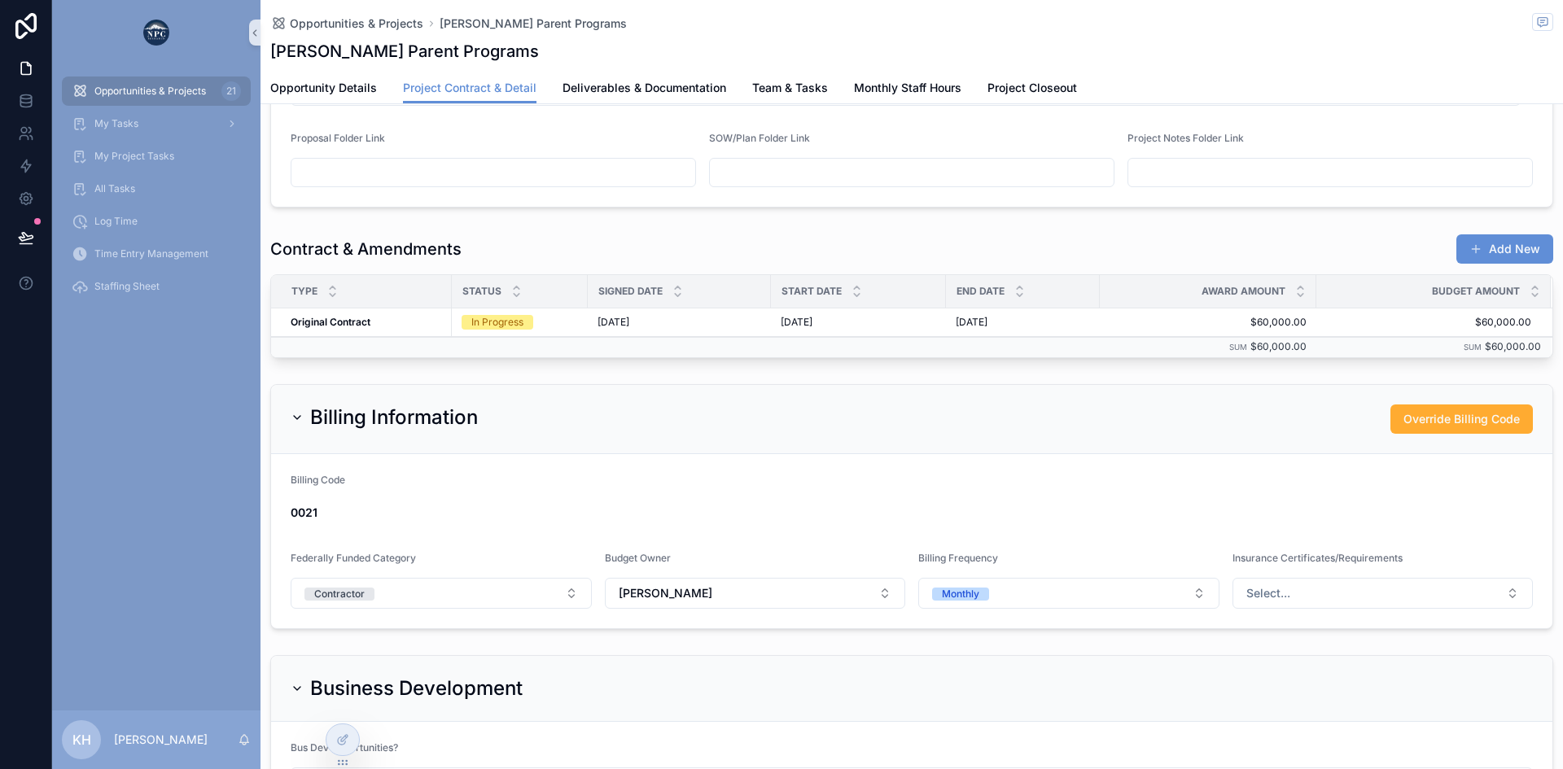
scroll to position [539, 0]
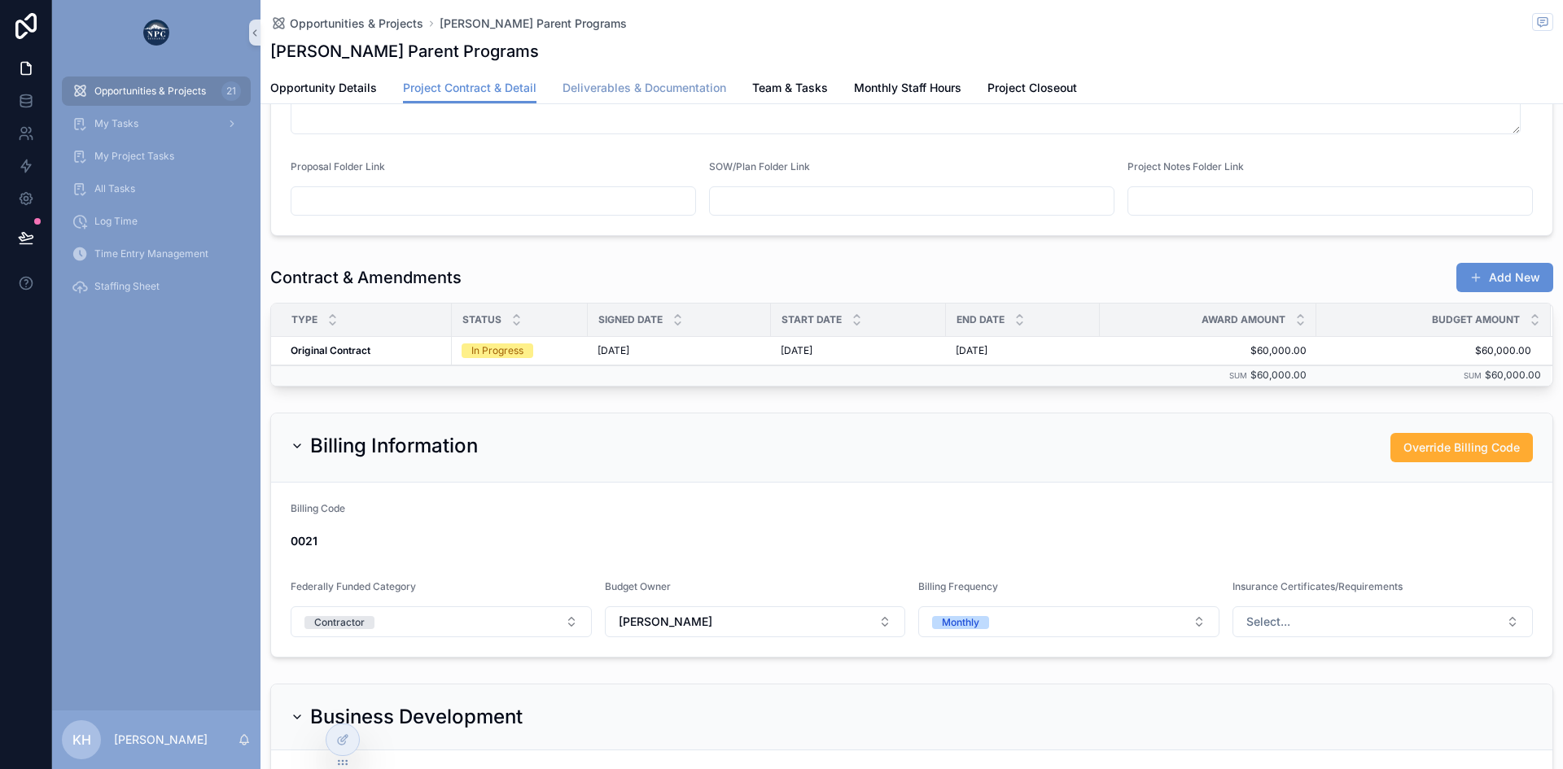
click at [661, 85] on span "Deliverables & Documentation" at bounding box center [644, 88] width 164 height 16
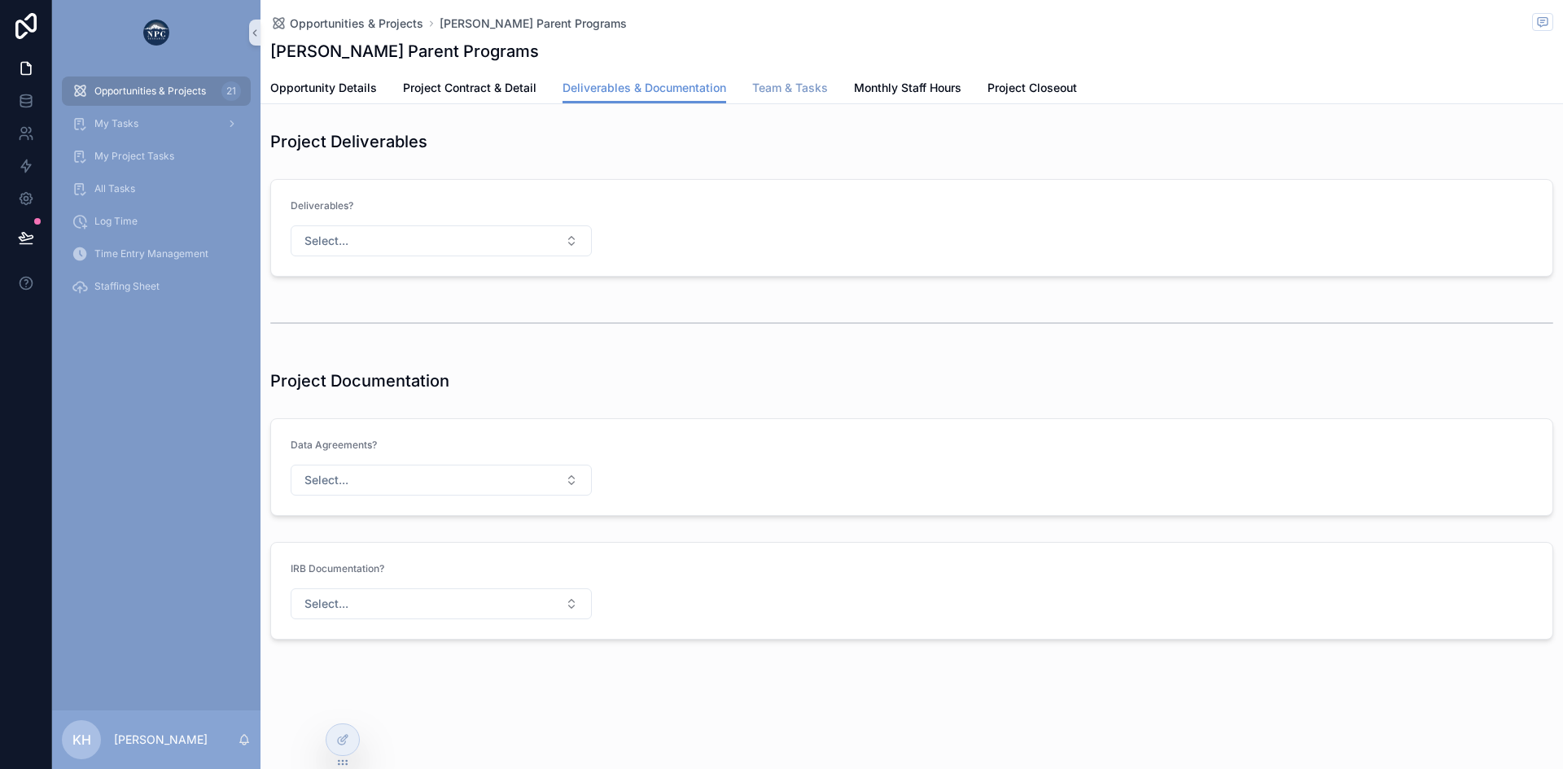
click at [796, 91] on span "Team & Tasks" at bounding box center [790, 88] width 76 height 16
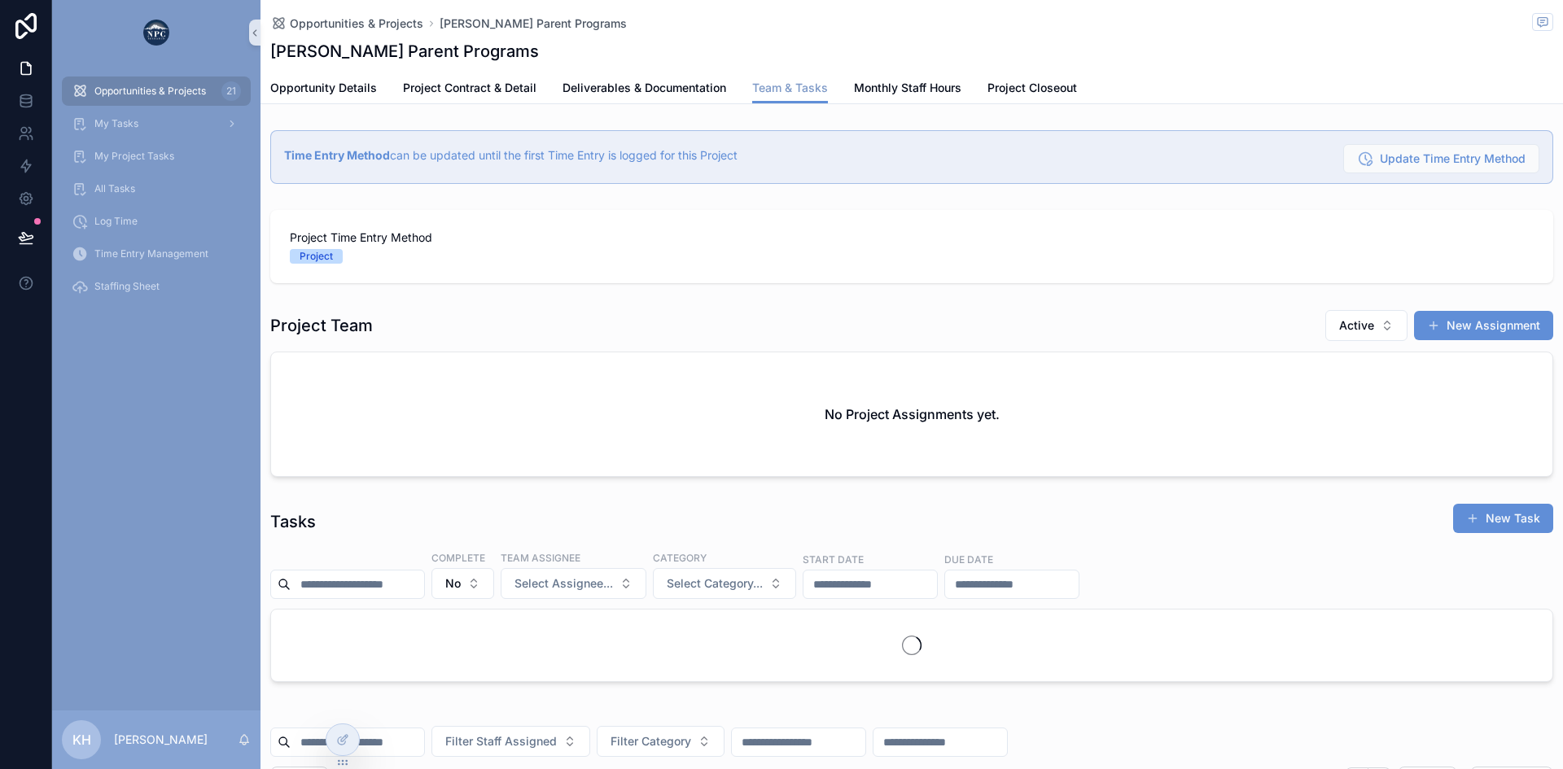
scroll to position [0, 1149]
click at [1458, 322] on button "New Assignment" at bounding box center [1483, 325] width 139 height 29
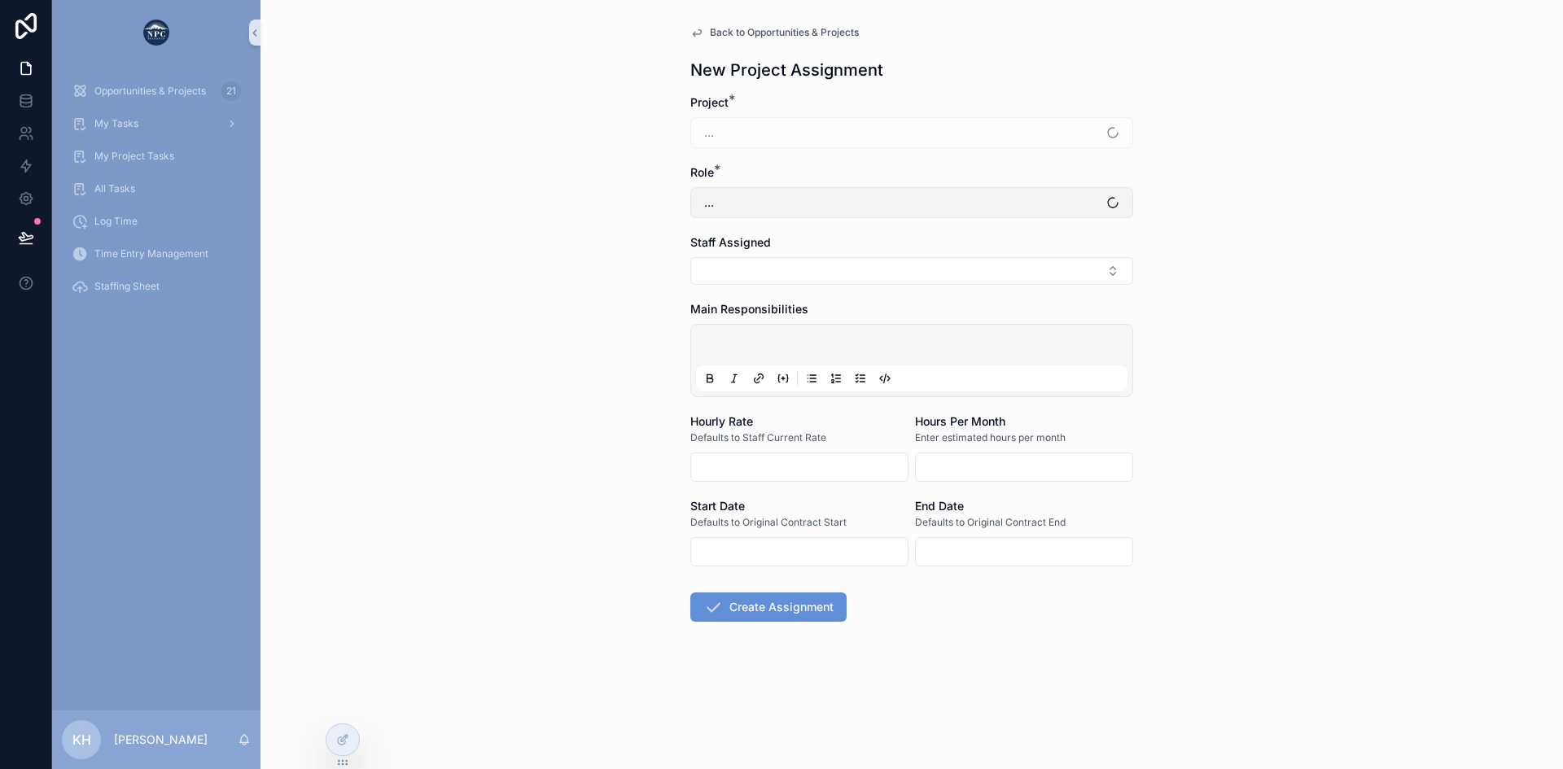
type input "********"
click at [810, 208] on button "Project Director" at bounding box center [911, 202] width 443 height 31
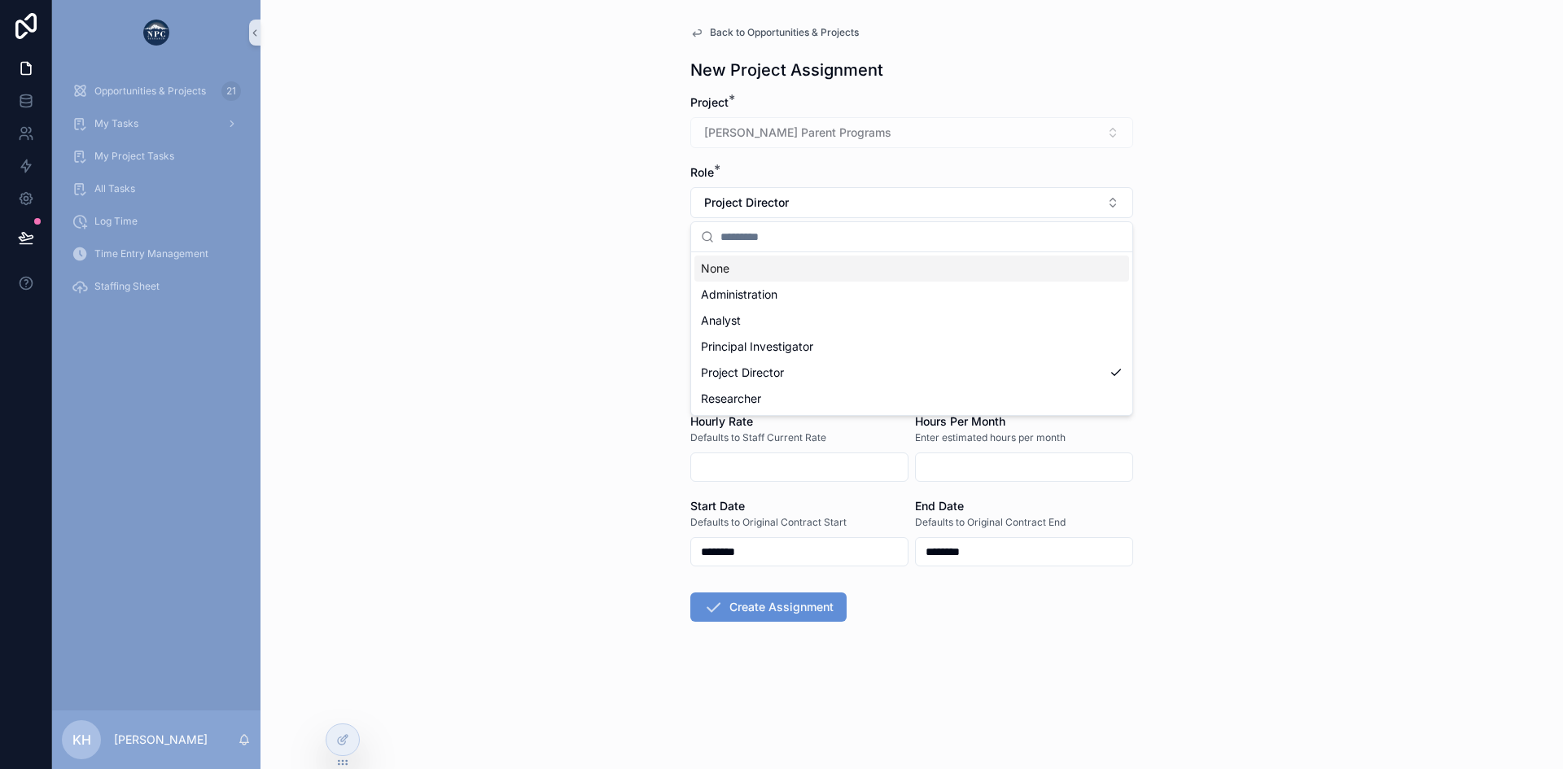
click at [1195, 224] on div "Back to Opportunities & Projects New Project Assignment Project * [PERSON_NAME]…" at bounding box center [911, 384] width 1302 height 769
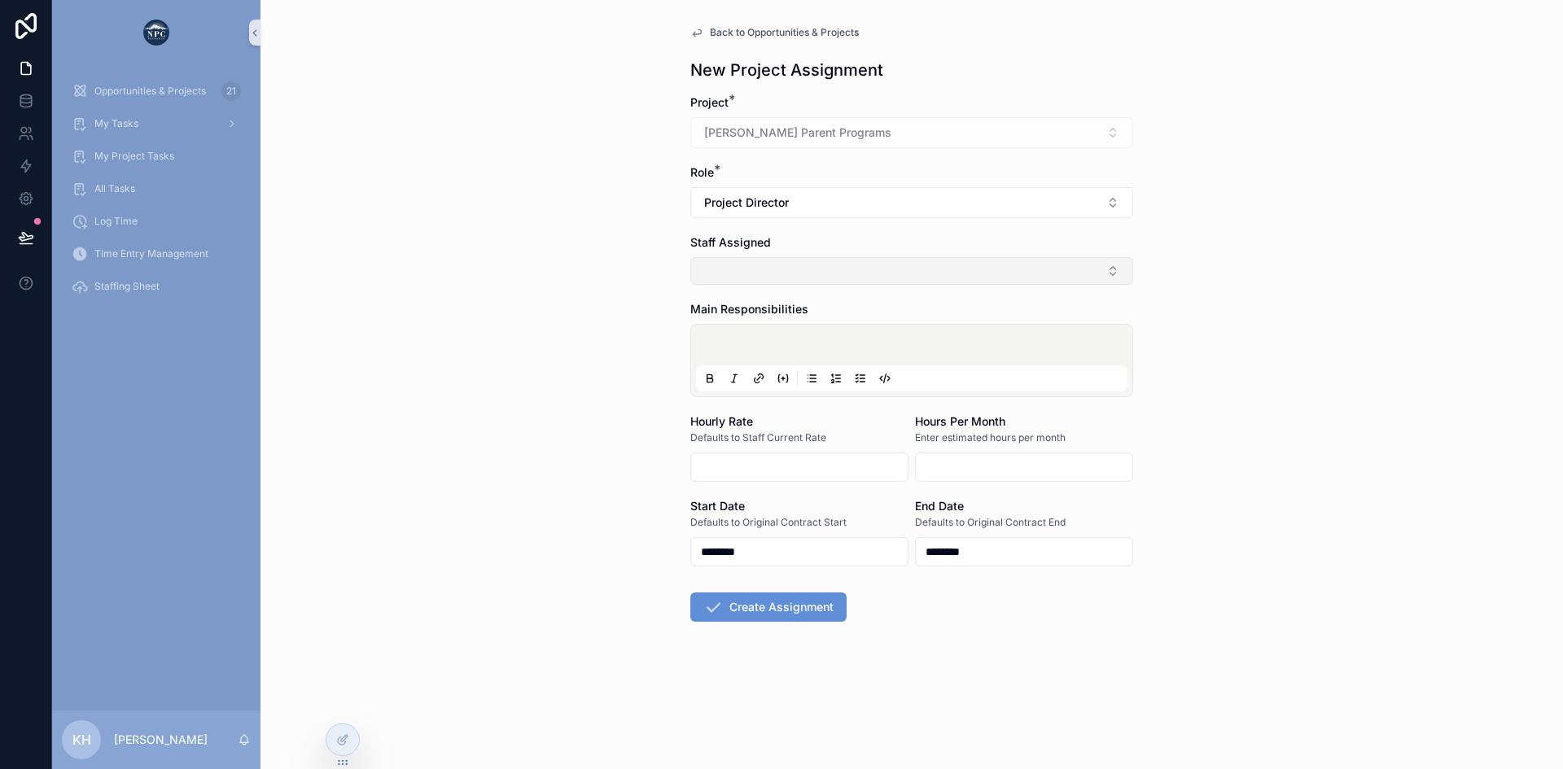
click at [821, 273] on button "Select Button" at bounding box center [911, 271] width 443 height 28
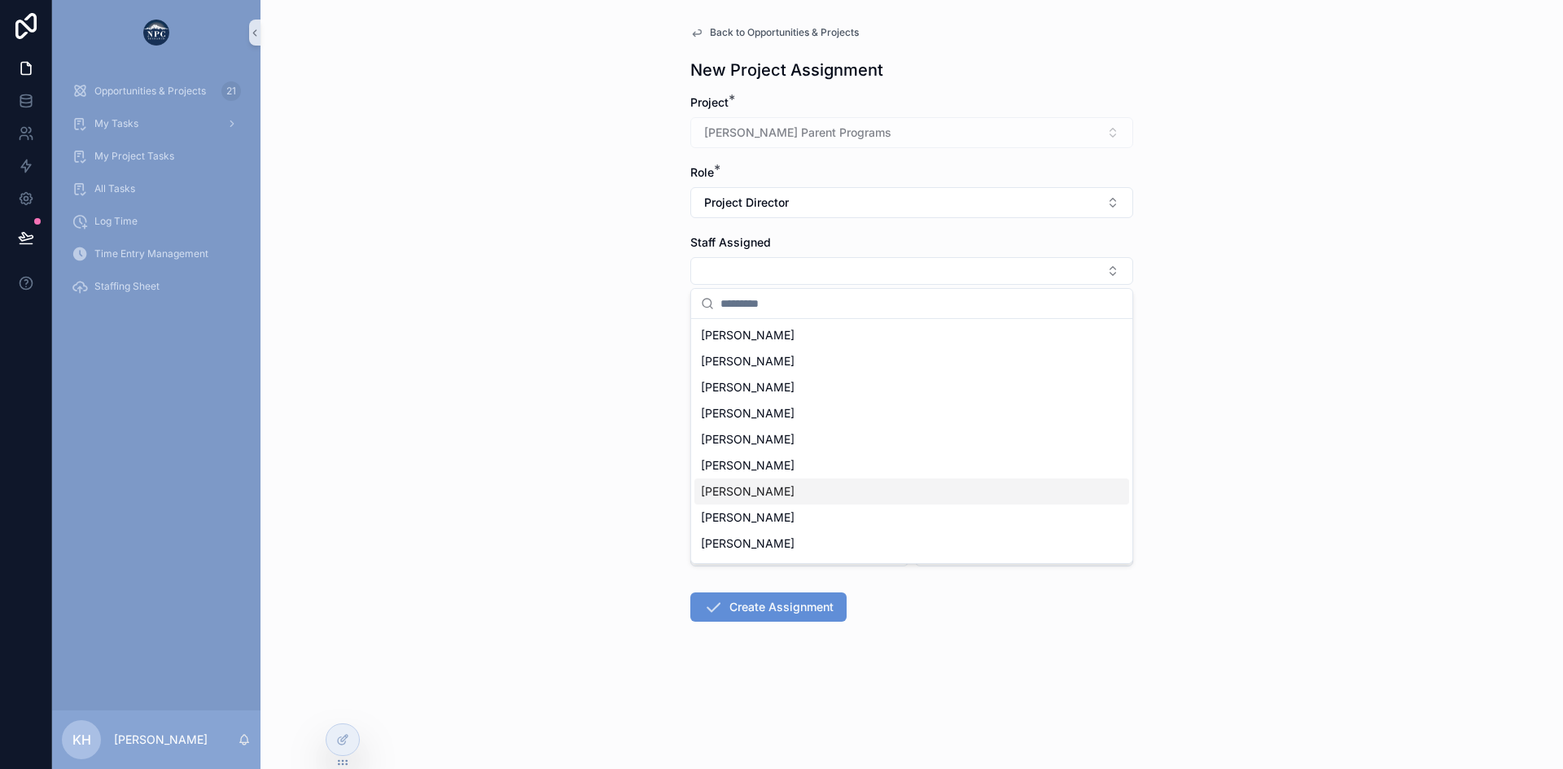
click at [782, 479] on div "[PERSON_NAME]" at bounding box center [911, 492] width 435 height 26
type input "*******"
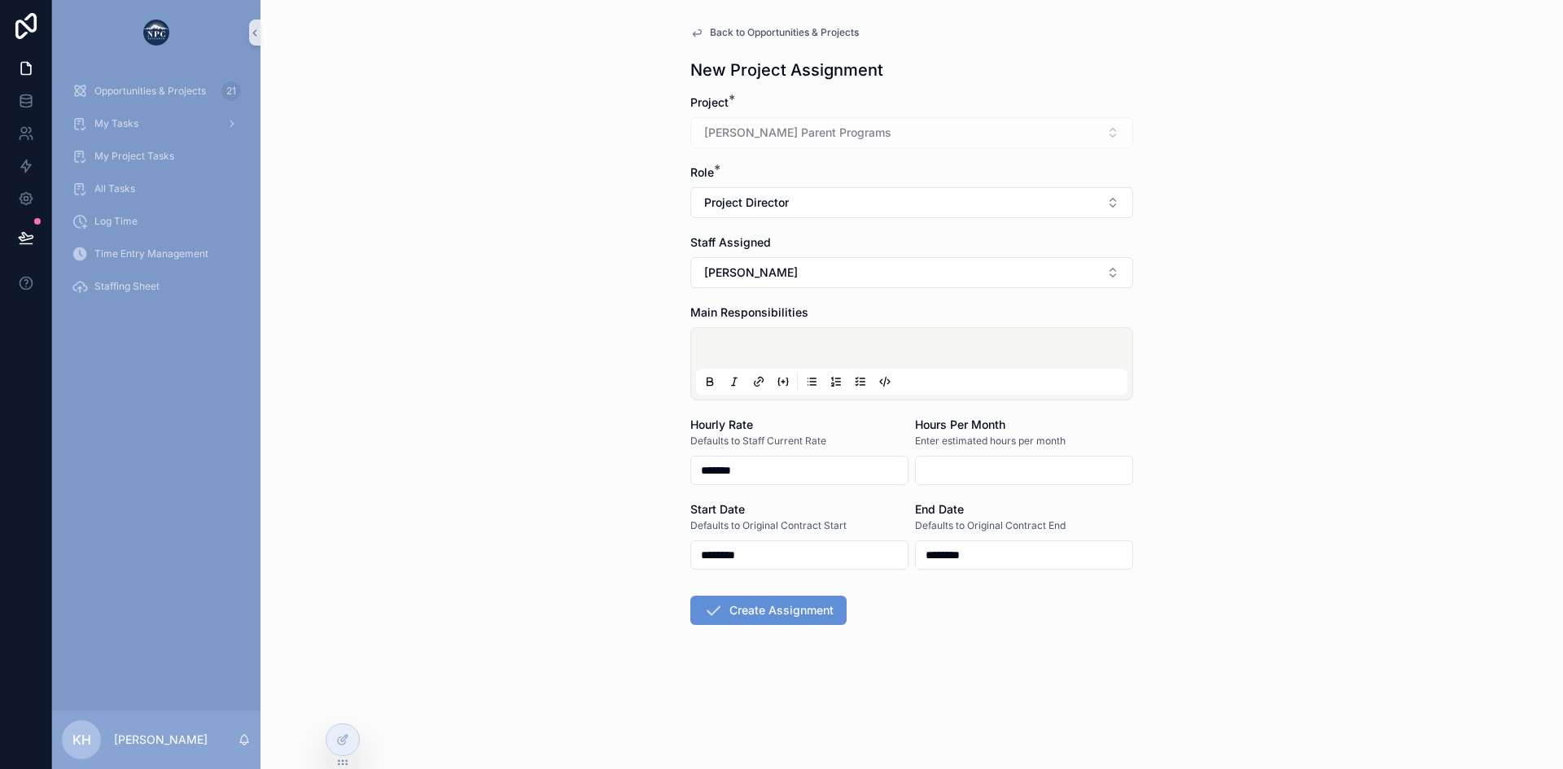
click at [968, 467] on input "scrollable content" at bounding box center [1024, 470] width 217 height 23
type input "*****"
click at [759, 616] on button "Create Assignment" at bounding box center [768, 610] width 156 height 29
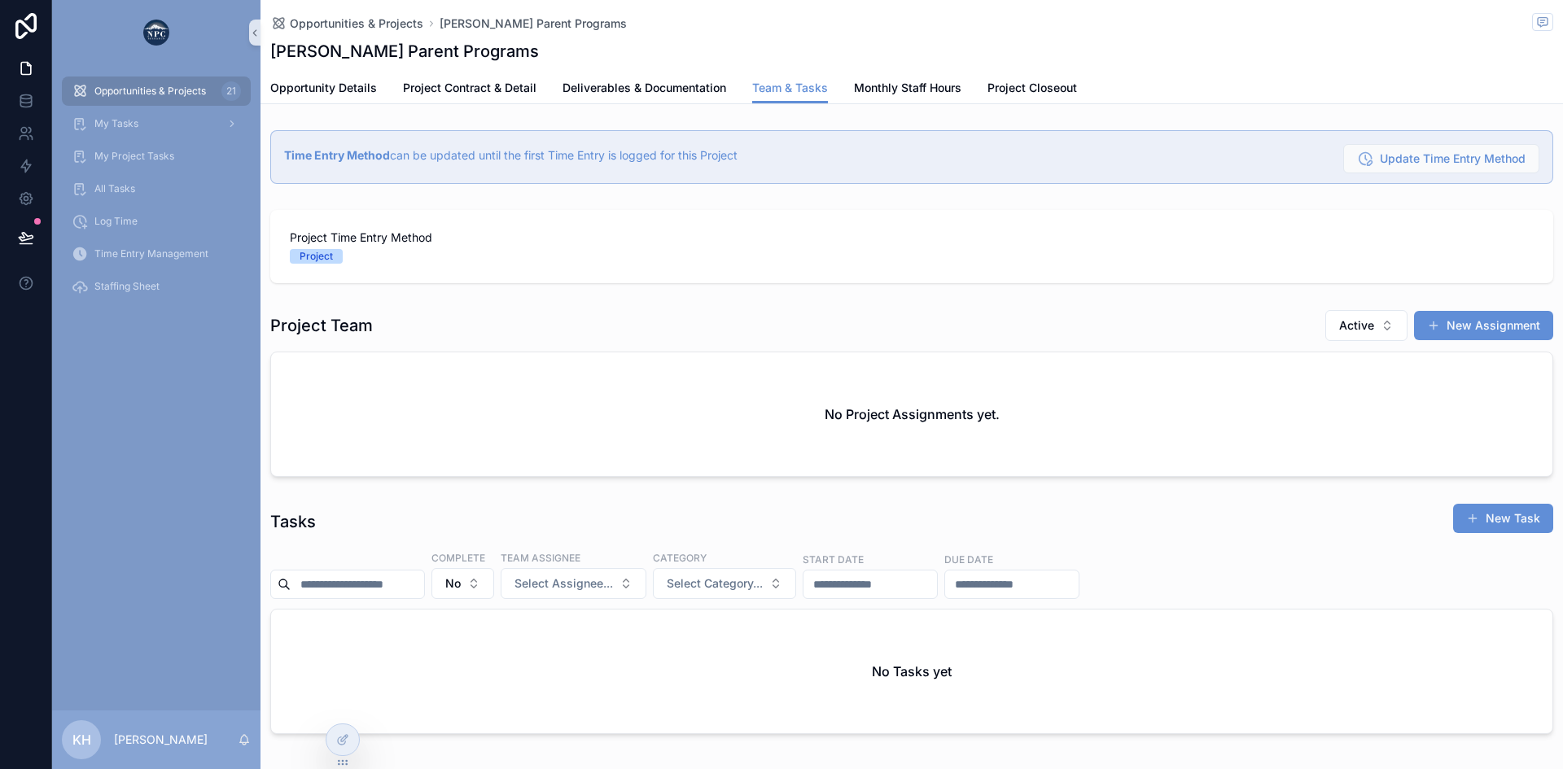
scroll to position [0, 1149]
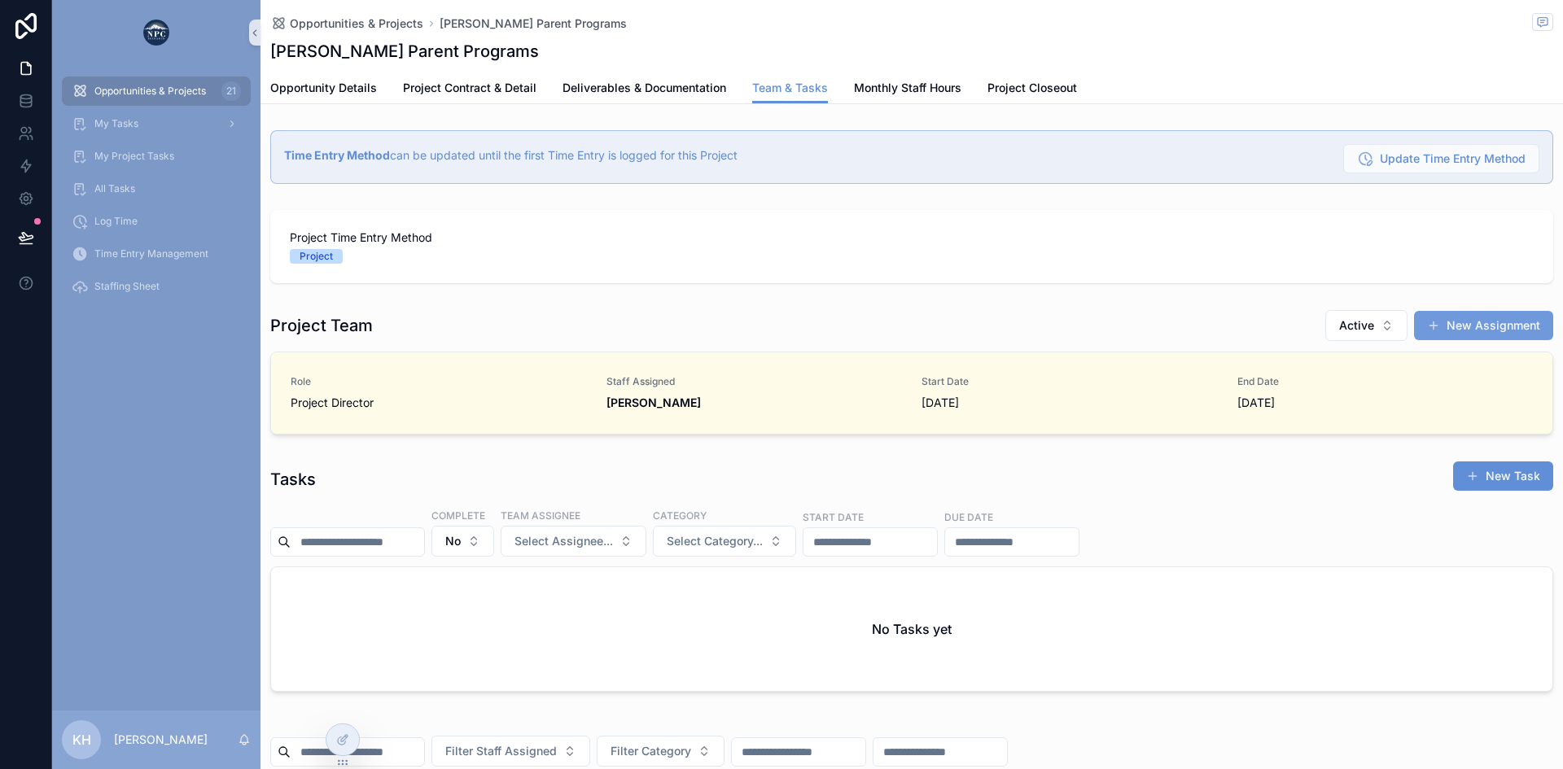
click at [1464, 333] on button "New Assignment" at bounding box center [1483, 325] width 139 height 29
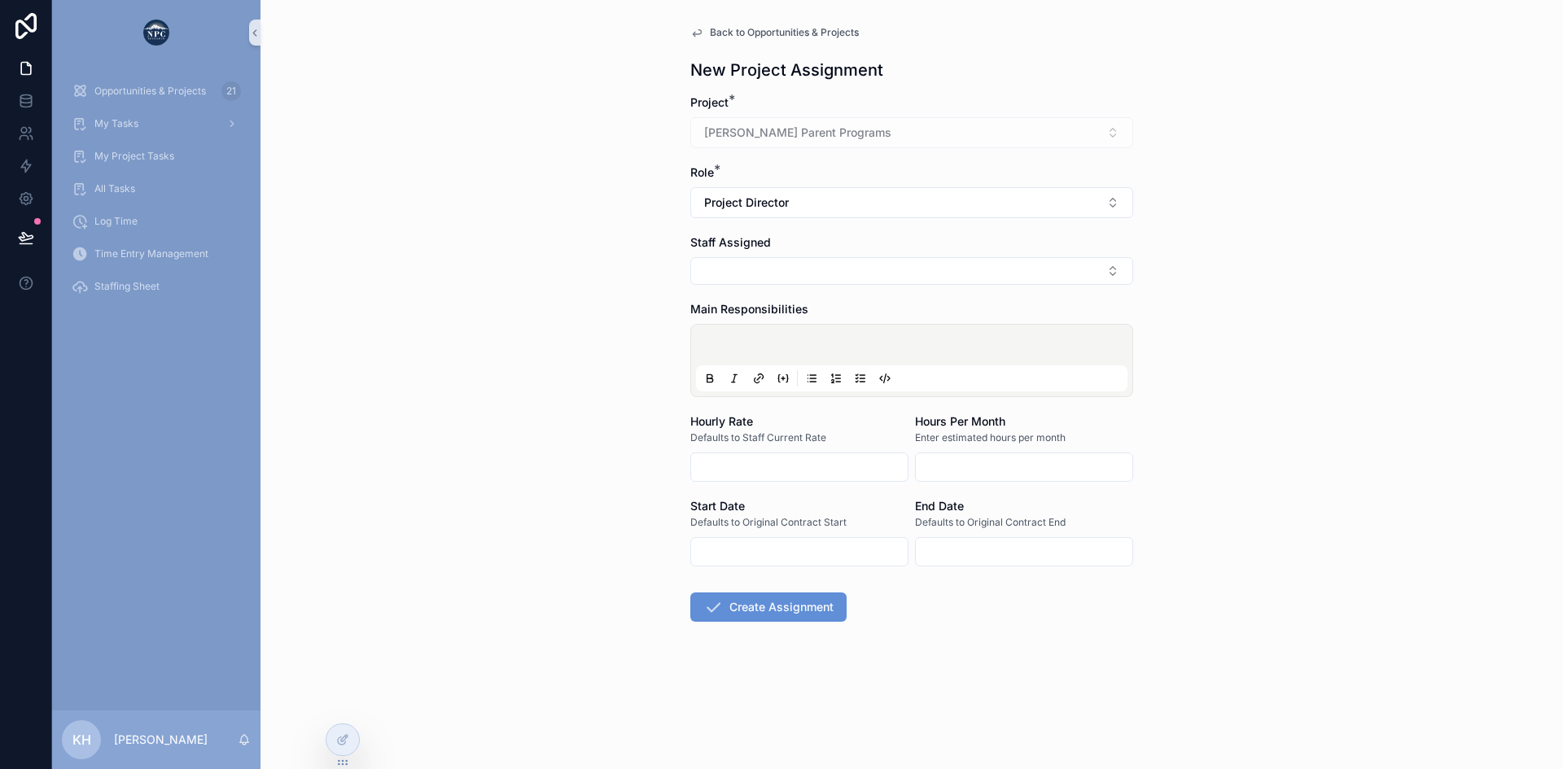
type input "********"
click at [820, 207] on button "Project Director" at bounding box center [911, 202] width 443 height 31
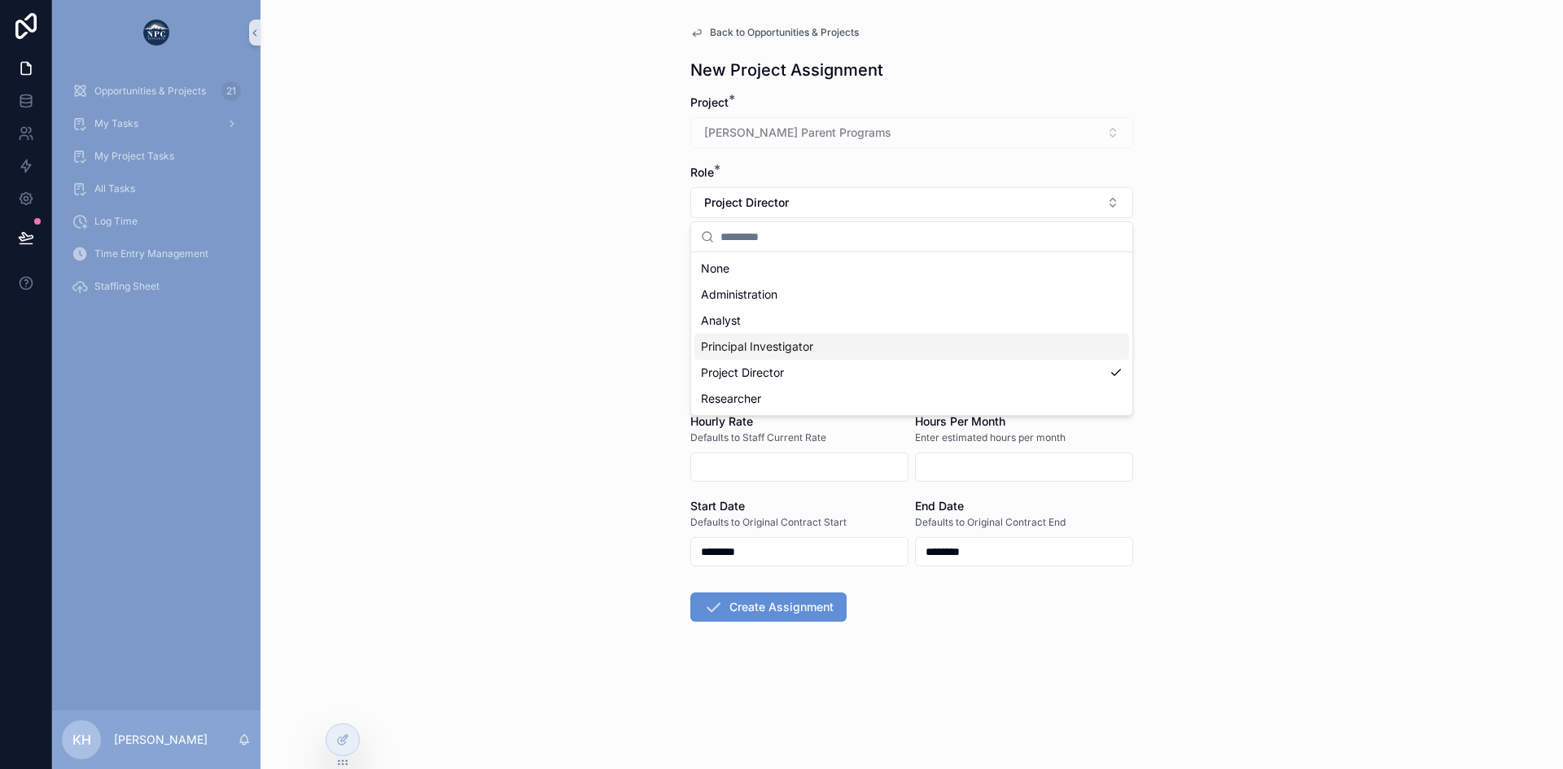
click at [763, 350] on span "Principal Investigator" at bounding box center [757, 347] width 112 height 16
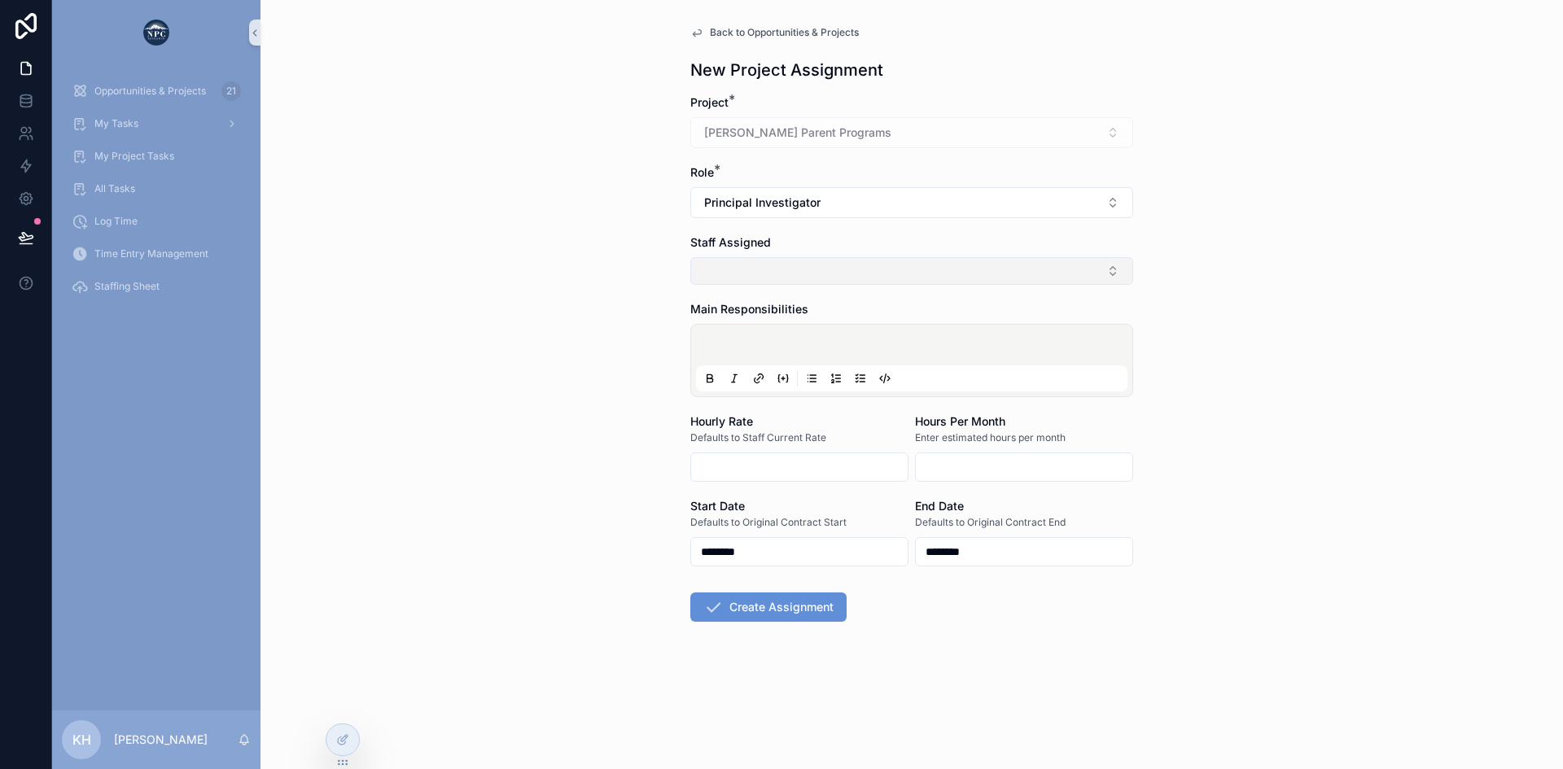
click at [913, 265] on button "Select Button" at bounding box center [911, 271] width 443 height 28
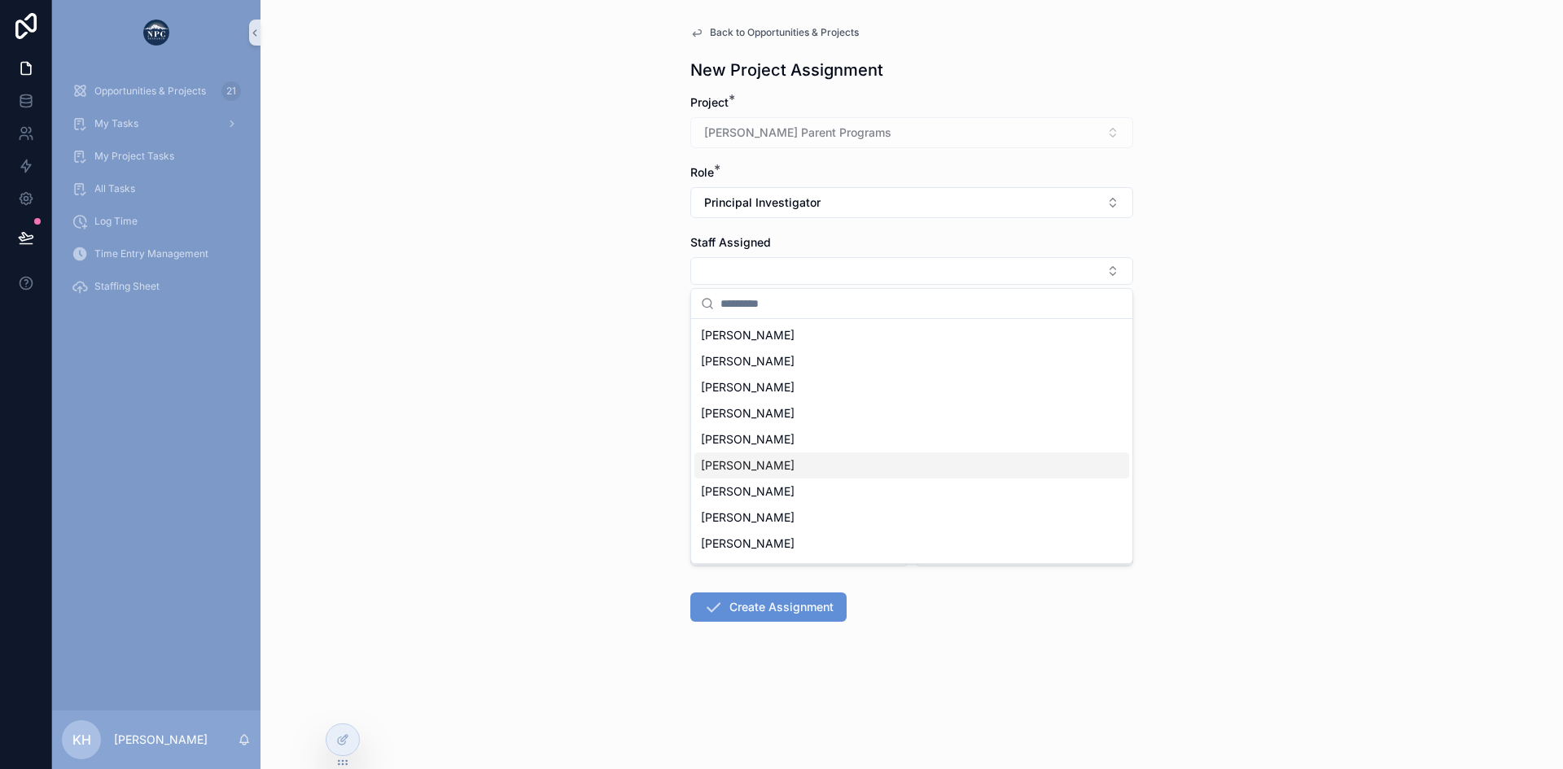
scroll to position [75, 0]
click at [777, 546] on div "[PERSON_NAME]" at bounding box center [911, 547] width 435 height 26
type input "*******"
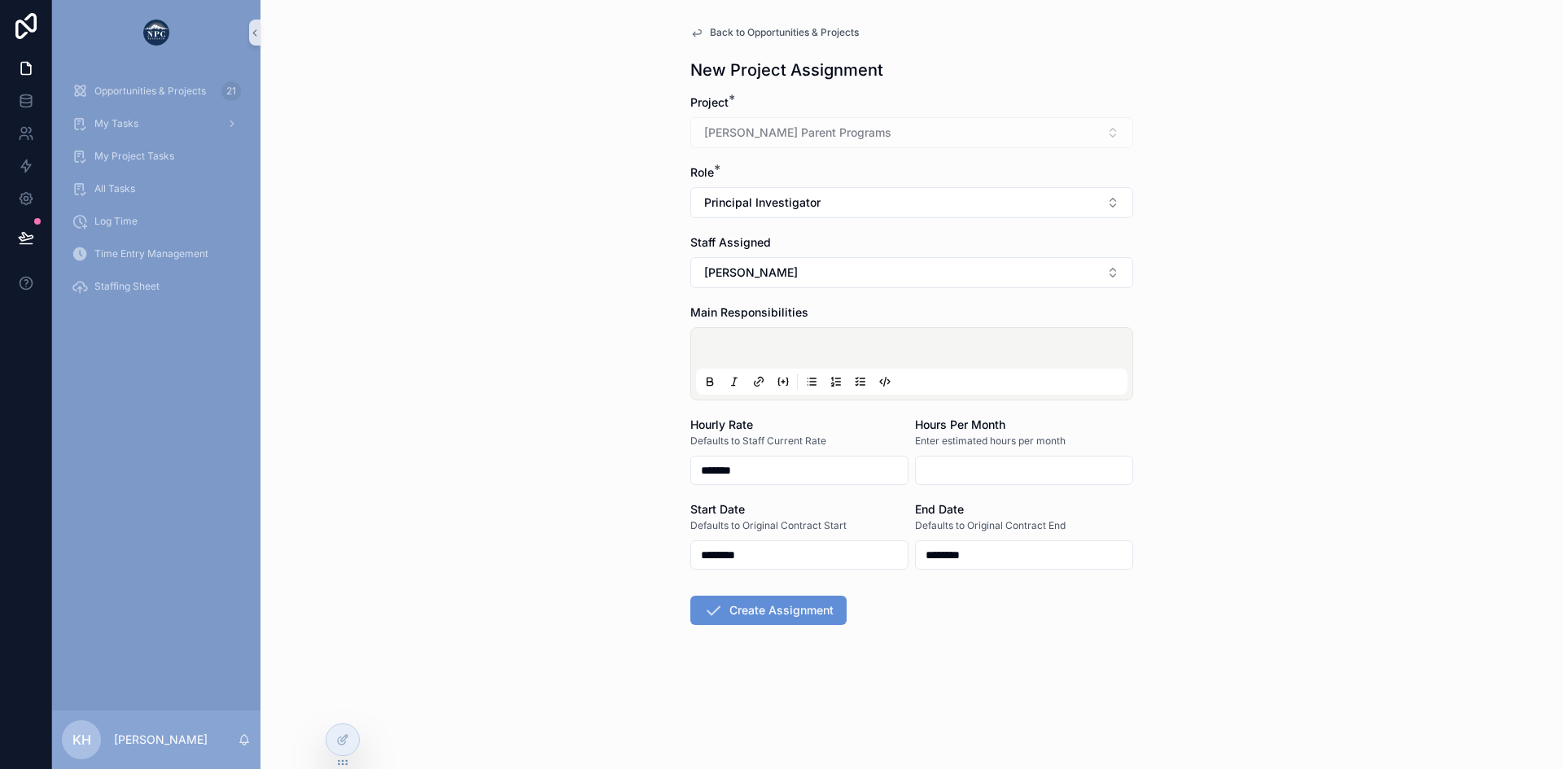
click at [939, 468] on input "scrollable content" at bounding box center [1024, 470] width 217 height 23
type input "****"
click at [768, 611] on button "Create Assignment" at bounding box center [768, 610] width 156 height 29
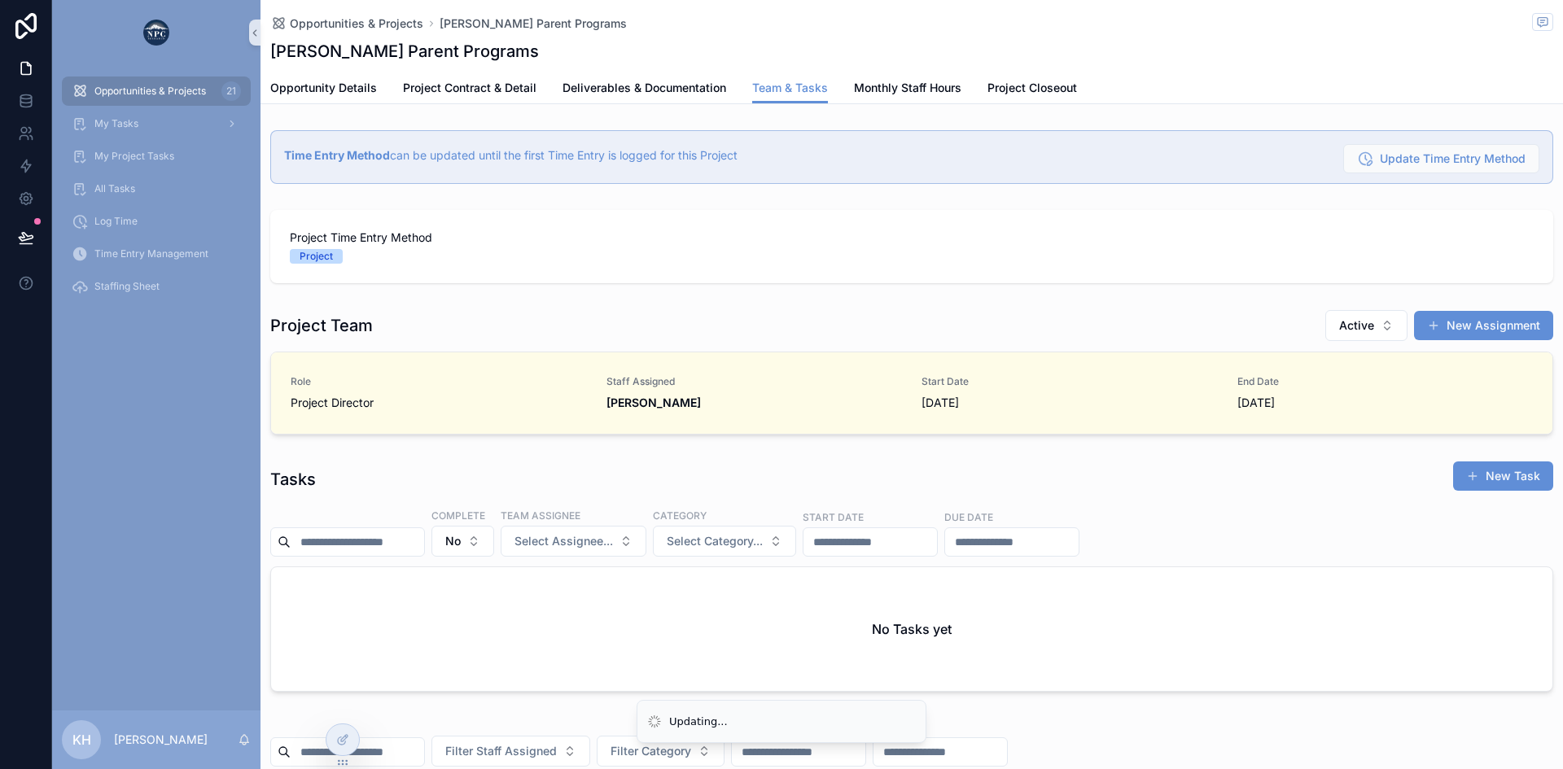
scroll to position [0, 1149]
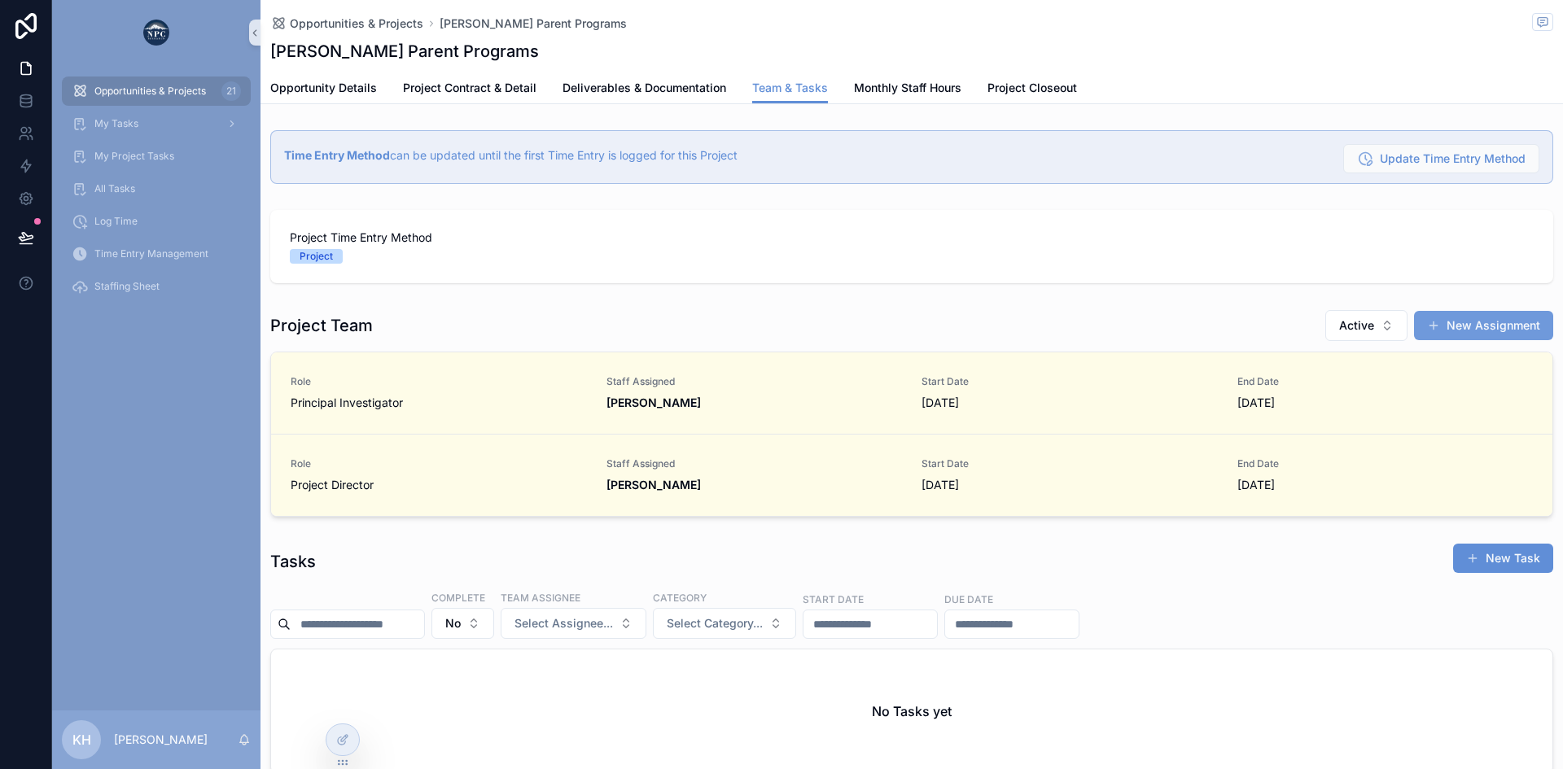
click at [1469, 320] on button "New Assignment" at bounding box center [1483, 325] width 139 height 29
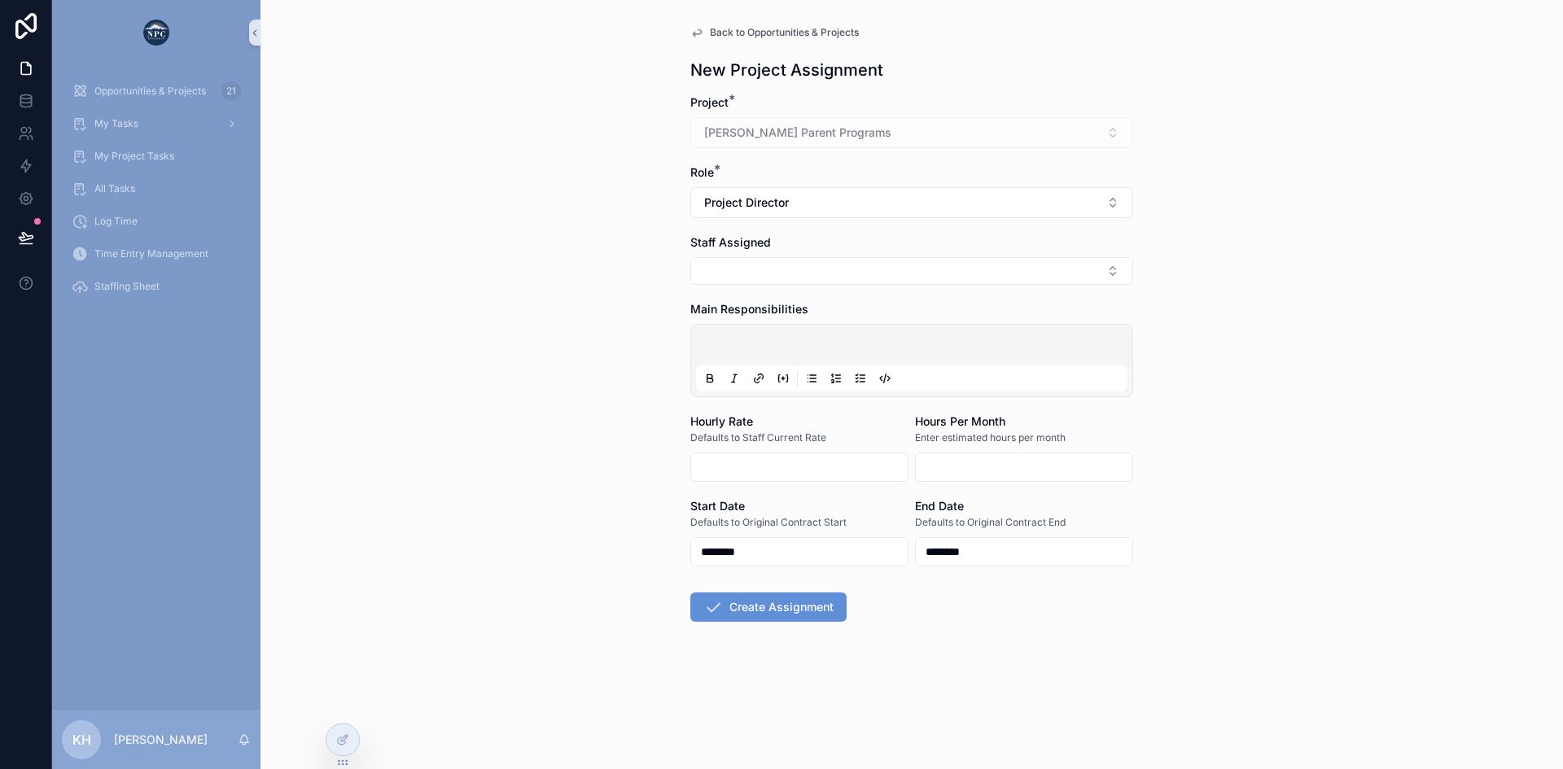
click at [861, 253] on div "Staff Assigned" at bounding box center [911, 259] width 443 height 50
click at [835, 261] on button "Select Button" at bounding box center [911, 271] width 443 height 28
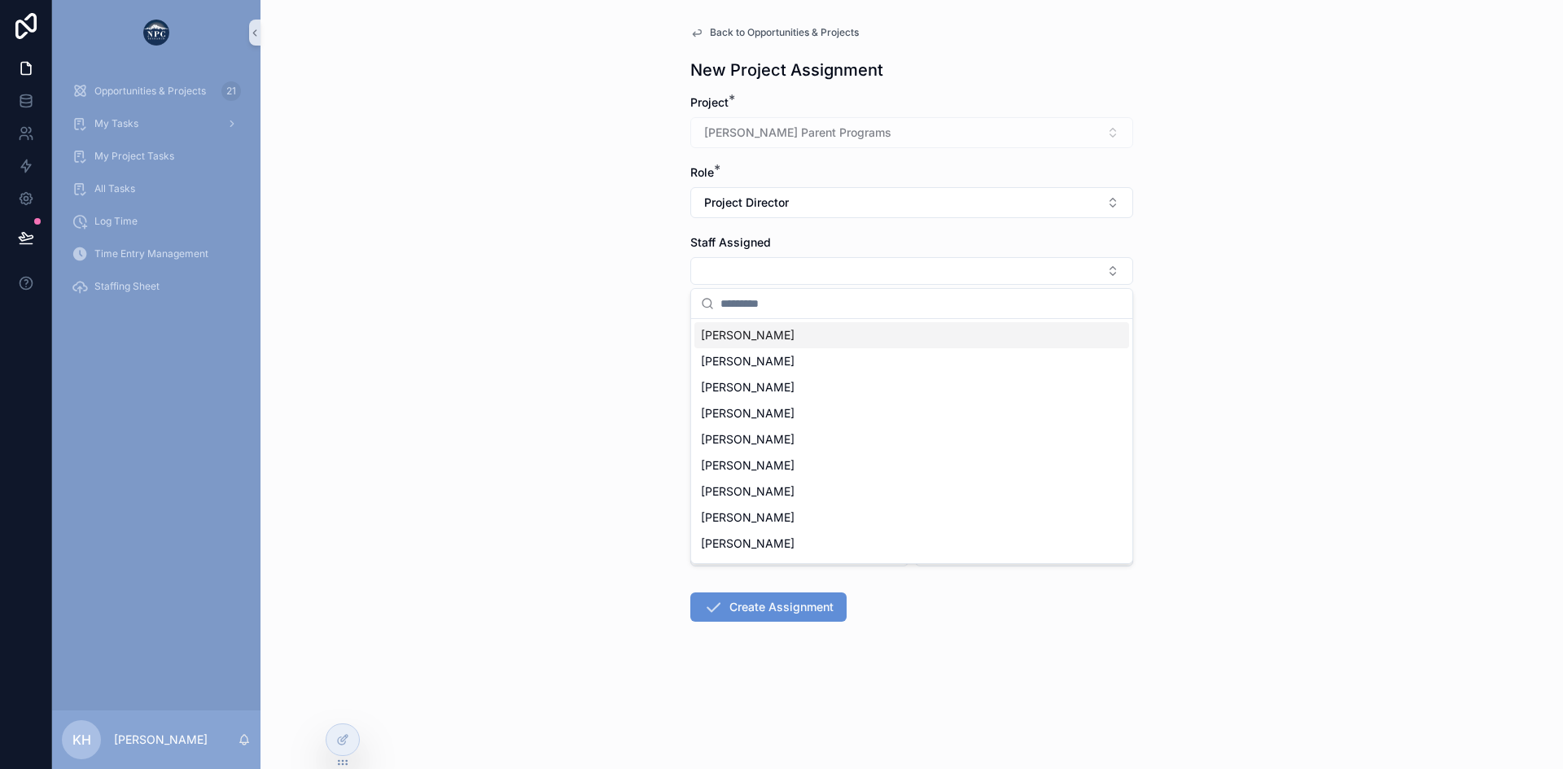
click at [732, 337] on span "[PERSON_NAME]" at bounding box center [748, 335] width 94 height 16
type input "*******"
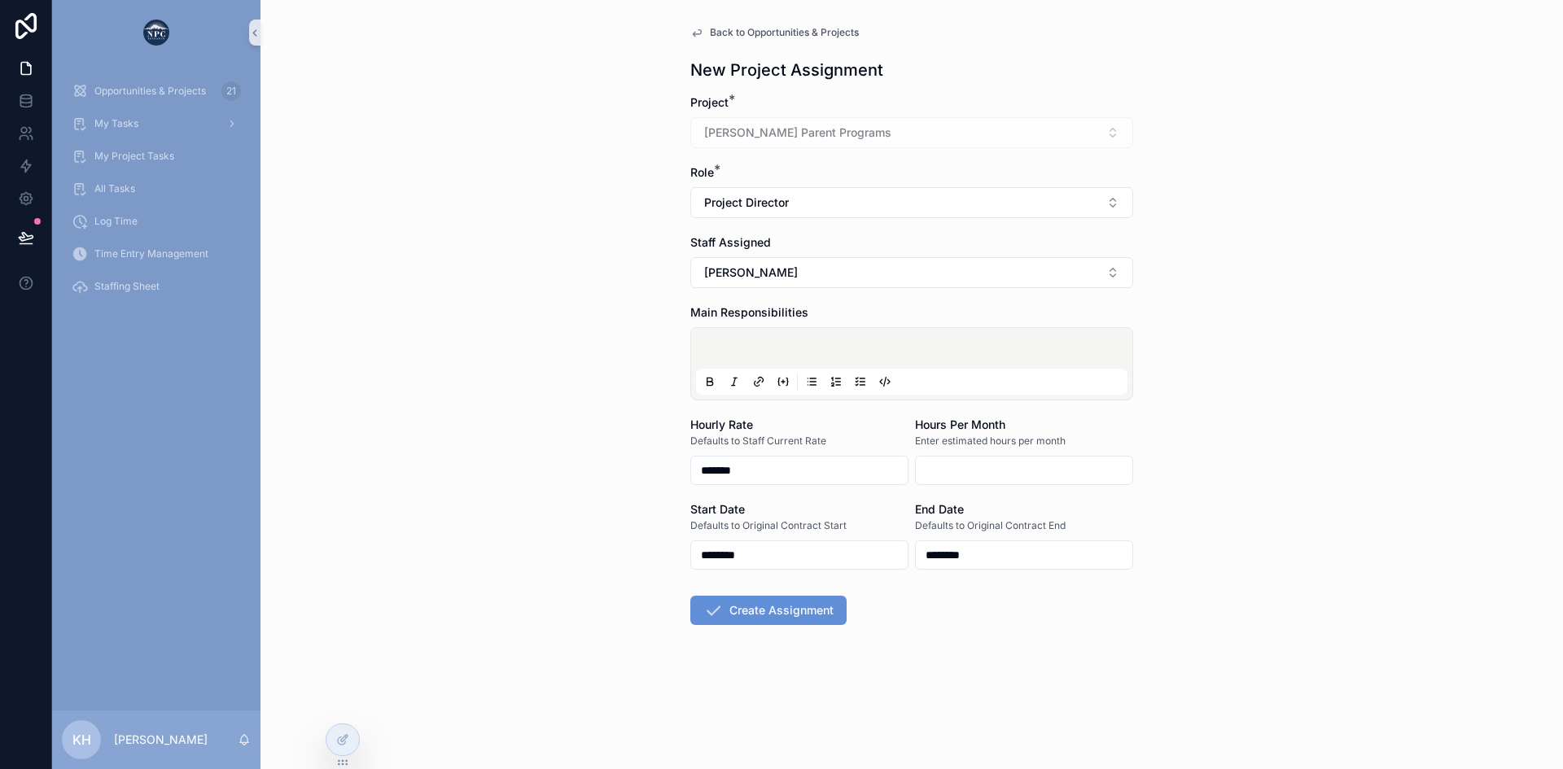
click at [936, 475] on input "scrollable content" at bounding box center [1024, 470] width 217 height 23
type input "****"
click at [806, 205] on button "Project Director" at bounding box center [911, 202] width 443 height 31
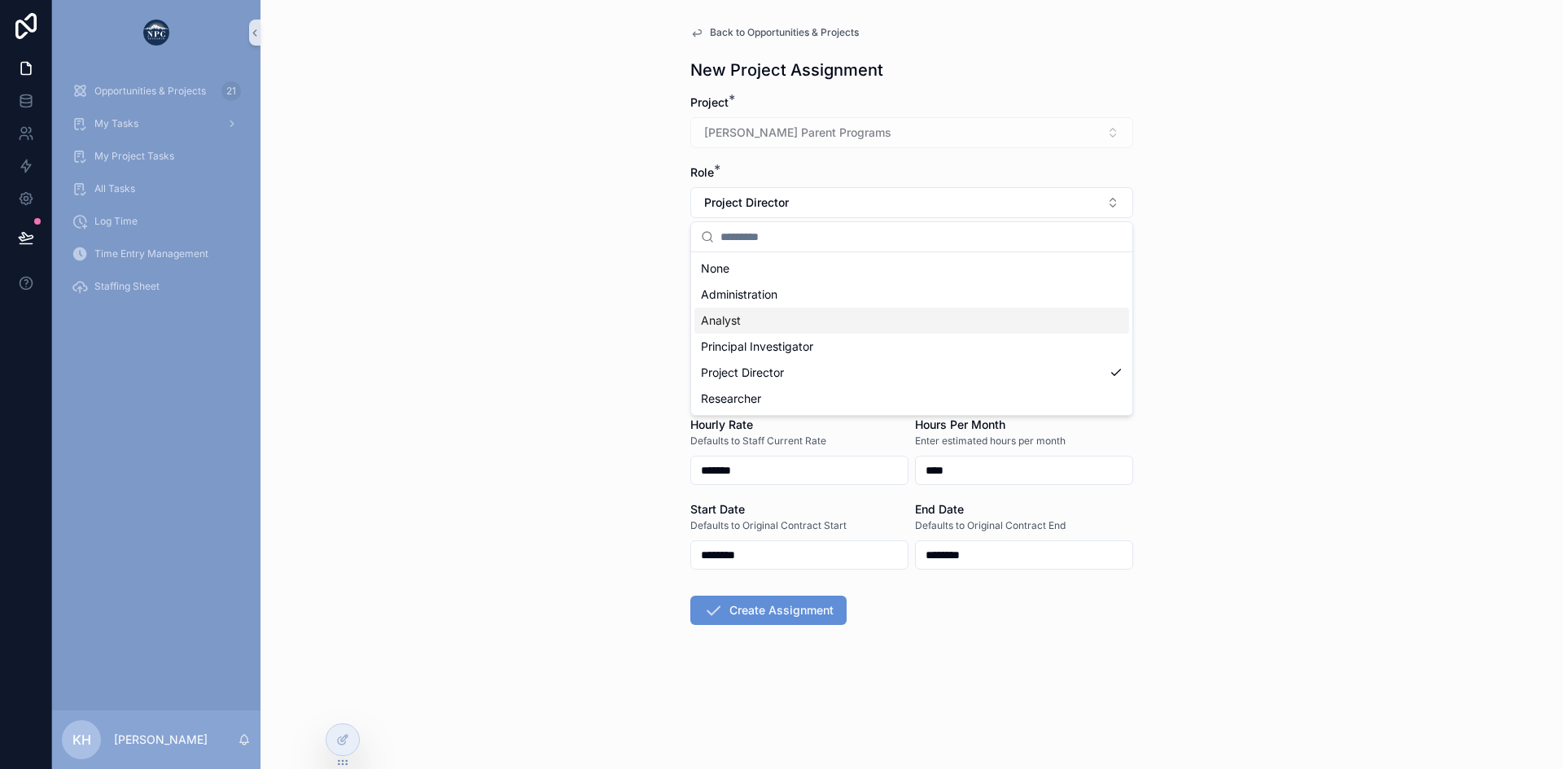
click at [738, 322] on span "Analyst" at bounding box center [721, 321] width 40 height 16
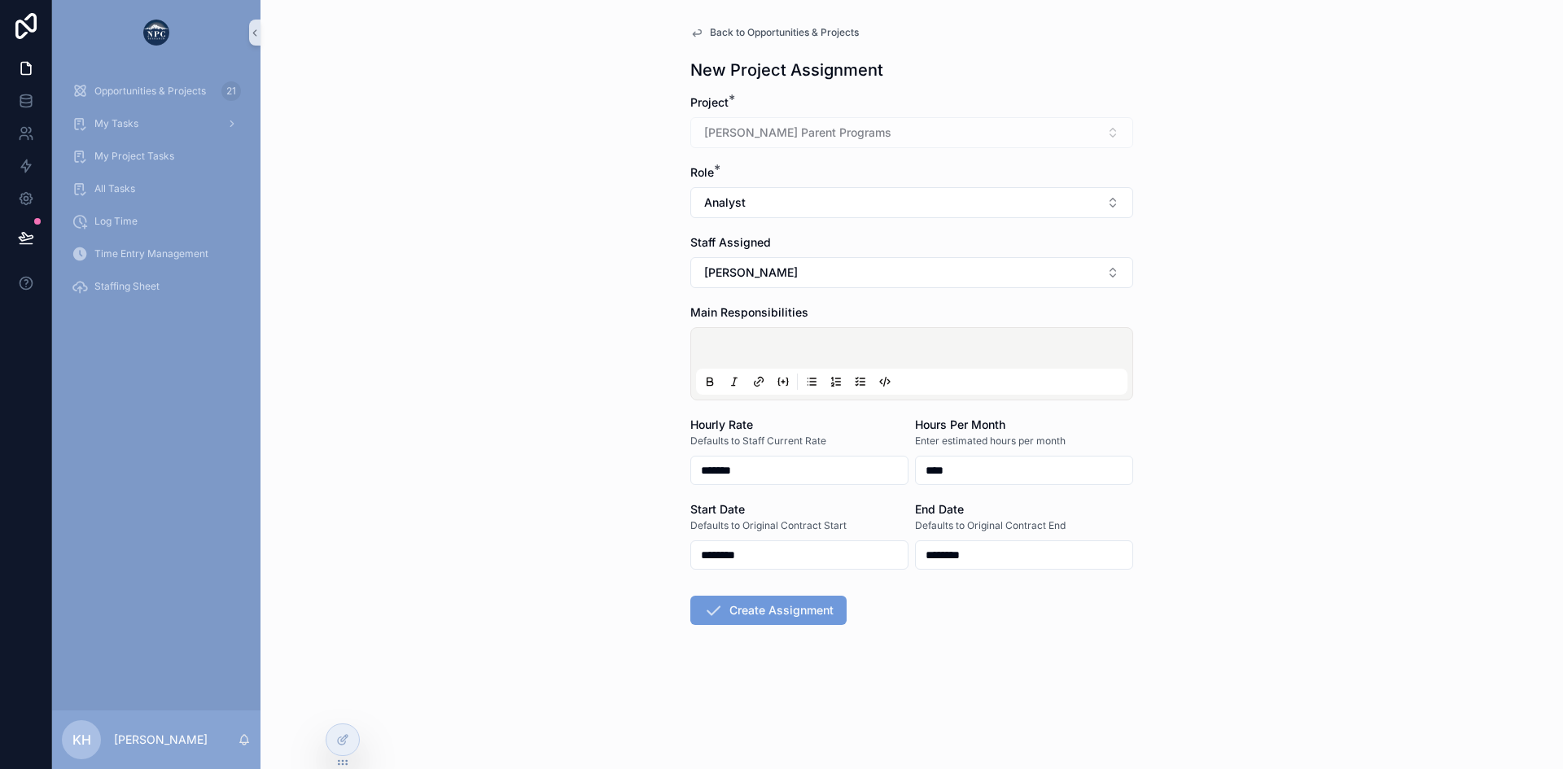
click at [766, 619] on button "Create Assignment" at bounding box center [768, 610] width 156 height 29
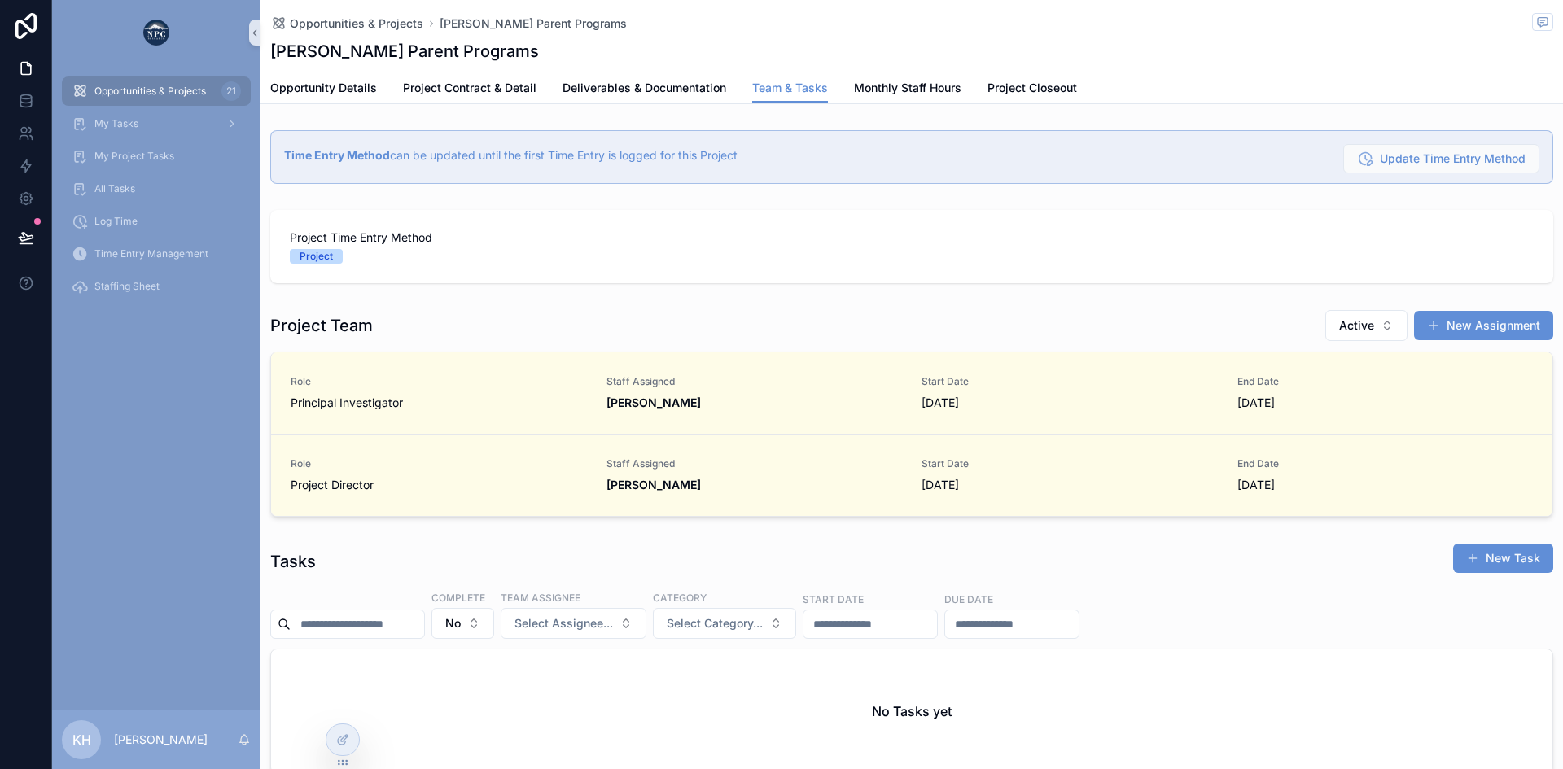
scroll to position [0, 1149]
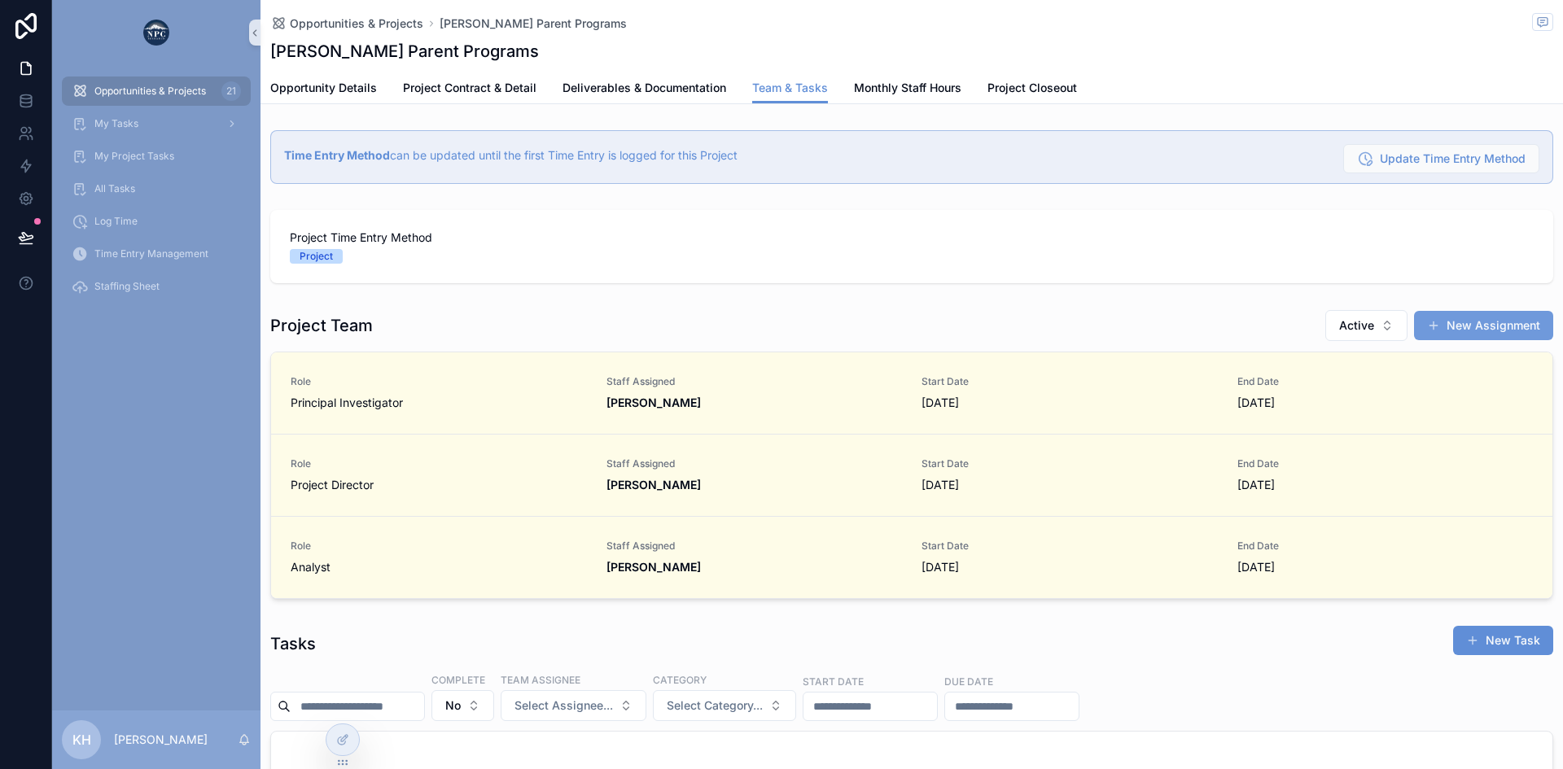
click at [1436, 322] on button "New Assignment" at bounding box center [1483, 325] width 139 height 29
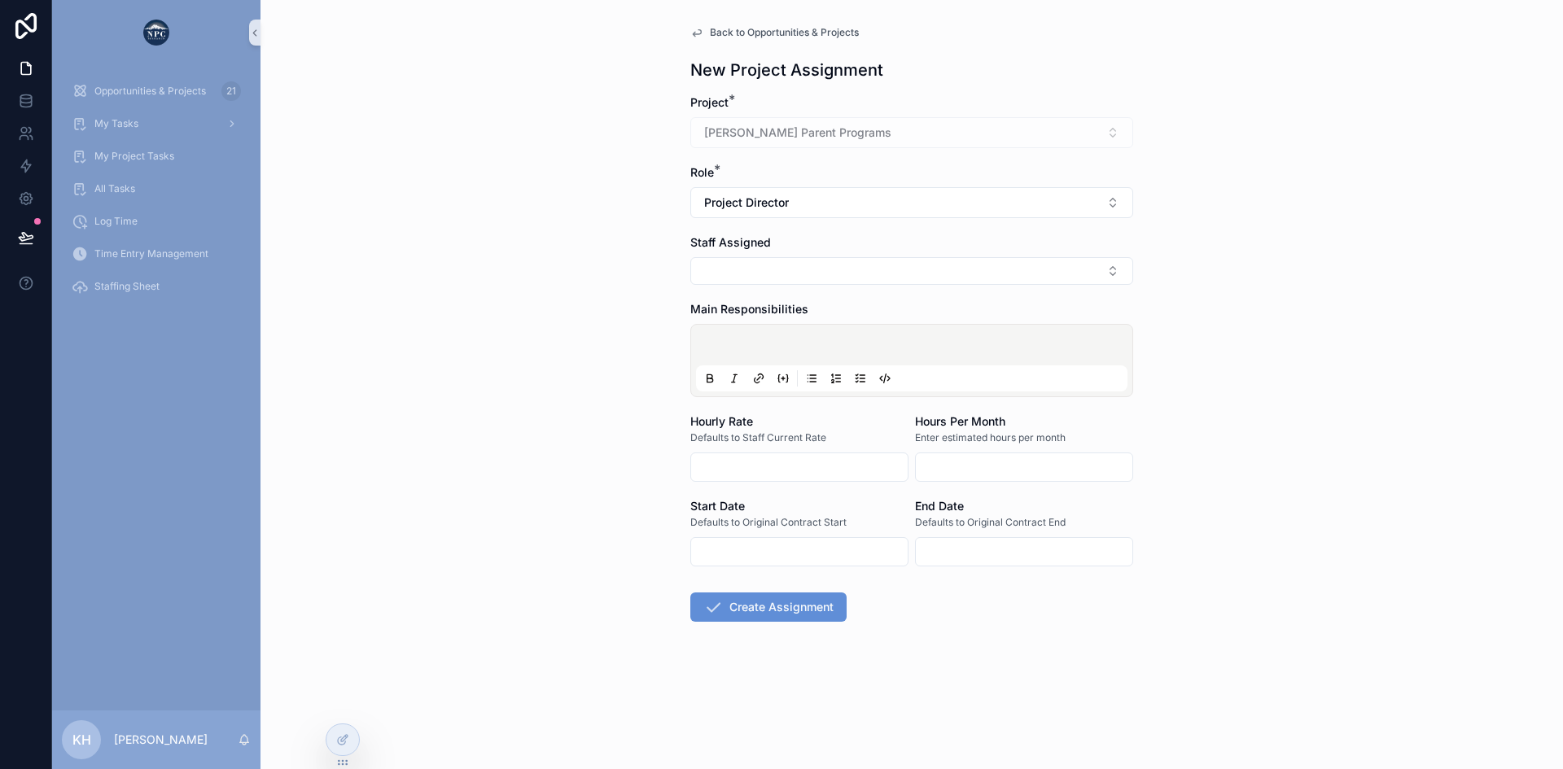
type input "********"
click at [790, 208] on button "Project Director" at bounding box center [911, 202] width 443 height 31
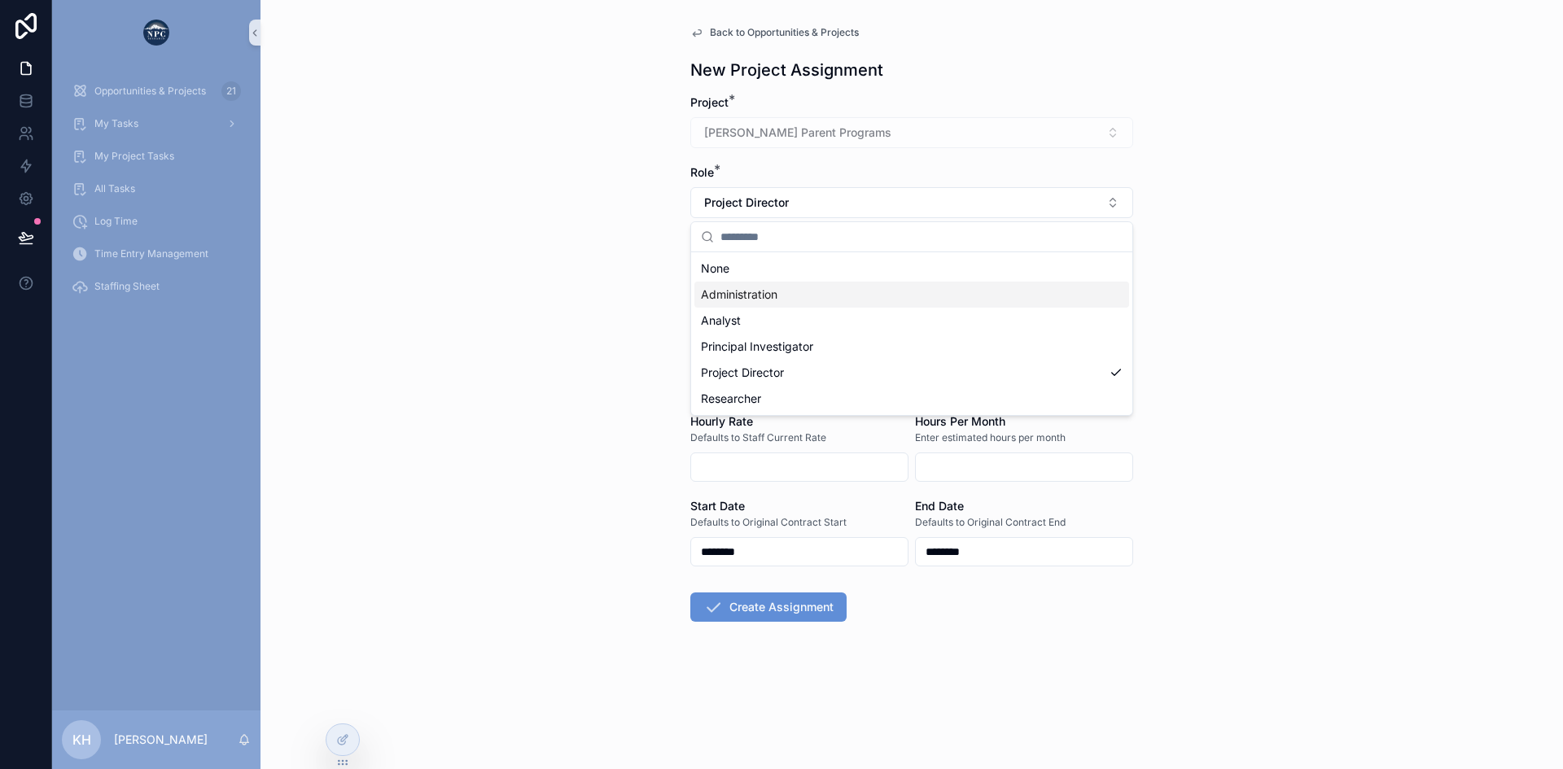
click at [745, 295] on span "Administration" at bounding box center [739, 295] width 77 height 16
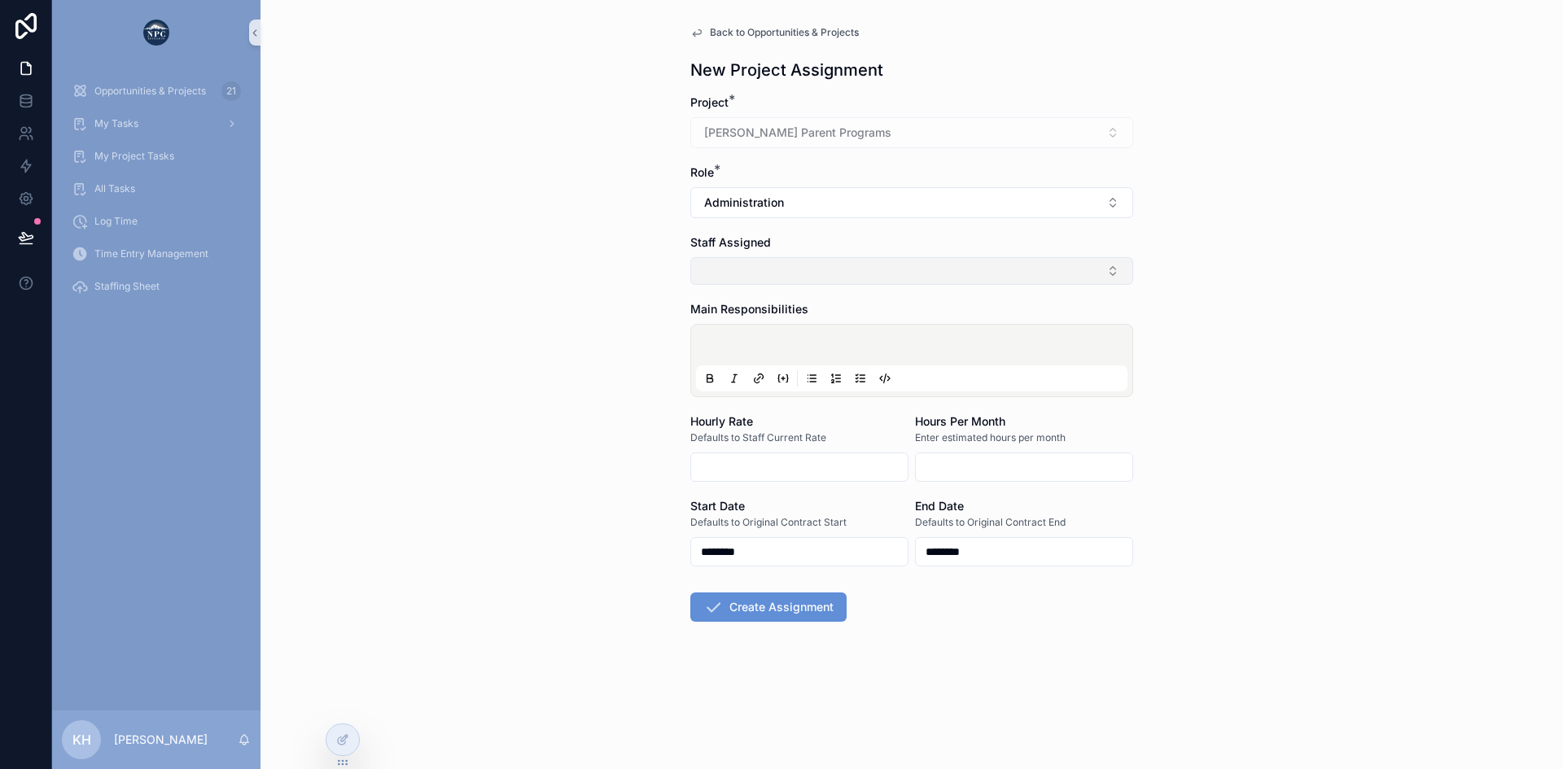
click at [779, 277] on button "Select Button" at bounding box center [911, 271] width 443 height 28
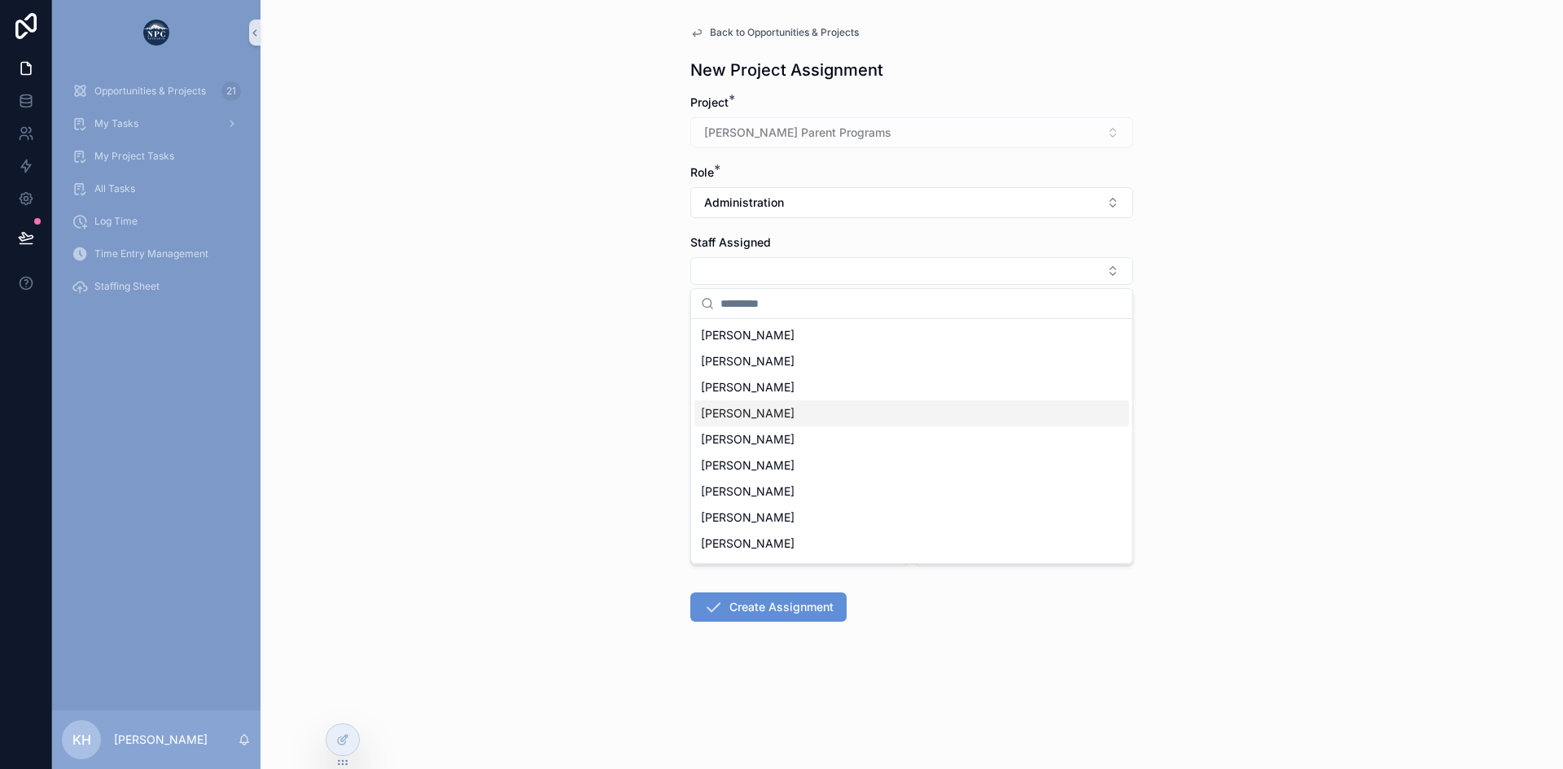
click at [746, 417] on span "[PERSON_NAME]" at bounding box center [748, 413] width 94 height 16
type input "*******"
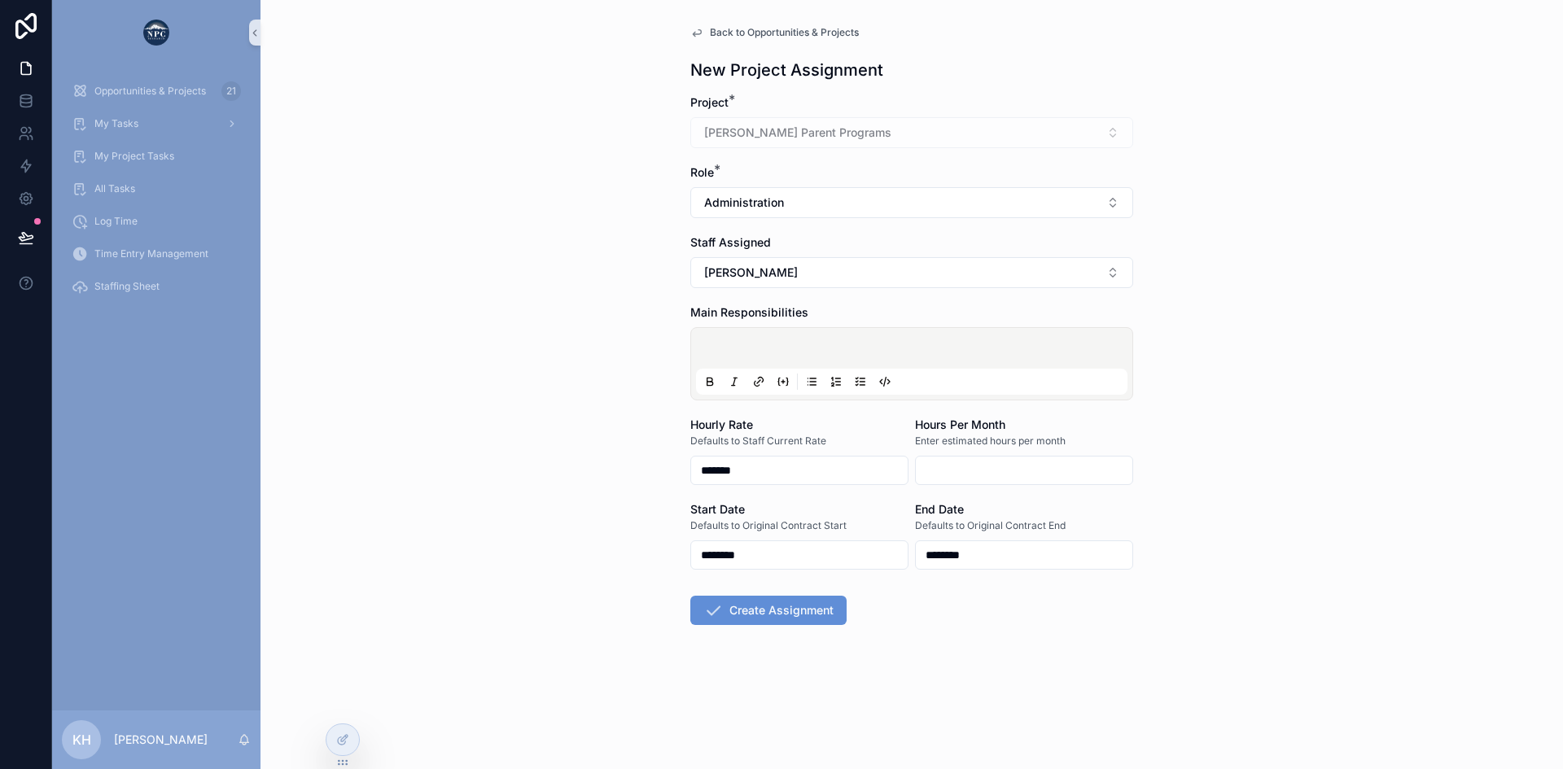
click at [965, 468] on input "scrollable content" at bounding box center [1024, 470] width 217 height 23
type input "****"
click at [743, 613] on button "Create Assignment" at bounding box center [768, 610] width 156 height 29
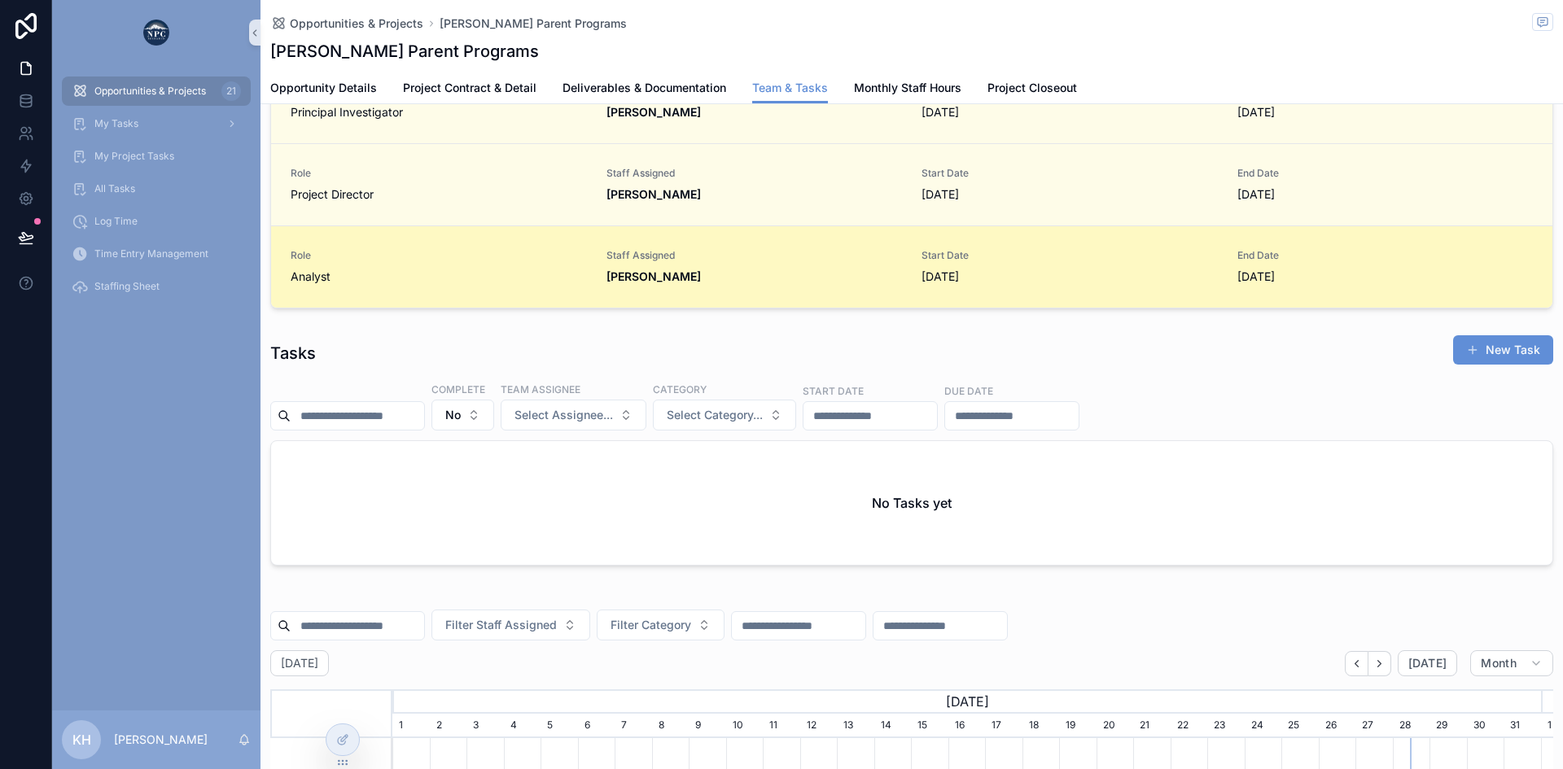
scroll to position [377, 0]
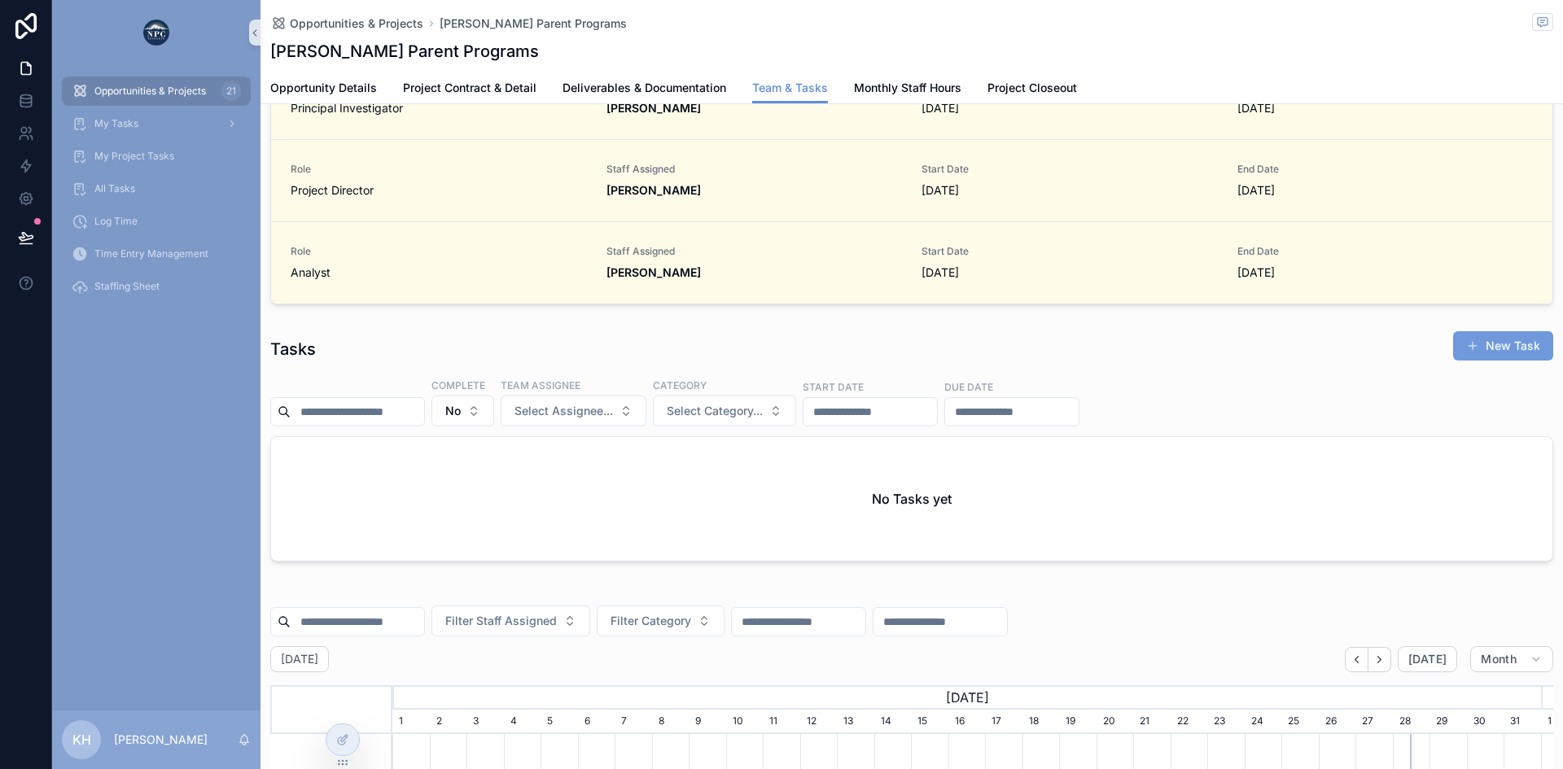
click at [1483, 354] on button "New Task" at bounding box center [1503, 345] width 100 height 29
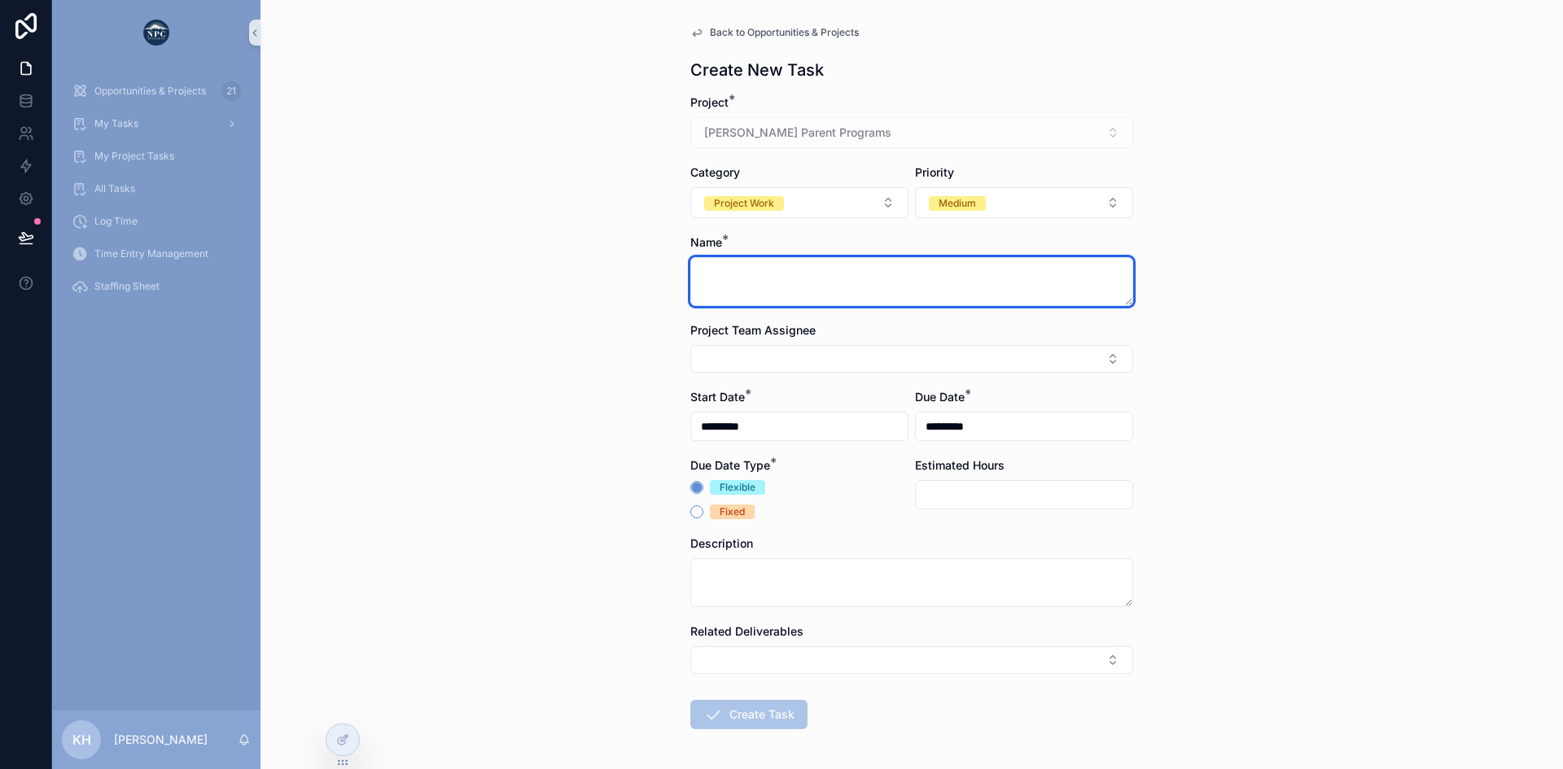
click at [742, 278] on textarea "scrollable content" at bounding box center [911, 281] width 443 height 49
type textarea "**********"
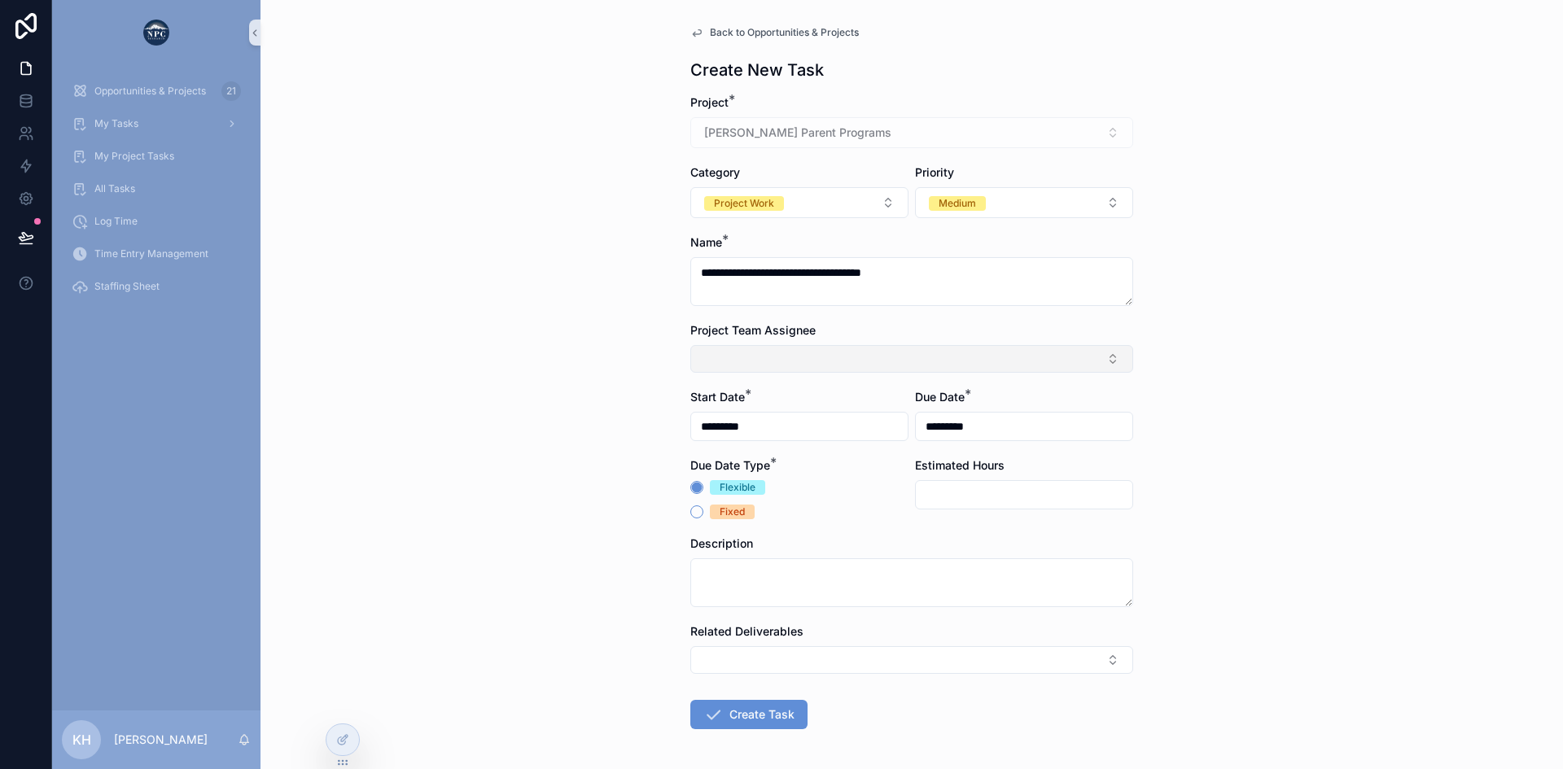
click at [858, 363] on button "Select Button" at bounding box center [911, 359] width 443 height 28
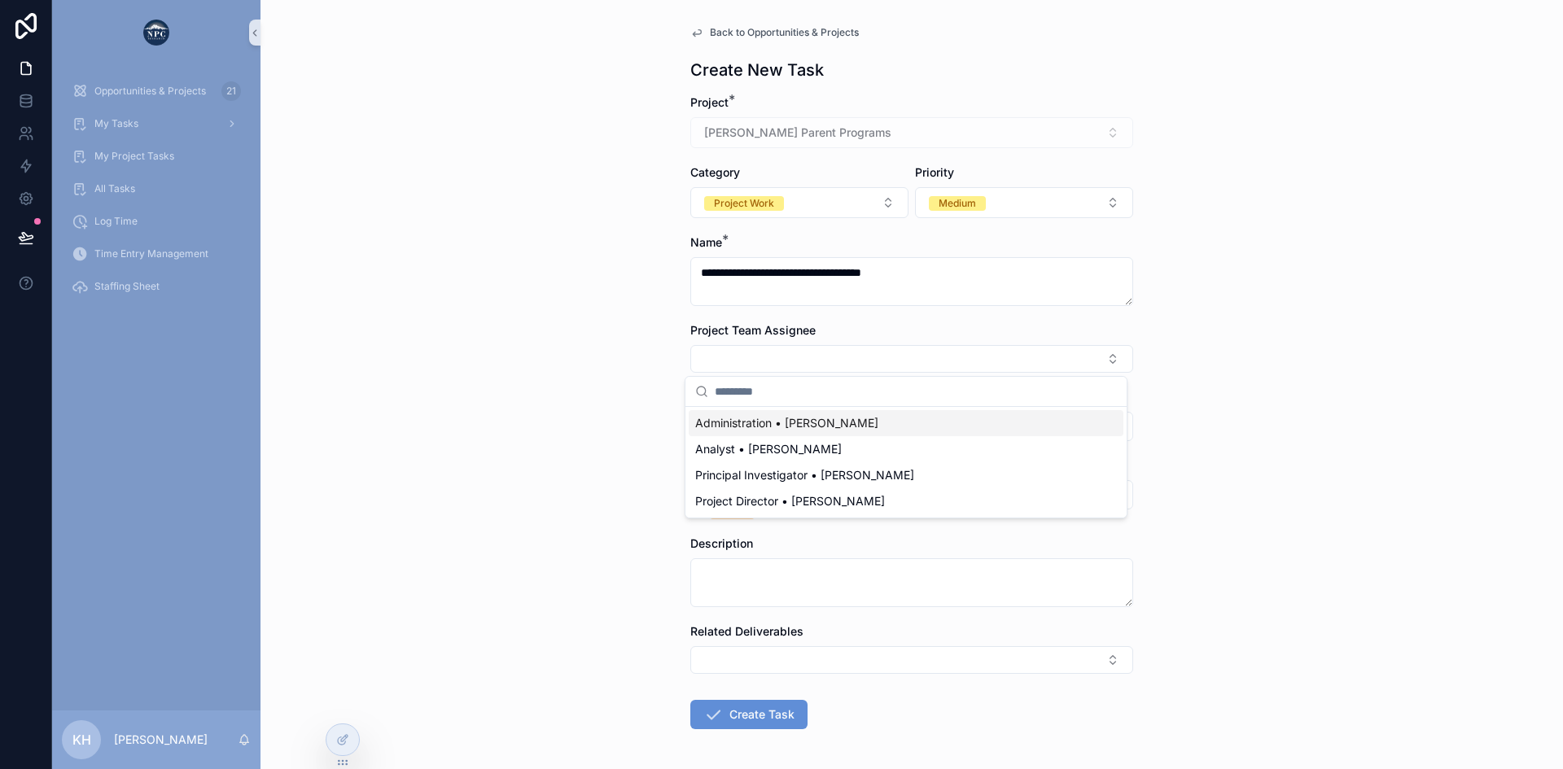
click at [769, 421] on span "Administration • [PERSON_NAME]" at bounding box center [786, 423] width 183 height 16
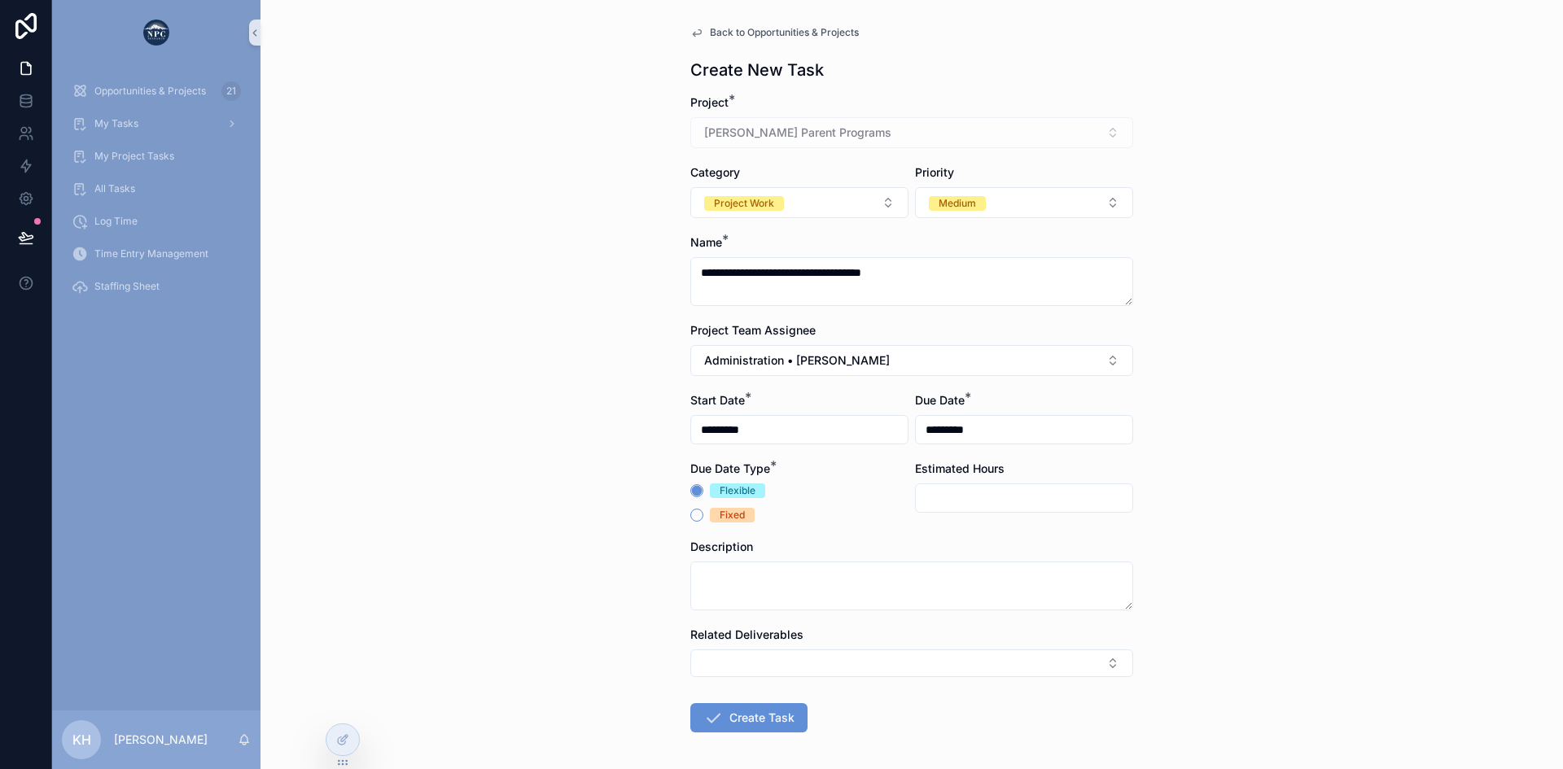
click at [926, 431] on input "*********" at bounding box center [1024, 429] width 217 height 23
click at [1079, 351] on button "29" at bounding box center [1076, 353] width 29 height 29
type input "*********"
click at [1315, 382] on div "**********" at bounding box center [911, 384] width 1302 height 769
click at [975, 494] on input "scrollable content" at bounding box center [1024, 498] width 217 height 23
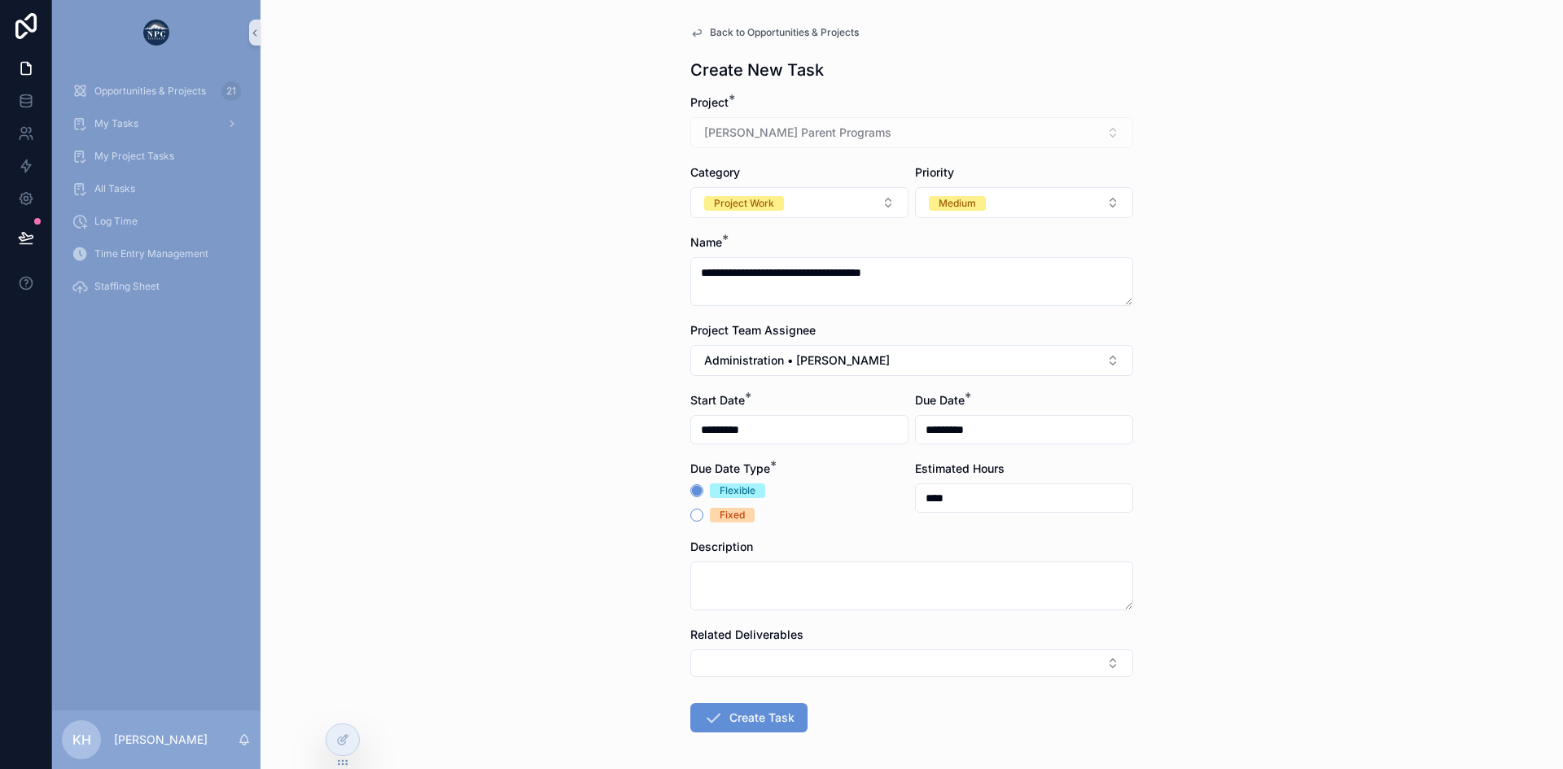
scroll to position [68, 0]
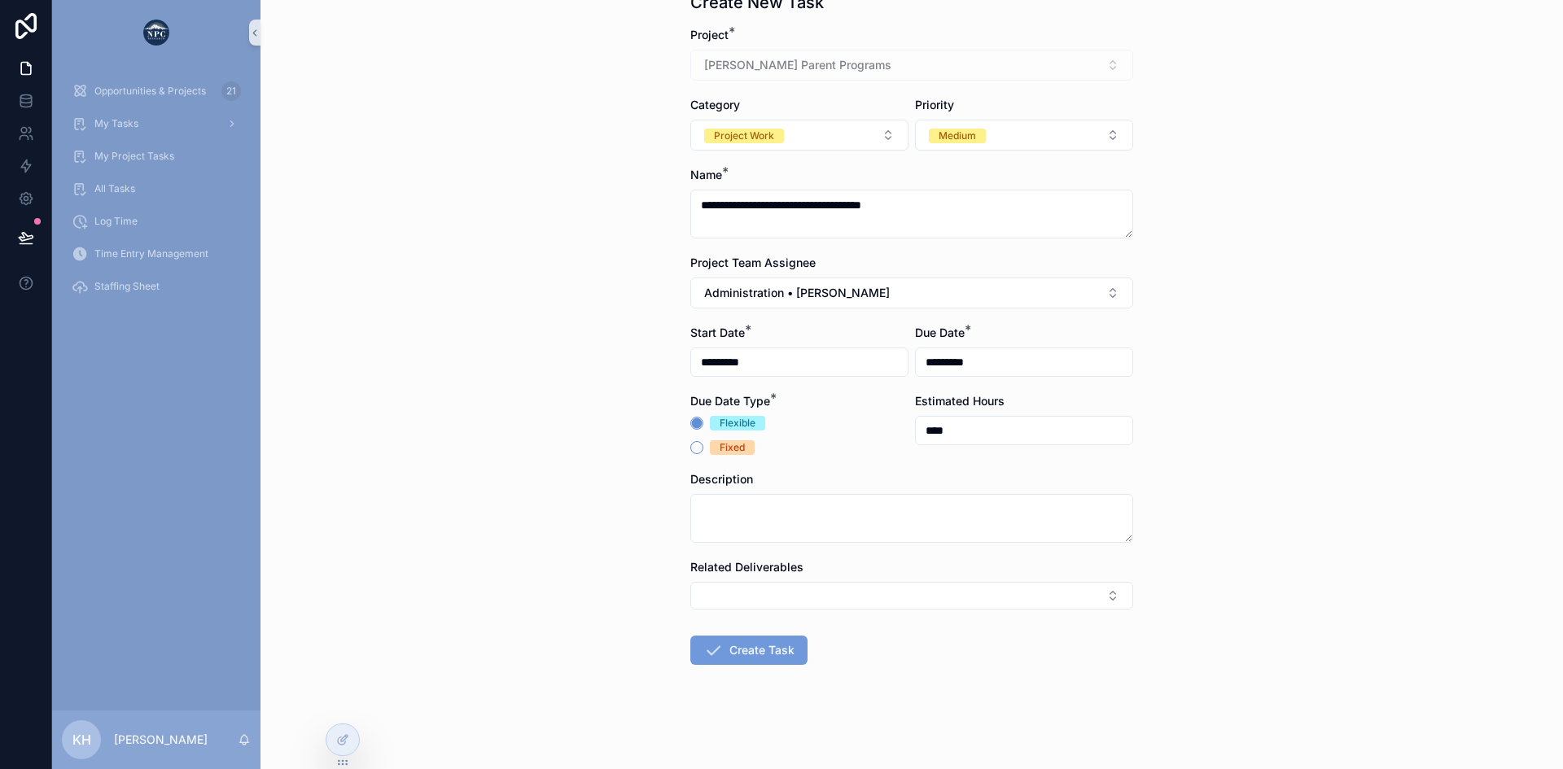
type input "****"
click at [739, 651] on button "Create Task" at bounding box center [748, 650] width 117 height 29
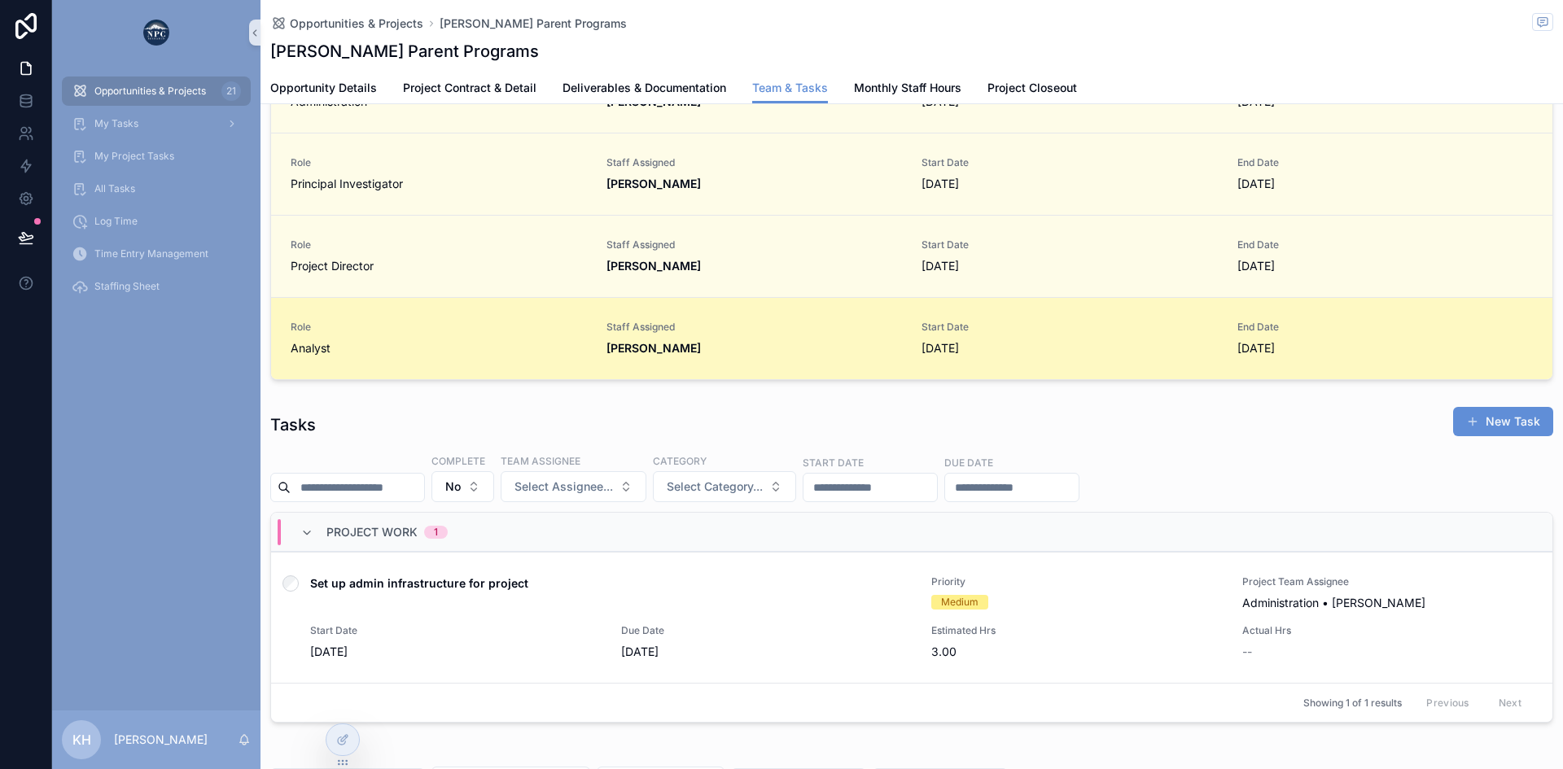
scroll to position [302, 0]
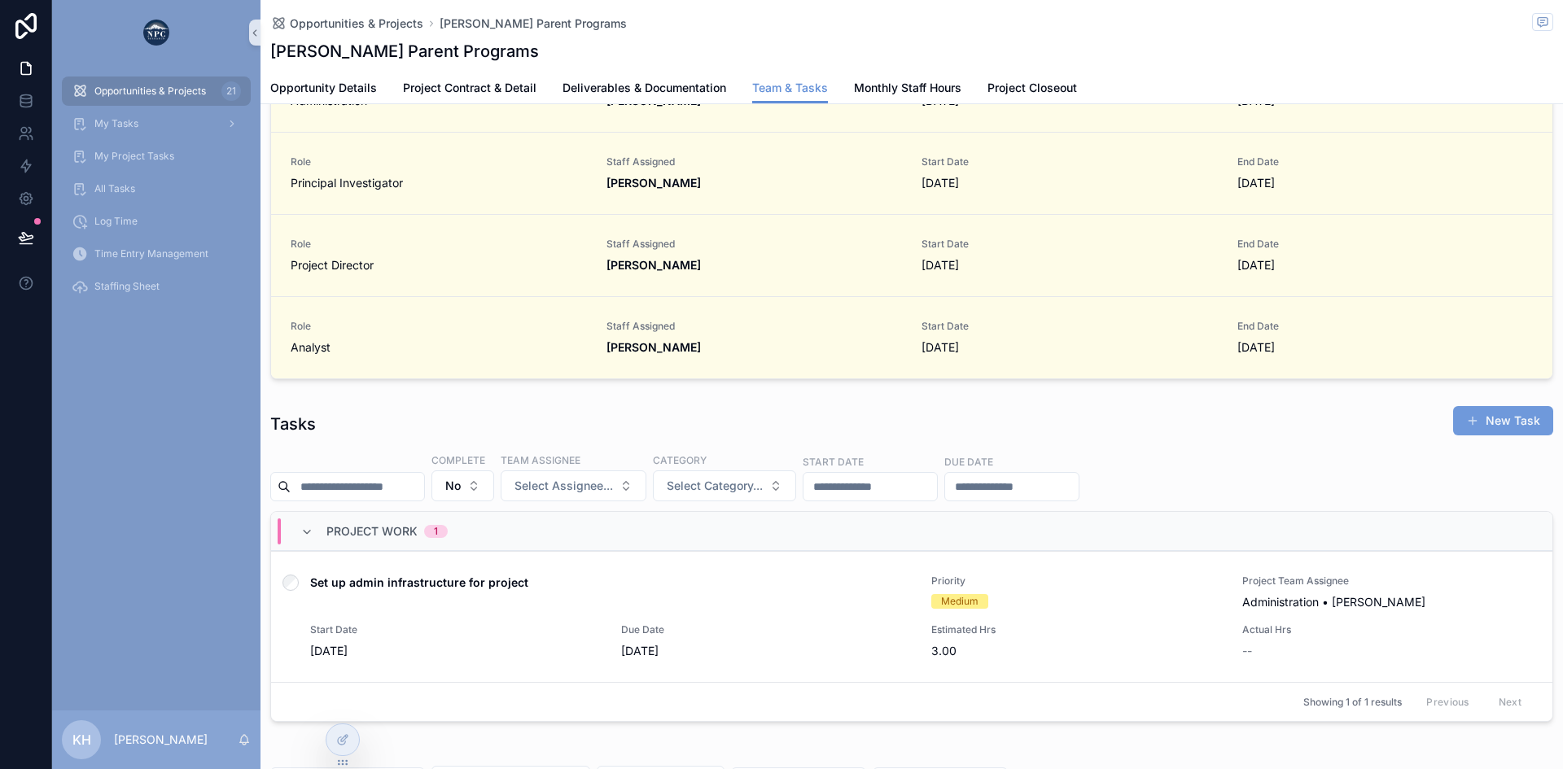
click at [1482, 431] on button "New Task" at bounding box center [1503, 420] width 100 height 29
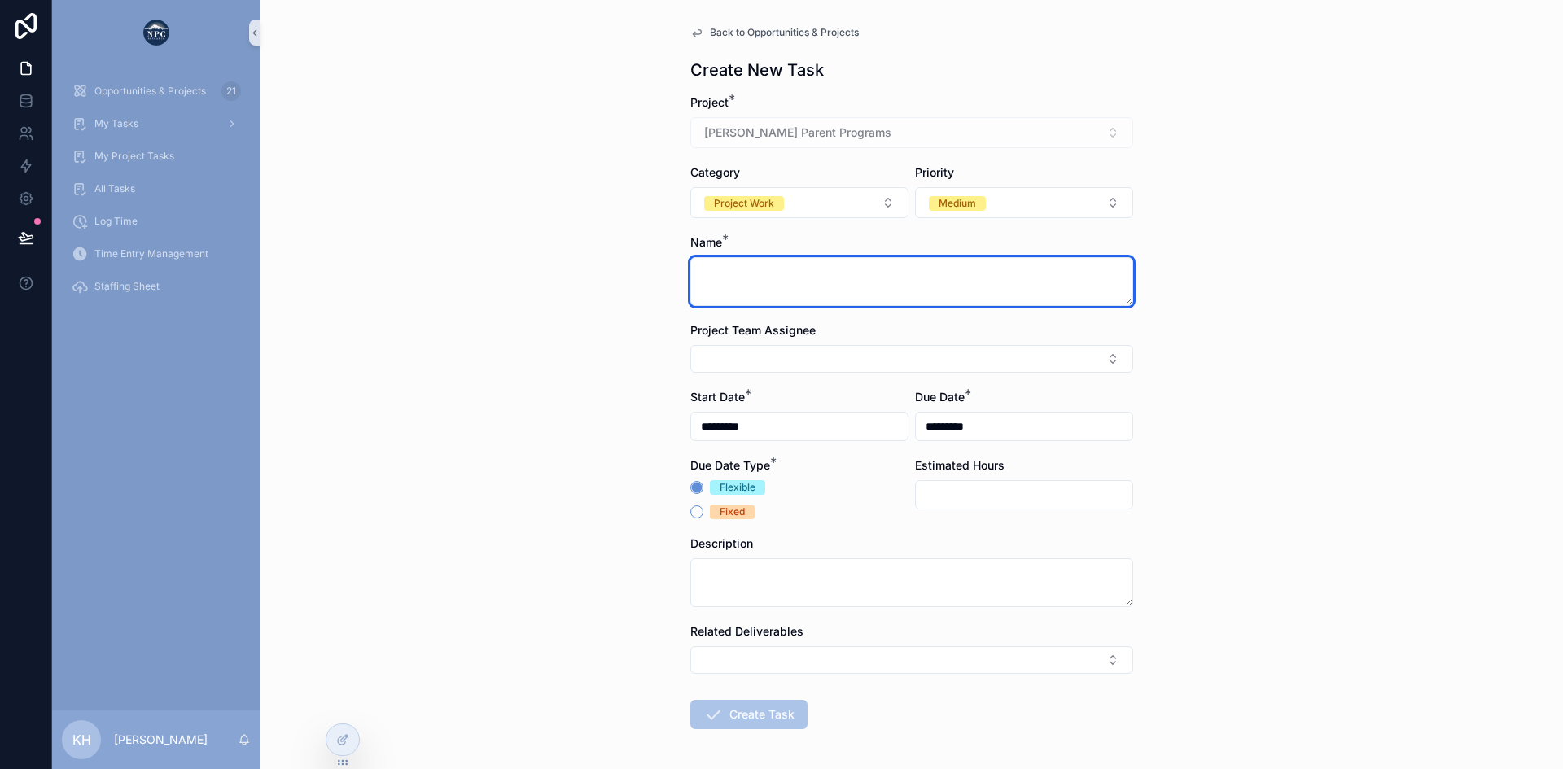
click at [778, 282] on textarea "scrollable content" at bounding box center [911, 281] width 443 height 49
type textarea "**********"
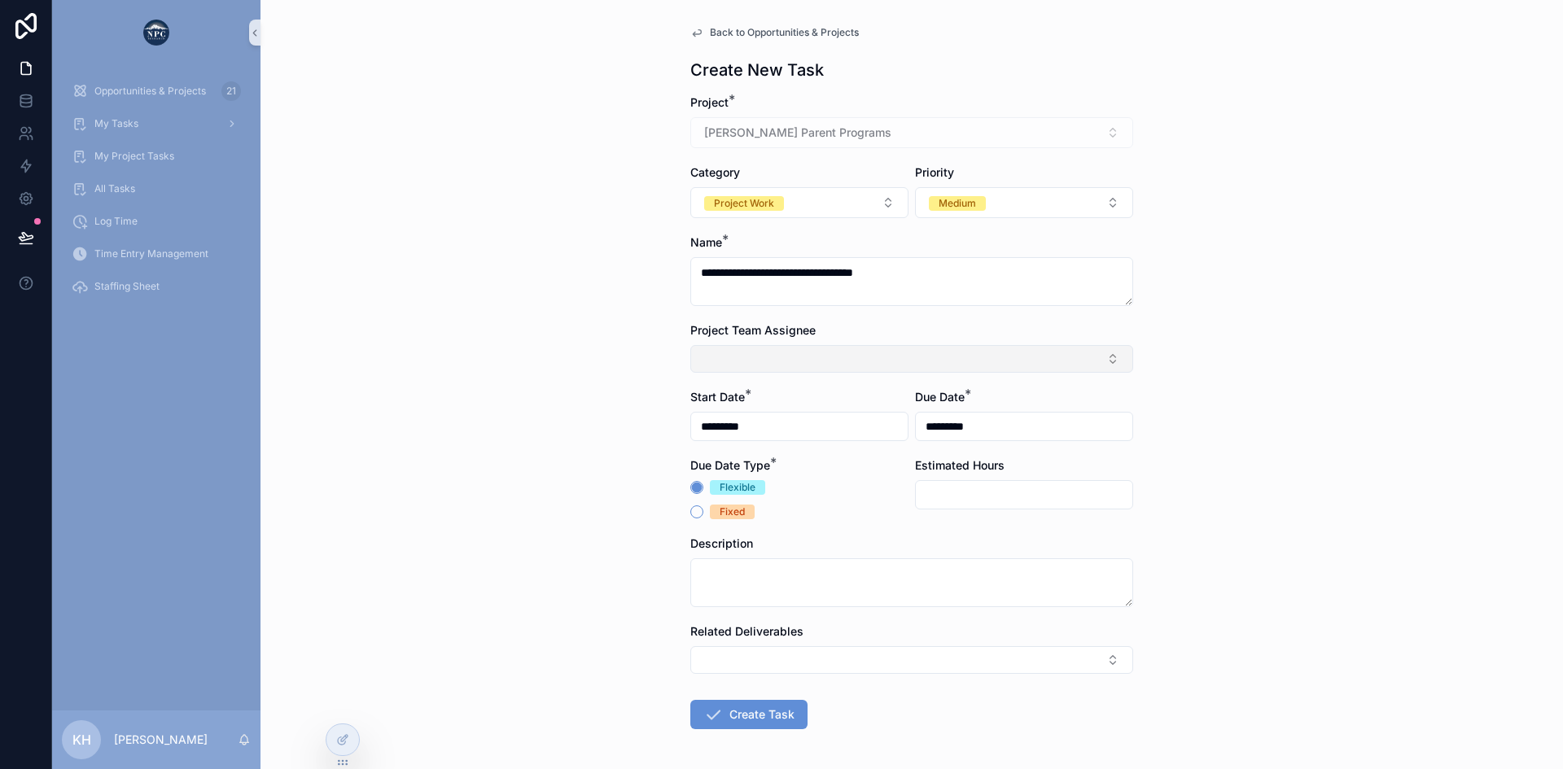
click at [784, 347] on button "Select Button" at bounding box center [911, 359] width 443 height 28
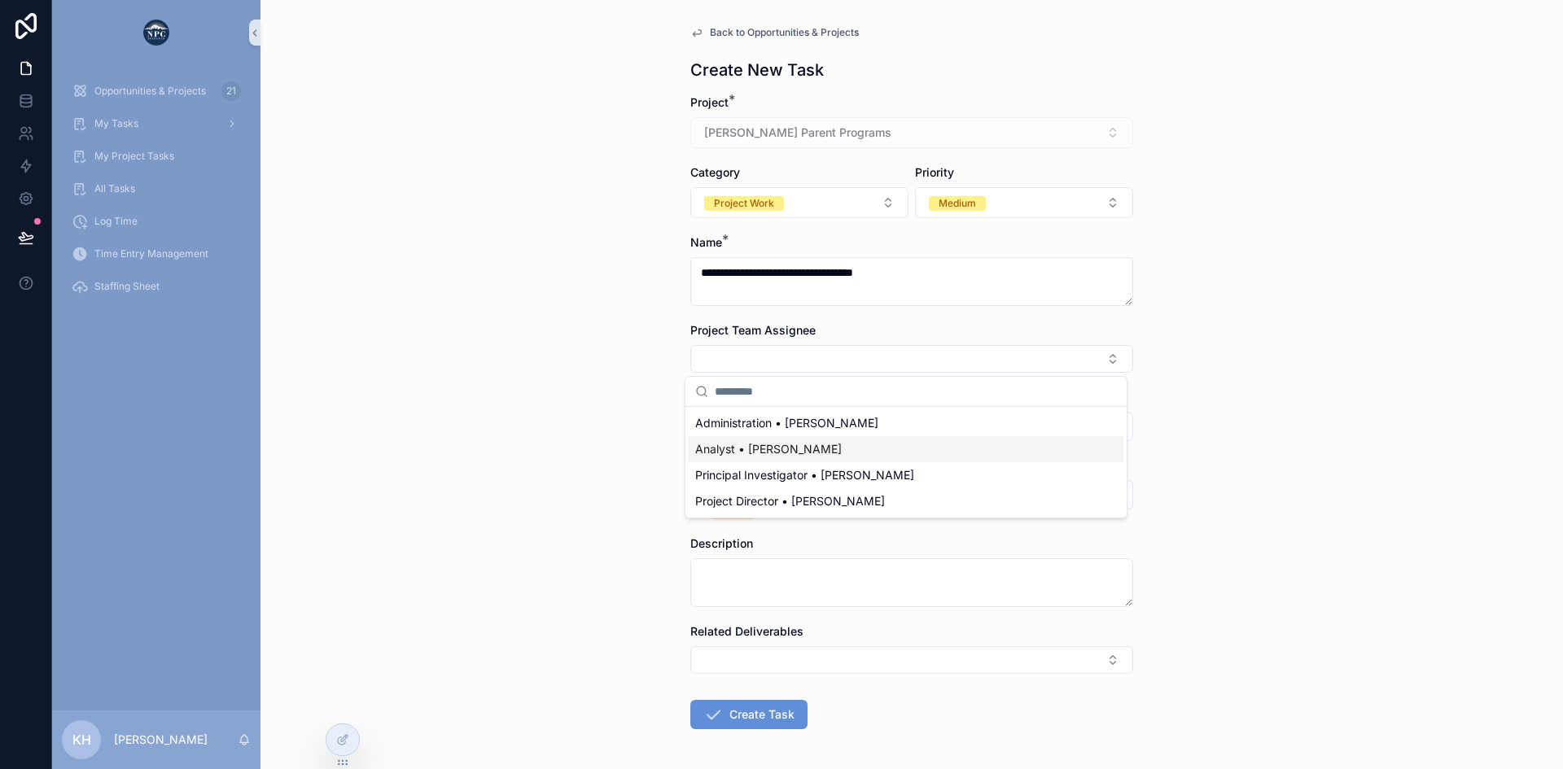
click at [752, 445] on span "Analyst • [PERSON_NAME]" at bounding box center [768, 449] width 147 height 16
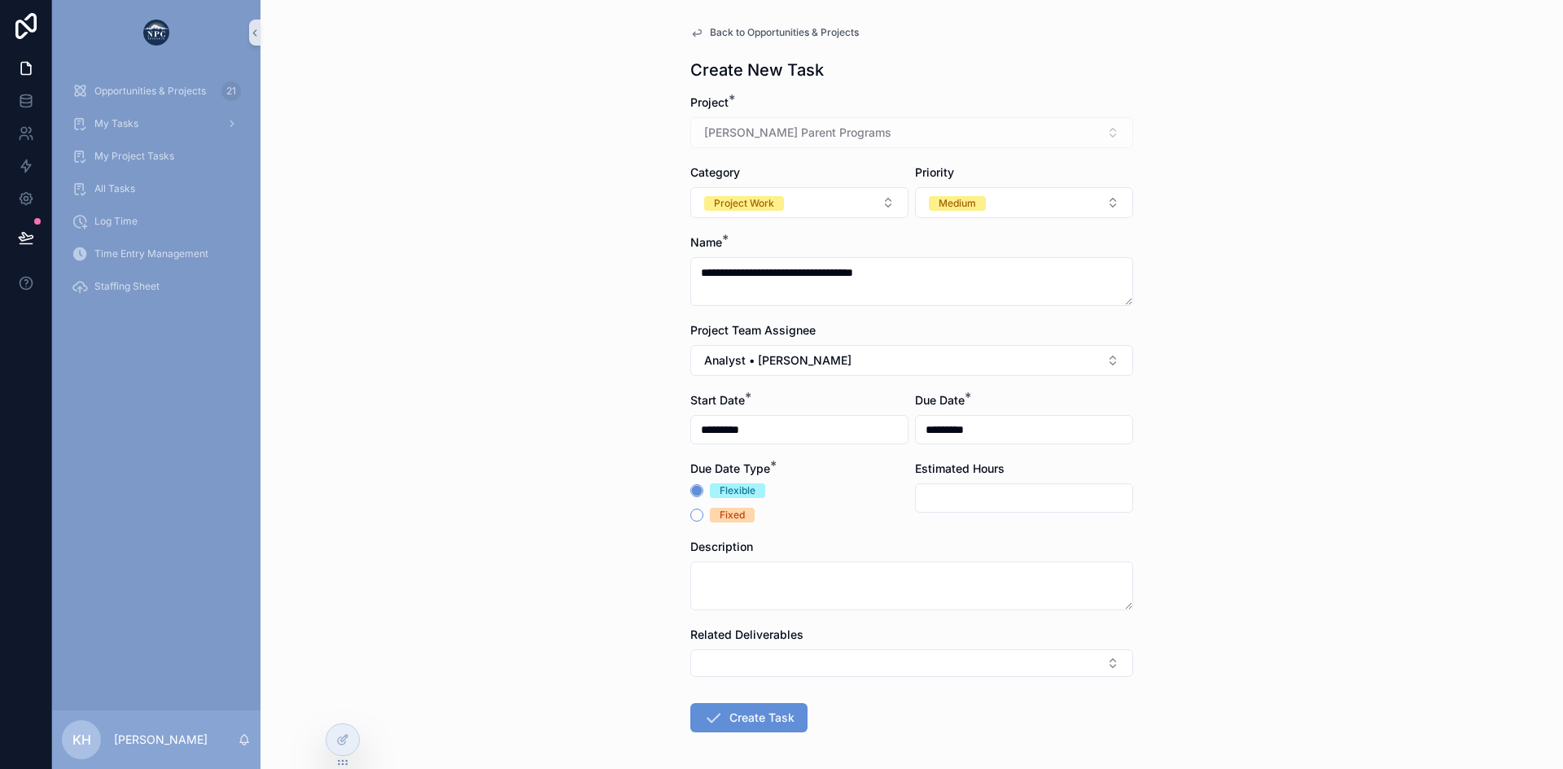
click at [961, 426] on input "*********" at bounding box center [1024, 429] width 217 height 23
click at [988, 383] on button "2" at bounding box center [988, 389] width 29 height 29
type input "********"
click at [1212, 497] on div "**********" at bounding box center [911, 384] width 1302 height 769
click at [951, 492] on input "scrollable content" at bounding box center [1024, 498] width 217 height 23
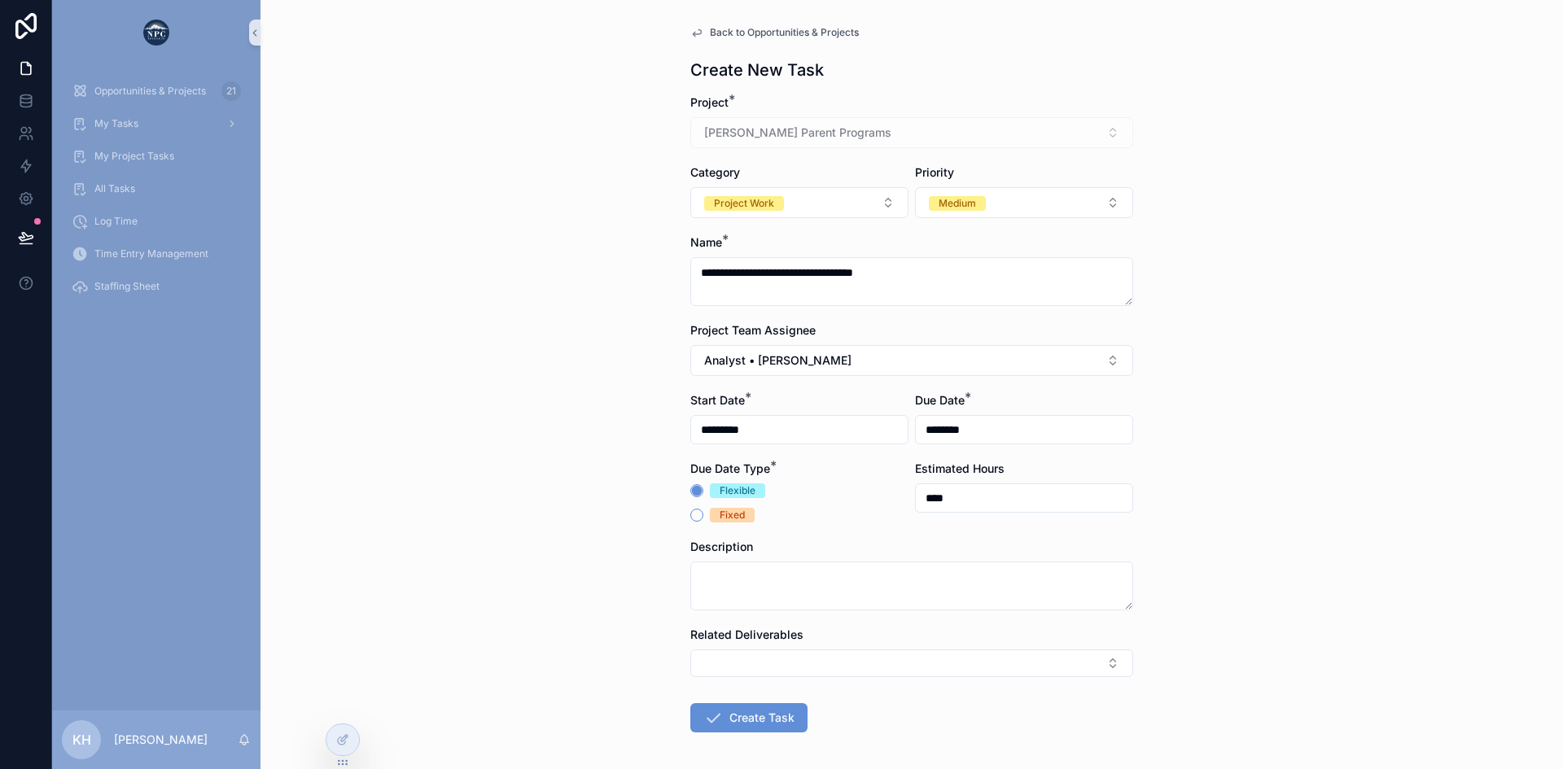
scroll to position [68, 0]
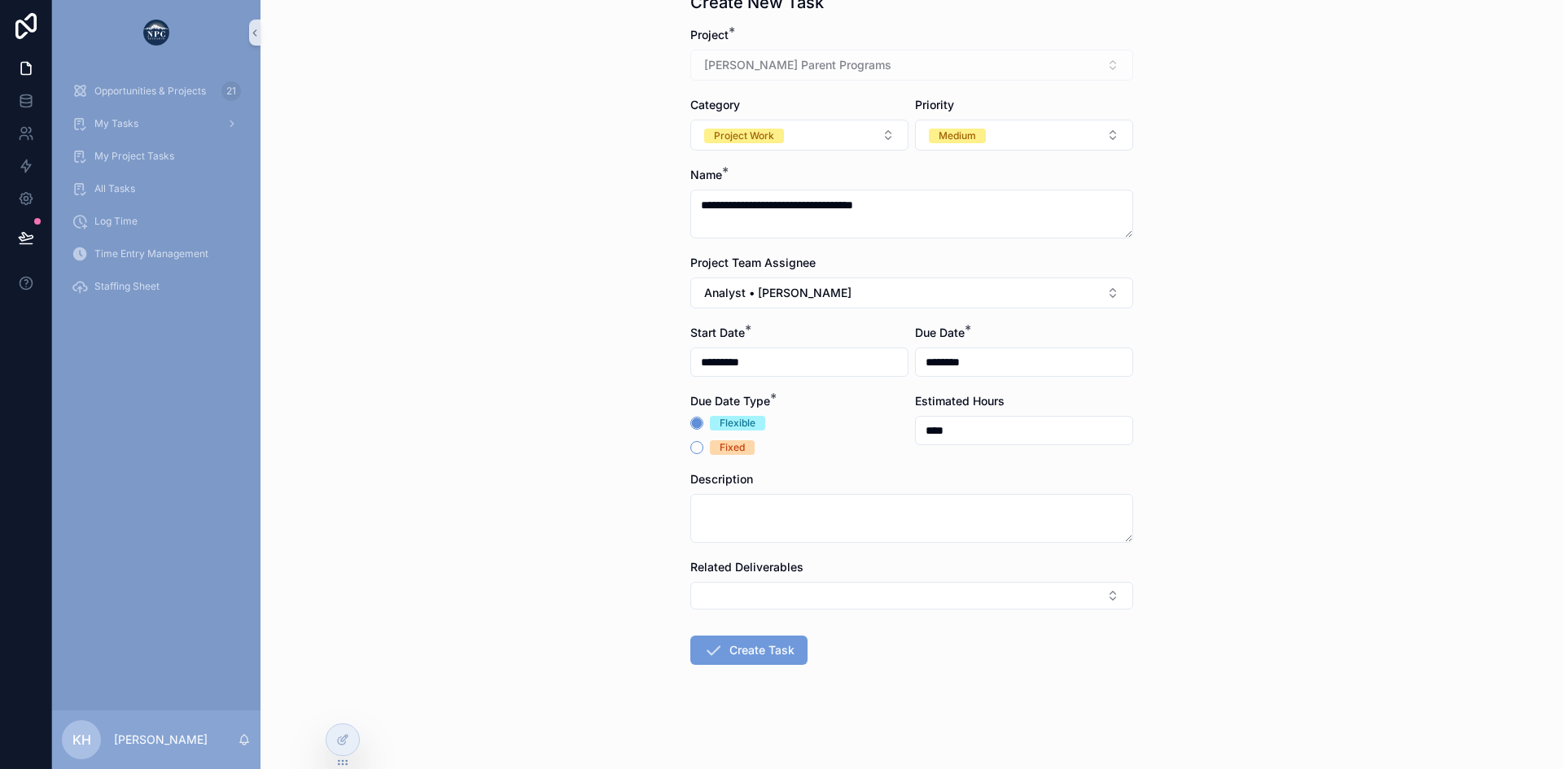
type input "****"
click at [775, 643] on button "Create Task" at bounding box center [748, 650] width 117 height 29
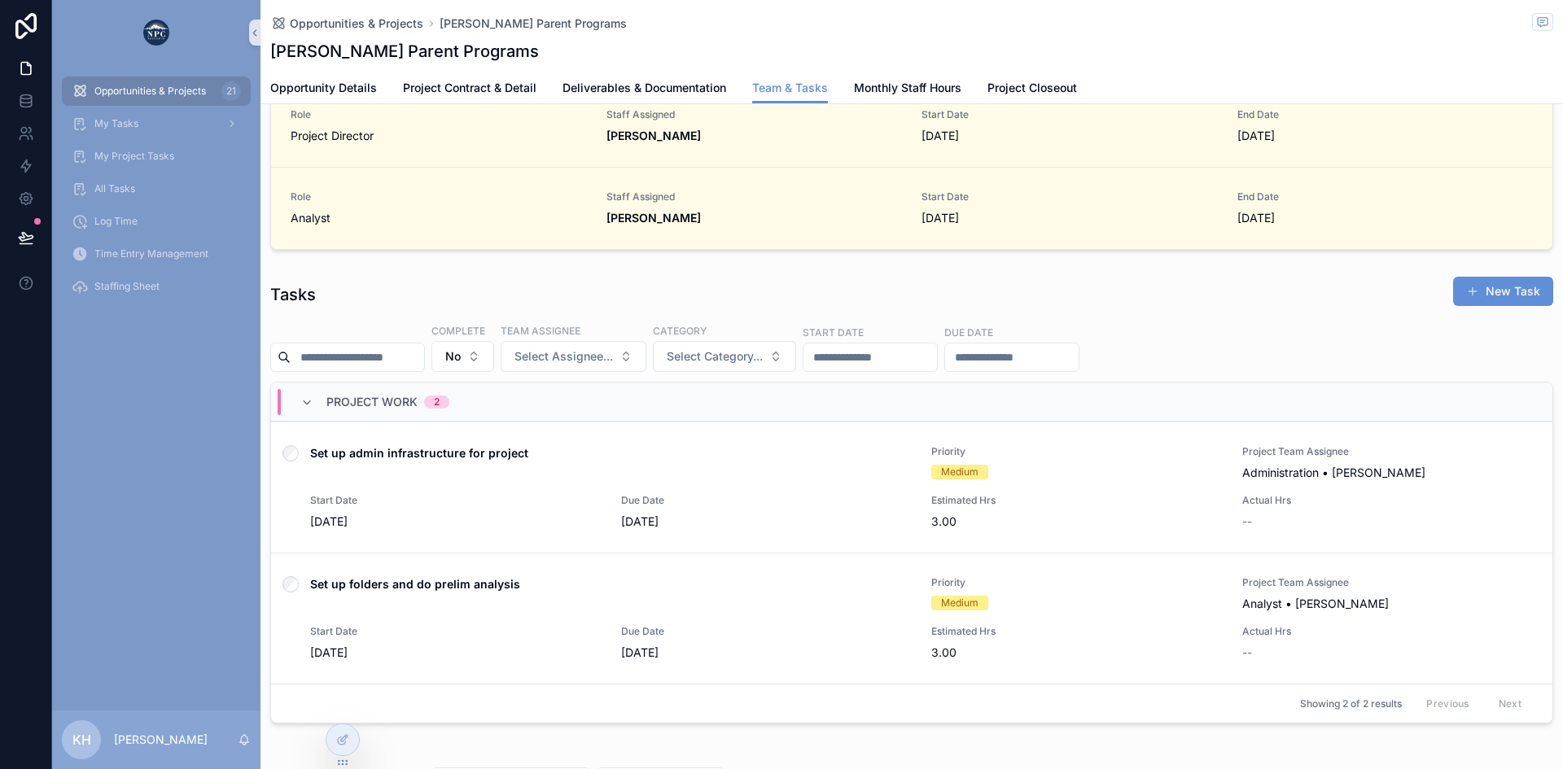
scroll to position [434, 0]
click at [1494, 282] on button "New Task" at bounding box center [1503, 288] width 100 height 29
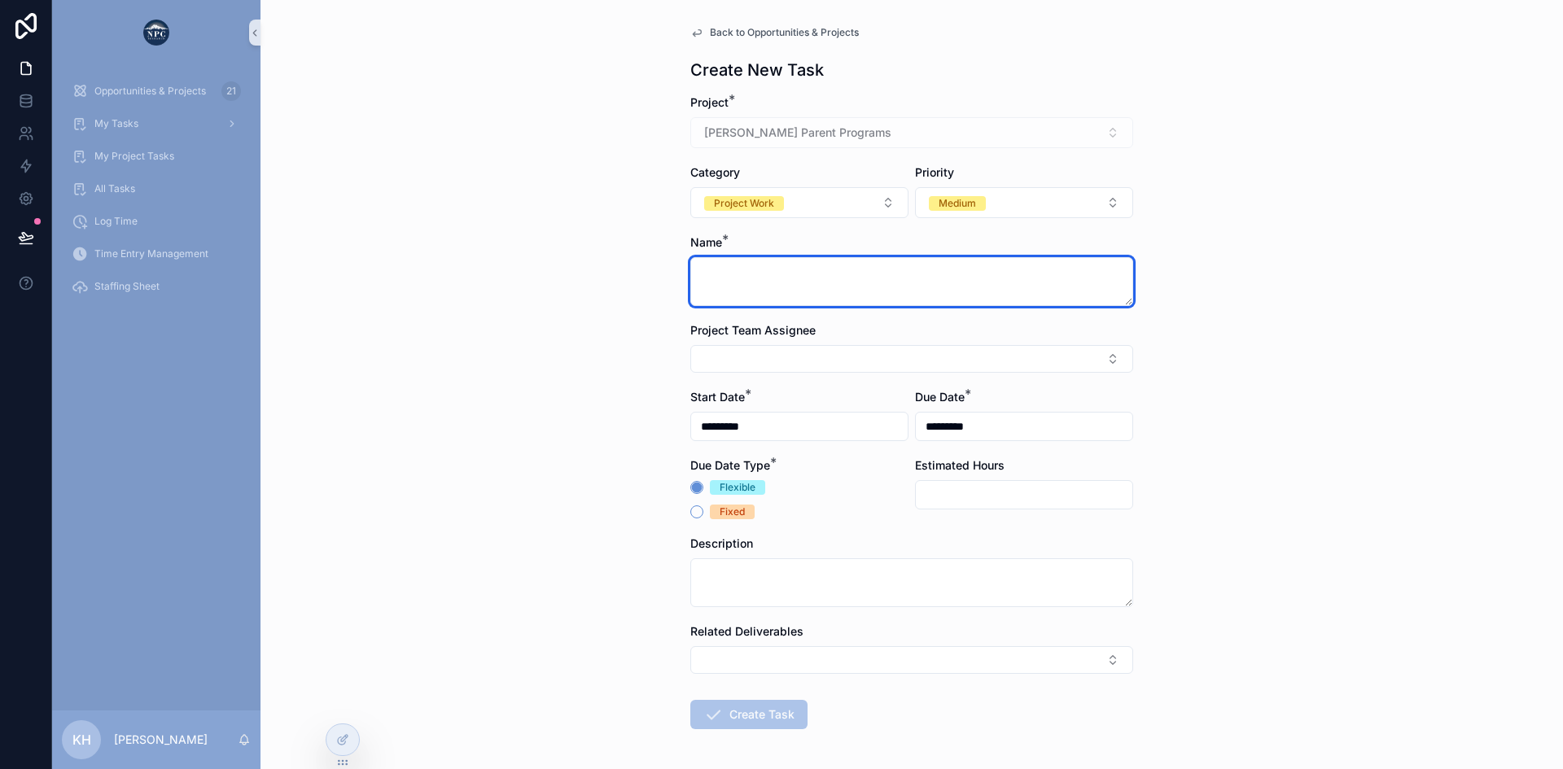
click at [768, 279] on textarea "scrollable content" at bounding box center [911, 281] width 443 height 49
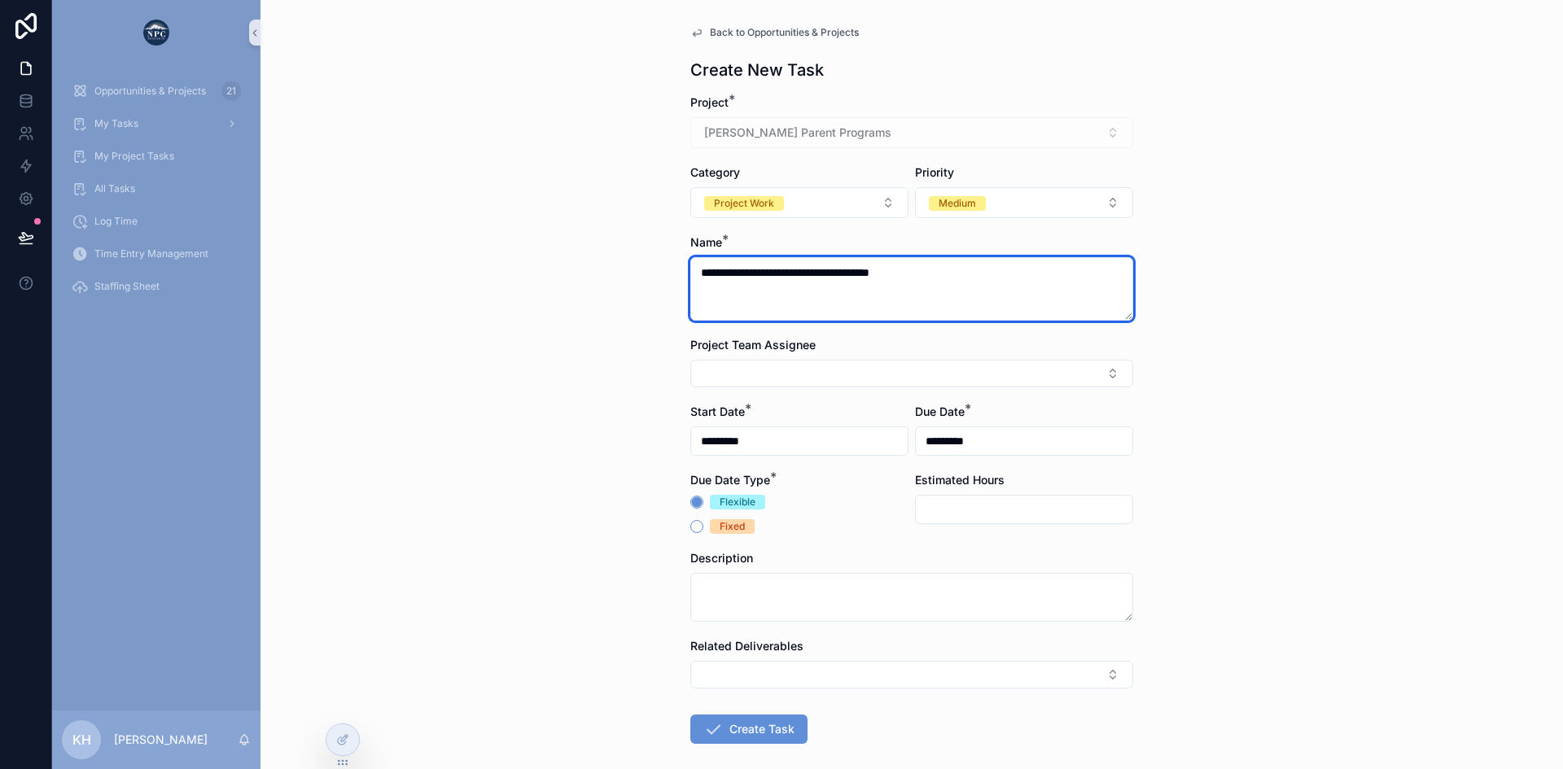
type textarea "**********"
click at [834, 436] on input "*********" at bounding box center [799, 441] width 217 height 23
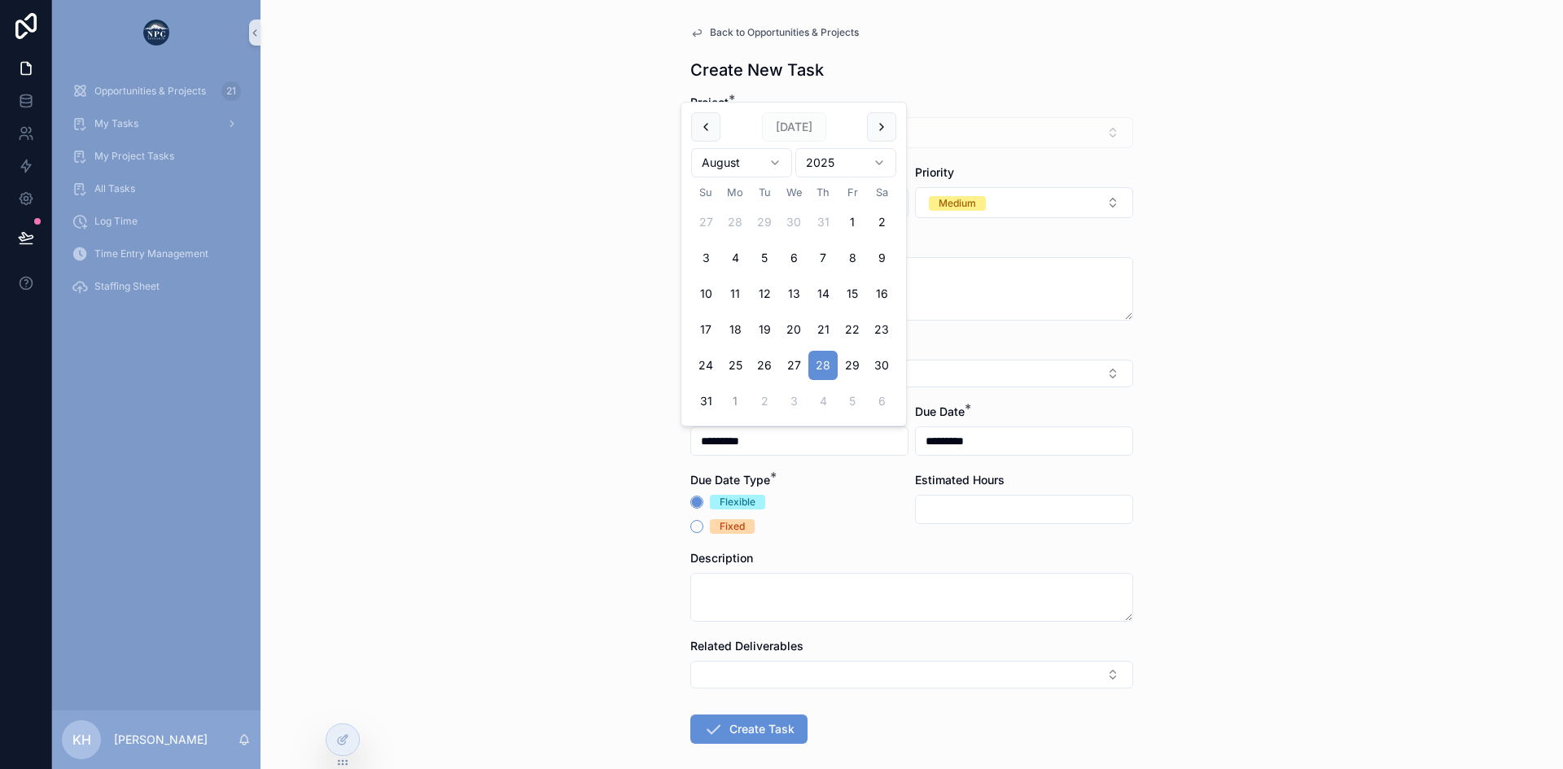
click at [733, 404] on button "1" at bounding box center [734, 401] width 29 height 29
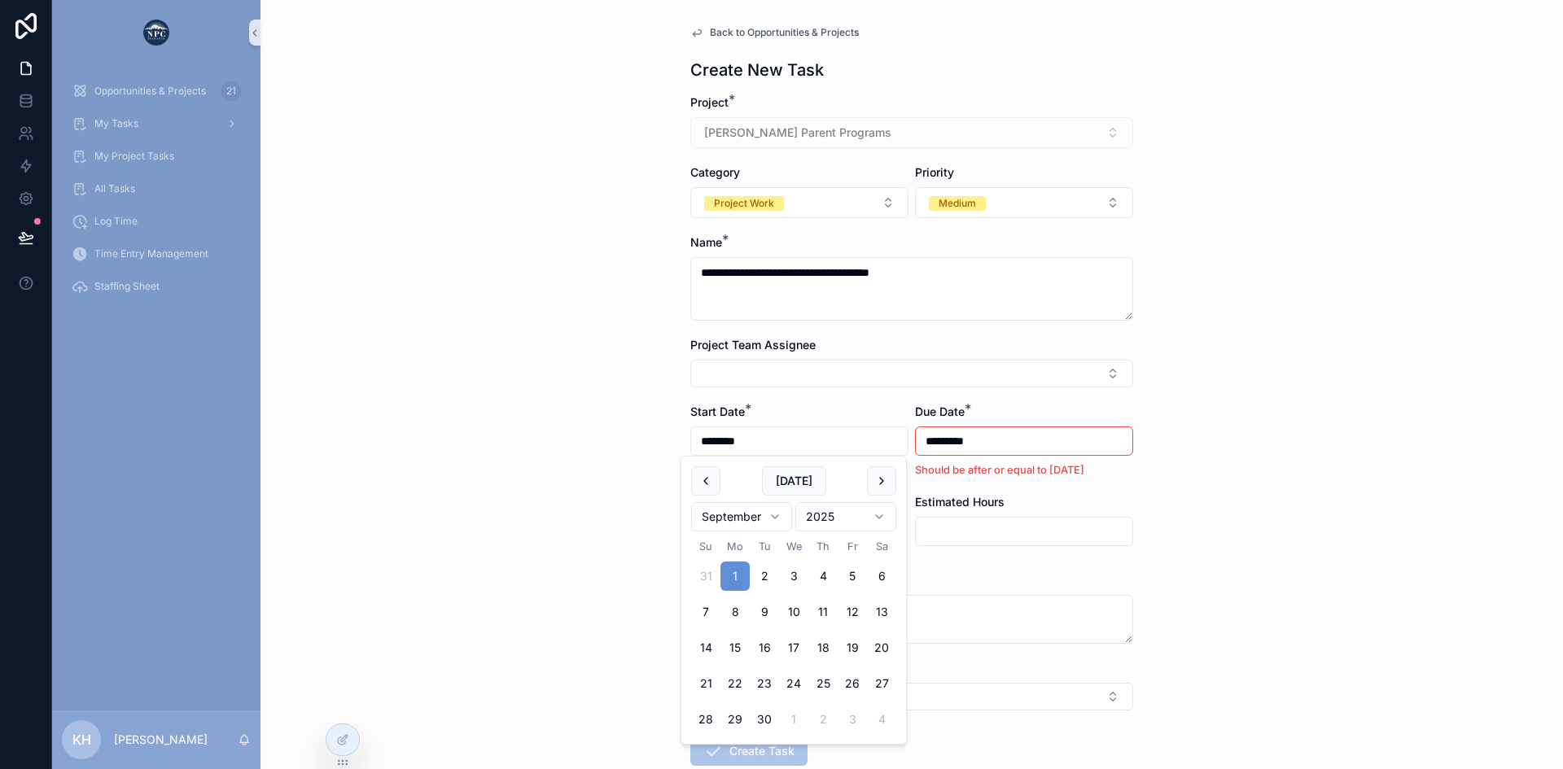
type input "********"
click at [945, 438] on input "*********" at bounding box center [1024, 441] width 217 height 23
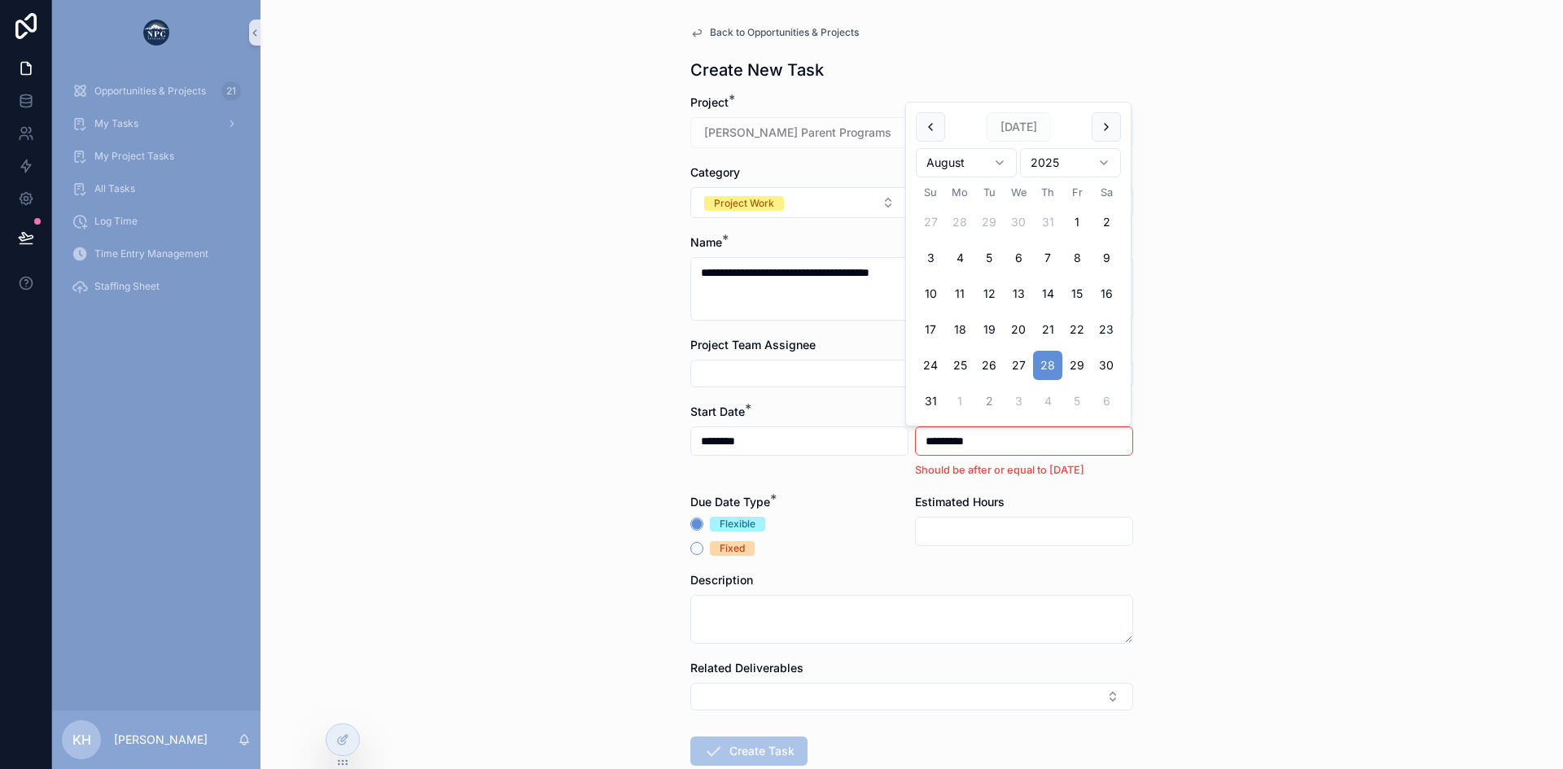
click at [985, 401] on button "2" at bounding box center [988, 401] width 29 height 29
type input "********"
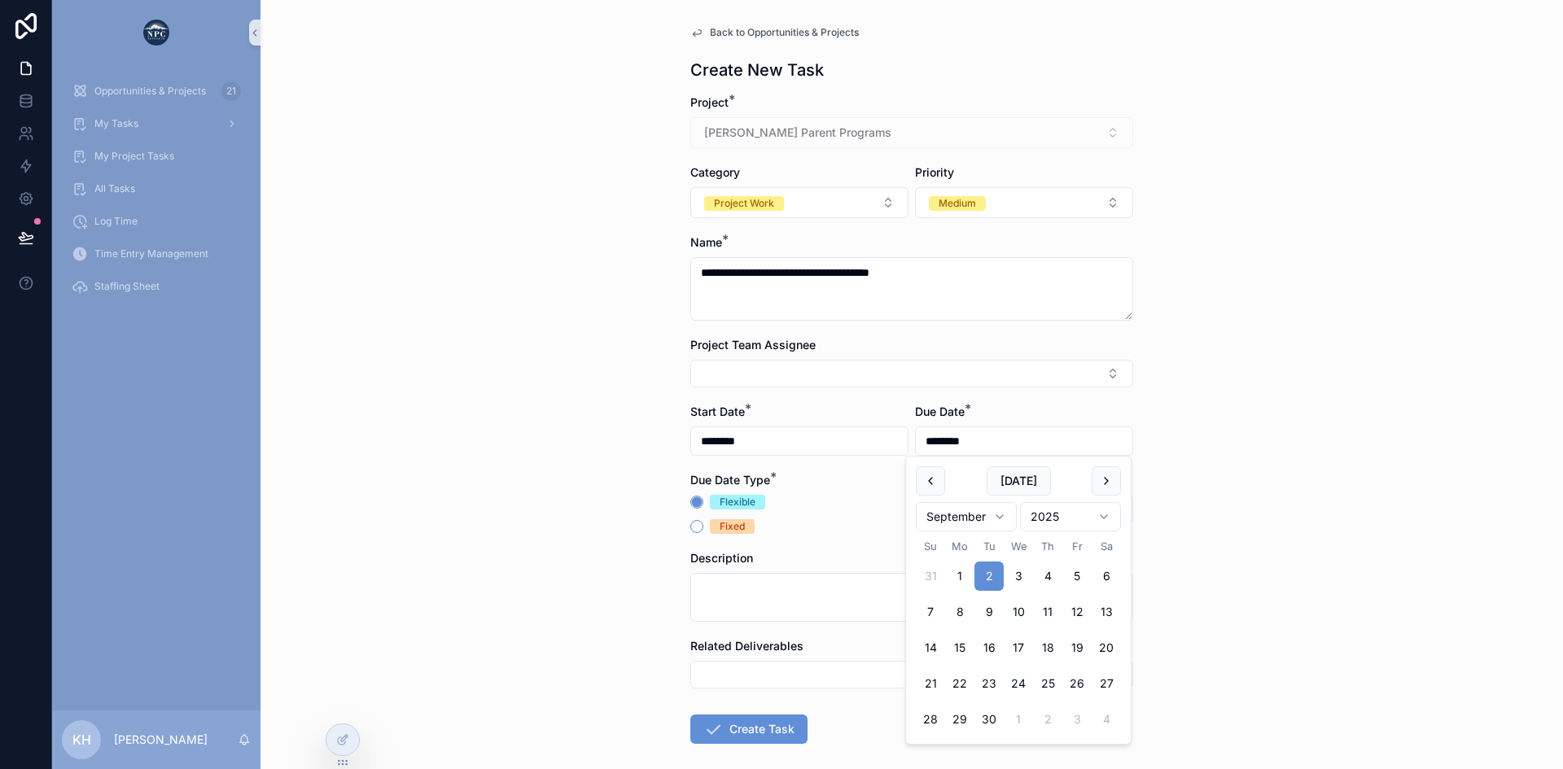
click at [1158, 415] on div "**********" at bounding box center [911, 384] width 1302 height 769
click at [970, 515] on input "scrollable content" at bounding box center [1024, 509] width 217 height 23
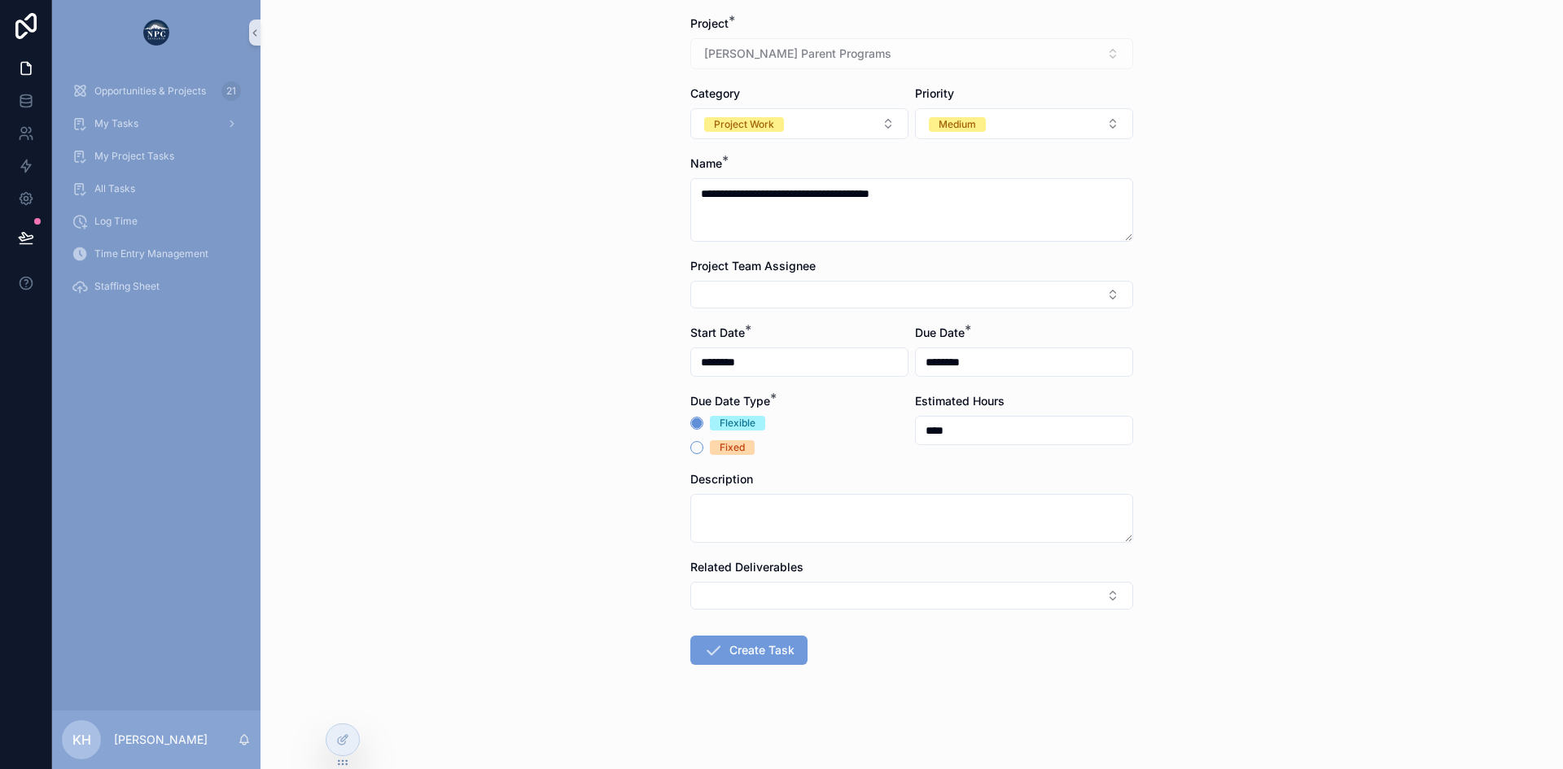
type input "****"
click at [782, 660] on button "Create Task" at bounding box center [748, 650] width 117 height 29
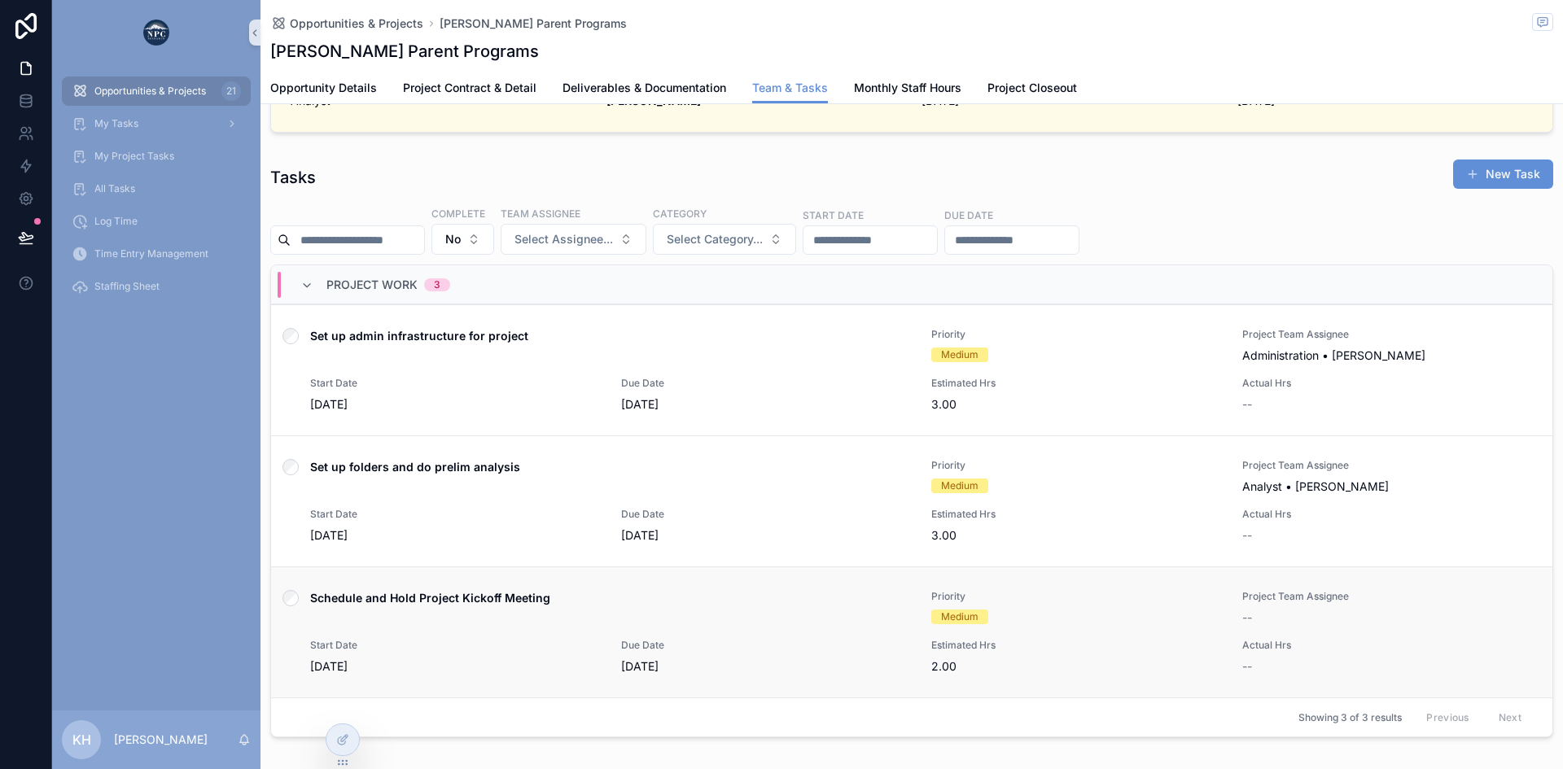
scroll to position [549, 0]
click at [713, 615] on div "Schedule and Hold Project Kickoff Meeting" at bounding box center [611, 607] width 602 height 36
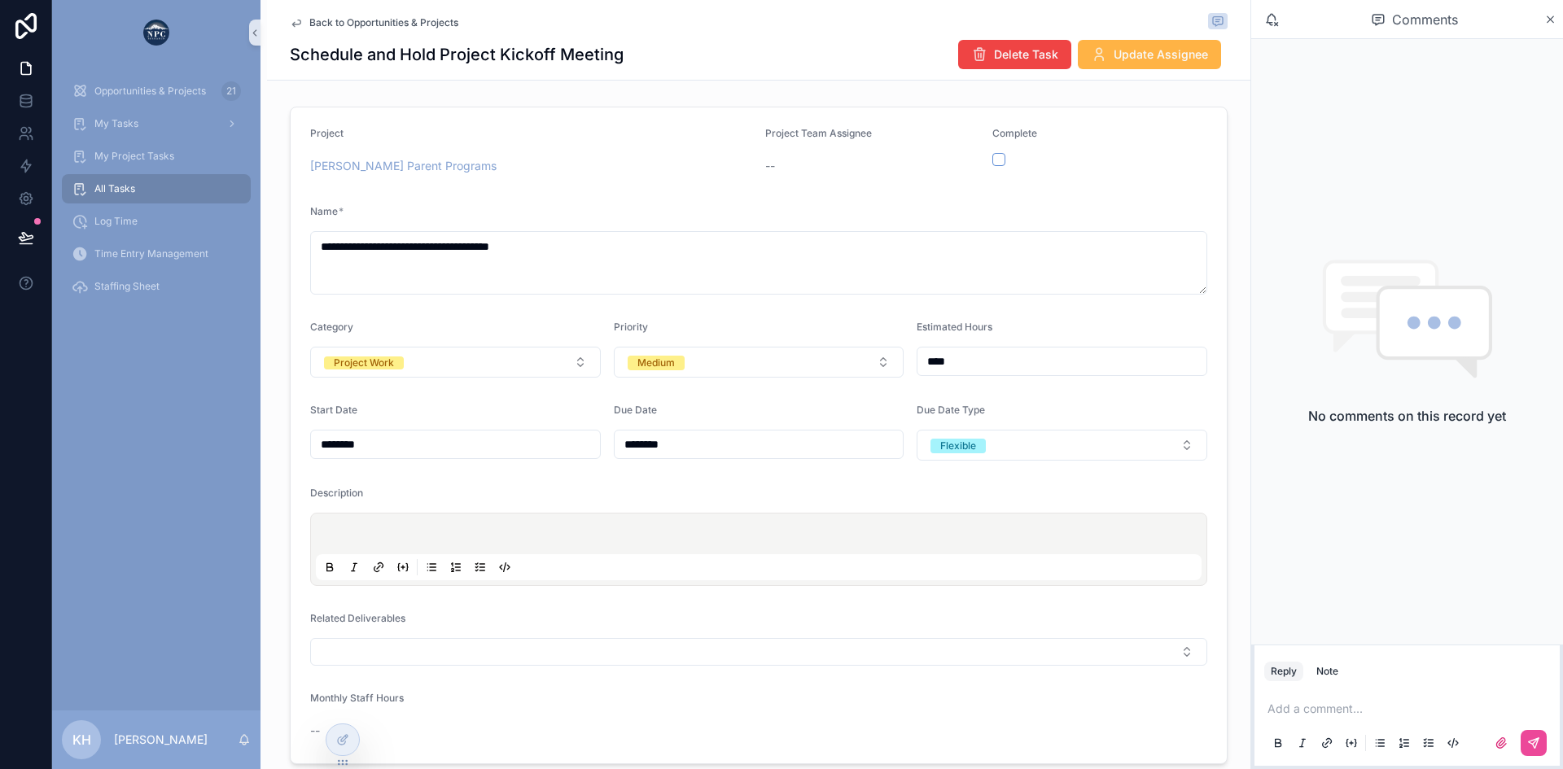
click at [1136, 63] on button "Update Assignee" at bounding box center [1149, 54] width 143 height 29
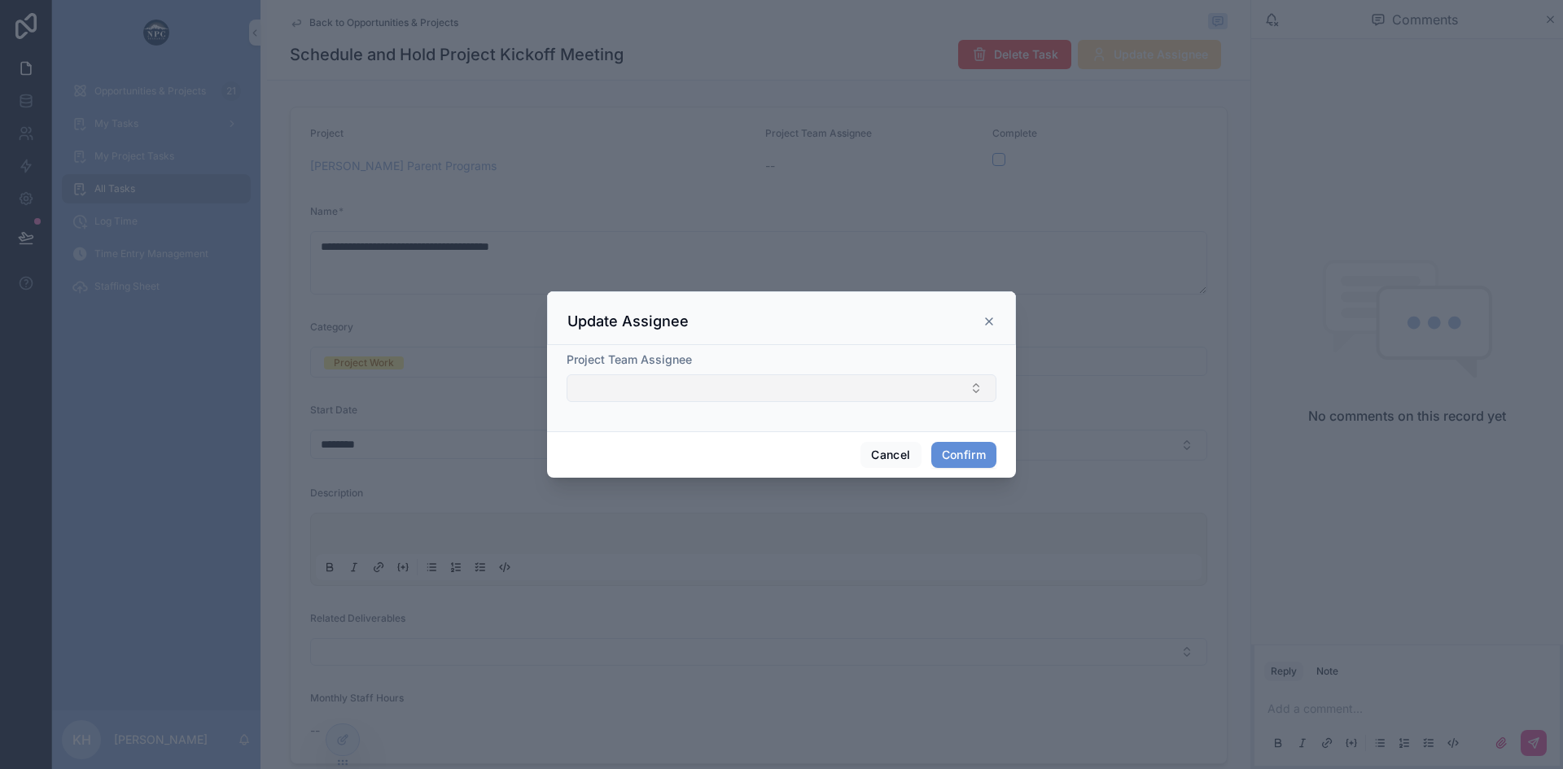
click at [666, 387] on button "Select Button" at bounding box center [782, 388] width 430 height 28
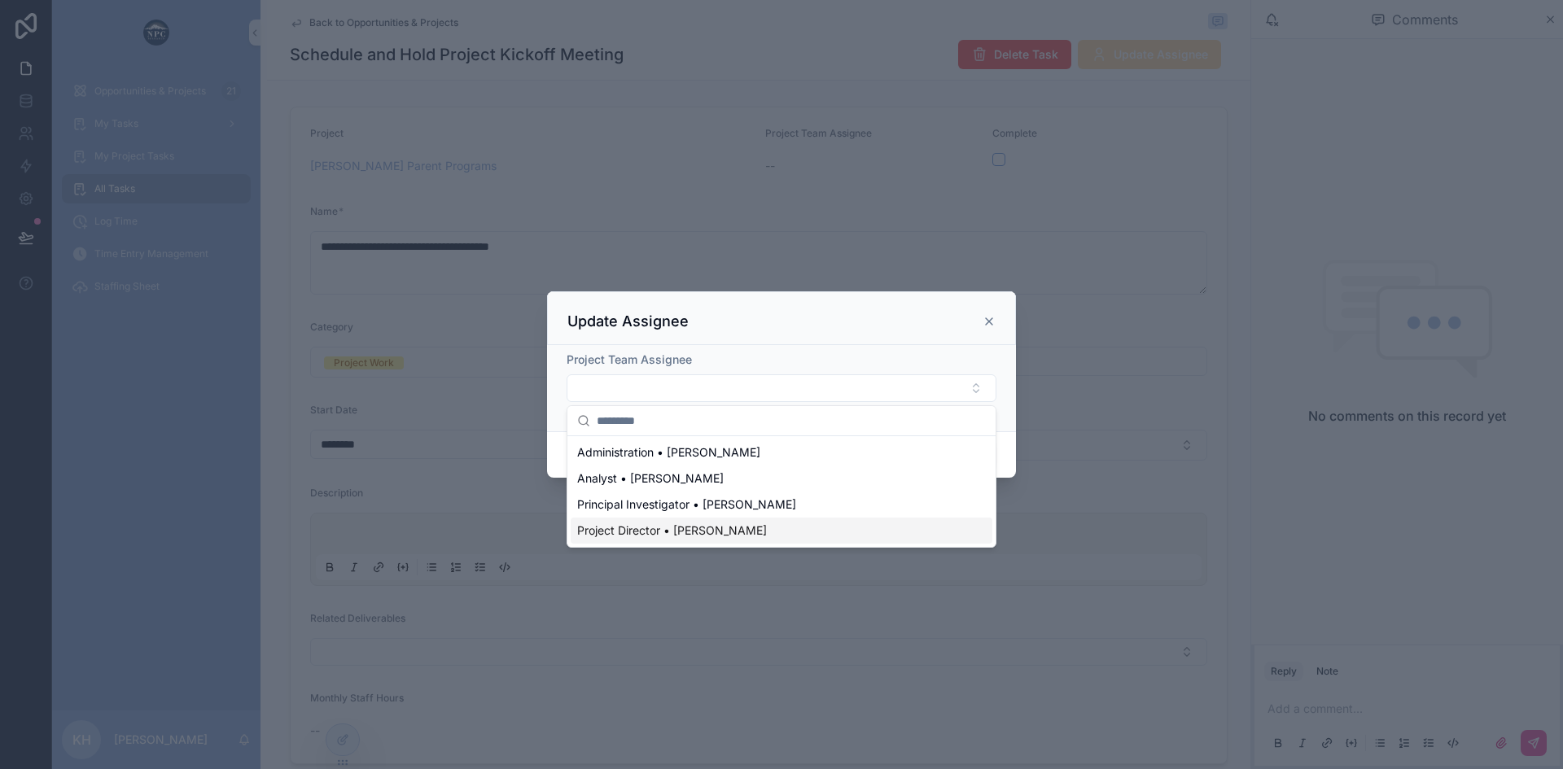
click at [649, 527] on span "Project Director • [PERSON_NAME]" at bounding box center [672, 531] width 190 height 16
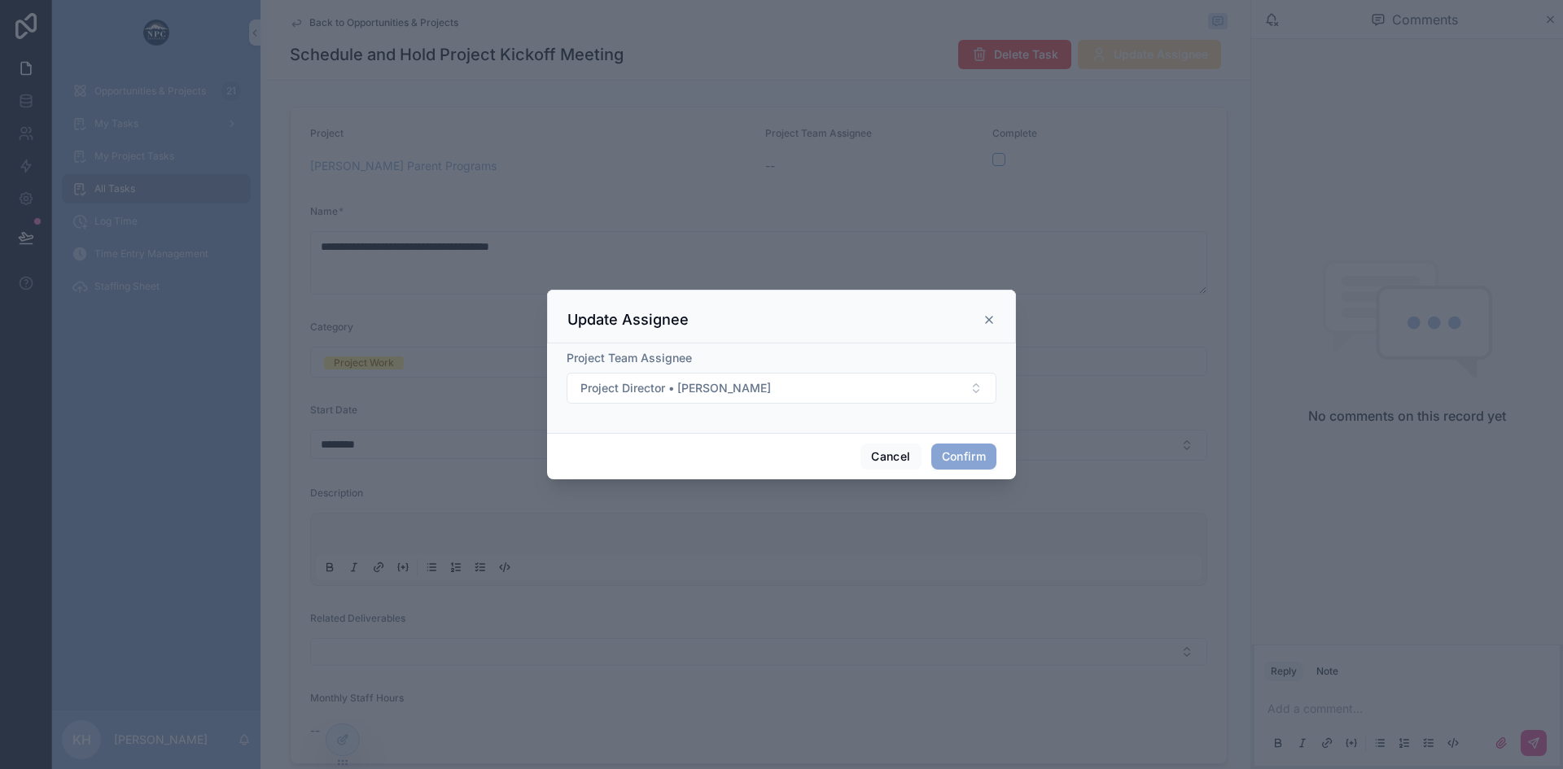
click at [971, 459] on button "Confirm" at bounding box center [963, 457] width 65 height 26
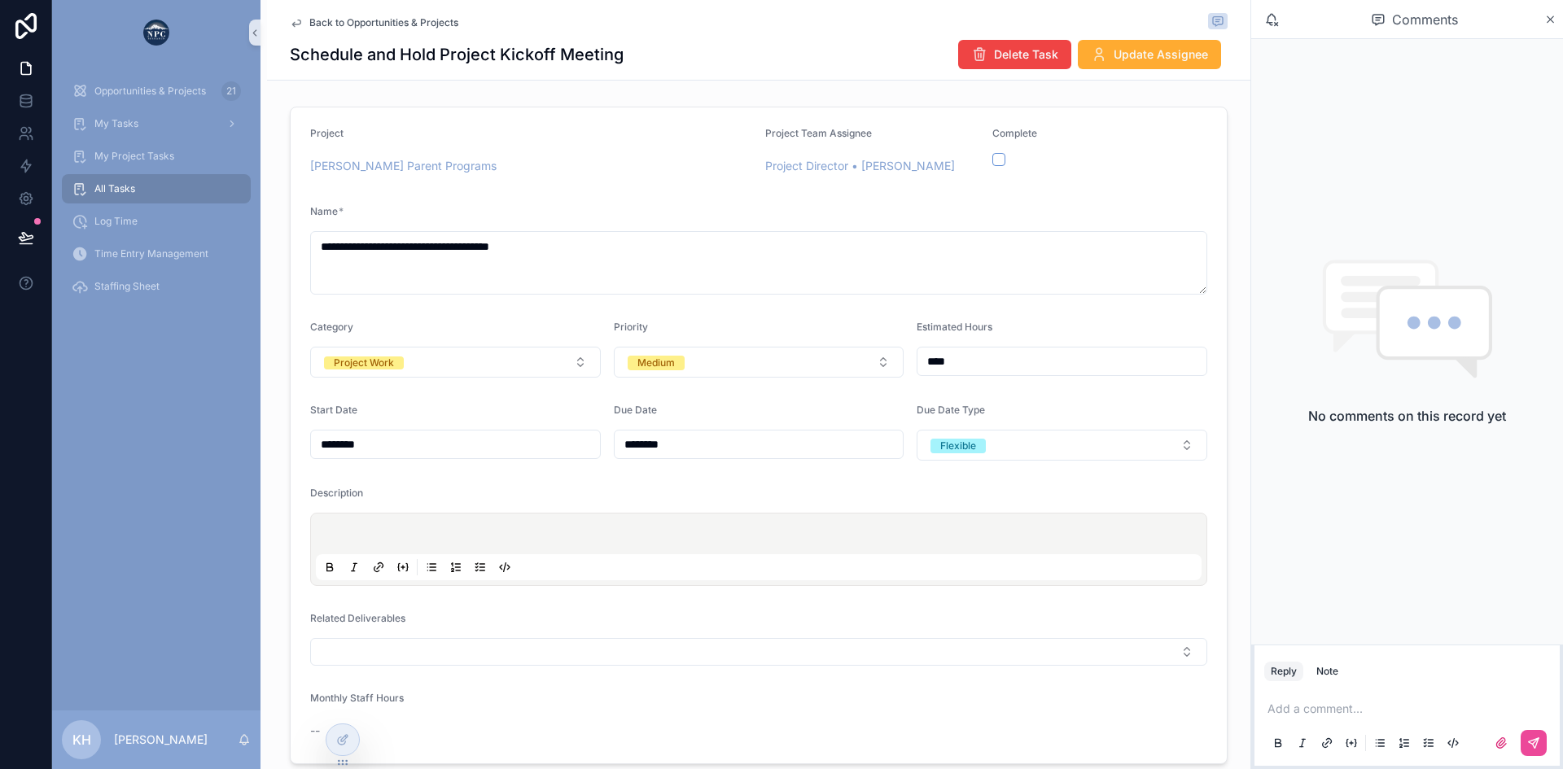
click at [311, 24] on span "Back to Opportunities & Projects" at bounding box center [383, 22] width 149 height 13
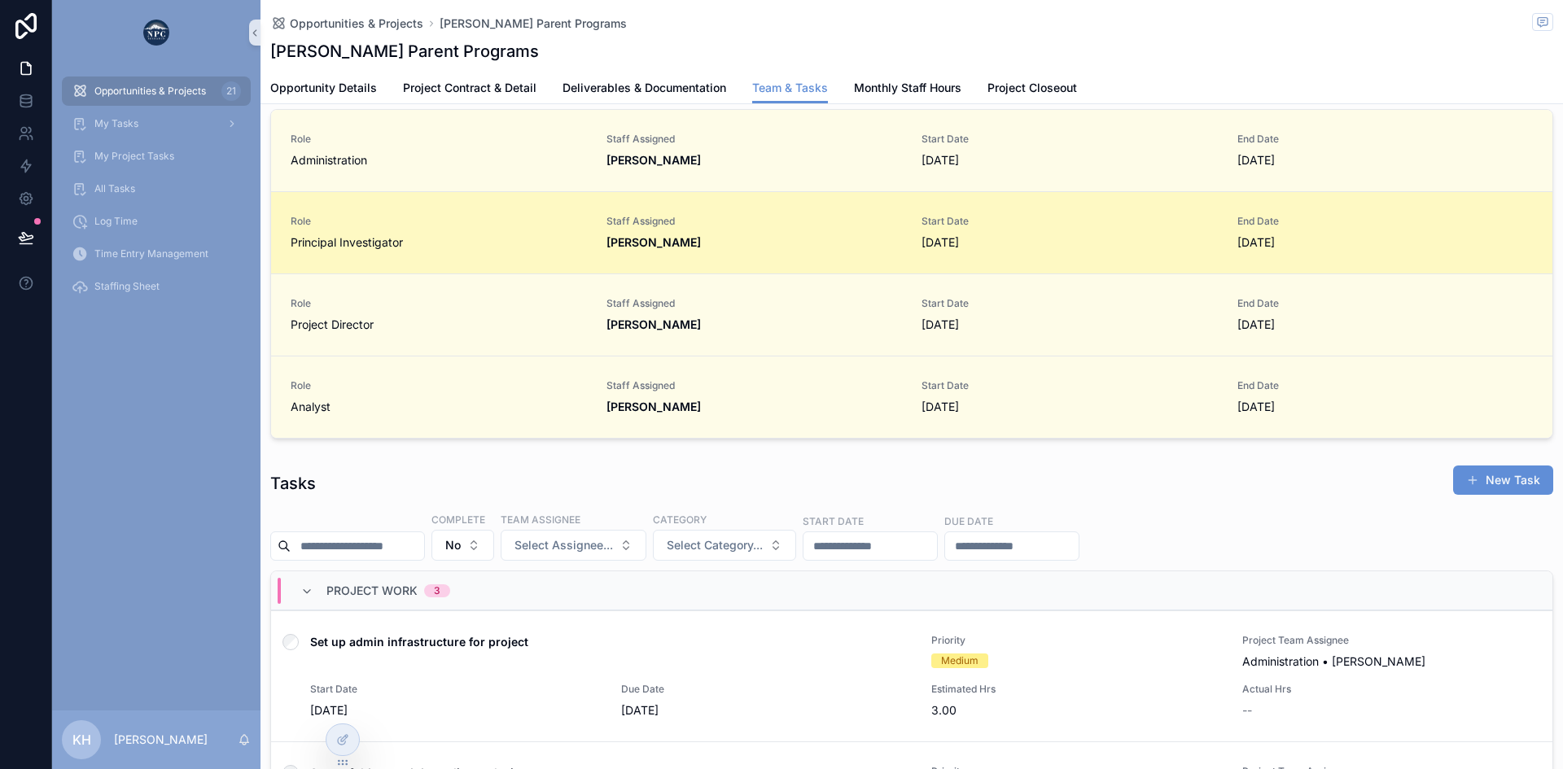
scroll to position [242, 0]
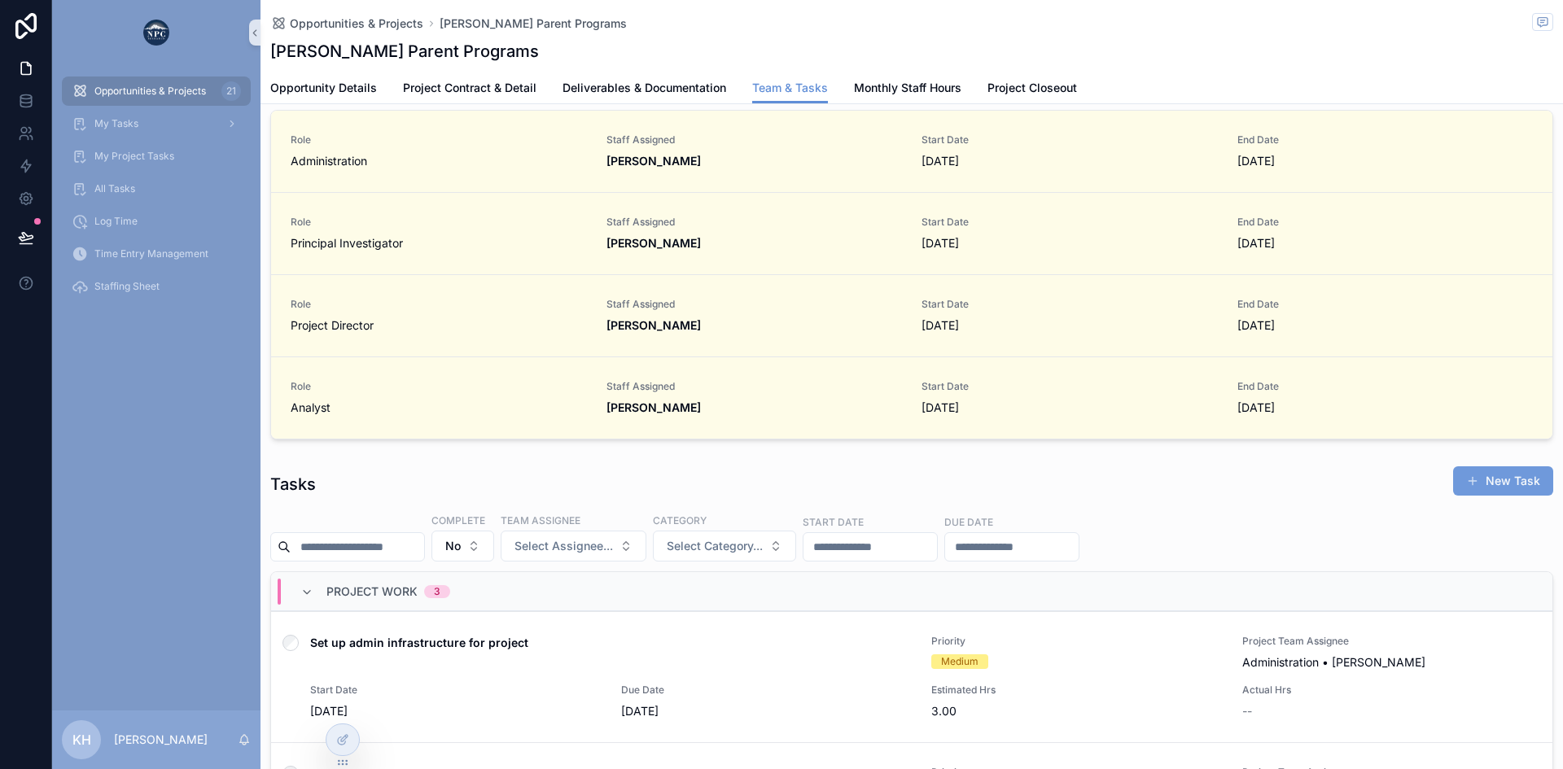
click at [1487, 484] on button "New Task" at bounding box center [1503, 480] width 100 height 29
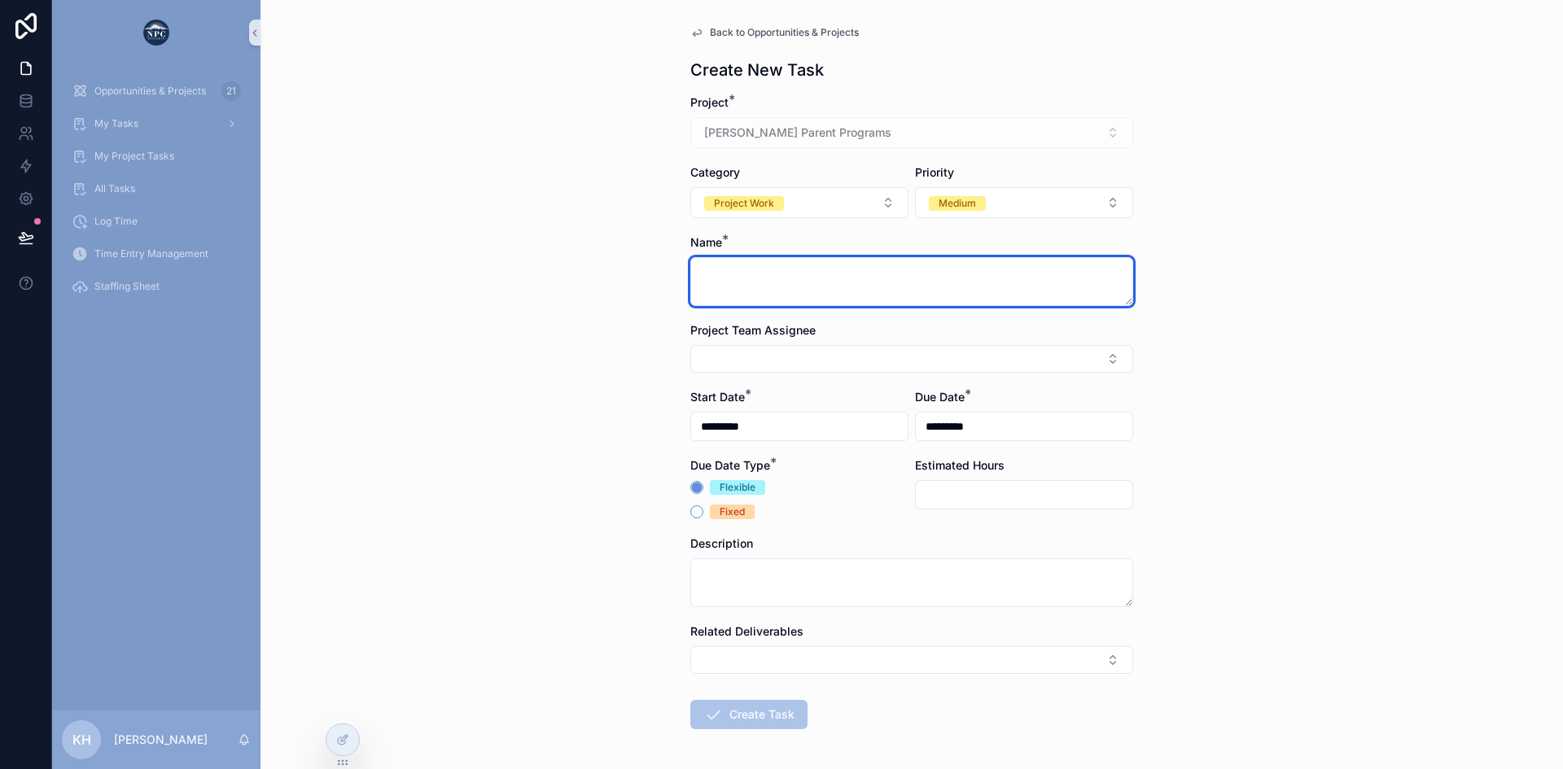
click at [790, 276] on textarea "scrollable content" at bounding box center [911, 281] width 443 height 49
type textarea "*"
type textarea "**********"
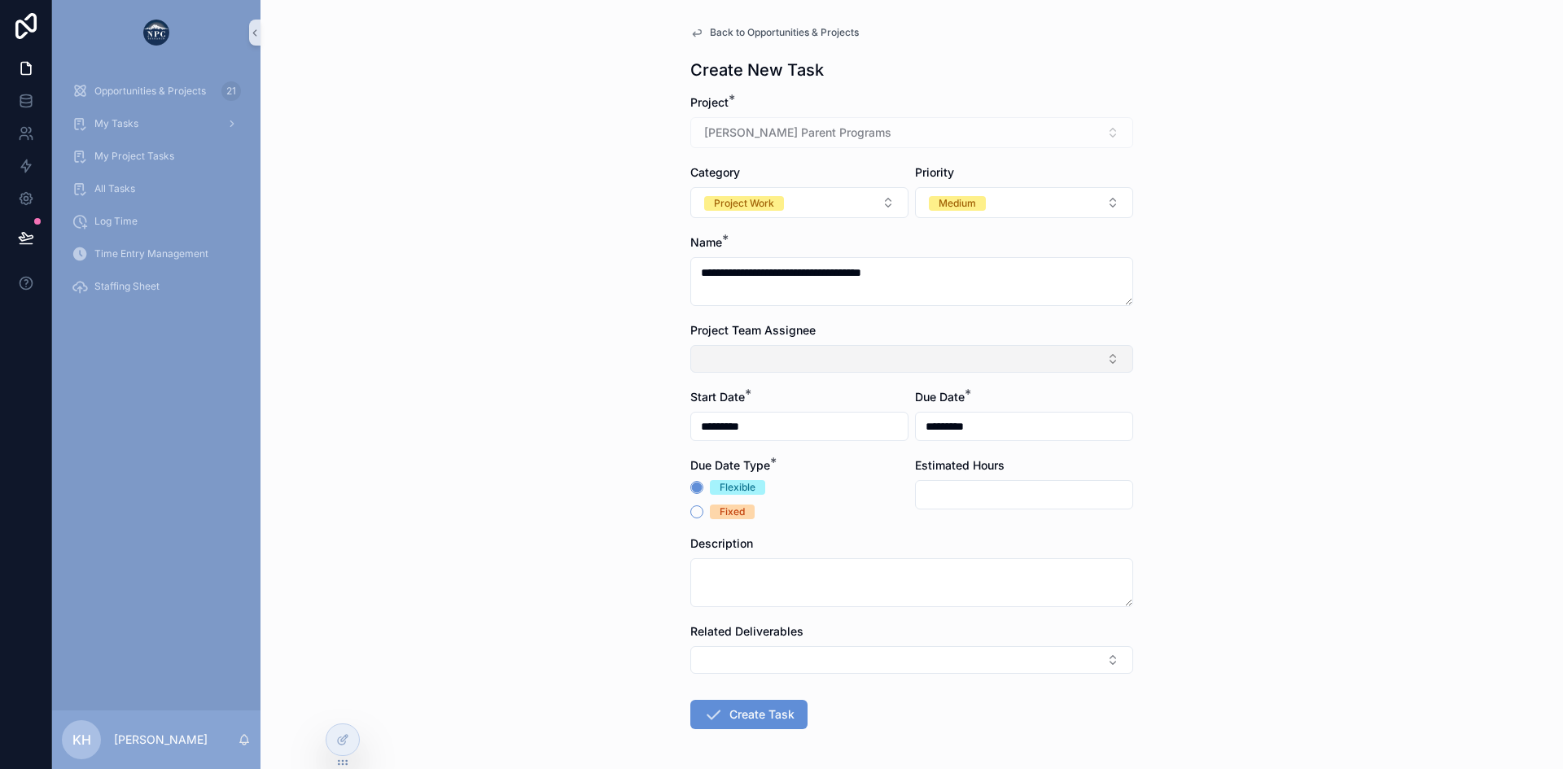
click at [826, 360] on button "Select Button" at bounding box center [911, 359] width 443 height 28
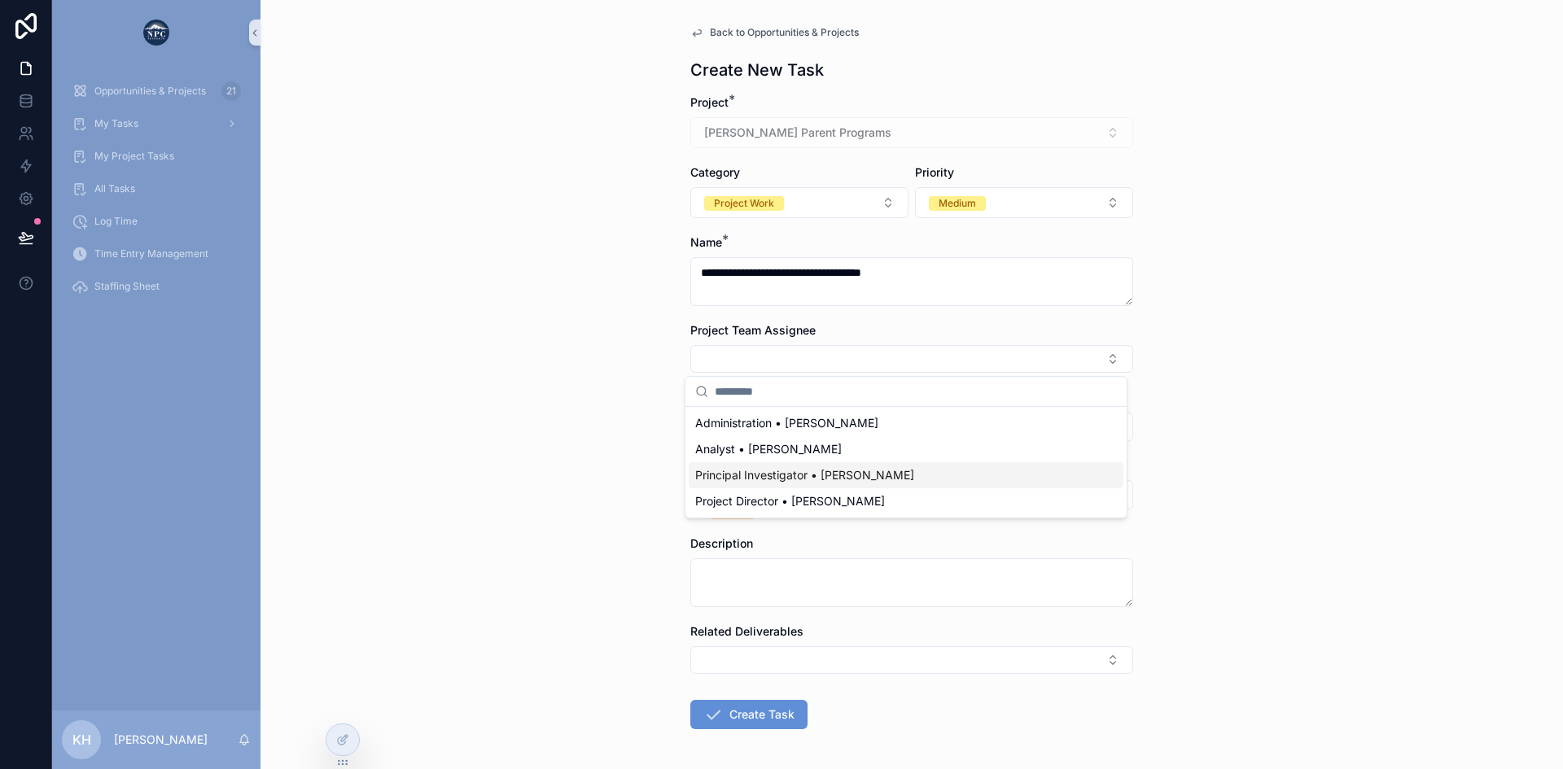
click at [790, 473] on span "Principal Investigator • [PERSON_NAME]" at bounding box center [804, 475] width 219 height 16
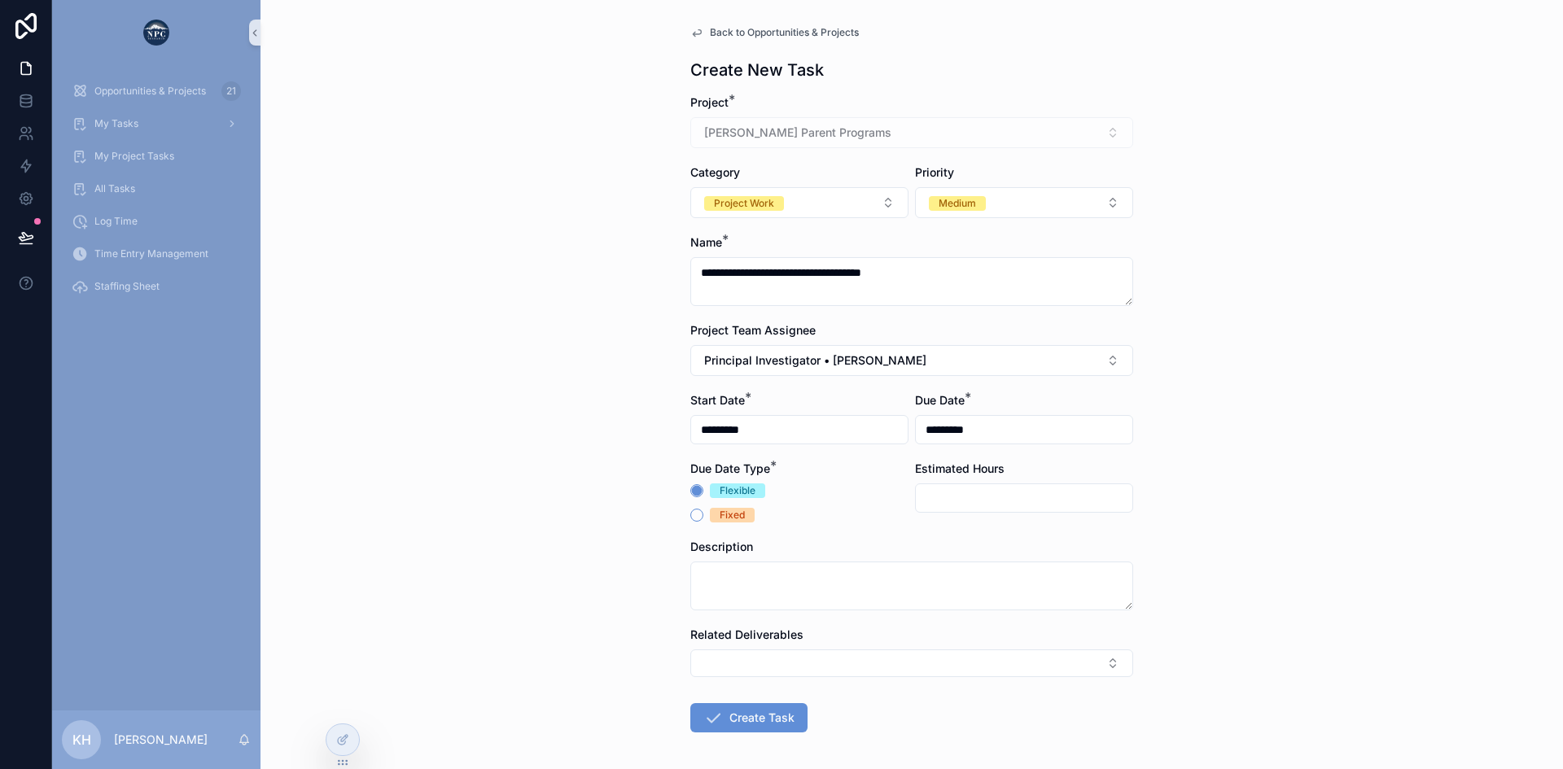
click at [829, 430] on input "*********" at bounding box center [799, 429] width 217 height 23
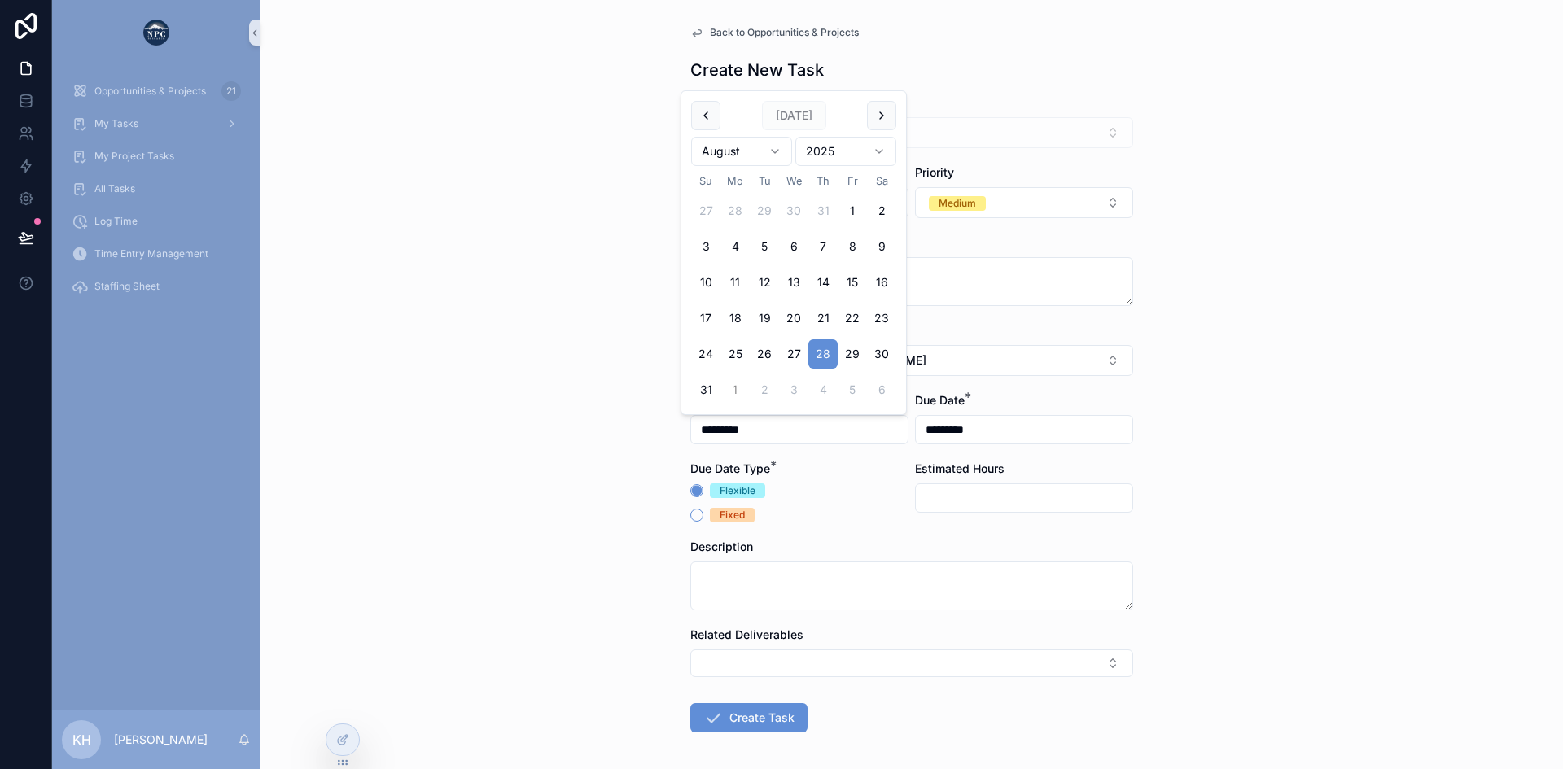
click at [732, 391] on button "1" at bounding box center [734, 389] width 29 height 29
type input "********"
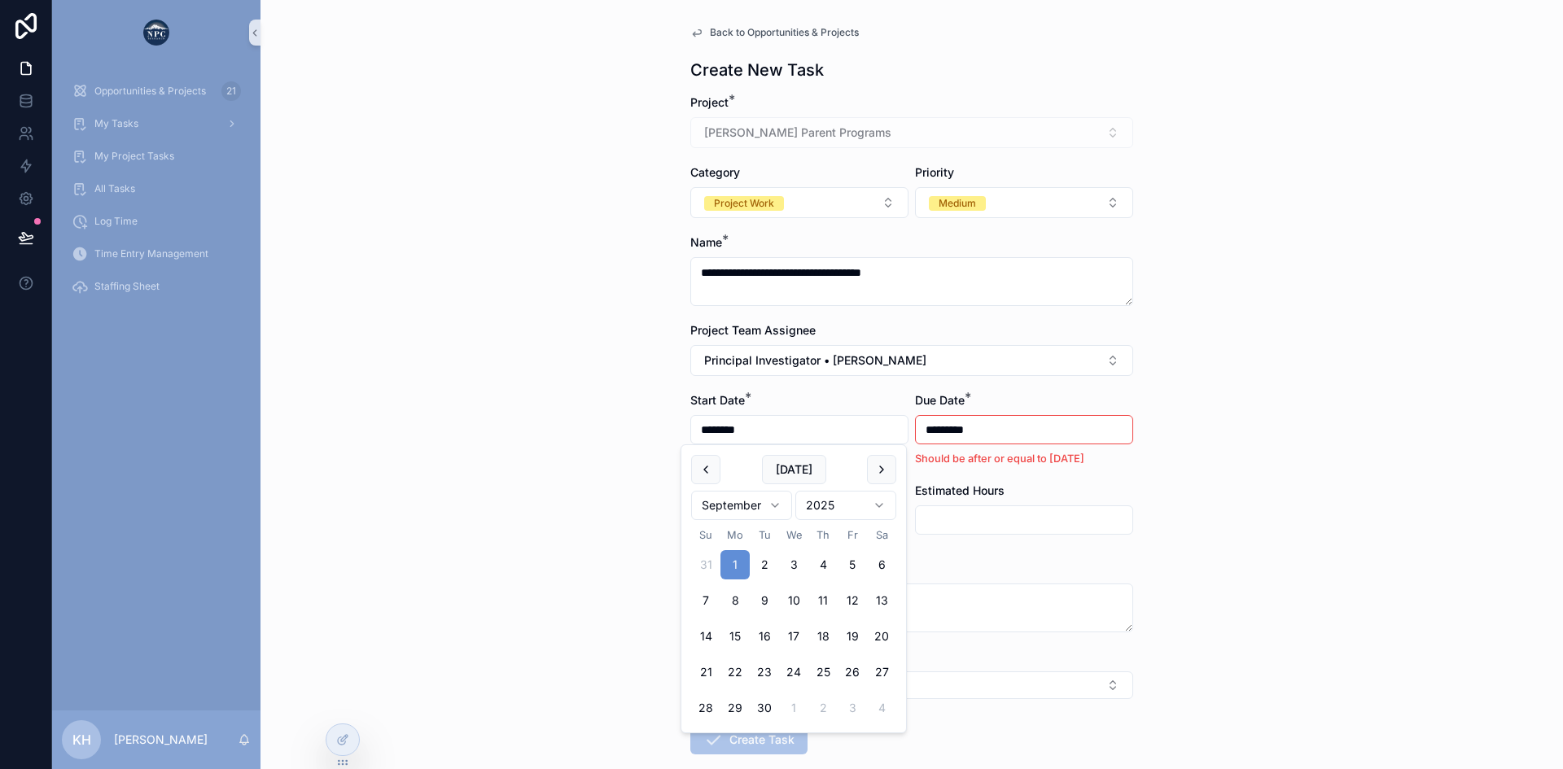
click at [951, 425] on input "*********" at bounding box center [1024, 429] width 217 height 23
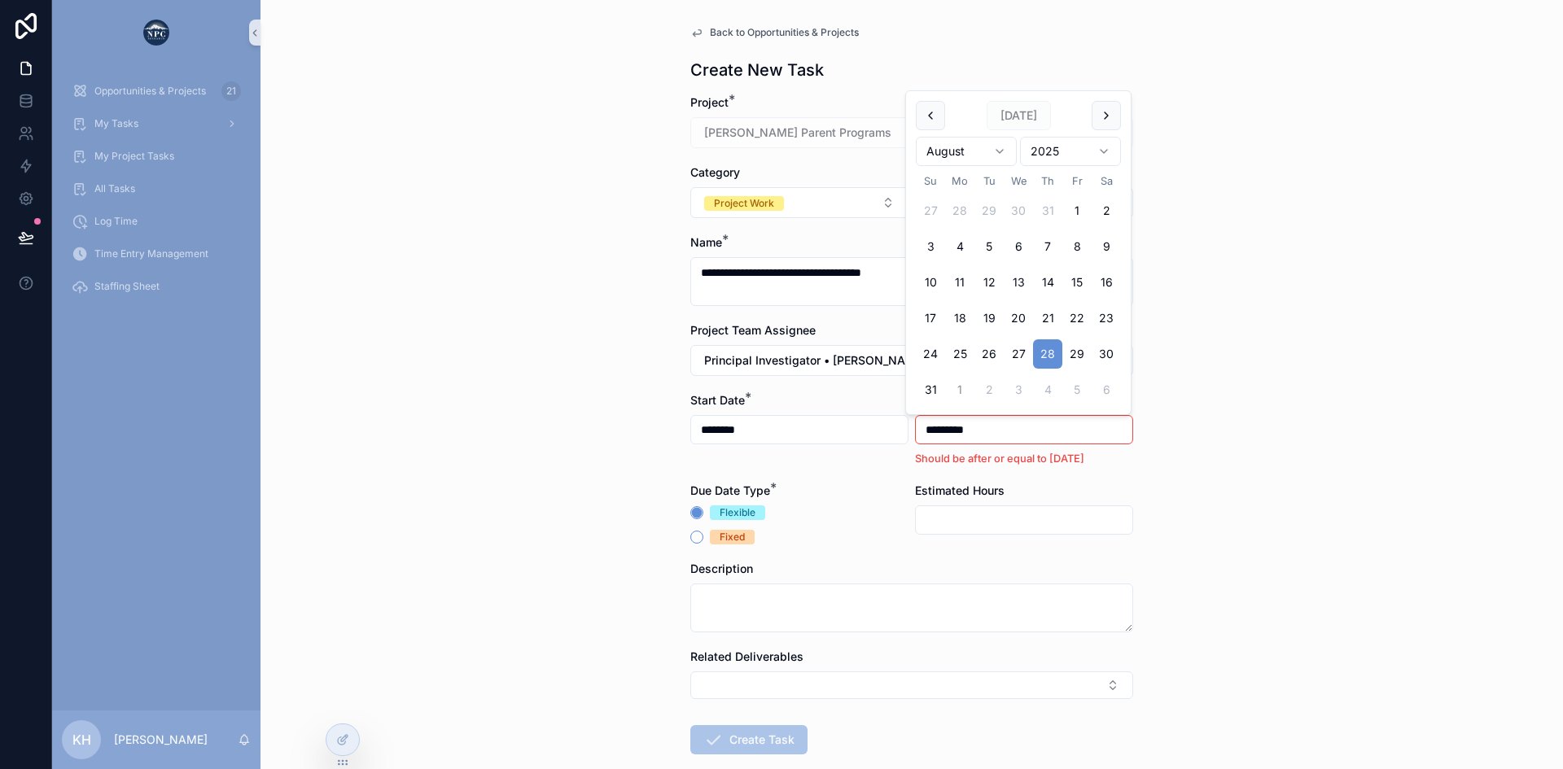
click at [959, 390] on button "1" at bounding box center [959, 389] width 29 height 29
type input "********"
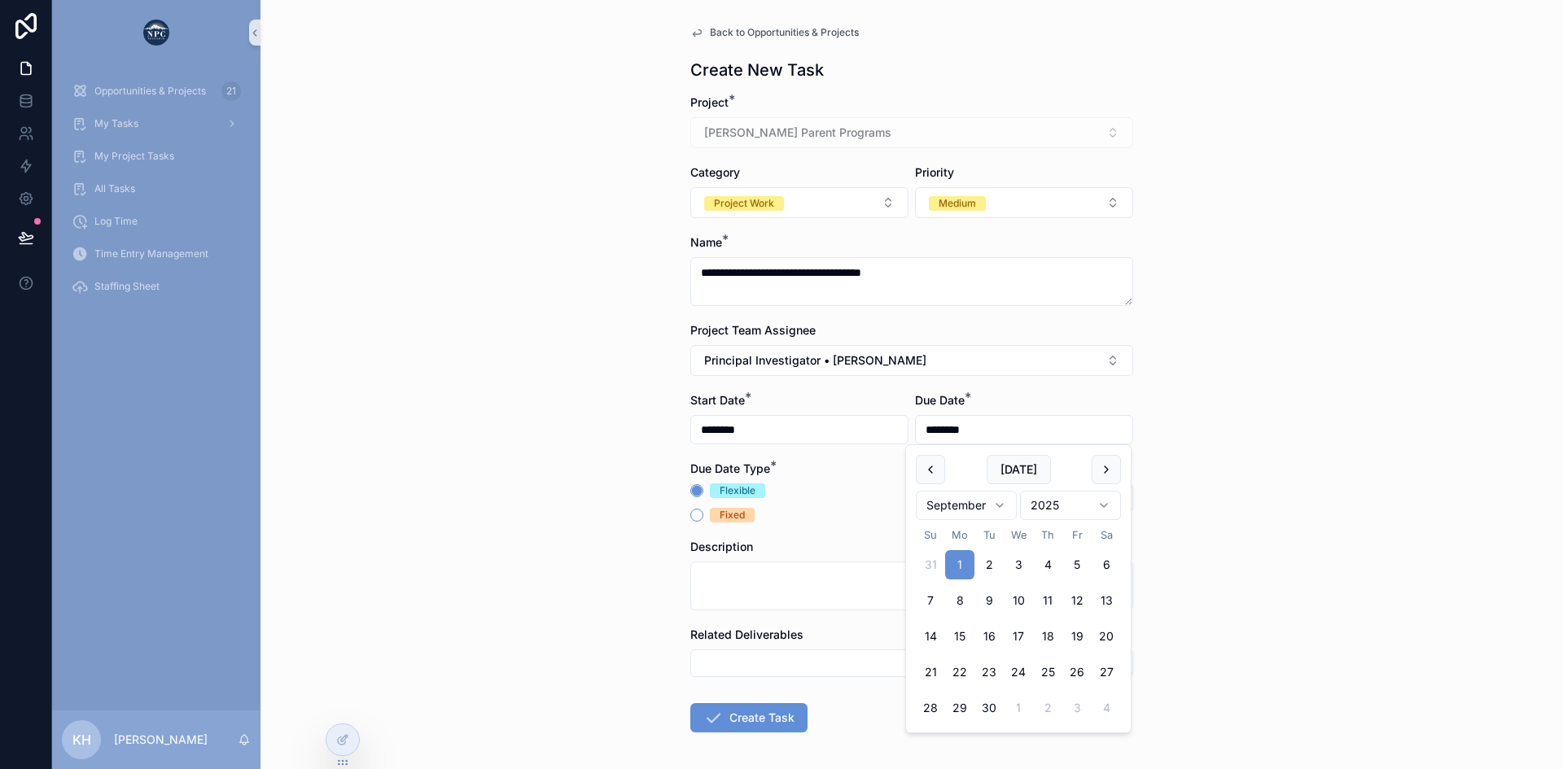
click at [1218, 416] on div "**********" at bounding box center [911, 384] width 1302 height 769
click at [952, 489] on input "scrollable content" at bounding box center [1024, 498] width 217 height 23
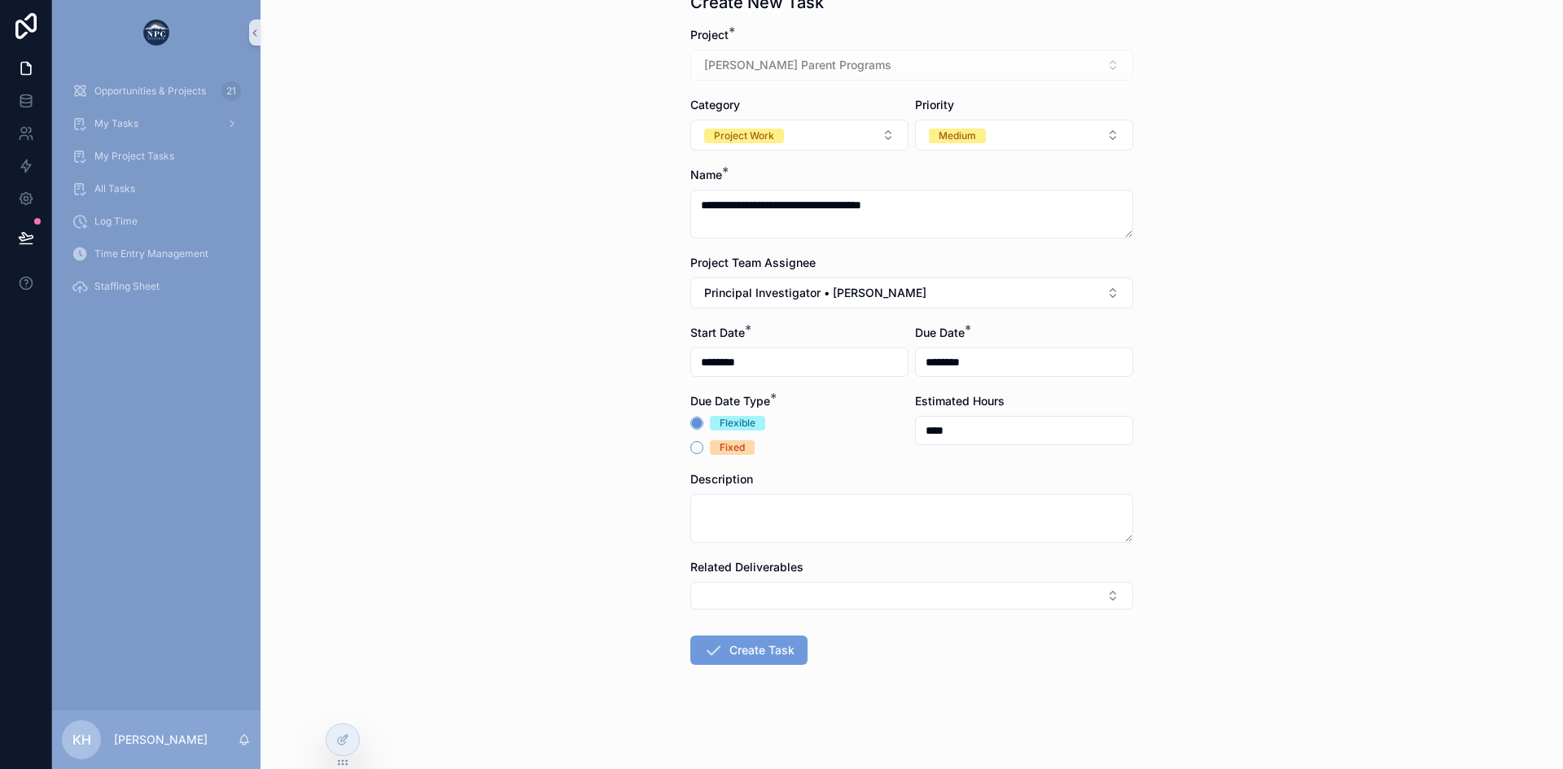
type input "****"
click at [764, 651] on button "Create Task" at bounding box center [748, 650] width 117 height 29
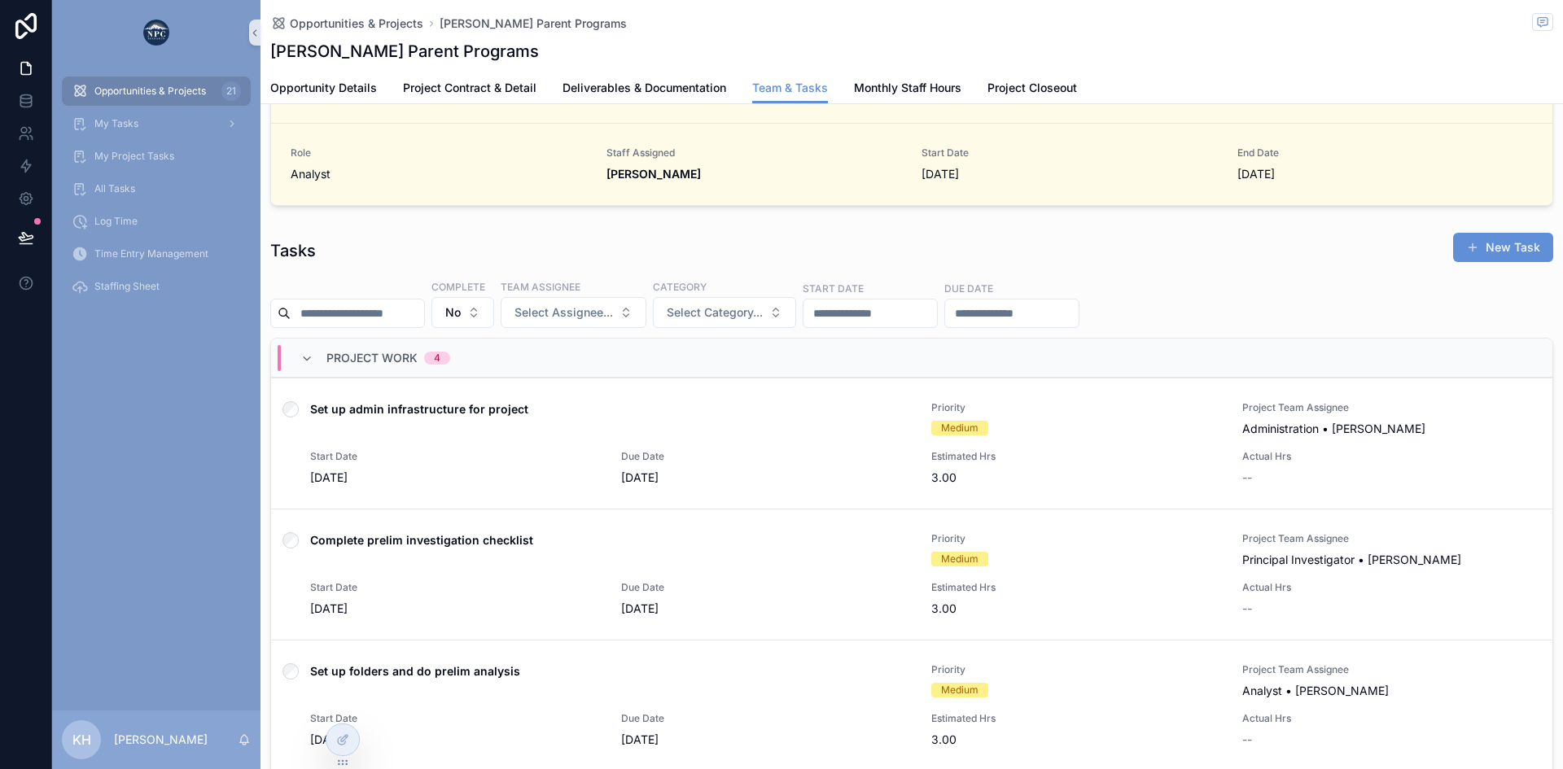
scroll to position [476, 0]
click at [873, 87] on span "Monthly Staff Hours" at bounding box center [907, 88] width 107 height 16
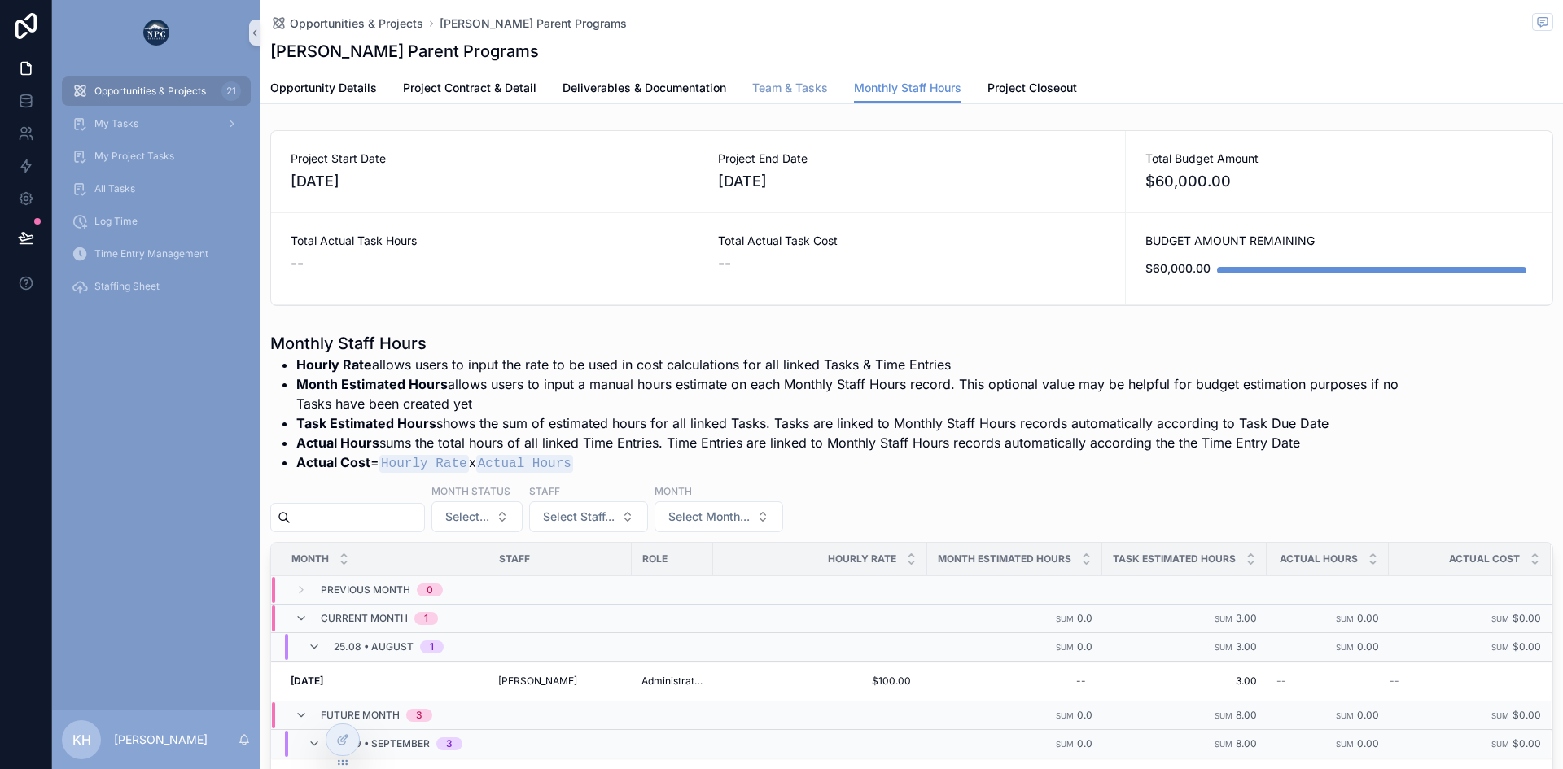
click at [785, 91] on span "Team & Tasks" at bounding box center [790, 88] width 76 height 16
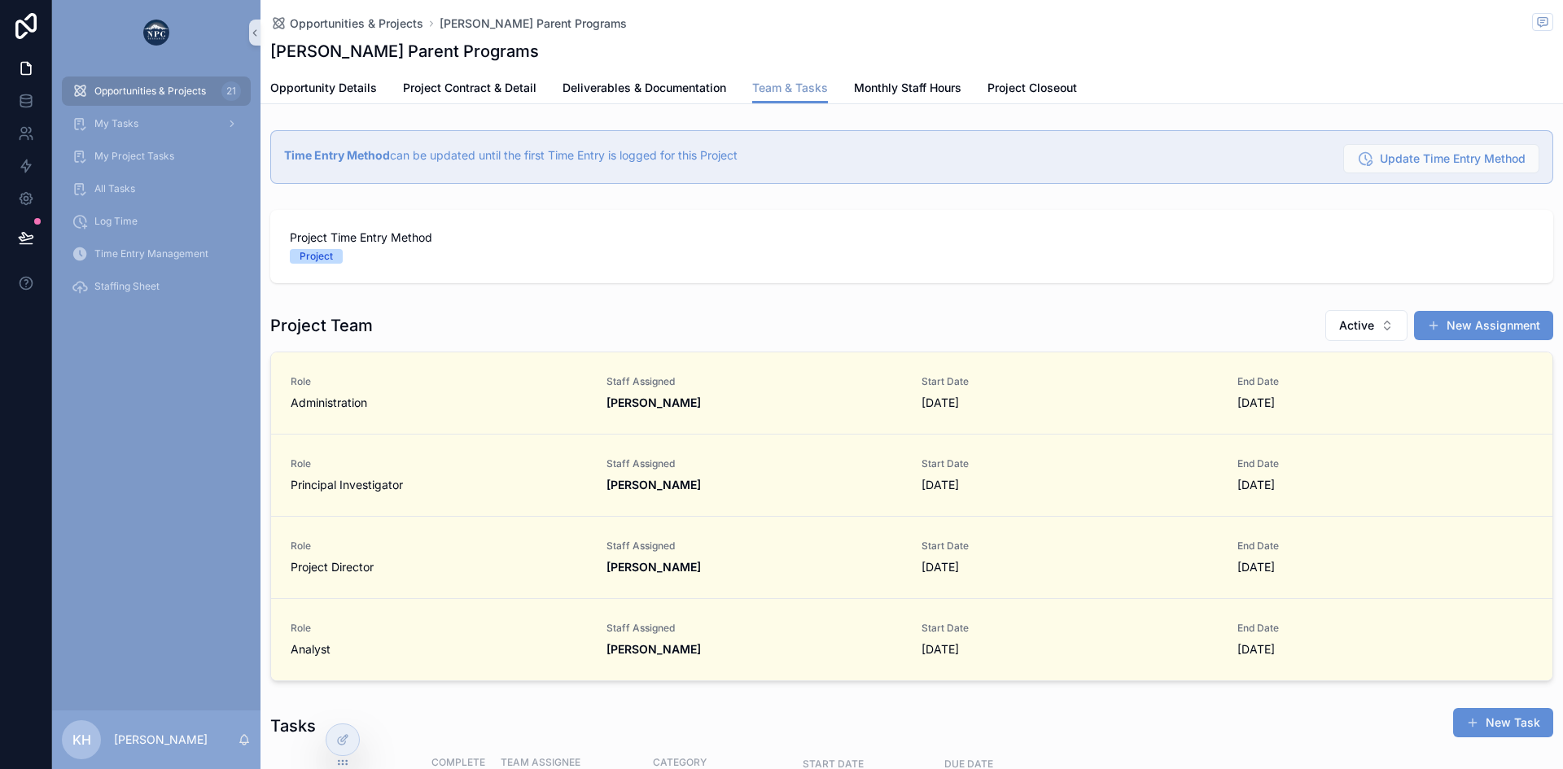
scroll to position [0, 1149]
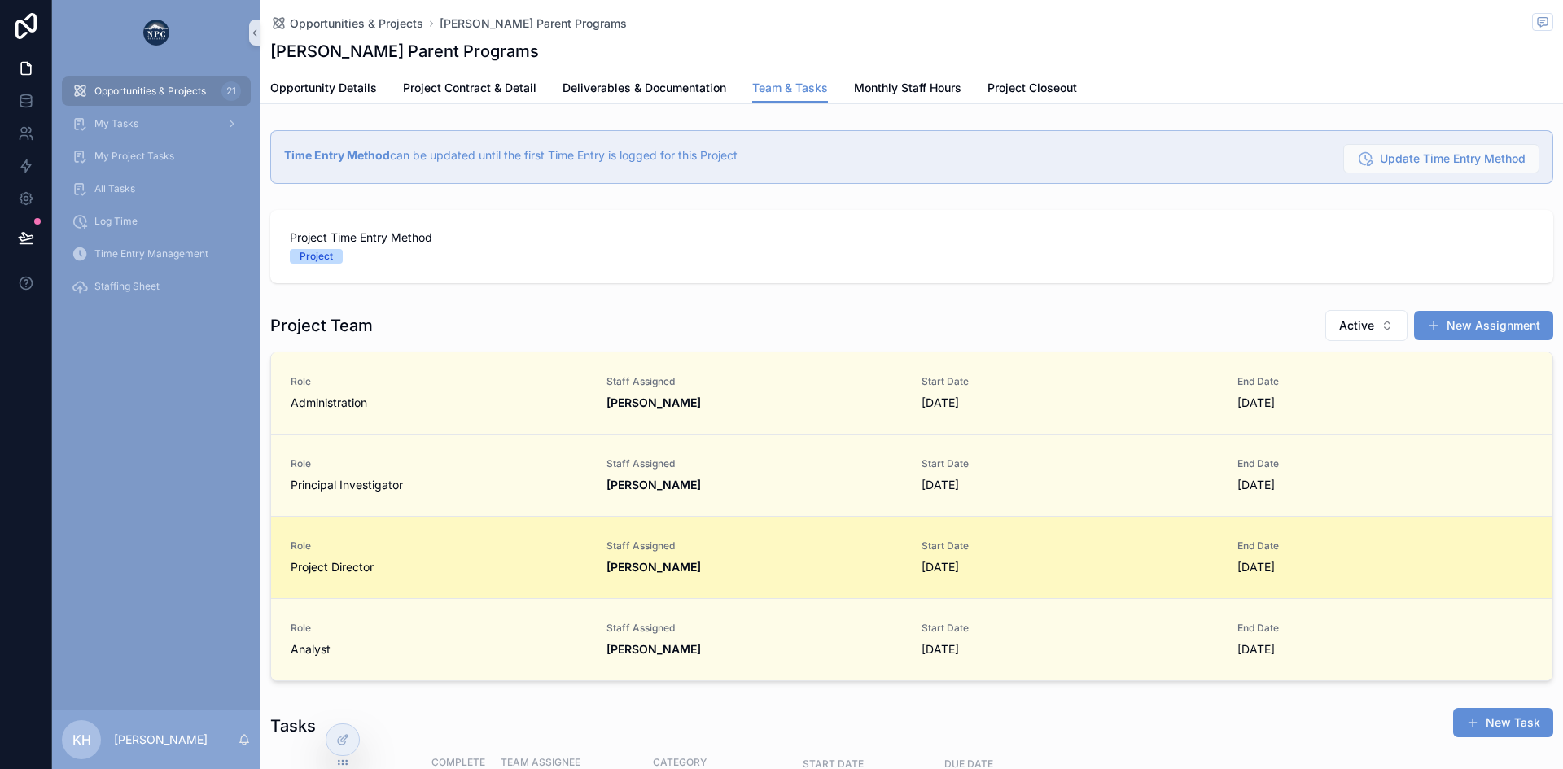
click at [567, 562] on div "Project Director" at bounding box center [439, 567] width 296 height 16
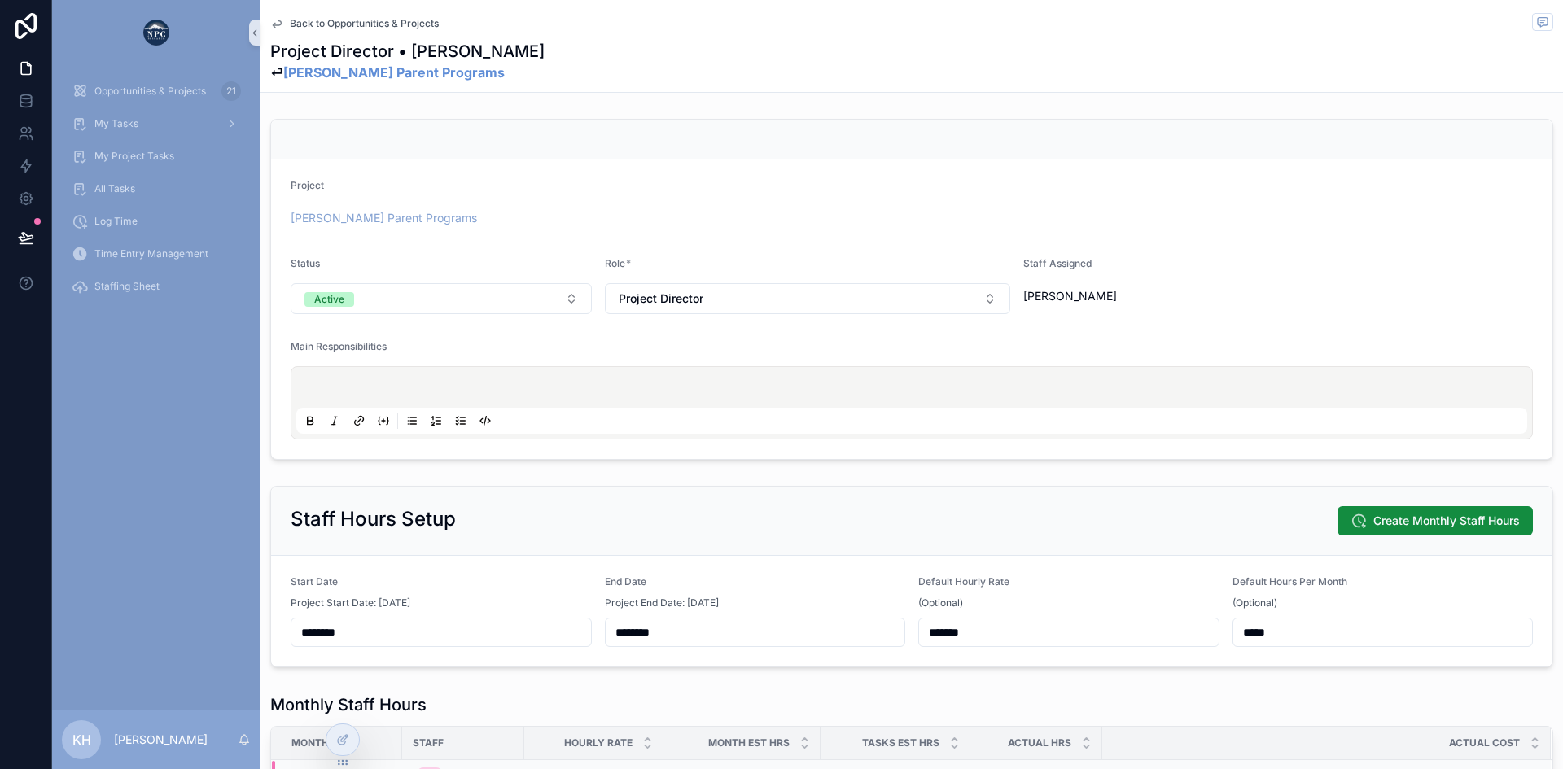
click at [330, 26] on span "Back to Opportunities & Projects" at bounding box center [364, 23] width 149 height 13
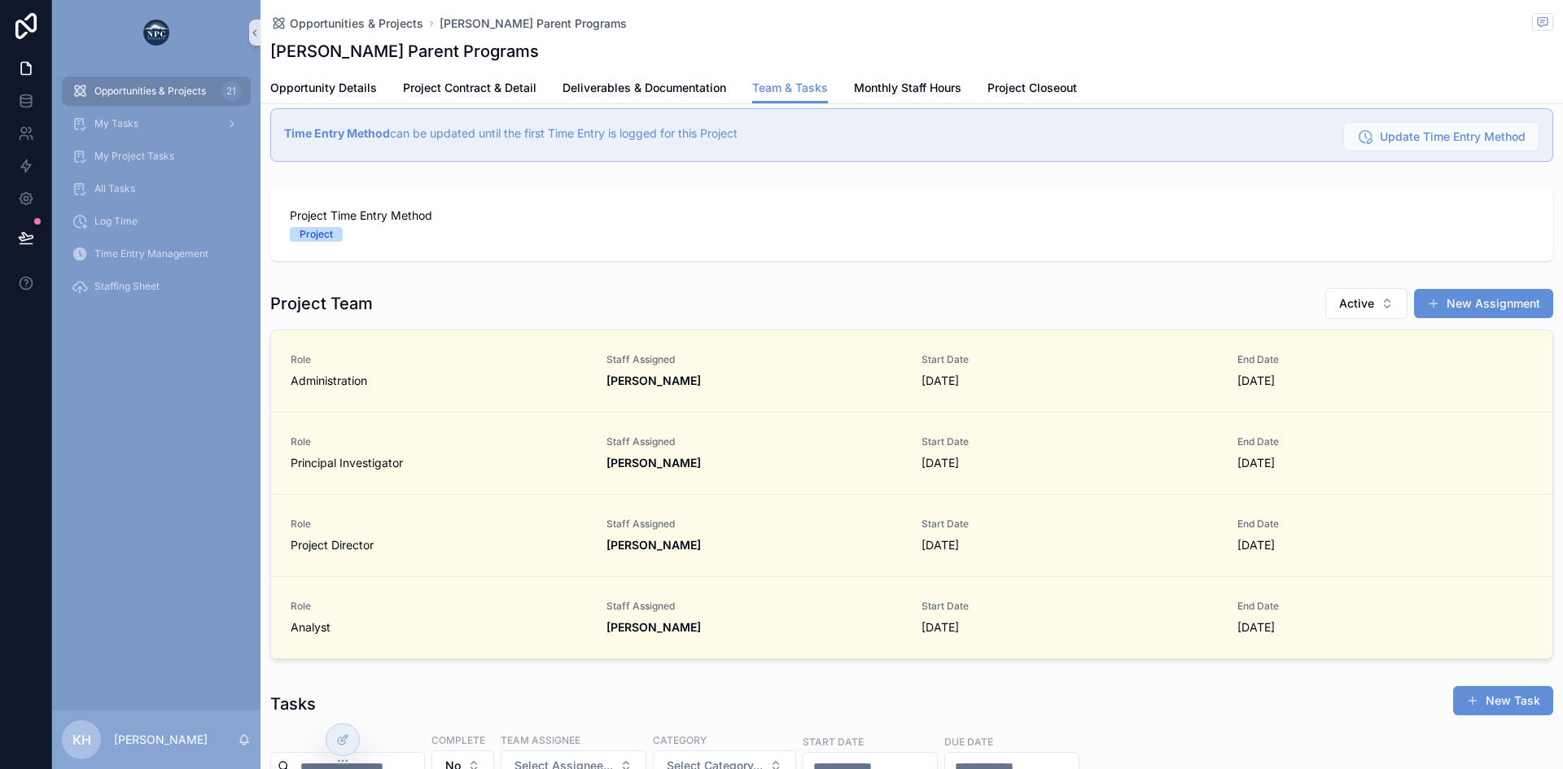
scroll to position [13, 0]
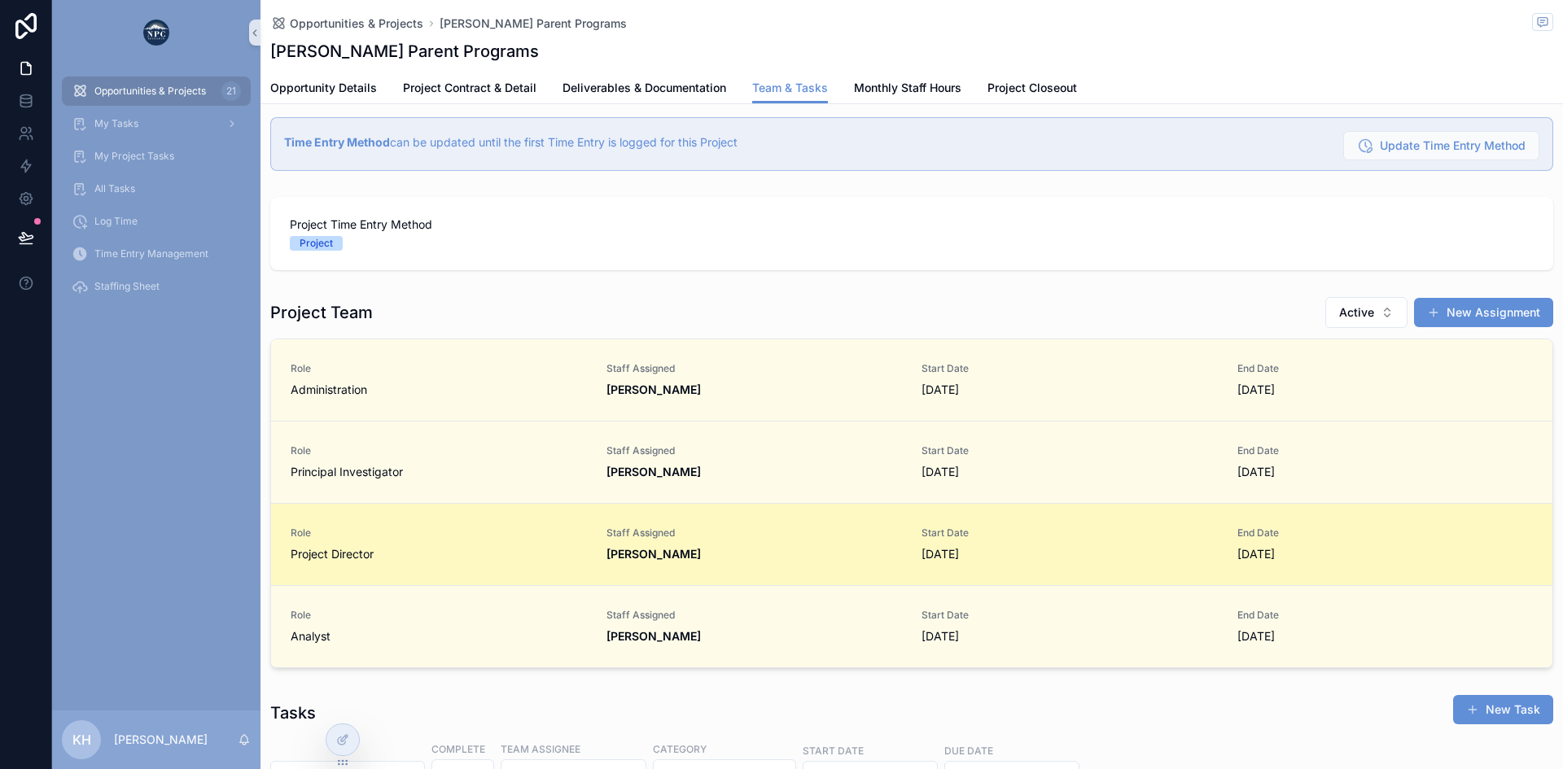
click at [670, 528] on span "Staff Assigned" at bounding box center [754, 533] width 296 height 13
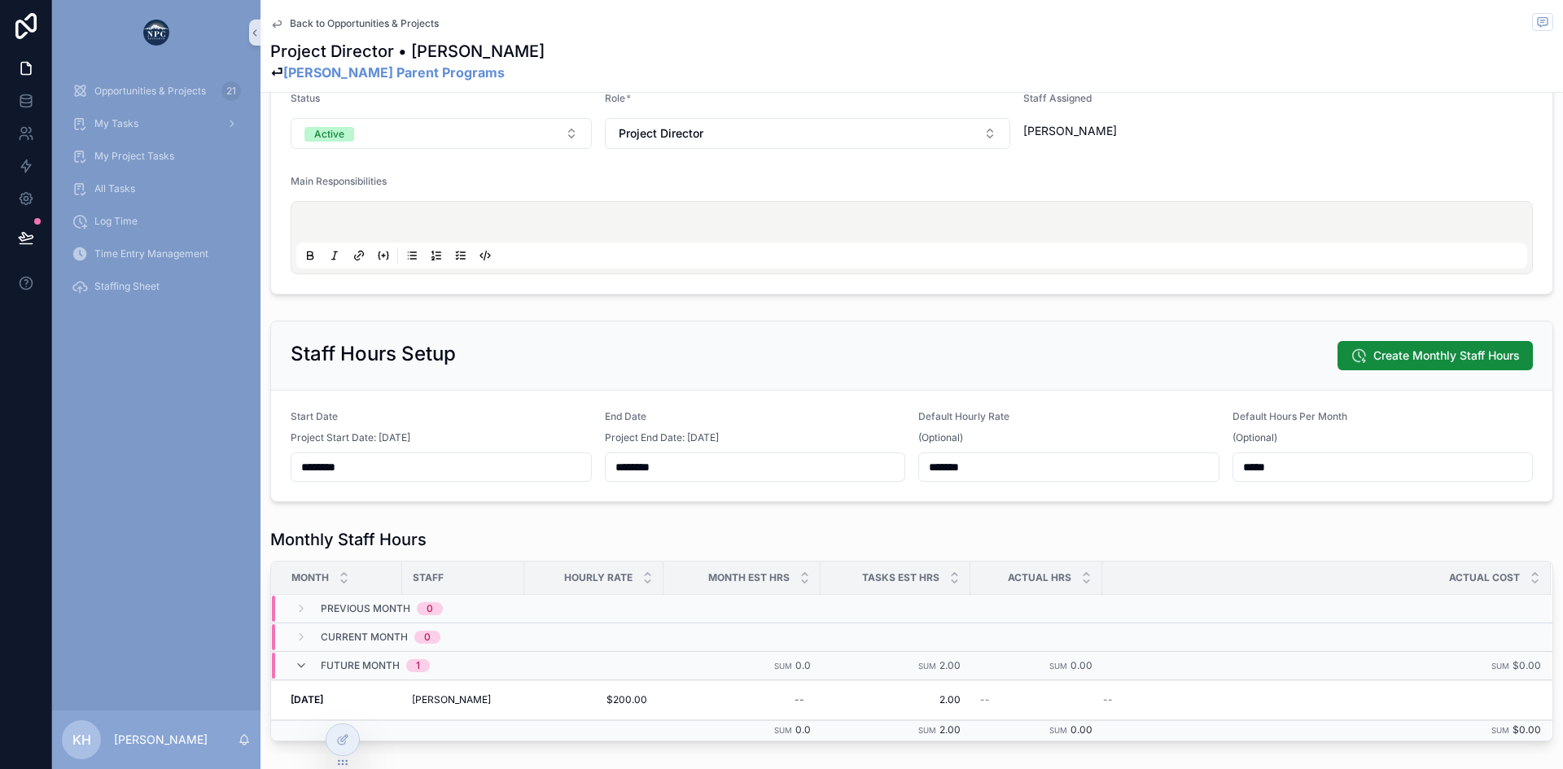
scroll to position [248, 0]
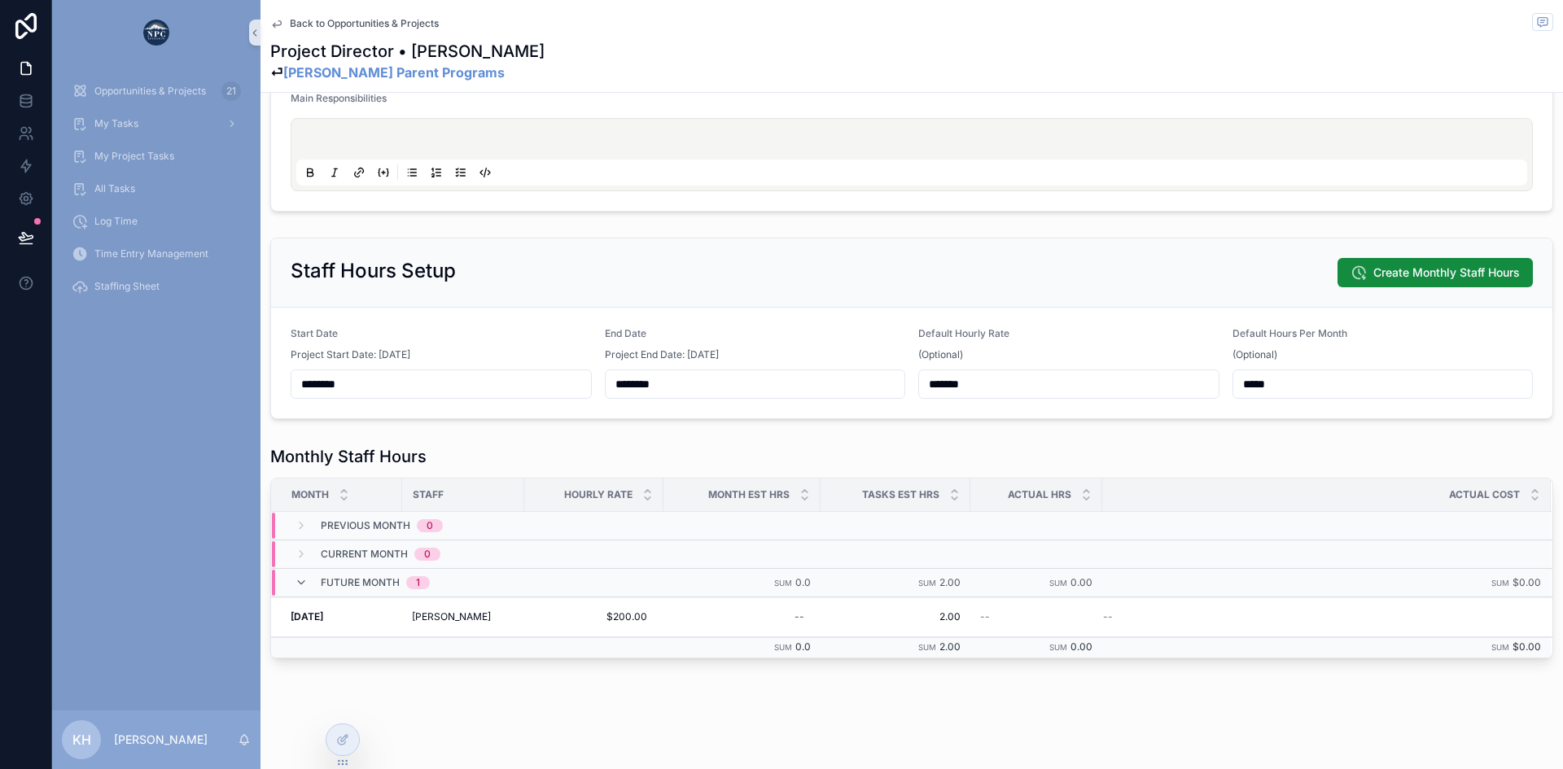
drag, startPoint x: 1277, startPoint y: 393, endPoint x: 1213, endPoint y: 384, distance: 64.9
click at [1213, 384] on form "Start Date Project Start Date: [DATE] ******** End Date Project End Date: [DATE…" at bounding box center [911, 363] width 1281 height 111
type input "****"
click at [1373, 269] on span "Create Monthly Staff Hours" at bounding box center [1446, 273] width 147 height 16
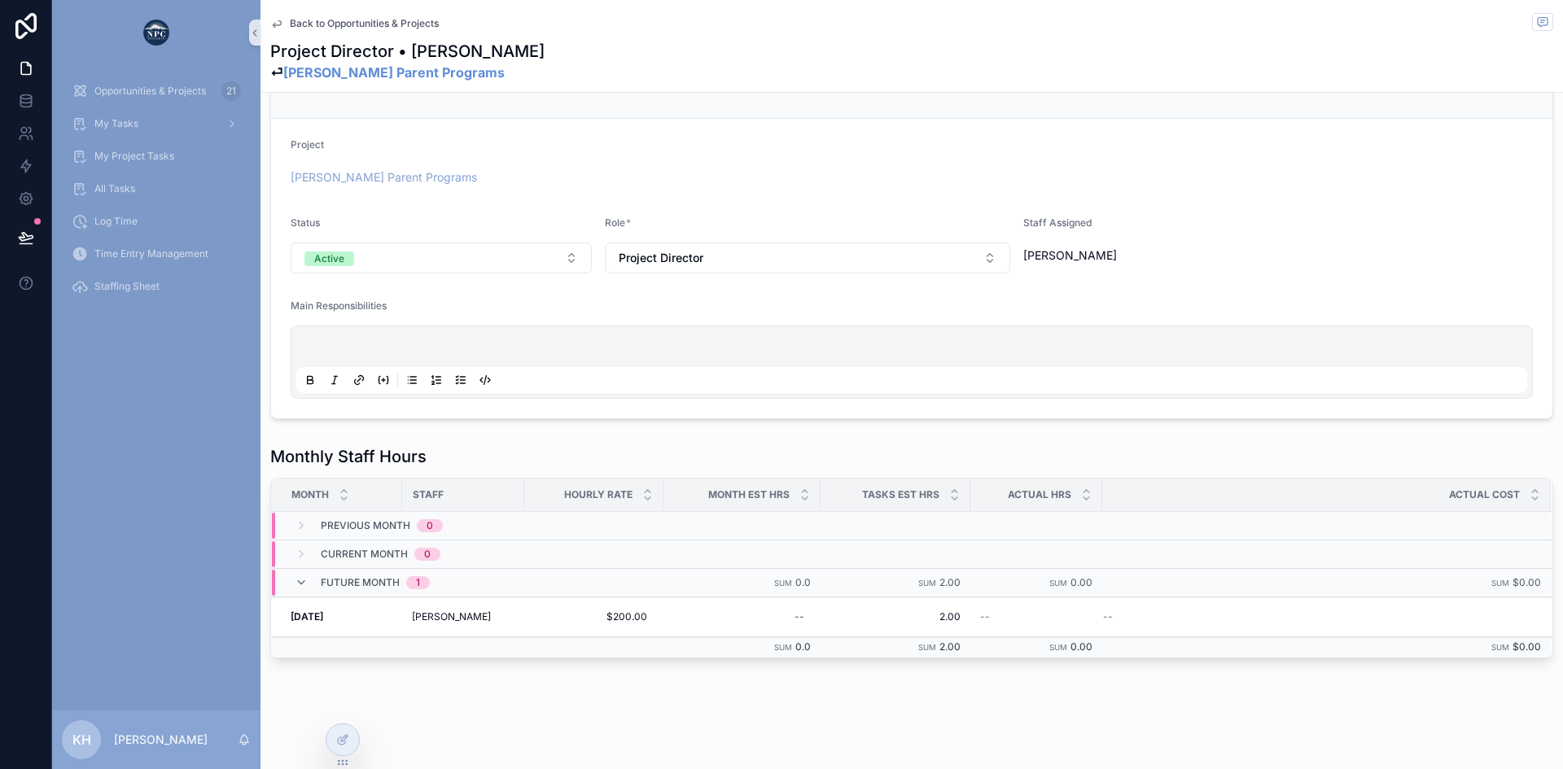
scroll to position [41, 0]
